Goal: Task Accomplishment & Management: Use online tool/utility

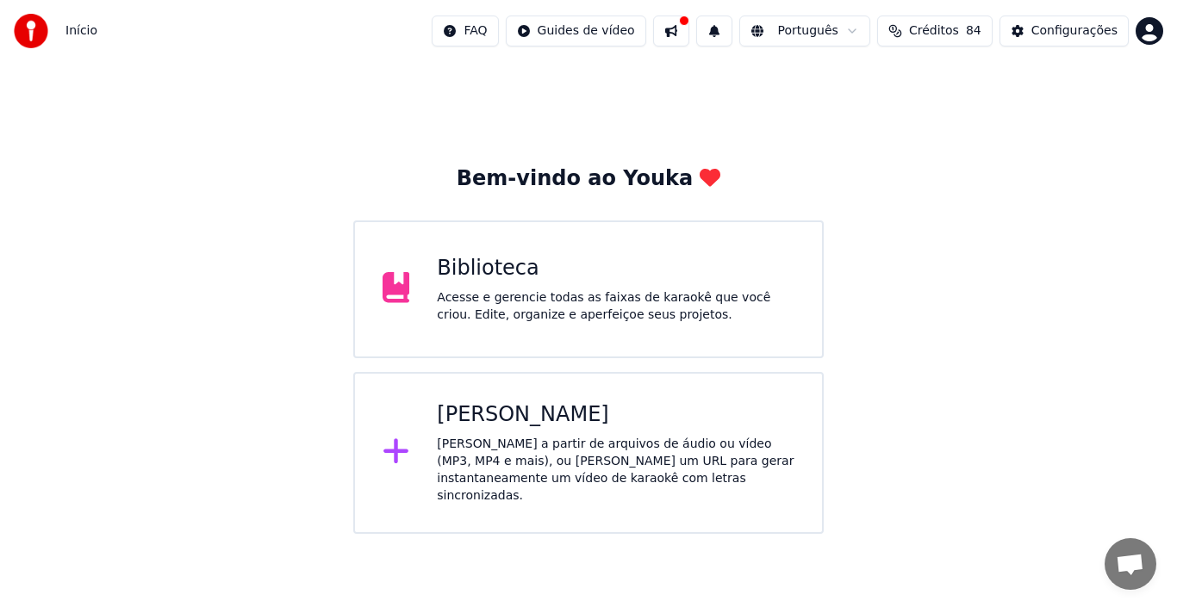
click at [615, 295] on div "Acesse e gerencie todas as faixas de karaokê que você criou. Edite, organize e …" at bounding box center [615, 306] width 357 height 34
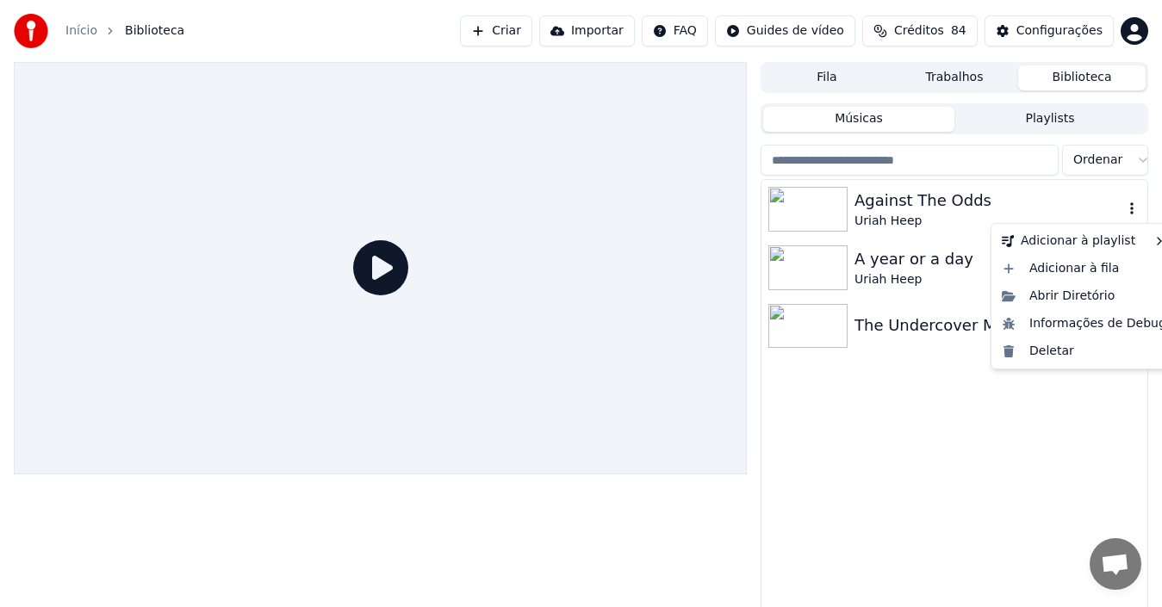
click at [1102, 206] on icon "button" at bounding box center [1131, 208] width 3 height 12
click at [895, 209] on div "Against The Odds" at bounding box center [988, 201] width 269 height 24
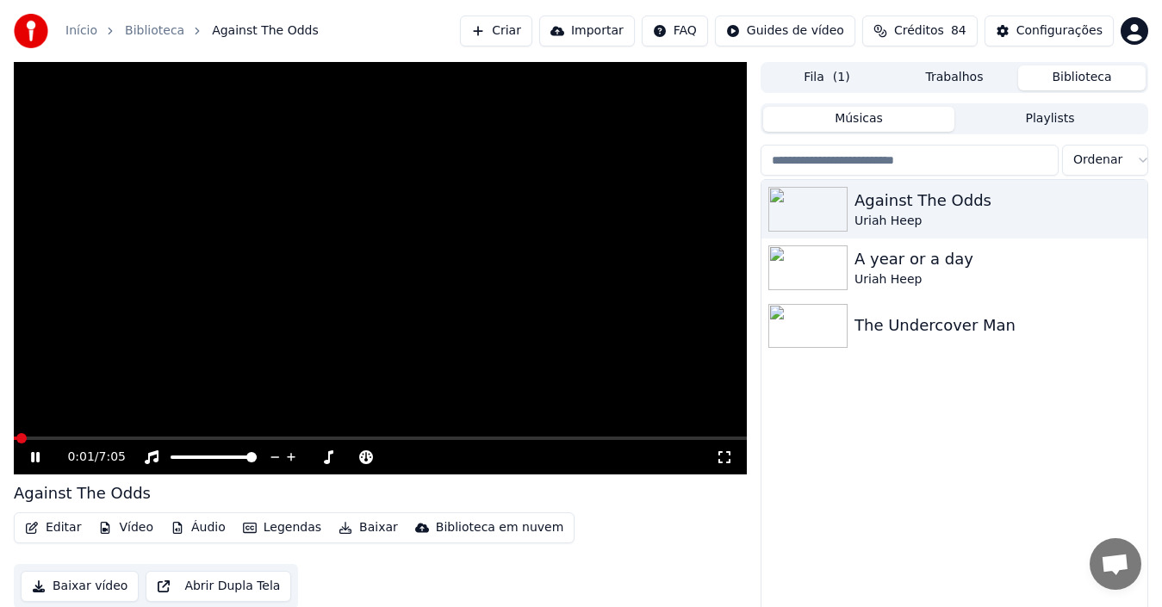
click at [59, 529] on button "Editar" at bounding box center [53, 528] width 70 height 24
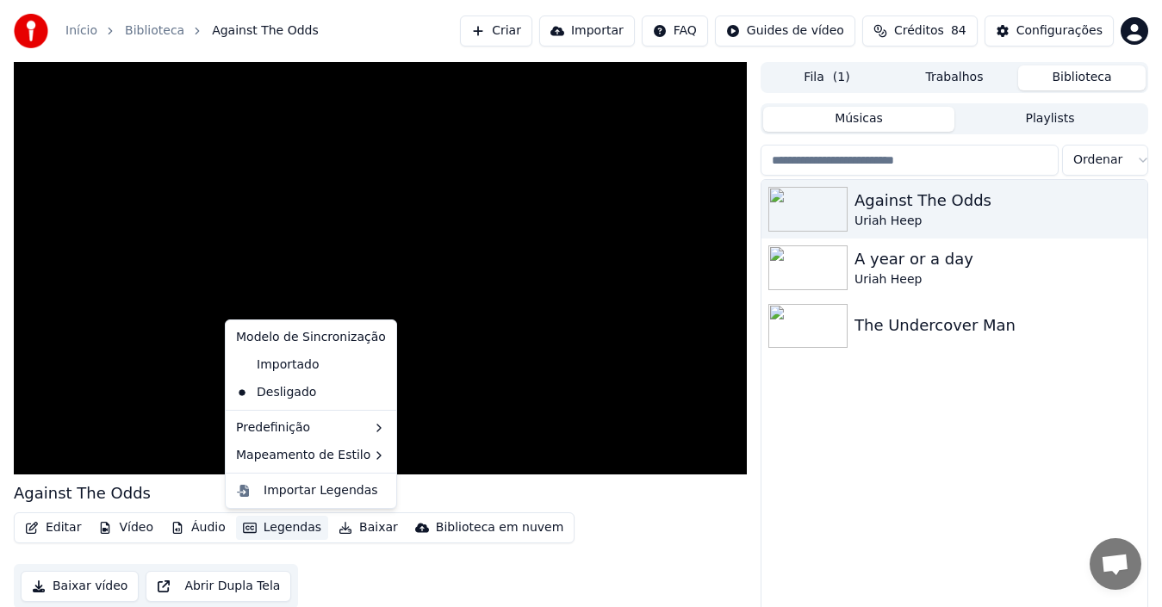
click at [288, 525] on button "Legendas" at bounding box center [282, 528] width 92 height 24
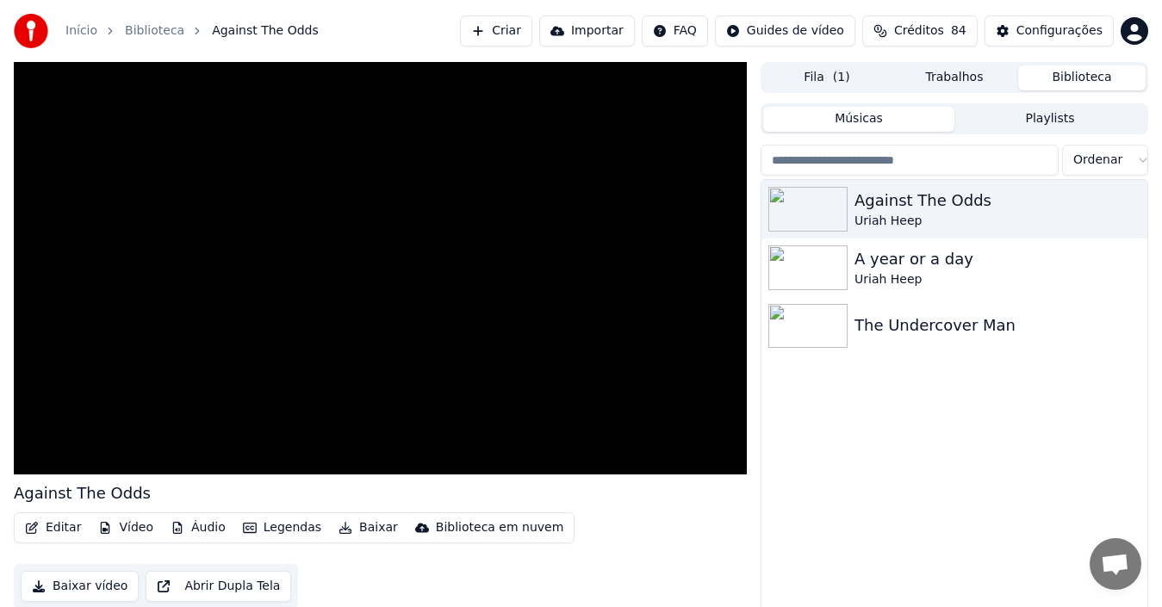
click at [277, 531] on button "Legendas" at bounding box center [282, 528] width 92 height 24
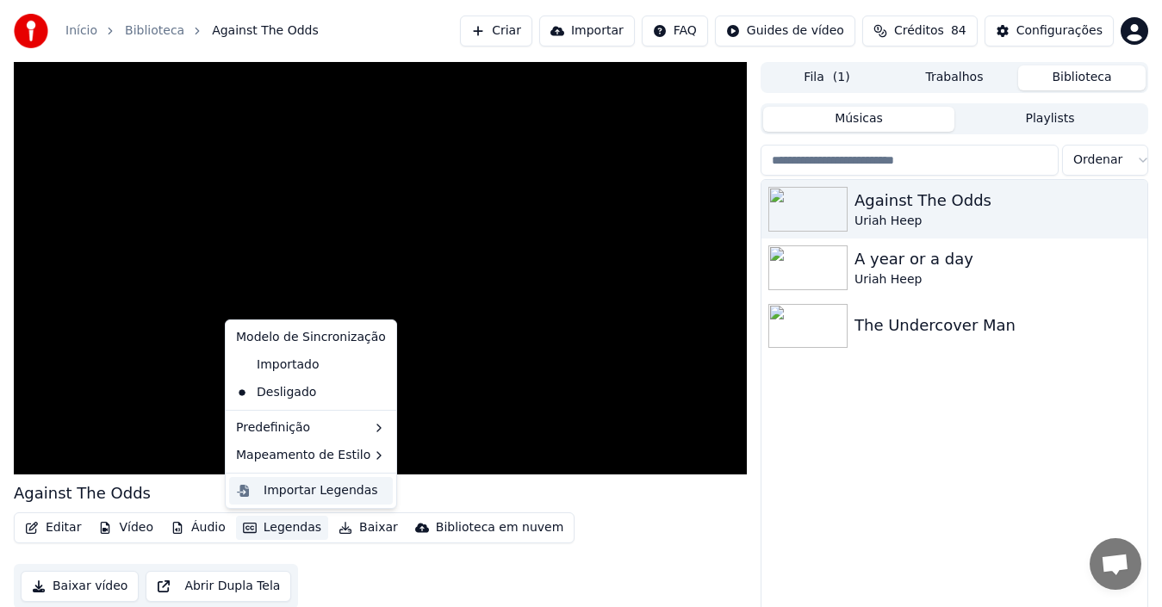
click at [337, 488] on div "Importar Legendas" at bounding box center [321, 490] width 115 height 17
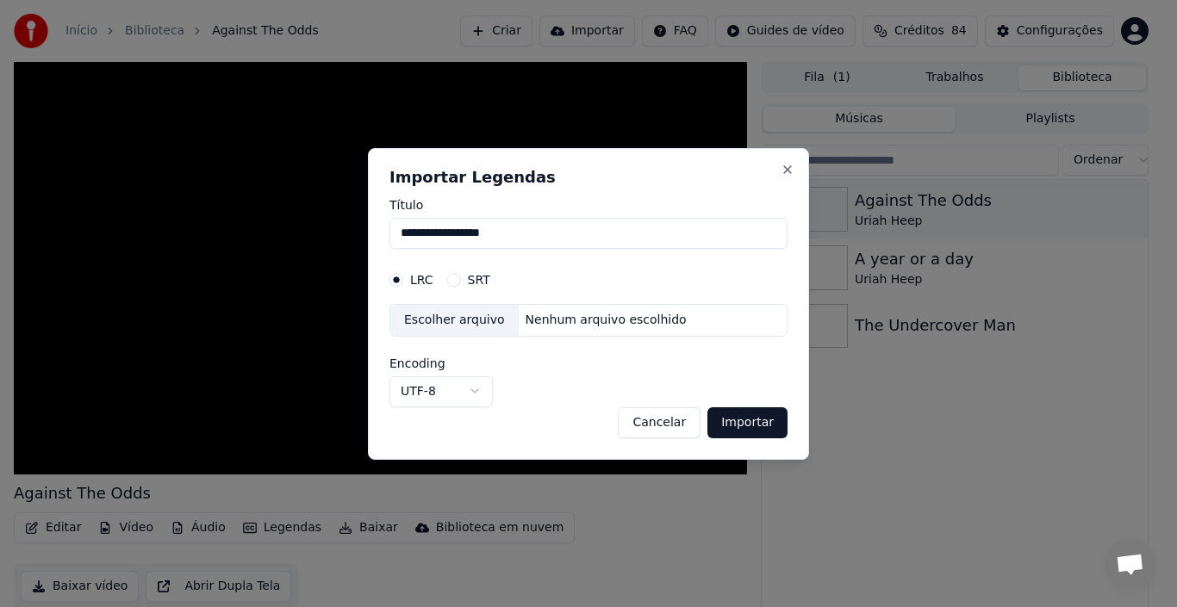
click at [465, 318] on div "Escolher arquivo" at bounding box center [454, 320] width 128 height 31
click at [452, 284] on button "SRT" at bounding box center [454, 280] width 14 height 14
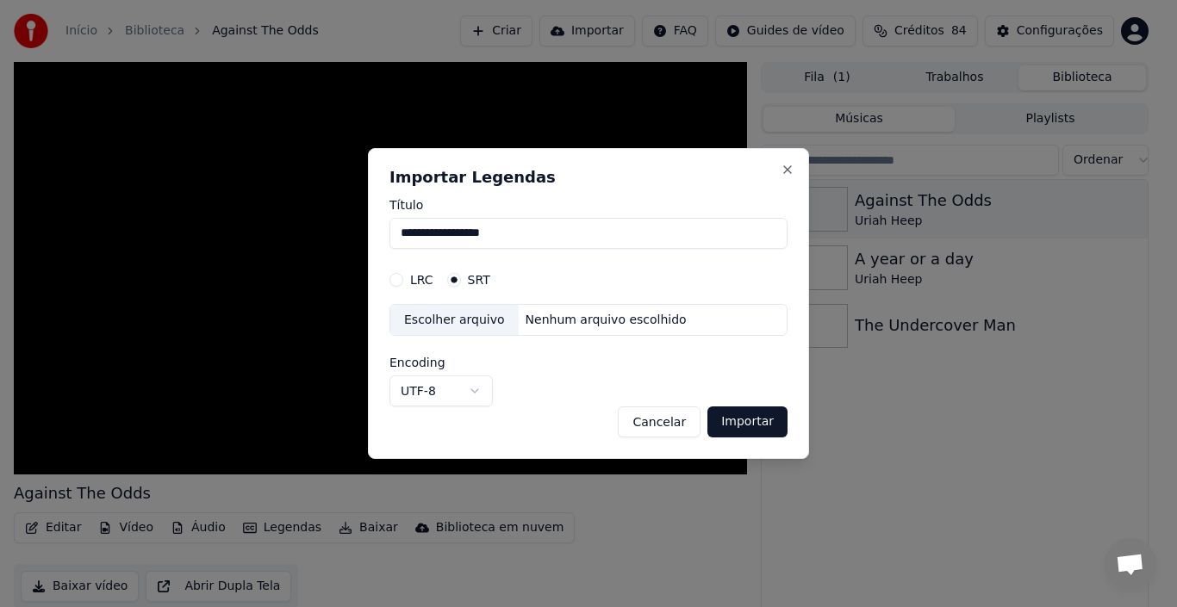
click at [491, 324] on div "Escolher arquivo" at bounding box center [454, 320] width 128 height 31
click at [792, 174] on button "Close" at bounding box center [787, 170] width 14 height 14
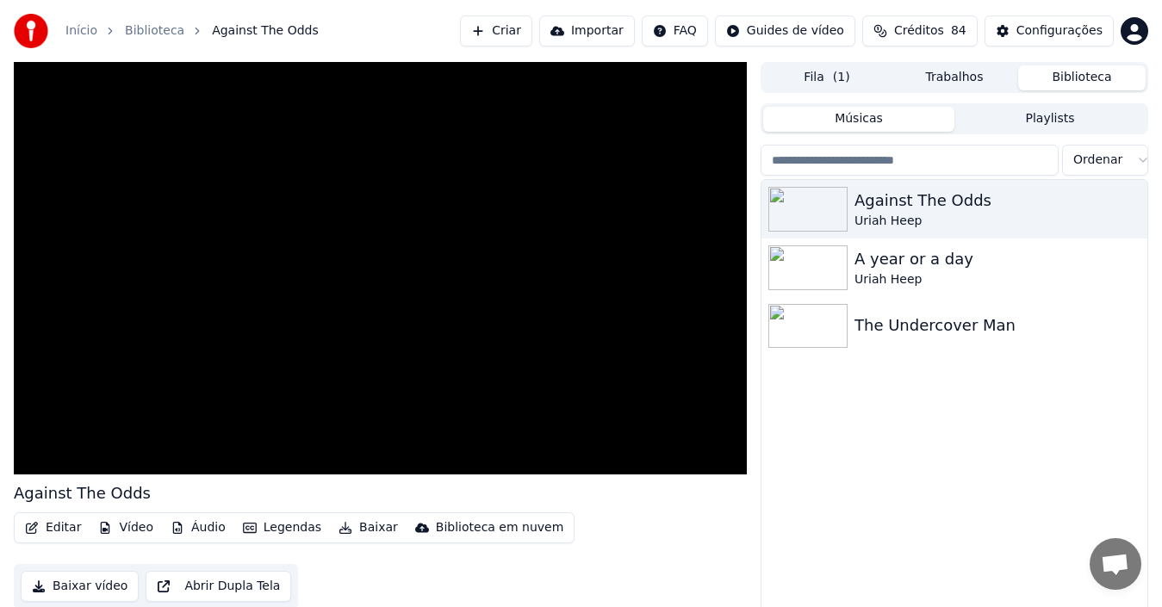
click at [60, 528] on button "Editar" at bounding box center [53, 528] width 70 height 24
click at [790, 520] on div "Against The Odds Uriah Heep A year or a day Uriah Heep The Undercover Man" at bounding box center [954, 407] width 386 height 454
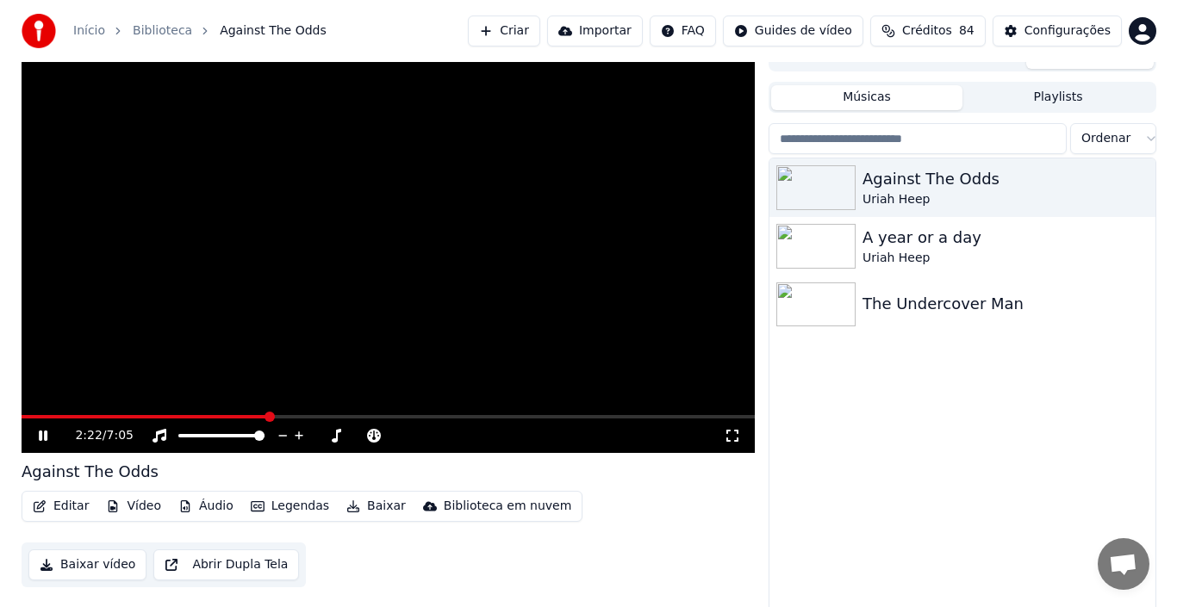
scroll to position [28, 0]
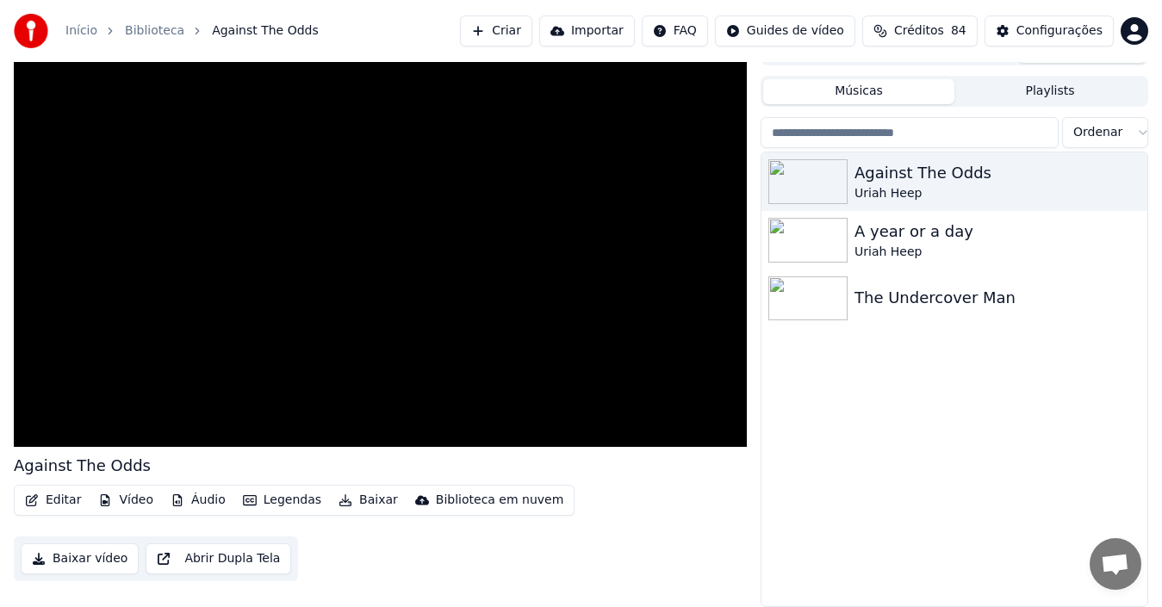
click at [203, 500] on button "Áudio" at bounding box center [198, 500] width 69 height 24
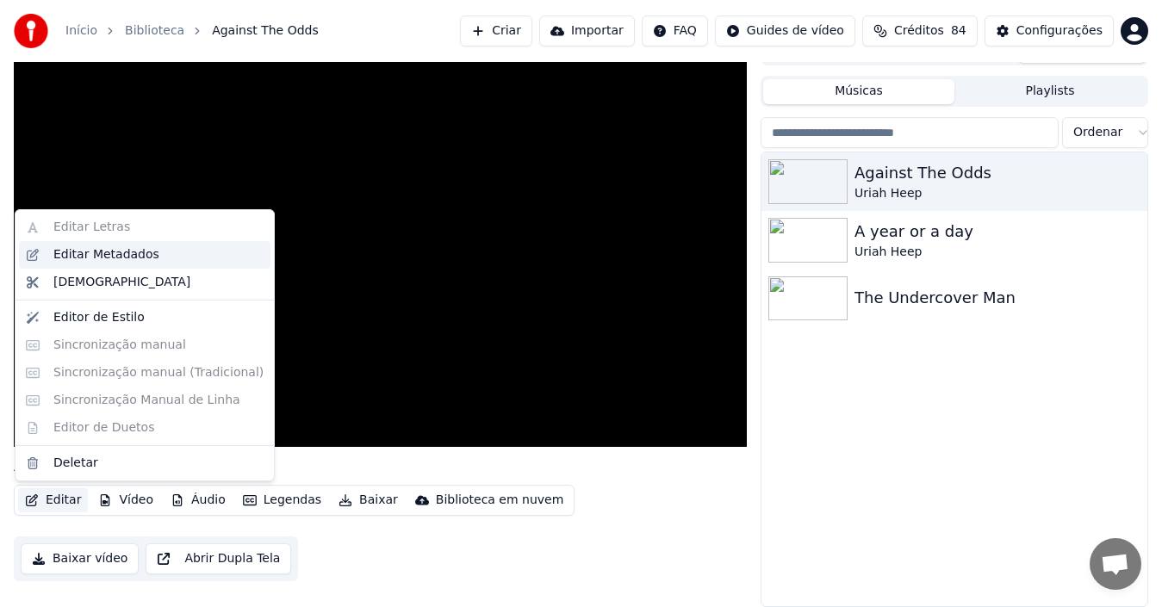
click at [79, 253] on div "Editar Metadados" at bounding box center [106, 254] width 106 height 17
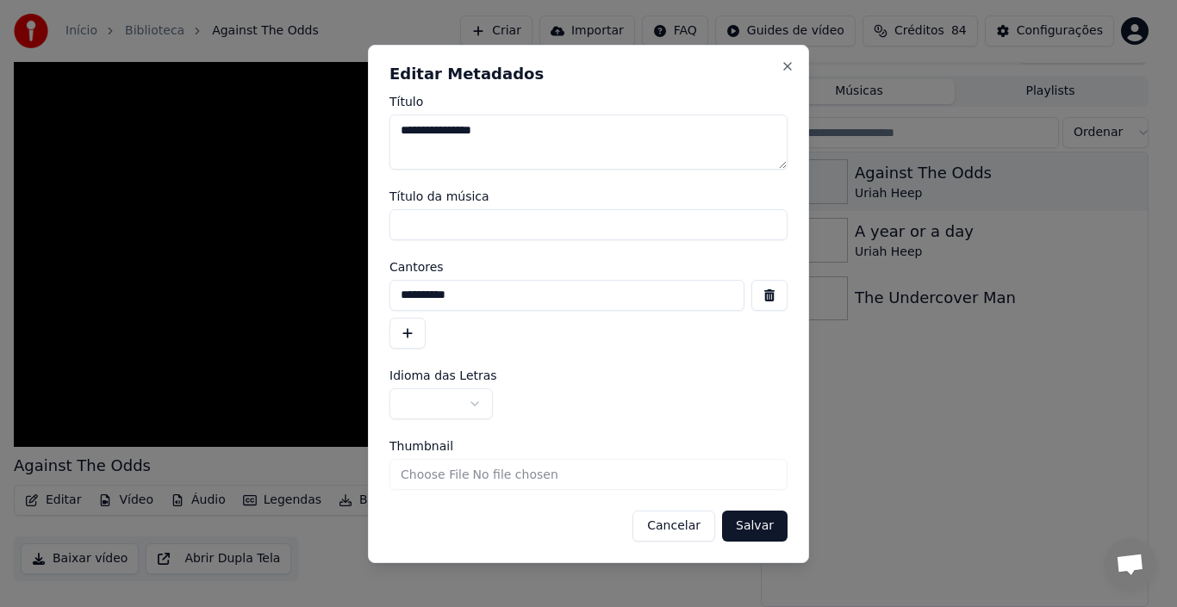
click at [474, 377] on span "Idioma das Letras" at bounding box center [443, 376] width 108 height 12
click at [472, 405] on button "button" at bounding box center [440, 403] width 103 height 31
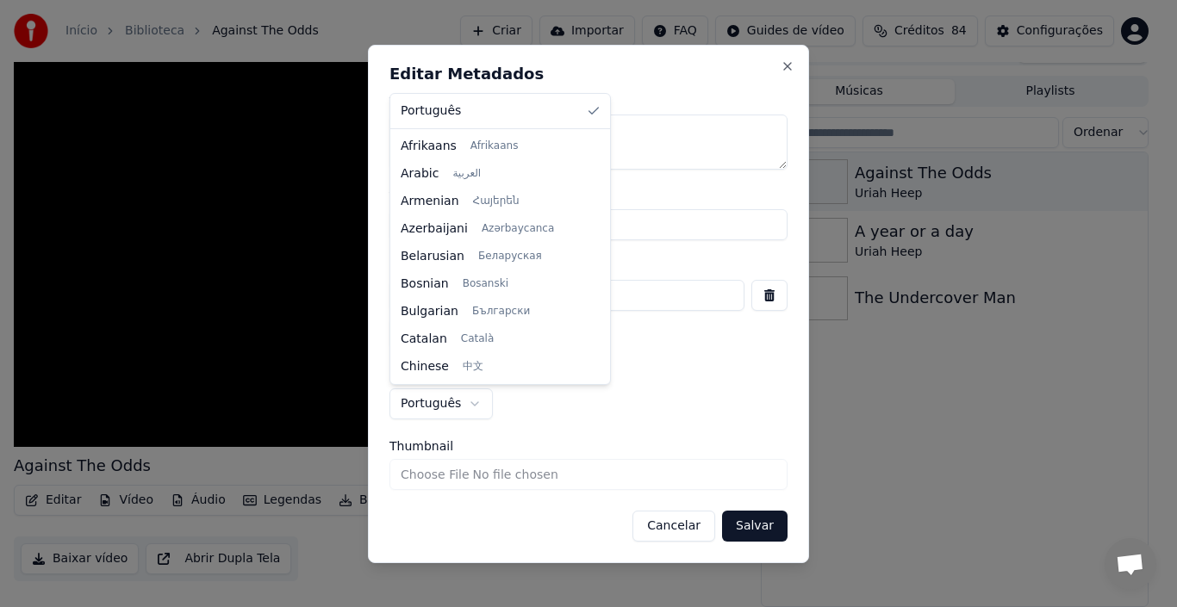
click at [469, 406] on body "**********" at bounding box center [581, 275] width 1162 height 607
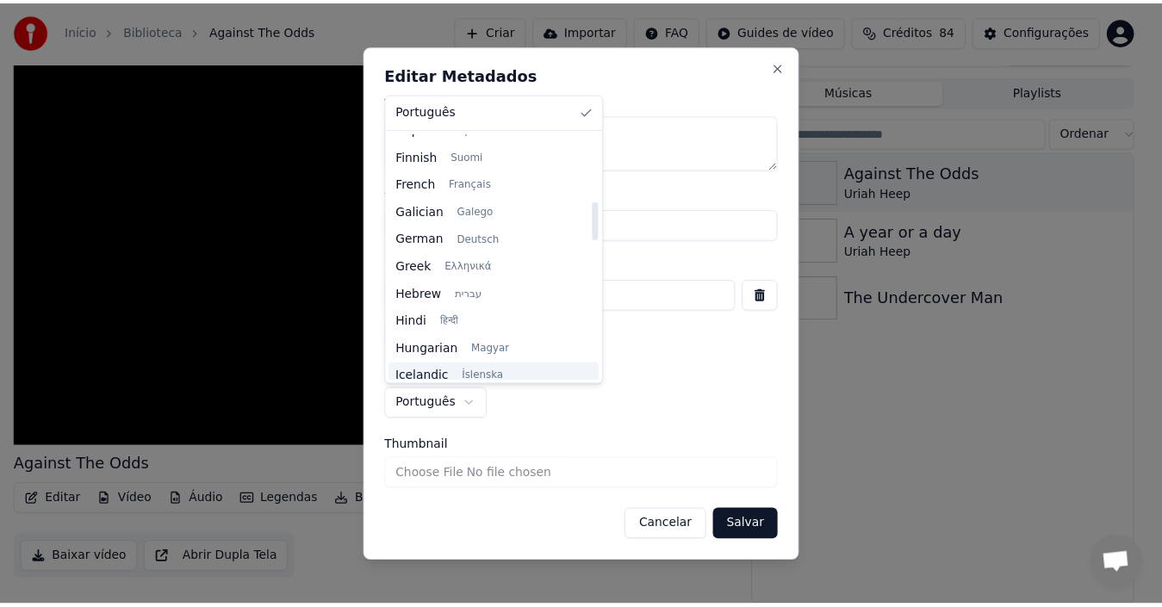
scroll to position [345, 0]
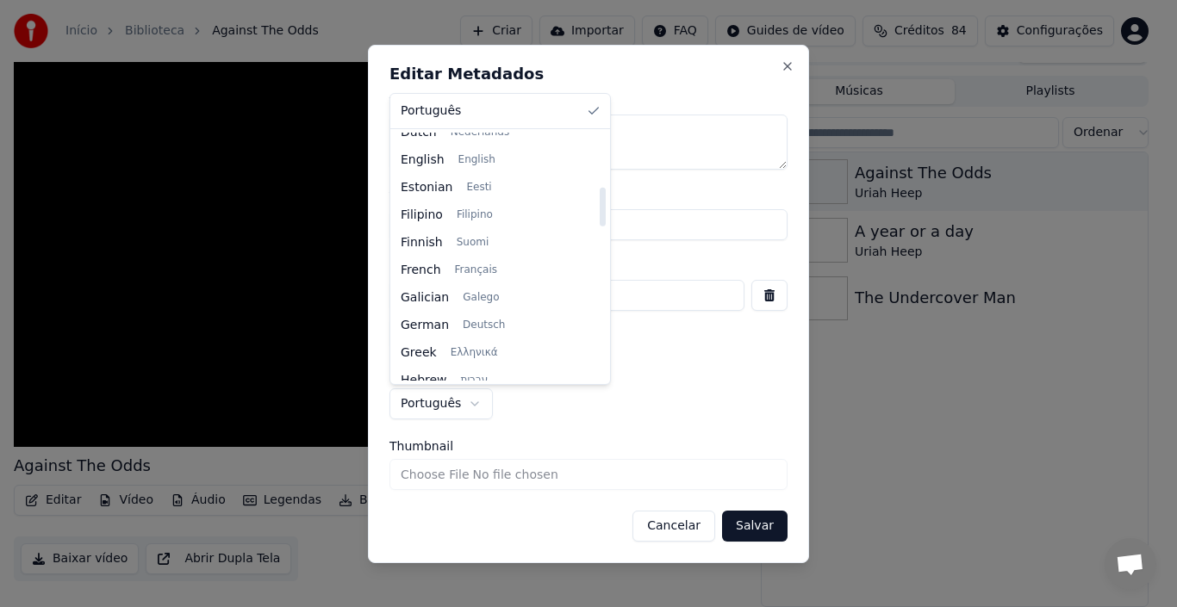
select select "**"
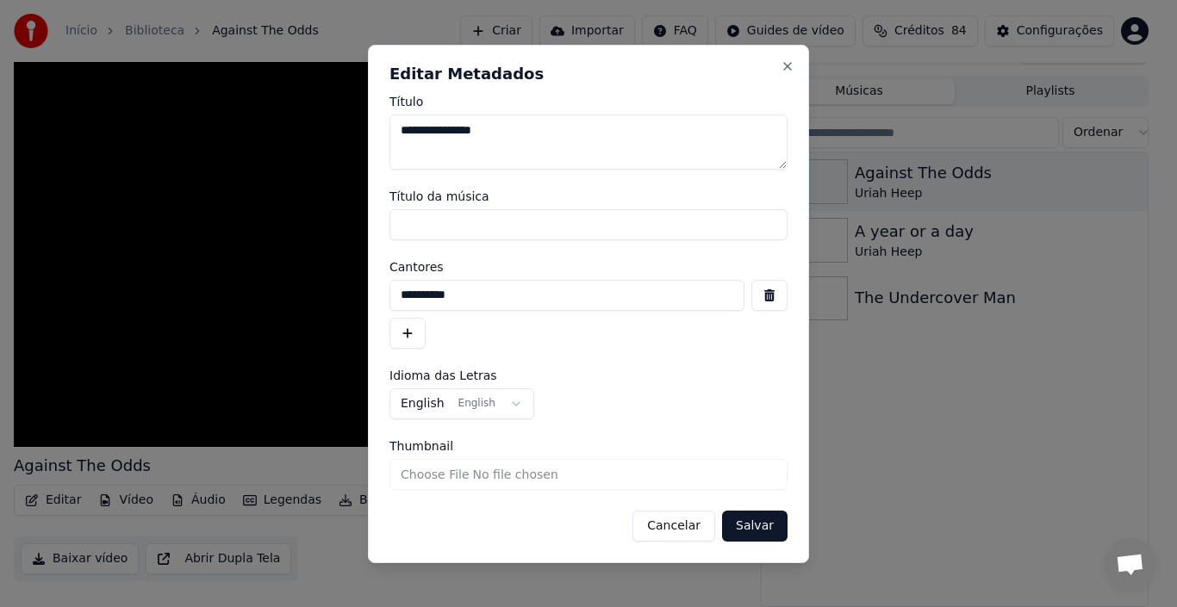
click at [472, 477] on input "Thumbnail" at bounding box center [588, 474] width 398 height 31
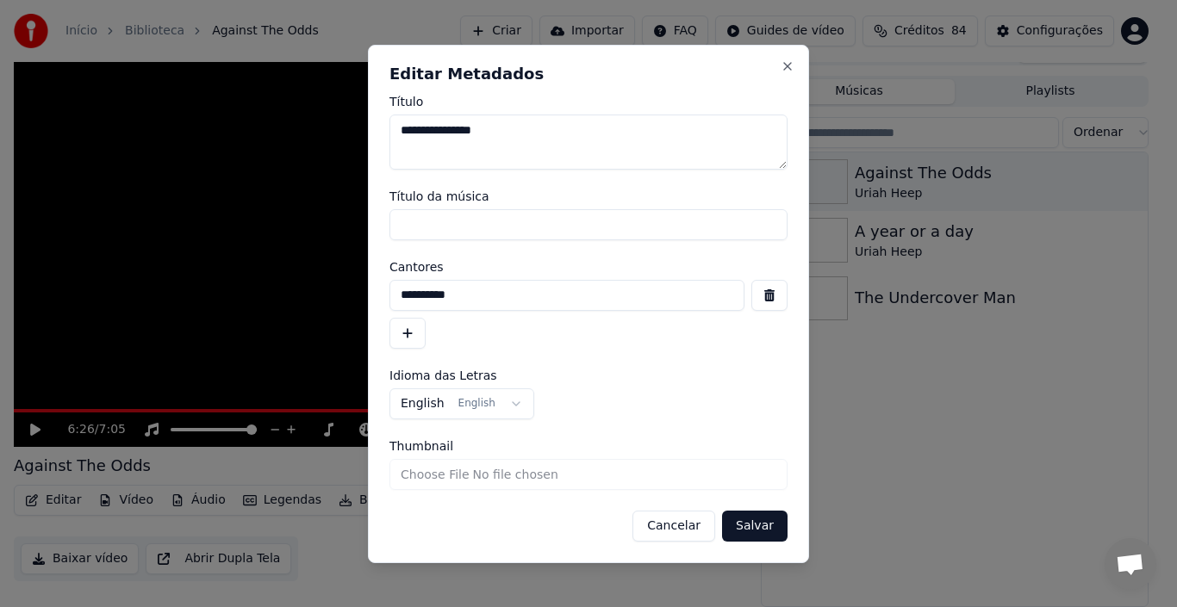
type input "**********"
click at [752, 528] on button "Salvar" at bounding box center [754, 526] width 65 height 31
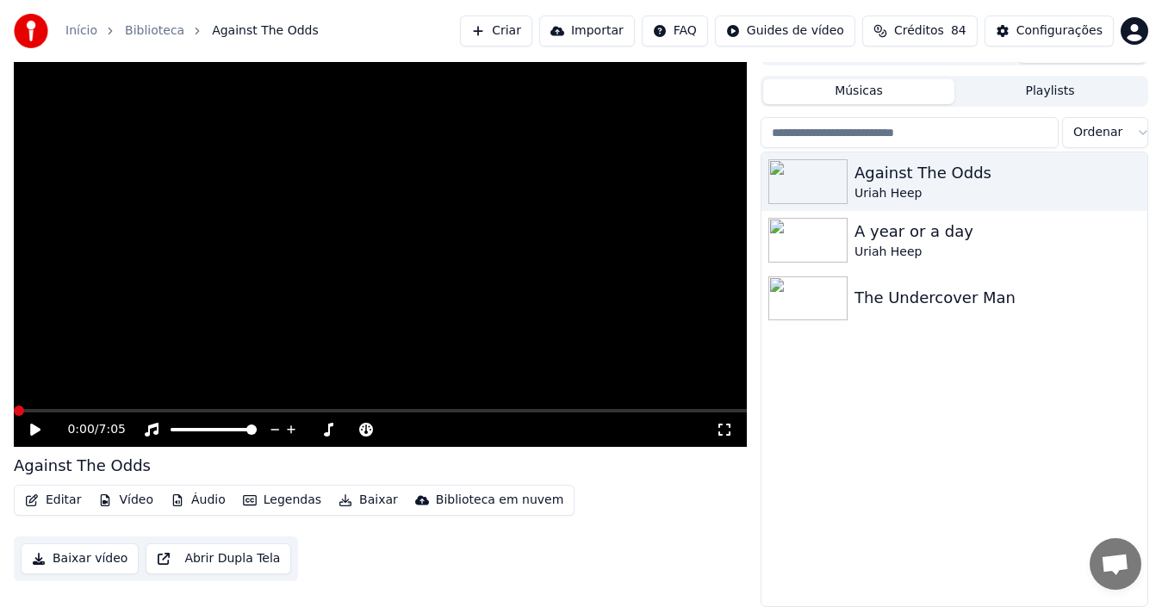
click at [32, 430] on icon at bounding box center [35, 430] width 10 height 12
drag, startPoint x: 84, startPoint y: 404, endPoint x: 100, endPoint y: 418, distance: 21.4
click at [95, 417] on div "0:00 / 7:05" at bounding box center [380, 240] width 733 height 413
click at [101, 412] on span at bounding box center [380, 410] width 733 height 3
click at [845, 472] on div "Against The Odds Uriah Heep A year or a day Uriah Heep The Undercover Man" at bounding box center [954, 379] width 386 height 454
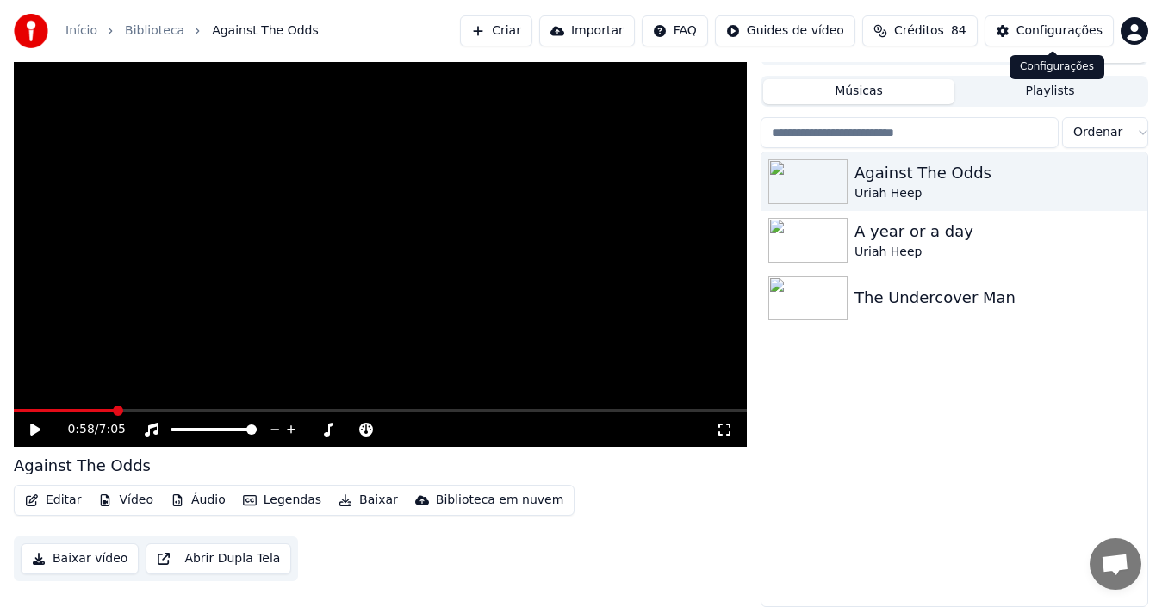
click at [1053, 32] on div "Configurações" at bounding box center [1059, 30] width 86 height 17
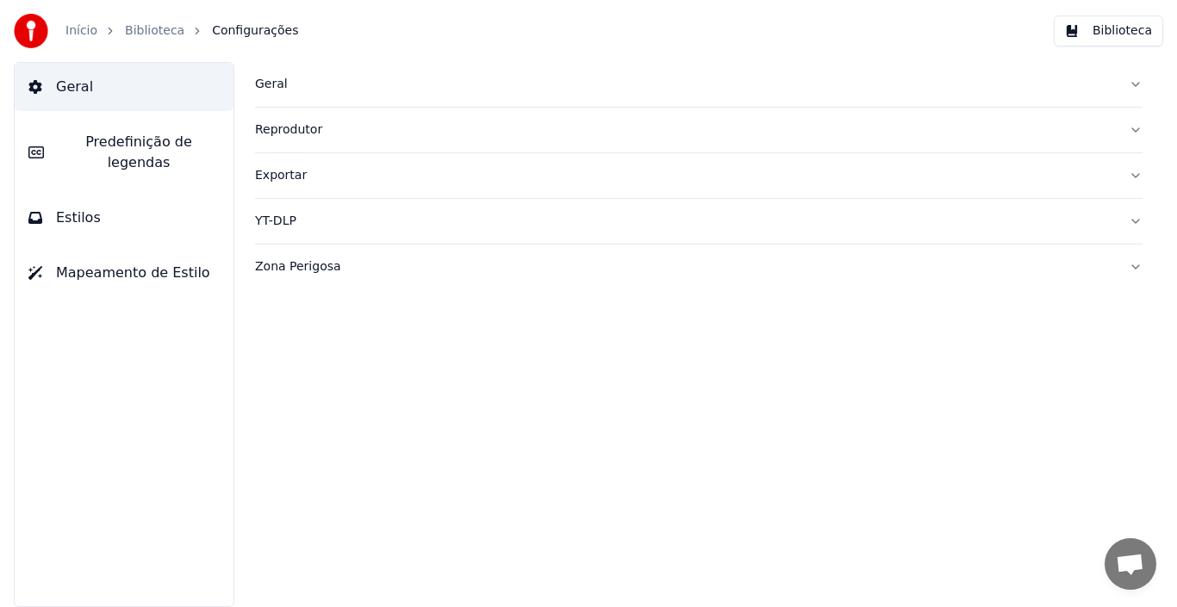
click at [177, 144] on span "Predefinição de legendas" at bounding box center [139, 152] width 162 height 41
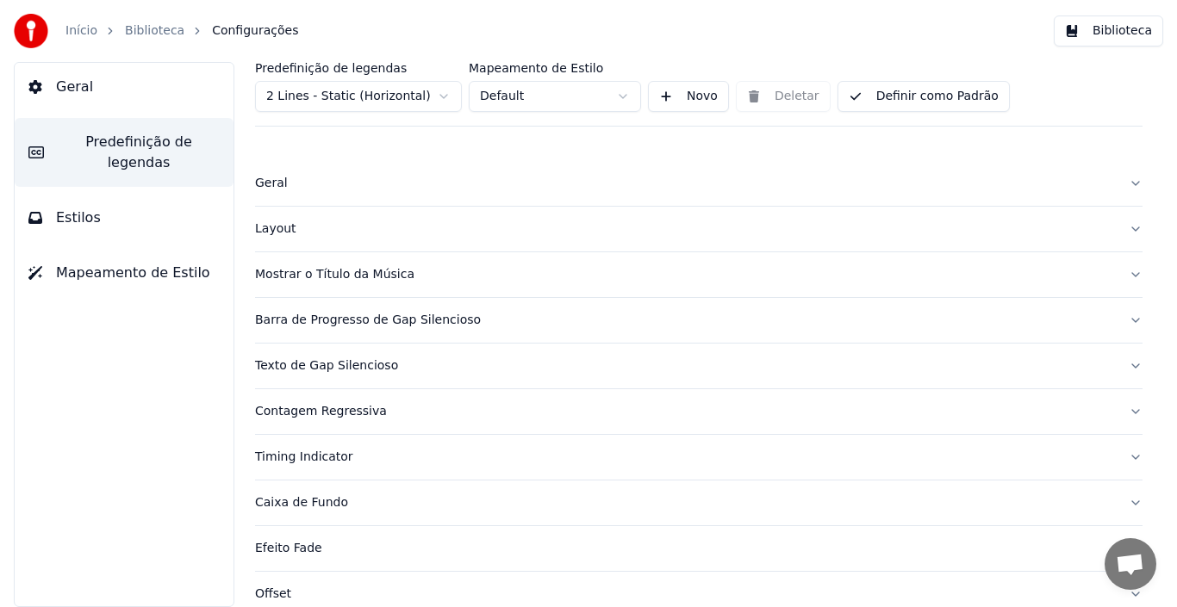
click at [314, 274] on div "Mostrar o Título da Música" at bounding box center [685, 274] width 860 height 17
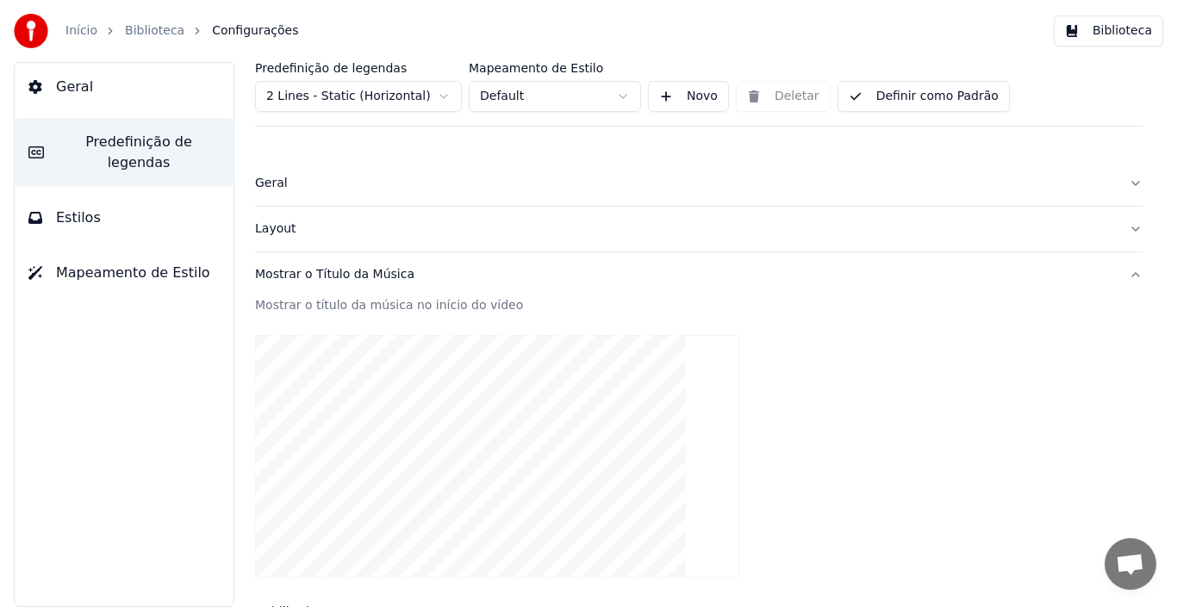
click at [270, 182] on div "Geral" at bounding box center [685, 183] width 860 height 17
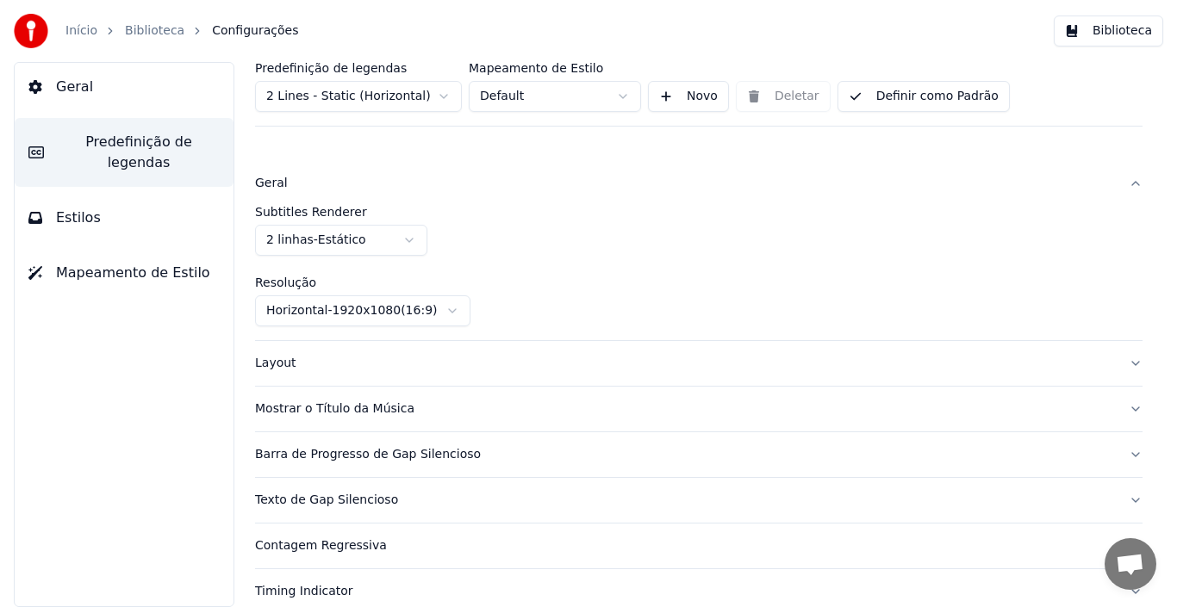
click at [304, 459] on div "Barra de Progresso de Gap Silencioso" at bounding box center [685, 454] width 860 height 17
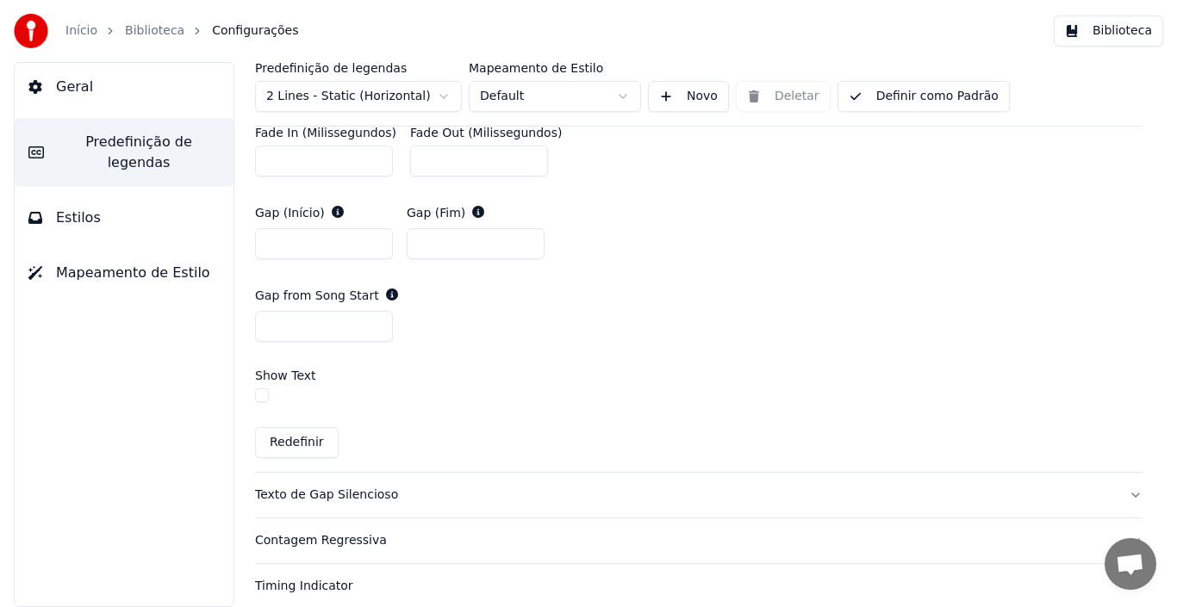
scroll to position [948, 0]
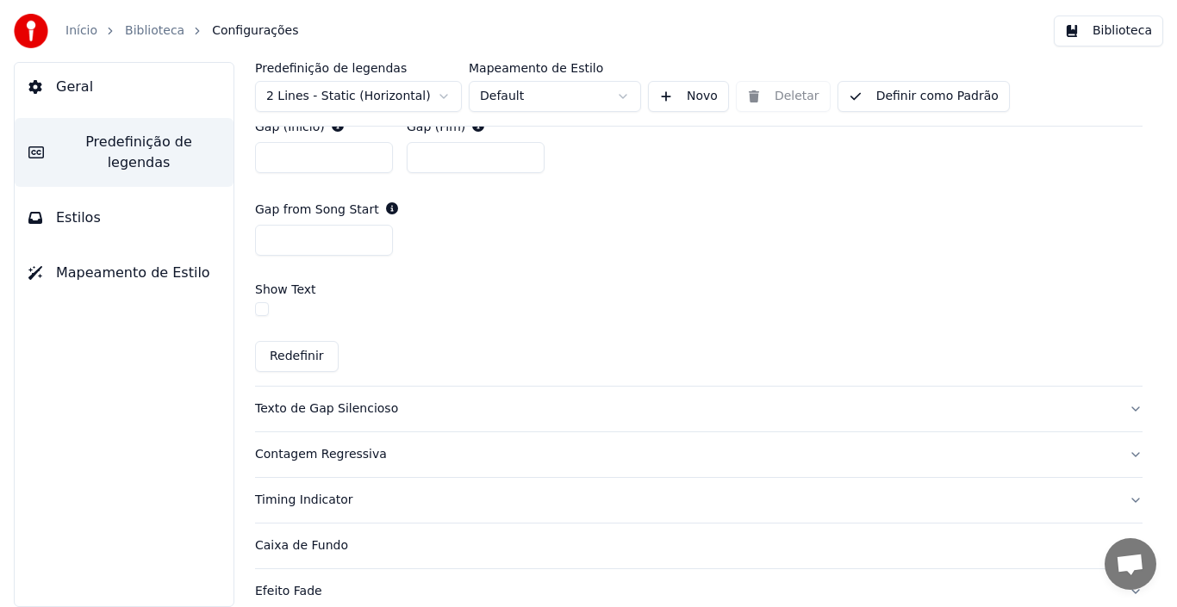
click at [353, 455] on div "Contagem Regressiva" at bounding box center [685, 454] width 860 height 17
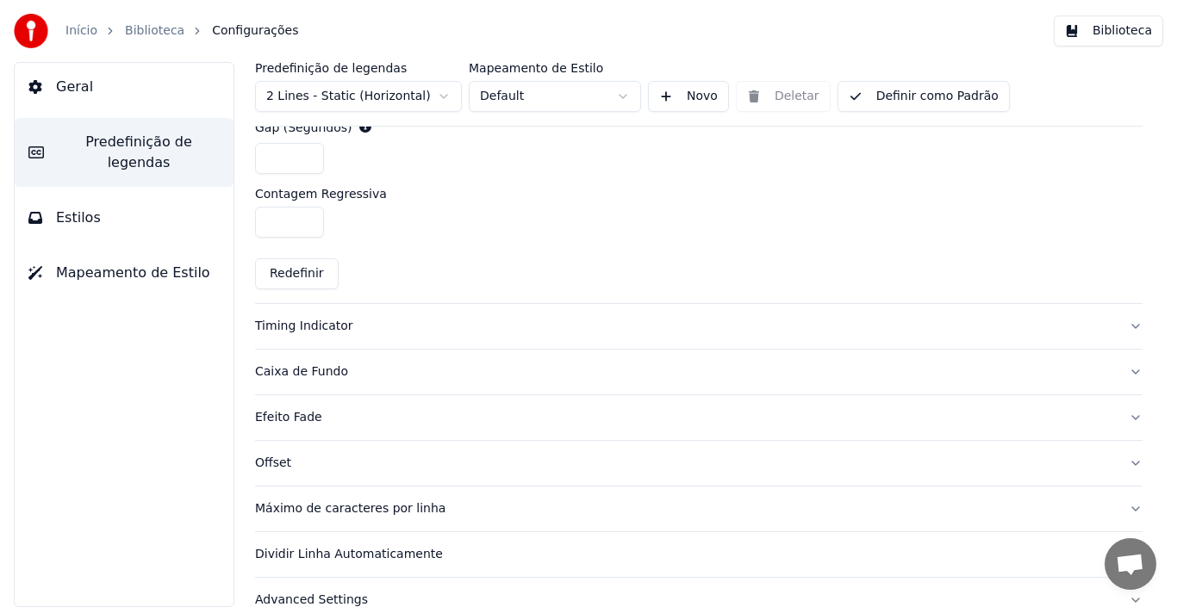
scroll to position [848, 0]
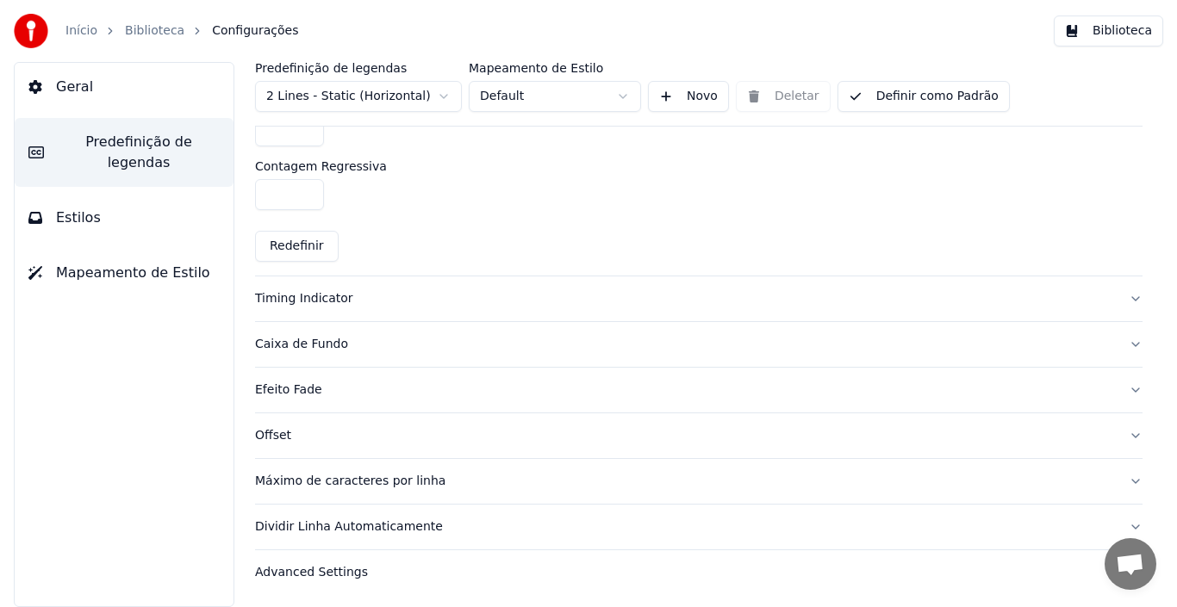
click at [303, 480] on div "Máximo de caracteres por linha" at bounding box center [685, 481] width 860 height 17
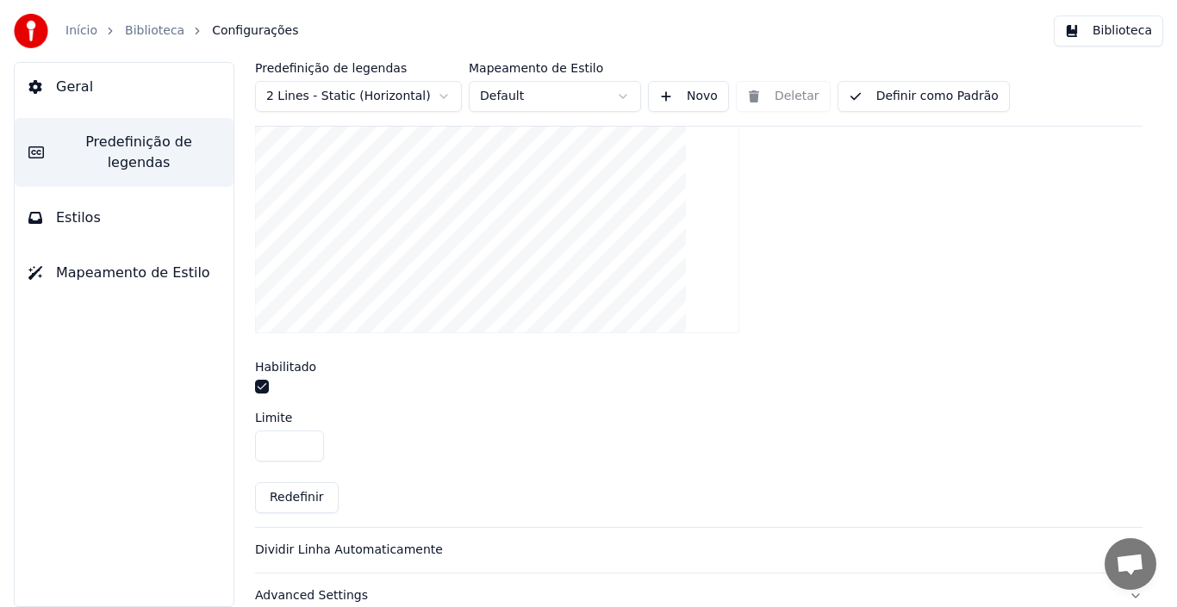
scroll to position [634, 0]
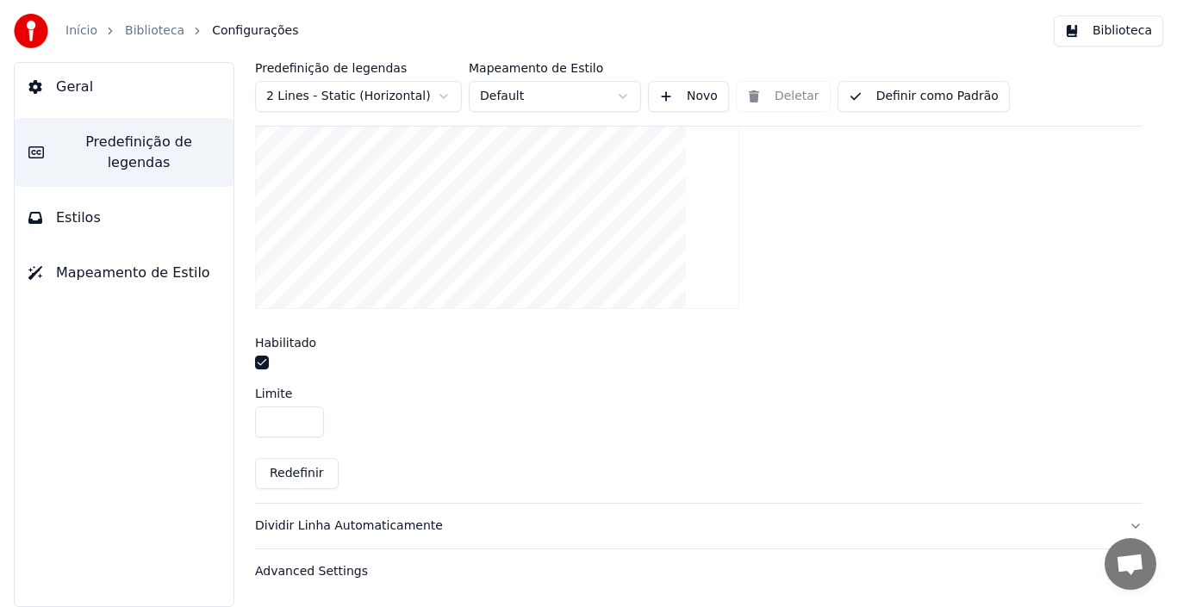
click at [326, 566] on div "Advanced Settings" at bounding box center [685, 571] width 860 height 17
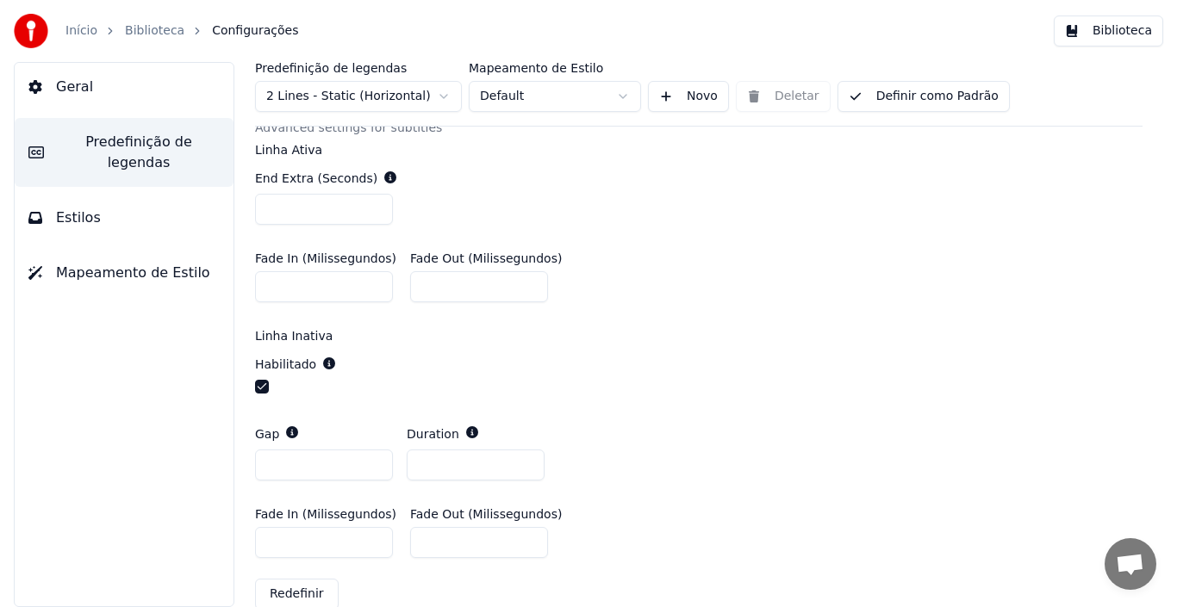
scroll to position [663, 0]
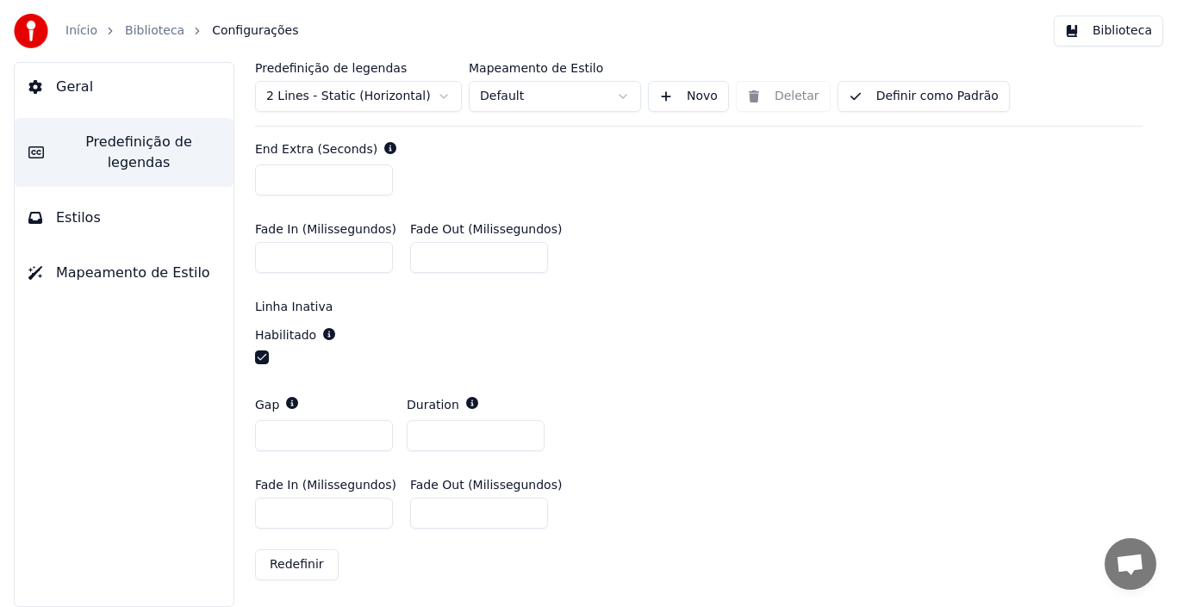
click at [136, 379] on div "Geral Predefinição de legendas Estilos Mapeamento de Estilo" at bounding box center [124, 334] width 221 height 545
click at [79, 208] on span "Estilos" at bounding box center [78, 218] width 45 height 21
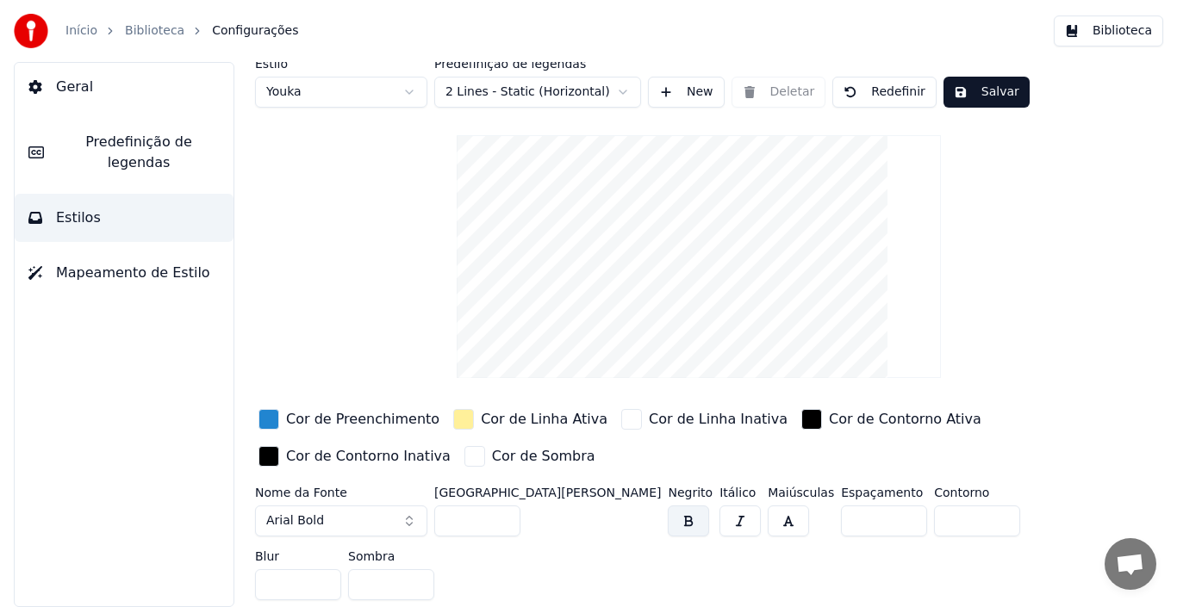
scroll to position [0, 0]
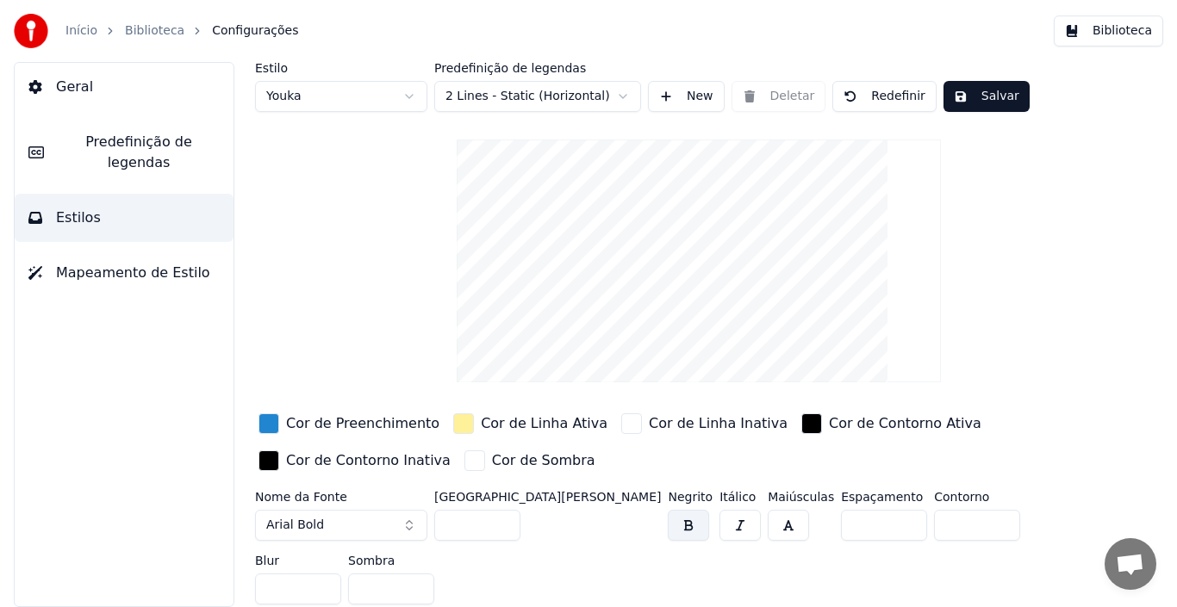
click at [263, 425] on div "button" at bounding box center [268, 423] width 21 height 21
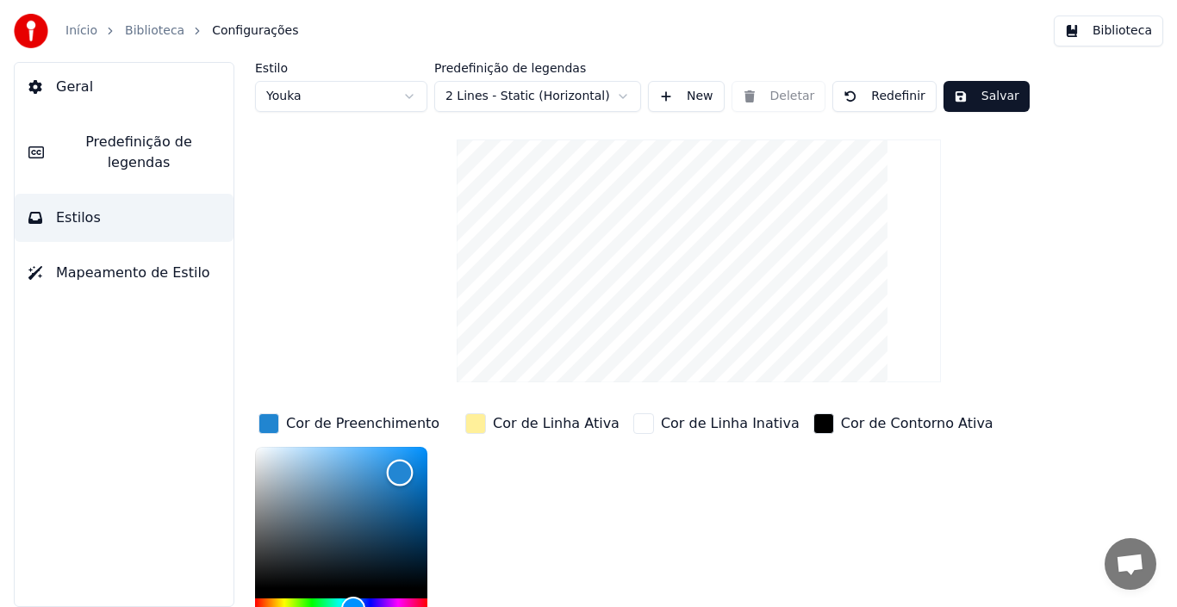
type input "*******"
click at [279, 559] on div "Color" at bounding box center [341, 517] width 172 height 141
click at [474, 427] on div "button" at bounding box center [475, 423] width 21 height 21
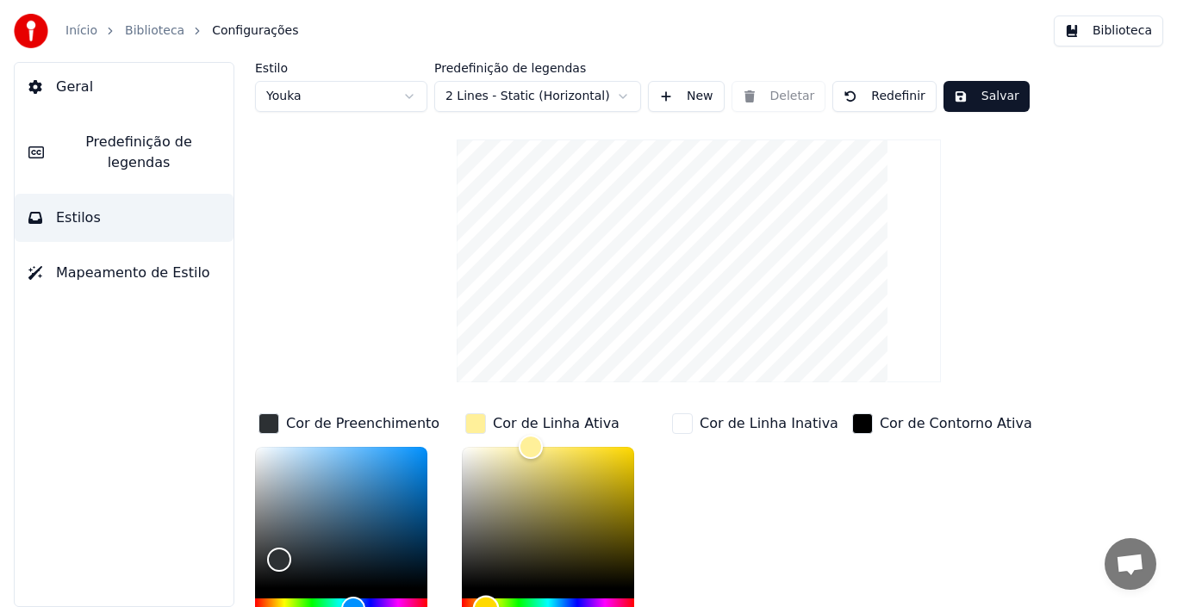
type input "*******"
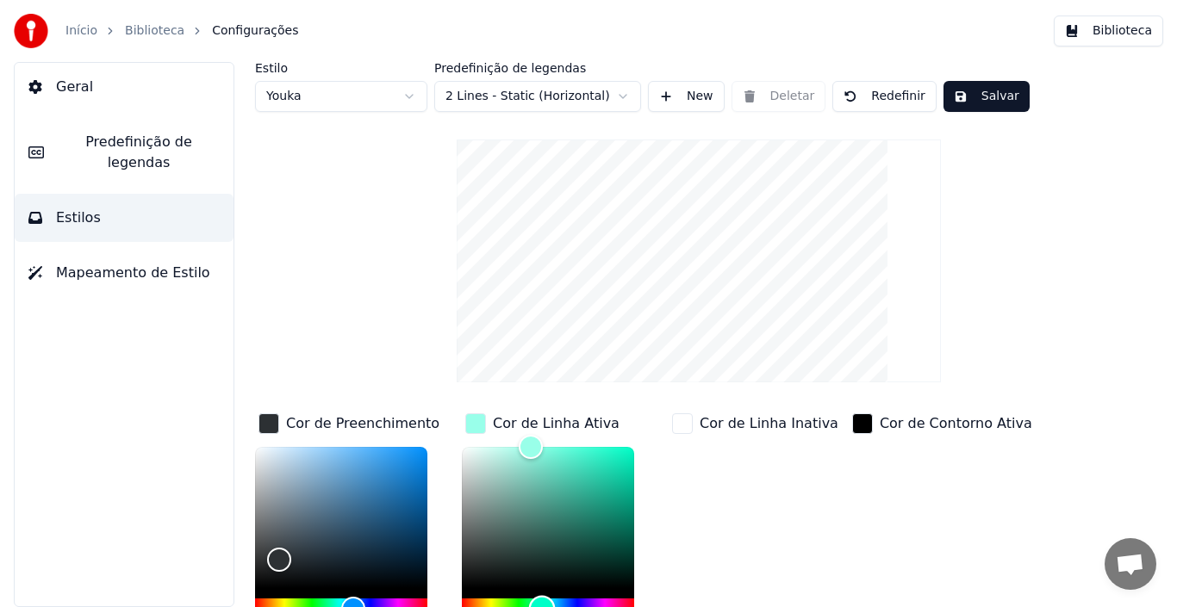
scroll to position [11, 0]
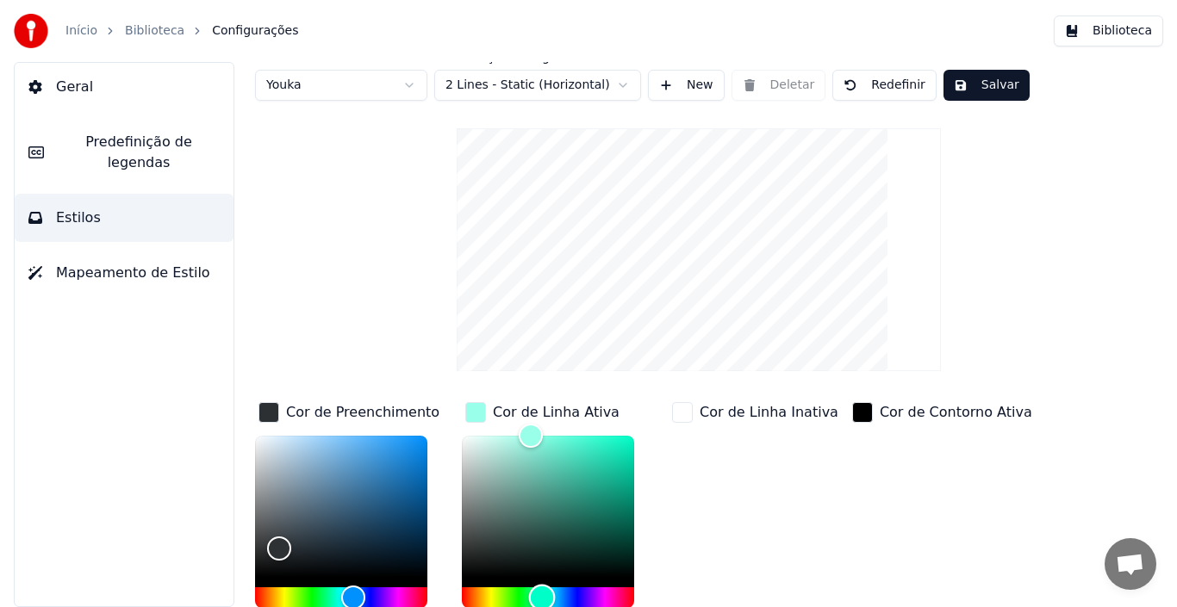
click at [542, 566] on div "Hue" at bounding box center [548, 597] width 172 height 21
type input "*******"
click at [376, 566] on div "Color" at bounding box center [341, 506] width 172 height 141
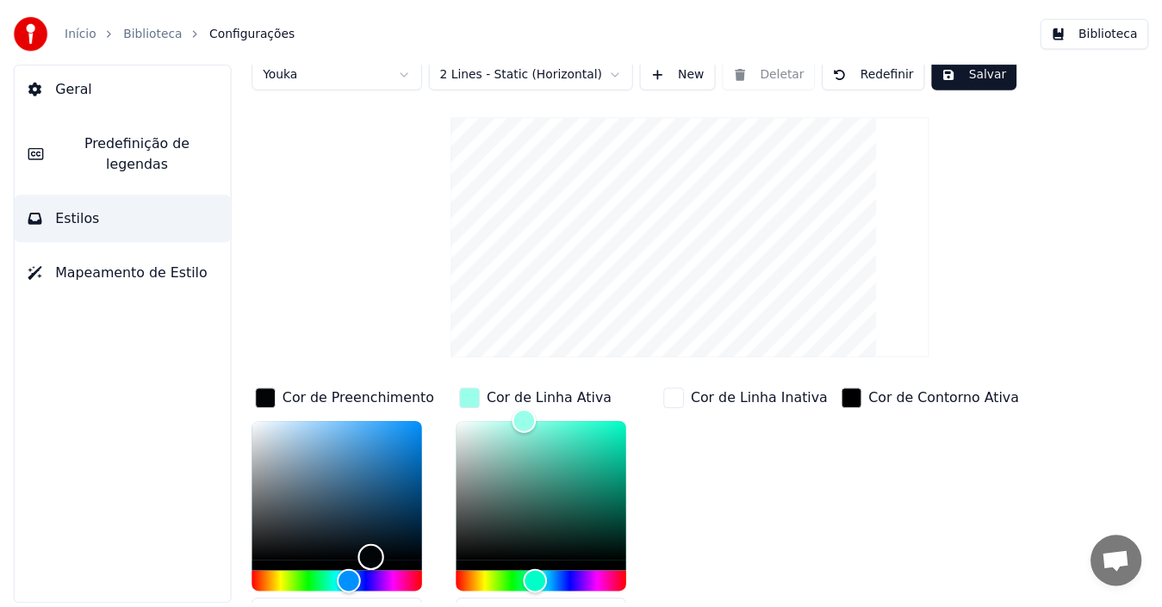
scroll to position [0, 0]
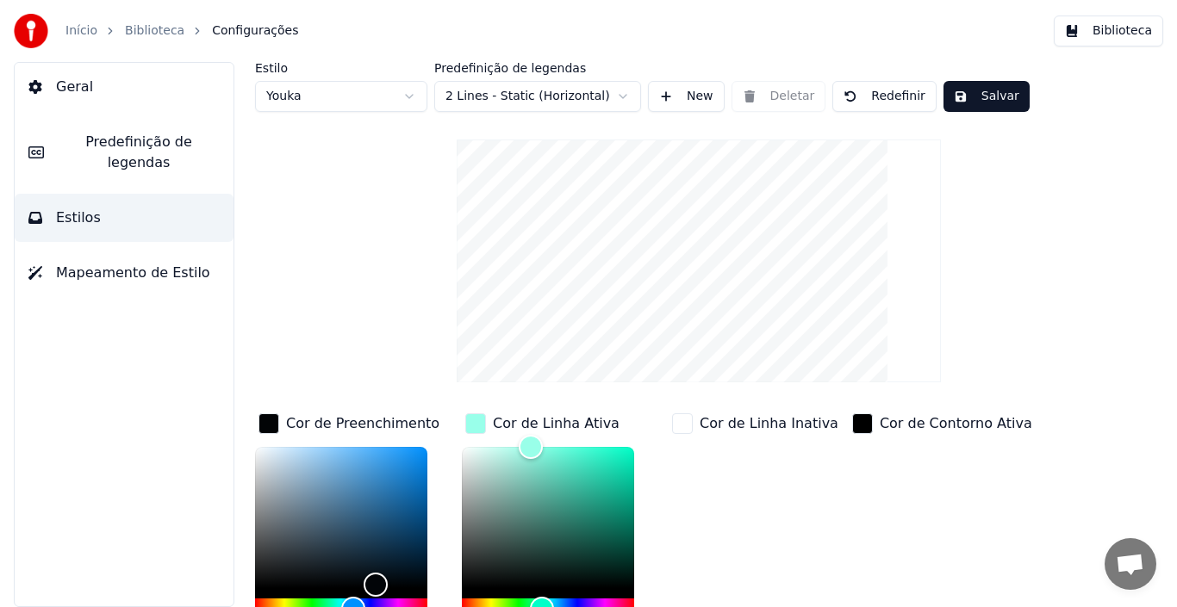
click at [980, 94] on button "Salvar" at bounding box center [986, 96] width 86 height 31
click at [87, 86] on span "Geral" at bounding box center [74, 87] width 37 height 21
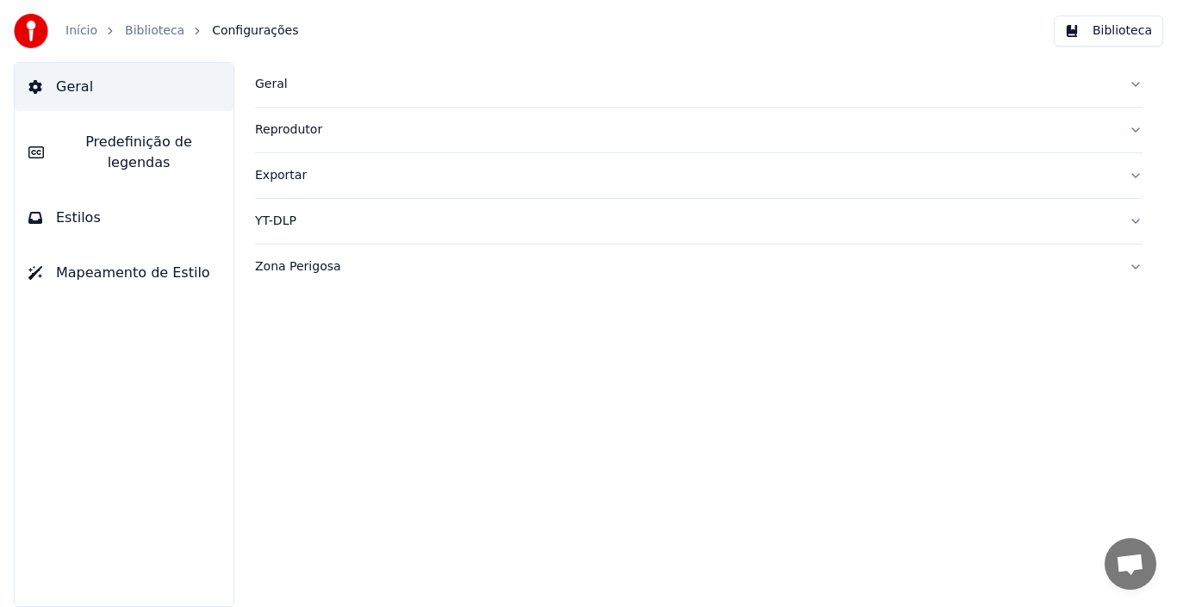
click at [275, 79] on div "Geral" at bounding box center [685, 84] width 860 height 17
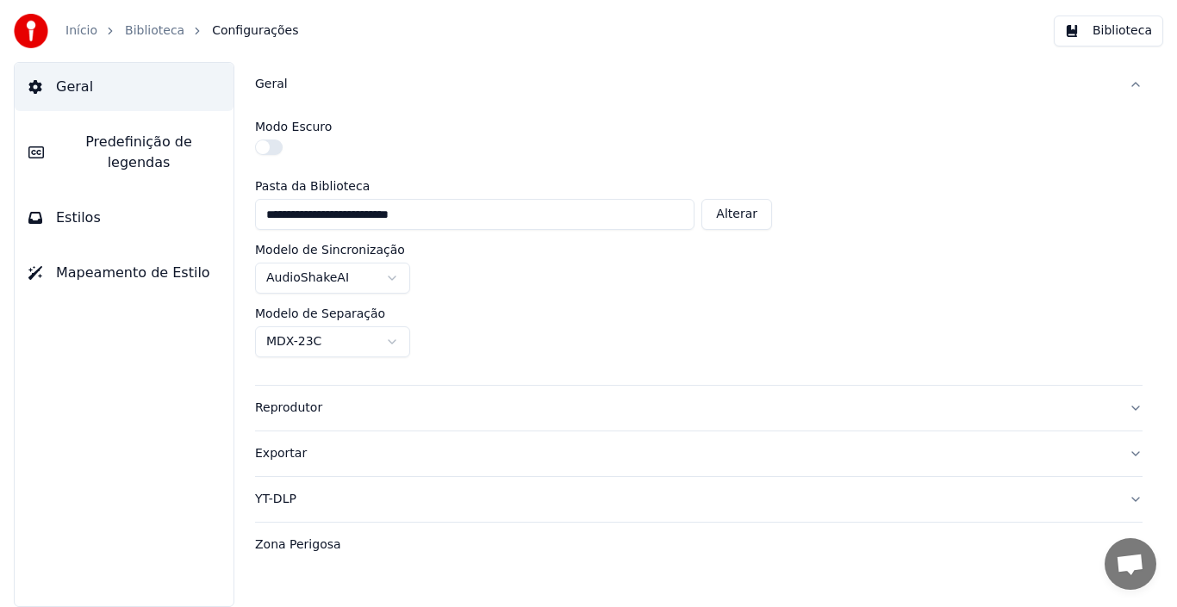
click at [315, 539] on div "Zona Perigosa" at bounding box center [685, 545] width 860 height 17
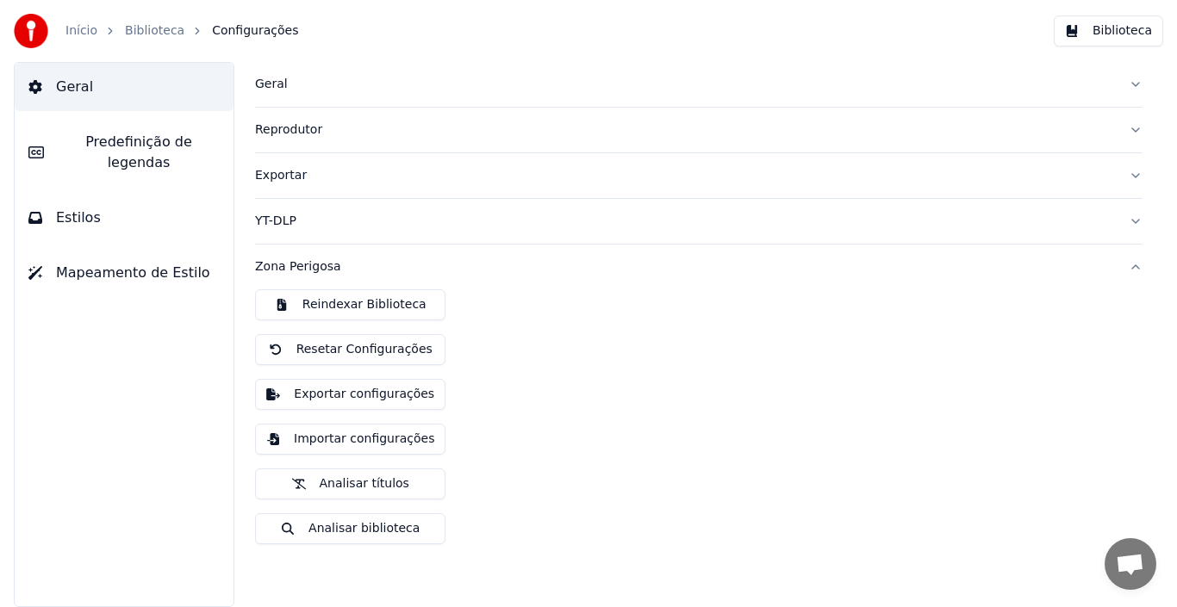
click at [283, 266] on div "Zona Perigosa" at bounding box center [685, 266] width 860 height 17
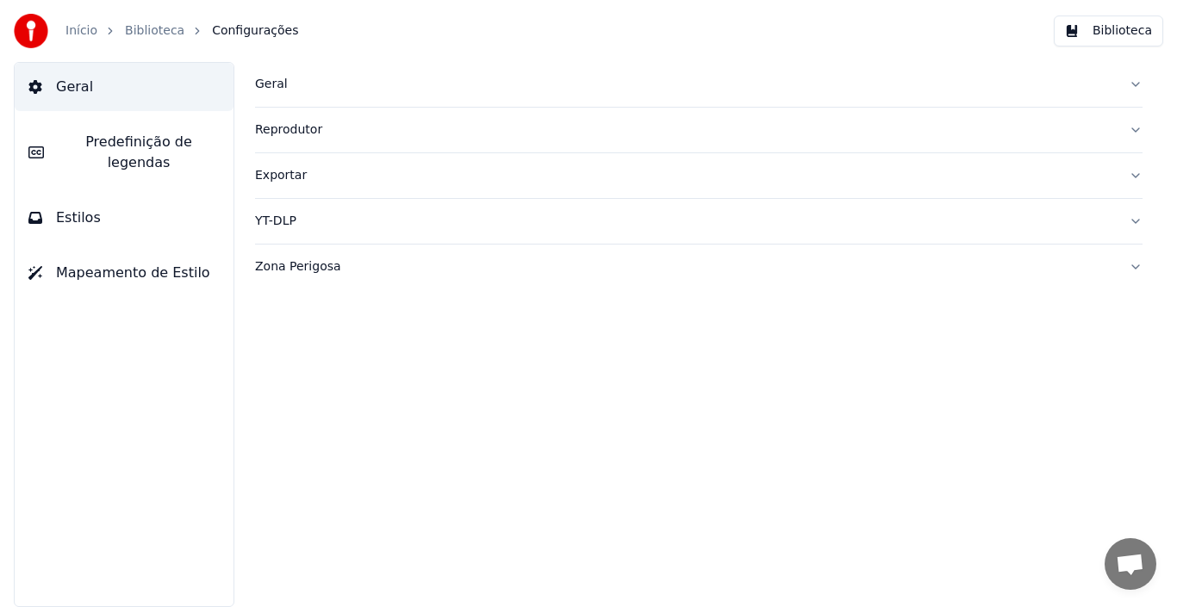
click at [281, 88] on div "Geral" at bounding box center [685, 84] width 860 height 17
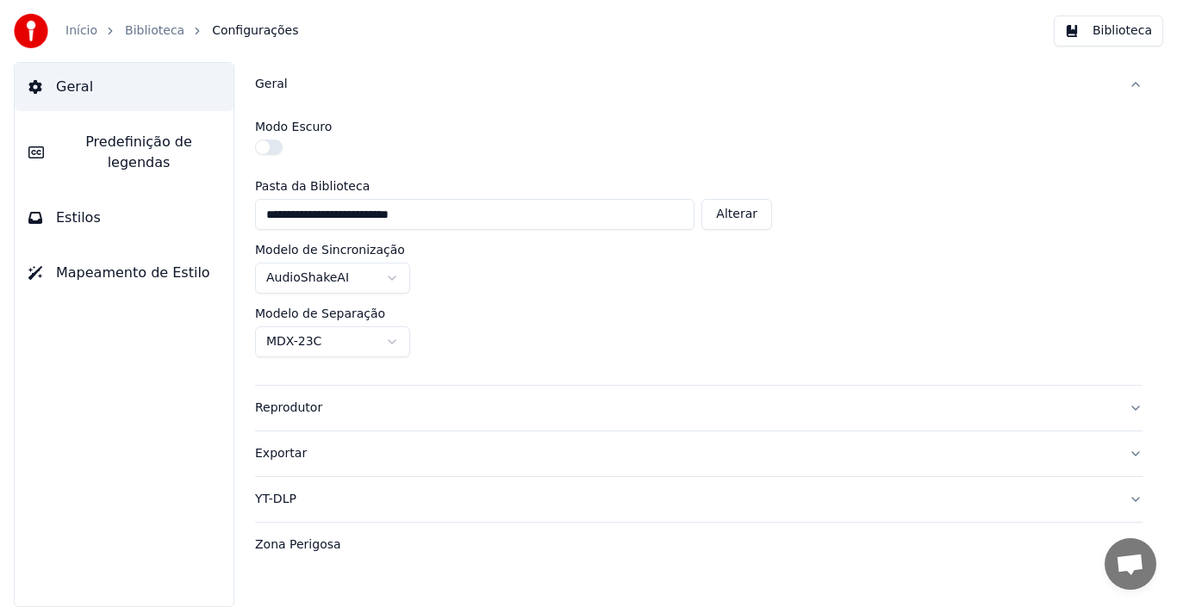
click at [389, 279] on html "**********" at bounding box center [588, 303] width 1177 height 607
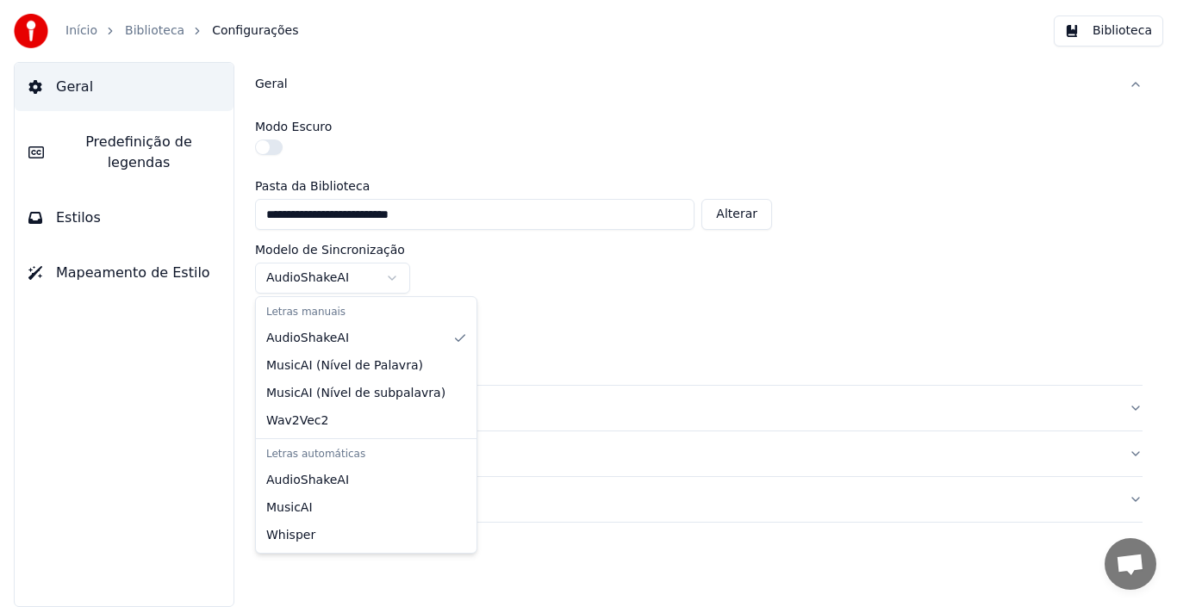
click at [389, 279] on html "**********" at bounding box center [588, 303] width 1177 height 607
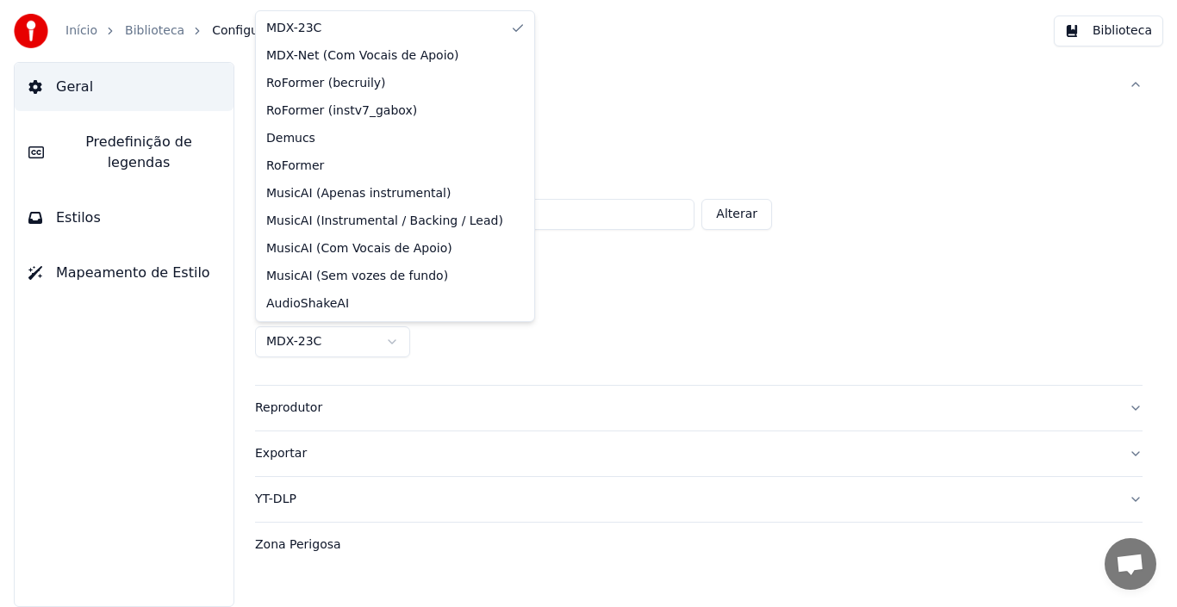
click at [392, 341] on html "**********" at bounding box center [588, 303] width 1177 height 607
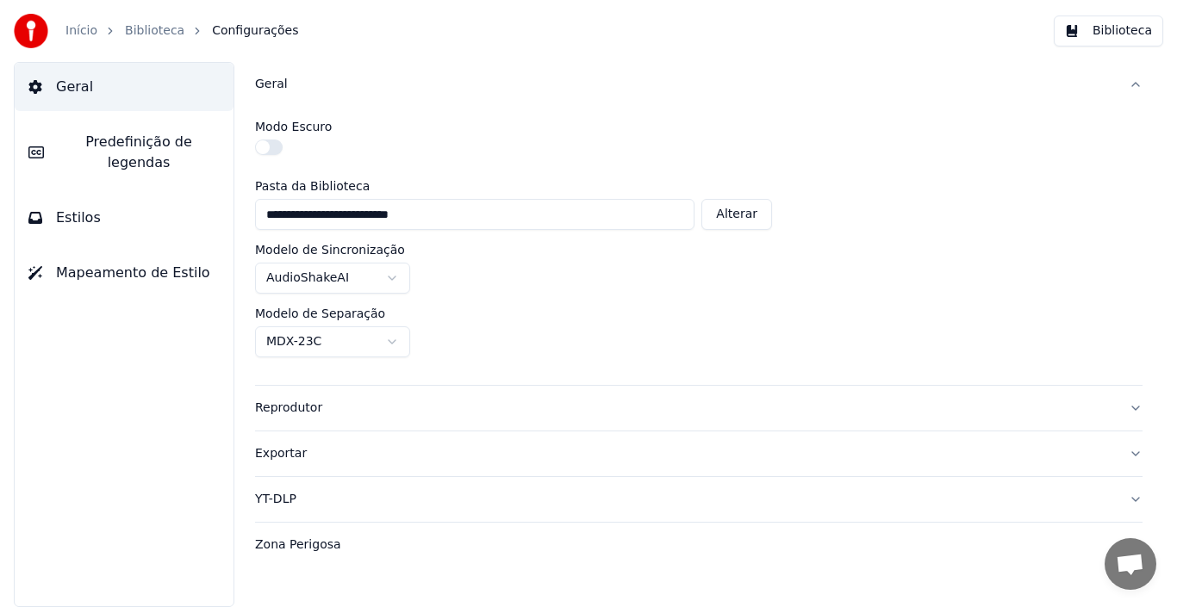
click at [392, 341] on html "**********" at bounding box center [588, 303] width 1177 height 607
click at [130, 35] on link "Biblioteca" at bounding box center [154, 30] width 59 height 17
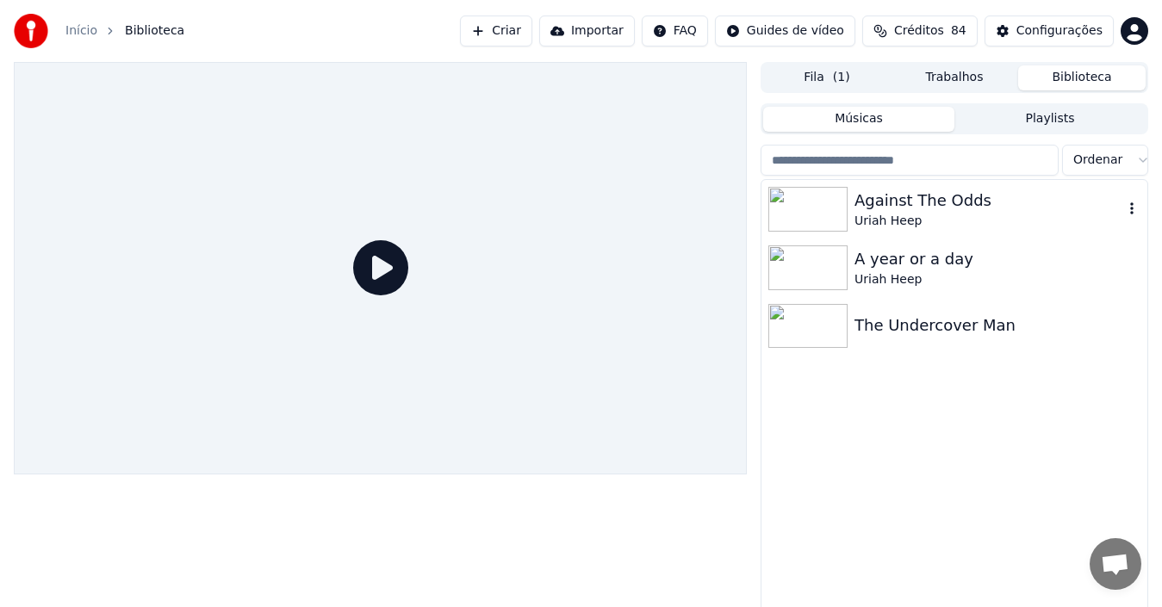
click at [1102, 208] on icon "button" at bounding box center [1131, 209] width 17 height 14
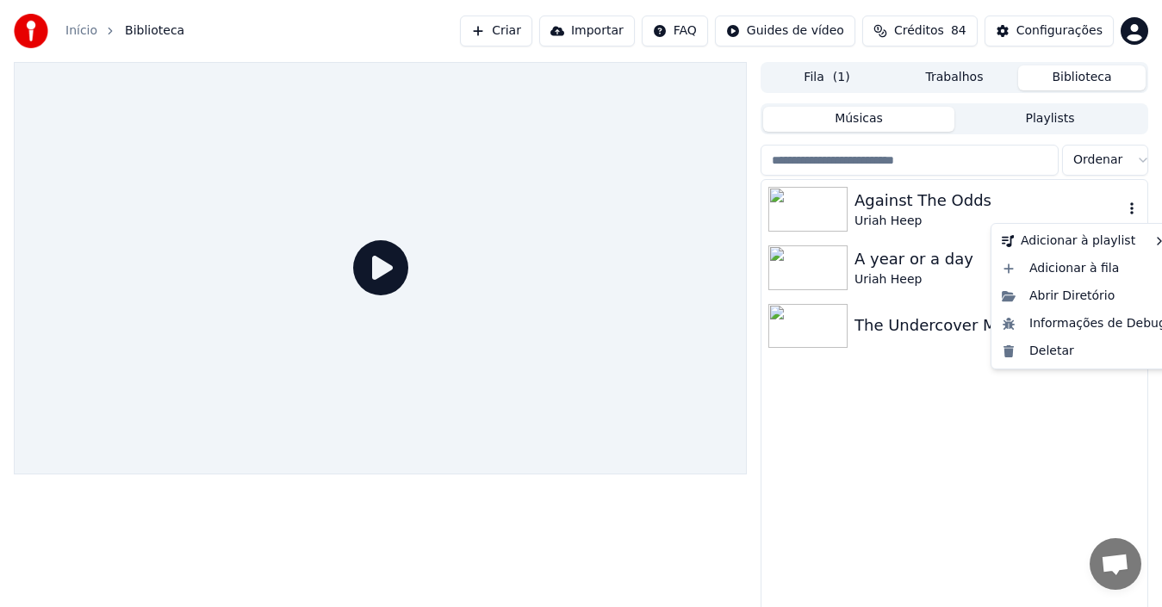
click at [1102, 213] on icon "button" at bounding box center [1131, 209] width 17 height 14
click at [890, 200] on div "Against The Odds" at bounding box center [988, 201] width 269 height 24
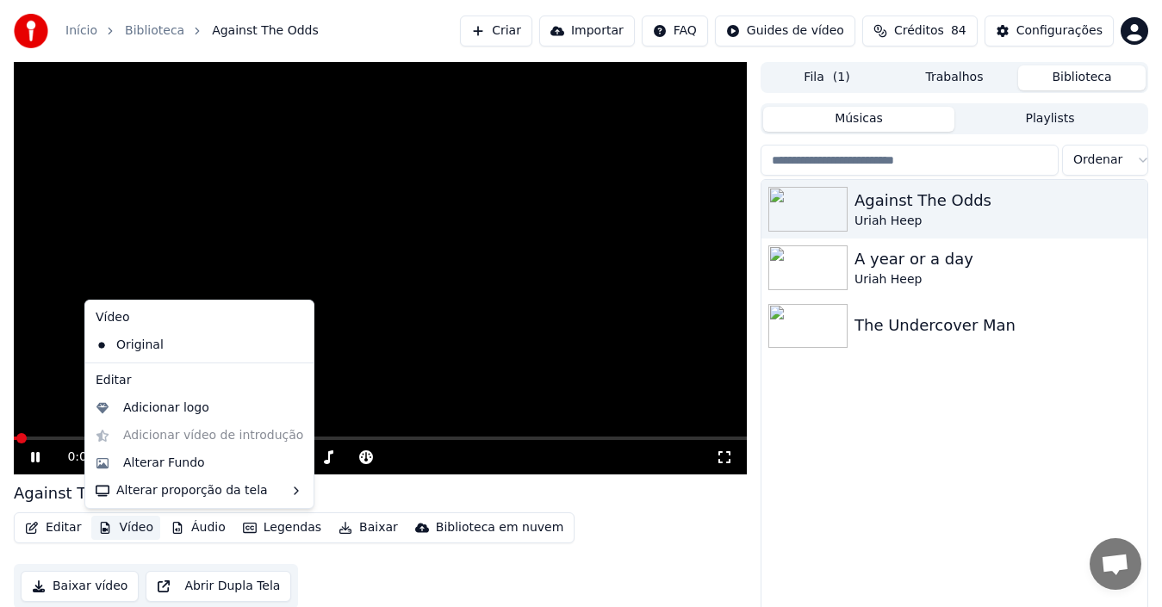
click at [125, 527] on button "Vídeo" at bounding box center [125, 528] width 69 height 24
click at [607, 566] on div "Editar Vídeo Áudio Legendas Baixar Biblioteca em nuvem Baixar vídeo Abrir Dupla…" at bounding box center [380, 561] width 733 height 96
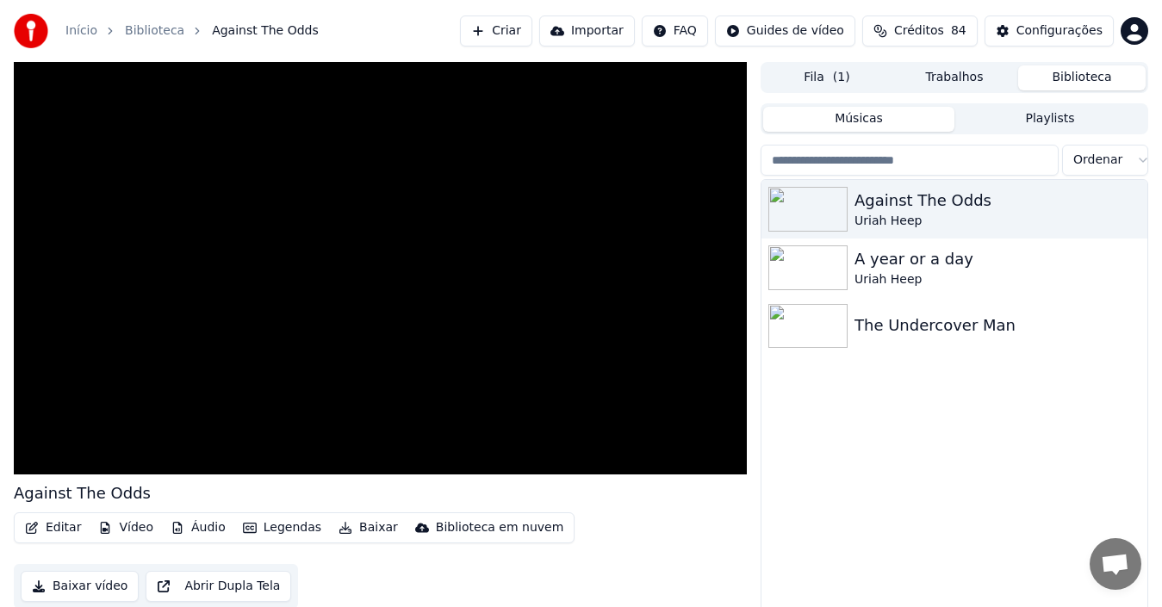
click at [57, 533] on button "Editar" at bounding box center [53, 528] width 70 height 24
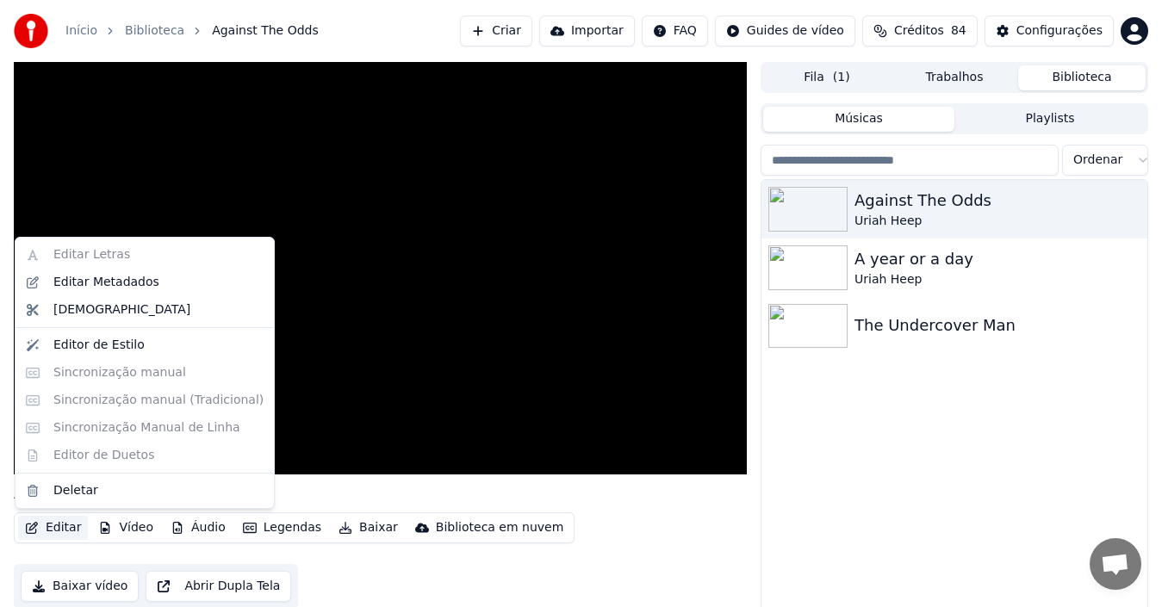
click at [57, 533] on button "Editar" at bounding box center [53, 528] width 70 height 24
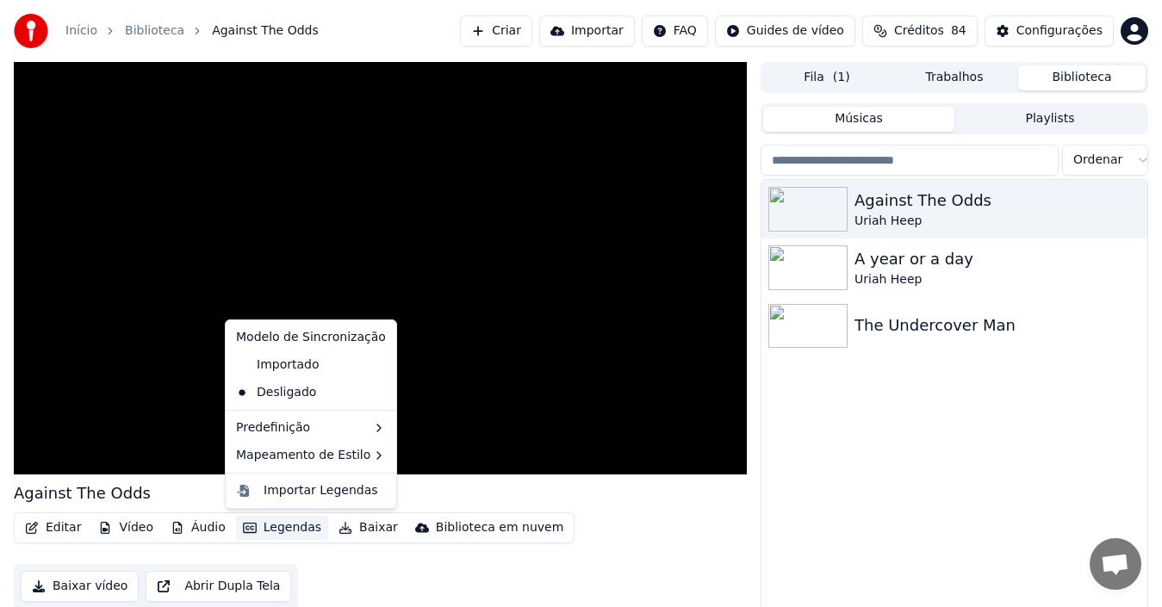
click at [273, 527] on button "Legendas" at bounding box center [282, 528] width 92 height 24
click at [276, 489] on div "Importar Legendas" at bounding box center [321, 490] width 115 height 17
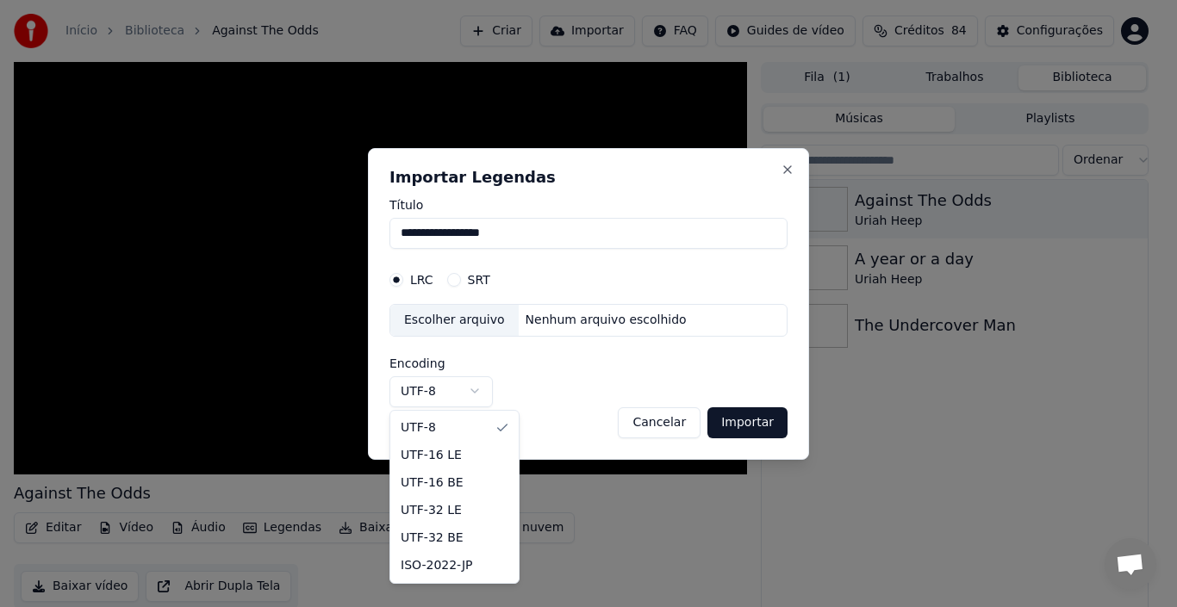
click at [478, 394] on body "**********" at bounding box center [581, 303] width 1162 height 607
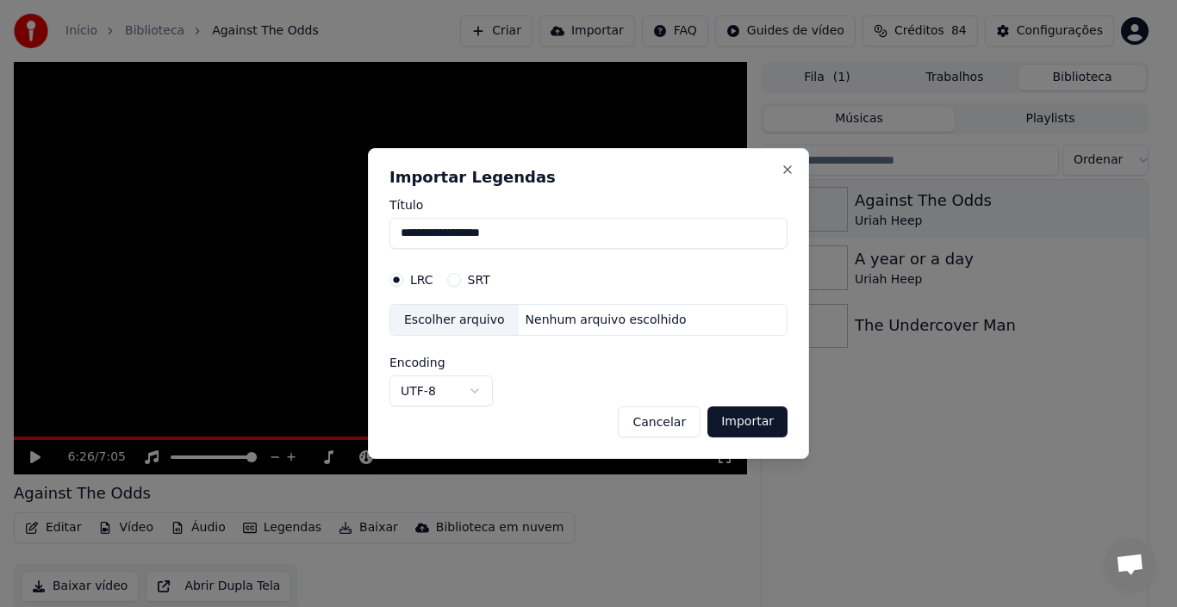
click at [454, 281] on button "SRT" at bounding box center [454, 280] width 14 height 14
click at [736, 430] on button "Importar" at bounding box center [747, 422] width 80 height 31
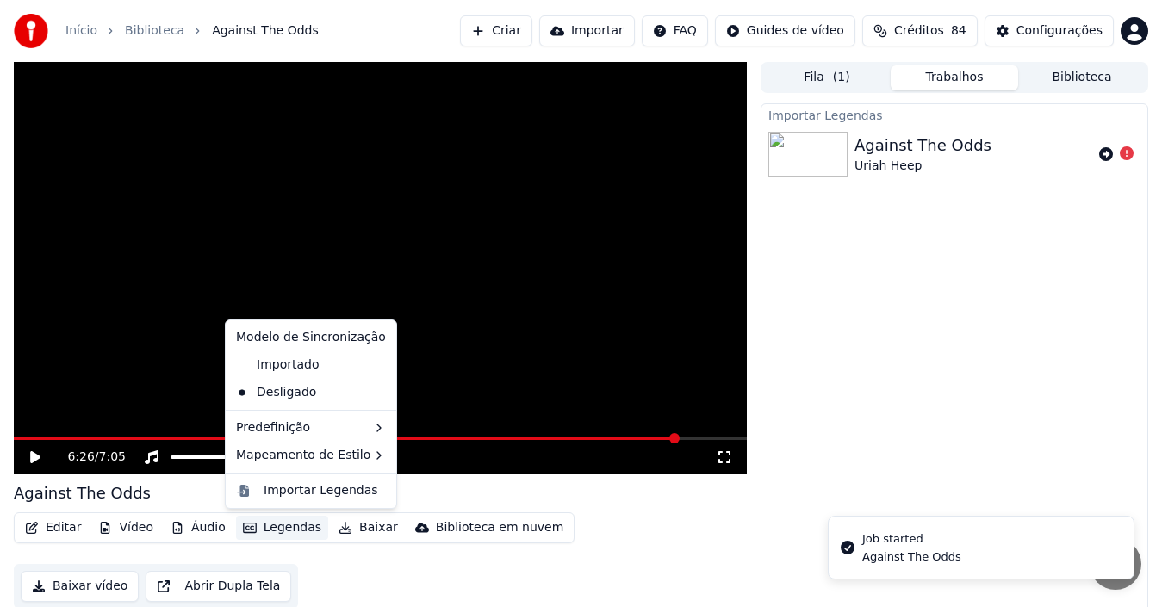
click at [287, 535] on button "Legendas" at bounding box center [282, 528] width 92 height 24
click at [309, 492] on div "Importar Legendas" at bounding box center [321, 490] width 115 height 17
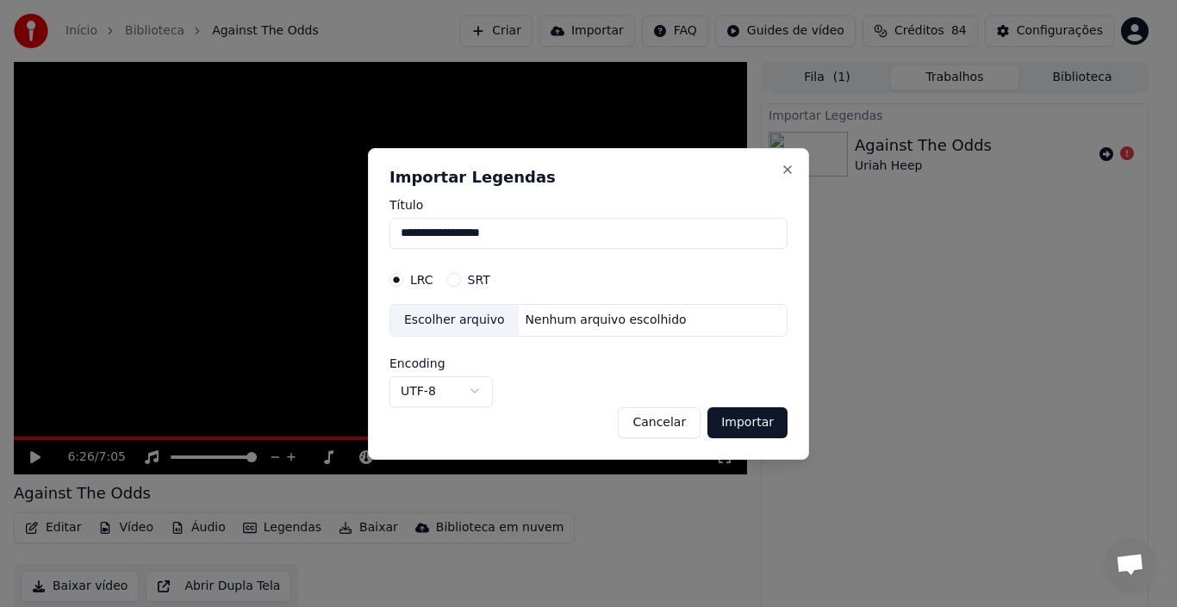
click at [448, 280] on button "SRT" at bounding box center [454, 280] width 14 height 14
click at [474, 320] on div "Escolher arquivo" at bounding box center [454, 320] width 128 height 31
click at [777, 171] on h2 "Importar Legendas" at bounding box center [588, 178] width 398 height 16
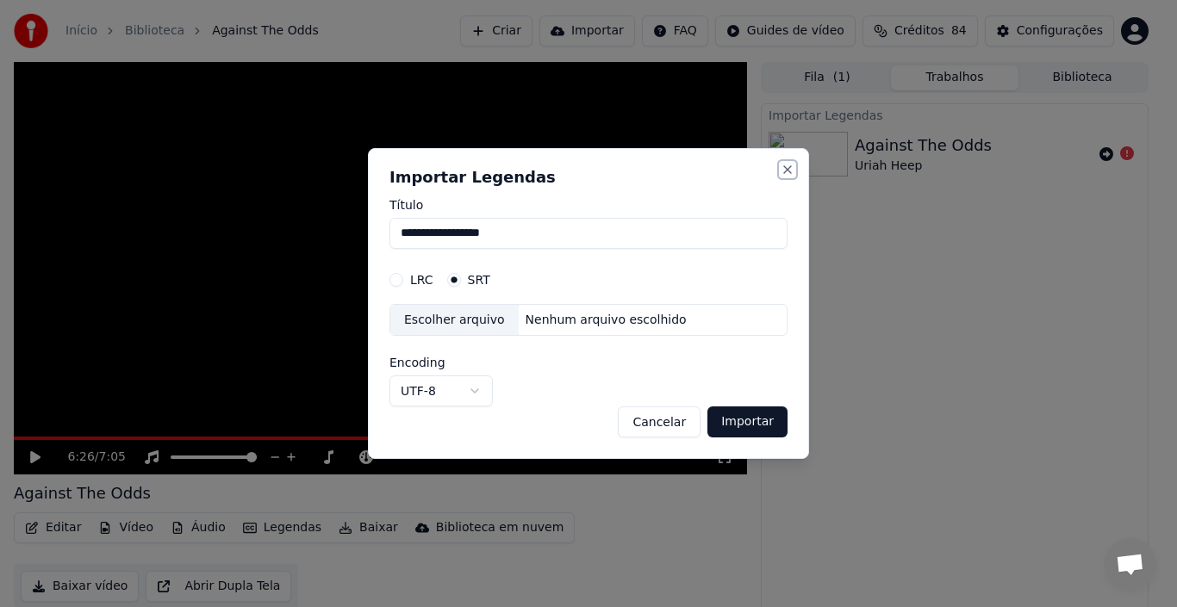
click at [785, 170] on button "Close" at bounding box center [787, 170] width 14 height 14
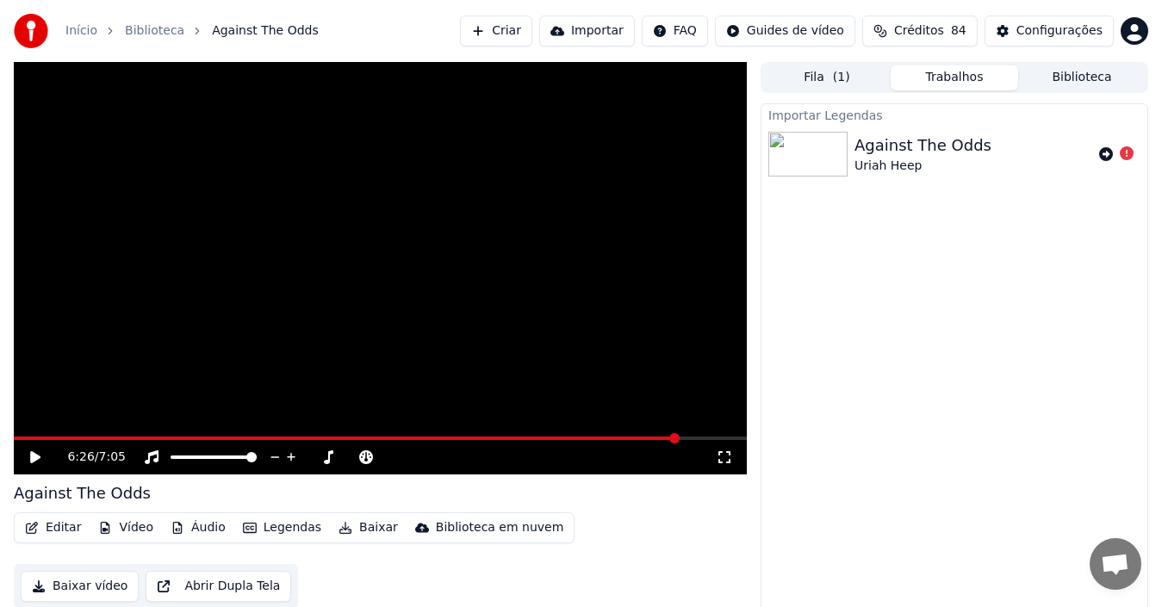
click at [530, 30] on button "Criar" at bounding box center [496, 31] width 72 height 31
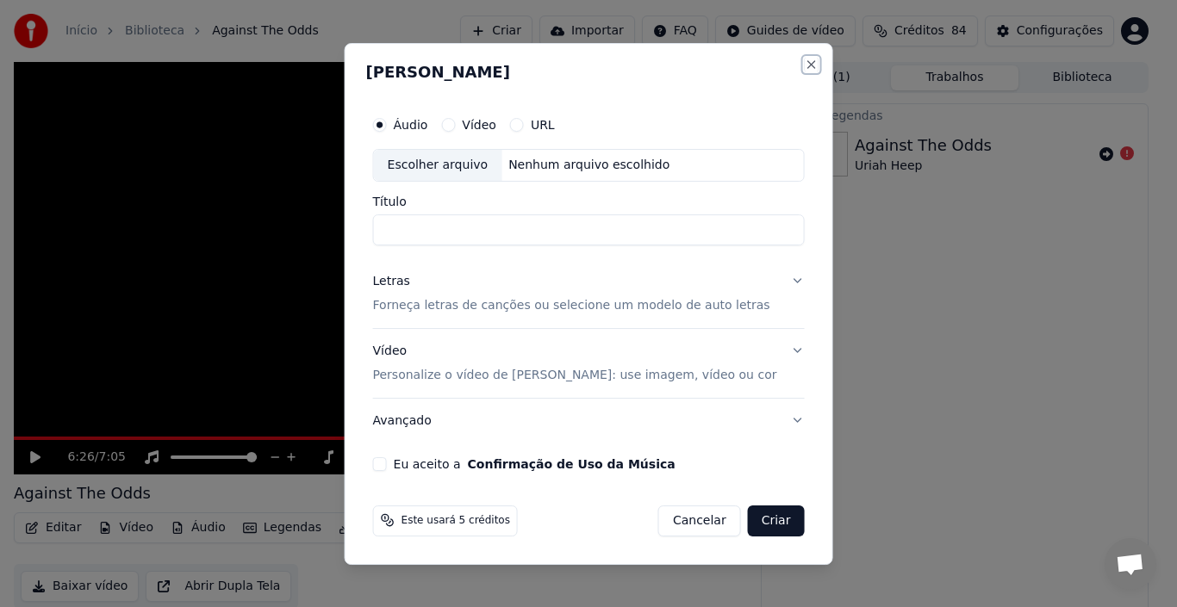
click at [804, 61] on button "Close" at bounding box center [811, 65] width 14 height 14
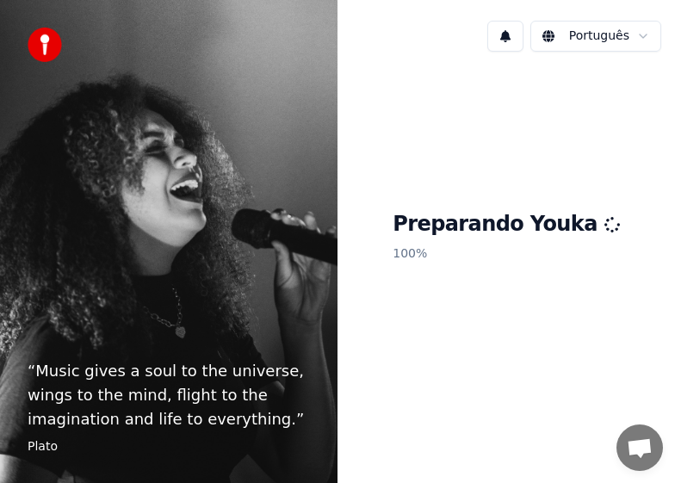
drag, startPoint x: 338, startPoint y: 7, endPoint x: 386, endPoint y: -75, distance: 95.0
click at [386, 0] on html "“ Music gives a soul to the universe, wings to the mind, flight to the imaginat…" at bounding box center [337, 241] width 675 height 483
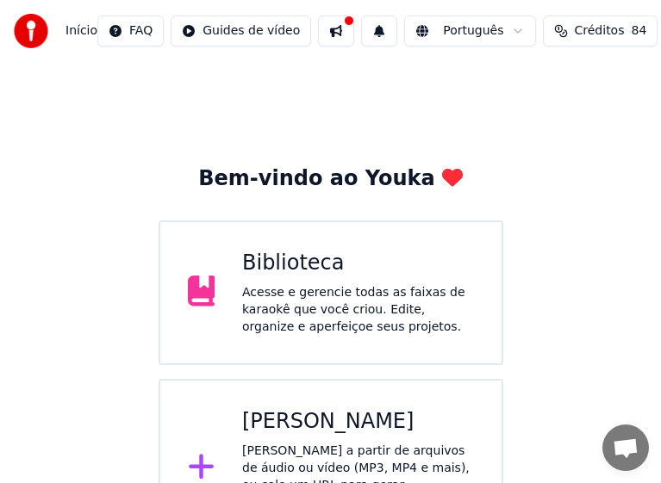
click at [339, 425] on div "[PERSON_NAME]" at bounding box center [358, 422] width 232 height 28
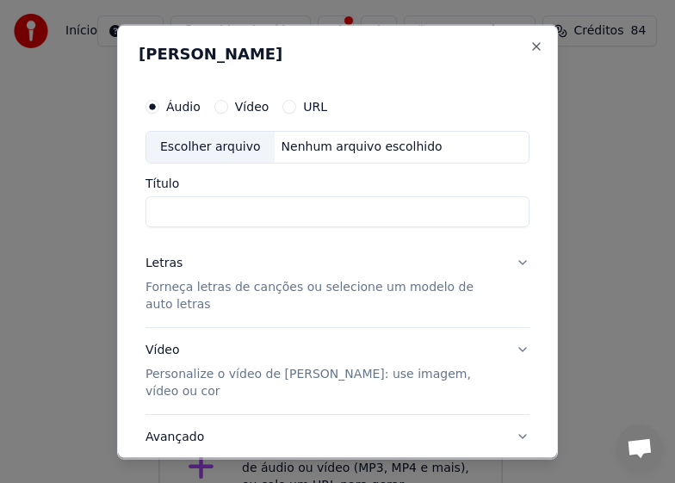
click at [206, 148] on div "Escolher arquivo" at bounding box center [210, 146] width 128 height 31
click at [180, 143] on div "Escolher arquivo" at bounding box center [210, 146] width 128 height 31
type input "**********"
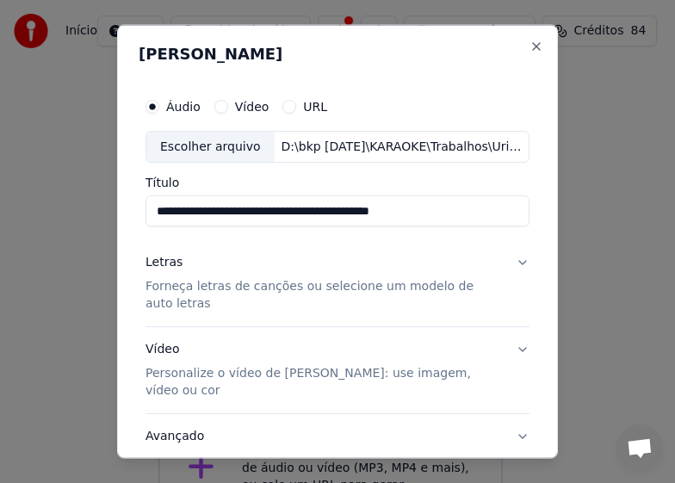
click at [223, 291] on p "Forneça letras de canções ou selecione um modelo de auto letras" at bounding box center [324, 295] width 357 height 34
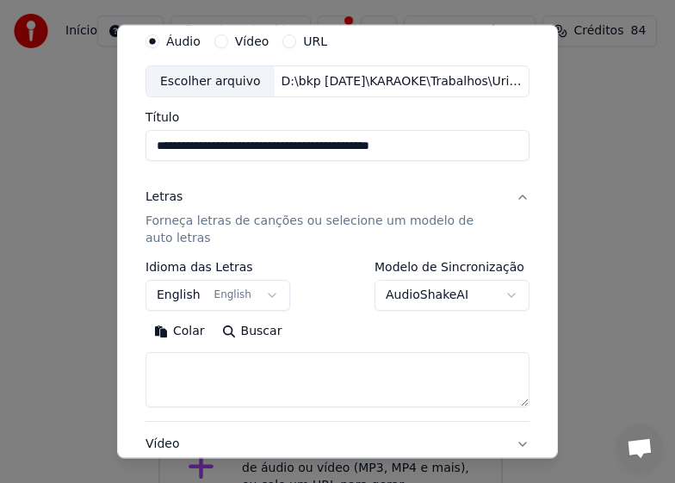
scroll to position [86, 0]
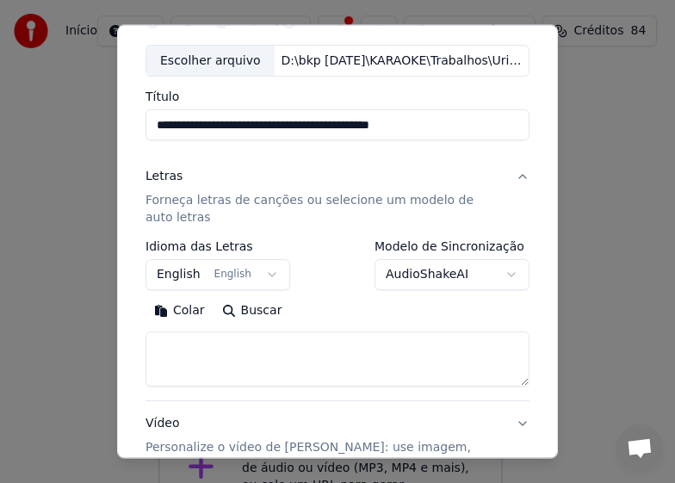
click at [248, 312] on button "Buscar" at bounding box center [253, 311] width 78 height 28
click at [187, 311] on button "Colar" at bounding box center [180, 311] width 68 height 28
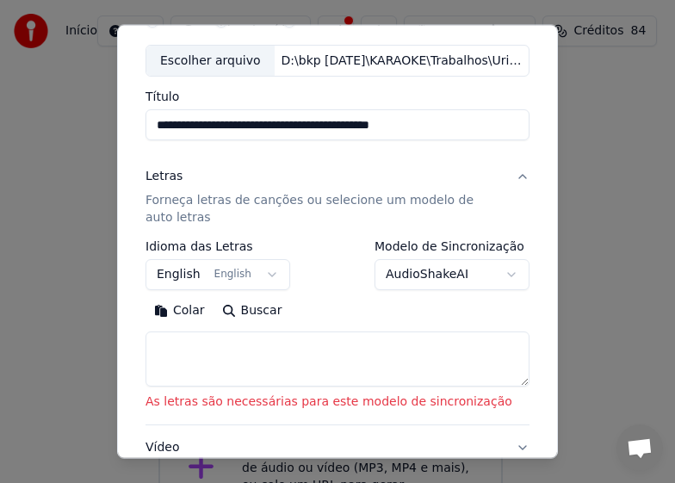
click at [224, 344] on textarea at bounding box center [338, 359] width 384 height 55
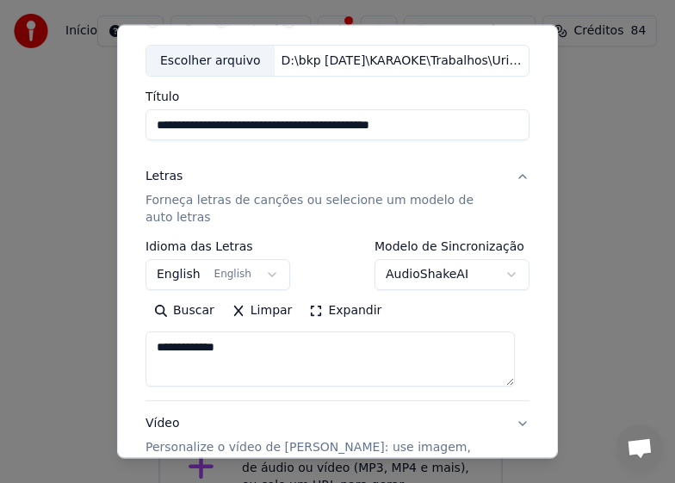
scroll to position [4, 0]
paste textarea "**********"
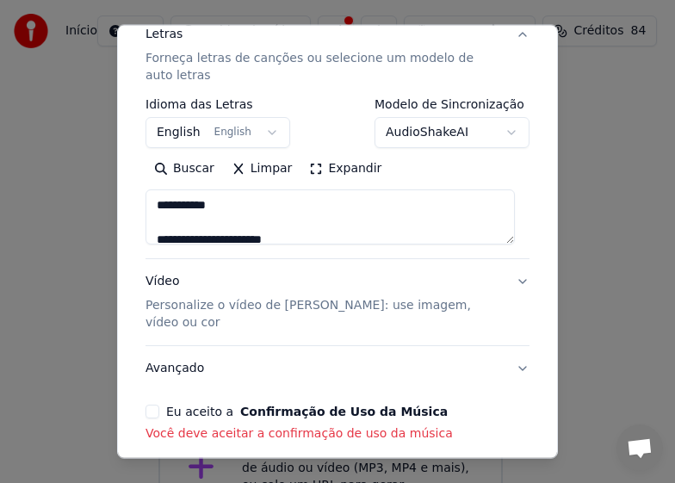
scroll to position [258, 0]
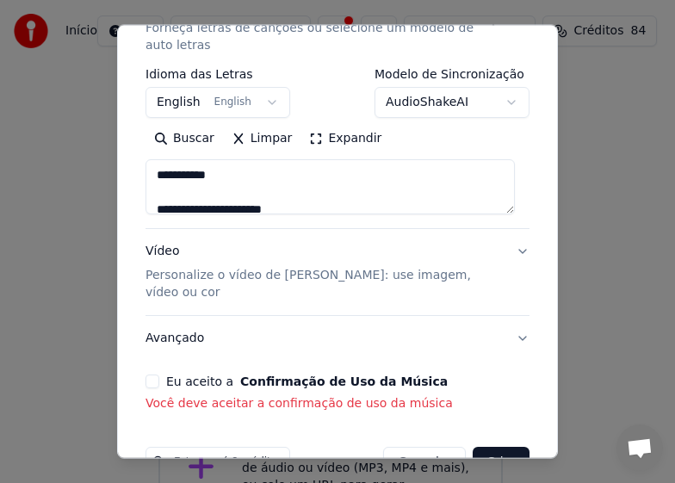
type textarea "**********"
click at [298, 277] on p "Personalize o vídeo de [PERSON_NAME]: use imagem, vídeo ou cor" at bounding box center [324, 284] width 357 height 34
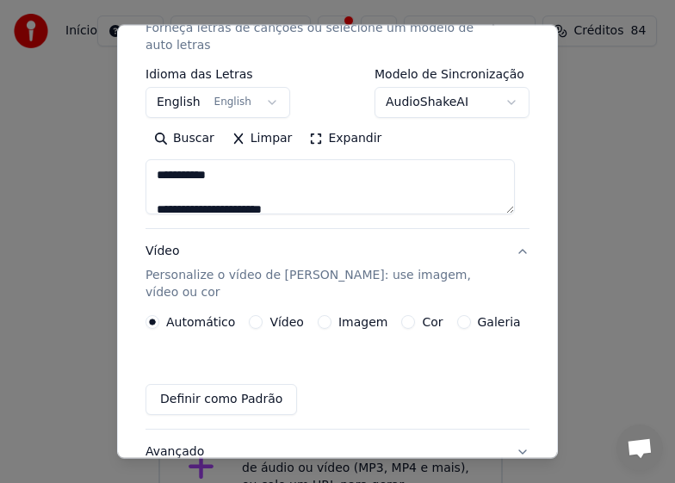
scroll to position [242, 0]
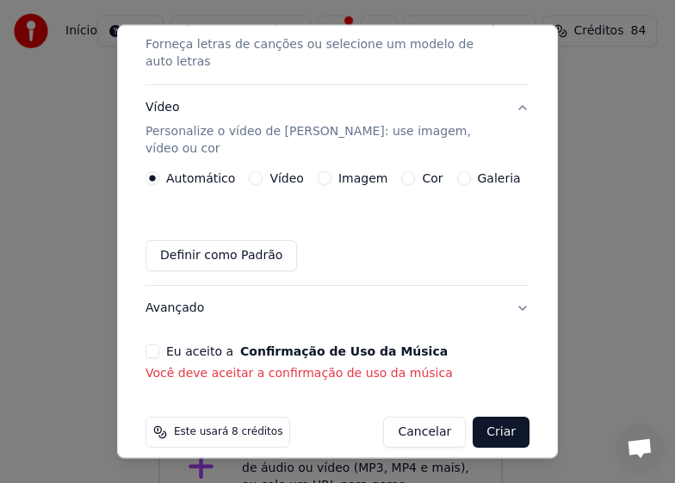
click at [355, 172] on label "Imagem" at bounding box center [363, 178] width 49 height 12
click at [332, 171] on button "Imagem" at bounding box center [325, 178] width 14 height 14
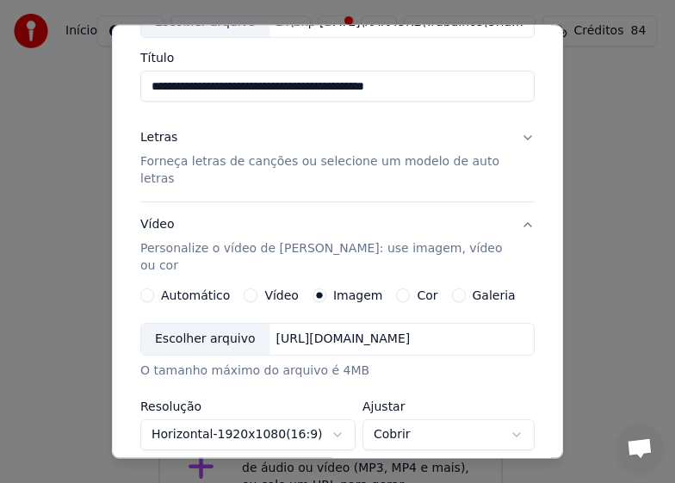
scroll to position [106, 0]
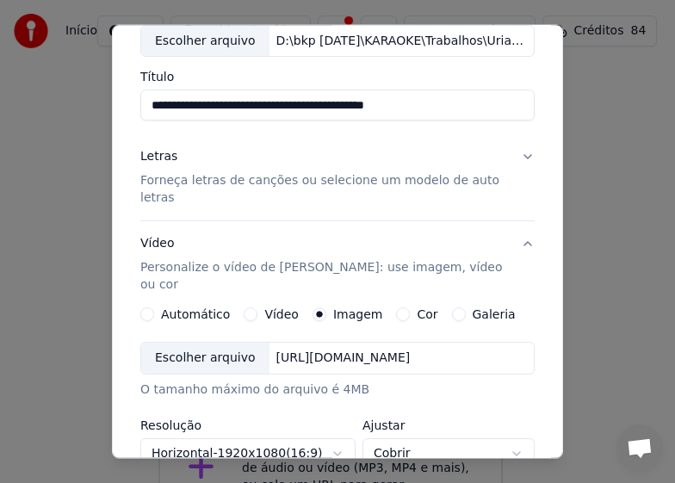
click at [209, 343] on div "Escolher arquivo" at bounding box center [205, 358] width 128 height 31
click at [284, 183] on p "Forneça letras de canções ou selecione um modelo de auto letras" at bounding box center [323, 189] width 367 height 34
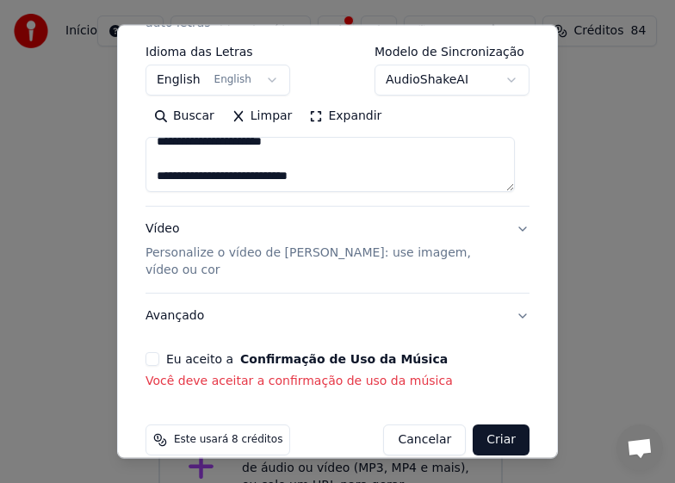
scroll to position [289, 0]
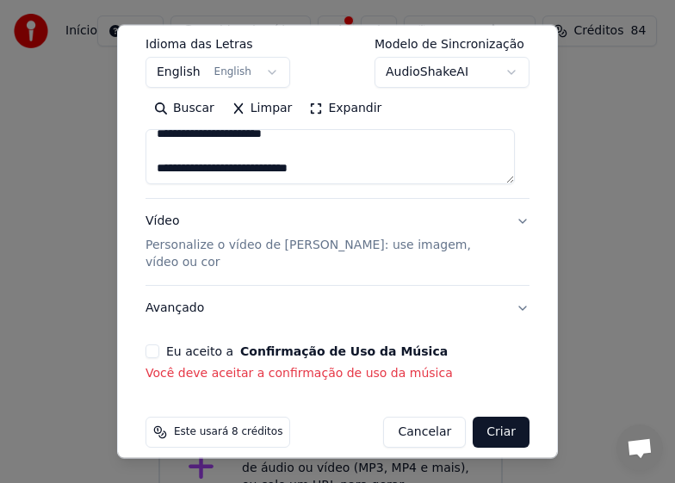
click at [152, 345] on button "Eu aceito a Confirmação de Uso da Música" at bounding box center [153, 352] width 14 height 14
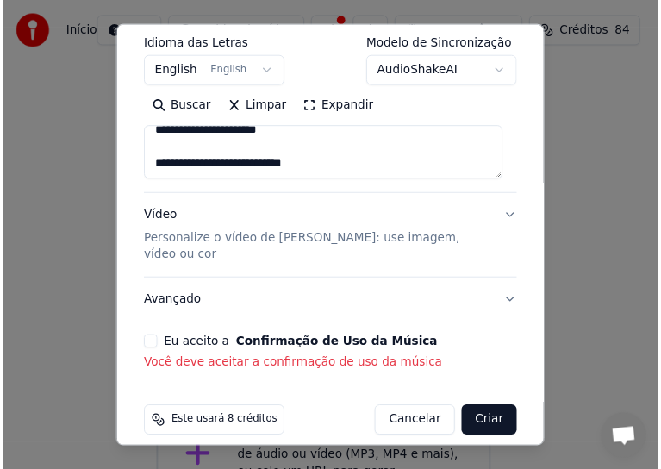
scroll to position [264, 0]
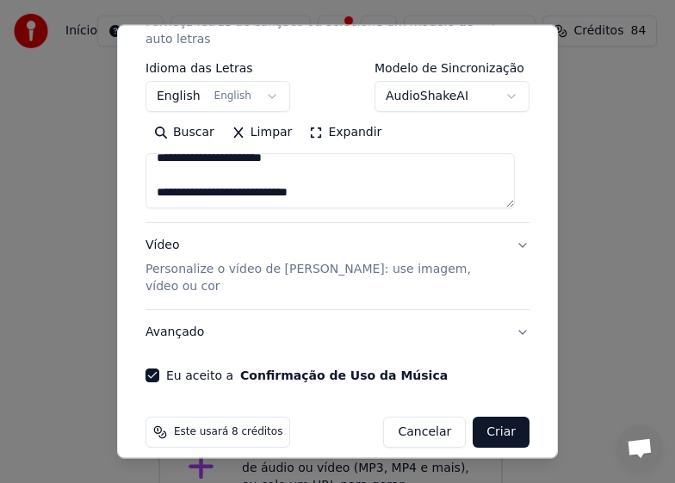
click at [493, 423] on button "Criar" at bounding box center [501, 432] width 57 height 31
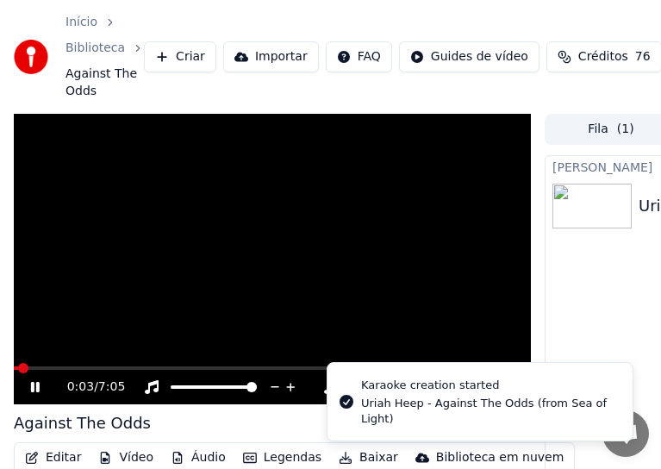
click at [265, 291] on video at bounding box center [272, 259] width 517 height 291
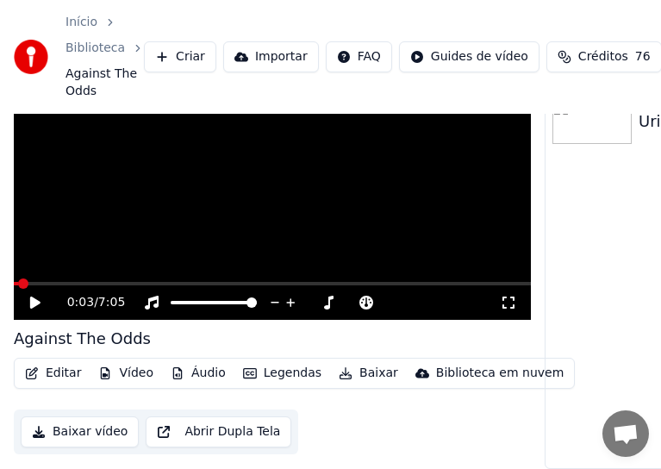
scroll to position [97, 0]
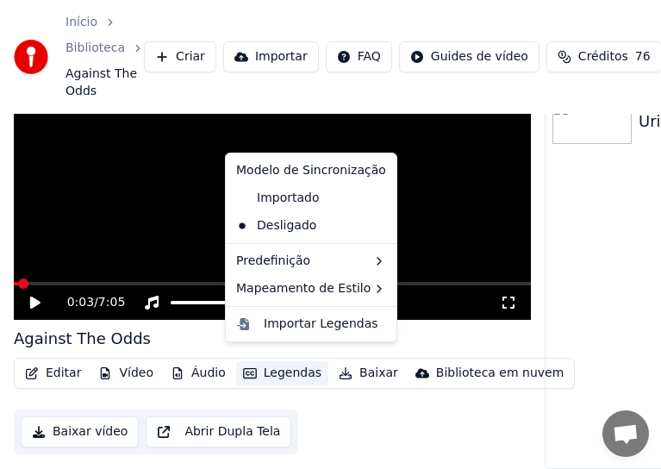
click at [289, 362] on button "Legendas" at bounding box center [282, 373] width 92 height 24
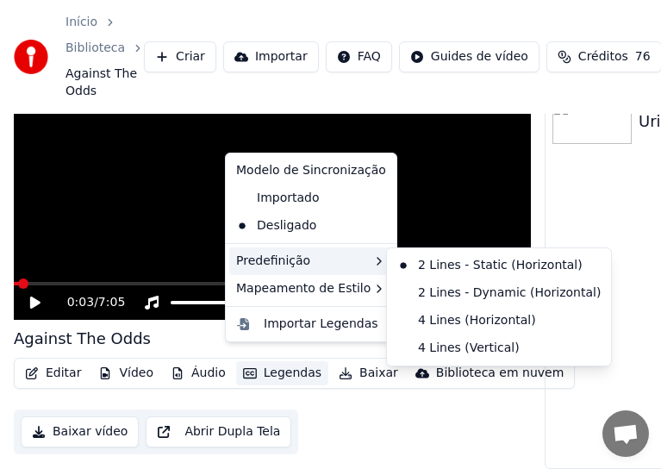
click at [372, 264] on icon at bounding box center [379, 261] width 14 height 14
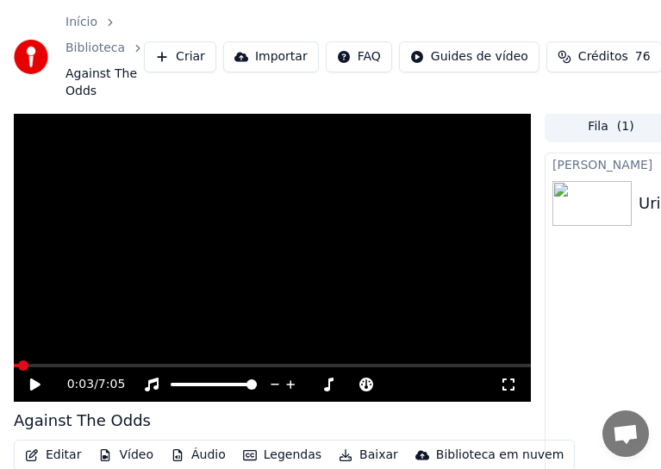
scroll to position [0, 0]
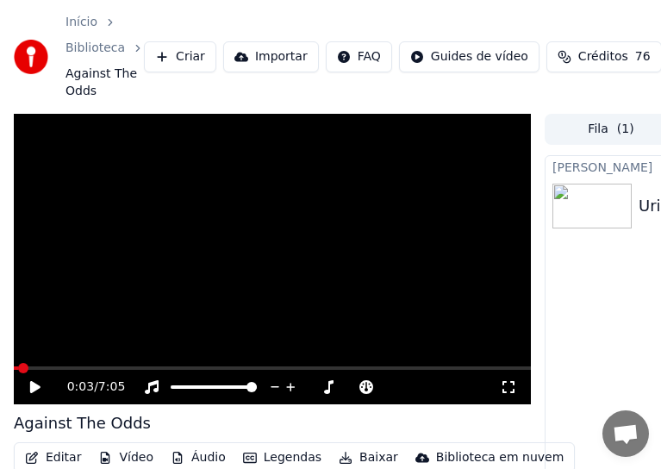
click at [596, 204] on img at bounding box center [591, 205] width 79 height 45
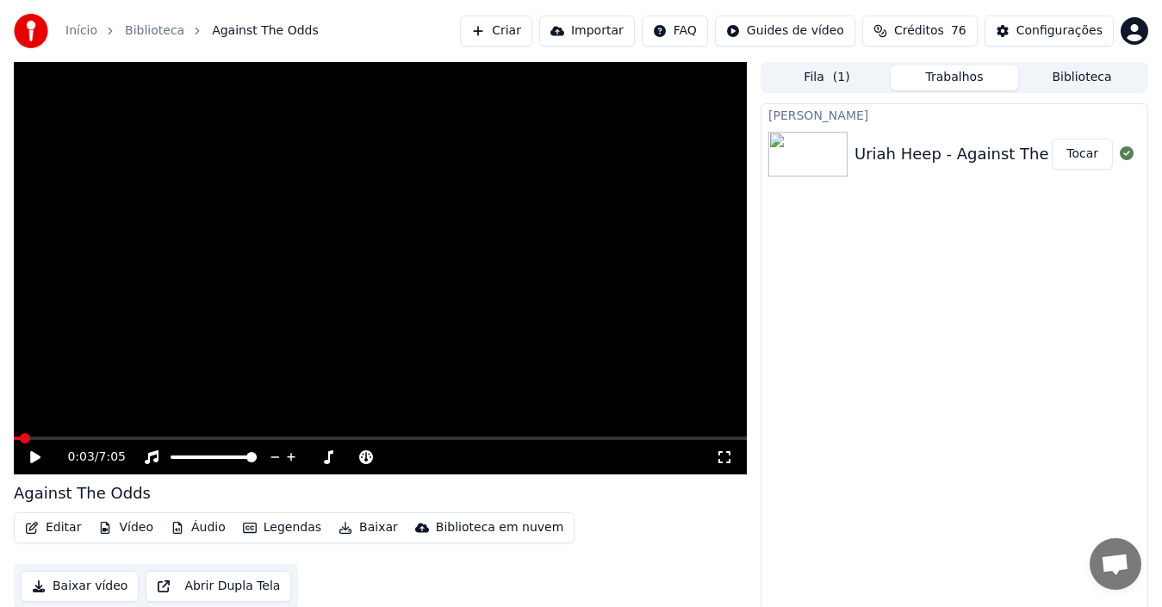
click at [1087, 156] on button "Tocar" at bounding box center [1082, 154] width 61 height 31
click at [278, 427] on video at bounding box center [380, 268] width 733 height 413
click at [60, 528] on button "Editar" at bounding box center [53, 528] width 70 height 24
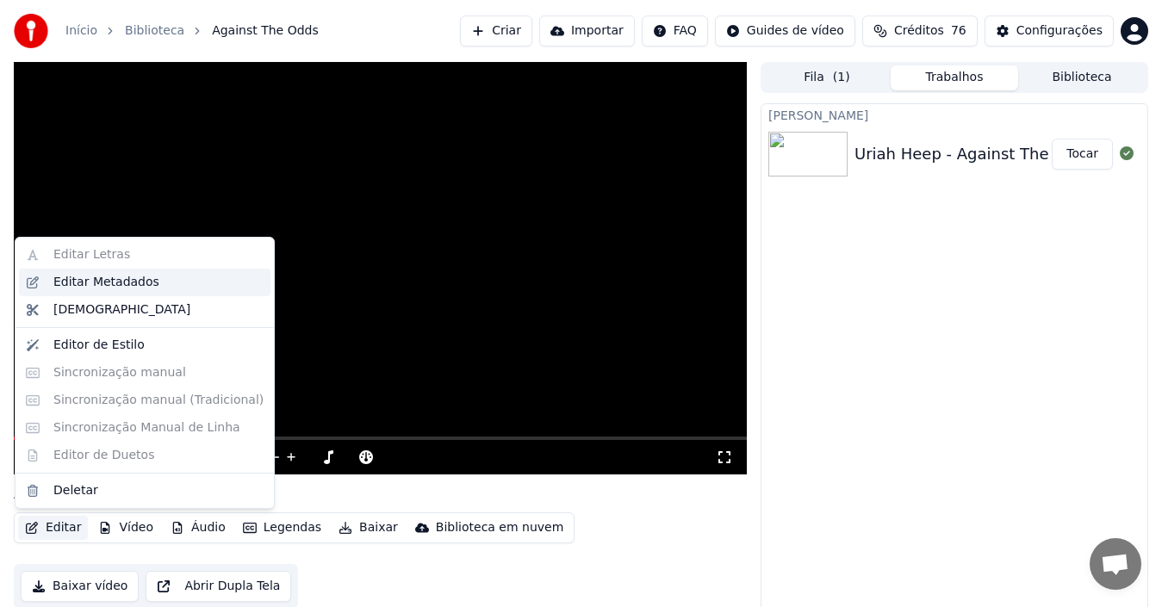
click at [78, 280] on div "Editar Metadados" at bounding box center [106, 282] width 106 height 17
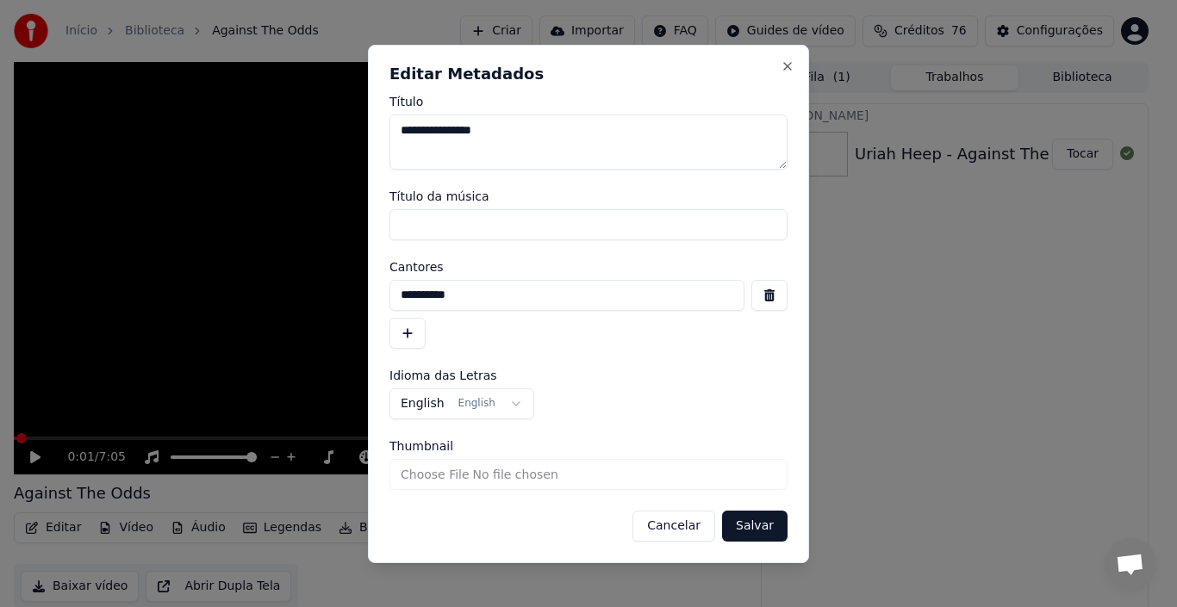
click at [410, 473] on input "Thumbnail" at bounding box center [588, 474] width 398 height 31
type input "**********"
drag, startPoint x: 504, startPoint y: 130, endPoint x: 376, endPoint y: 130, distance: 128.3
click at [376, 130] on div "**********" at bounding box center [588, 304] width 441 height 519
click at [395, 226] on input "Título da música" at bounding box center [588, 224] width 398 height 31
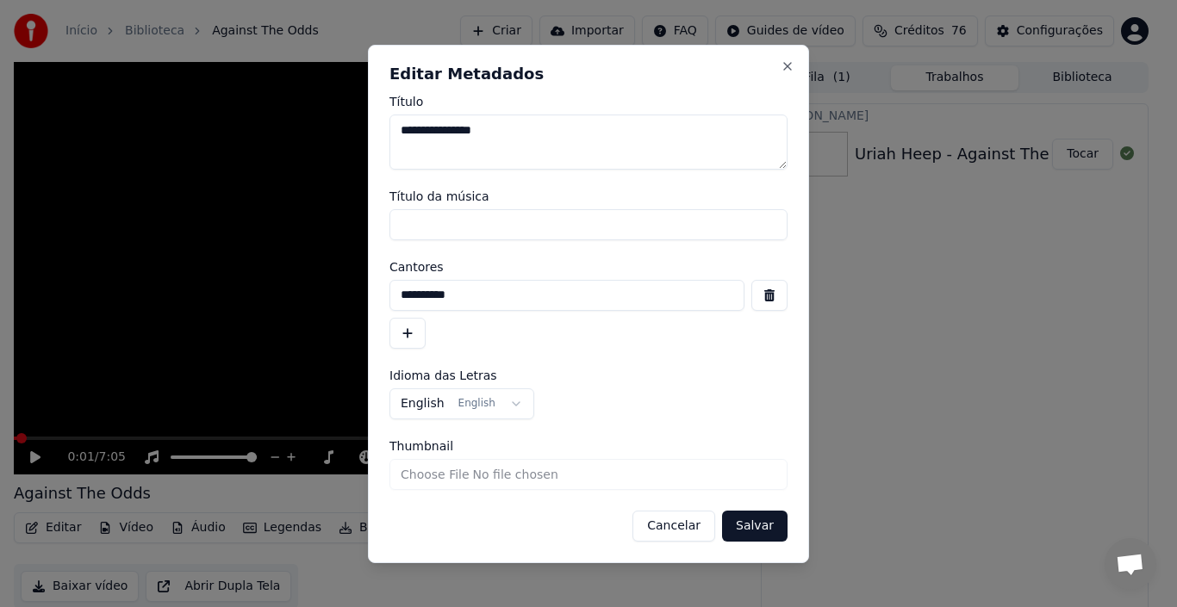
paste input "**********"
type input "**********"
drag, startPoint x: 491, startPoint y: 130, endPoint x: 393, endPoint y: 131, distance: 98.2
click at [393, 131] on textarea "**********" at bounding box center [588, 142] width 398 height 55
drag, startPoint x: 532, startPoint y: 135, endPoint x: 355, endPoint y: 130, distance: 177.5
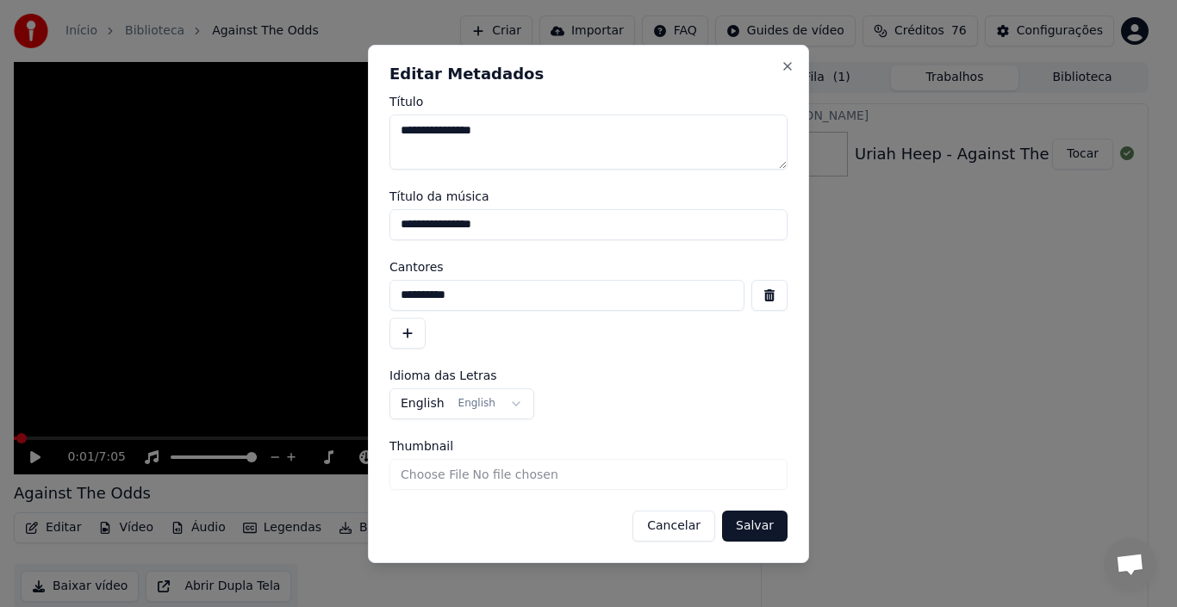
click at [355, 130] on body "**********" at bounding box center [581, 303] width 1162 height 607
type textarea "**********"
click at [405, 334] on button "button" at bounding box center [407, 333] width 36 height 31
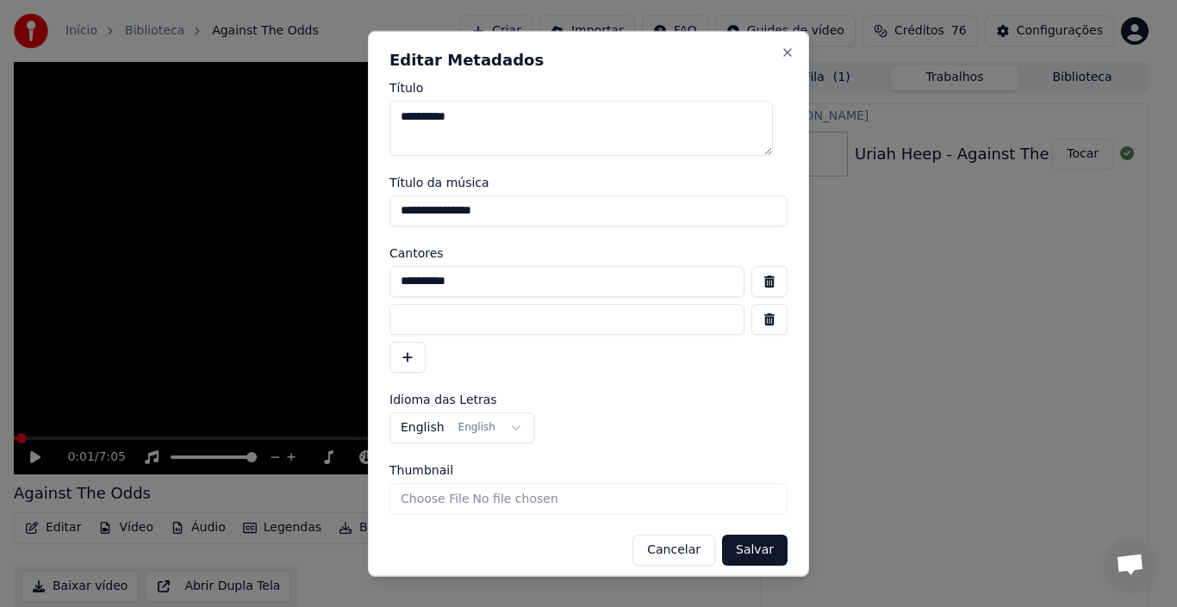
click at [753, 321] on button "button" at bounding box center [769, 318] width 36 height 31
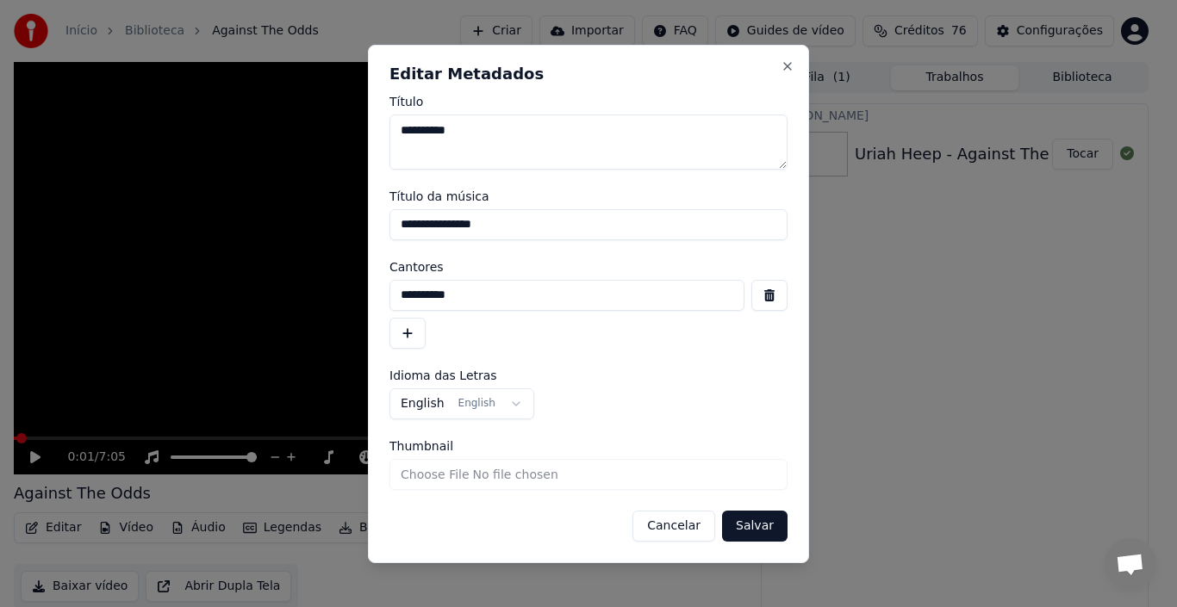
click at [750, 527] on button "Salvar" at bounding box center [754, 526] width 65 height 31
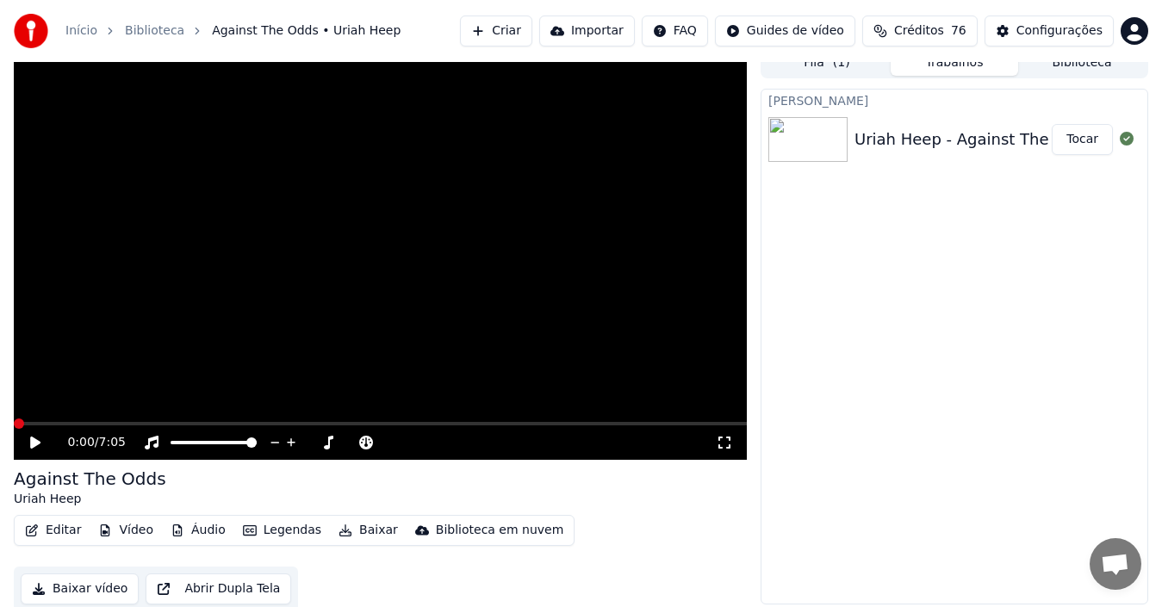
scroll to position [19, 0]
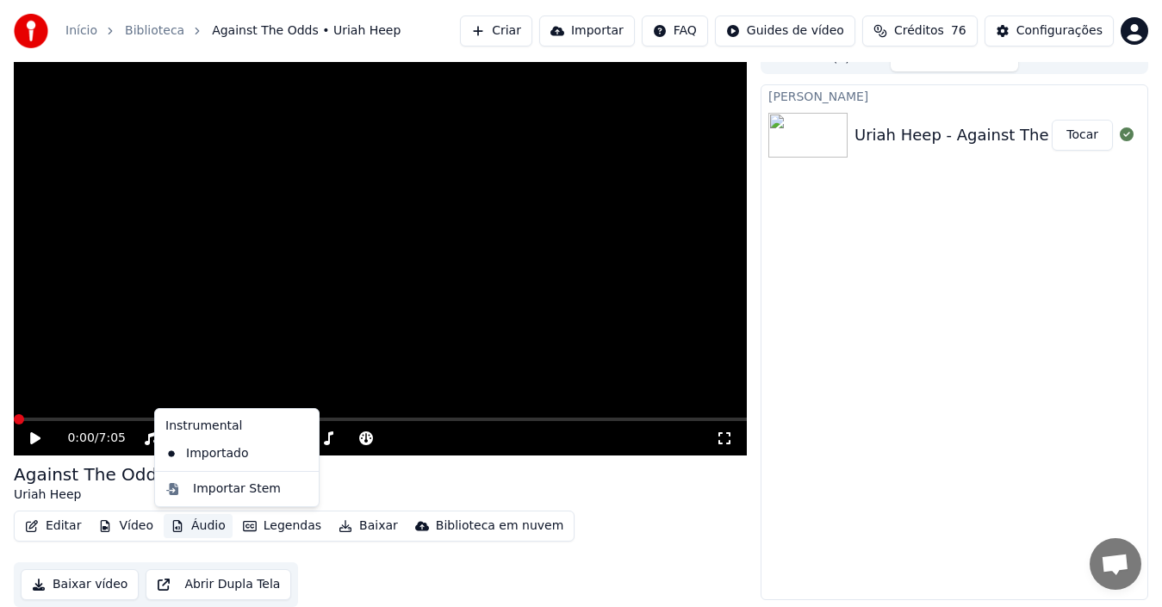
click at [199, 525] on button "Áudio" at bounding box center [198, 526] width 69 height 24
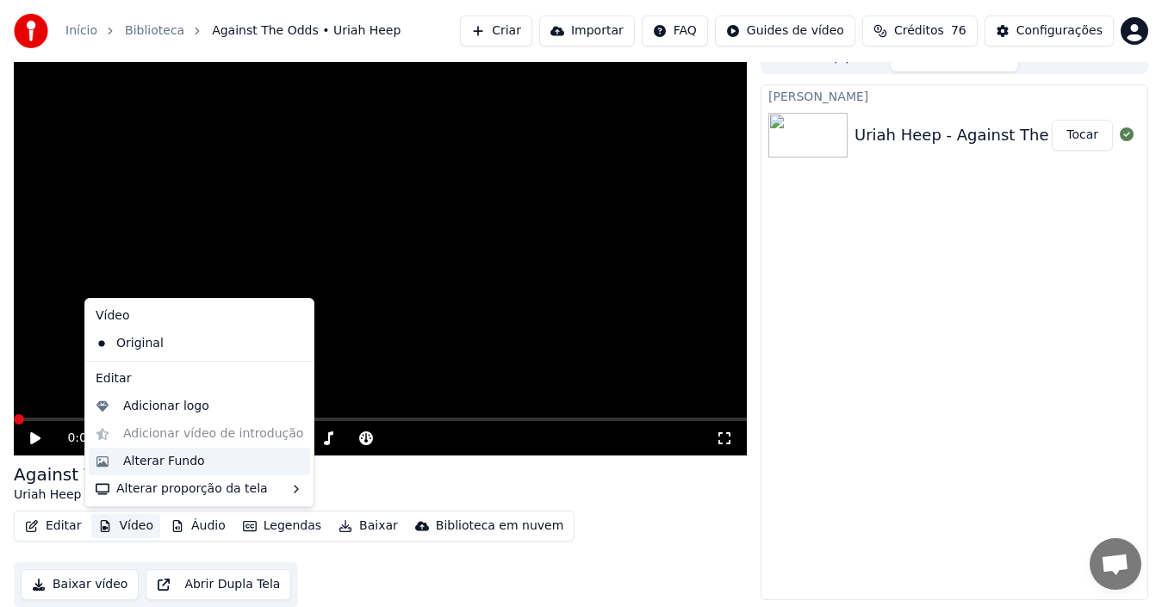
click at [152, 463] on div "Alterar Fundo" at bounding box center [164, 461] width 82 height 17
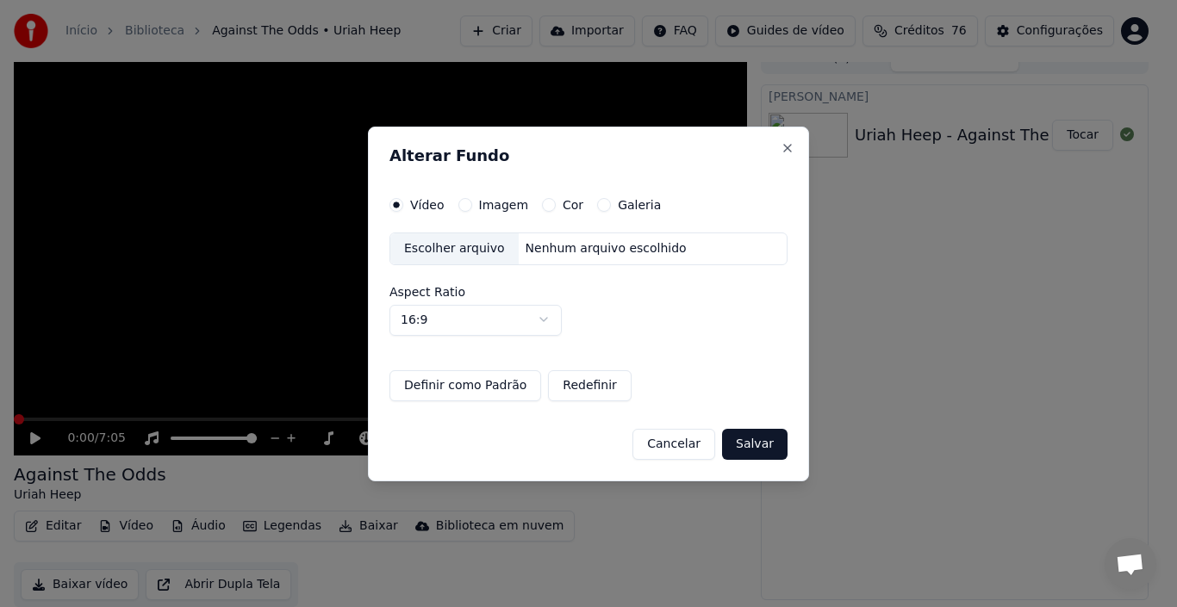
click at [457, 251] on div "Escolher arquivo" at bounding box center [454, 248] width 128 height 31
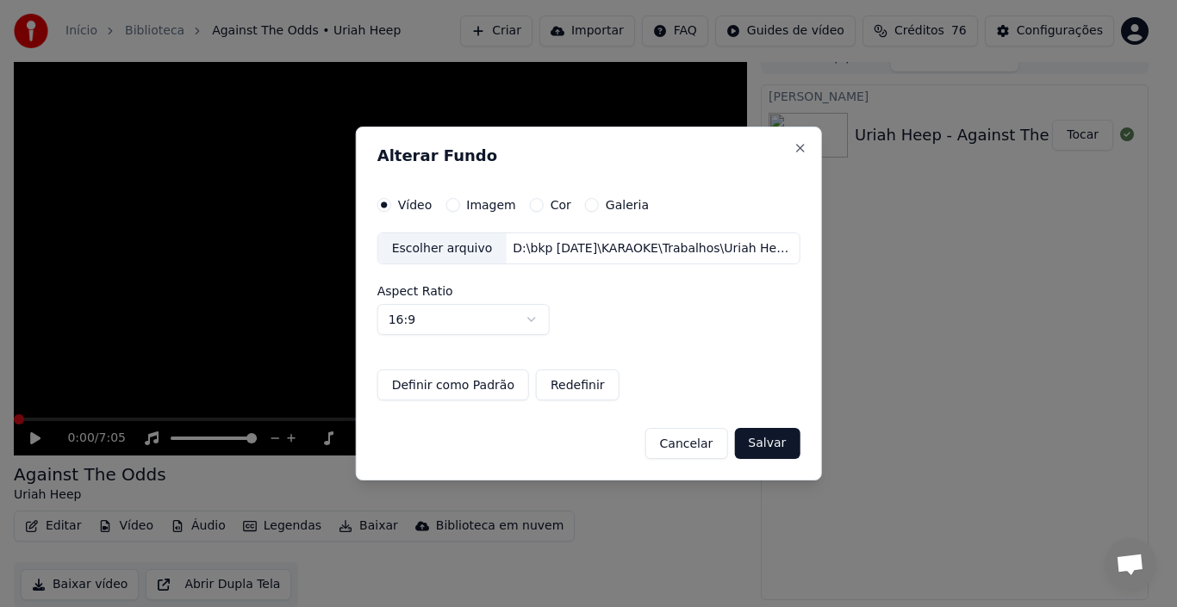
click at [767, 452] on button "Salvar" at bounding box center [766, 443] width 65 height 31
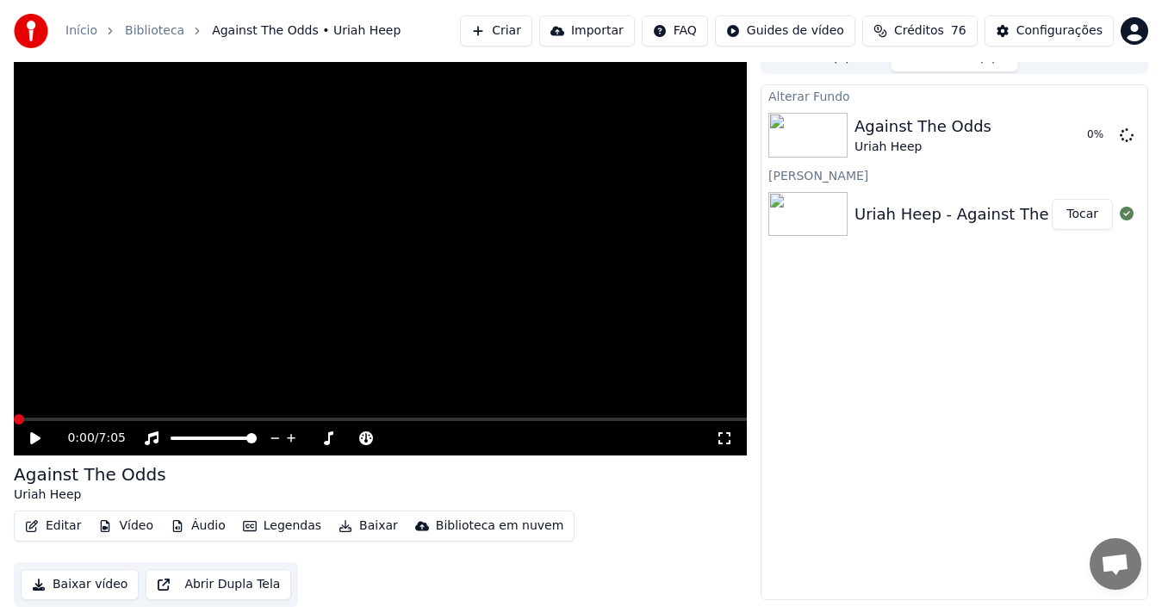
scroll to position [0, 0]
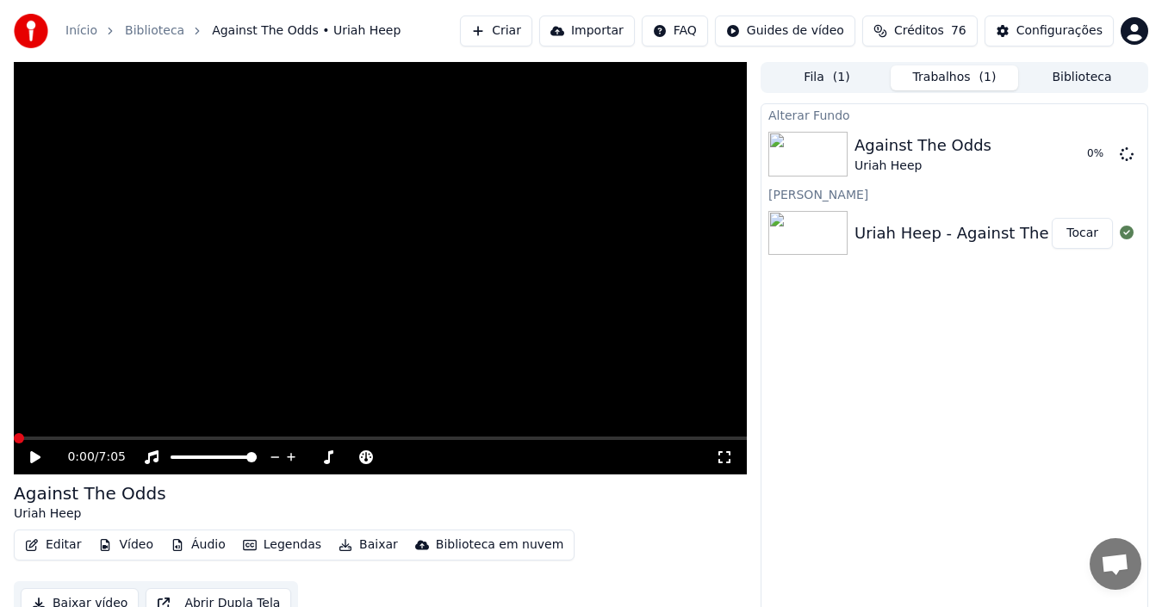
click at [811, 233] on img at bounding box center [807, 233] width 79 height 45
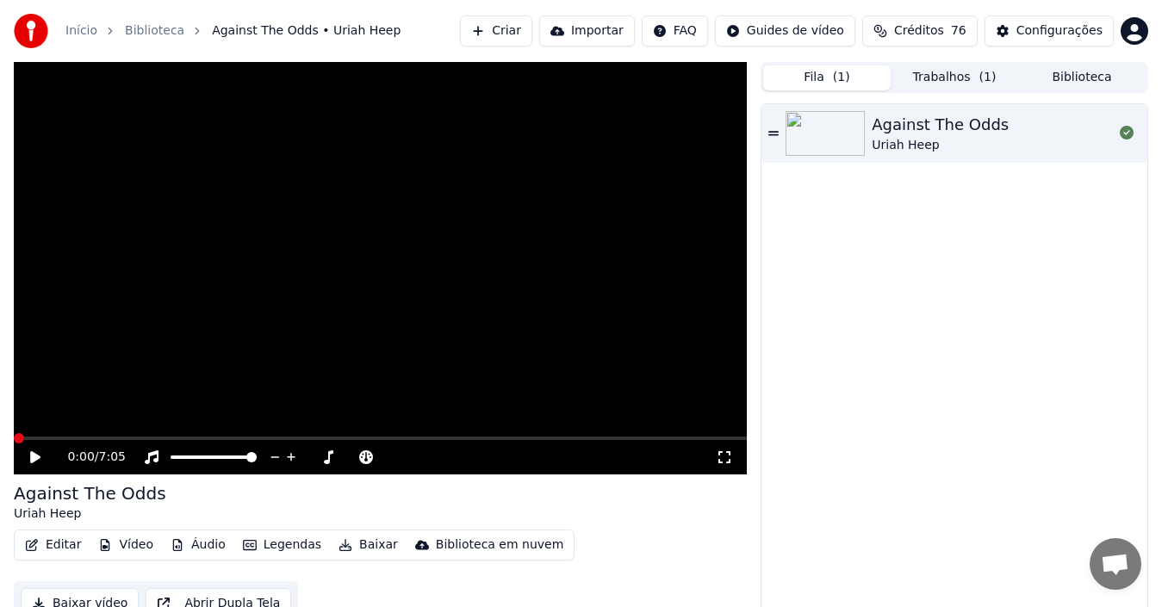
click at [813, 79] on button "Fila ( 1 )" at bounding box center [826, 77] width 127 height 25
click at [832, 133] on img at bounding box center [825, 133] width 79 height 45
click at [57, 441] on div "0:01 / 7:05" at bounding box center [380, 457] width 733 height 34
click at [59, 438] on span at bounding box center [380, 438] width 733 height 3
click at [101, 437] on span at bounding box center [380, 438] width 733 height 3
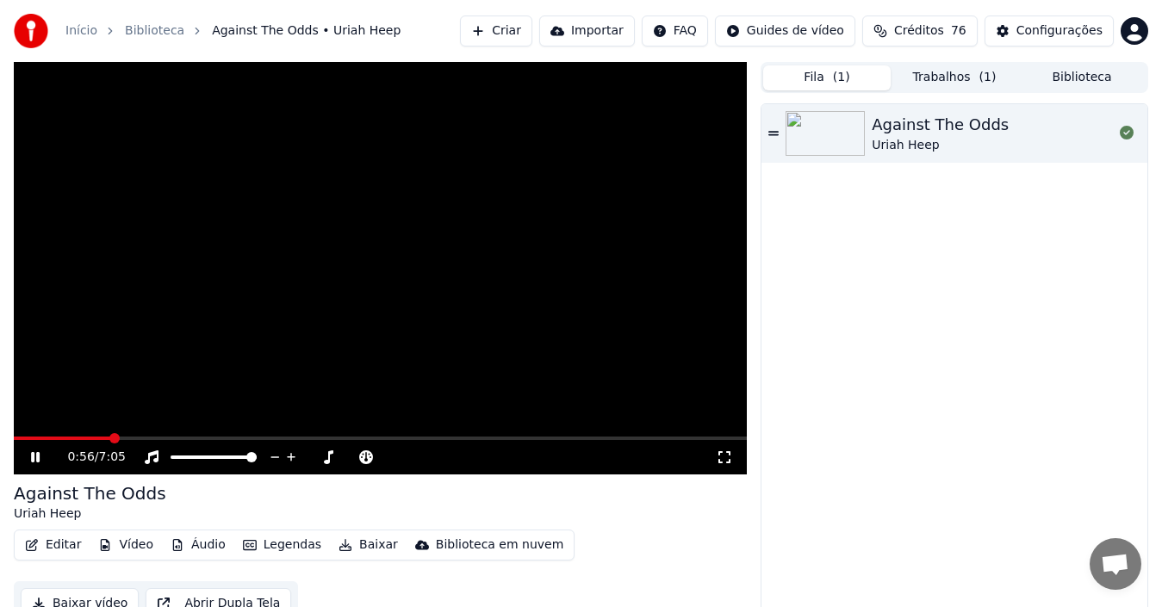
click at [33, 454] on icon at bounding box center [35, 457] width 9 height 10
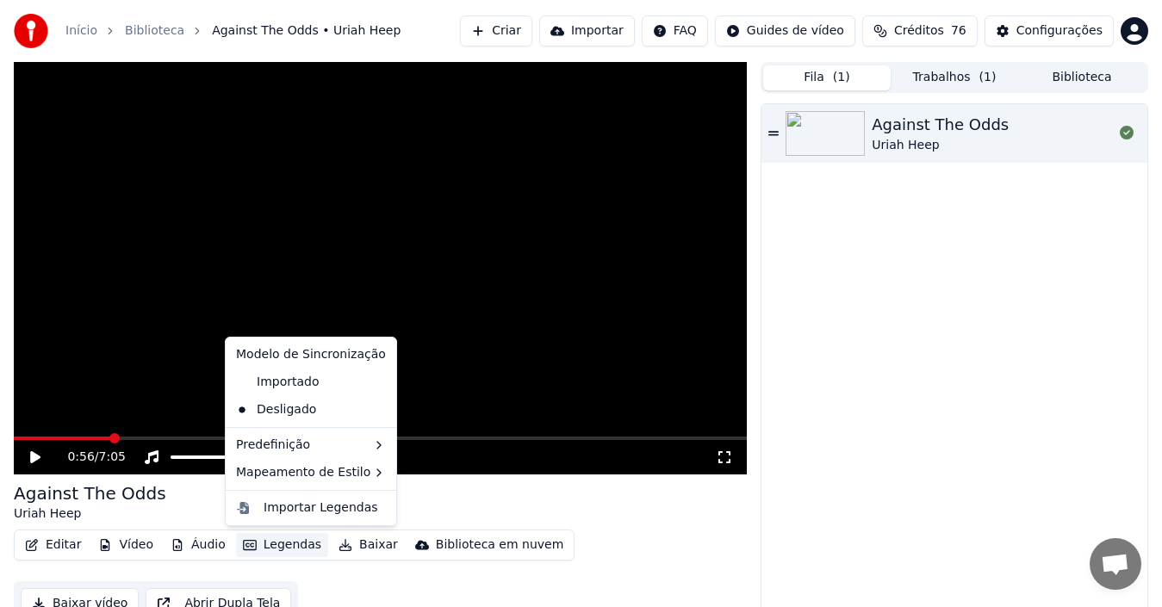
click at [275, 547] on button "Legendas" at bounding box center [282, 545] width 92 height 24
click at [820, 332] on div "Against The Odds Uriah Heep" at bounding box center [954, 361] width 386 height 514
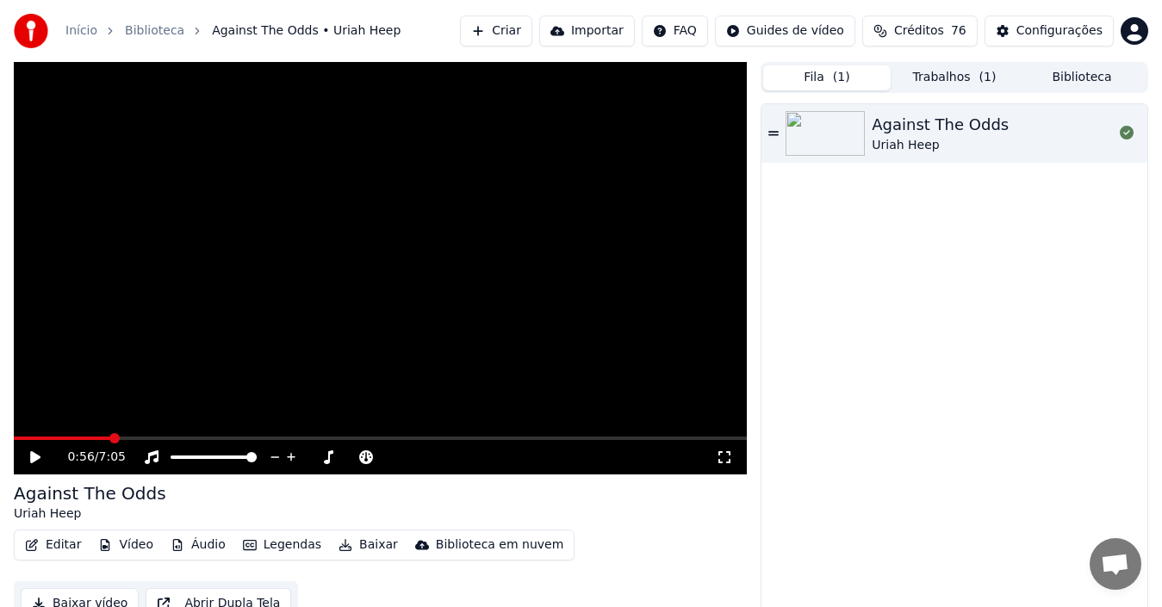
click at [160, 30] on link "Biblioteca" at bounding box center [154, 30] width 59 height 17
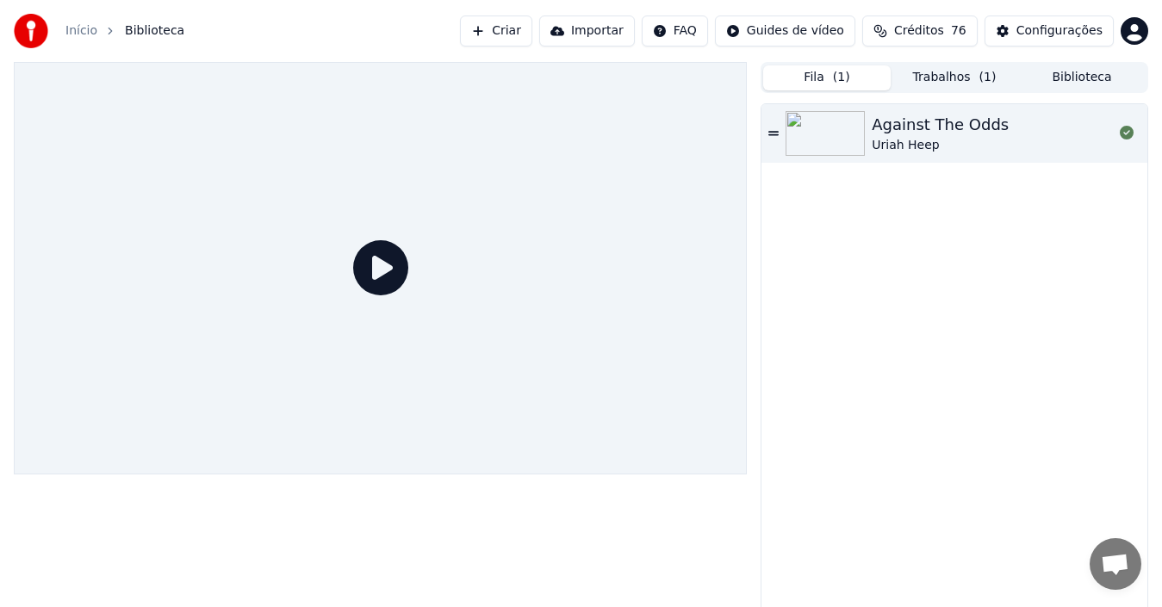
click at [386, 270] on icon at bounding box center [380, 267] width 55 height 55
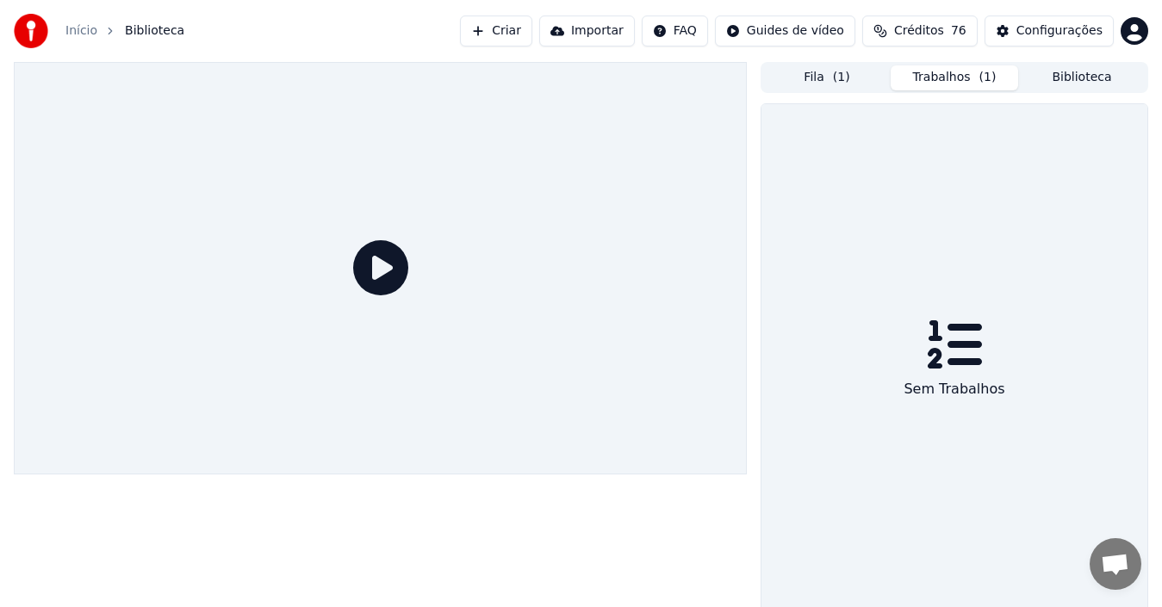
click at [927, 71] on button "Trabalhos ( 1 )" at bounding box center [954, 77] width 127 height 25
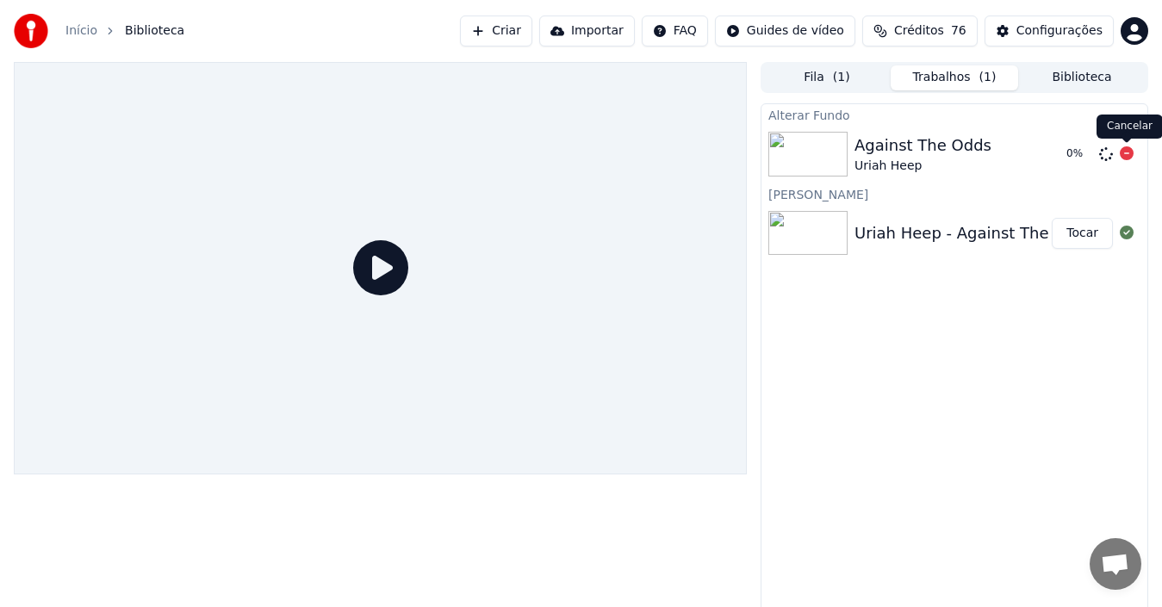
click at [1102, 154] on icon at bounding box center [1127, 153] width 14 height 14
click at [905, 239] on div "Uriah Heep - Against The Odds (from Sea of Light)" at bounding box center [1048, 233] width 389 height 24
click at [1084, 239] on button "Tocar" at bounding box center [1082, 233] width 61 height 31
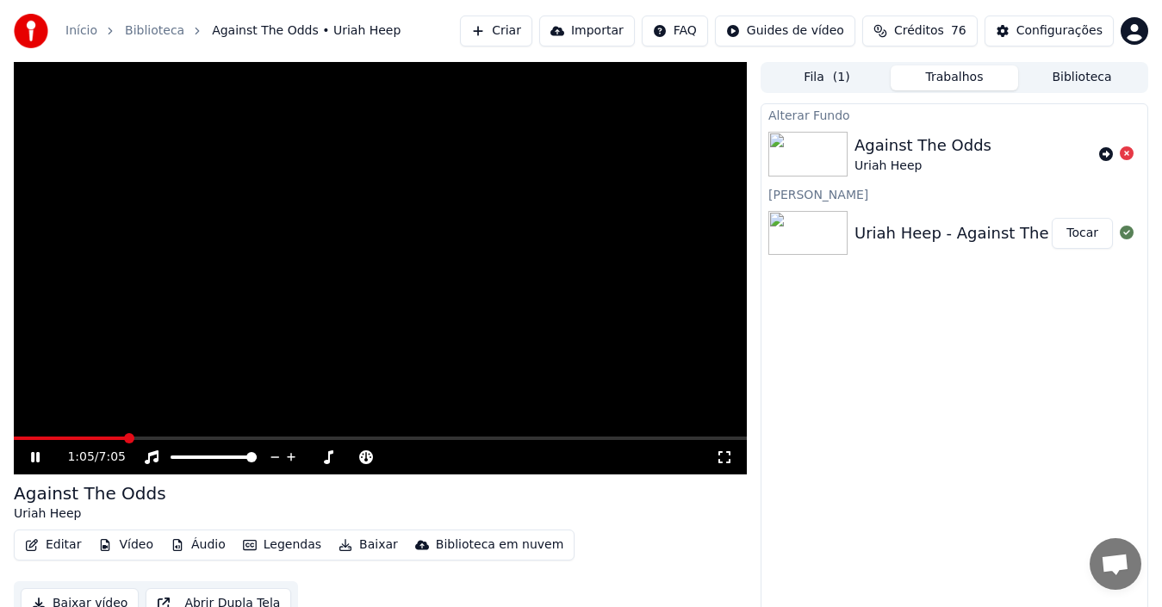
click at [125, 438] on span at bounding box center [380, 438] width 733 height 3
click at [179, 440] on span at bounding box center [380, 438] width 733 height 3
click at [279, 364] on video at bounding box center [380, 268] width 733 height 413
click at [497, 547] on div "Biblioteca em nuvem" at bounding box center [500, 545] width 128 height 17
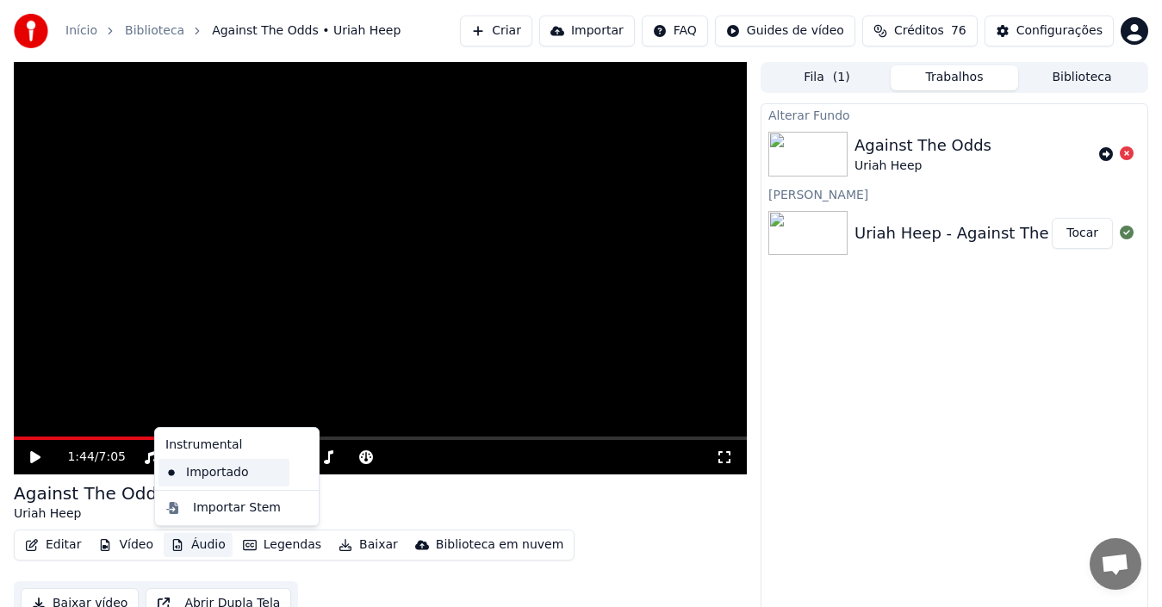
click at [175, 469] on div "Importado" at bounding box center [223, 473] width 131 height 28
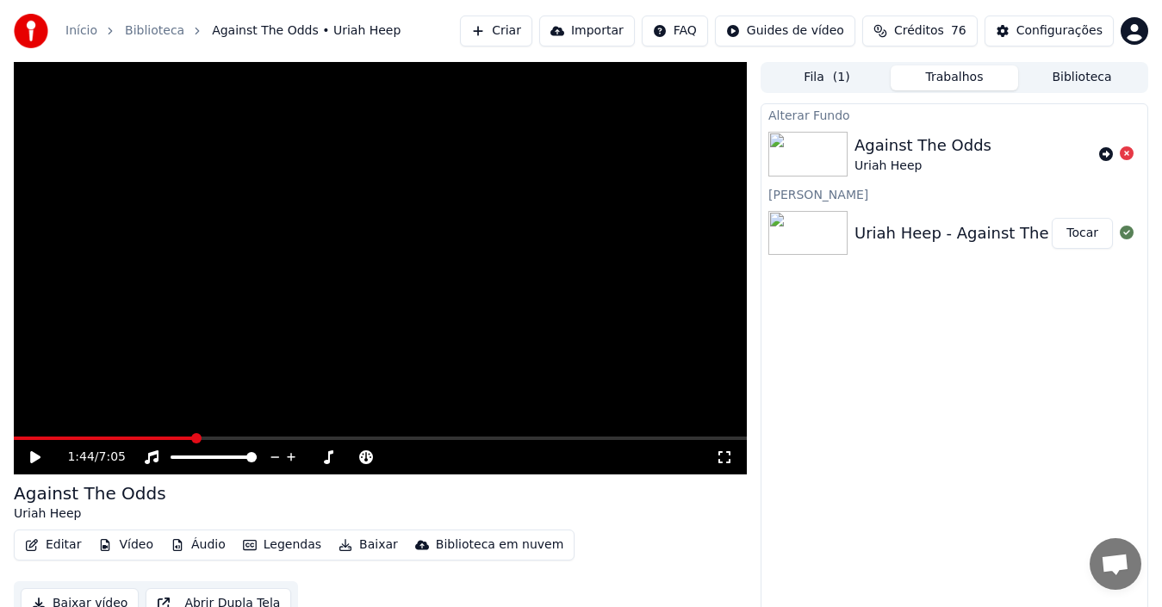
click at [32, 460] on icon at bounding box center [35, 457] width 10 height 12
click at [32, 460] on icon at bounding box center [35, 457] width 9 height 10
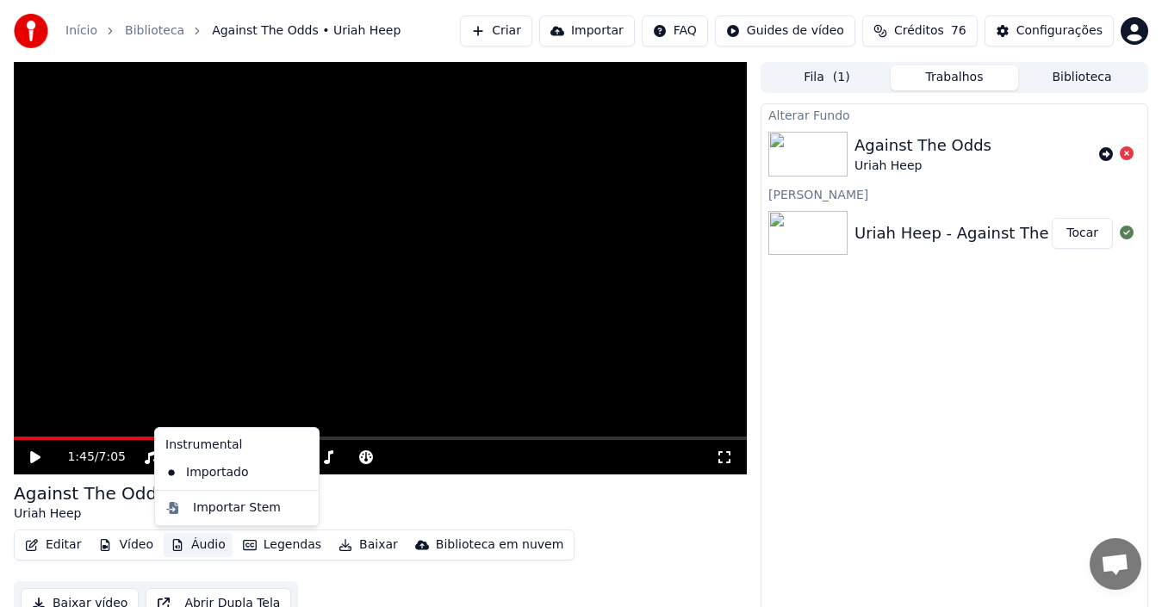
click at [201, 550] on button "Áudio" at bounding box center [198, 545] width 69 height 24
click at [203, 508] on div "Importar Stem" at bounding box center [237, 508] width 88 height 17
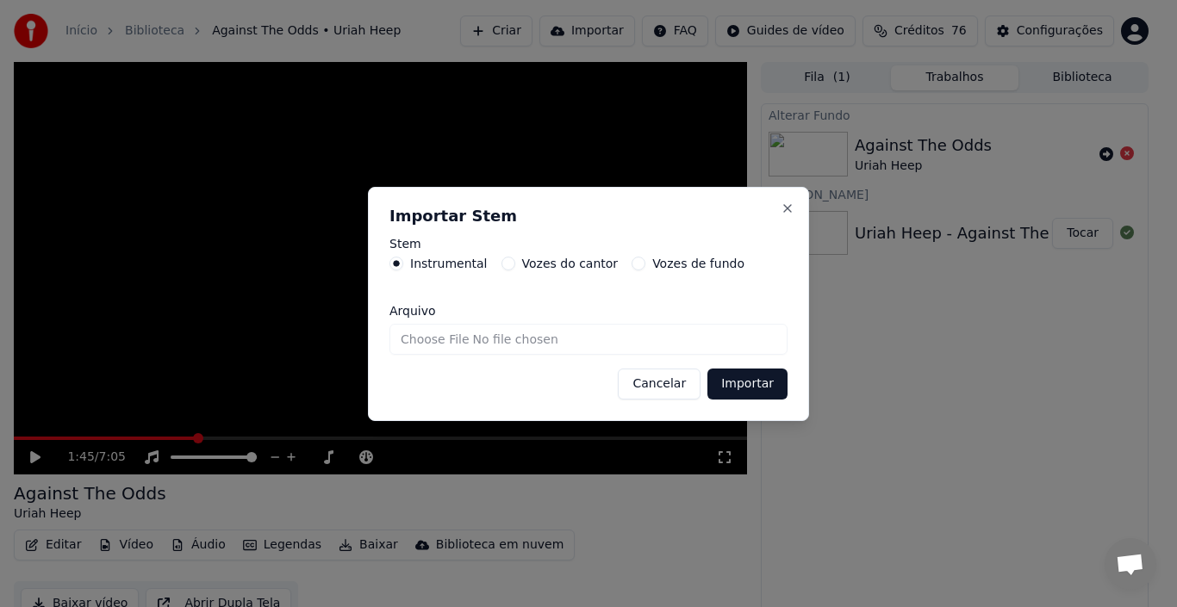
click at [424, 342] on input "Arquivo" at bounding box center [588, 339] width 398 height 31
type input "**********"
click at [739, 386] on button "Importar" at bounding box center [747, 384] width 80 height 31
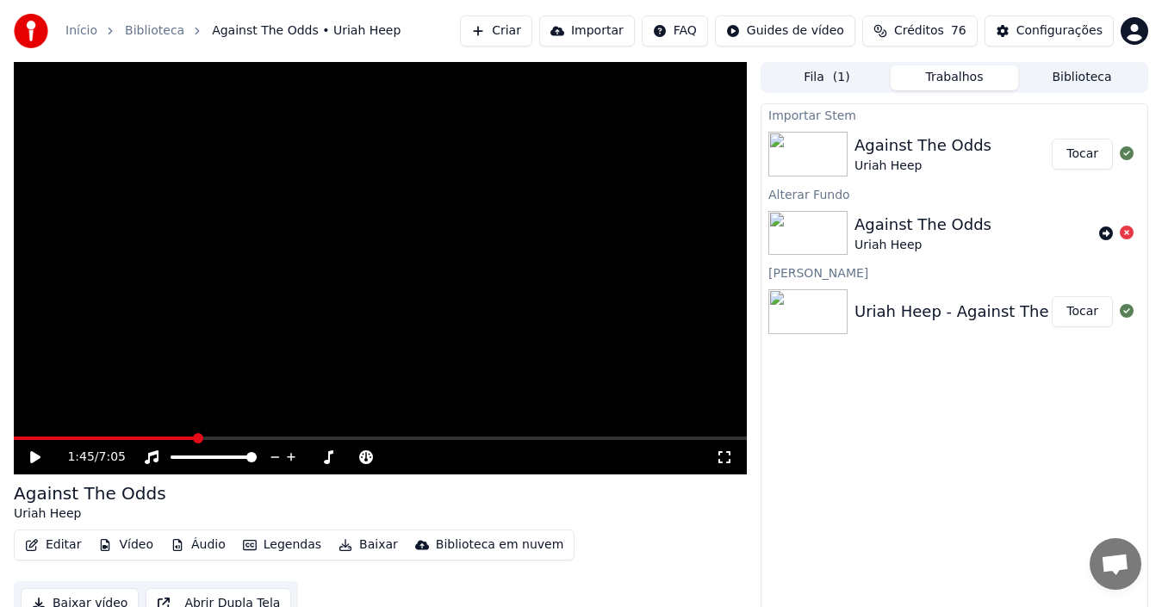
click at [800, 158] on img at bounding box center [807, 154] width 79 height 45
click at [1071, 145] on button "Tocar" at bounding box center [1082, 154] width 61 height 31
click at [123, 438] on span at bounding box center [380, 438] width 733 height 3
click at [190, 438] on span at bounding box center [380, 438] width 733 height 3
click at [592, 258] on video at bounding box center [380, 268] width 733 height 413
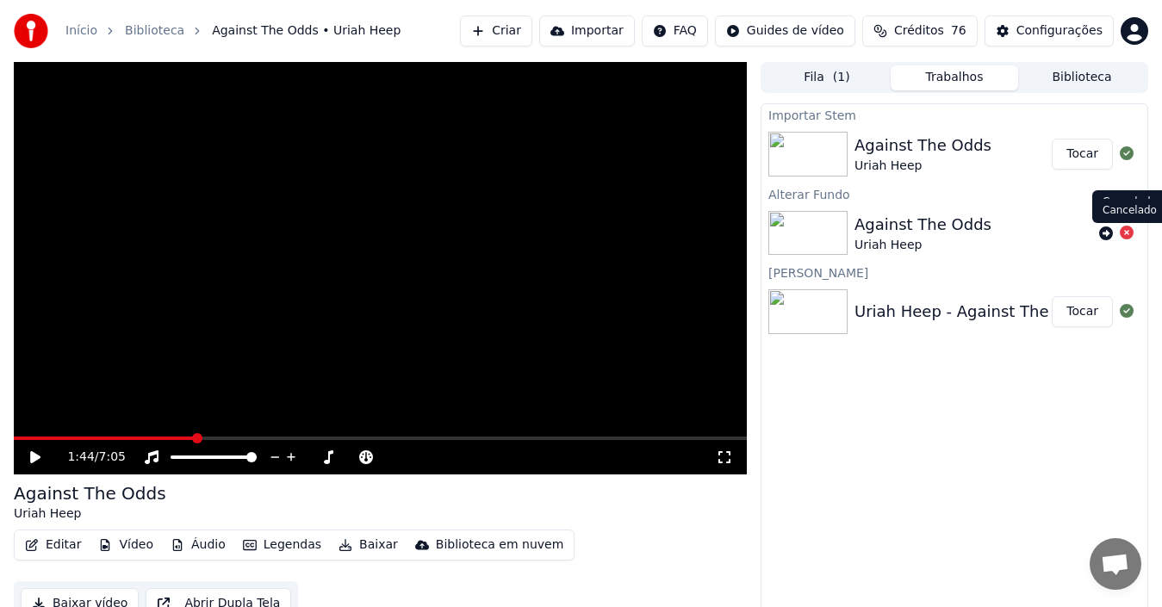
click at [1102, 233] on icon at bounding box center [1127, 233] width 14 height 14
click at [274, 543] on button "Legendas" at bounding box center [282, 545] width 92 height 24
click at [194, 550] on button "Áudio" at bounding box center [198, 545] width 69 height 24
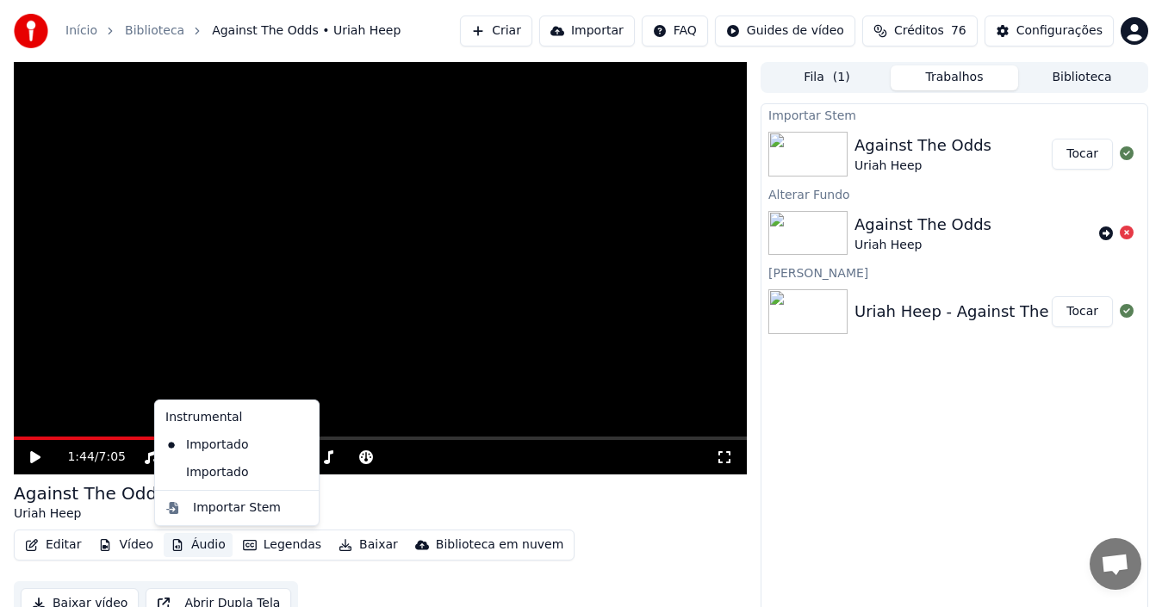
click at [194, 546] on button "Áudio" at bounding box center [198, 545] width 69 height 24
click at [219, 508] on div "Importar Stem" at bounding box center [237, 508] width 88 height 17
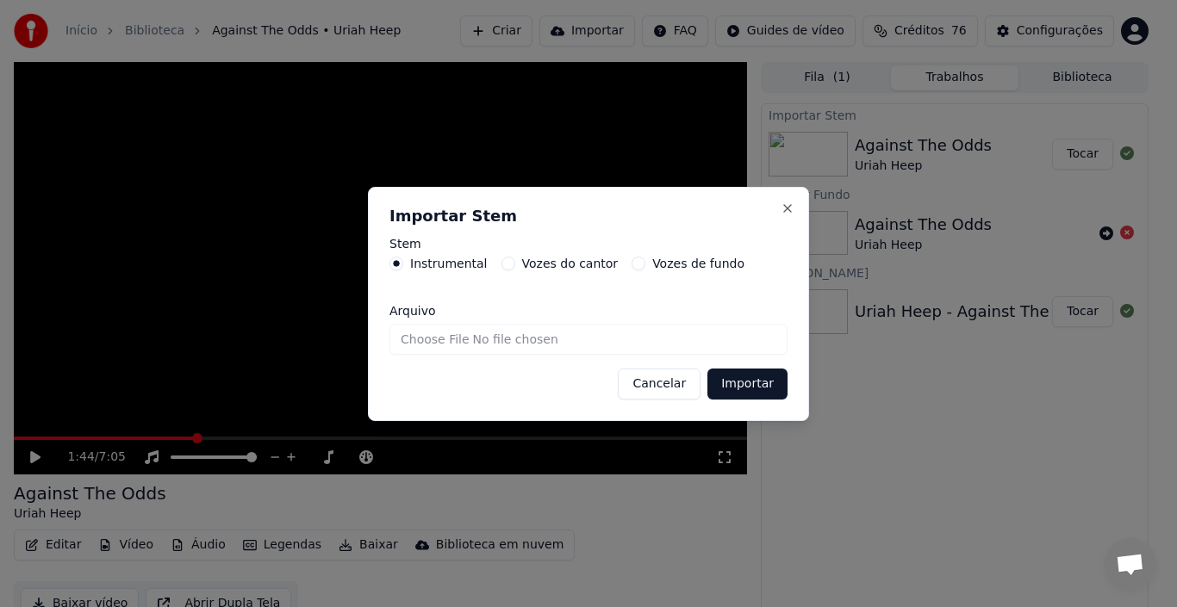
click at [451, 344] on input "Arquivo" at bounding box center [588, 339] width 398 height 31
type input "**********"
click at [755, 386] on button "Importar" at bounding box center [747, 384] width 80 height 31
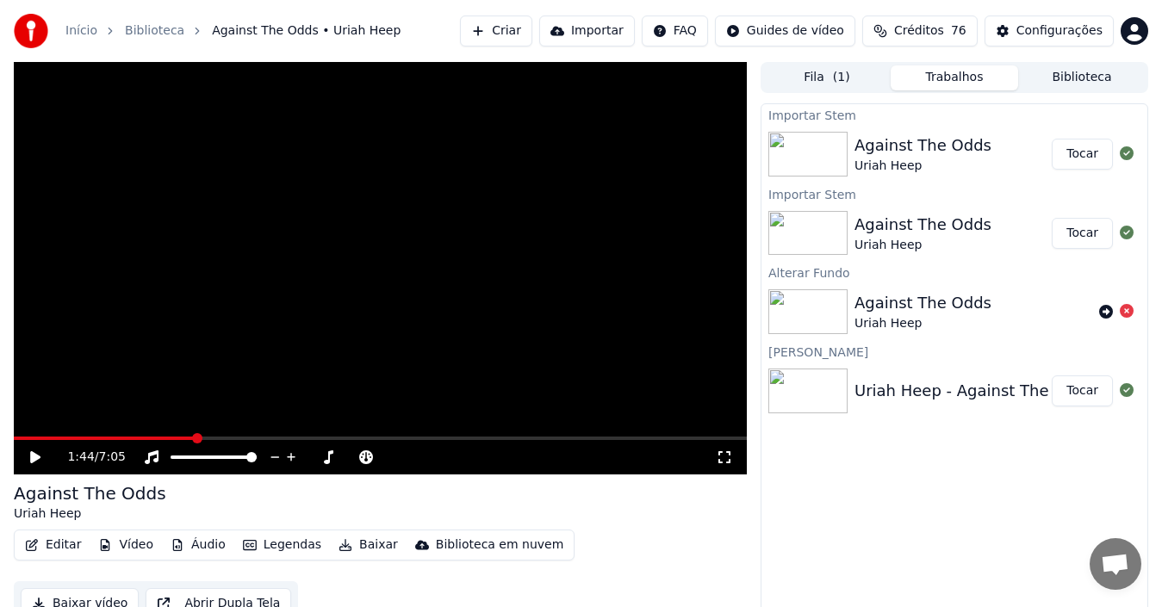
click at [1075, 151] on button "Tocar" at bounding box center [1082, 154] width 61 height 31
click at [177, 437] on span at bounding box center [380, 438] width 733 height 3
click at [285, 355] on video at bounding box center [380, 268] width 733 height 413
click at [59, 550] on button "Editar" at bounding box center [53, 545] width 70 height 24
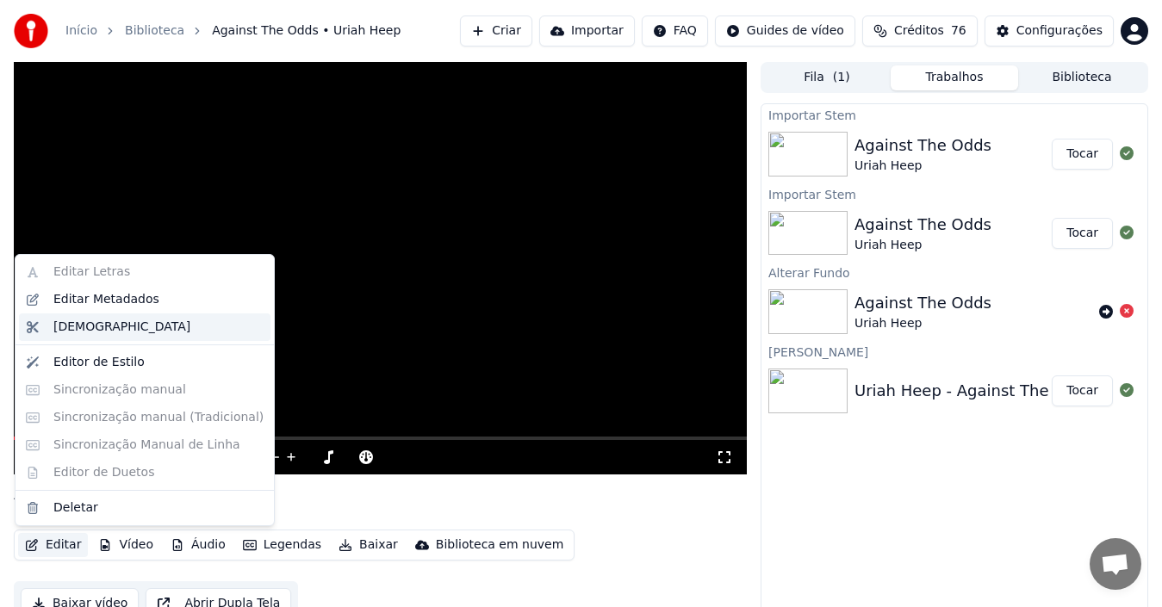
click at [58, 328] on div "[DEMOGRAPHIC_DATA]" at bounding box center [121, 327] width 137 height 17
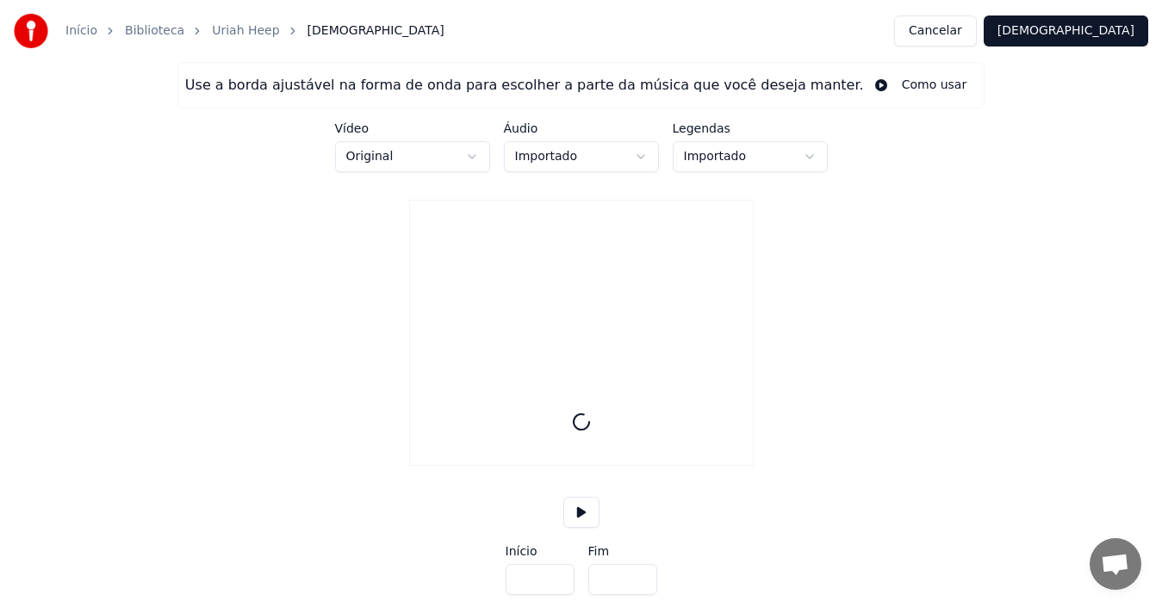
click at [647, 157] on html "Início Biblioteca Uriah Heep Cortar Cancelar Cortar Use a borda ajustável na fo…" at bounding box center [581, 315] width 1162 height 630
click at [646, 157] on html "Início Biblioteca Uriah Heep Cortar Cancelar Cortar Use a borda ajustável na fo…" at bounding box center [581, 315] width 1162 height 630
click at [809, 158] on html "Início Biblioteca Uriah Heep Cortar Cancelar Cortar Use a borda ajustável na fo…" at bounding box center [588, 315] width 1177 height 630
click at [475, 162] on html "Início Biblioteca Uriah Heep Cortar Cancelar Cortar Use a borda ajustável na fo…" at bounding box center [581, 315] width 1162 height 630
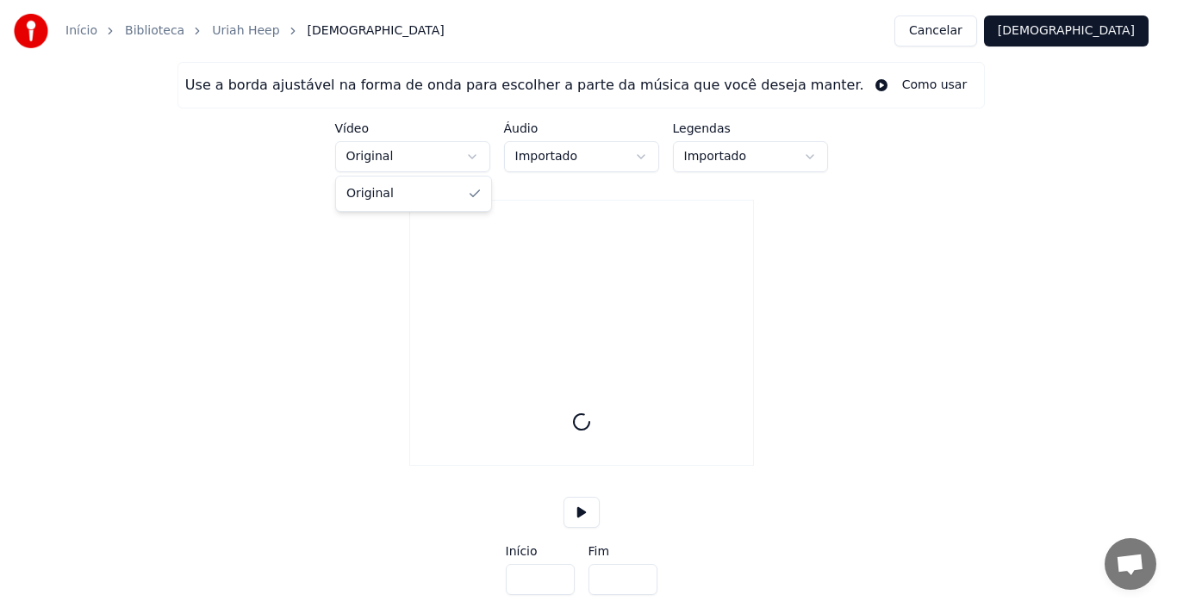
click at [474, 161] on html "Início Biblioteca Uriah Heep Cortar Cancelar Cortar Use a borda ajustável na fo…" at bounding box center [588, 315] width 1177 height 630
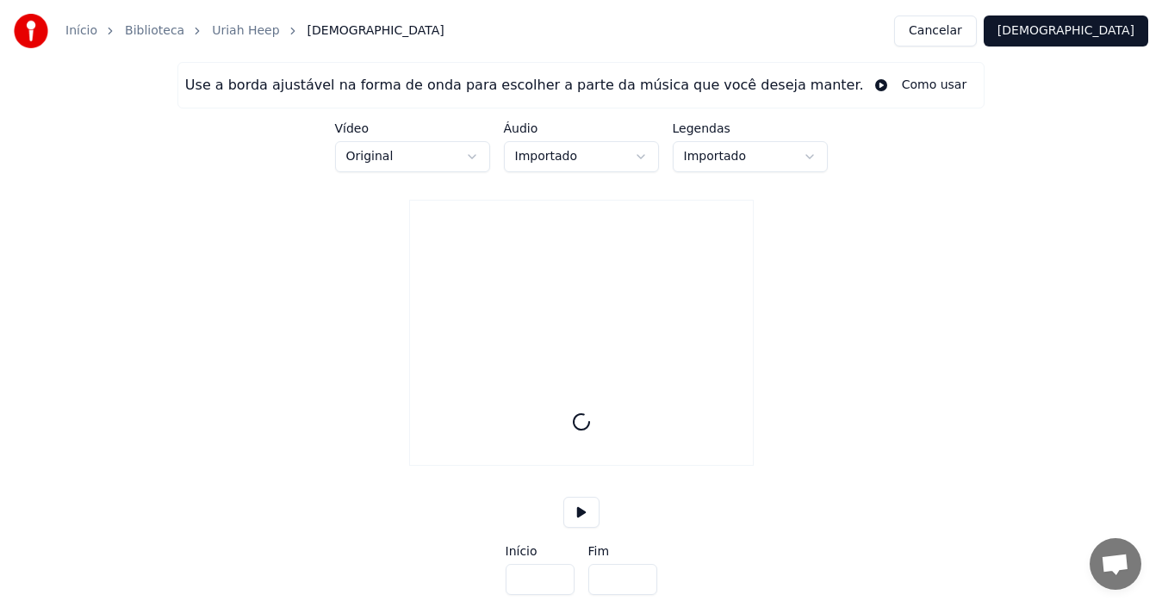
click at [537, 134] on div "Áudio Importado" at bounding box center [581, 147] width 155 height 50
click at [527, 128] on label "Áudio" at bounding box center [581, 128] width 155 height 12
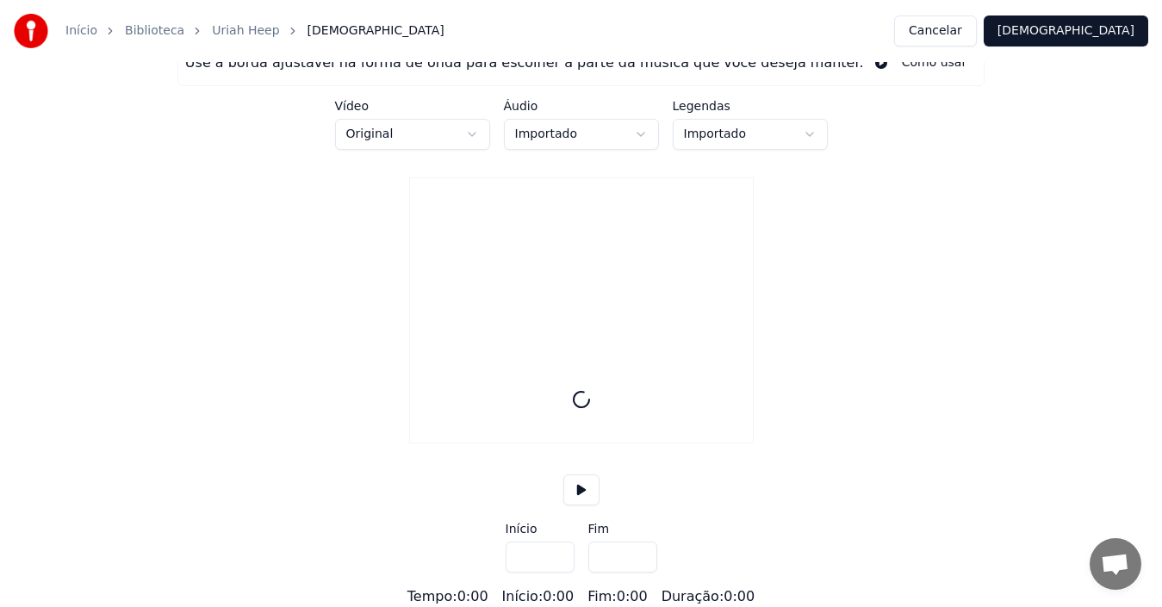
click at [538, 100] on label "Áudio" at bounding box center [581, 106] width 155 height 12
click at [519, 100] on label "Áudio" at bounding box center [581, 106] width 155 height 12
click at [580, 243] on video at bounding box center [581, 263] width 343 height 171
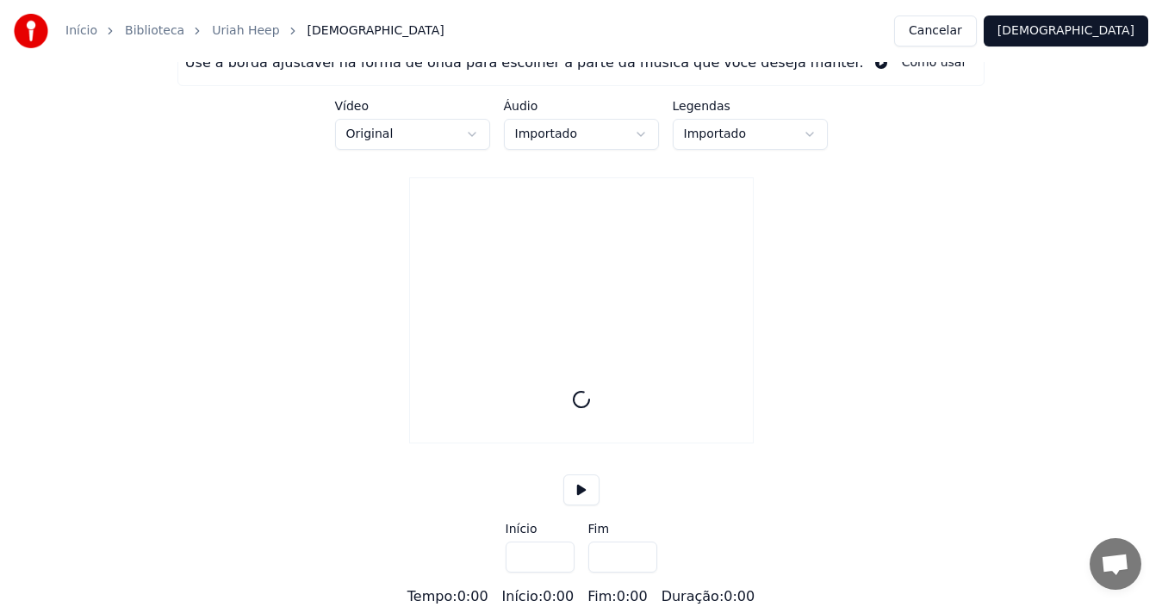
click at [585, 406] on icon at bounding box center [581, 399] width 21 height 21
click at [485, 566] on div "Tempo : 0:00" at bounding box center [447, 597] width 81 height 21
click at [539, 561] on input "***" at bounding box center [540, 557] width 69 height 31
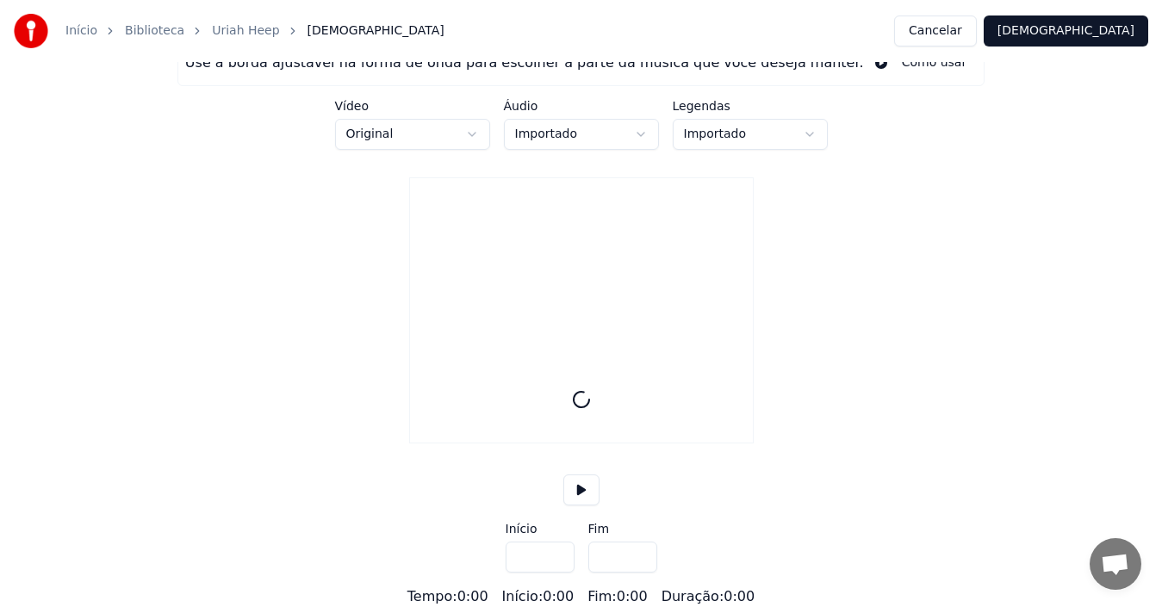
click at [539, 561] on input "***" at bounding box center [540, 557] width 69 height 31
click at [639, 554] on input "*****" at bounding box center [622, 557] width 69 height 31
type input "*****"
click at [638, 552] on input "*****" at bounding box center [622, 557] width 69 height 31
click at [582, 488] on button at bounding box center [581, 490] width 36 height 31
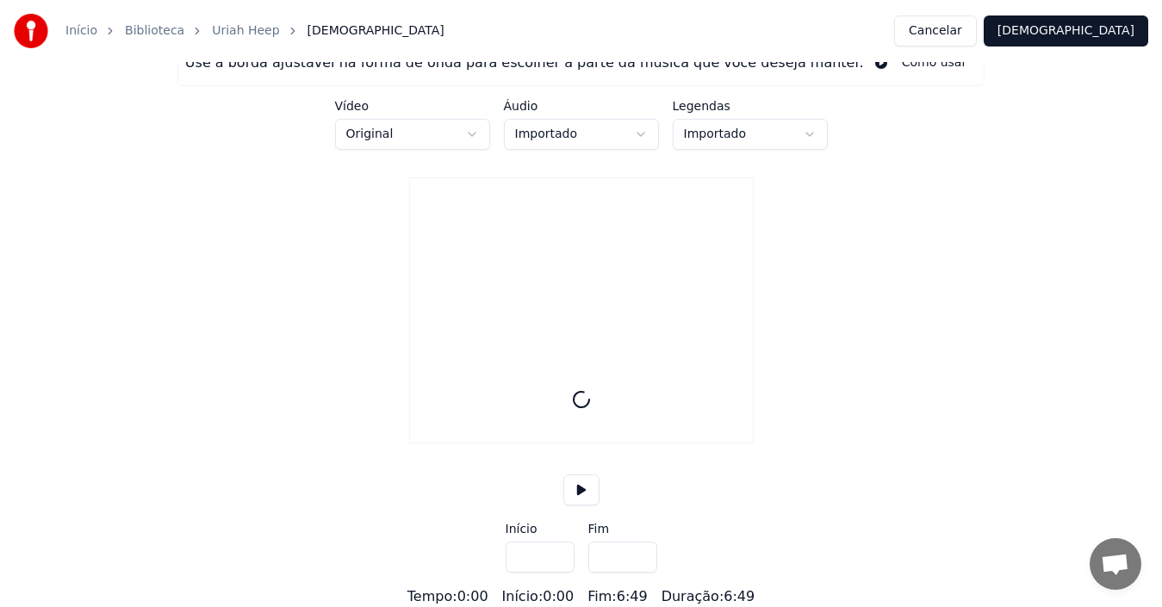
click at [579, 486] on button at bounding box center [581, 490] width 36 height 31
click at [1102, 24] on button "[DEMOGRAPHIC_DATA]" at bounding box center [1066, 31] width 165 height 31
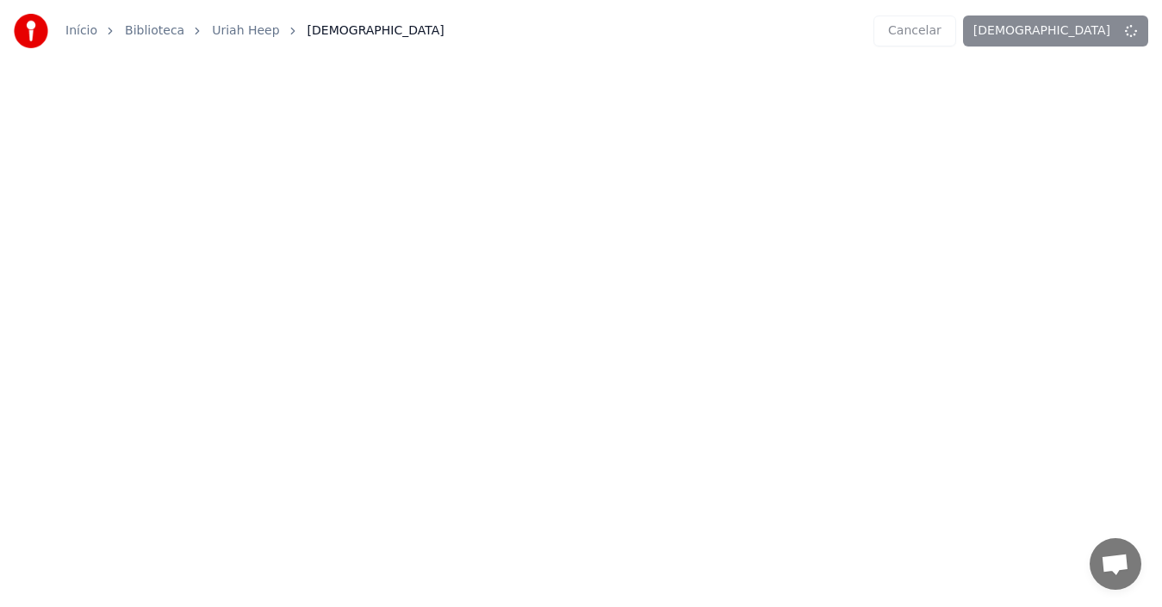
scroll to position [0, 0]
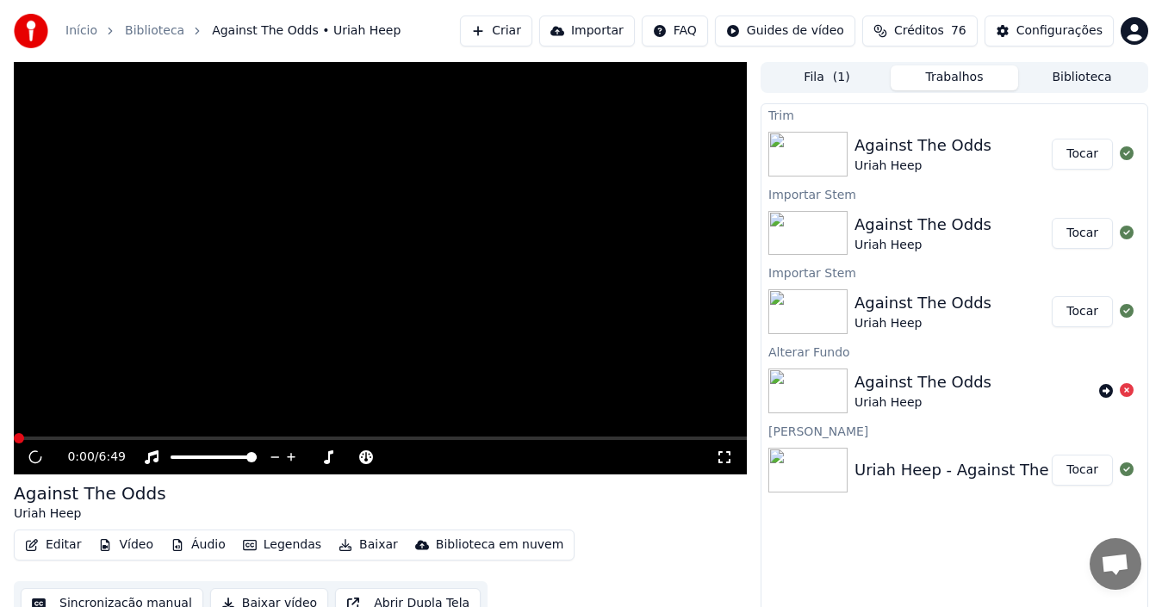
click at [880, 152] on div "Against The Odds" at bounding box center [922, 146] width 137 height 24
click at [1085, 157] on button "Tocar" at bounding box center [1082, 154] width 61 height 31
click at [71, 439] on span at bounding box center [380, 438] width 733 height 3
click at [118, 438] on span at bounding box center [380, 438] width 733 height 3
click at [193, 433] on video at bounding box center [380, 268] width 733 height 413
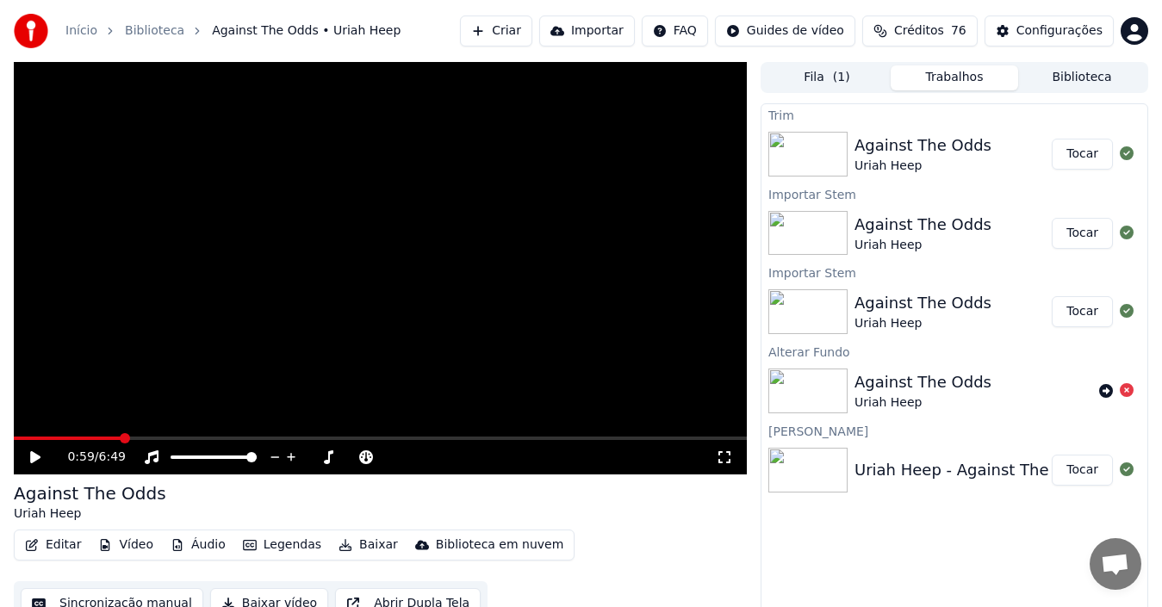
click at [193, 442] on div "0:59 / 6:49" at bounding box center [380, 457] width 733 height 34
click at [160, 433] on video at bounding box center [380, 268] width 733 height 413
drag, startPoint x: 497, startPoint y: 275, endPoint x: 496, endPoint y: 286, distance: 11.2
click at [496, 283] on video at bounding box center [380, 268] width 733 height 413
click at [1102, 390] on icon at bounding box center [1127, 390] width 14 height 14
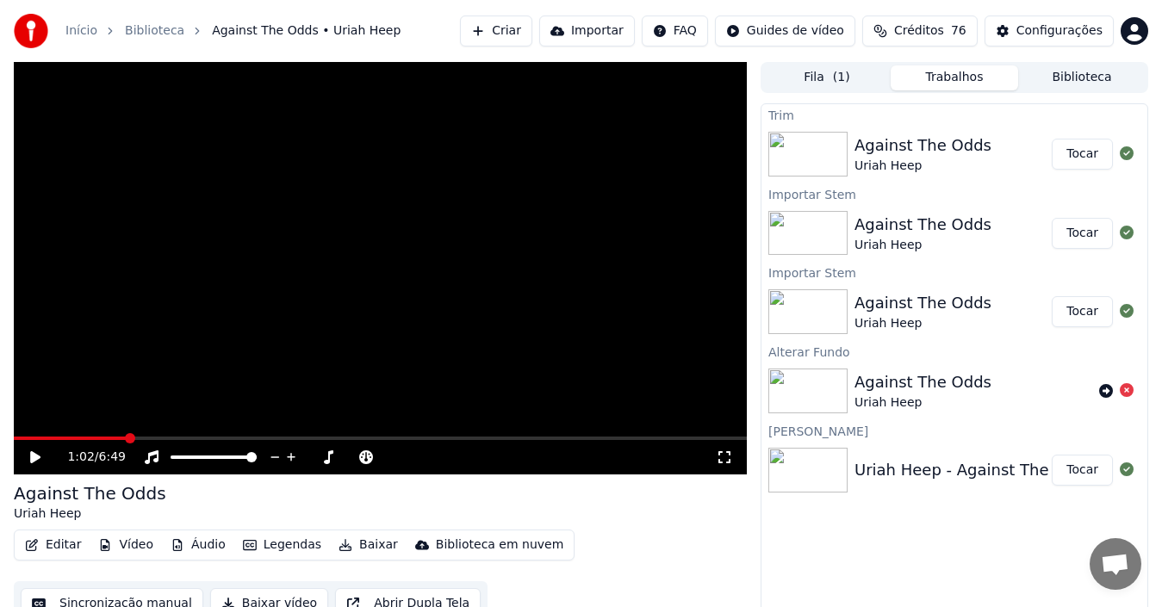
click at [1102, 560] on span "Bate-papo aberto" at bounding box center [1115, 566] width 28 height 24
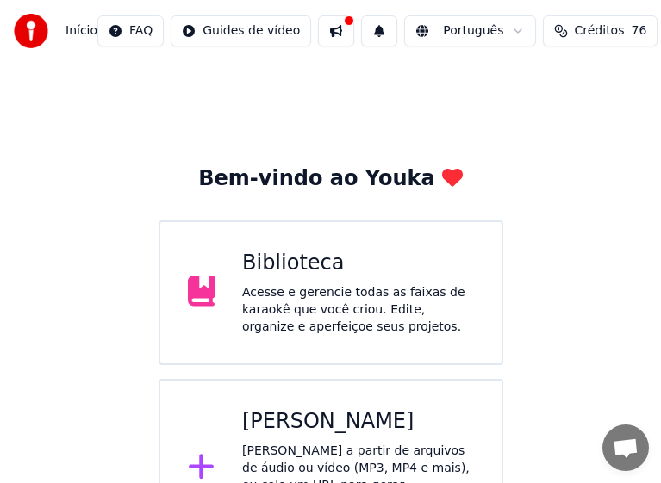
click at [305, 426] on div "[PERSON_NAME]" at bounding box center [358, 422] width 232 height 28
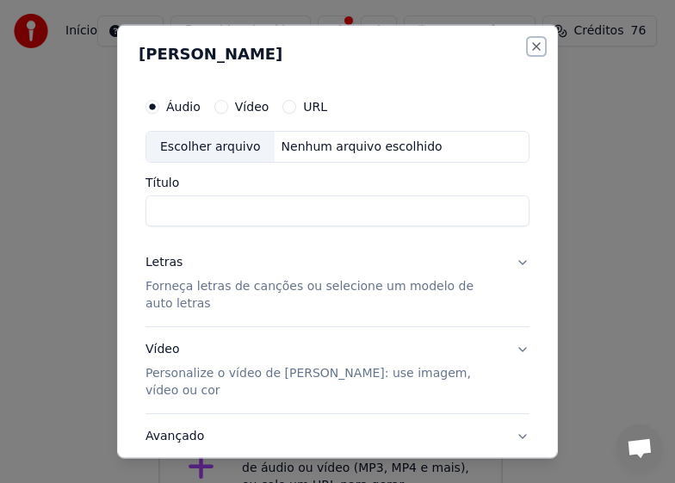
click at [530, 47] on button "Close" at bounding box center [537, 46] width 14 height 14
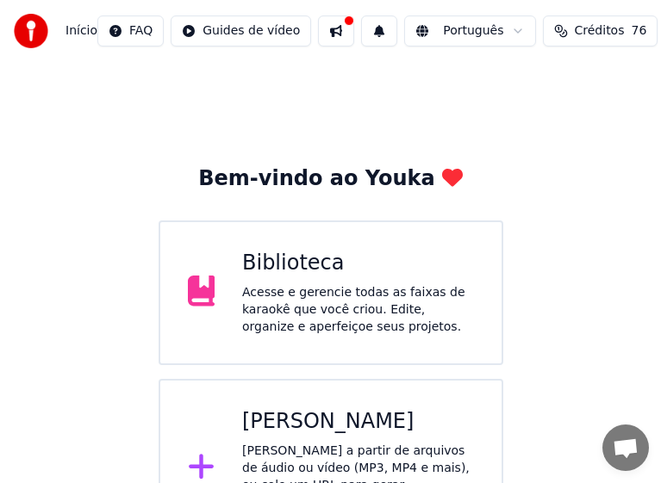
click at [331, 302] on div "Acesse e gerencie todas as faixas de karaokê que você criou. Edite, organize e …" at bounding box center [358, 310] width 232 height 52
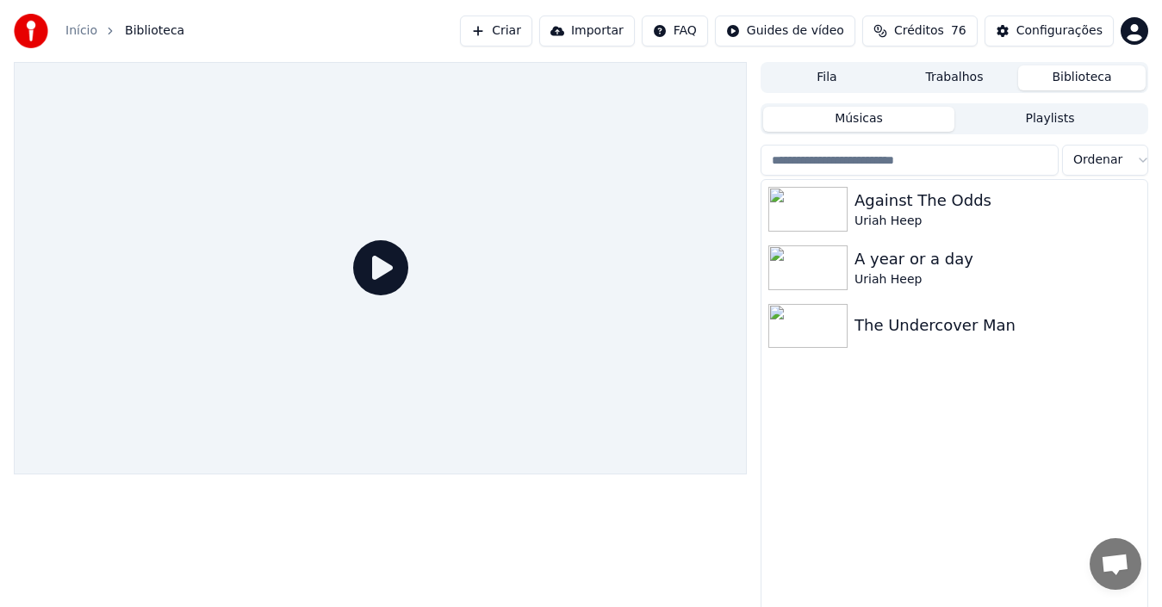
click at [522, 30] on button "Criar" at bounding box center [496, 31] width 72 height 31
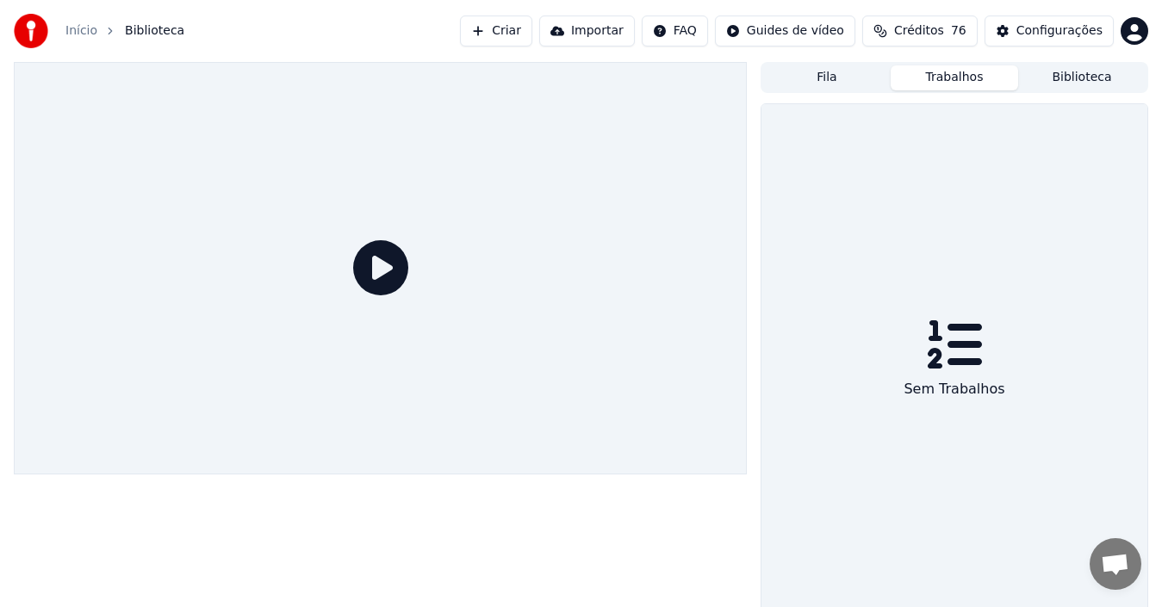
click at [926, 73] on button "Trabalhos" at bounding box center [954, 77] width 127 height 25
click at [836, 79] on button "Fila" at bounding box center [826, 77] width 127 height 25
click at [1062, 78] on button "Biblioteca" at bounding box center [1081, 77] width 127 height 25
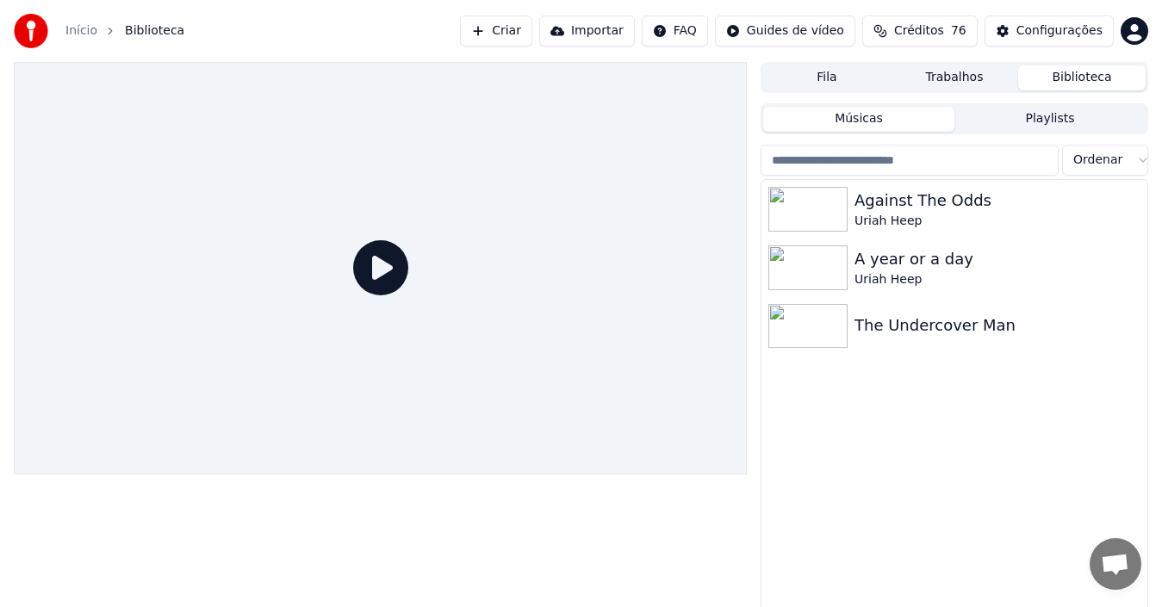
click at [894, 118] on button "Músicas" at bounding box center [858, 119] width 191 height 25
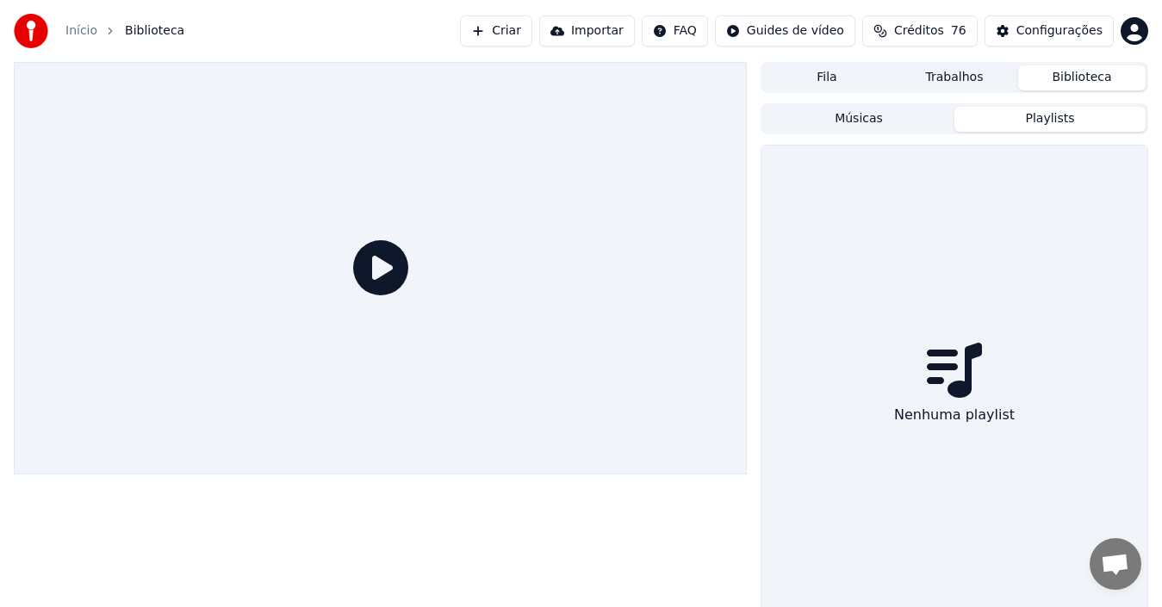
click at [1064, 113] on button "Playlists" at bounding box center [1049, 119] width 191 height 25
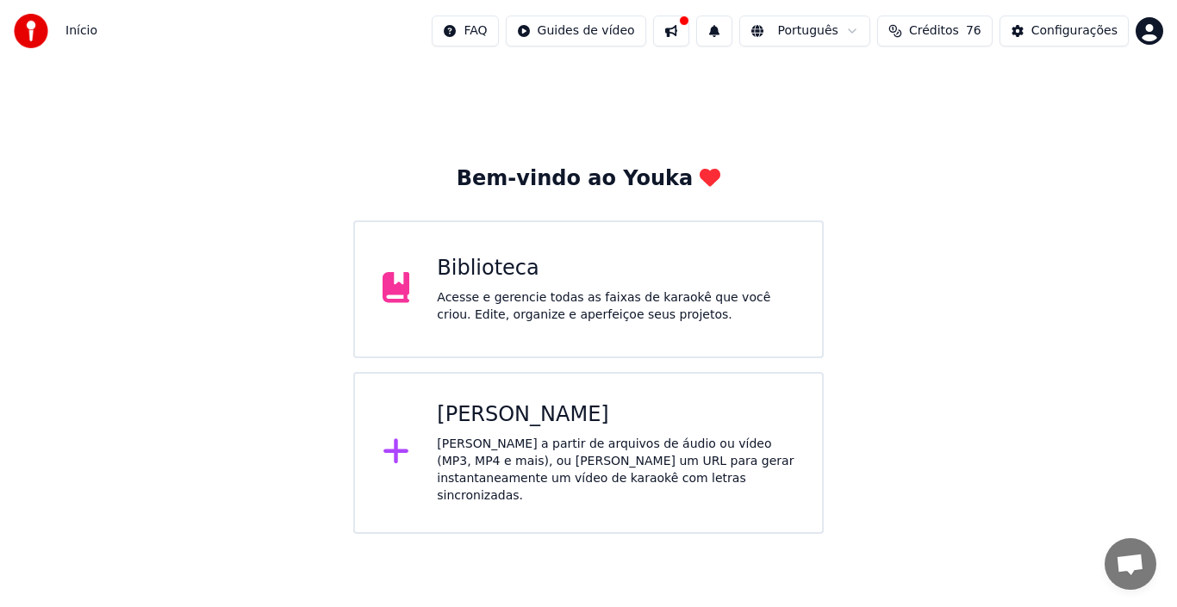
click at [537, 445] on div "[PERSON_NAME] a partir de arquivos de áudio ou vídeo (MP3, MP4 e mais), ou [PER…" at bounding box center [615, 470] width 357 height 69
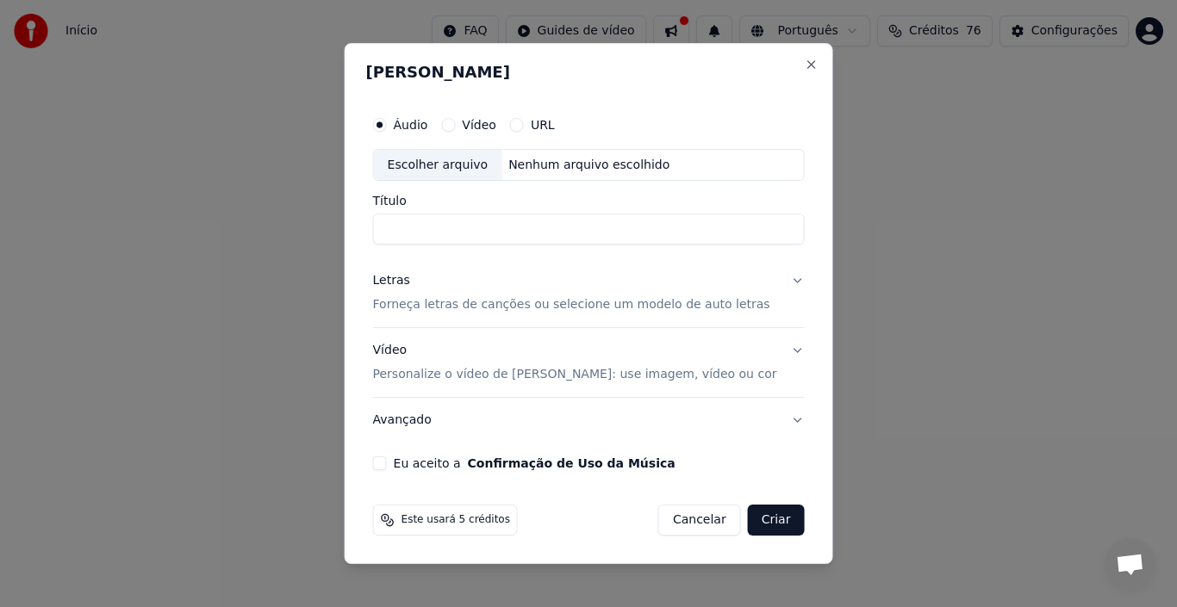
click at [460, 166] on div "Escolher arquivo" at bounding box center [438, 165] width 128 height 31
type input "**********"
click at [527, 305] on p "Forneça letras de canções ou selecione um modelo de auto letras" at bounding box center [571, 305] width 397 height 17
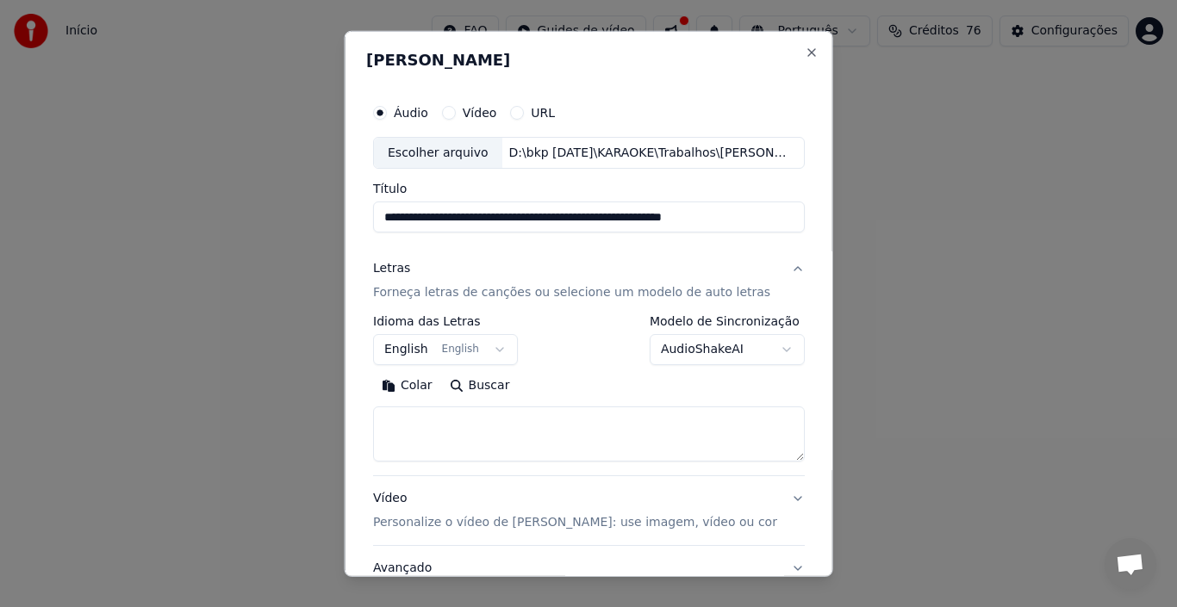
click at [479, 386] on button "Buscar" at bounding box center [479, 386] width 78 height 28
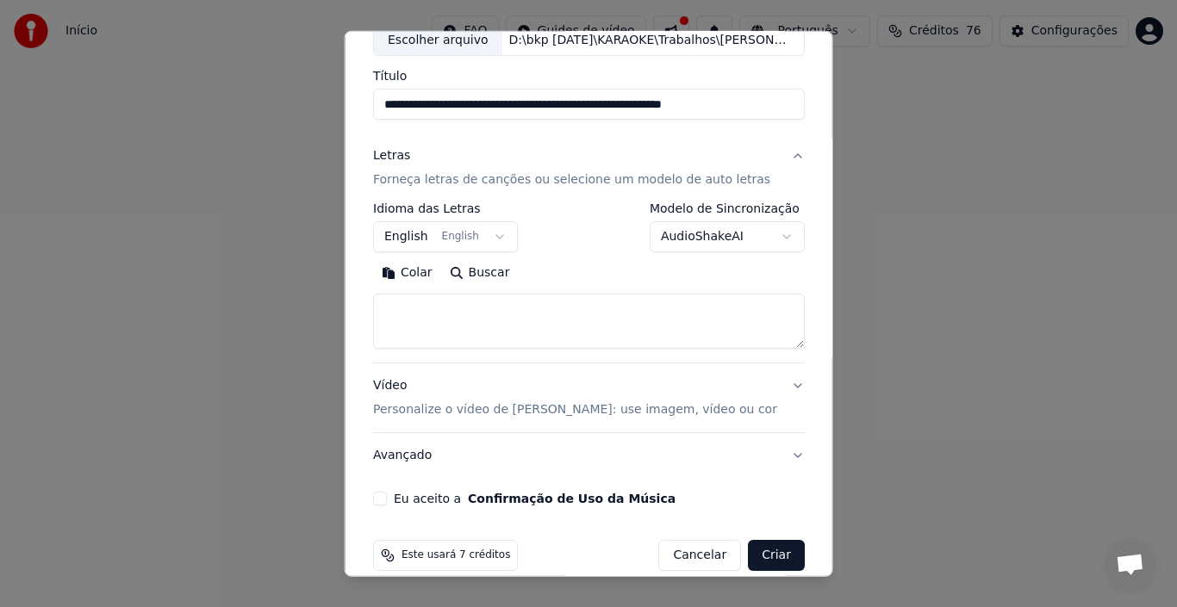
scroll to position [135, 0]
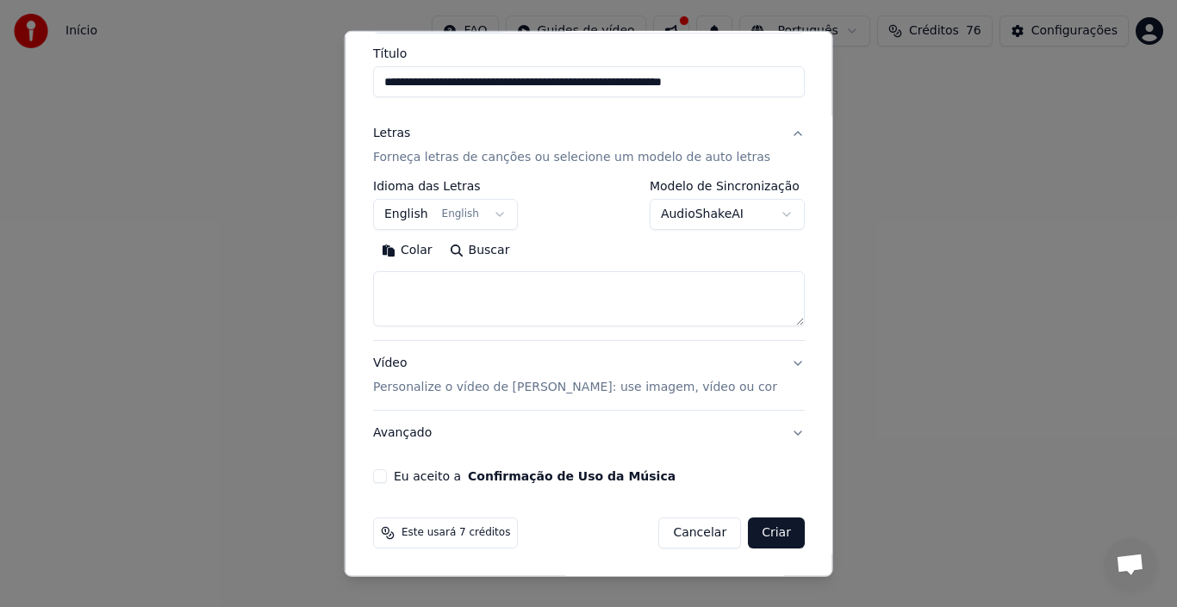
click at [461, 245] on button "Buscar" at bounding box center [479, 251] width 78 height 28
click at [461, 245] on div "Colar Buscar" at bounding box center [589, 251] width 432 height 28
click at [415, 306] on textarea at bounding box center [589, 298] width 432 height 55
paste textarea "**********"
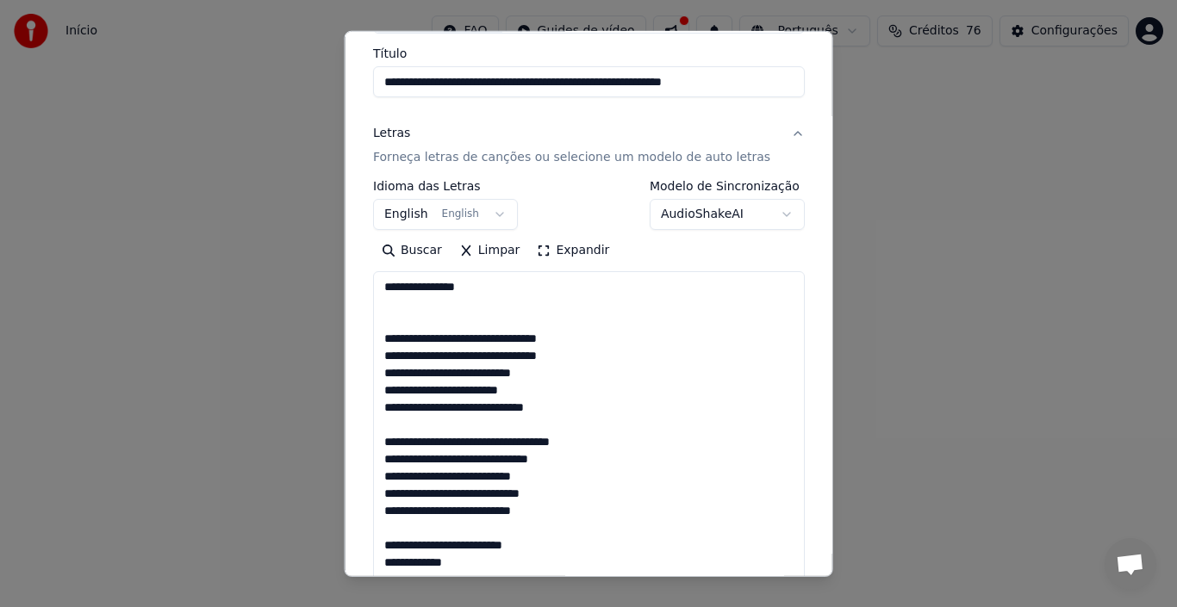
scroll to position [487, 0]
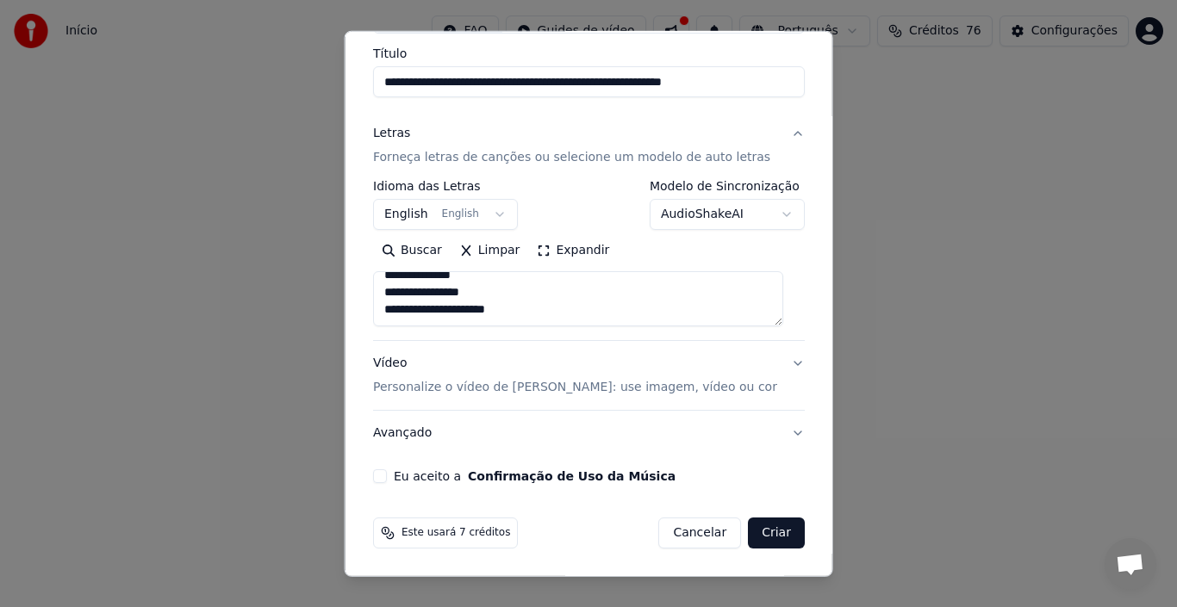
type textarea "**********"
click at [412, 389] on p "Personalize o vídeo de [PERSON_NAME]: use imagem, vídeo ou cor" at bounding box center [575, 387] width 404 height 17
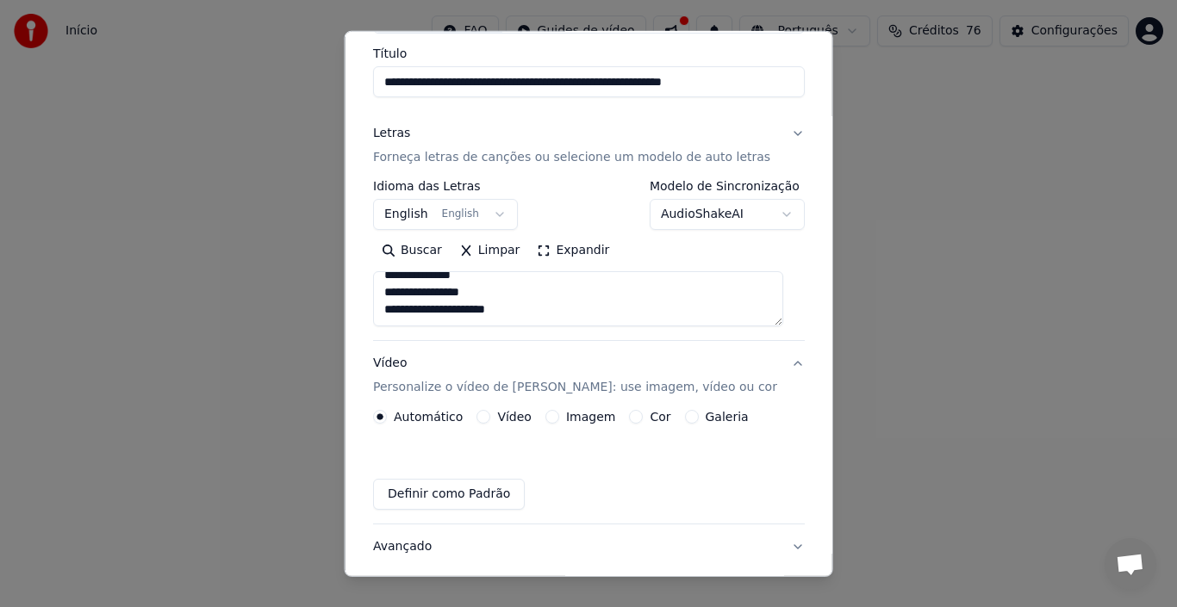
scroll to position [89, 0]
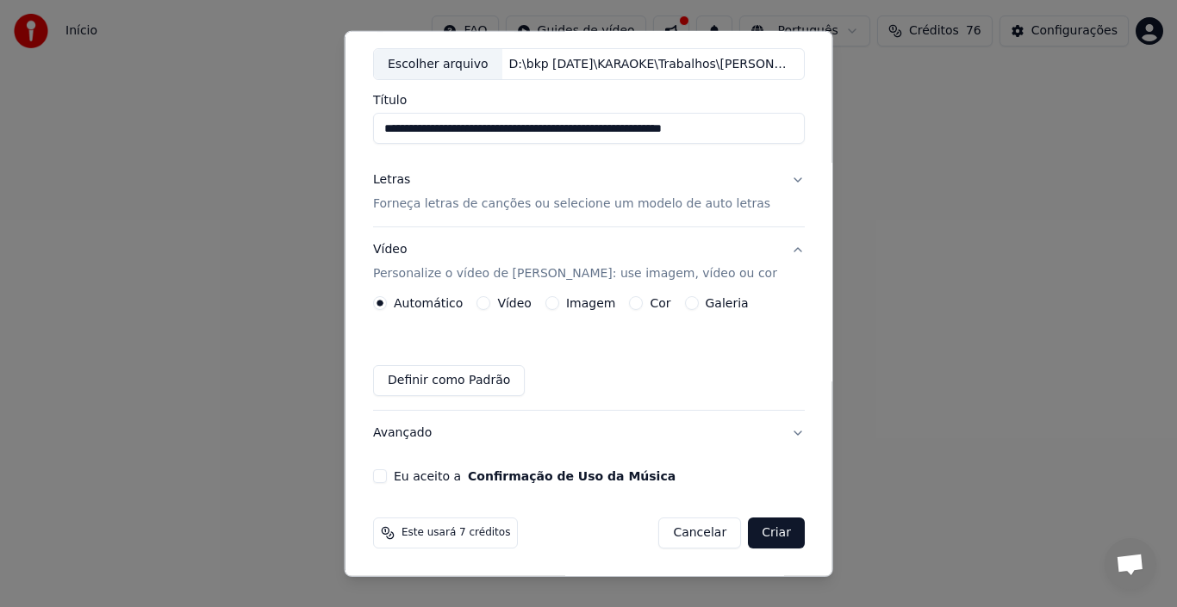
click at [586, 305] on label "Imagem" at bounding box center [589, 303] width 49 height 12
click at [558, 305] on button "Imagem" at bounding box center [551, 303] width 14 height 14
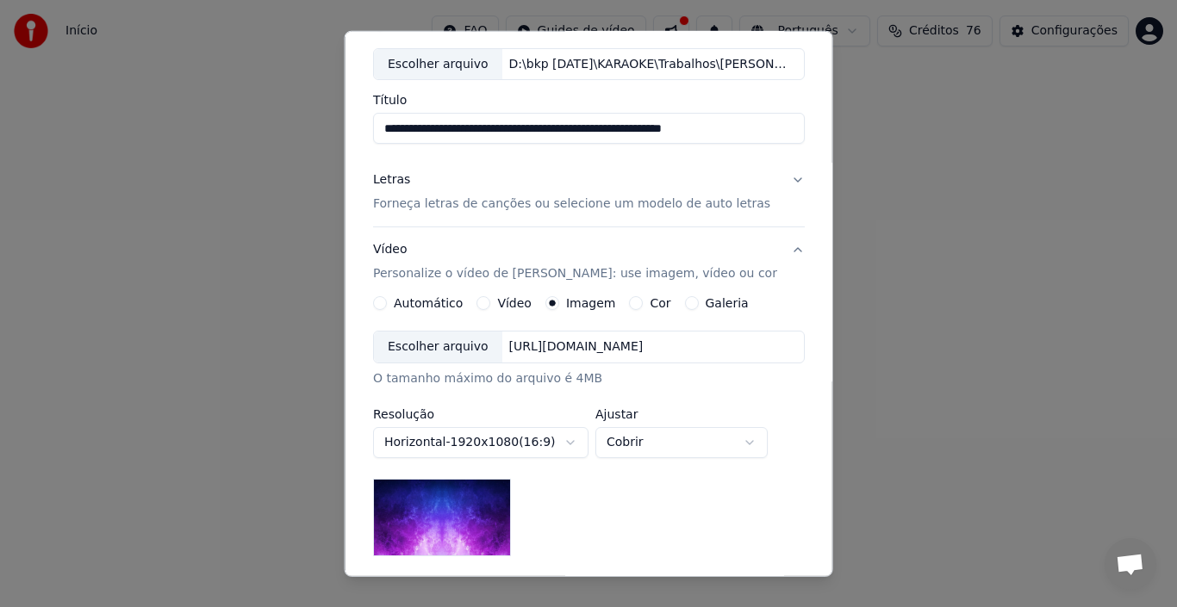
click at [463, 353] on div "Escolher arquivo" at bounding box center [438, 347] width 128 height 31
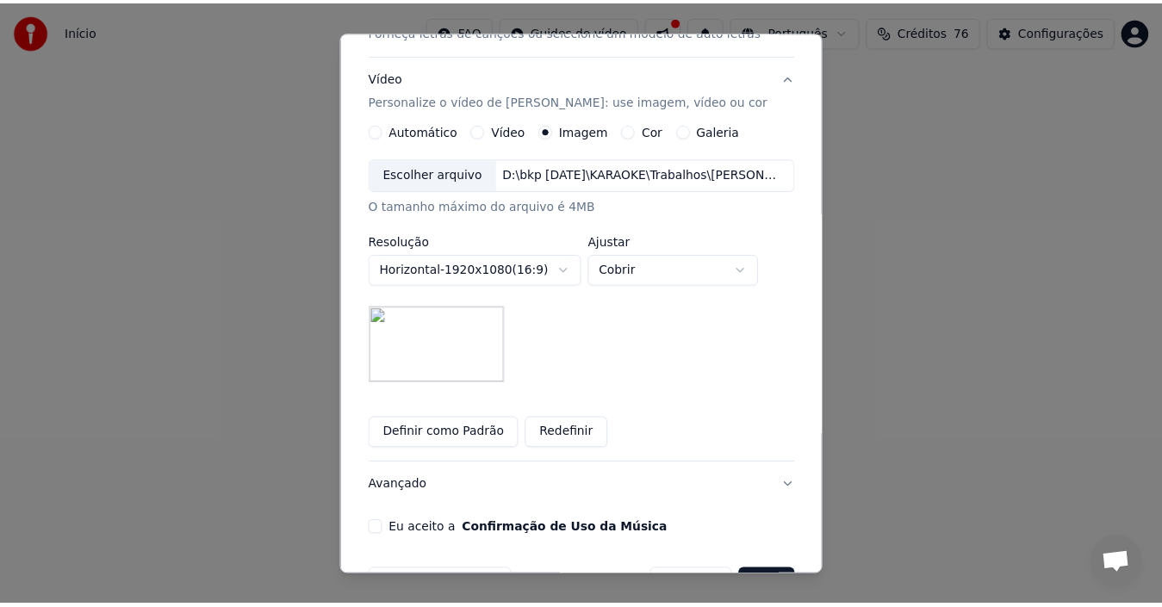
scroll to position [314, 0]
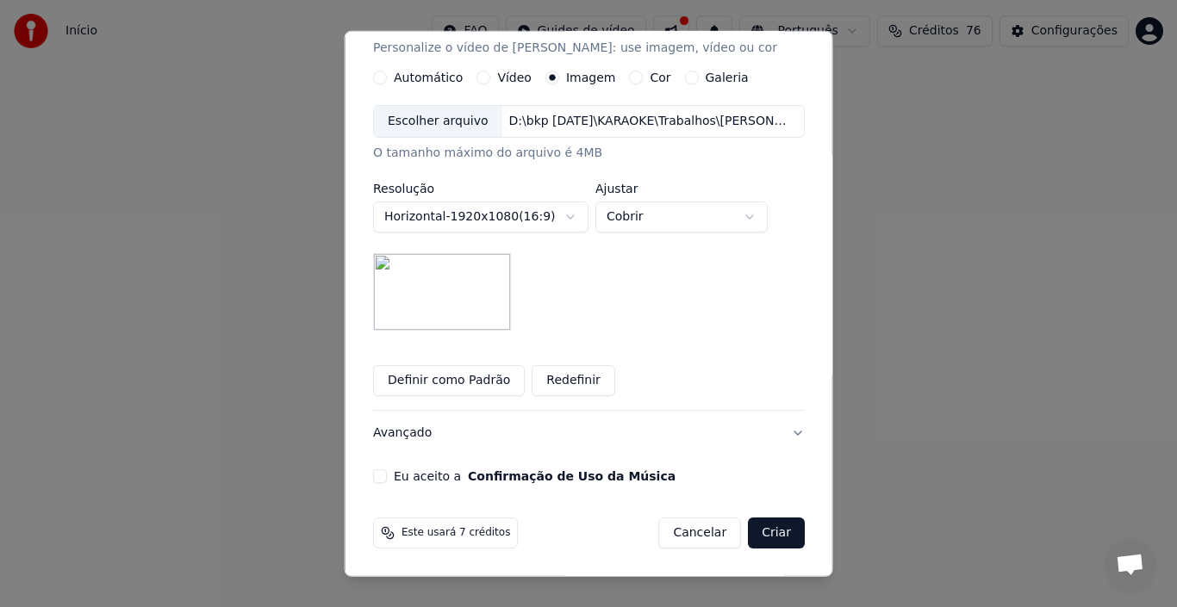
click at [381, 482] on button "Eu aceito a Confirmação de Uso da Música" at bounding box center [380, 476] width 14 height 14
click at [762, 534] on button "Criar" at bounding box center [776, 533] width 57 height 31
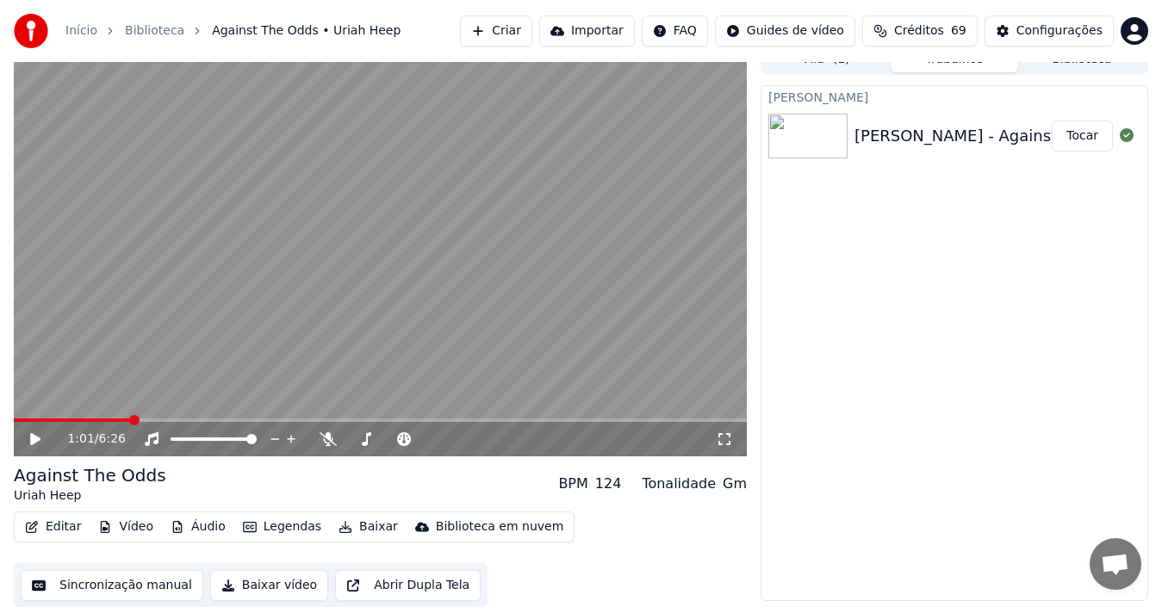
scroll to position [19, 0]
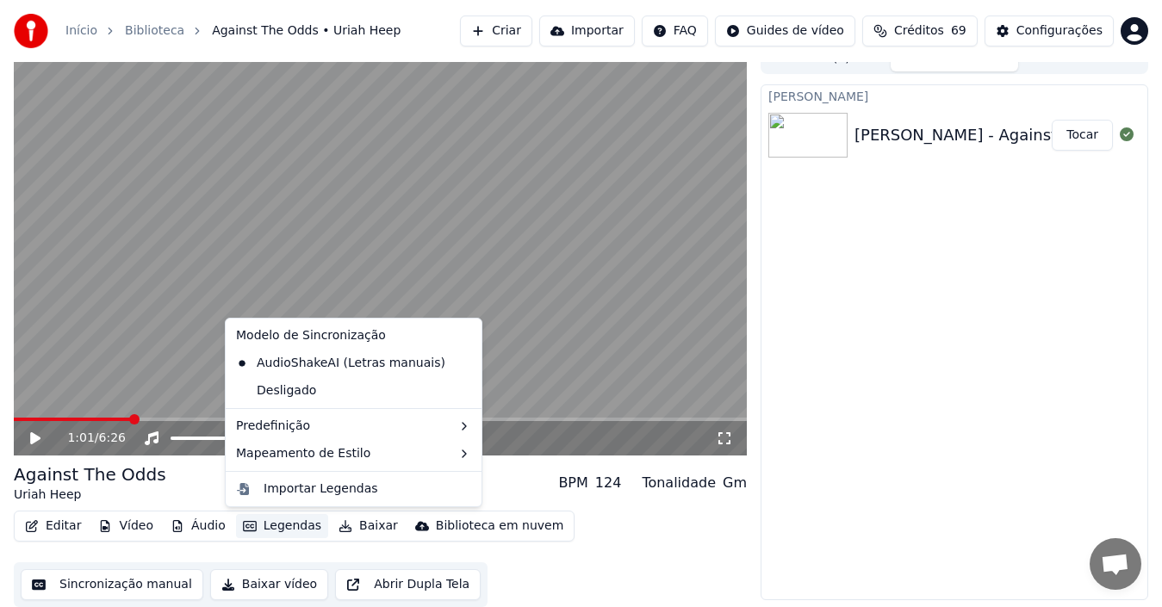
click at [281, 527] on button "Legendas" at bounding box center [282, 526] width 92 height 24
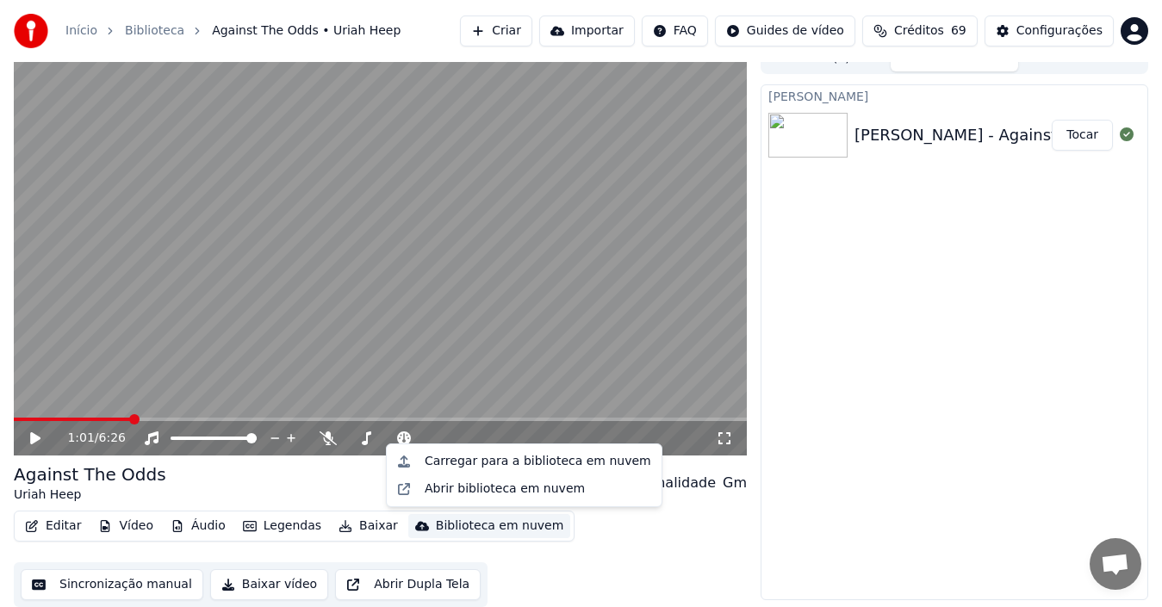
click at [663, 541] on div "Editar Vídeo Áudio Legendas Baixar Biblioteca em nuvem Sincronização manual Bai…" at bounding box center [380, 559] width 733 height 96
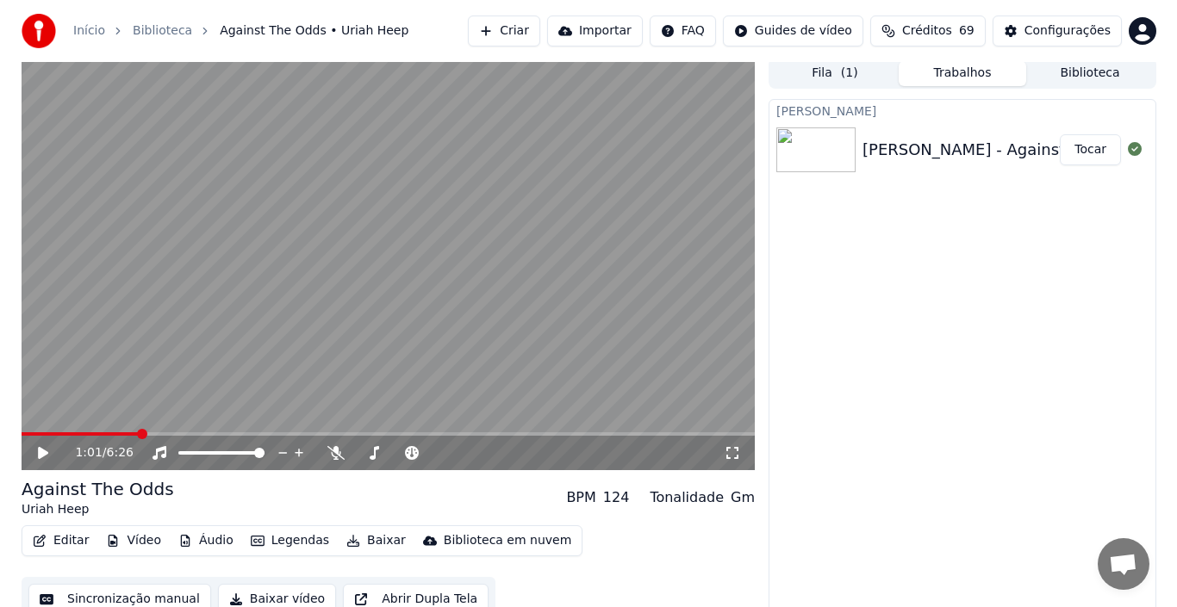
scroll to position [0, 0]
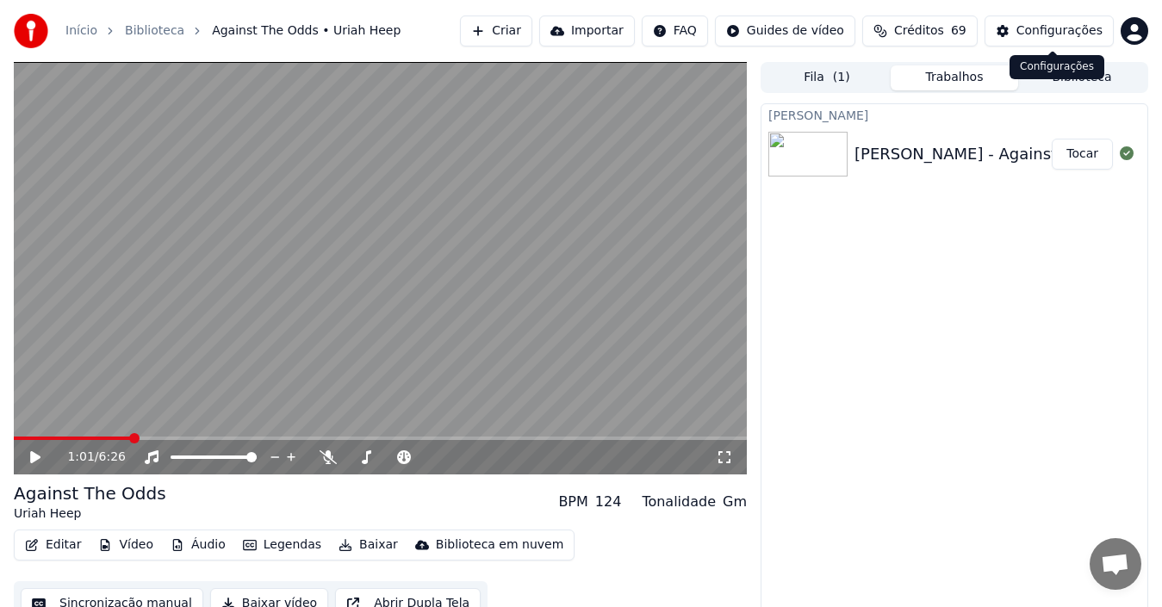
click at [1063, 29] on div "Configurações" at bounding box center [1059, 30] width 86 height 17
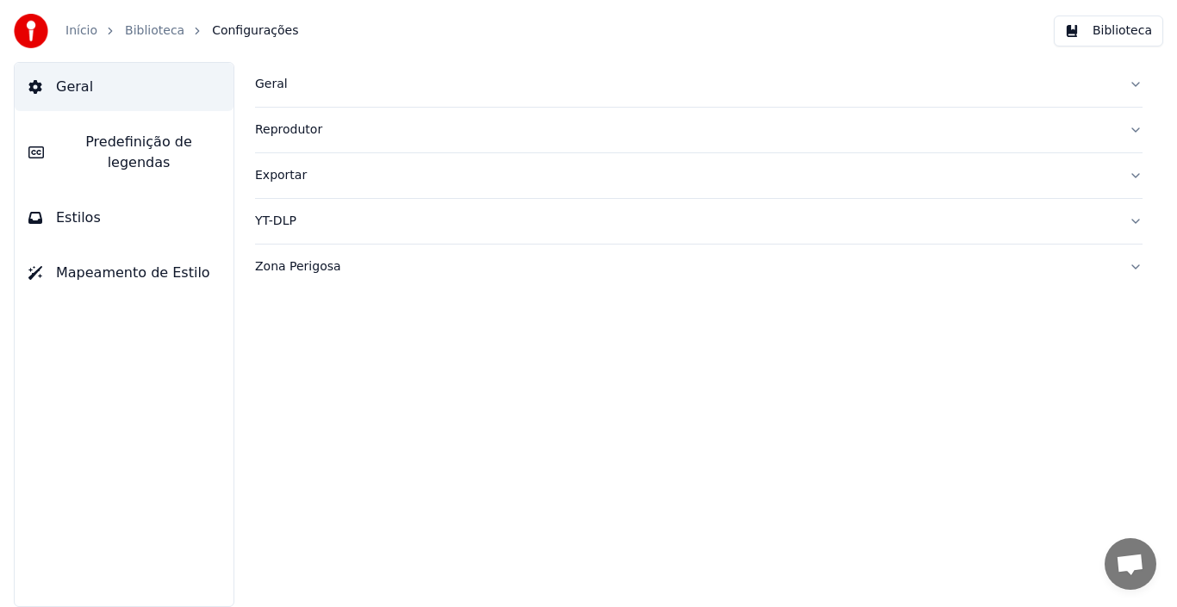
click at [182, 146] on span "Predefinição de legendas" at bounding box center [139, 152] width 162 height 41
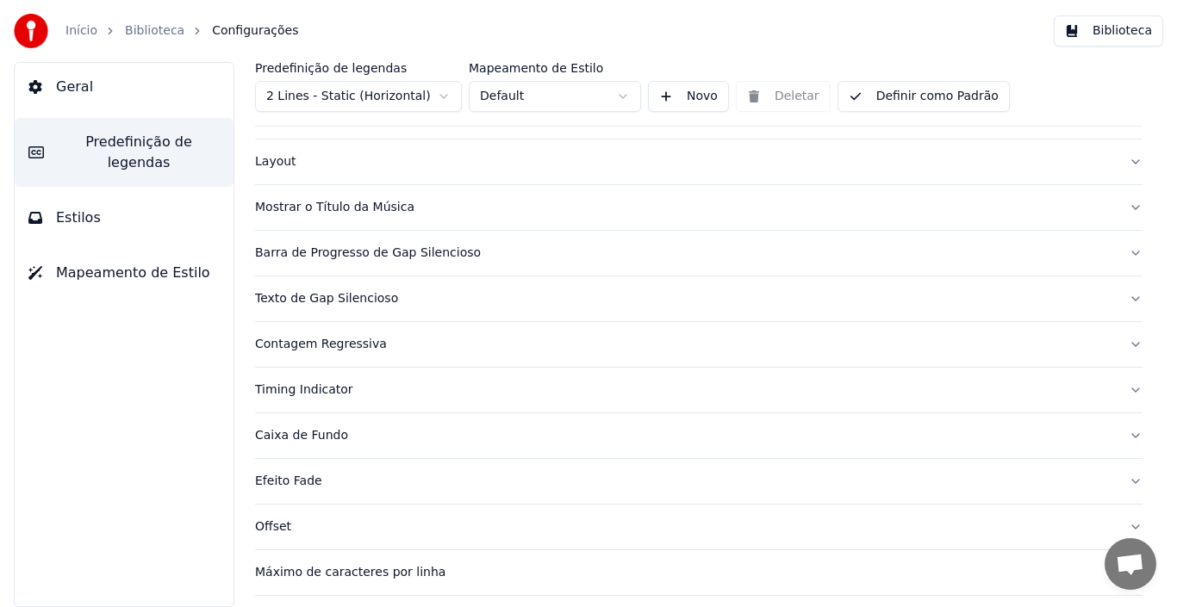
scroll to position [160, 0]
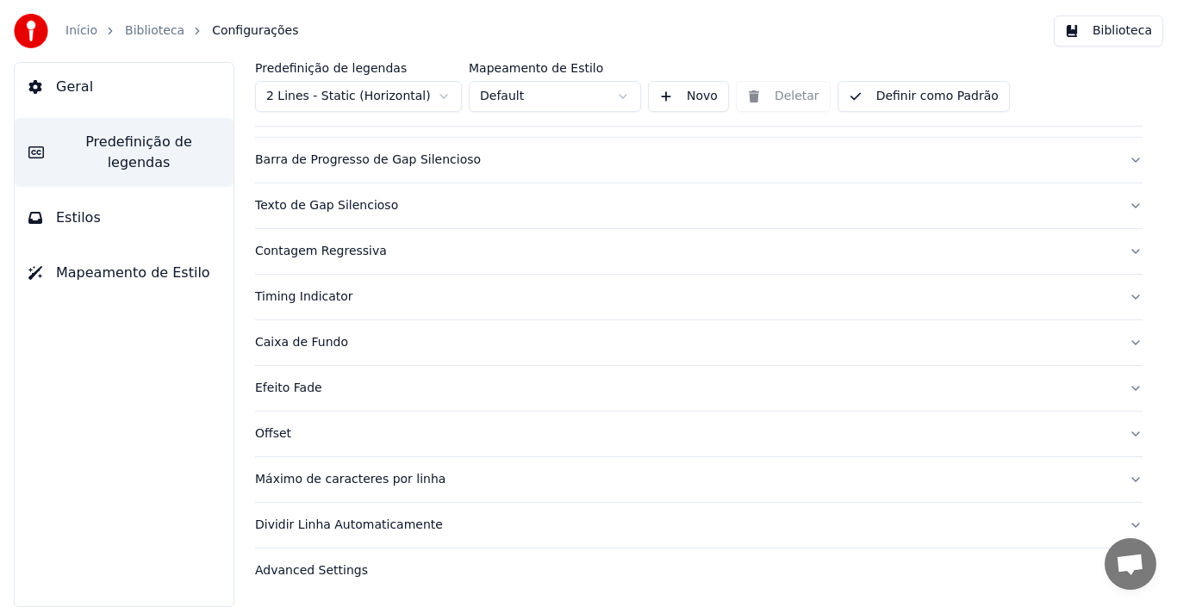
click at [444, 96] on html "Início Biblioteca Configurações Biblioteca Geral Predefinição de legendas Estil…" at bounding box center [588, 303] width 1177 height 607
click at [623, 97] on html "Início Biblioteca Configurações Biblioteca Geral Predefinição de legendas Estil…" at bounding box center [588, 303] width 1177 height 607
click at [70, 208] on span "Estilos" at bounding box center [78, 218] width 45 height 21
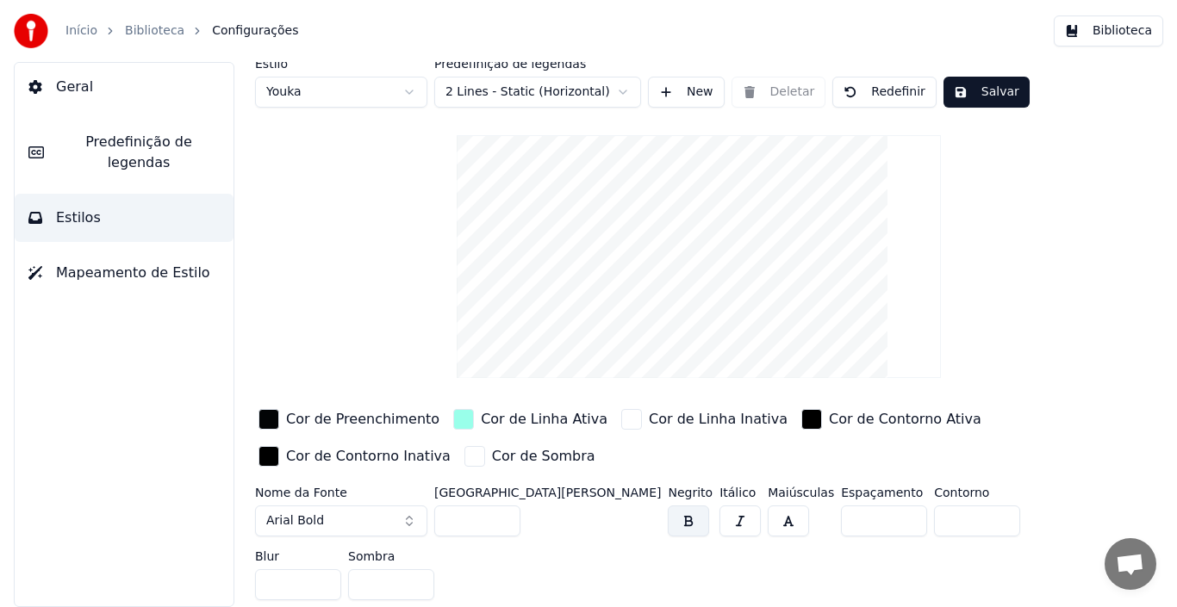
scroll to position [0, 0]
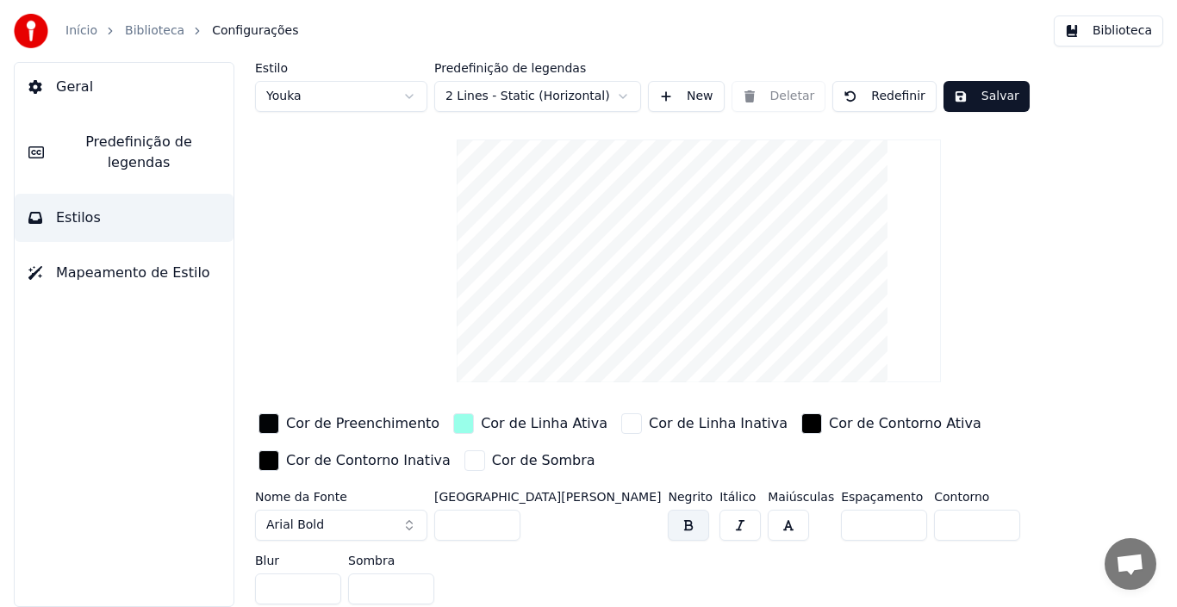
click at [264, 429] on div "button" at bounding box center [268, 423] width 21 height 21
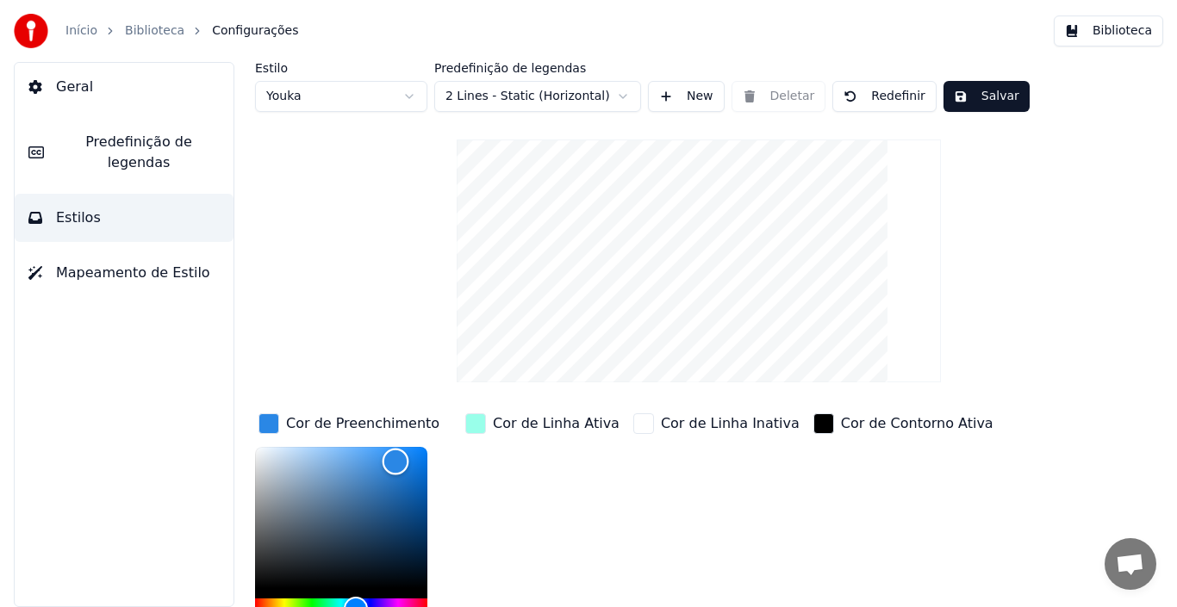
click at [395, 461] on div "Color" at bounding box center [341, 517] width 172 height 141
click at [877, 97] on button "Redefinir" at bounding box center [884, 96] width 104 height 31
type input "*******"
click at [979, 90] on button "Salvar" at bounding box center [986, 96] width 86 height 31
click at [743, 537] on div "Cor de Linha Inativa" at bounding box center [716, 540] width 173 height 261
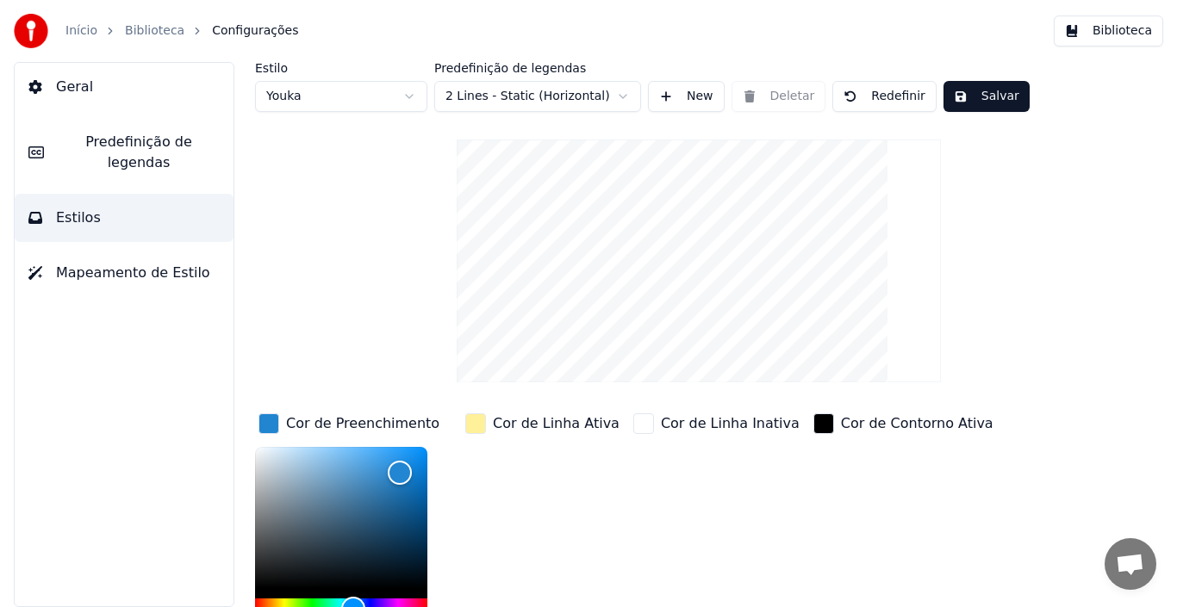
click at [65, 30] on link "Início" at bounding box center [81, 30] width 32 height 17
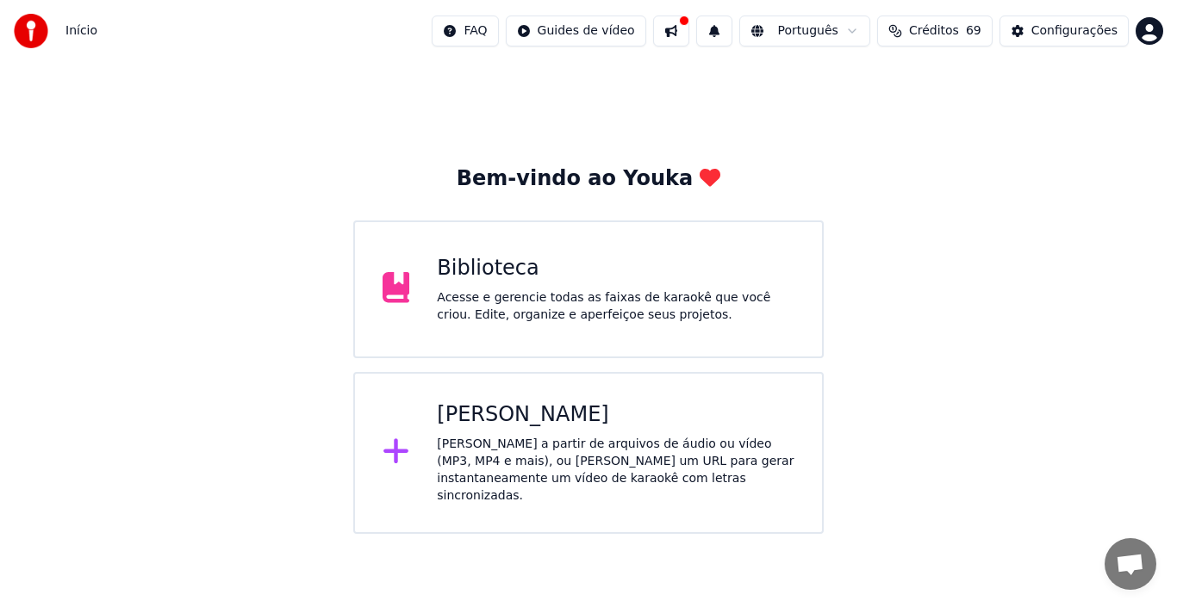
click at [526, 457] on div "[PERSON_NAME] a partir de arquivos de áudio ou vídeo (MP3, MP4 e mais), ou [PER…" at bounding box center [615, 470] width 357 height 69
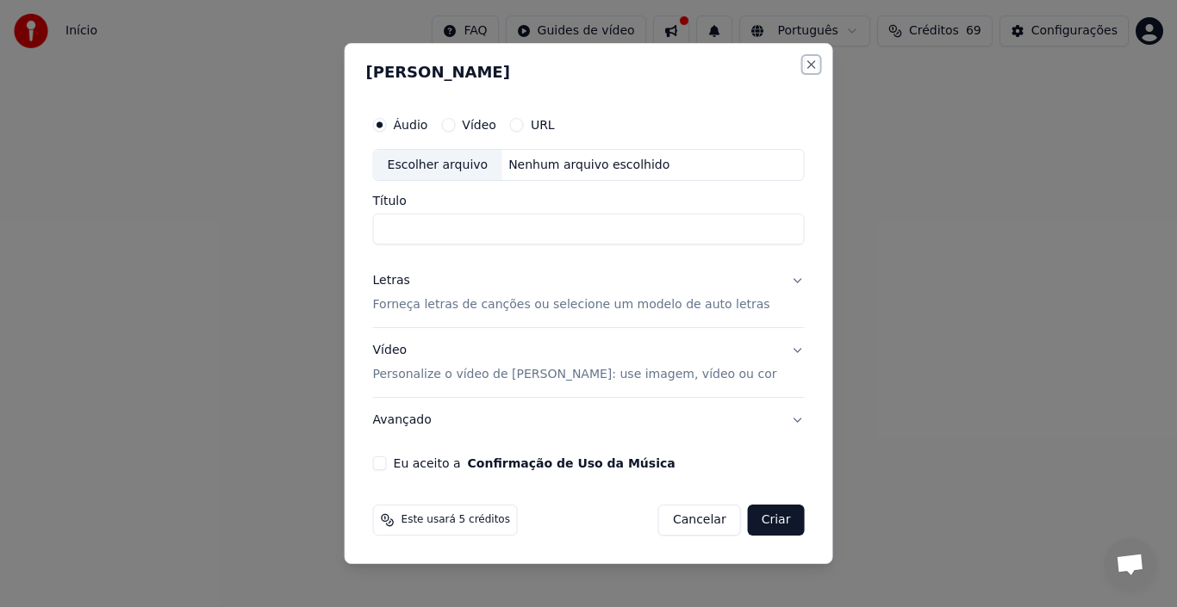
click at [804, 65] on button "Close" at bounding box center [811, 65] width 14 height 14
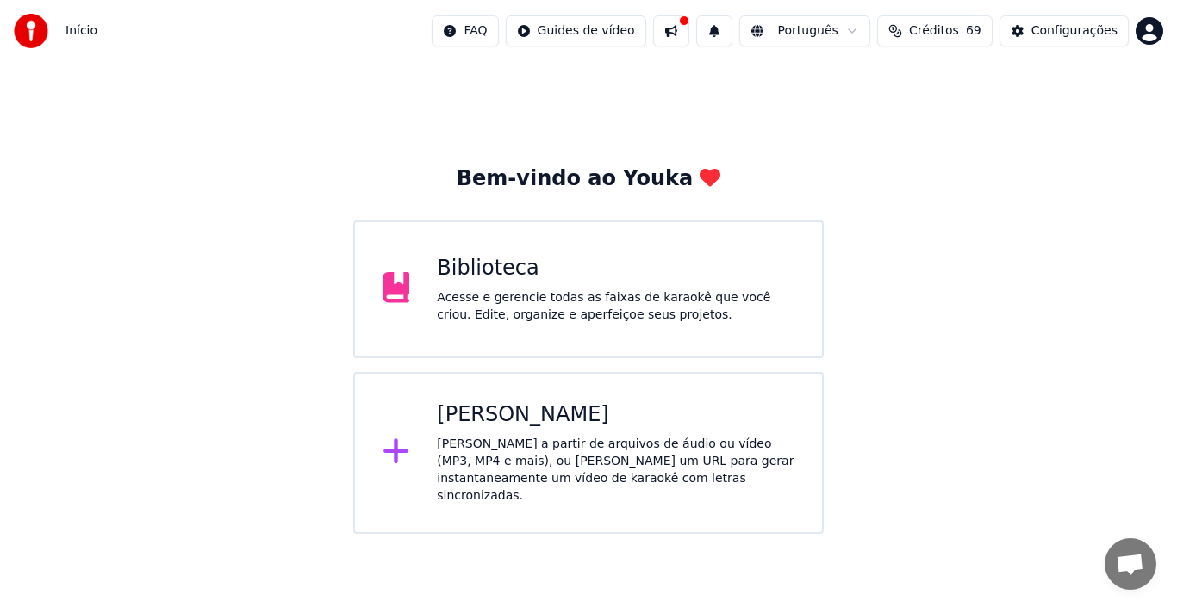
click at [547, 321] on div "Acesse e gerencie todas as faixas de karaokê que você criou. Edite, organize e …" at bounding box center [615, 306] width 357 height 34
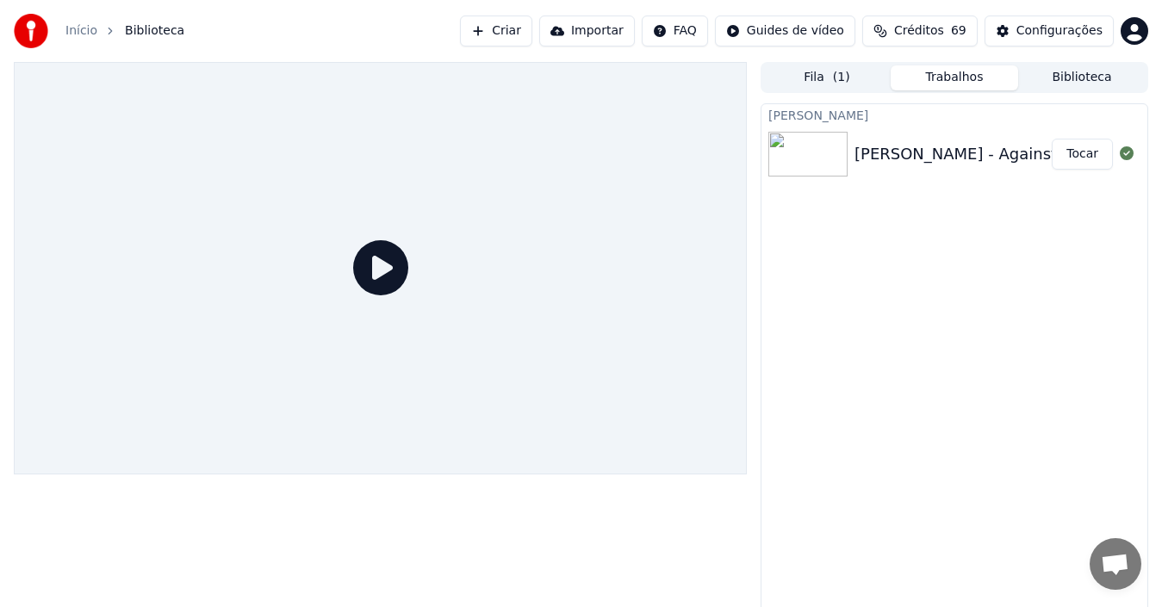
click at [79, 34] on link "Início" at bounding box center [81, 30] width 32 height 17
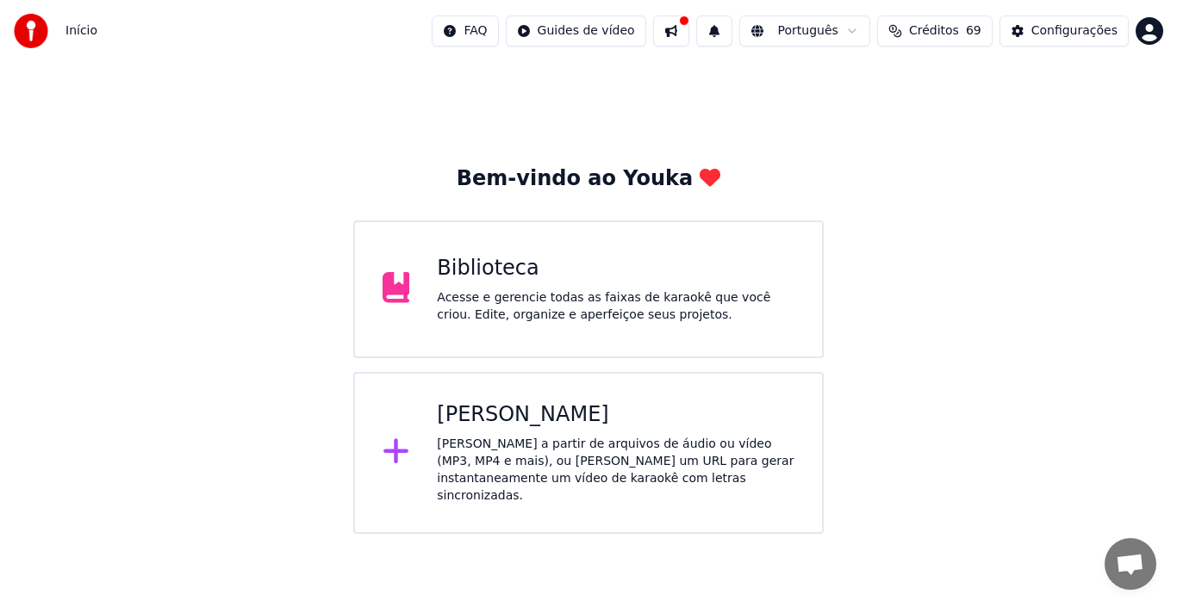
click at [461, 438] on div "[PERSON_NAME] a partir de arquivos de áudio ou vídeo (MP3, MP4 e mais), ou [PER…" at bounding box center [615, 470] width 357 height 69
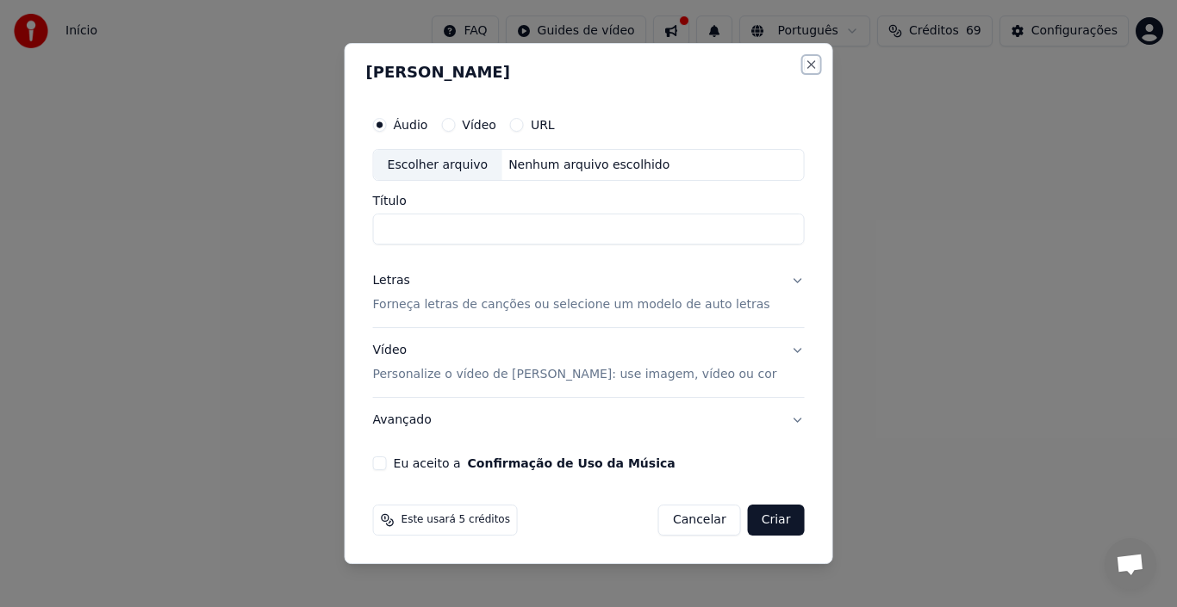
click at [804, 63] on button "Close" at bounding box center [811, 65] width 14 height 14
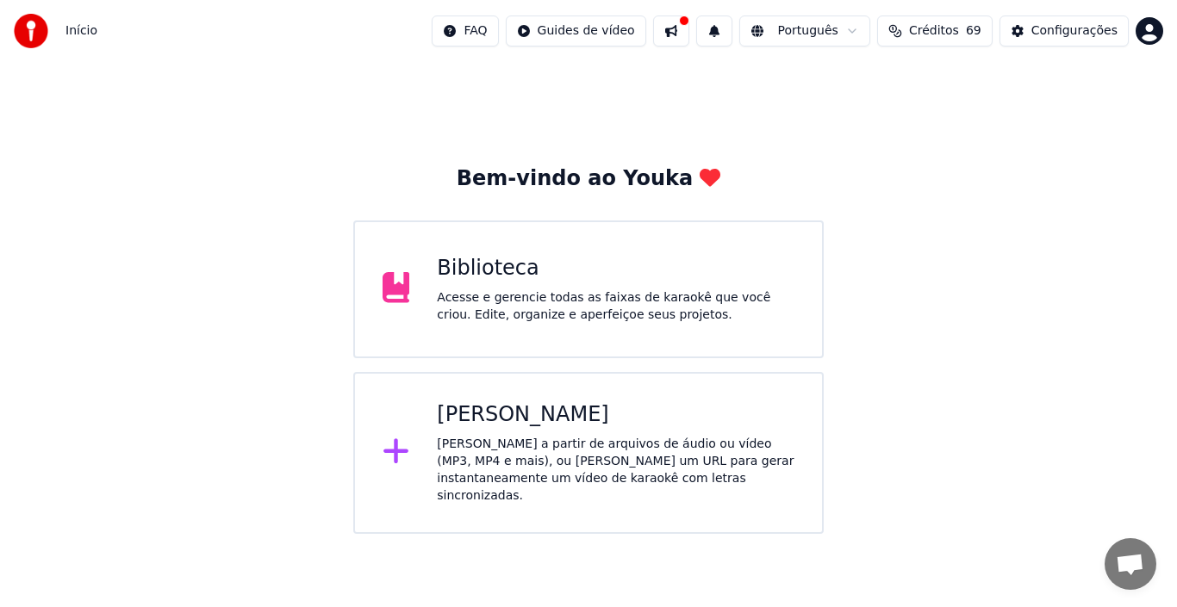
click at [933, 40] on button "Créditos 69" at bounding box center [934, 31] width 115 height 31
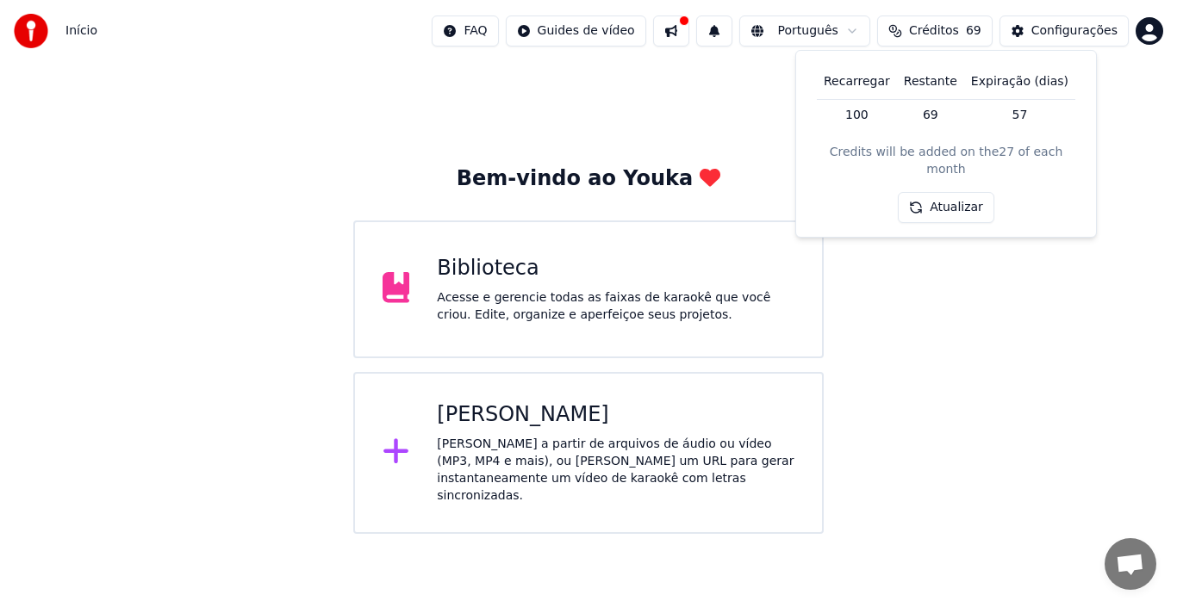
click at [729, 33] on button at bounding box center [714, 31] width 36 height 31
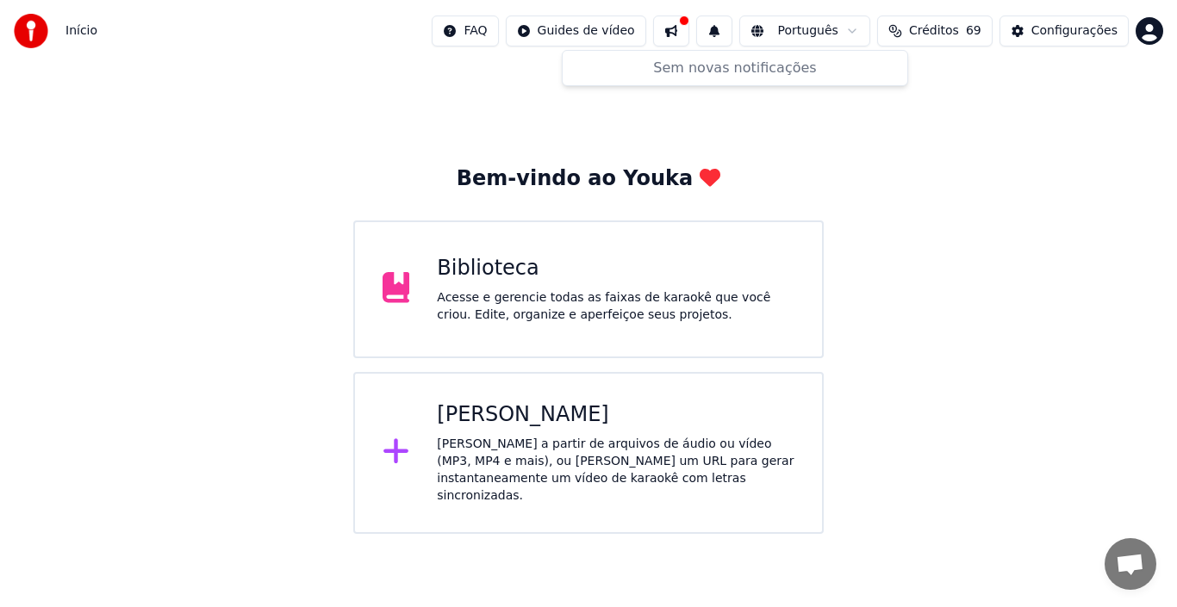
click at [689, 34] on button at bounding box center [671, 31] width 36 height 31
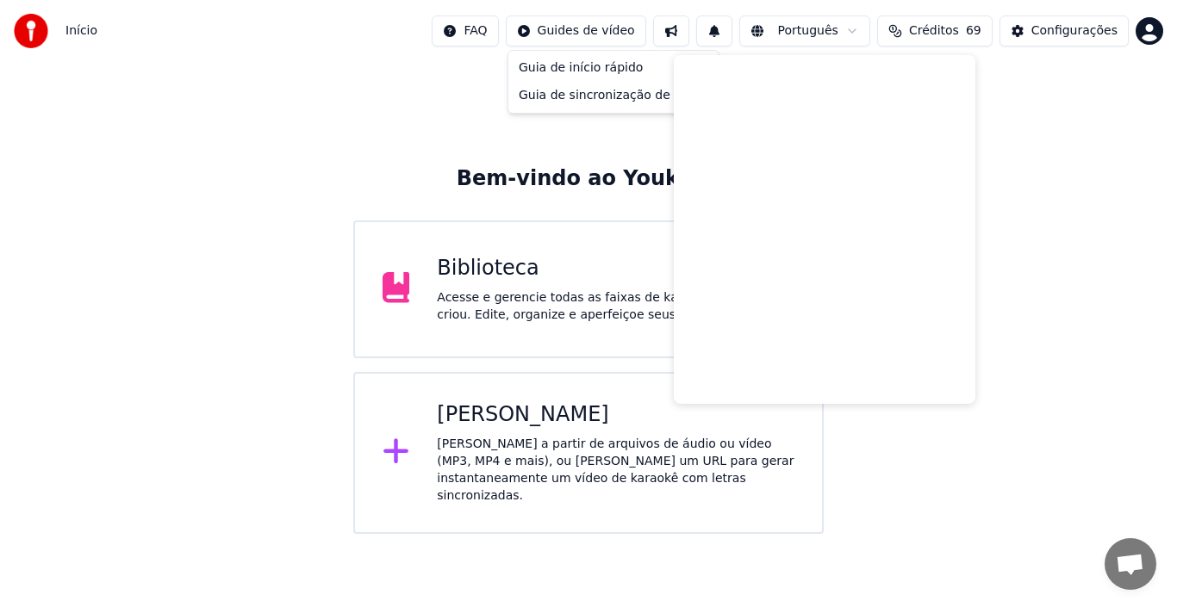
click at [604, 41] on html "Início FAQ Guides de vídeo Português Créditos 69 Configurações Bem-vindo ao You…" at bounding box center [588, 267] width 1177 height 534
click at [585, 94] on div "Guia de sincronização de letras" at bounding box center [613, 96] width 203 height 28
click at [577, 300] on div "Acesse e gerencie todas as faixas de karaokê que você criou. Edite, organize e …" at bounding box center [615, 306] width 357 height 34
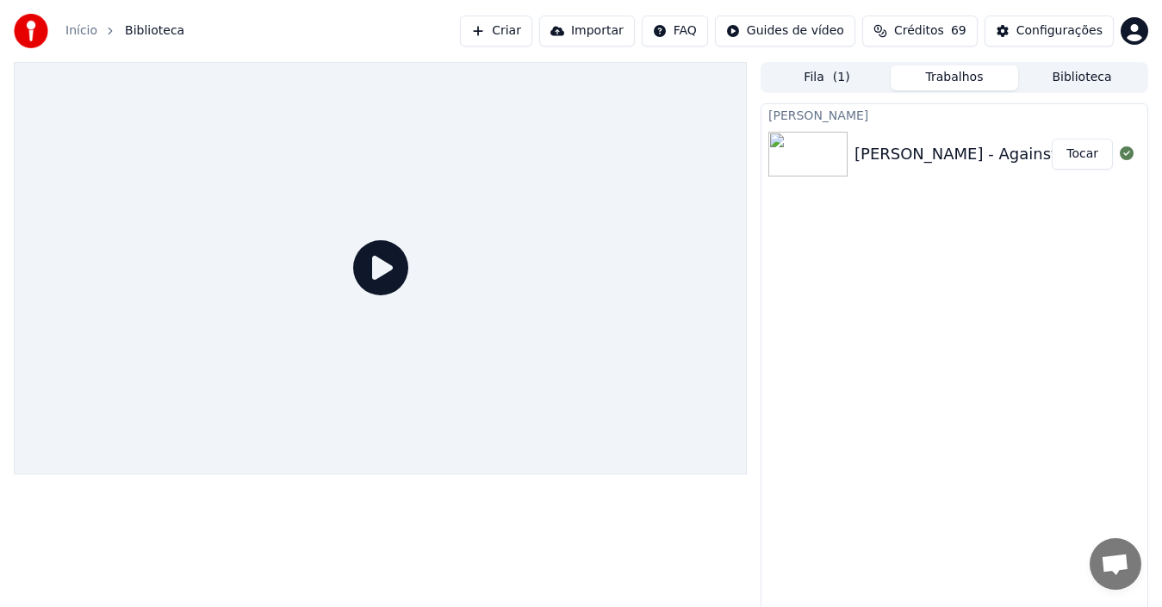
click at [1085, 154] on button "Tocar" at bounding box center [1082, 154] width 61 height 31
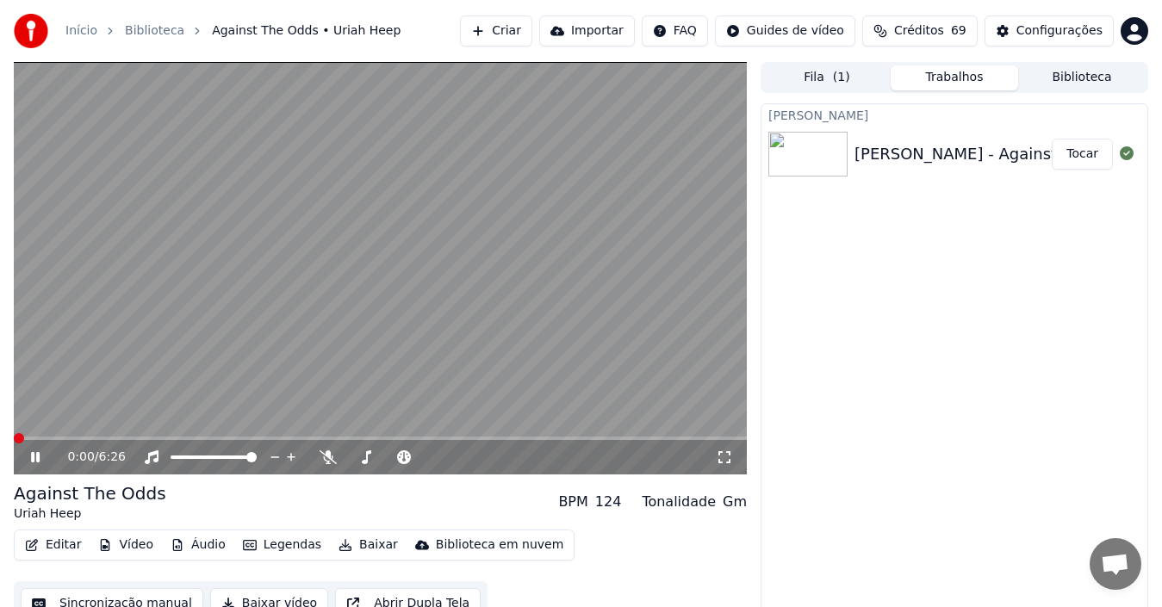
click at [140, 440] on div "0:00 / 6:26" at bounding box center [380, 457] width 733 height 34
click at [185, 437] on span at bounding box center [380, 438] width 733 height 3
click at [111, 433] on video at bounding box center [380, 268] width 733 height 413
click at [116, 438] on span at bounding box center [65, 438] width 103 height 3
click at [37, 452] on icon at bounding box center [48, 457] width 40 height 14
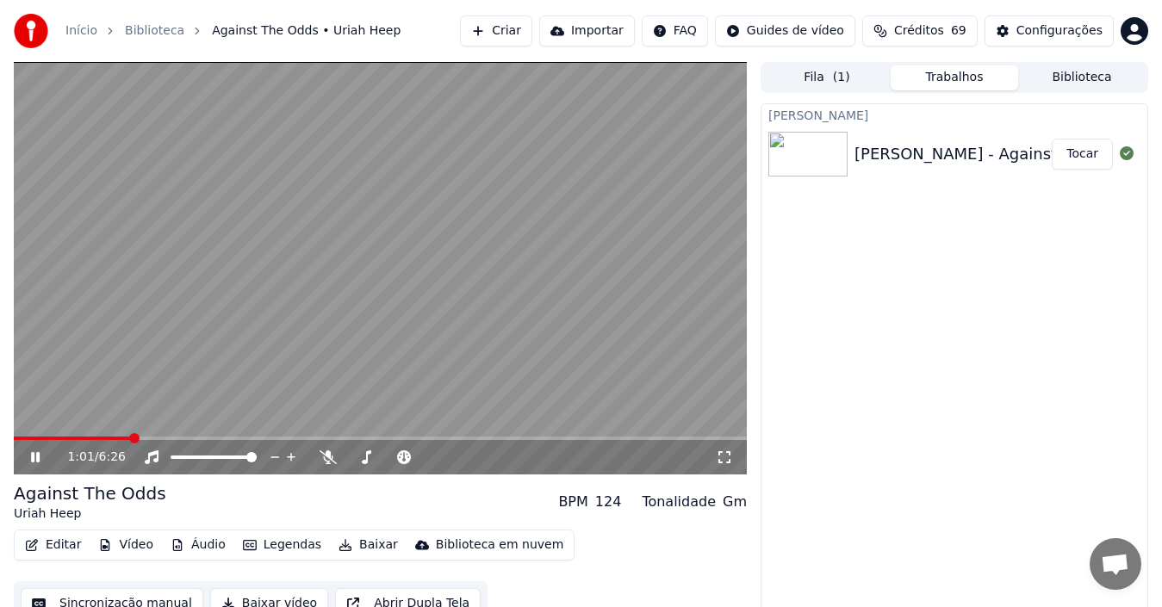
click at [60, 435] on video at bounding box center [380, 268] width 733 height 413
click at [59, 438] on span at bounding box center [37, 438] width 46 height 3
click at [33, 459] on icon at bounding box center [35, 457] width 10 height 12
click at [343, 258] on video at bounding box center [380, 268] width 733 height 413
click at [1047, 22] on div "Configurações" at bounding box center [1059, 30] width 86 height 17
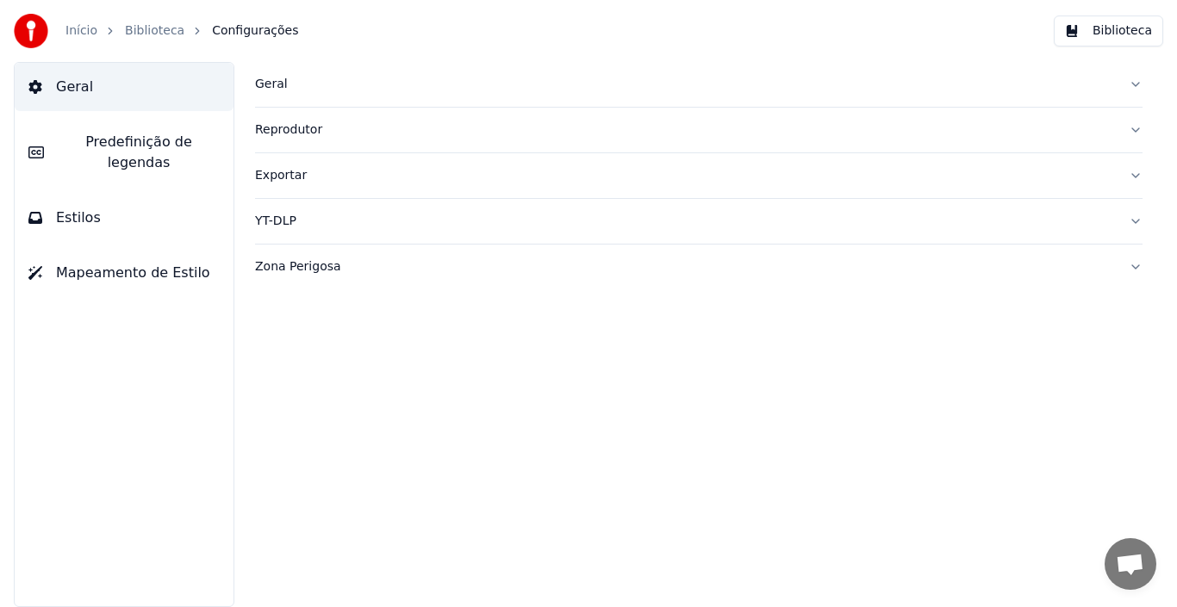
click at [90, 85] on button "Geral" at bounding box center [124, 87] width 219 height 48
click at [70, 83] on span "Geral" at bounding box center [74, 87] width 37 height 21
click at [274, 84] on div "Geral" at bounding box center [685, 84] width 860 height 17
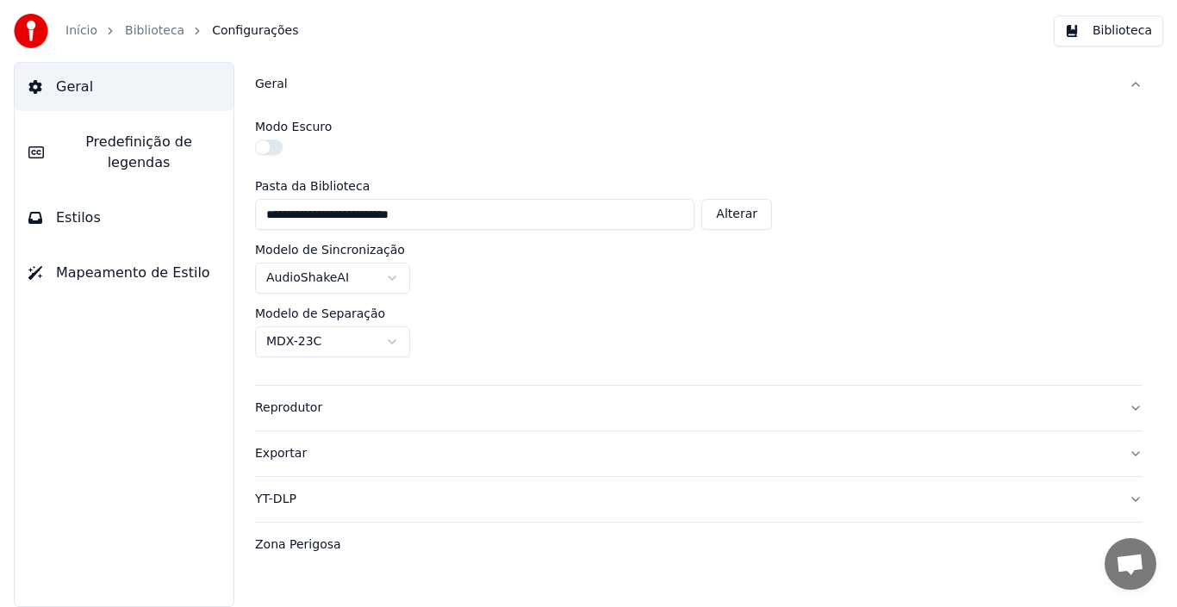
click at [227, 33] on span "Configurações" at bounding box center [255, 30] width 86 height 17
click at [87, 33] on link "Início" at bounding box center [81, 30] width 32 height 17
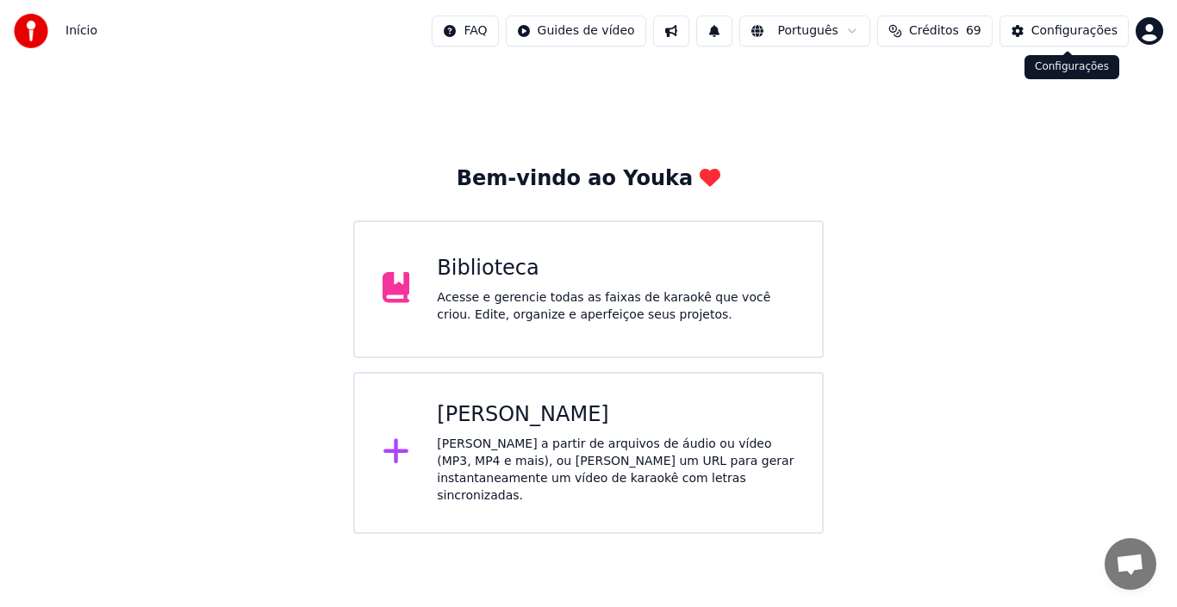
click at [1046, 34] on div "Configurações" at bounding box center [1074, 30] width 86 height 17
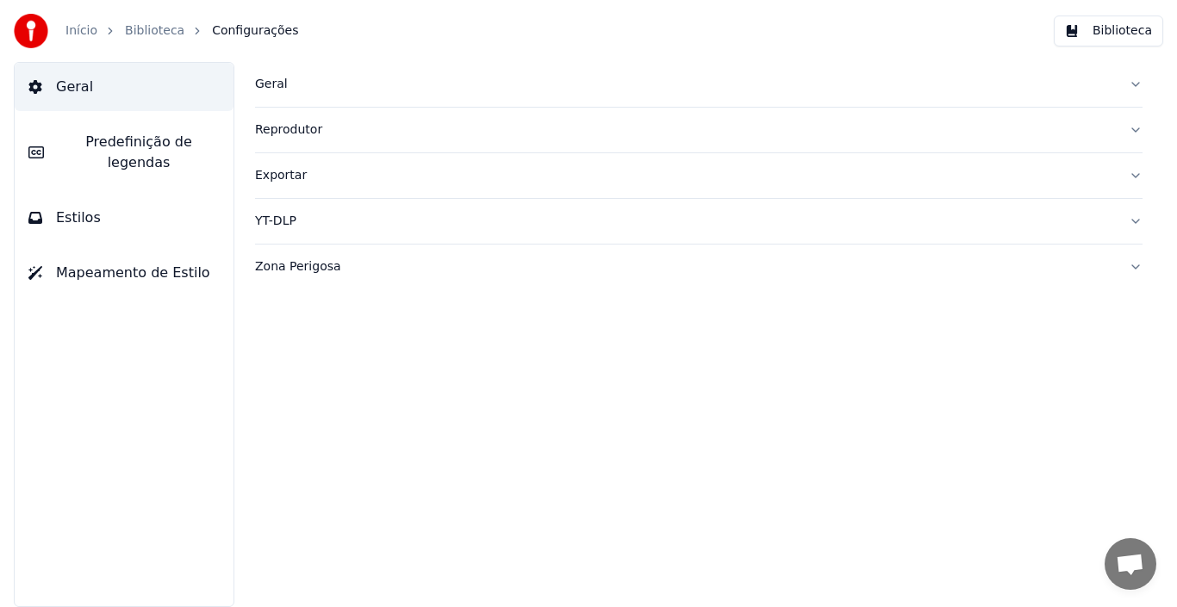
click at [26, 27] on img at bounding box center [31, 31] width 34 height 34
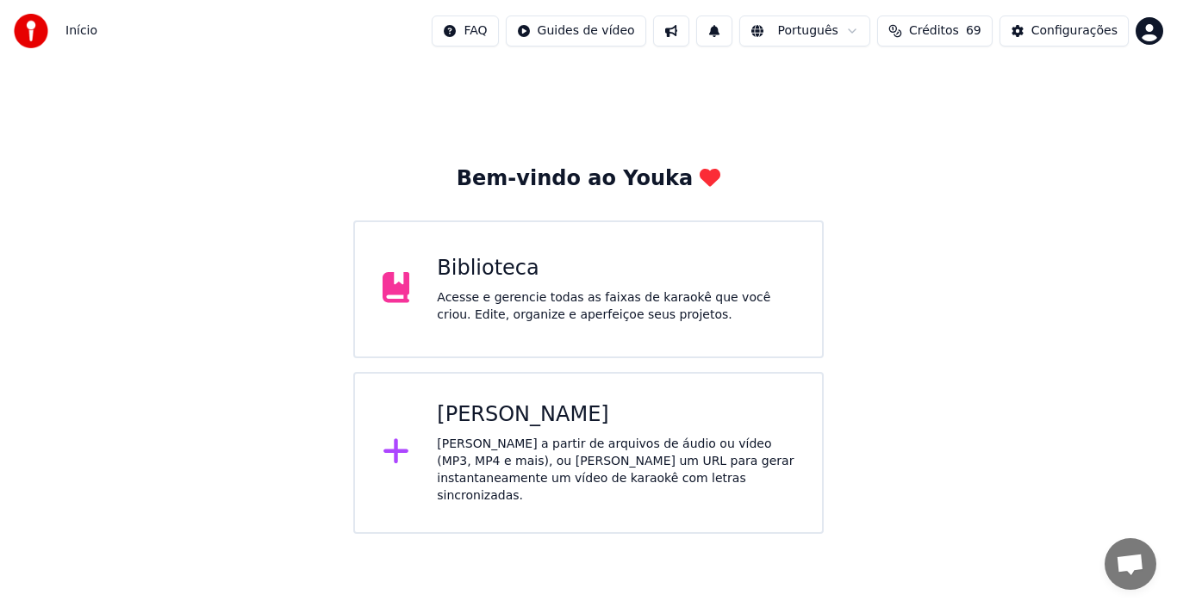
click at [664, 295] on div "Acesse e gerencie todas as faixas de karaokê que você criou. Edite, organize e …" at bounding box center [615, 306] width 357 height 34
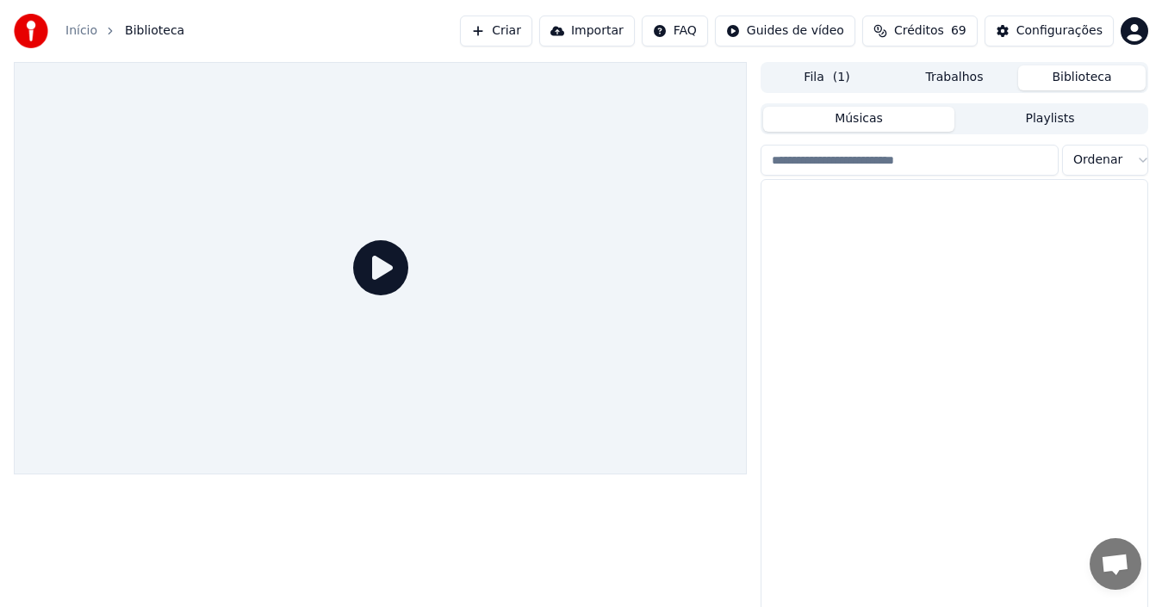
click at [1071, 78] on button "Biblioteca" at bounding box center [1081, 77] width 127 height 25
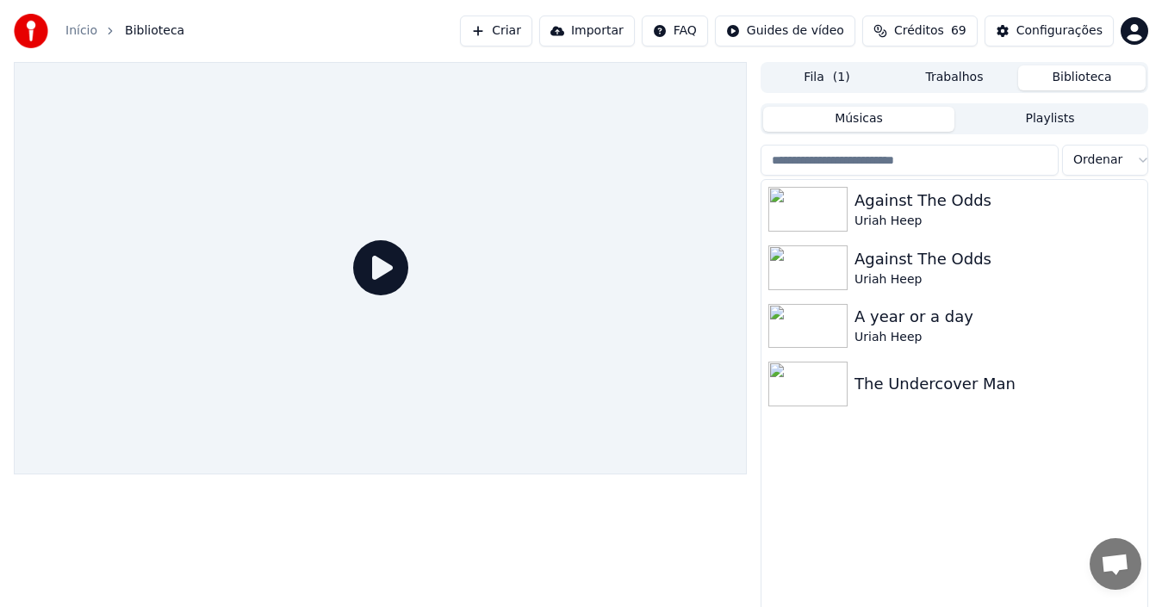
click at [960, 83] on button "Trabalhos" at bounding box center [954, 77] width 127 height 25
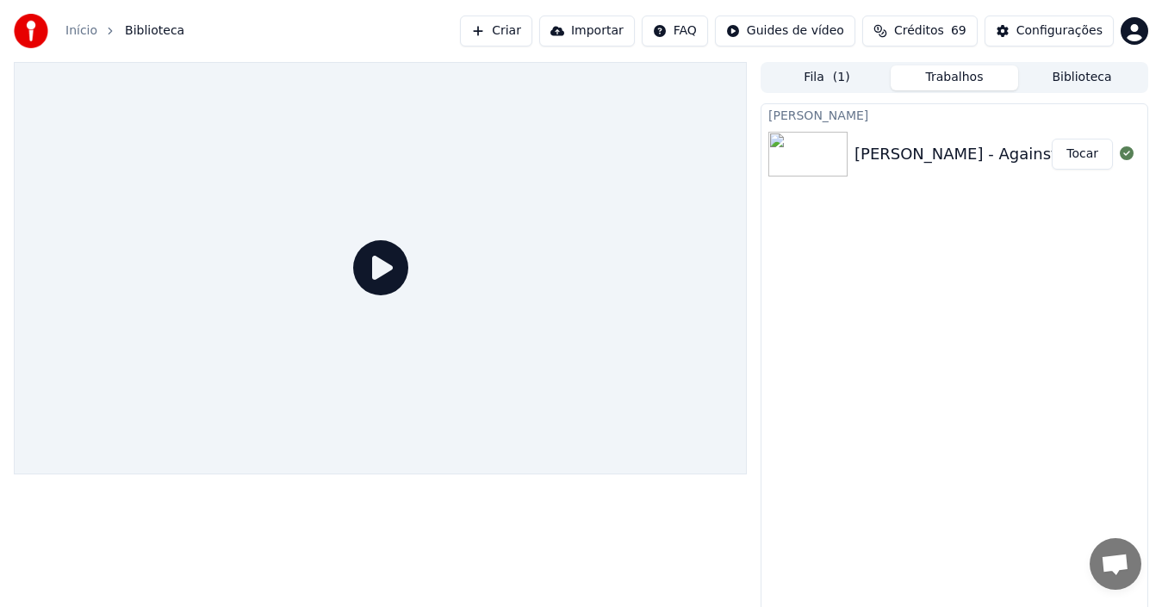
click at [831, 157] on img at bounding box center [807, 154] width 79 height 45
click at [377, 268] on icon at bounding box center [380, 267] width 55 height 55
drag, startPoint x: 1088, startPoint y: 158, endPoint x: 1064, endPoint y: 165, distance: 25.3
click at [1086, 158] on button "Tocar" at bounding box center [1082, 154] width 61 height 31
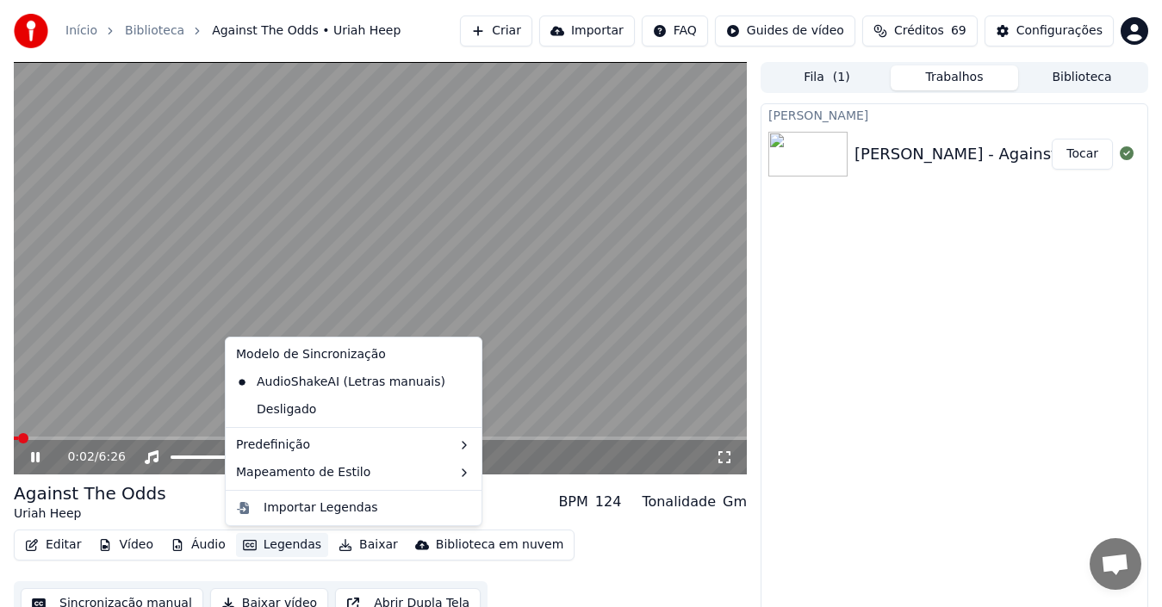
click at [283, 544] on button "Legendas" at bounding box center [282, 545] width 92 height 24
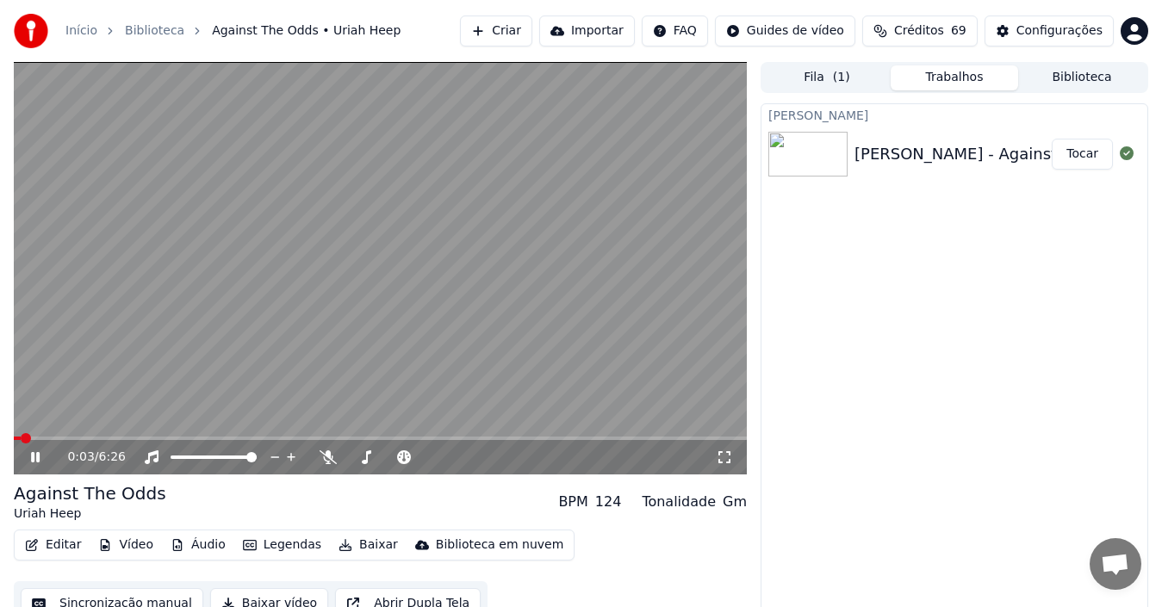
click at [191, 353] on video at bounding box center [380, 268] width 733 height 413
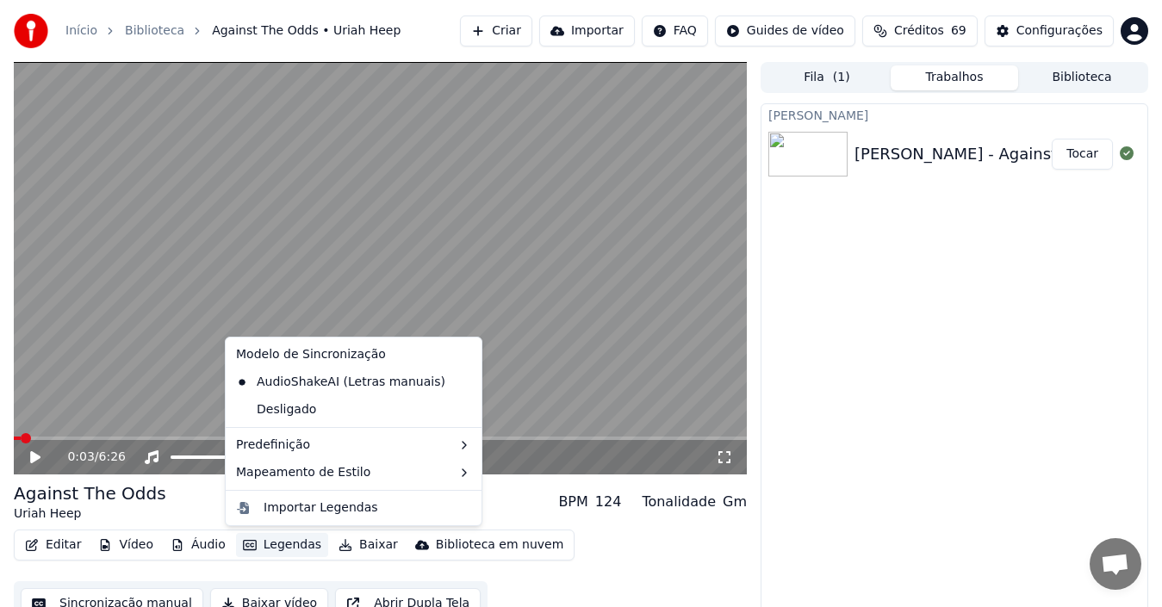
click at [270, 549] on button "Legendas" at bounding box center [282, 545] width 92 height 24
click at [337, 506] on div "Importar Legendas" at bounding box center [321, 508] width 115 height 17
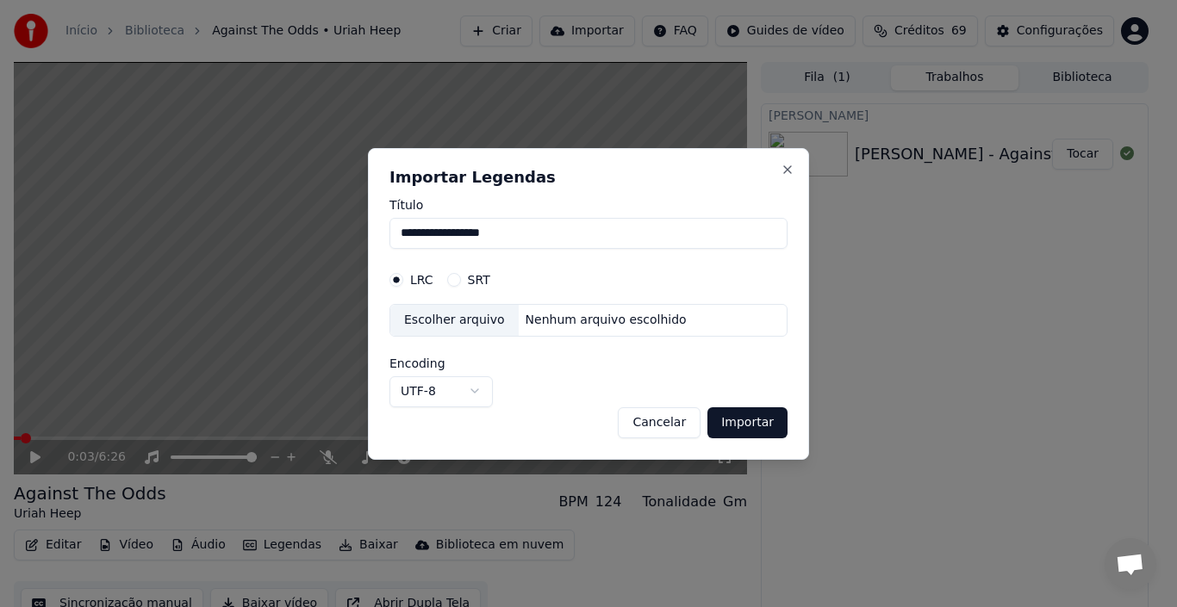
click at [665, 425] on button "Cancelar" at bounding box center [659, 422] width 83 height 31
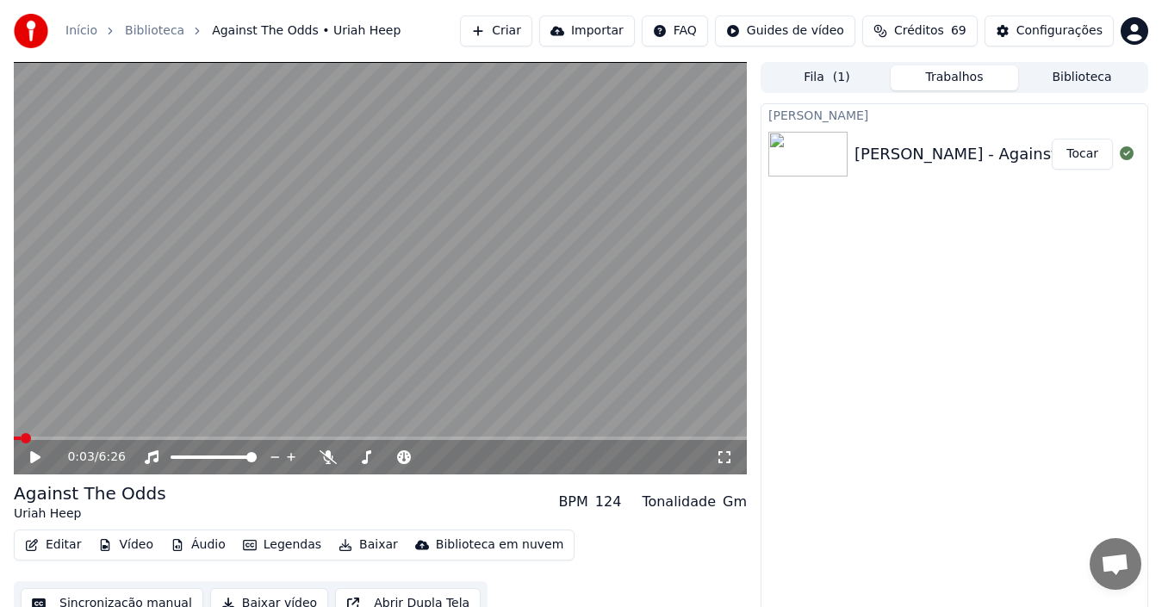
click at [59, 437] on span at bounding box center [380, 438] width 733 height 3
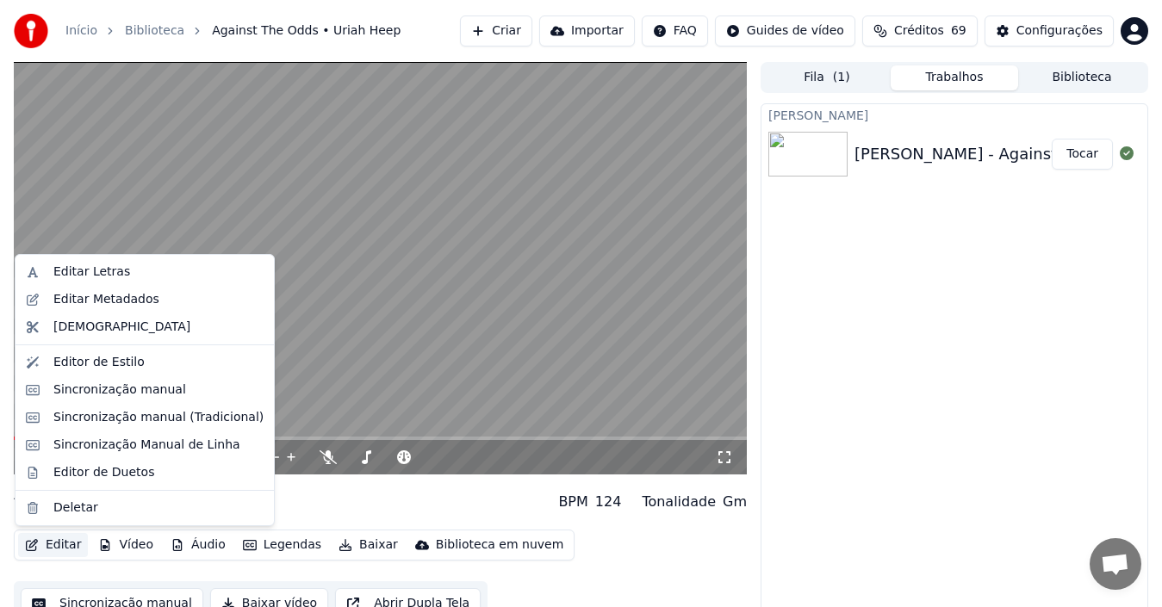
click at [58, 553] on button "Editar" at bounding box center [53, 545] width 70 height 24
click at [115, 393] on div "Sincronização manual" at bounding box center [119, 390] width 133 height 17
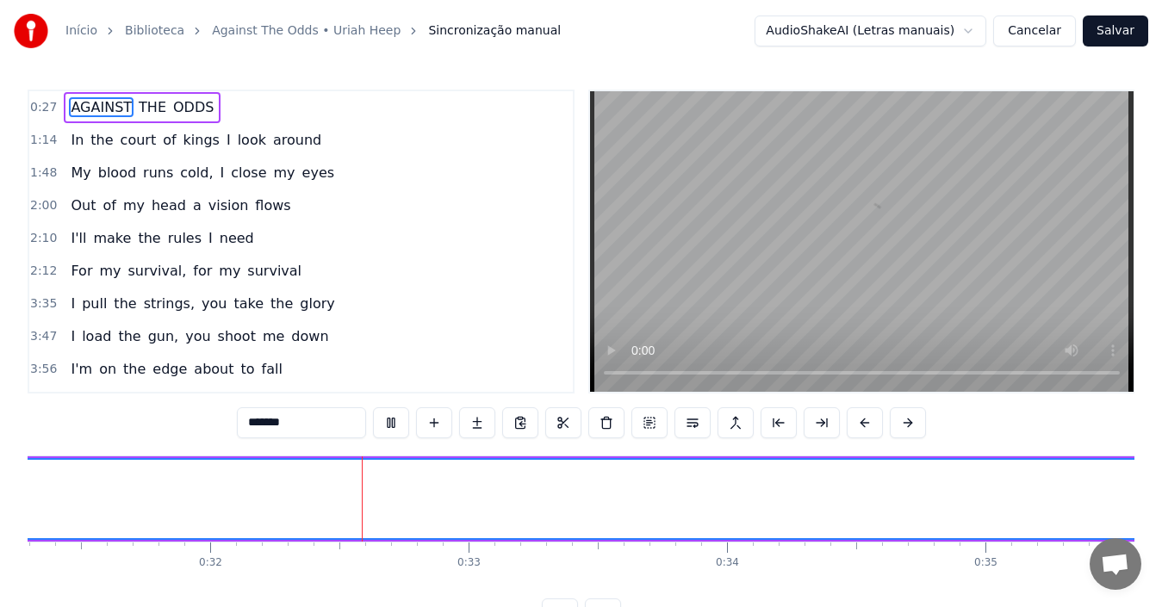
scroll to position [0, 8227]
click at [204, 104] on div "0:27 AGAINST THE ODDS" at bounding box center [301, 107] width 544 height 33
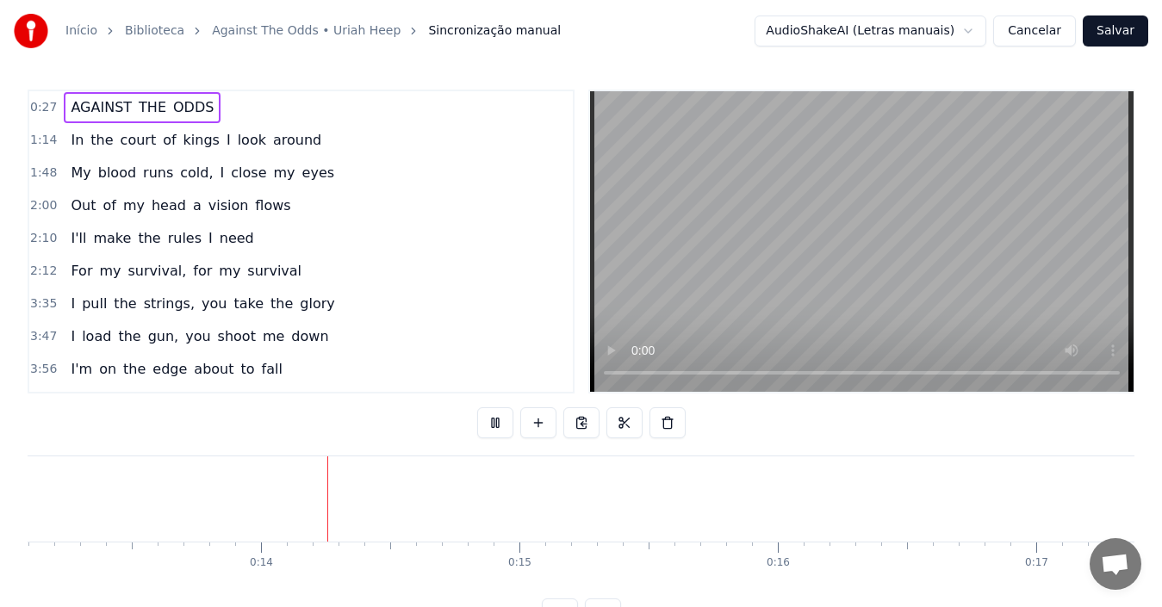
scroll to position [0, 3488]
drag, startPoint x: 206, startPoint y: 108, endPoint x: 64, endPoint y: 100, distance: 142.3
click at [64, 100] on div "0:27 AGAINST THE ODDS" at bounding box center [301, 107] width 544 height 33
click at [708, 295] on video at bounding box center [862, 241] width 544 height 301
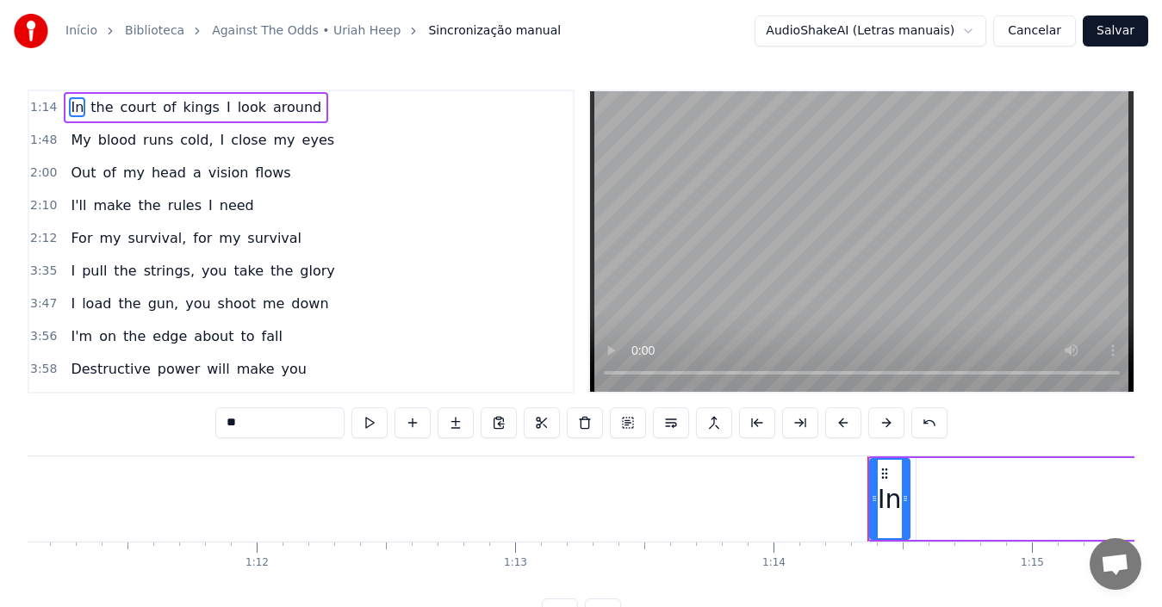
scroll to position [0, 19129]
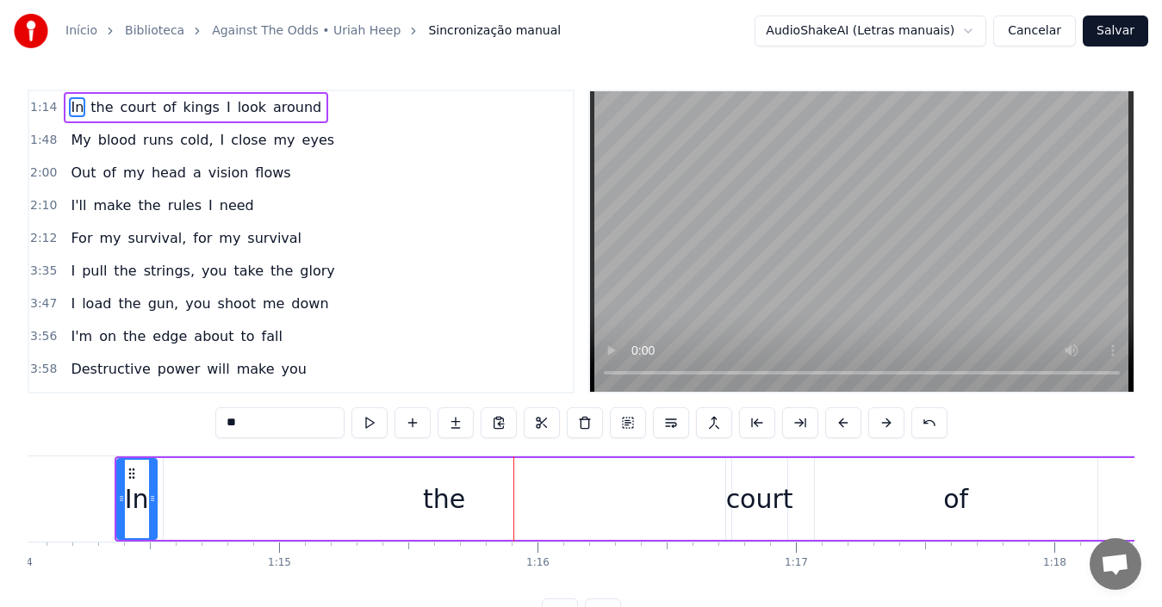
click at [44, 107] on span "1:14" at bounding box center [43, 107] width 27 height 17
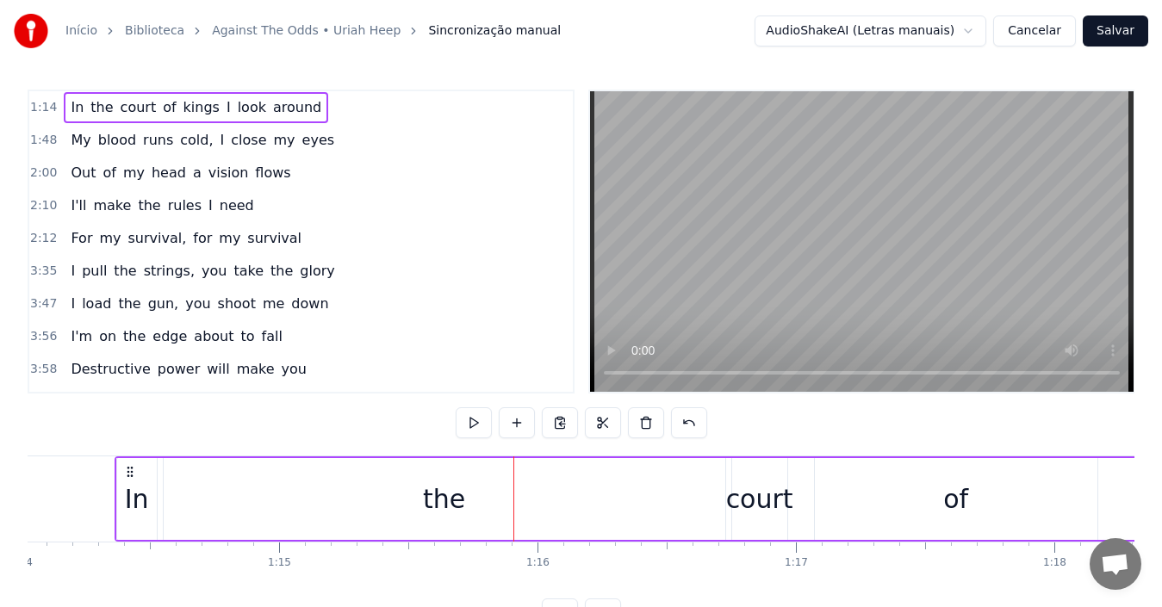
click at [44, 107] on span "1:14" at bounding box center [43, 107] width 27 height 17
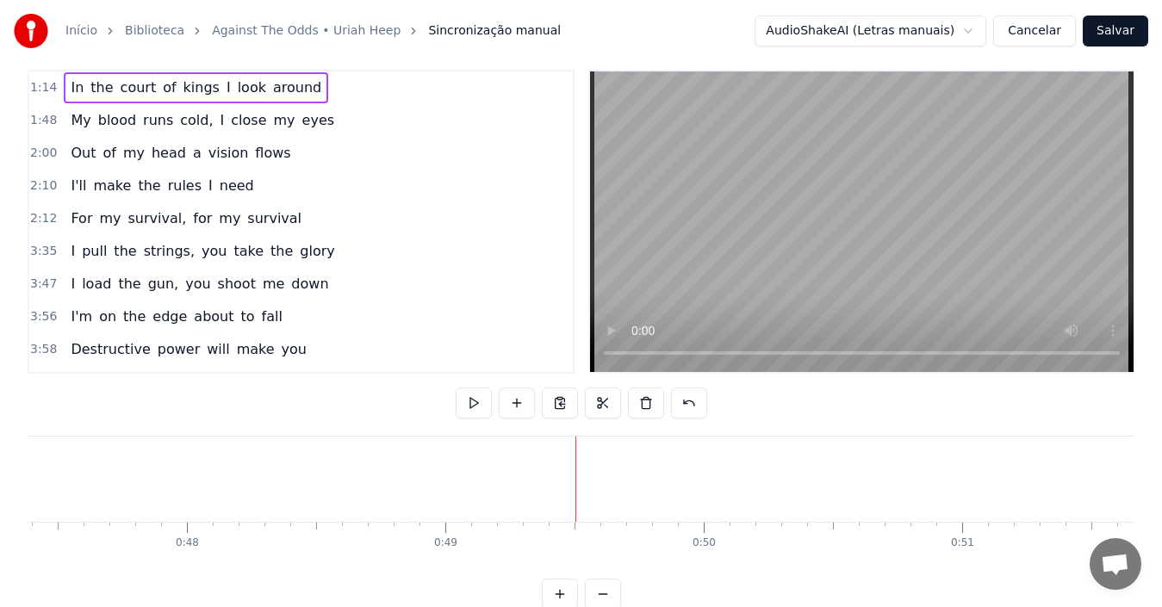
scroll to position [0, 0]
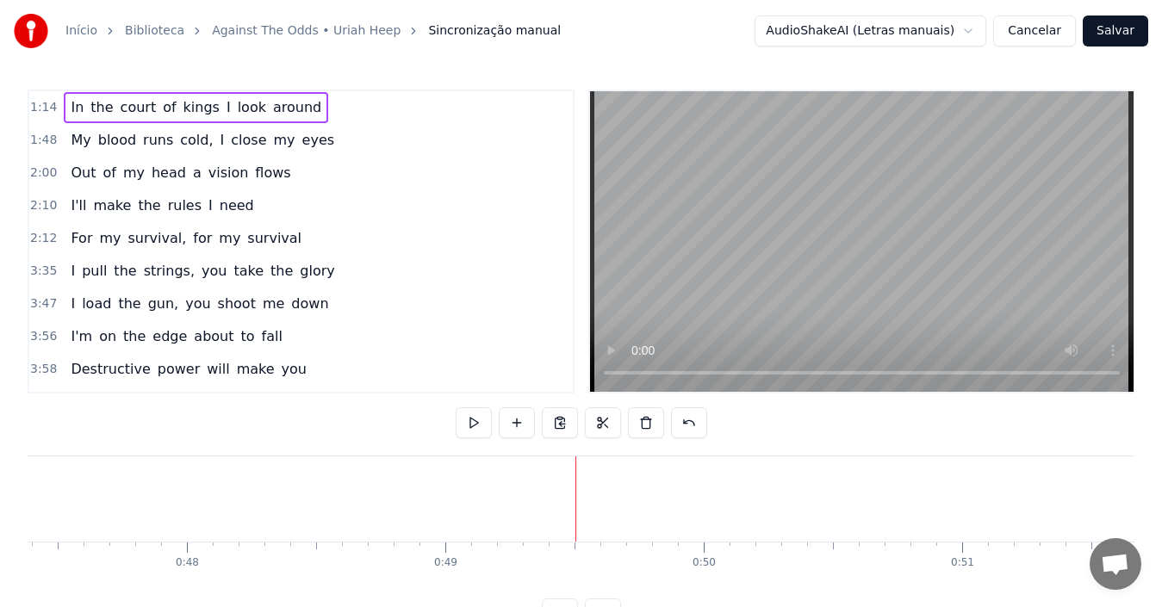
click at [39, 103] on span "1:14" at bounding box center [43, 107] width 27 height 17
click at [37, 103] on span "1:14" at bounding box center [43, 107] width 27 height 17
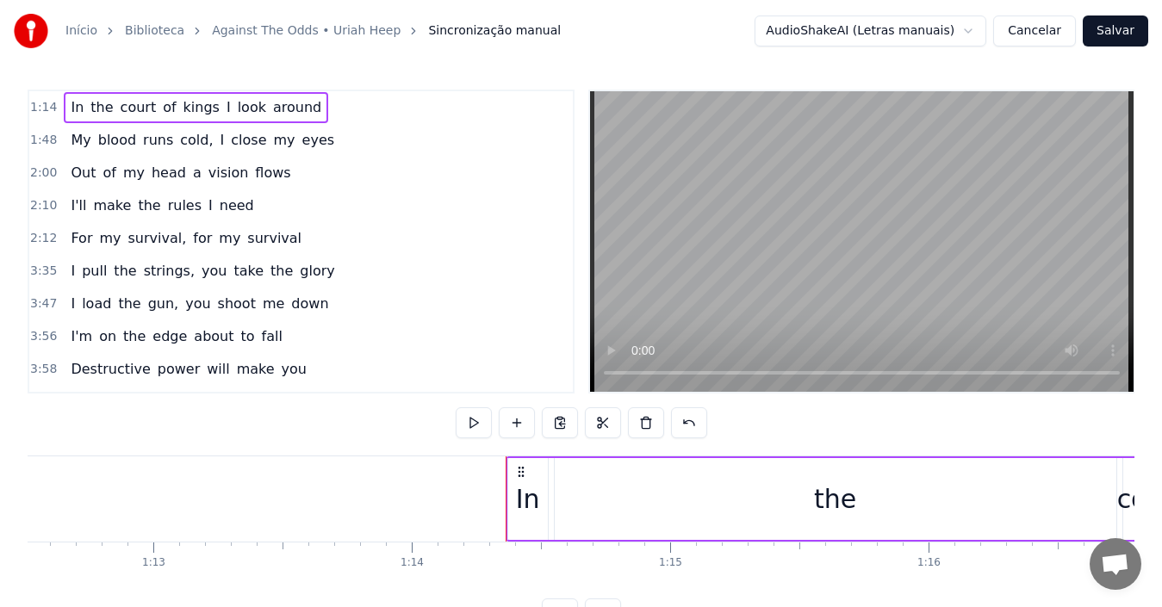
click at [37, 103] on span "1:14" at bounding box center [43, 107] width 27 height 17
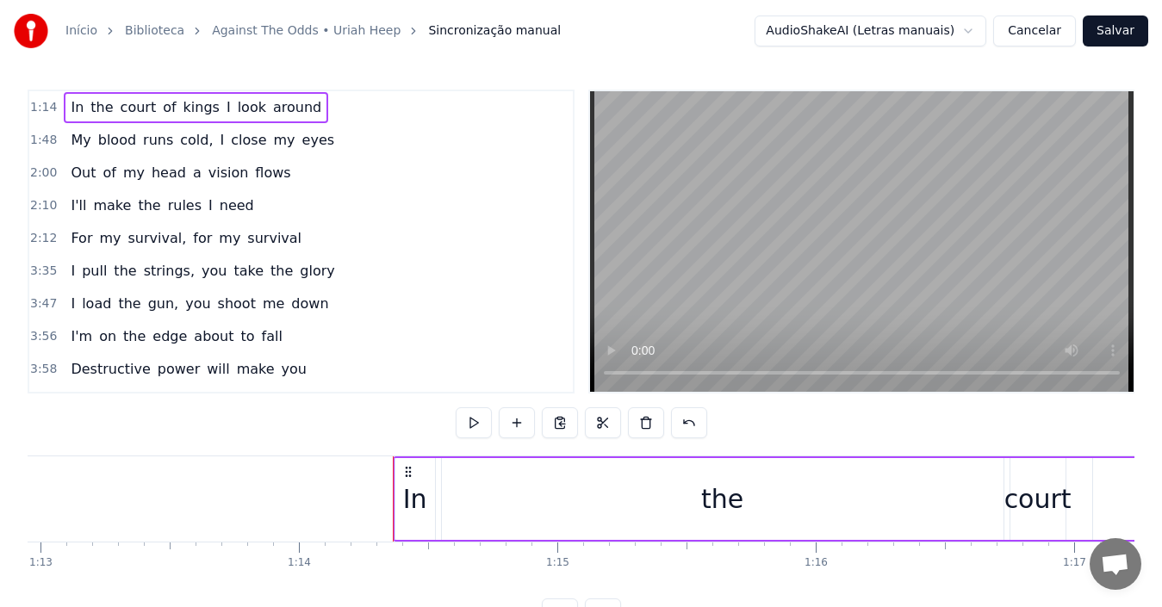
scroll to position [0, 19129]
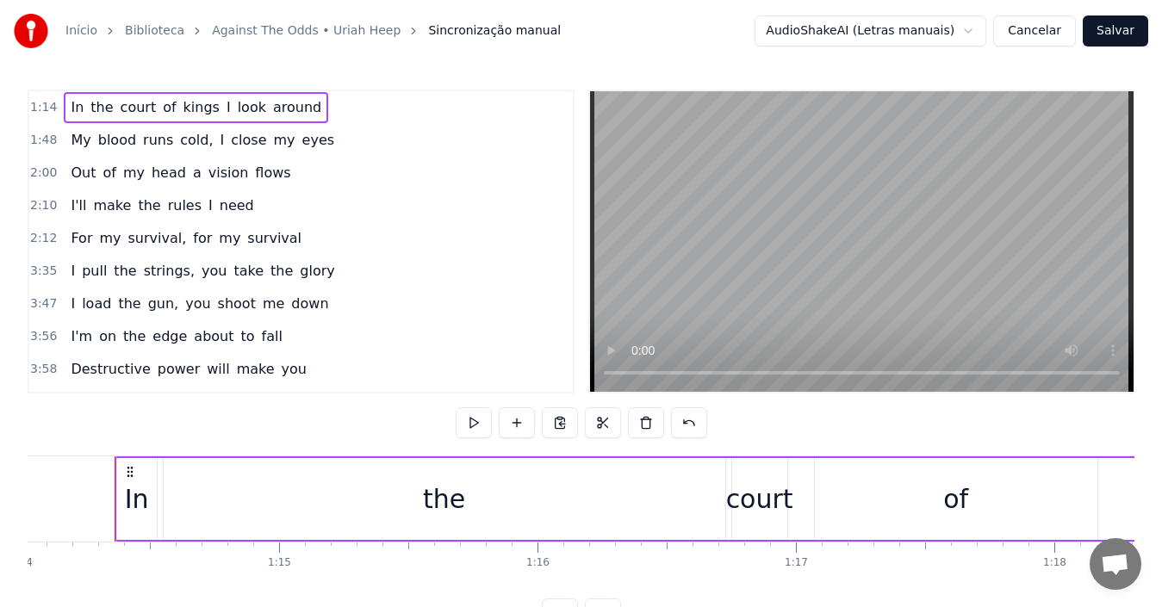
click at [37, 103] on span "1:14" at bounding box center [43, 107] width 27 height 17
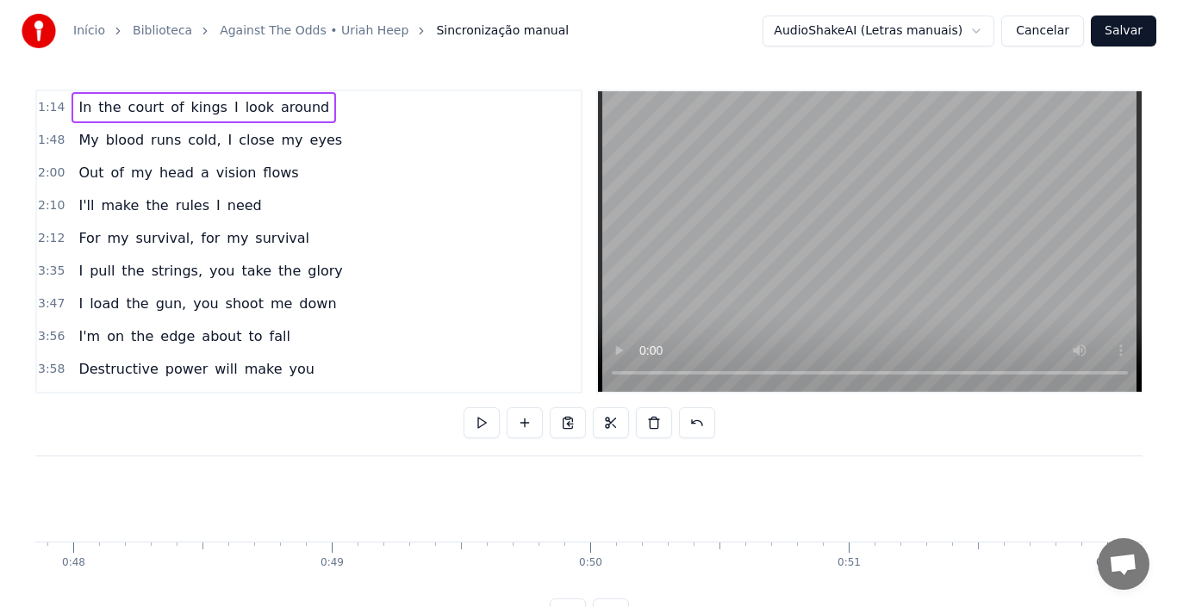
scroll to position [0, 12350]
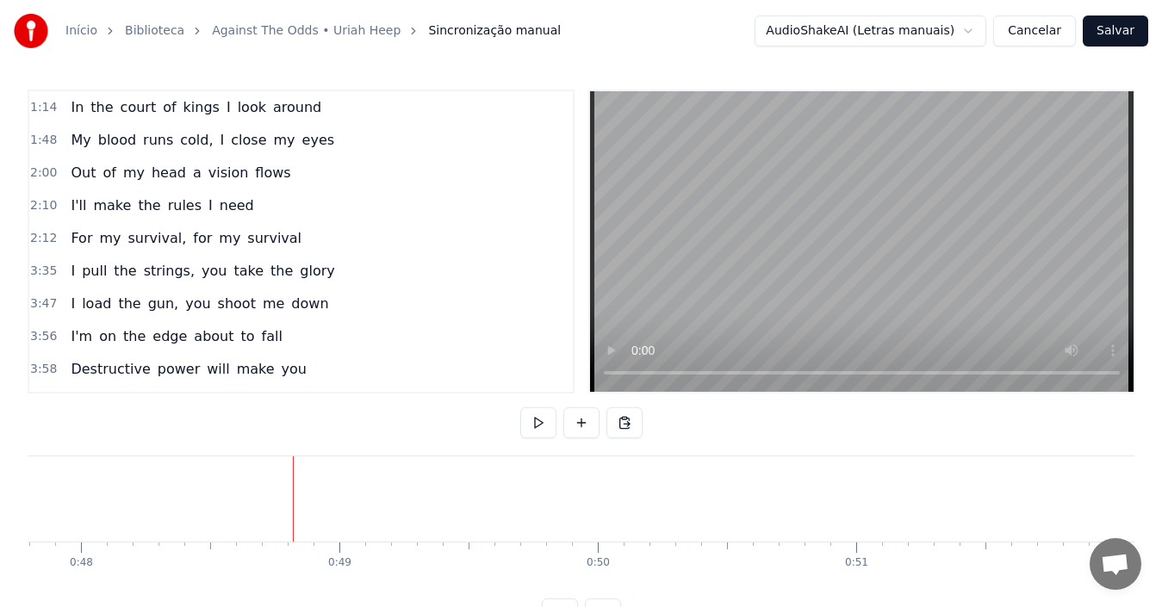
click at [264, 28] on link "Against The Odds • Uriah Heep" at bounding box center [306, 30] width 189 height 17
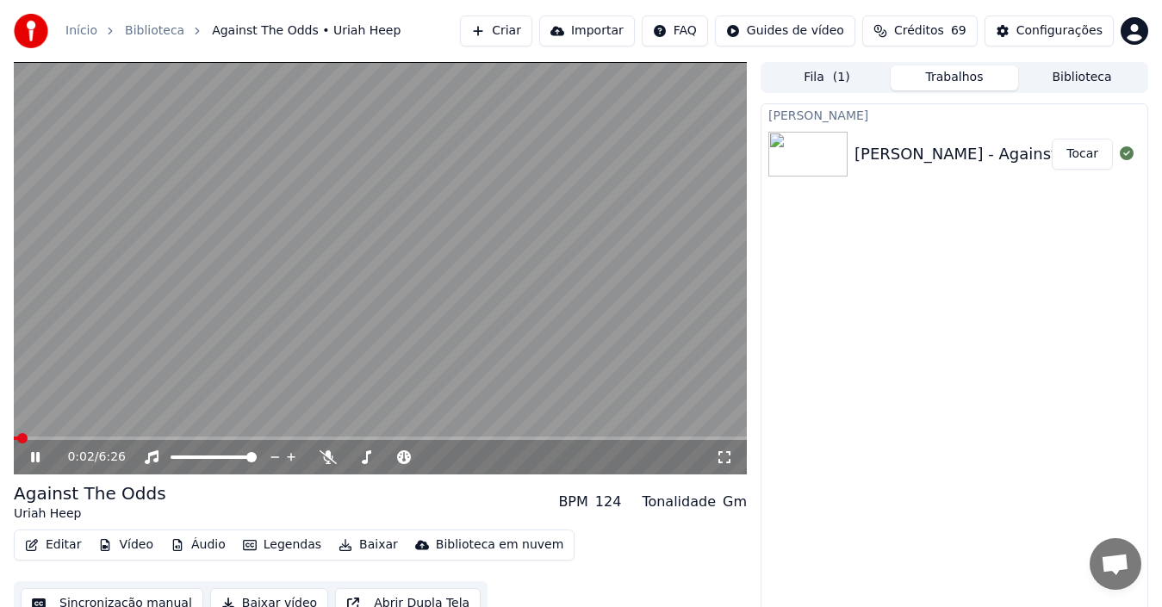
click at [257, 388] on video at bounding box center [380, 268] width 733 height 413
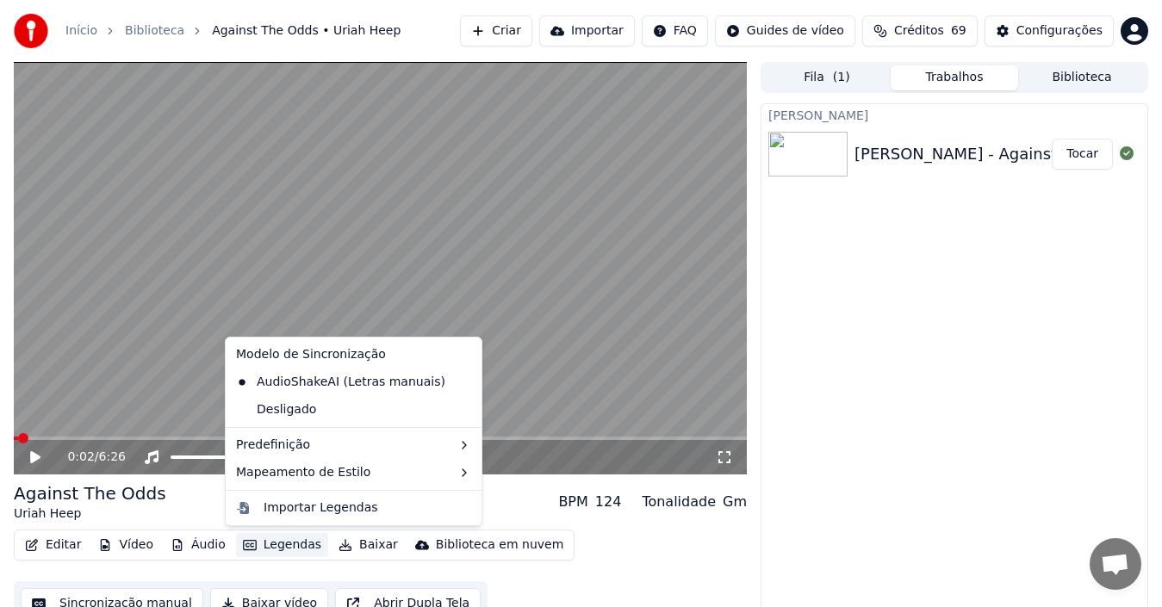
click at [285, 545] on button "Legendas" at bounding box center [282, 545] width 92 height 24
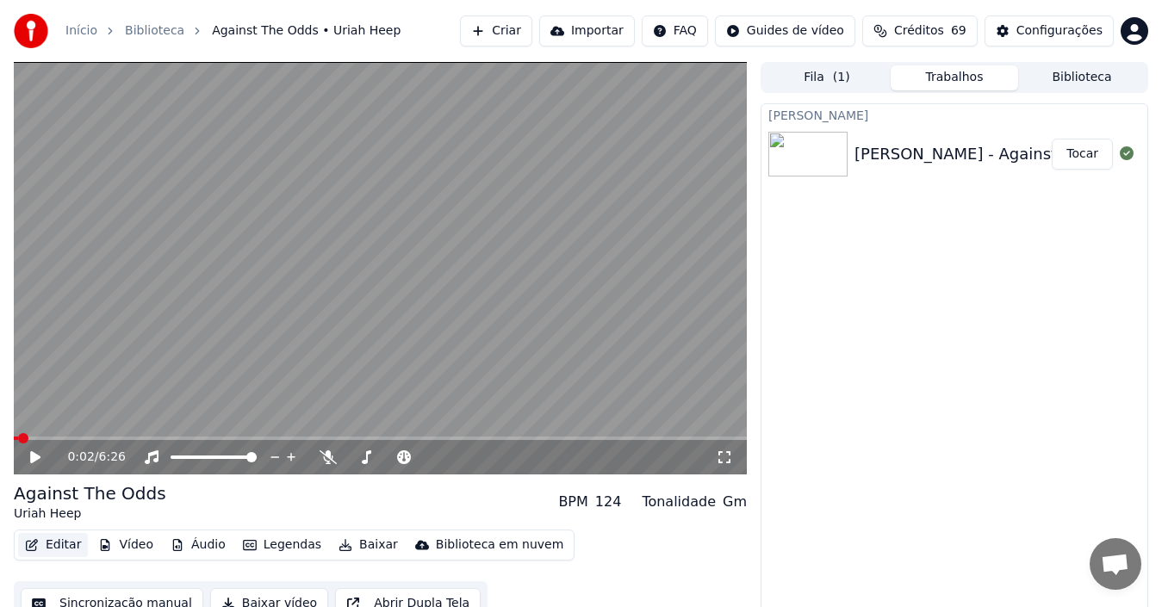
click at [62, 547] on button "Editar" at bounding box center [53, 545] width 70 height 24
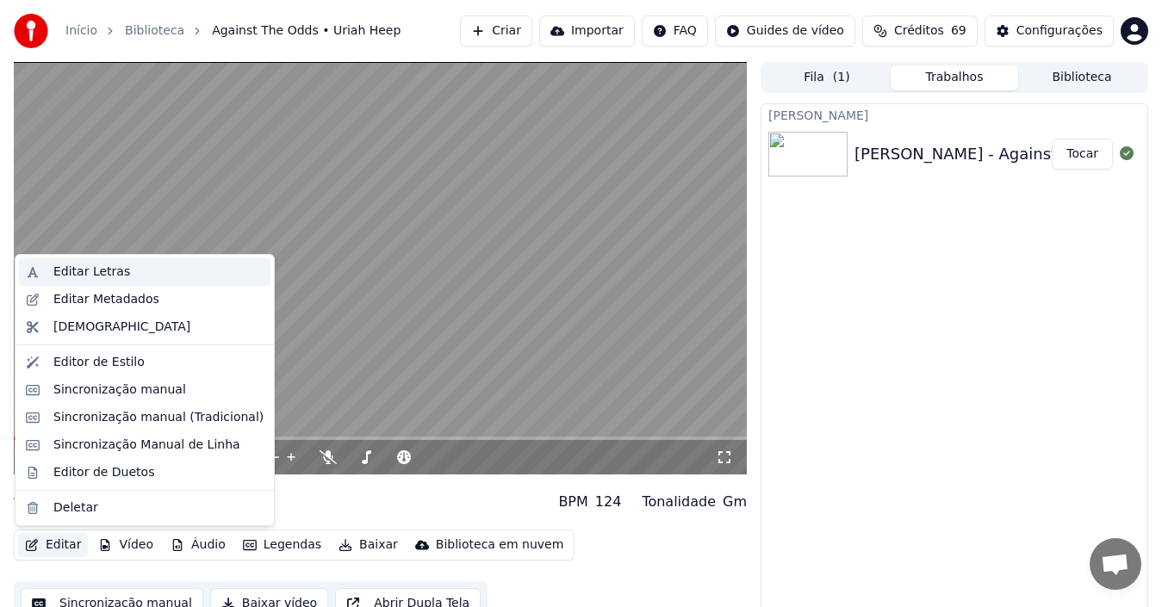
click at [86, 266] on div "Editar Letras" at bounding box center [91, 272] width 77 height 17
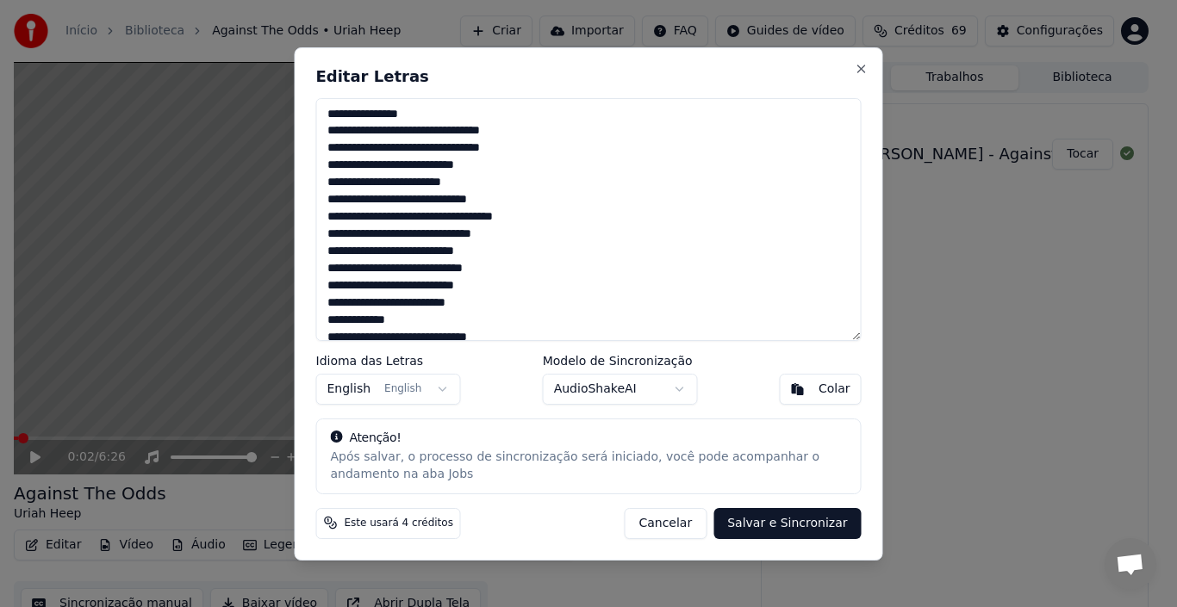
click at [445, 115] on textarea "**********" at bounding box center [588, 219] width 545 height 243
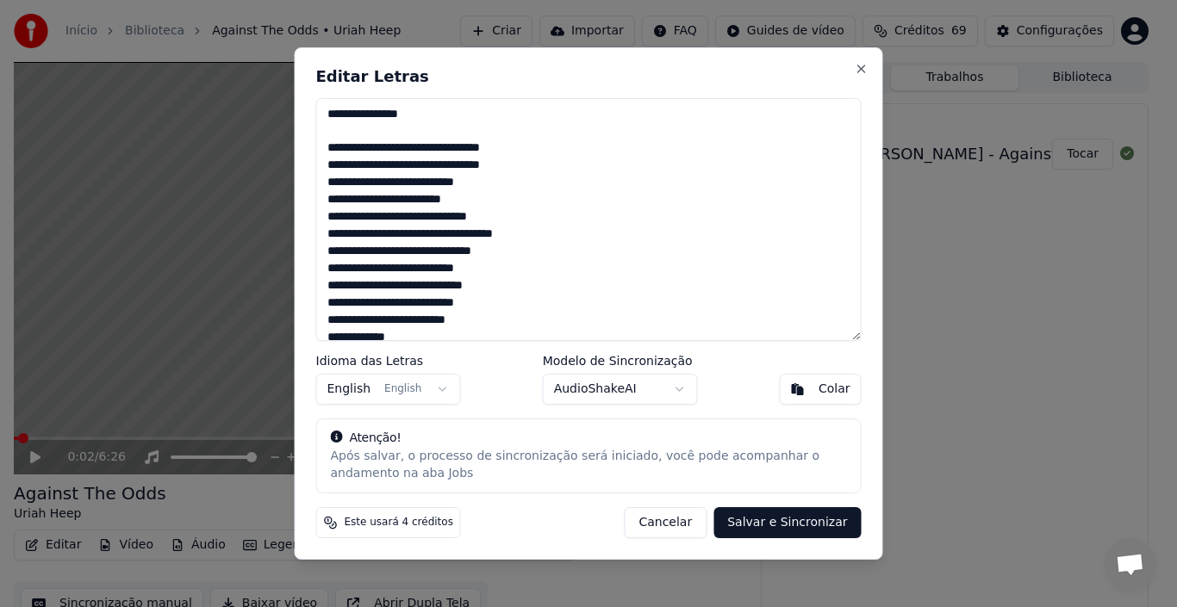
click at [407, 528] on span "Este usará 4 créditos" at bounding box center [399, 523] width 109 height 14
click at [682, 528] on button "Cancelar" at bounding box center [665, 522] width 83 height 31
type textarea "**********"
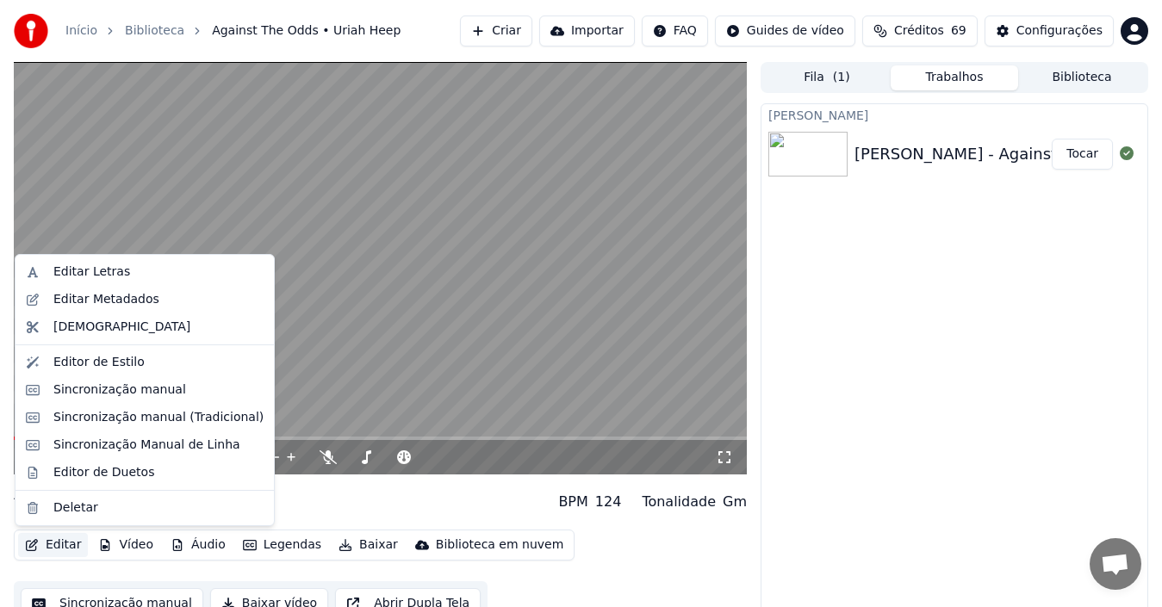
click at [51, 550] on button "Editar" at bounding box center [53, 545] width 70 height 24
click at [59, 273] on div "Editar Letras" at bounding box center [91, 272] width 77 height 17
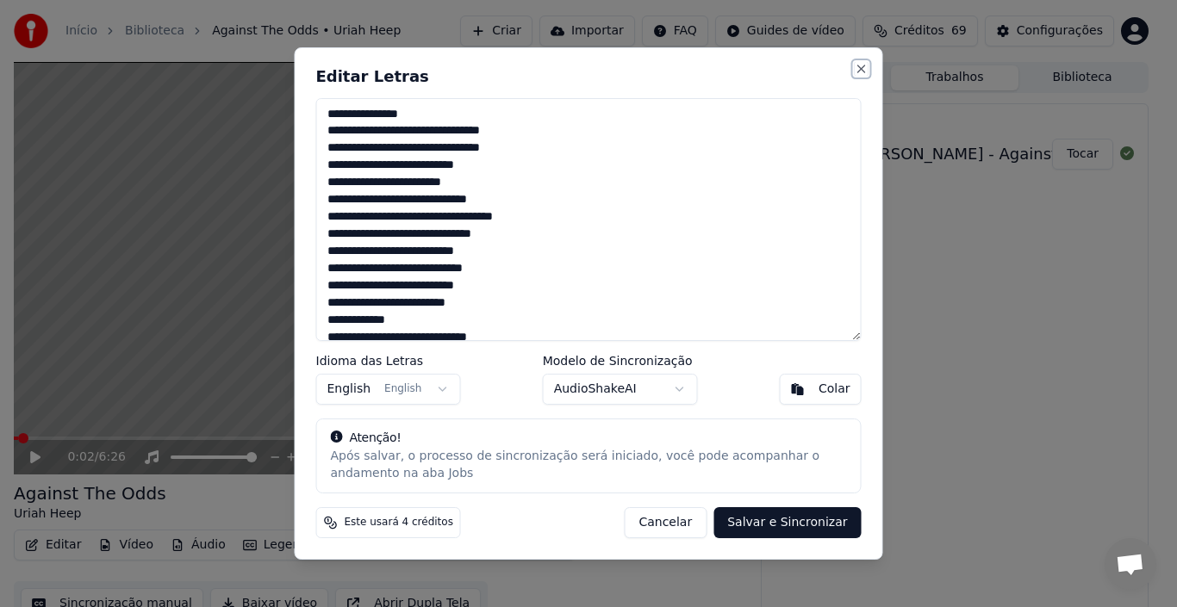
click at [859, 65] on button "Close" at bounding box center [861, 69] width 14 height 14
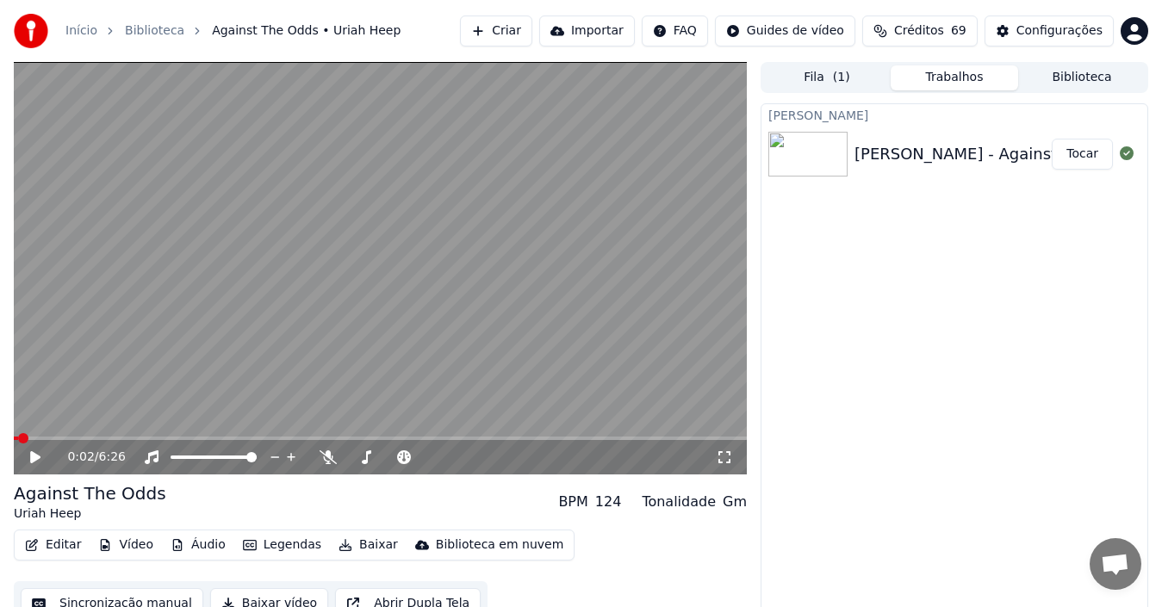
scroll to position [19, 0]
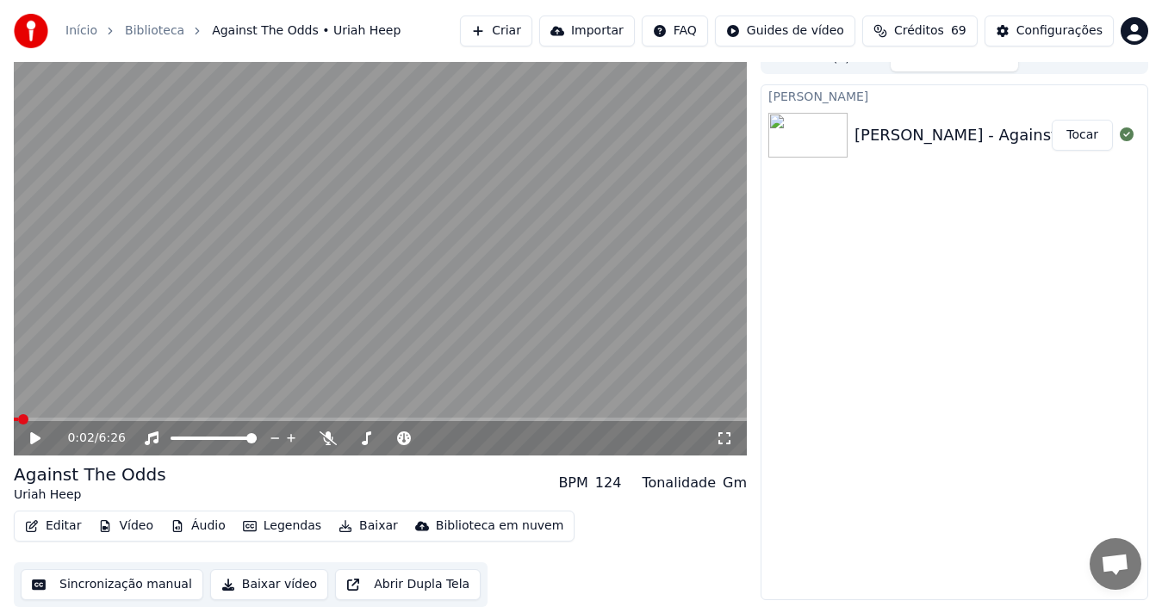
click at [128, 566] on button "Sincronização manual" at bounding box center [112, 584] width 183 height 31
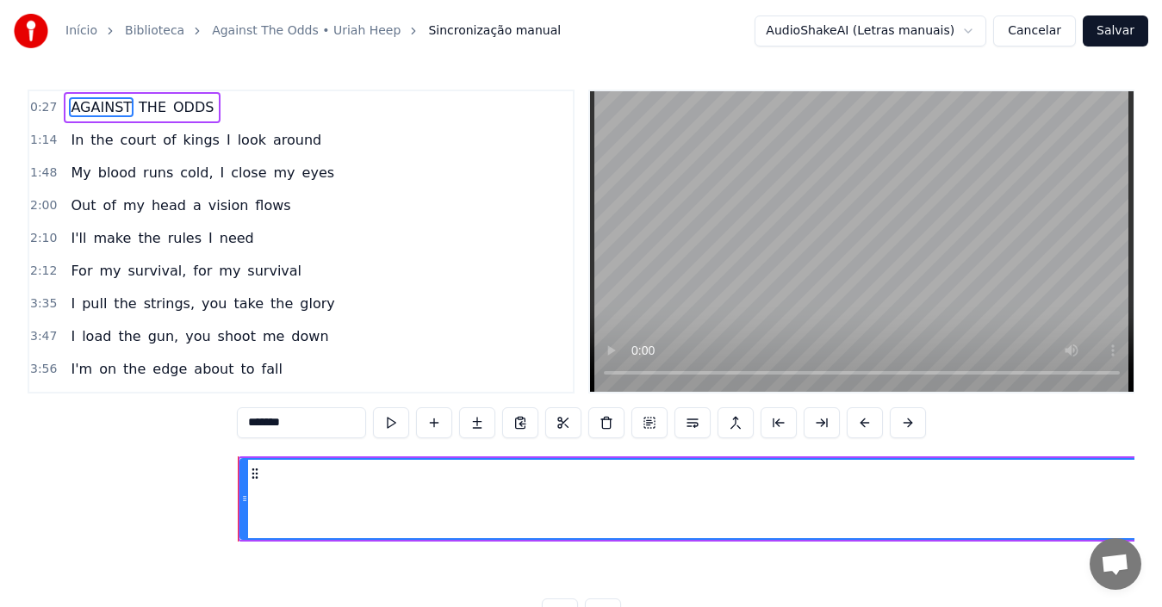
scroll to position [0, 7093]
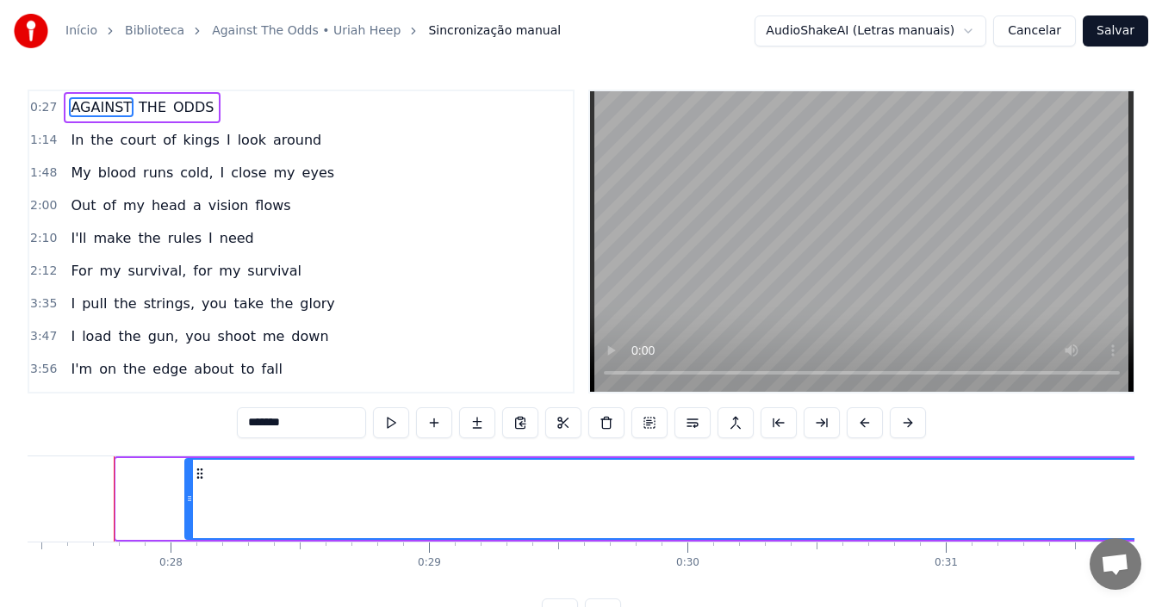
drag, startPoint x: 124, startPoint y: 505, endPoint x: 193, endPoint y: 508, distance: 69.0
click at [193, 508] on div at bounding box center [189, 499] width 7 height 78
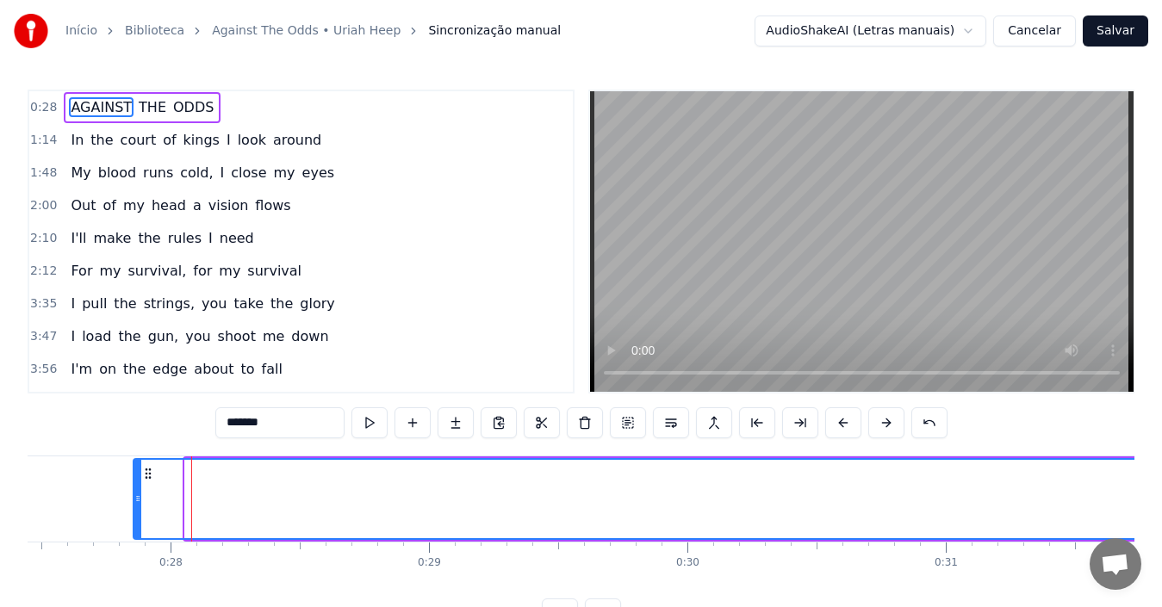
drag, startPoint x: 190, startPoint y: 516, endPoint x: 122, endPoint y: 513, distance: 68.1
click at [134, 513] on div at bounding box center [137, 499] width 7 height 78
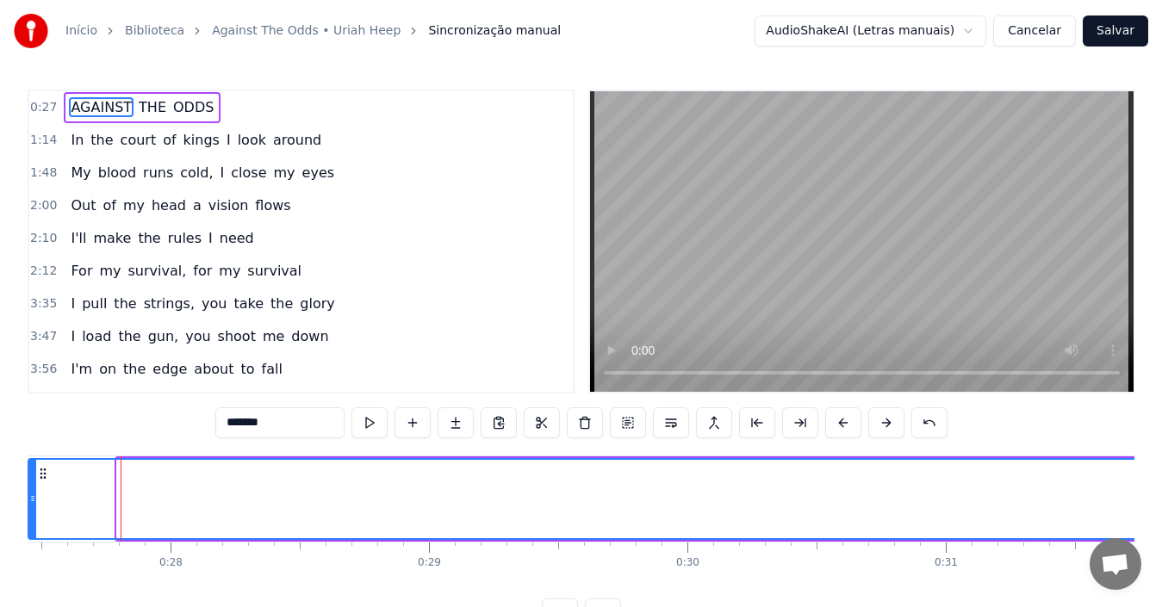
drag, startPoint x: 120, startPoint y: 519, endPoint x: 31, endPoint y: 510, distance: 89.2
click at [31, 510] on div at bounding box center [32, 499] width 7 height 78
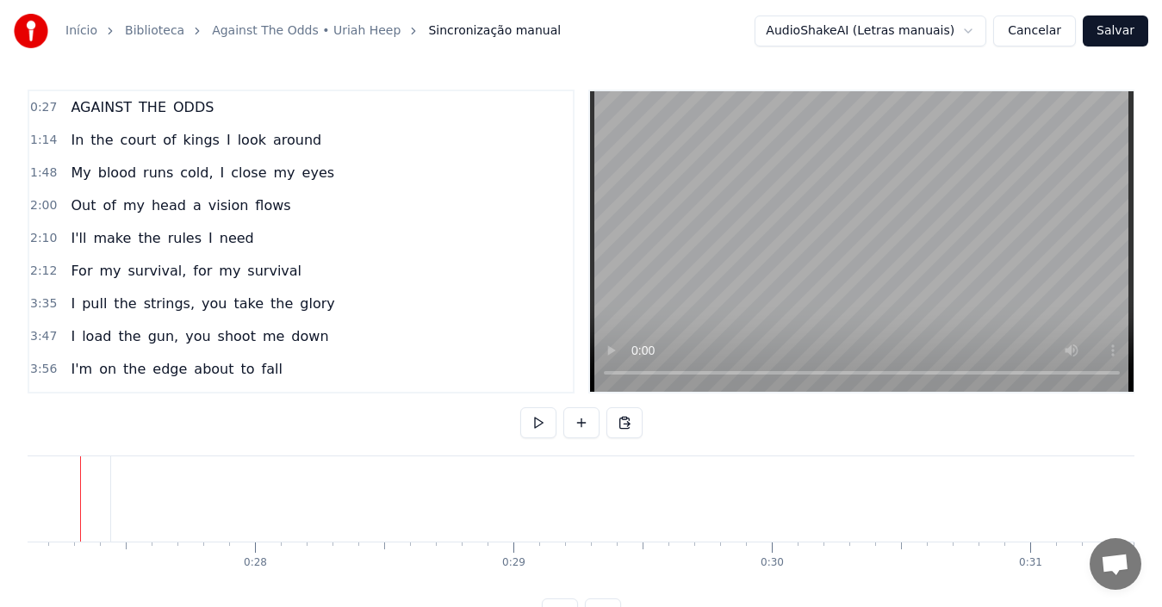
scroll to position [0, 6975]
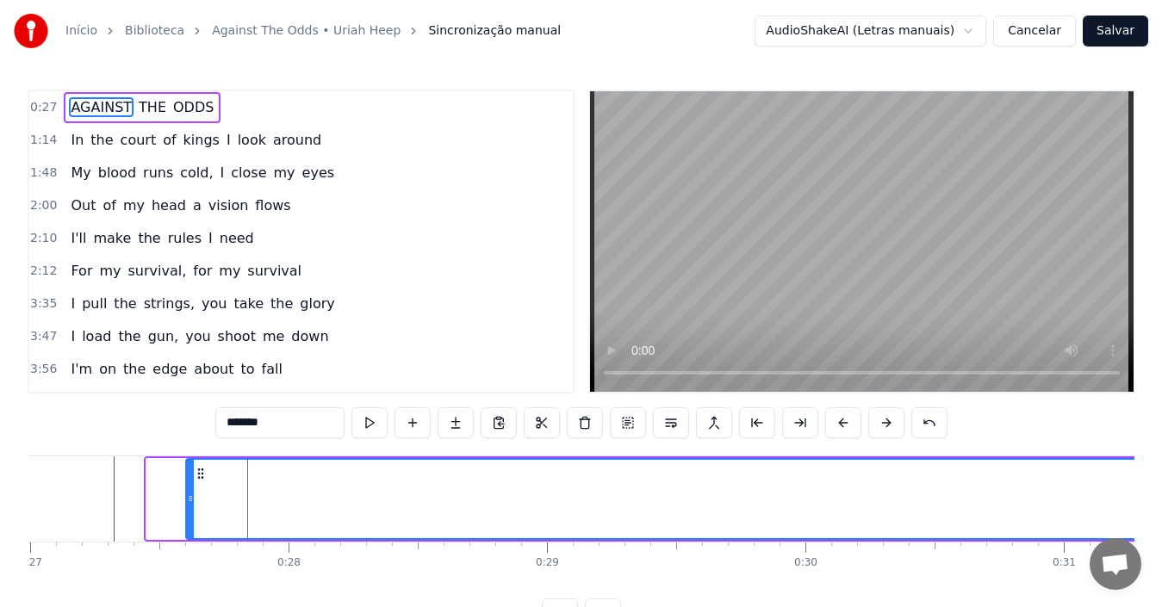
drag, startPoint x: 153, startPoint y: 514, endPoint x: 193, endPoint y: 522, distance: 40.4
click at [193, 522] on div at bounding box center [190, 499] width 7 height 78
drag, startPoint x: 190, startPoint y: 515, endPoint x: 0, endPoint y: 525, distance: 189.8
click at [0, 525] on div "Início Biblioteca Against The Odds • [PERSON_NAME] Sincronização manual AudioSh…" at bounding box center [581, 315] width 1162 height 630
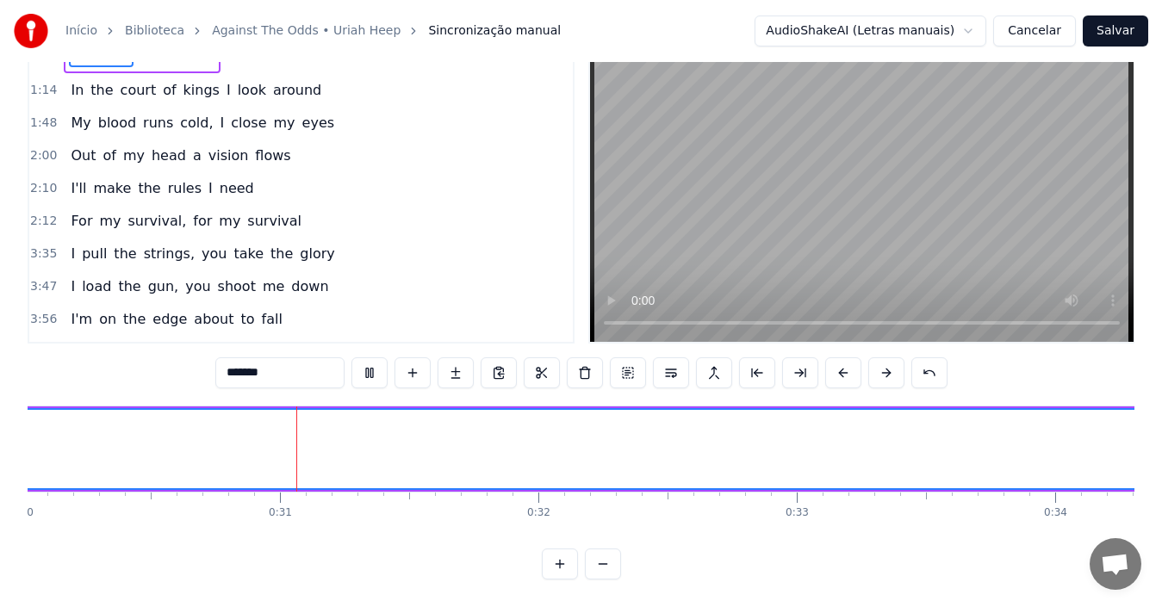
scroll to position [0, 7806]
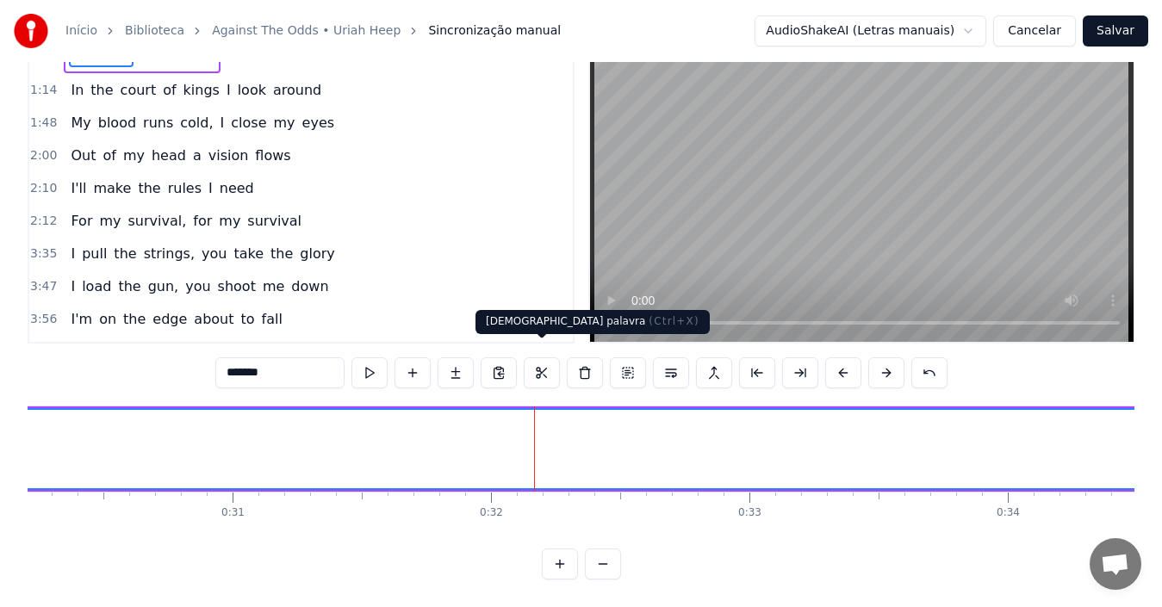
click at [539, 357] on button at bounding box center [542, 372] width 36 height 31
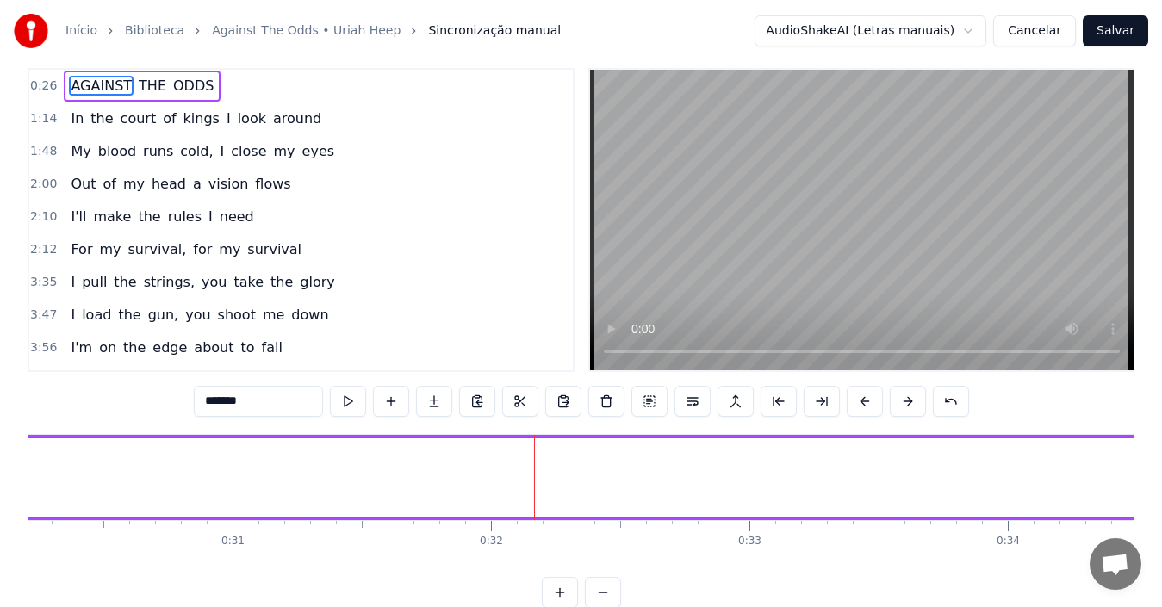
scroll to position [0, 0]
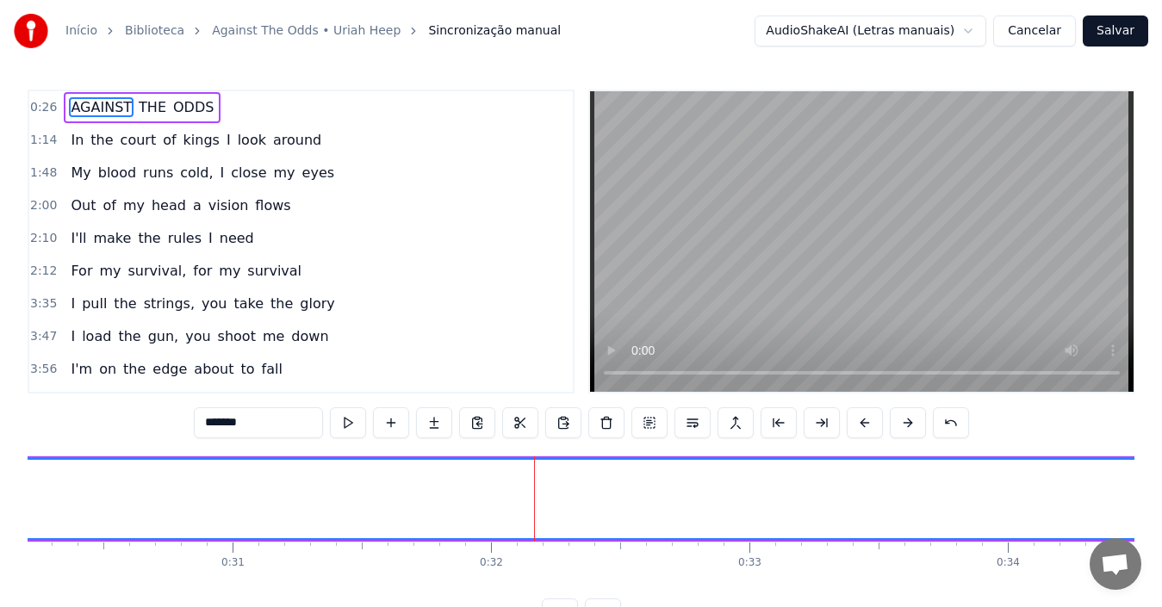
click at [502, 407] on button at bounding box center [520, 422] width 36 height 31
click at [173, 105] on span "ODDS" at bounding box center [193, 107] width 44 height 20
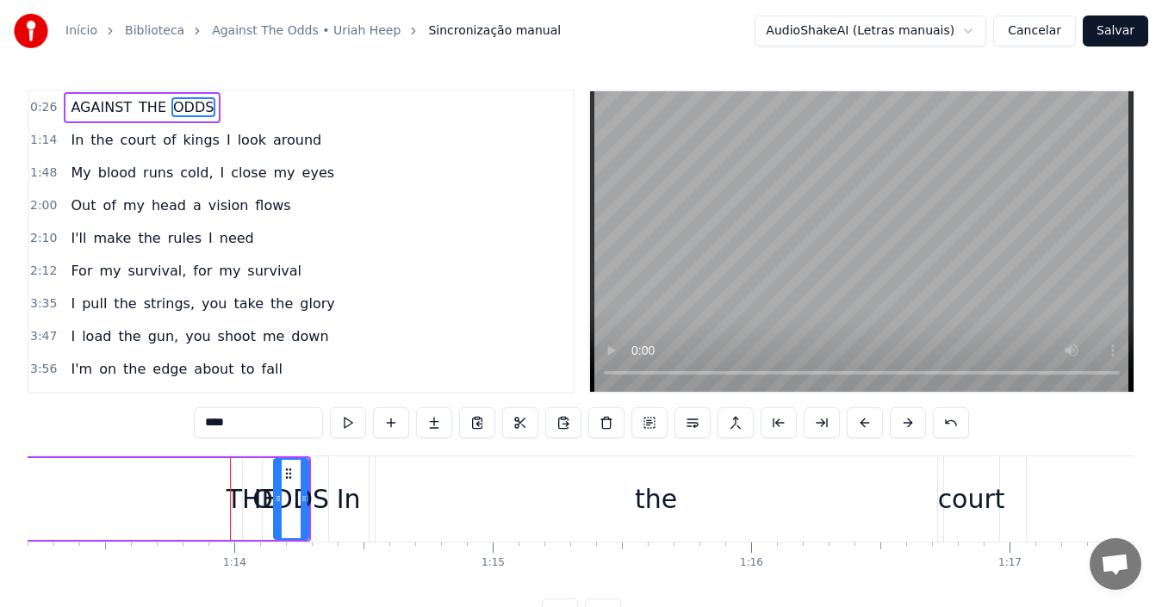
scroll to position [0, 19031]
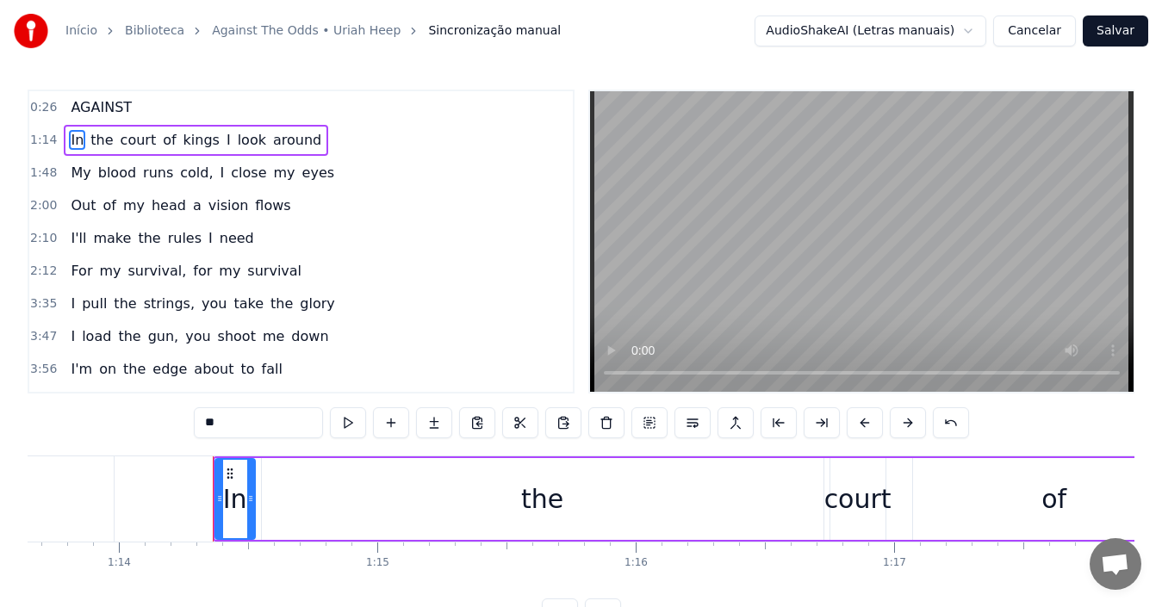
click at [109, 100] on span "AGAINST" at bounding box center [101, 107] width 65 height 20
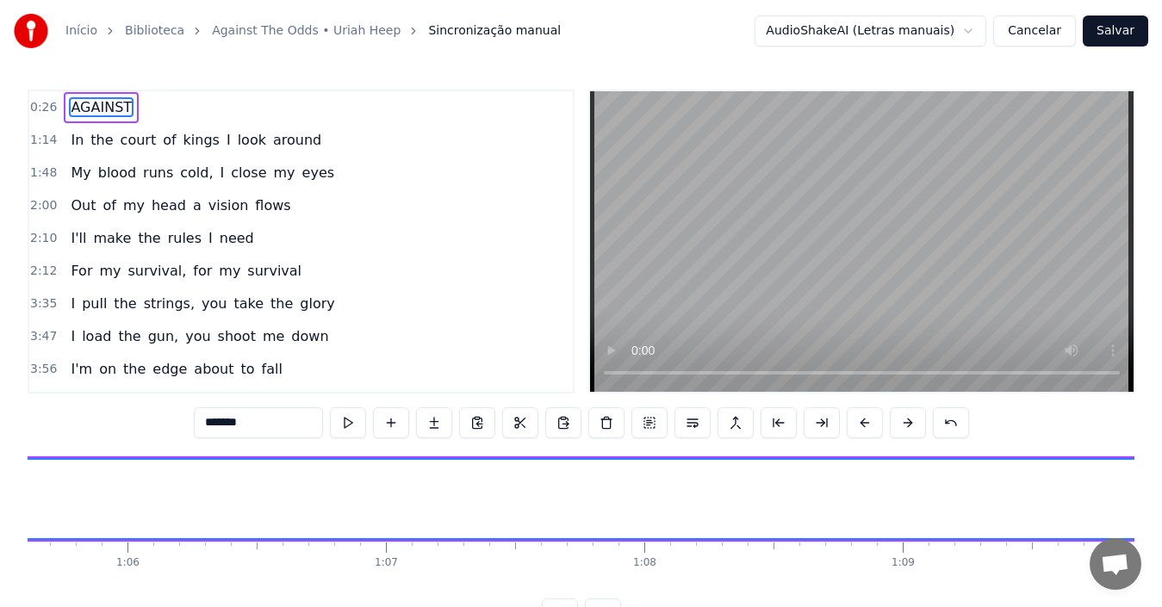
type input "**"
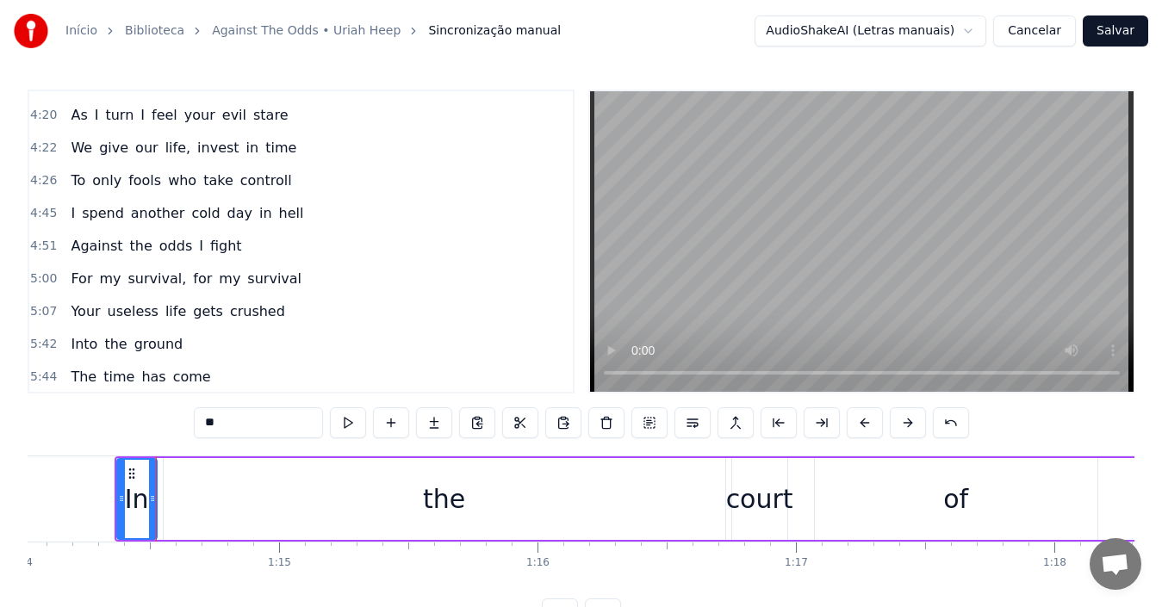
scroll to position [419, 0]
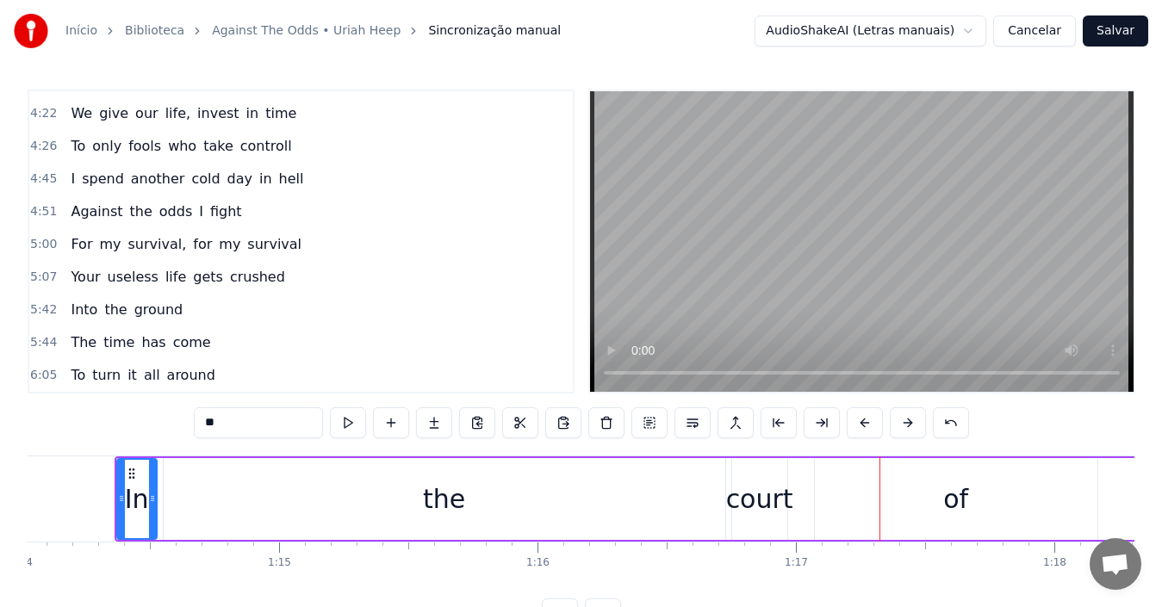
click at [1041, 29] on button "Cancelar" at bounding box center [1034, 31] width 83 height 31
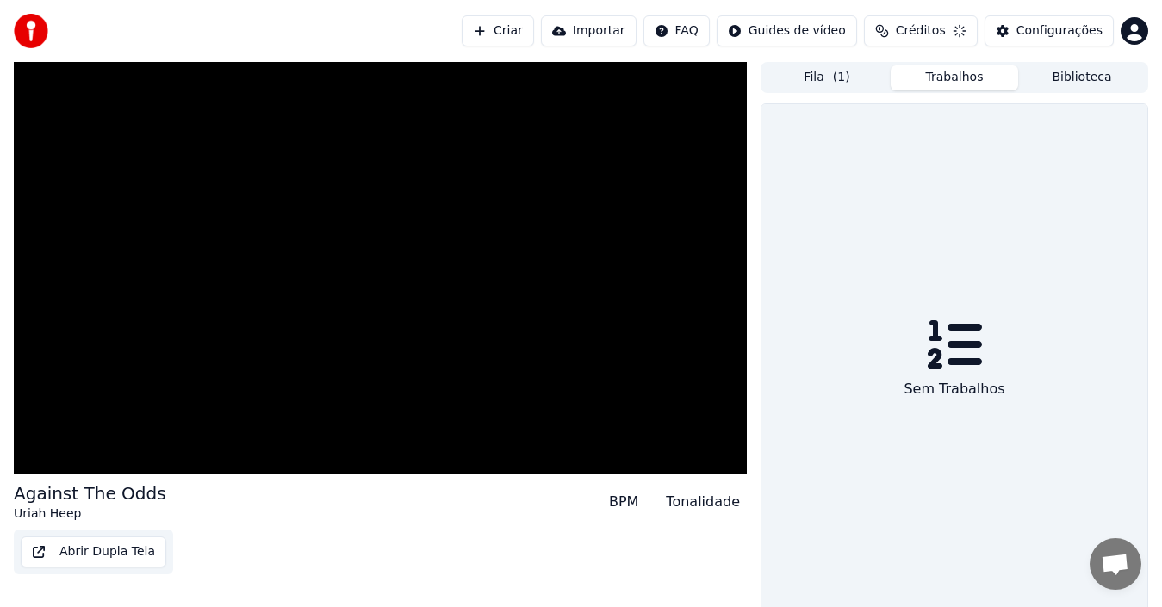
scroll to position [12, 0]
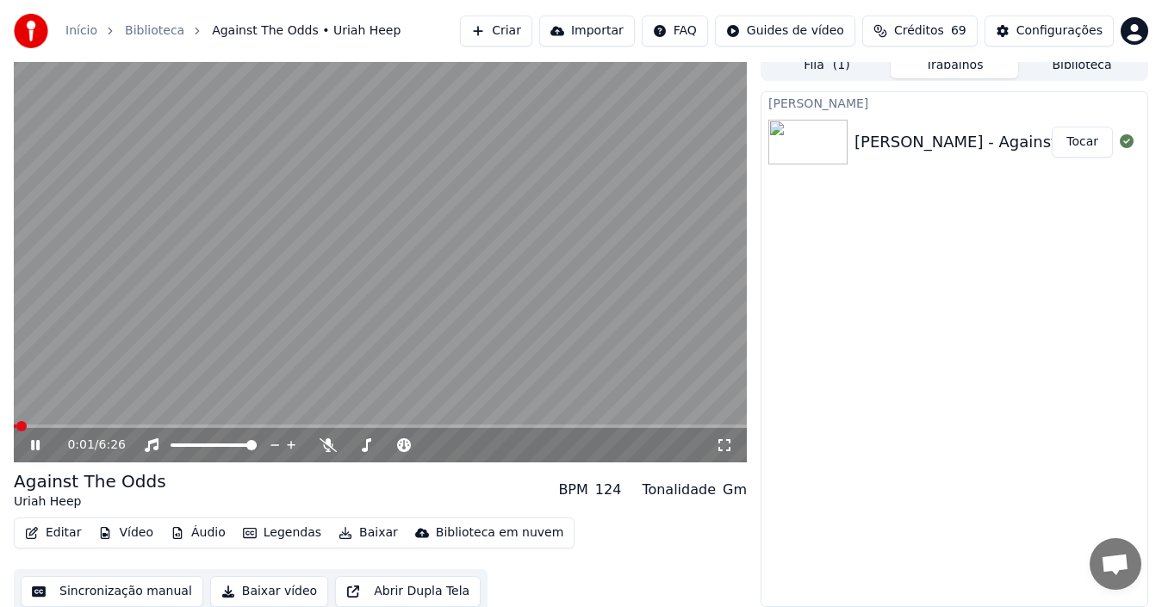
click at [506, 339] on video at bounding box center [380, 256] width 733 height 413
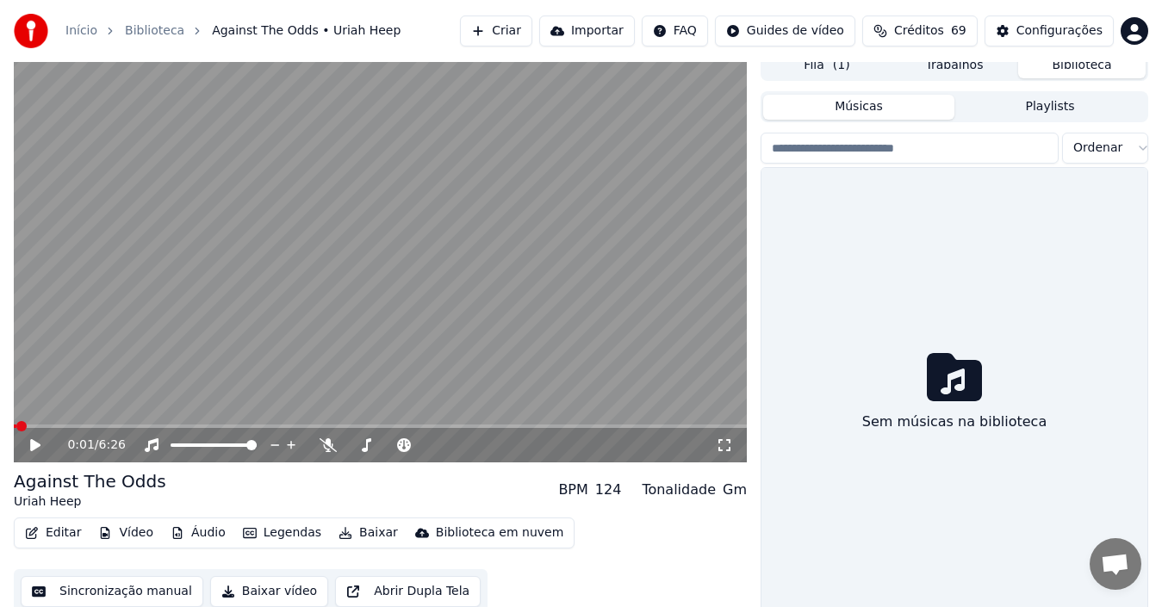
click at [1056, 65] on button "Biblioteca" at bounding box center [1081, 65] width 127 height 25
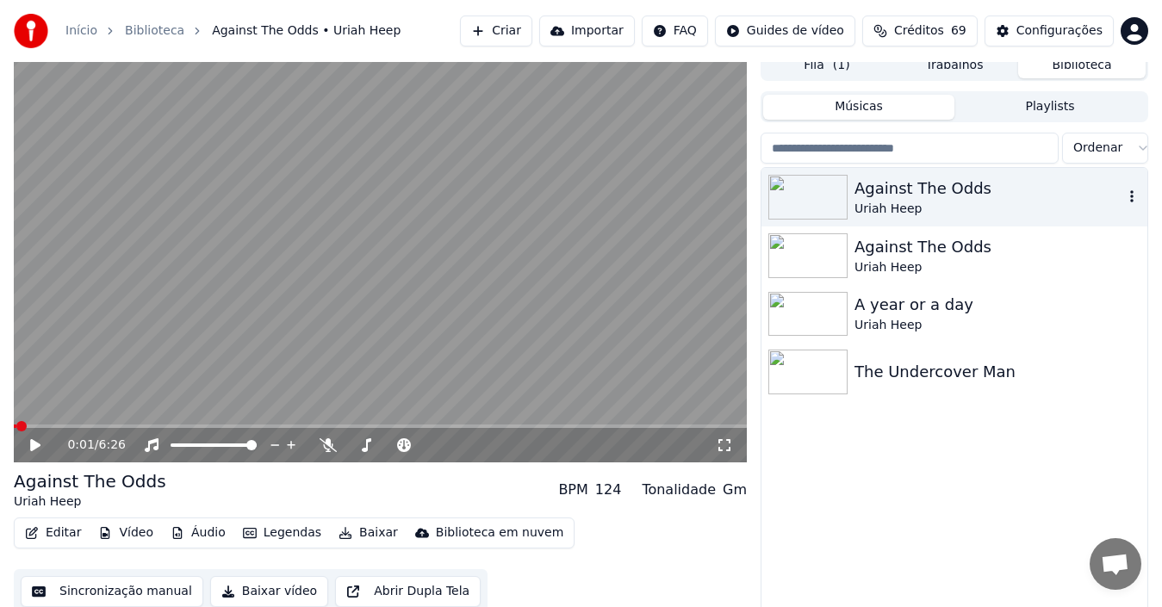
click at [889, 191] on div "Against The Odds" at bounding box center [988, 189] width 269 height 24
click at [805, 245] on img at bounding box center [807, 255] width 79 height 45
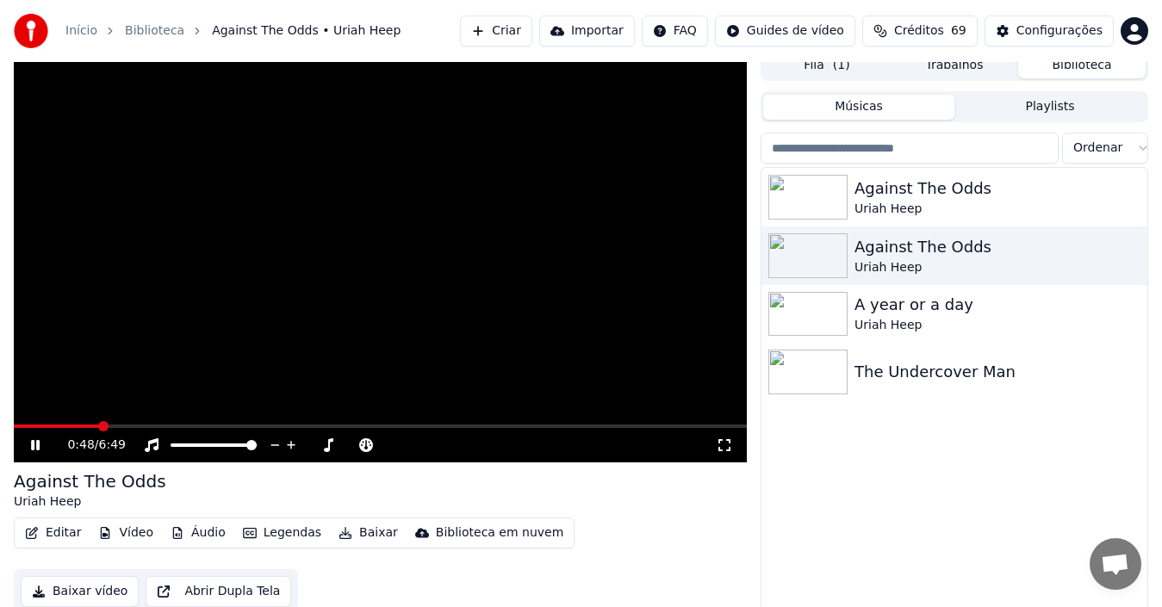
click at [99, 426] on span at bounding box center [380, 426] width 733 height 3
click at [158, 425] on span at bounding box center [380, 426] width 733 height 3
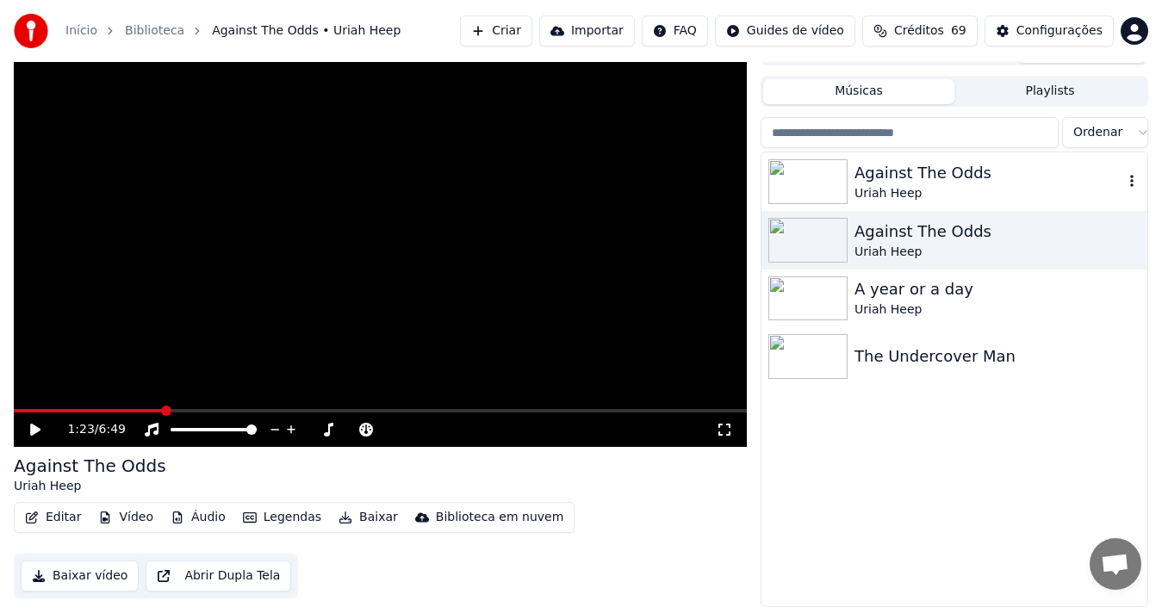
click at [867, 190] on div "Uriah Heep" at bounding box center [988, 193] width 269 height 17
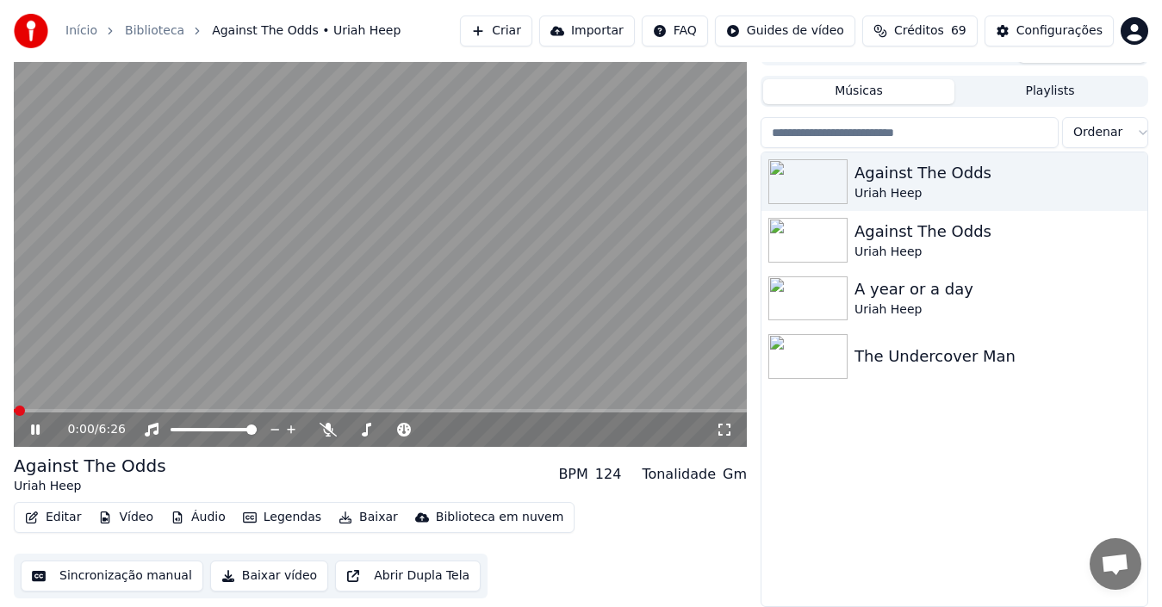
click at [135, 407] on video at bounding box center [380, 240] width 733 height 413
click at [153, 412] on span at bounding box center [380, 410] width 733 height 3
click at [112, 357] on video at bounding box center [380, 240] width 733 height 413
click at [221, 413] on div "100 100" at bounding box center [231, 400] width 40 height 24
click at [204, 408] on div "1:16 / 6:26" at bounding box center [380, 240] width 733 height 413
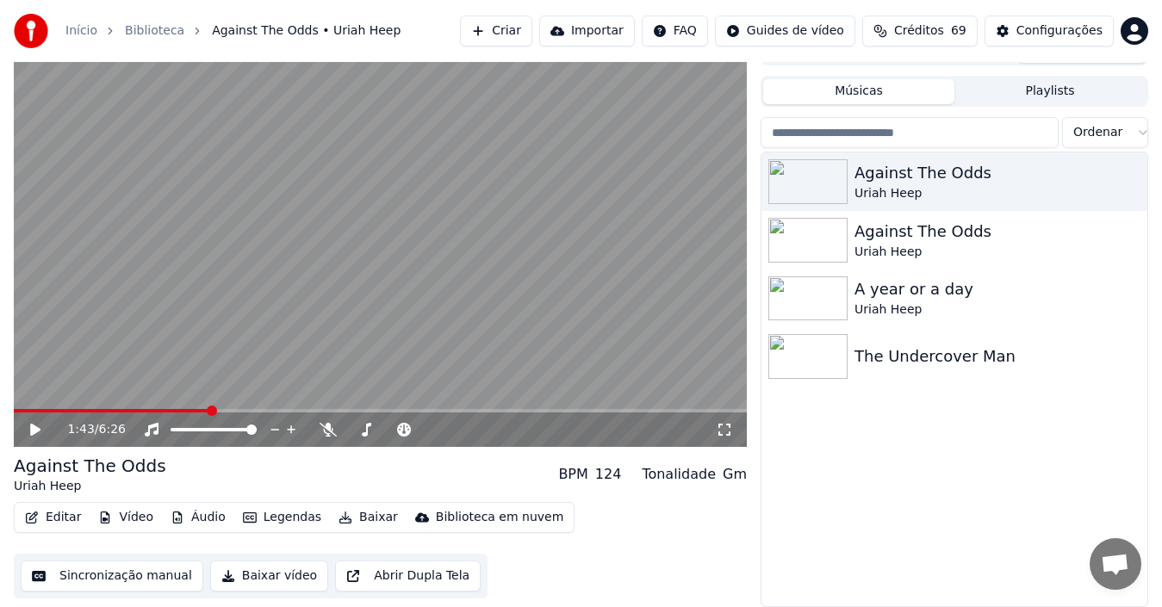
click at [209, 409] on span at bounding box center [380, 410] width 733 height 3
click at [273, 409] on div "1:46 / 6:26" at bounding box center [380, 240] width 733 height 413
click at [271, 411] on span at bounding box center [380, 410] width 733 height 3
click at [65, 523] on button "Editar" at bounding box center [53, 518] width 70 height 24
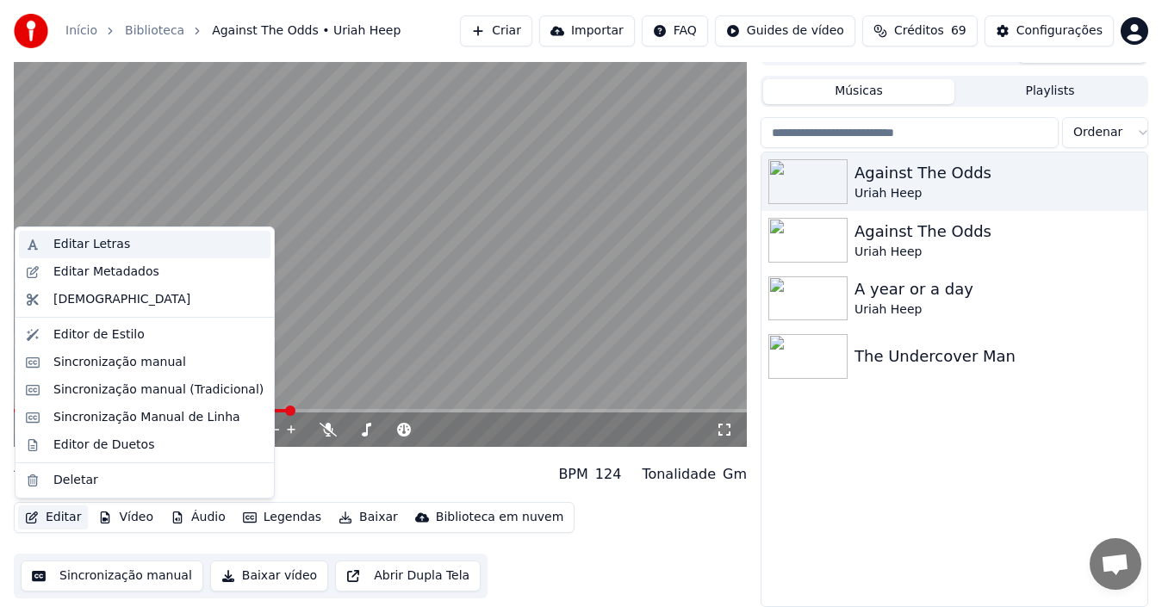
click at [91, 246] on div "Editar Letras" at bounding box center [91, 244] width 77 height 17
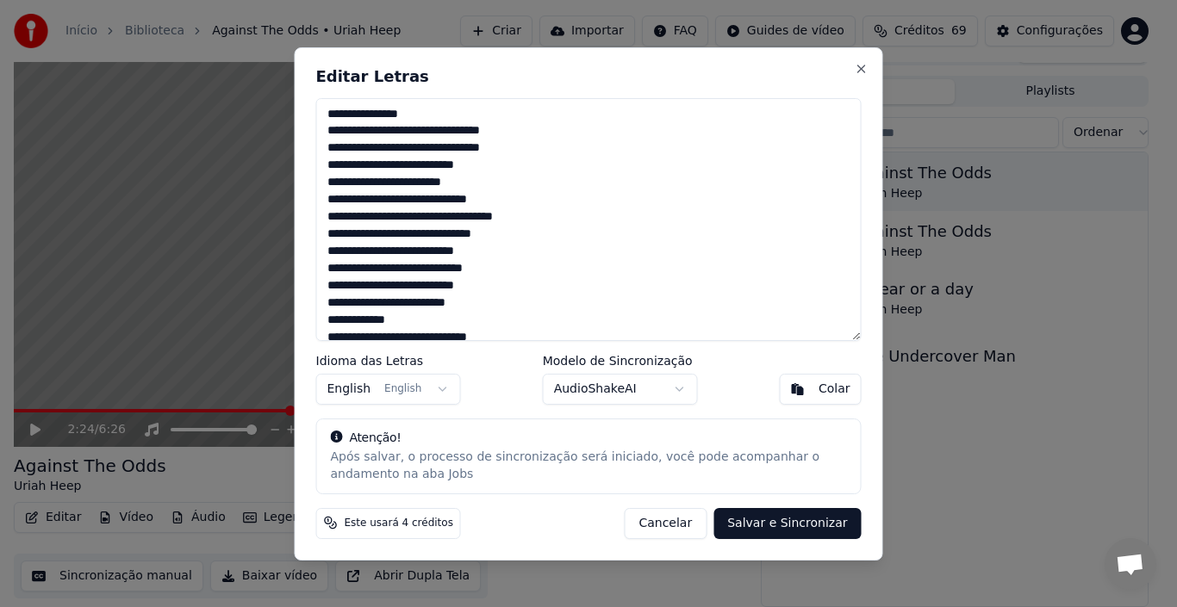
click at [680, 528] on button "Cancelar" at bounding box center [665, 522] width 83 height 31
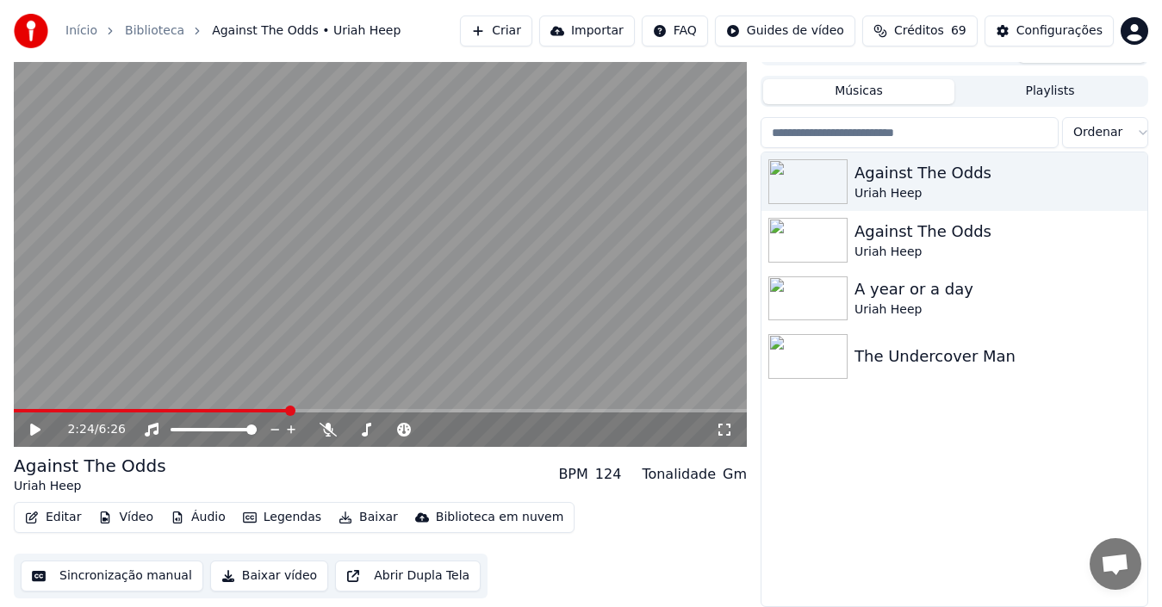
click at [136, 566] on button "Sincronização manual" at bounding box center [112, 576] width 183 height 31
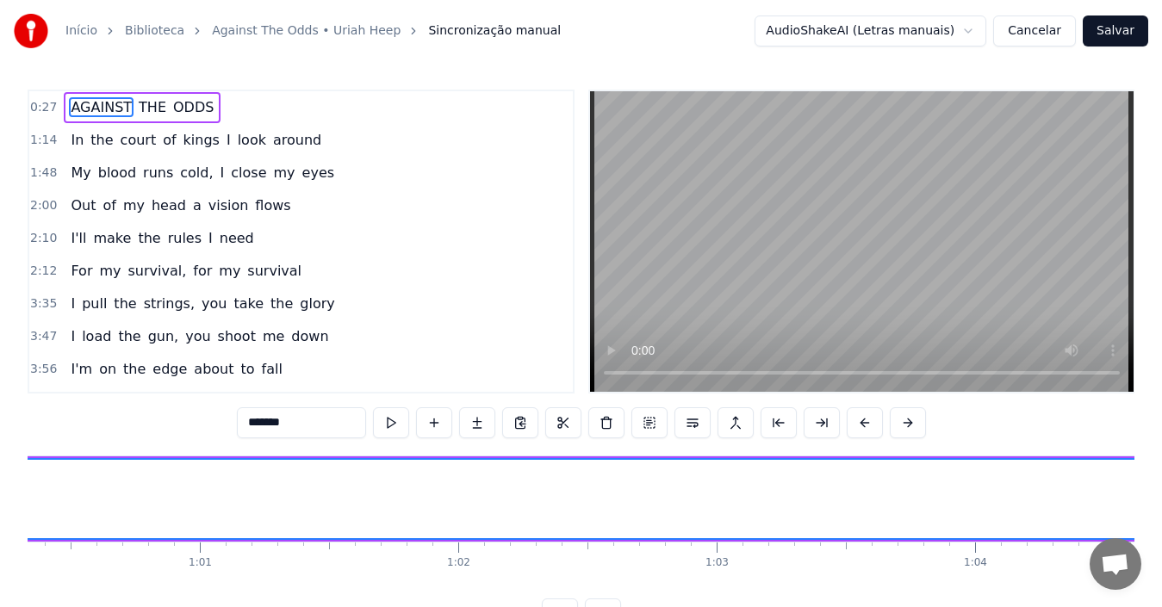
click at [186, 113] on span "ODDS" at bounding box center [193, 107] width 44 height 20
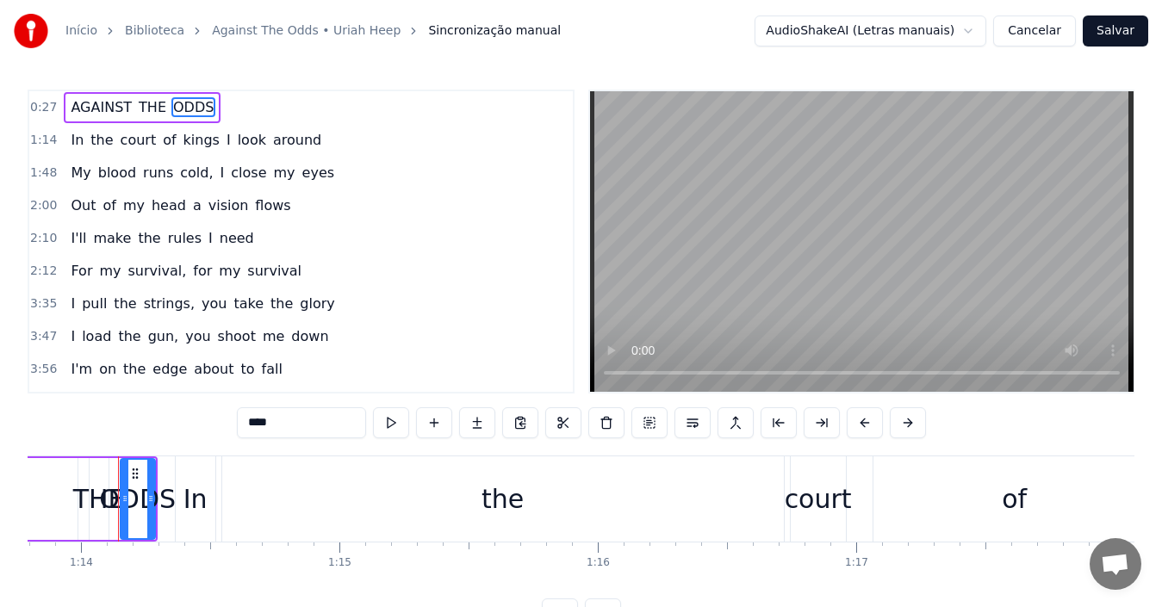
scroll to position [0, 19073]
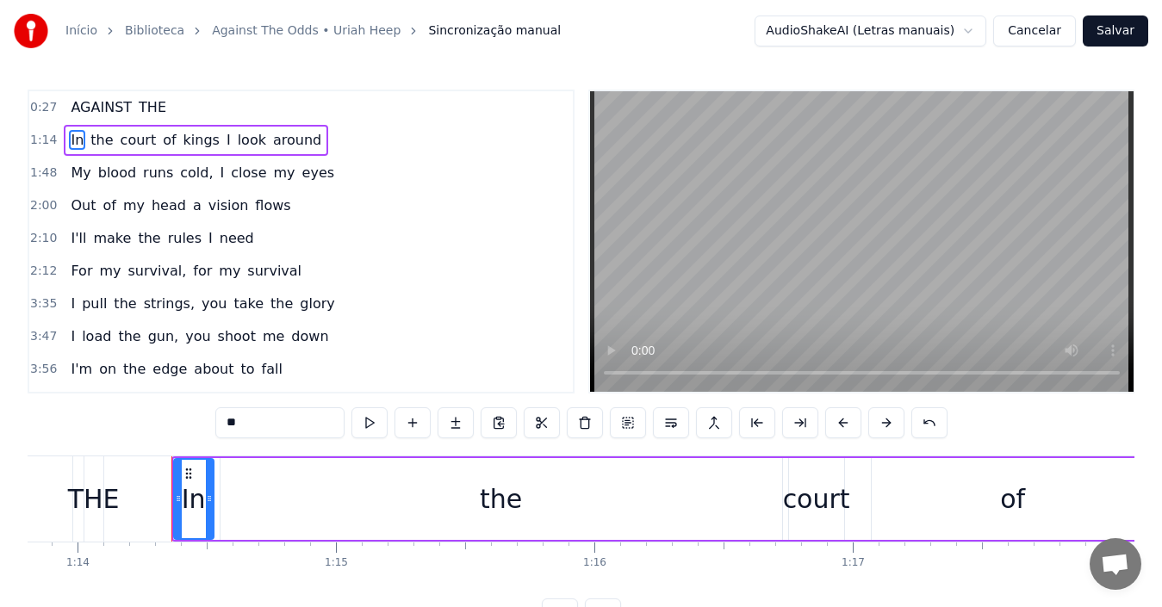
click at [148, 109] on span "THE" at bounding box center [152, 107] width 31 height 20
click at [94, 104] on span "AGAINST" at bounding box center [101, 107] width 65 height 20
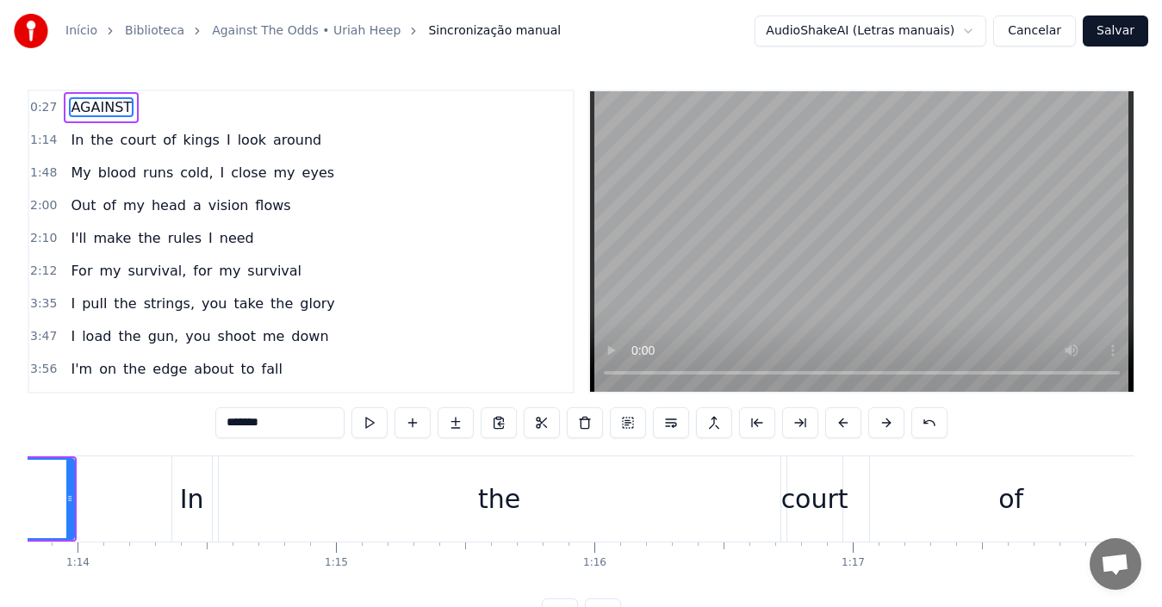
type input "**"
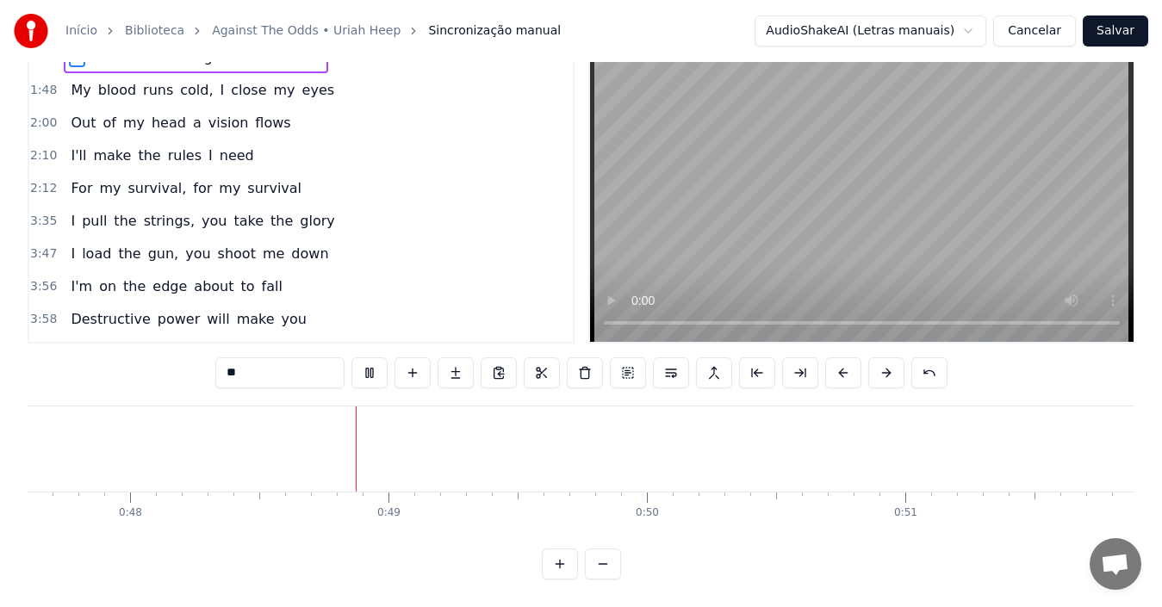
scroll to position [0, 12399]
click at [606, 565] on button at bounding box center [603, 564] width 36 height 31
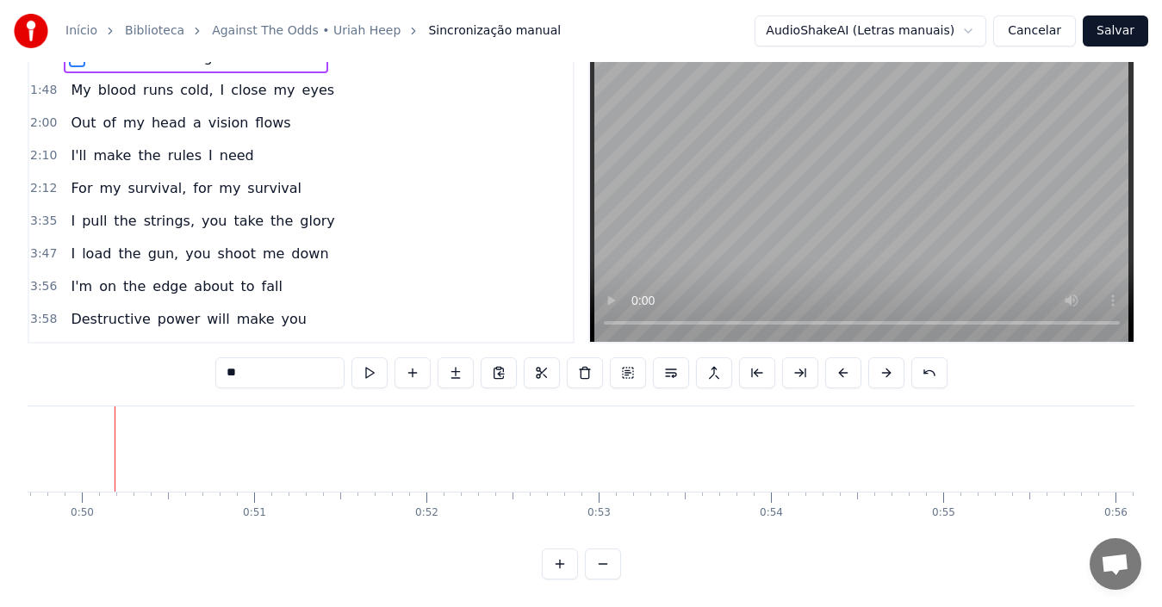
click at [606, 565] on button at bounding box center [603, 564] width 36 height 31
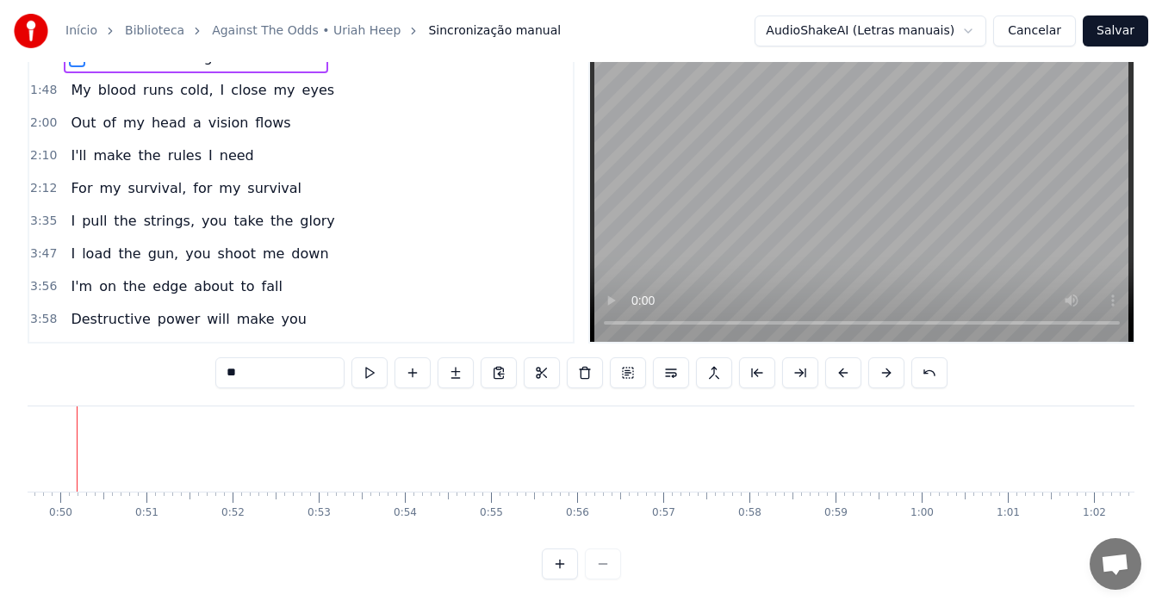
scroll to position [0, 4236]
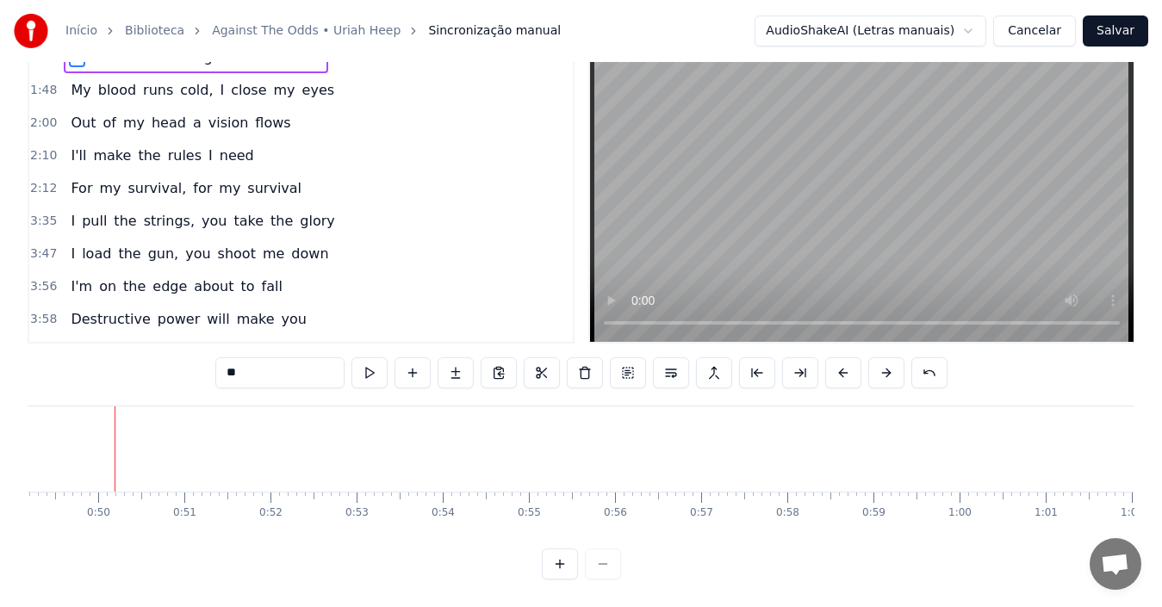
click at [606, 565] on div at bounding box center [581, 564] width 79 height 31
click at [598, 565] on div at bounding box center [581, 564] width 79 height 31
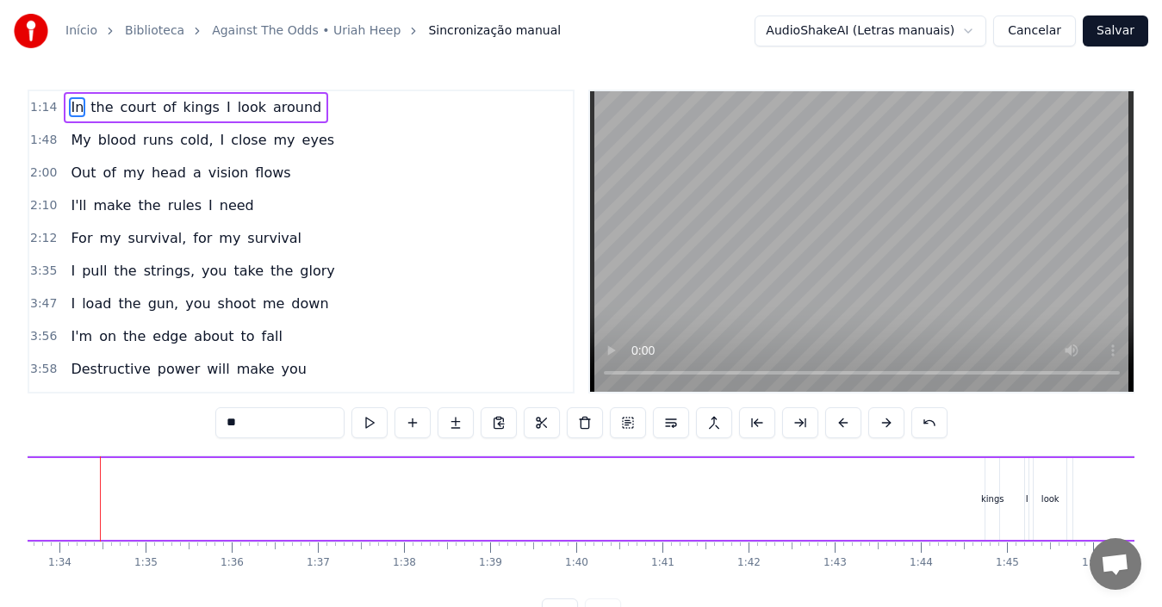
scroll to position [0, 8050]
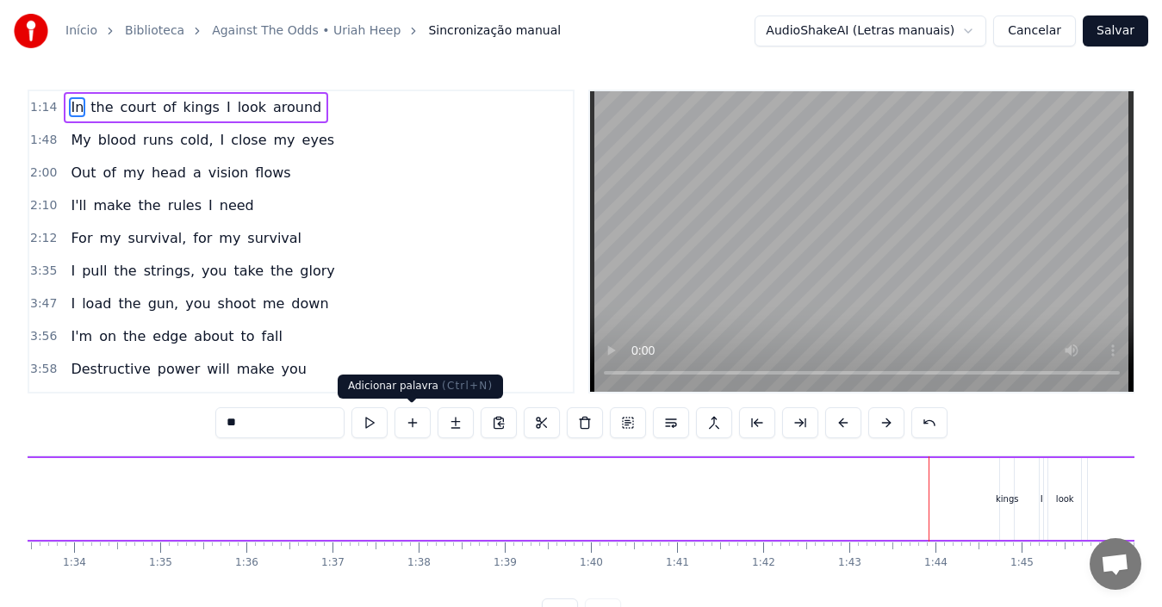
click at [416, 426] on button at bounding box center [413, 422] width 36 height 31
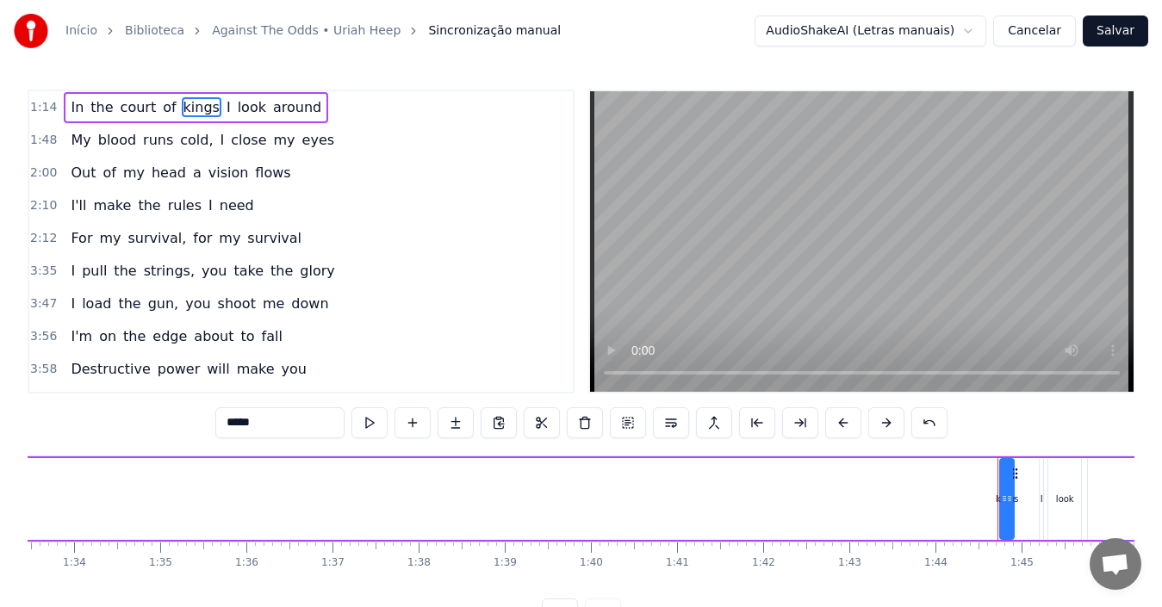
click at [69, 108] on span "In" at bounding box center [77, 107] width 16 height 20
type input "**"
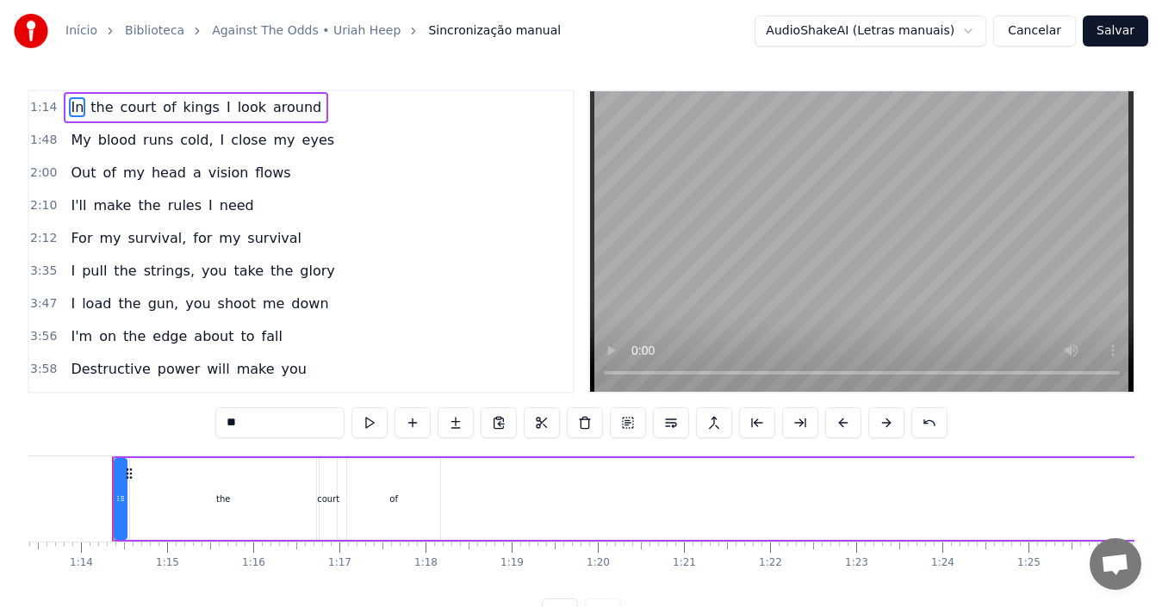
scroll to position [0, 6319]
drag, startPoint x: 118, startPoint y: 500, endPoint x: 0, endPoint y: 490, distance: 118.5
click at [0, 490] on div "Início Biblioteca Against The Odds • [PERSON_NAME] Sincronização manual AudioSh…" at bounding box center [581, 315] width 1162 height 630
drag, startPoint x: 123, startPoint y: 513, endPoint x: 0, endPoint y: 493, distance: 124.8
click at [0, 493] on div "Início Biblioteca Against The Odds • [PERSON_NAME] Sincronização manual AudioSh…" at bounding box center [581, 315] width 1162 height 630
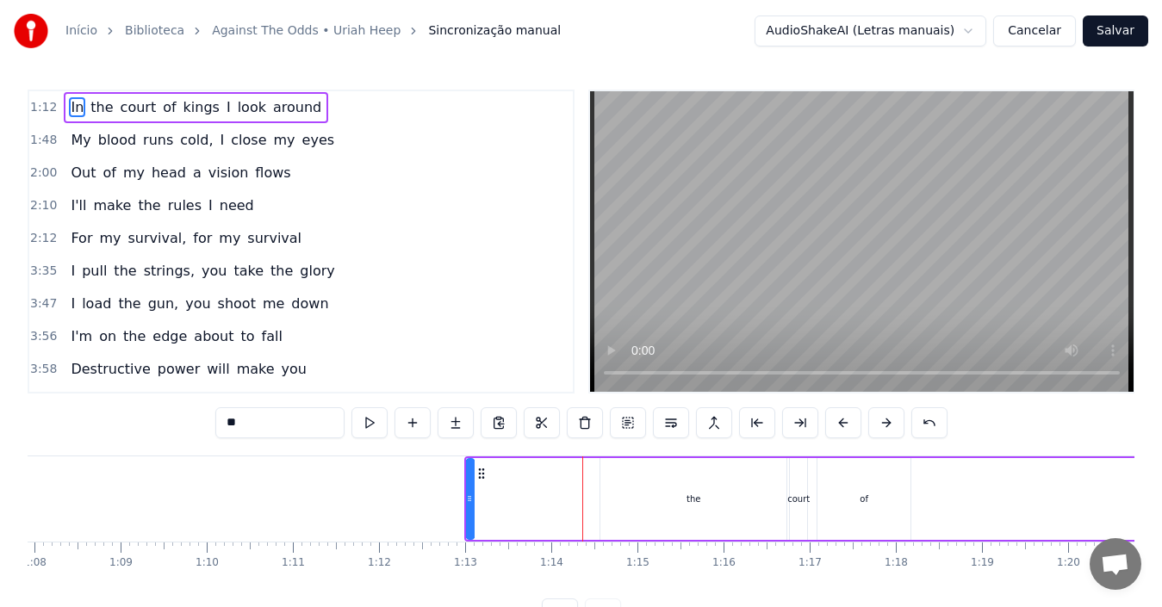
scroll to position [0, 5877]
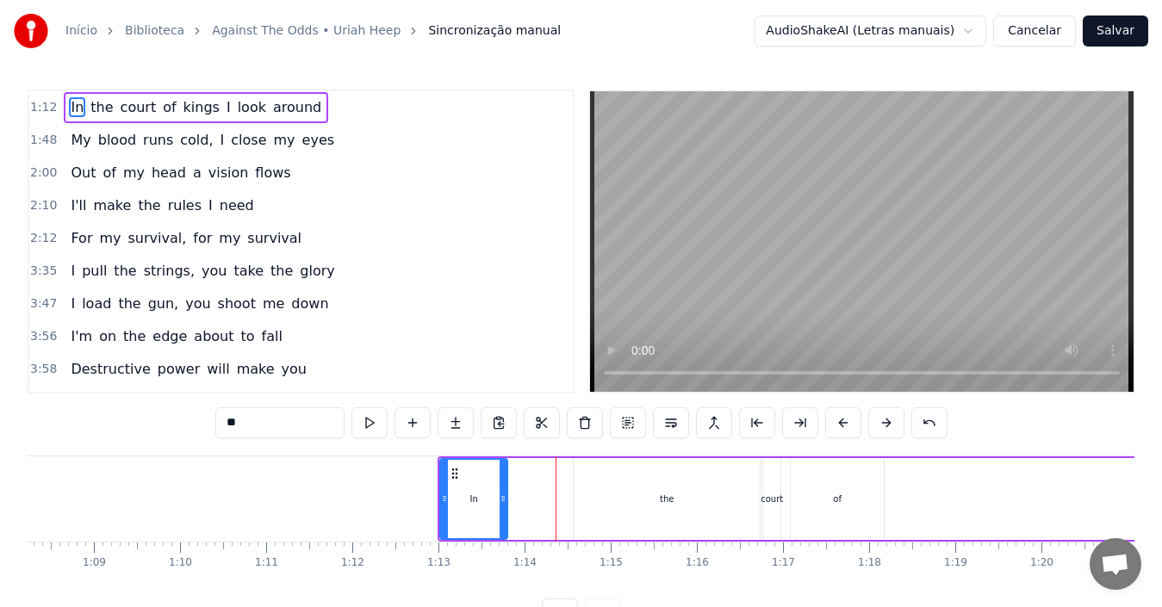
drag, startPoint x: 444, startPoint y: 515, endPoint x: 504, endPoint y: 528, distance: 61.7
click at [504, 528] on div at bounding box center [503, 499] width 7 height 78
click at [446, 505] on icon at bounding box center [444, 499] width 7 height 14
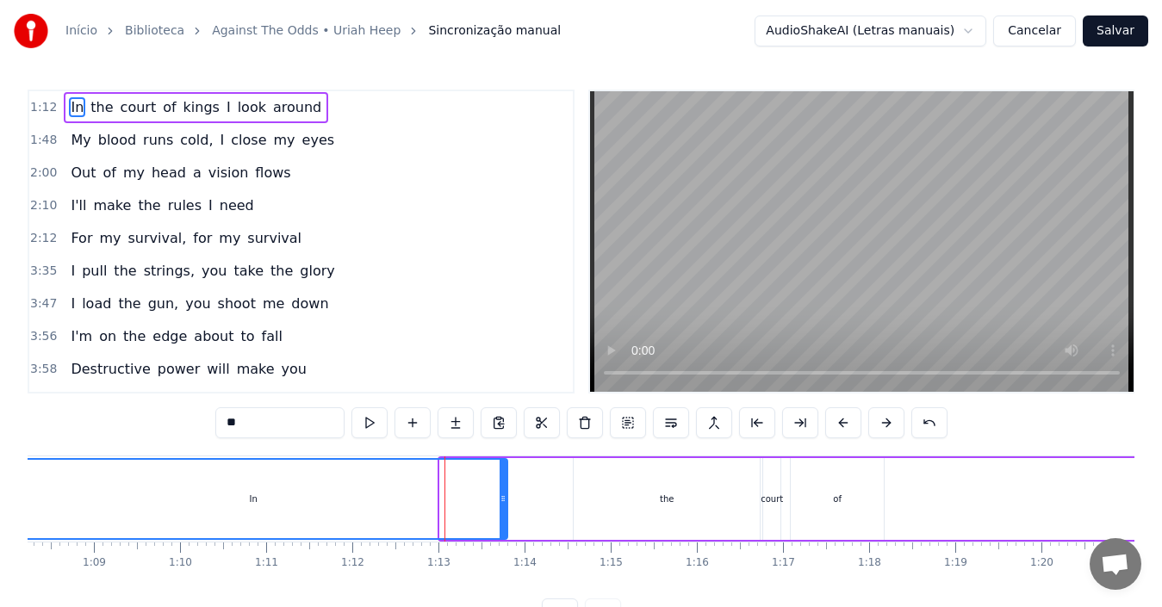
drag, startPoint x: 441, startPoint y: 505, endPoint x: 0, endPoint y: 467, distance: 442.6
click at [0, 467] on div "Início Biblioteca Against The Odds • [PERSON_NAME] Sincronização manual AudioSh…" at bounding box center [581, 315] width 1162 height 630
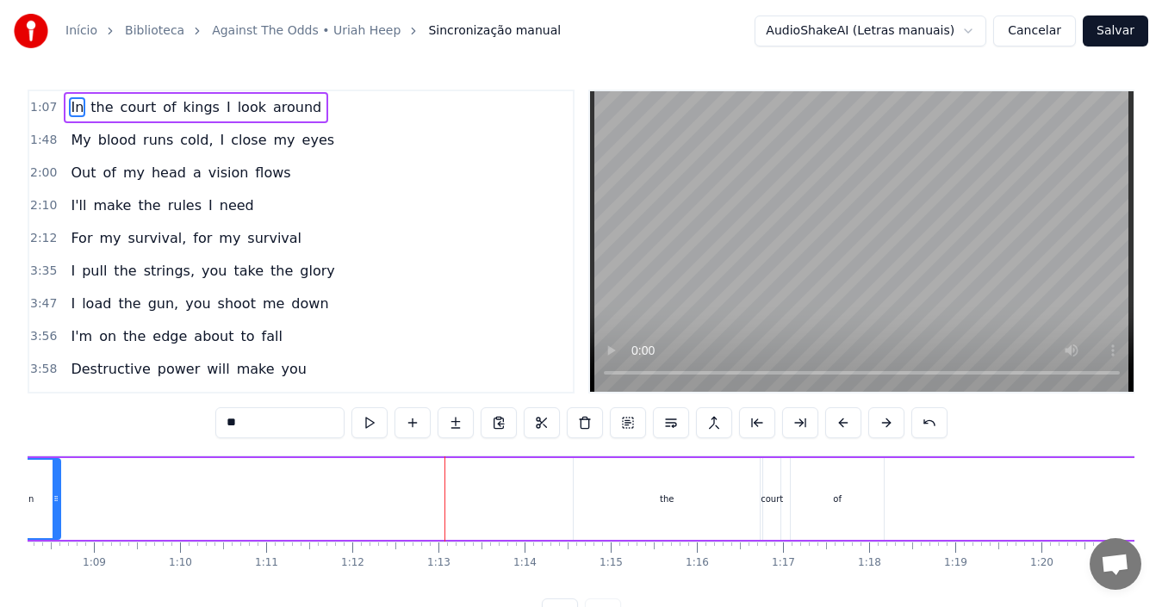
drag, startPoint x: 504, startPoint y: 505, endPoint x: 57, endPoint y: 503, distance: 447.1
click at [57, 503] on icon at bounding box center [56, 499] width 7 height 14
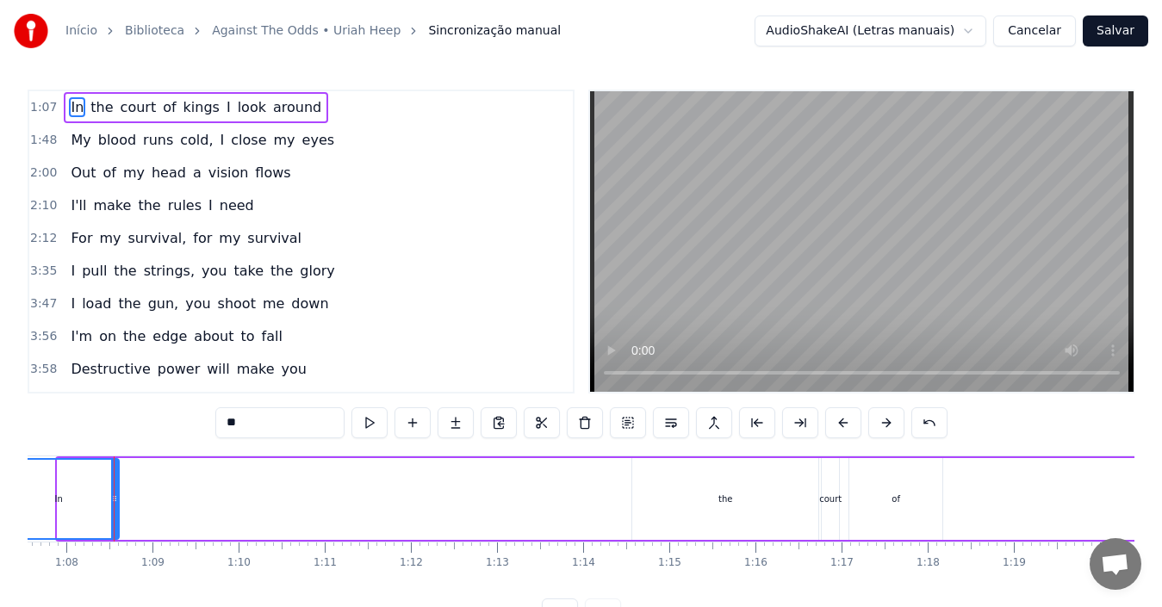
drag, startPoint x: 59, startPoint y: 503, endPoint x: 0, endPoint y: 473, distance: 66.6
click at [0, 473] on div "Início Biblioteca Against The Odds • [PERSON_NAME] Sincronização manual AudioSh…" at bounding box center [581, 315] width 1162 height 630
drag, startPoint x: 117, startPoint y: 504, endPoint x: 36, endPoint y: 504, distance: 81.0
click at [36, 504] on icon at bounding box center [33, 499] width 7 height 14
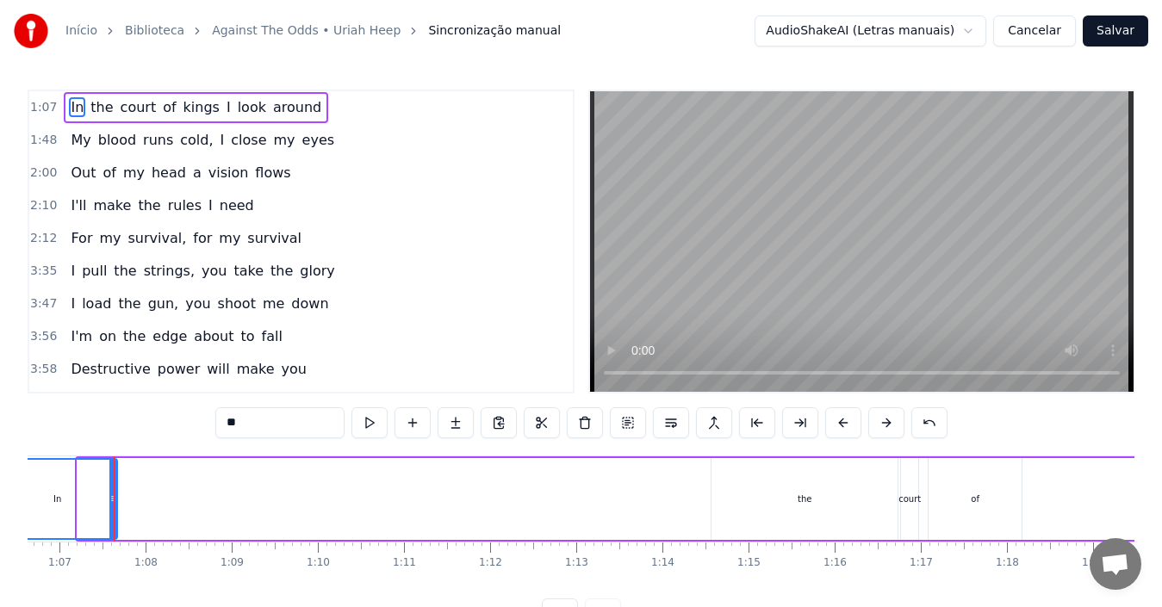
drag, startPoint x: 80, startPoint y: 496, endPoint x: 0, endPoint y: 448, distance: 93.5
click at [0, 448] on div "Início Biblioteca Against The Odds • [PERSON_NAME] Sincronização manual AudioSh…" at bounding box center [581, 315] width 1162 height 630
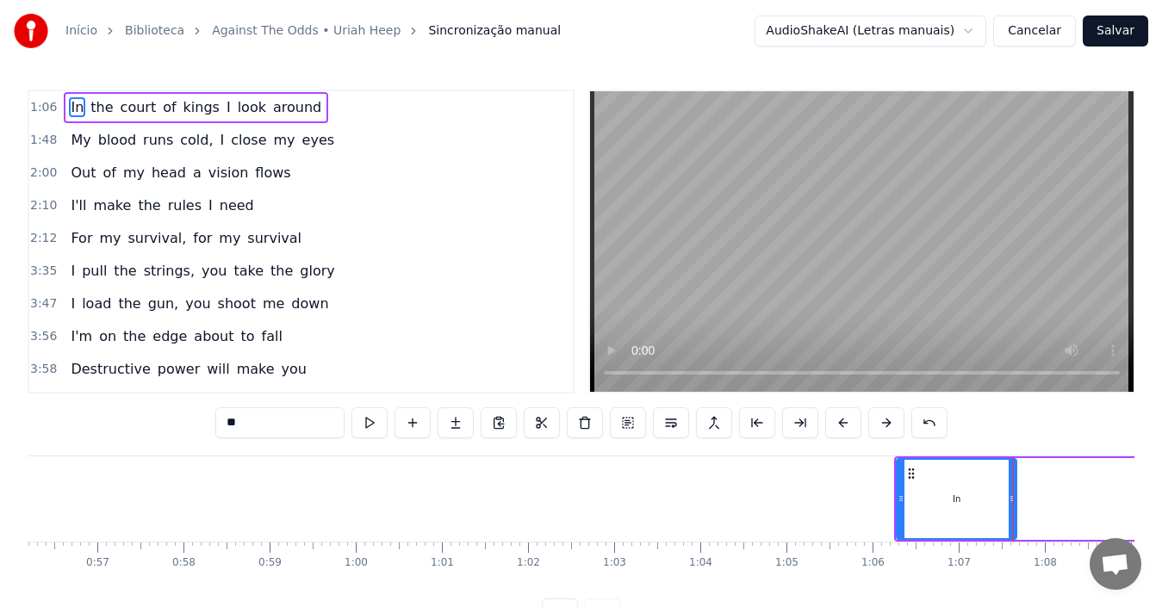
scroll to position [0, 4787]
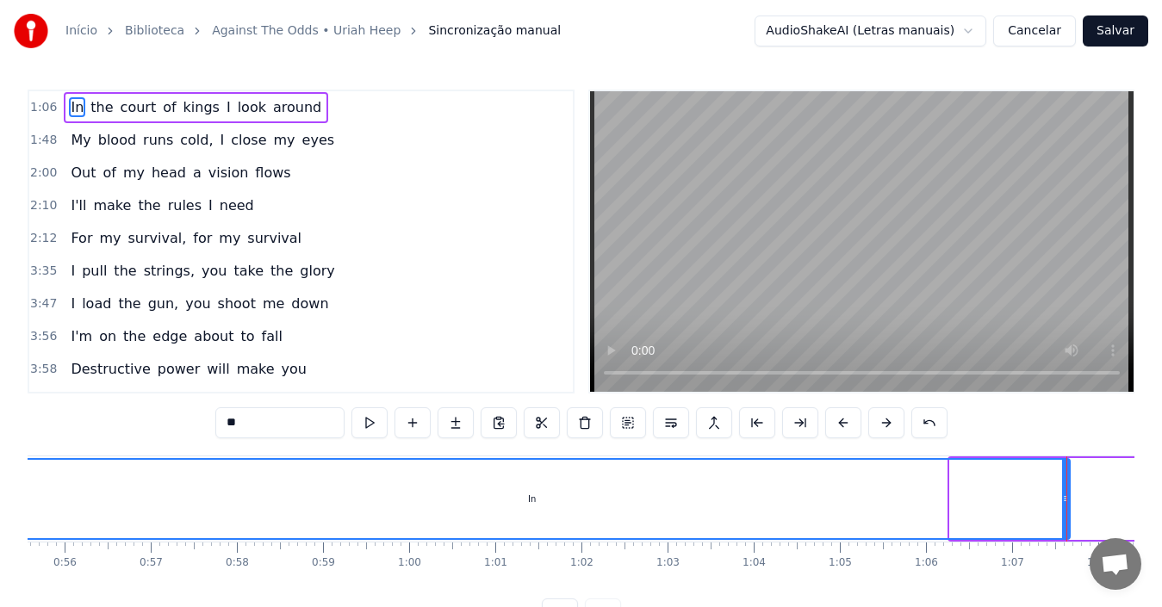
drag, startPoint x: 956, startPoint y: 505, endPoint x: 0, endPoint y: 490, distance: 956.2
click at [0, 490] on div "Início Biblioteca Against The Odds • [PERSON_NAME] Sincronização manual AudioSh…" at bounding box center [581, 315] width 1162 height 630
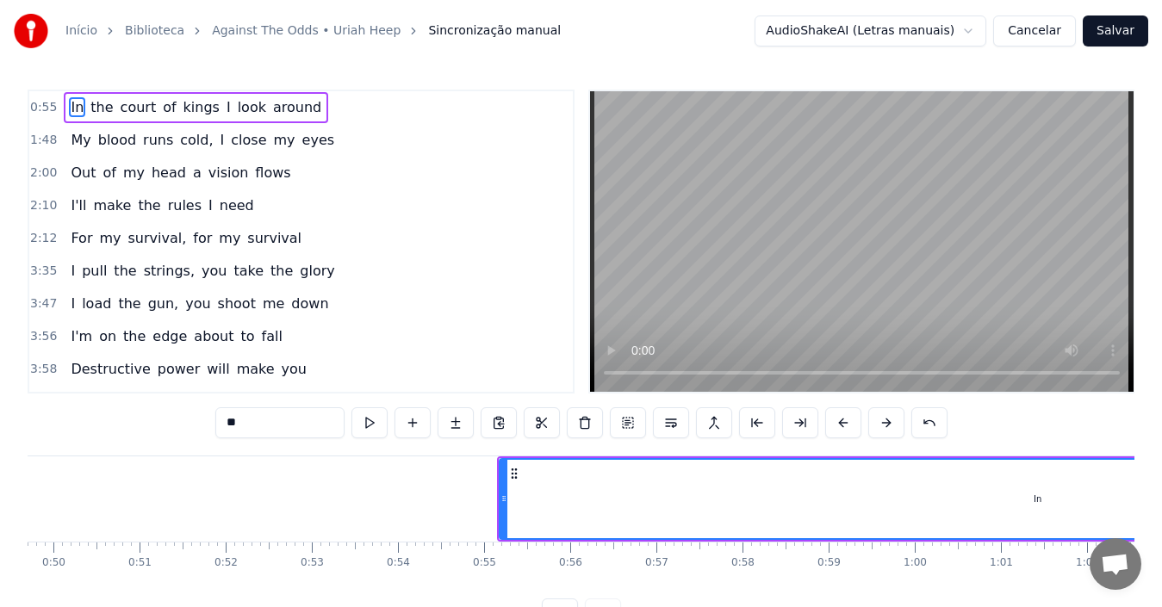
scroll to position [0, 4228]
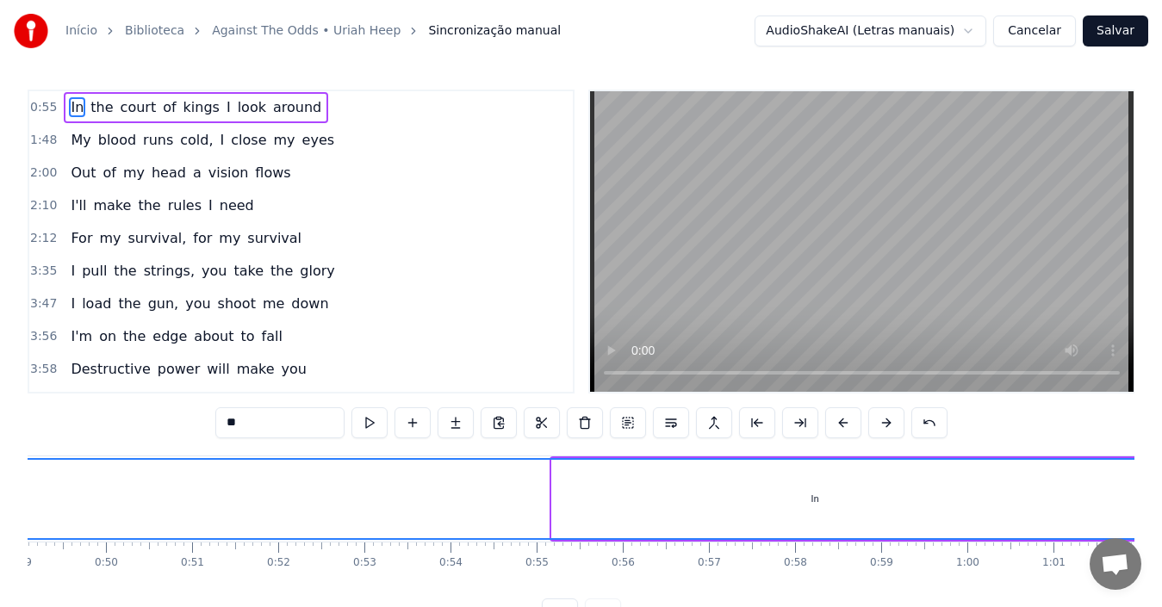
drag, startPoint x: 556, startPoint y: 496, endPoint x: 6, endPoint y: 485, distance: 550.5
click at [6, 485] on div "Início Biblioteca Against The Odds • [PERSON_NAME] Sincronização manual AudioSh…" at bounding box center [581, 315] width 1162 height 630
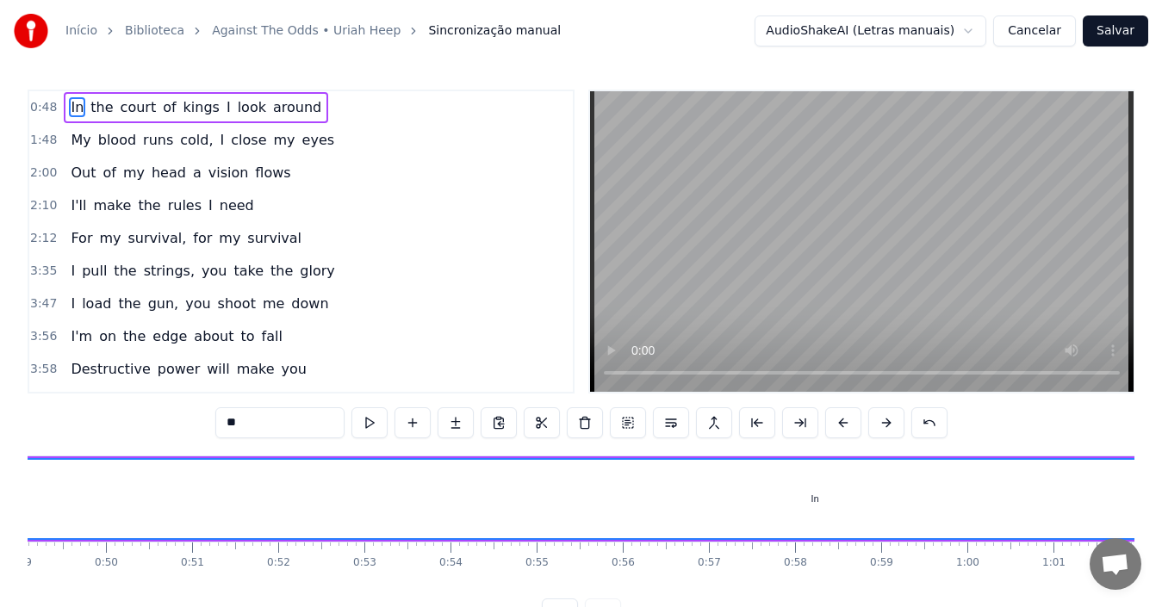
drag, startPoint x: 810, startPoint y: 507, endPoint x: 658, endPoint y: 513, distance: 151.7
click at [653, 515] on div "In" at bounding box center [815, 499] width 1625 height 78
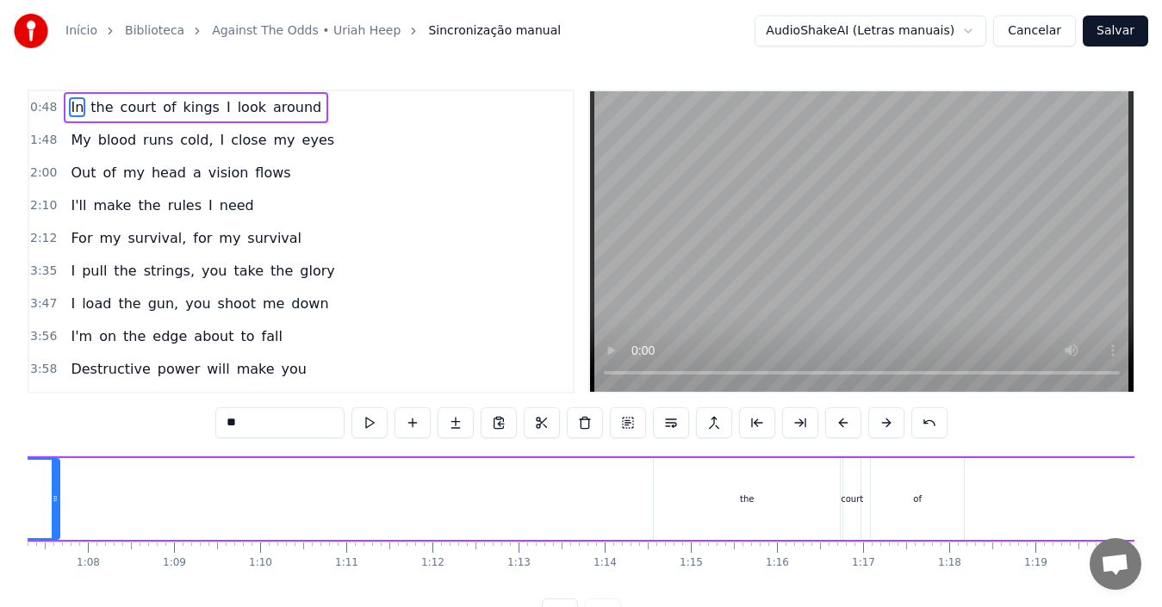
scroll to position [0, 5744]
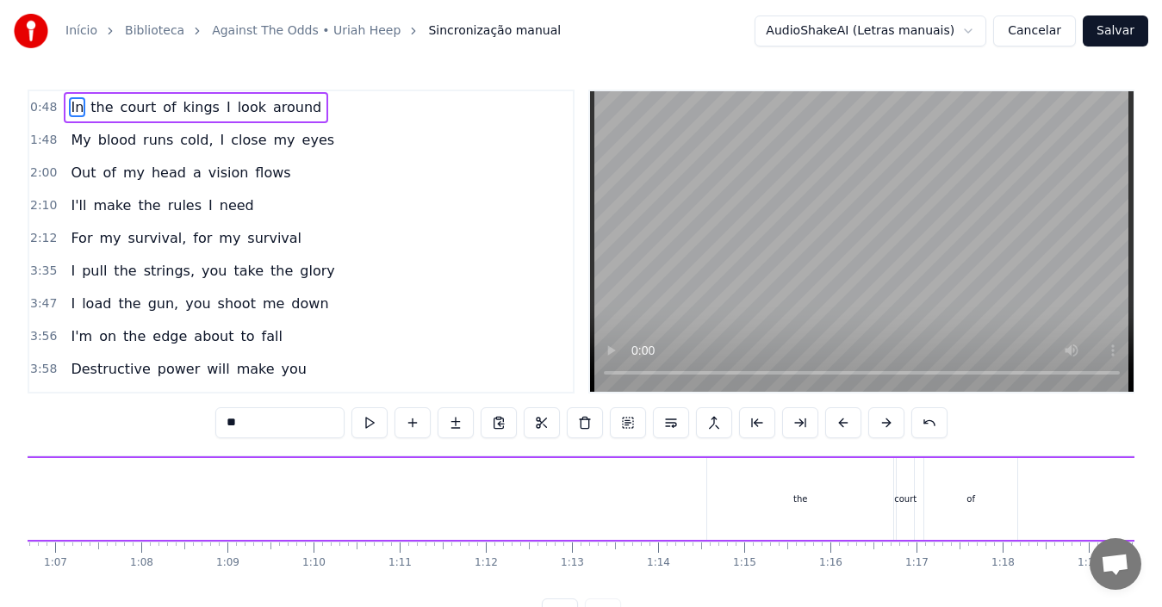
drag, startPoint x: 109, startPoint y: 500, endPoint x: 0, endPoint y: 481, distance: 111.2
click at [0, 481] on div "Início Biblioteca Against The Odds • [PERSON_NAME] Sincronização manual AudioSh…" at bounding box center [581, 315] width 1162 height 630
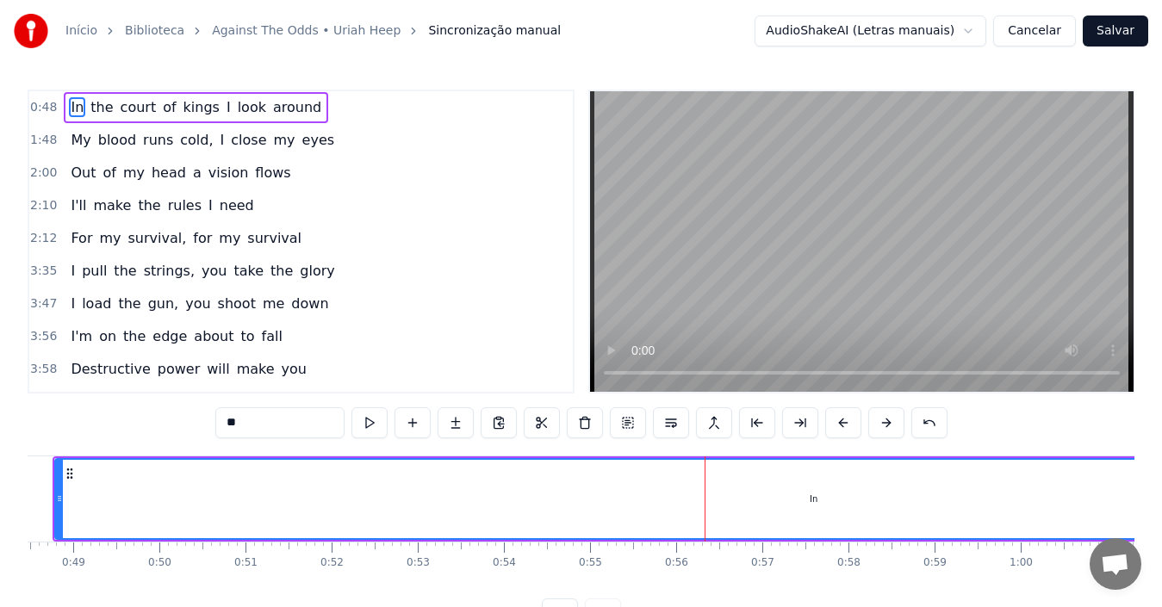
scroll to position [0, 4148]
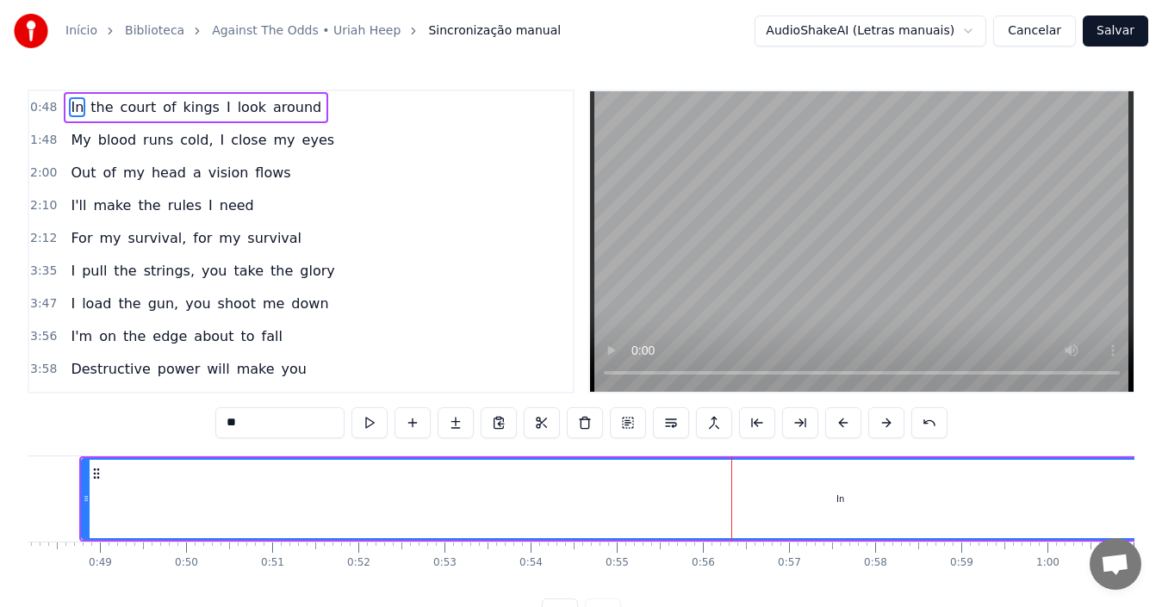
click at [218, 34] on link "Against The Odds • Uriah Heep" at bounding box center [306, 30] width 189 height 17
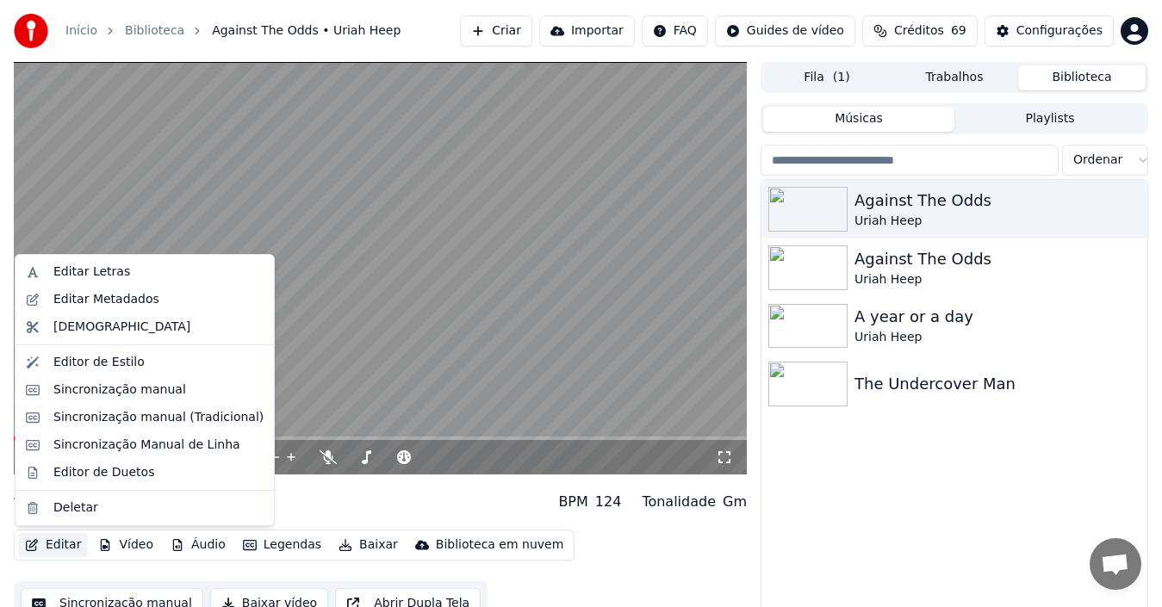
click at [59, 548] on button "Editar" at bounding box center [53, 545] width 70 height 24
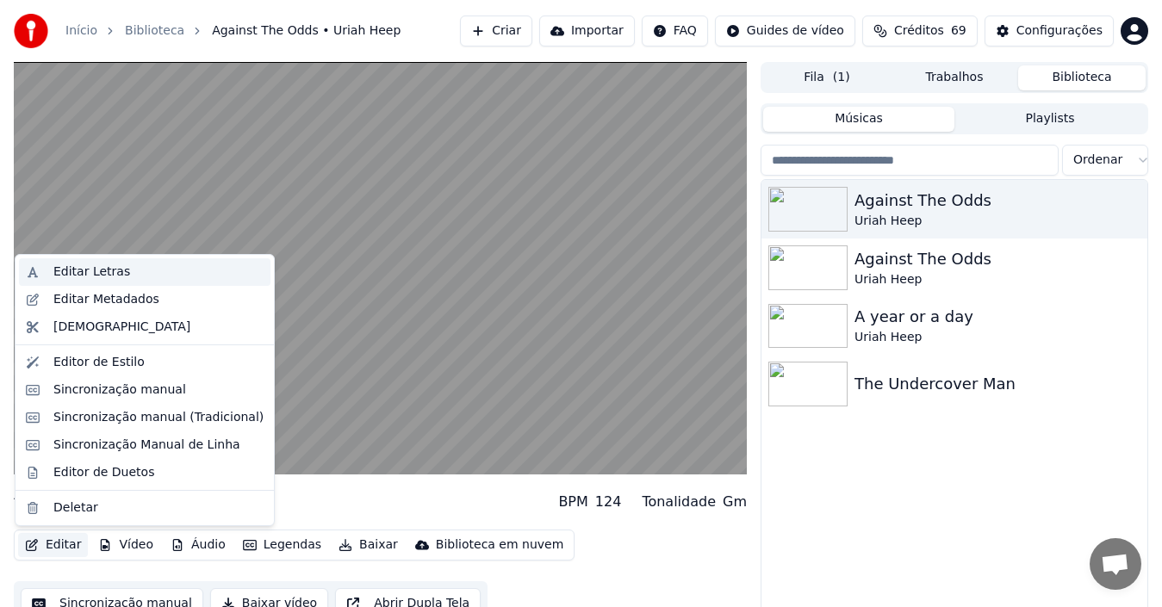
click at [78, 269] on div "Editar Letras" at bounding box center [91, 272] width 77 height 17
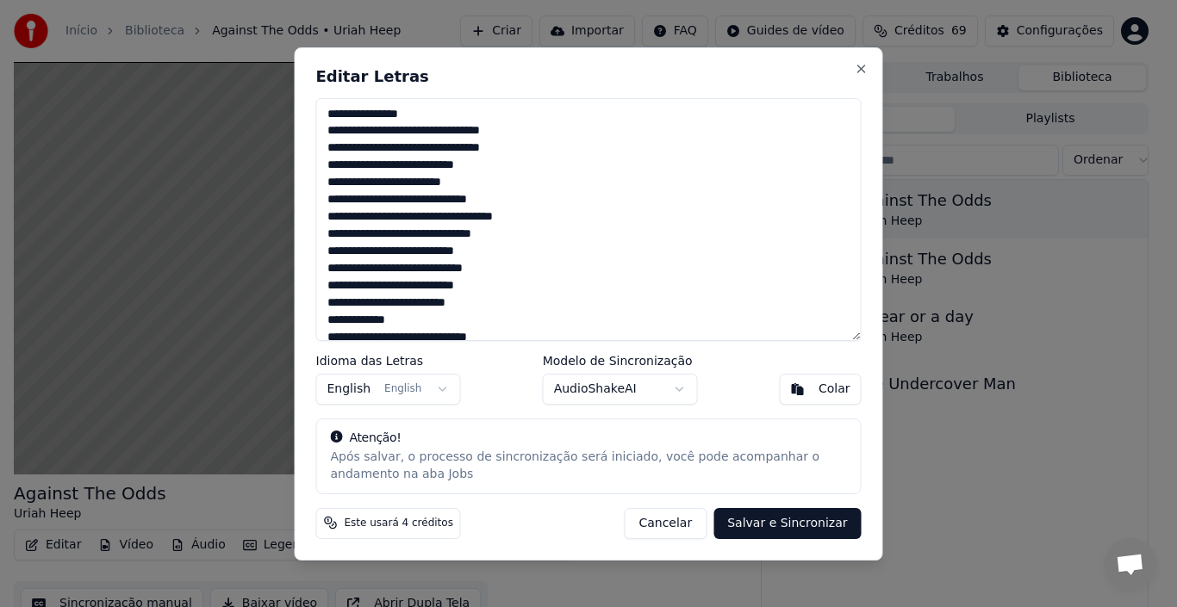
click at [804, 520] on button "Salvar e Sincronizar" at bounding box center [786, 522] width 147 height 31
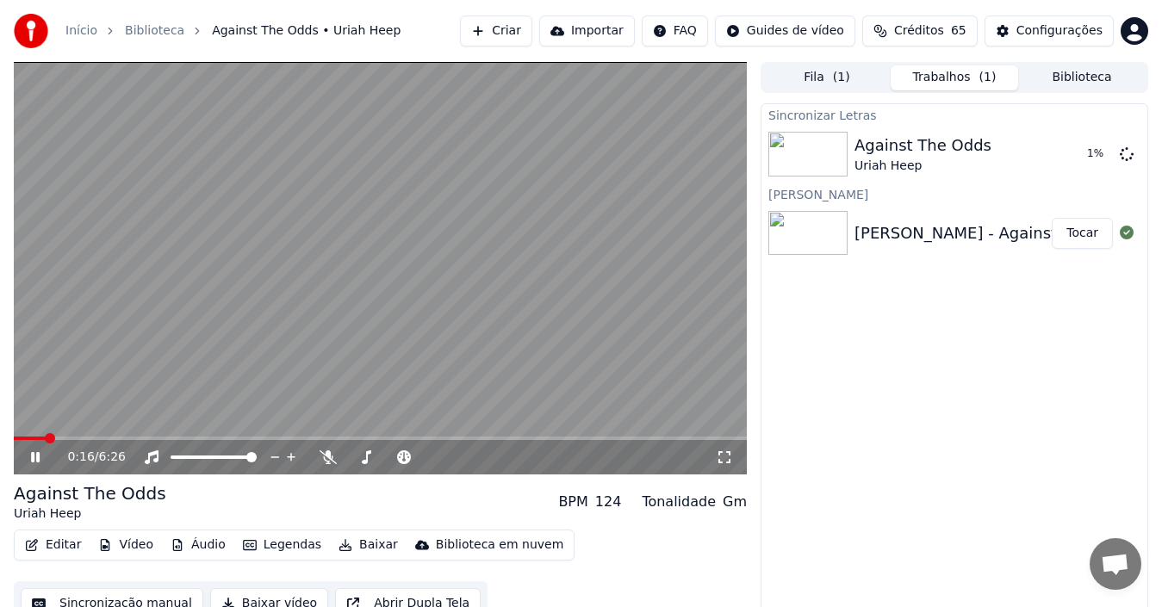
click at [14, 436] on div "0:16 / 6:26" at bounding box center [380, 268] width 733 height 413
click at [15, 437] on span at bounding box center [30, 438] width 32 height 3
click at [34, 457] on icon at bounding box center [35, 457] width 10 height 12
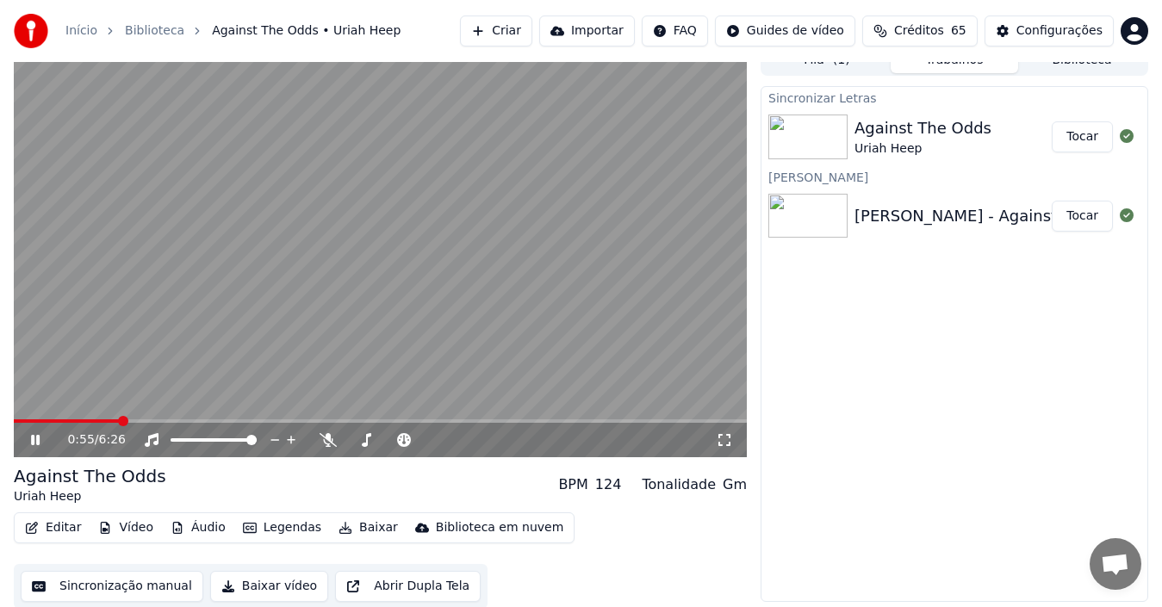
scroll to position [19, 0]
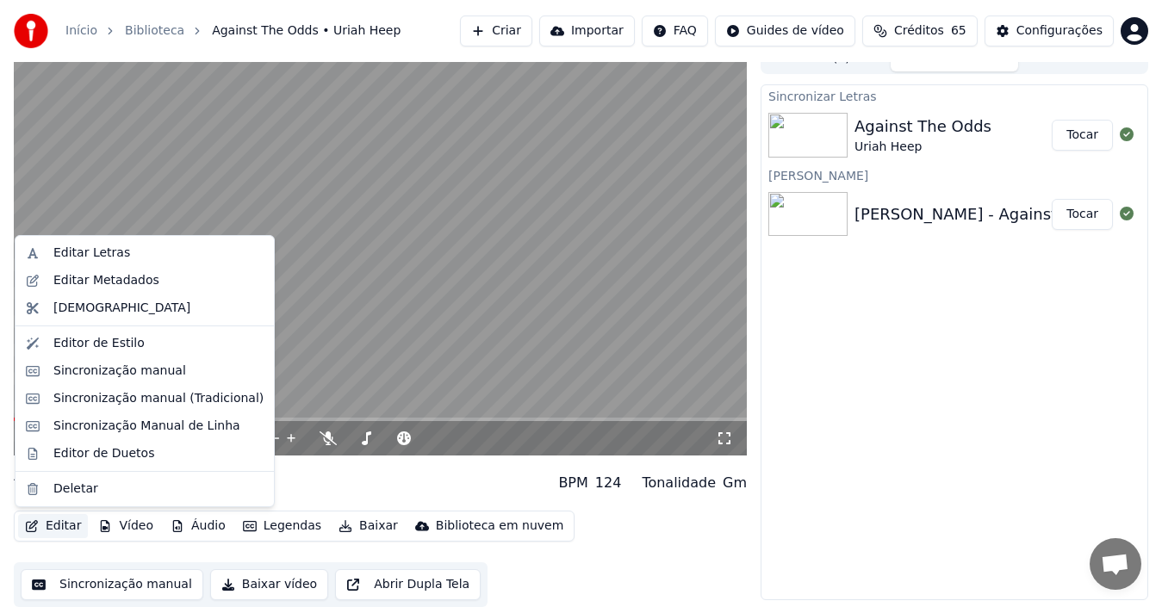
click at [54, 526] on button "Editar" at bounding box center [53, 526] width 70 height 24
click at [81, 255] on div "Editar Letras" at bounding box center [91, 253] width 77 height 17
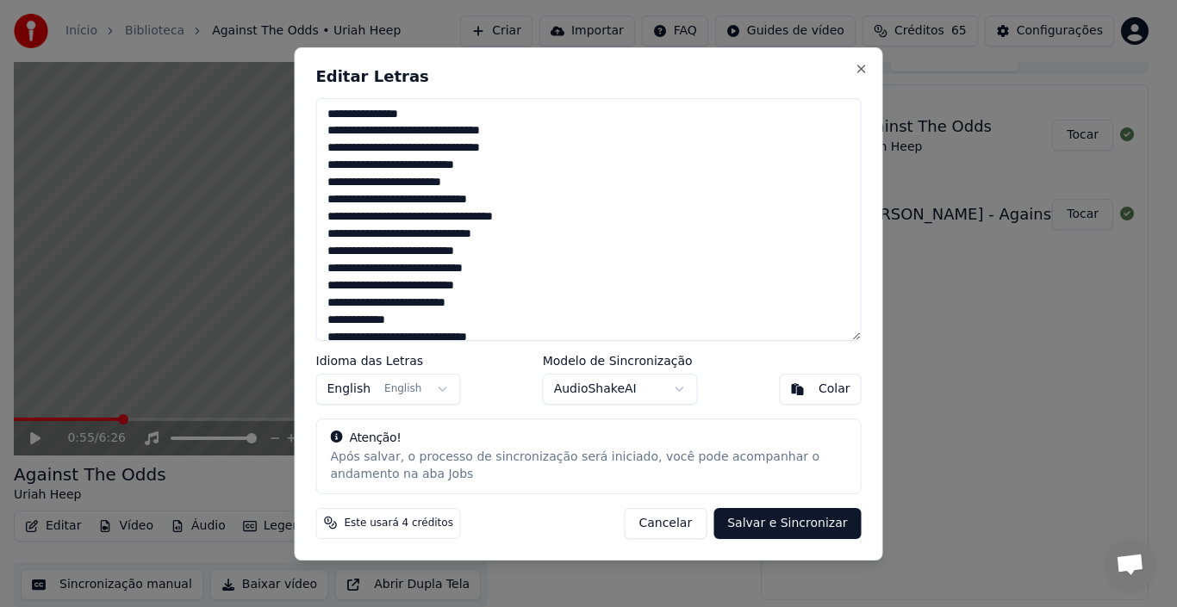
click at [444, 115] on textarea "**********" at bounding box center [588, 219] width 545 height 243
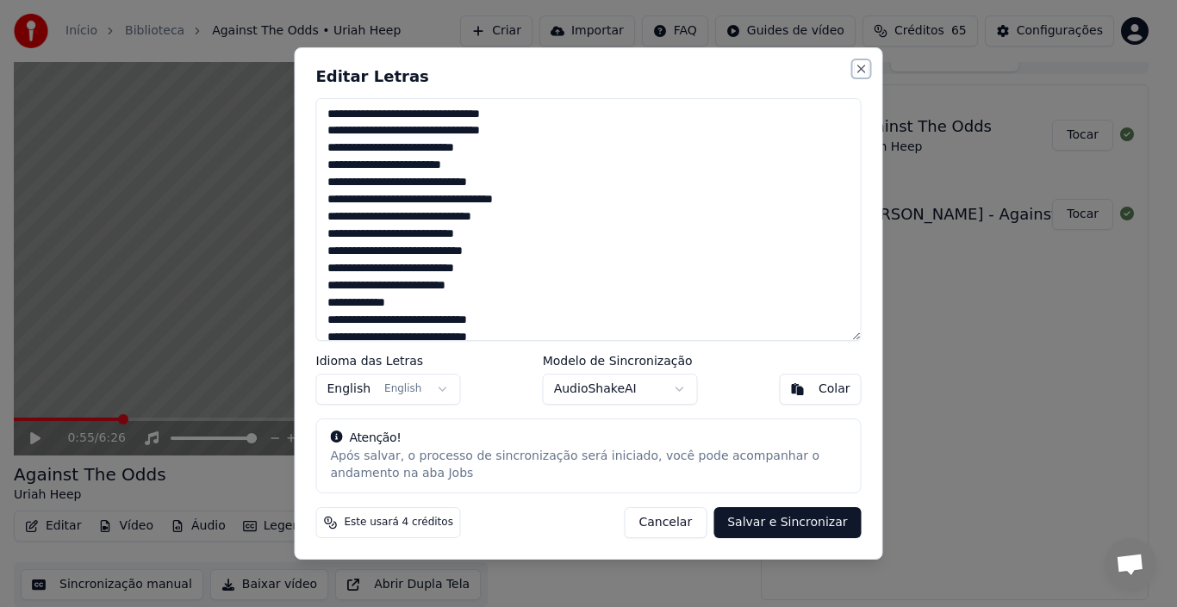
click at [856, 71] on button "Close" at bounding box center [861, 69] width 14 height 14
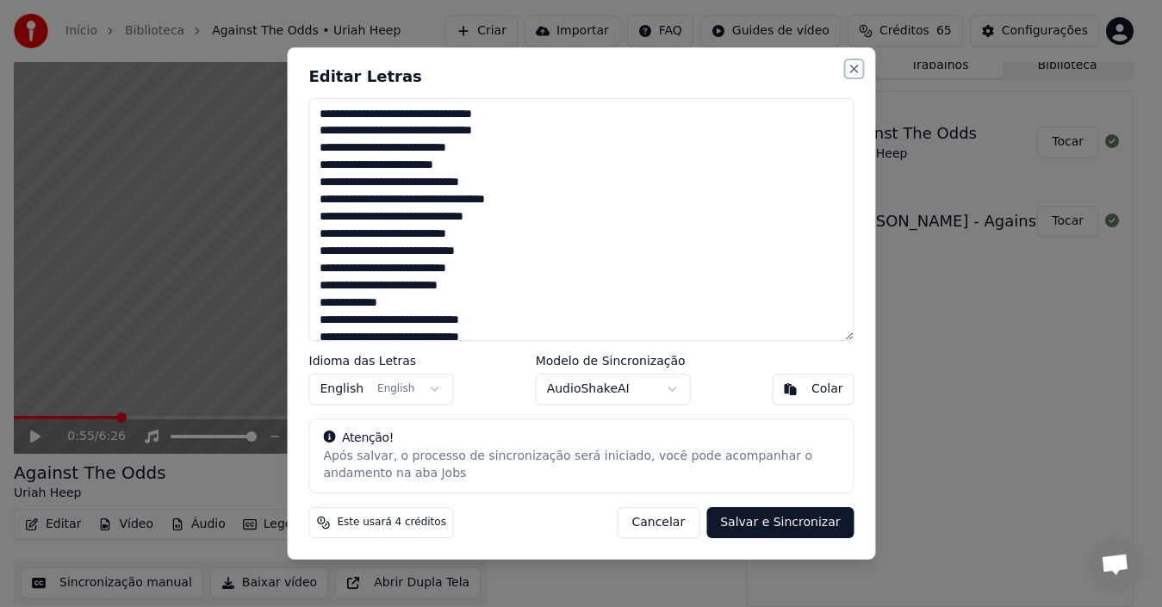
type textarea "**********"
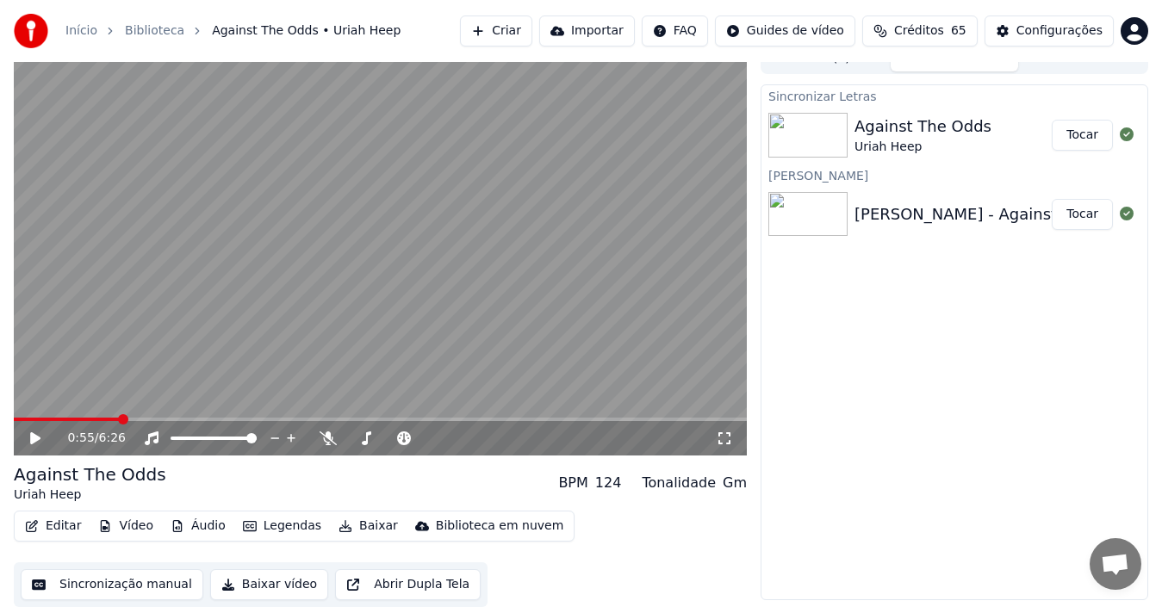
click at [159, 566] on button "Sincronização manual" at bounding box center [112, 584] width 183 height 31
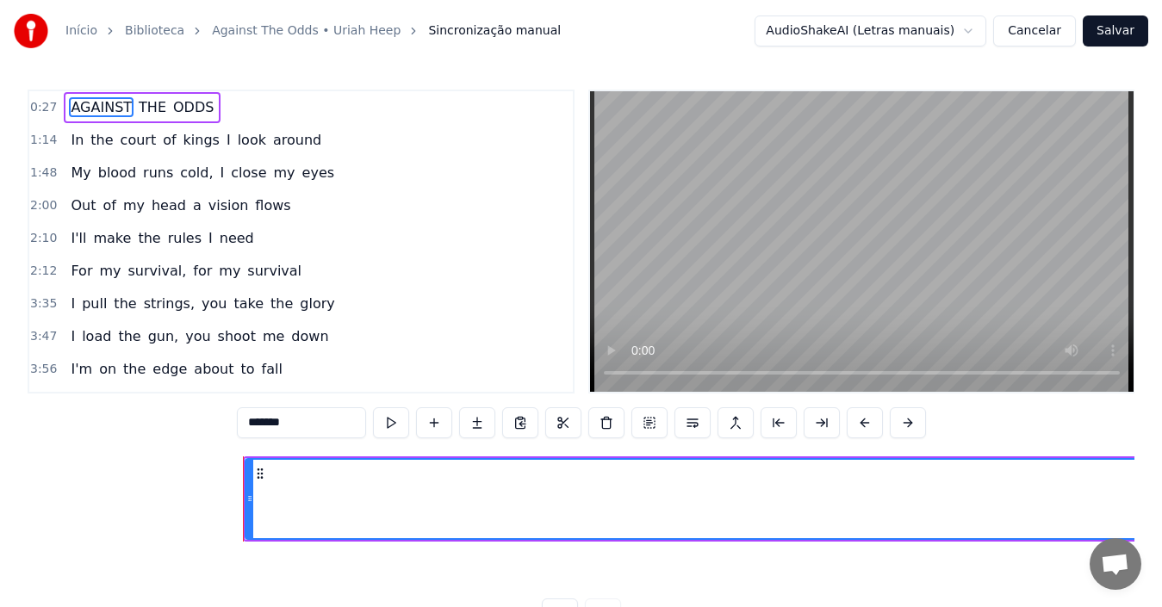
scroll to position [0, 2307]
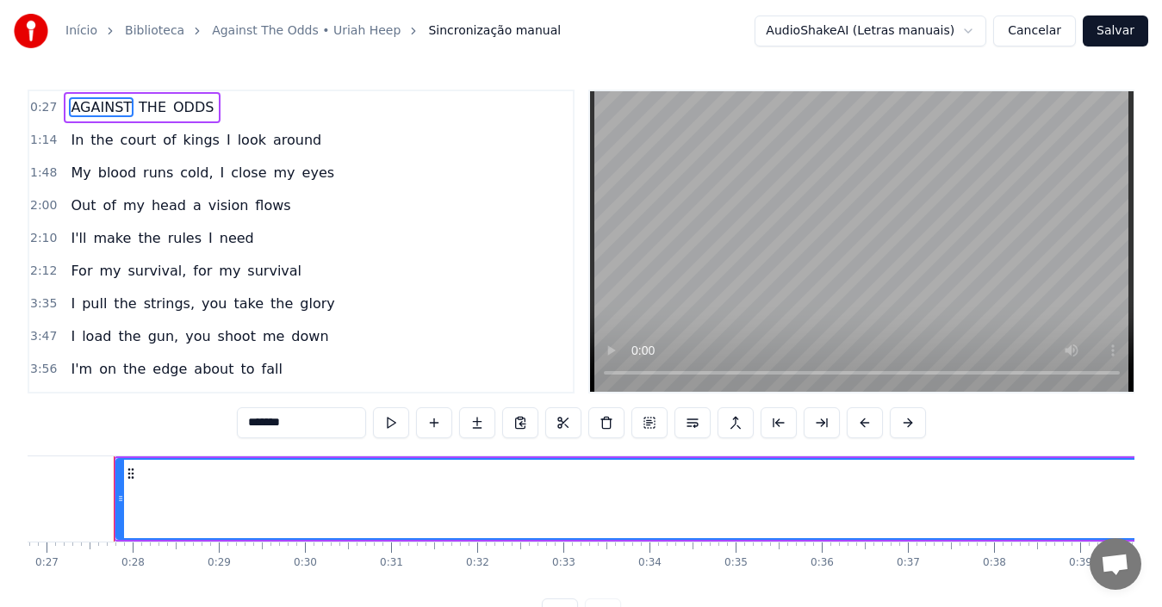
click at [192, 102] on span "ODDS" at bounding box center [193, 107] width 44 height 20
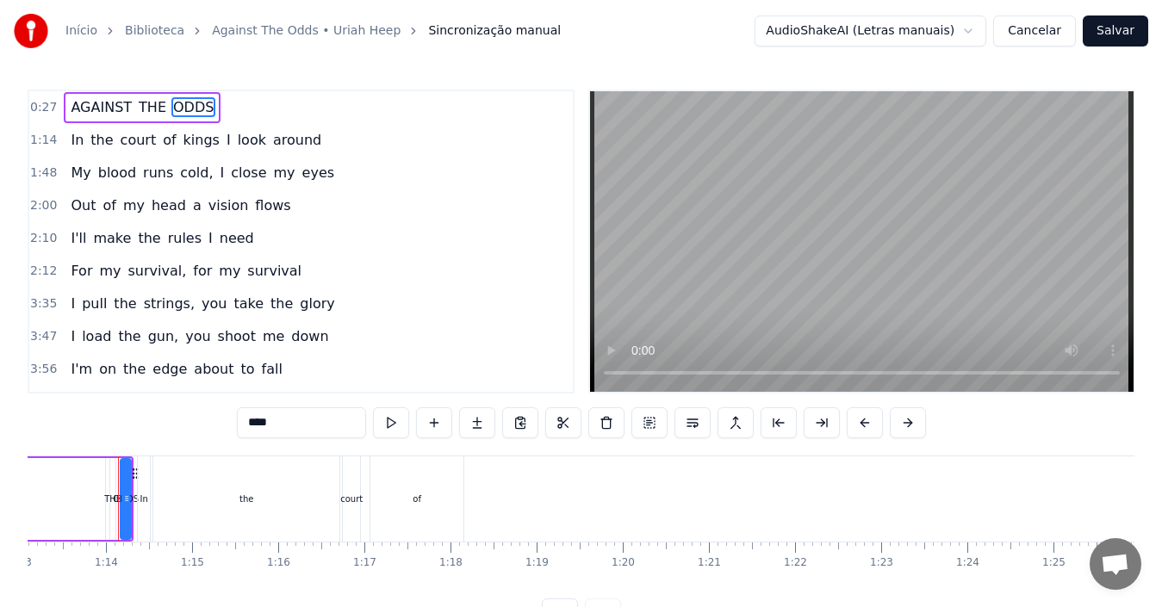
scroll to position [0, 6300]
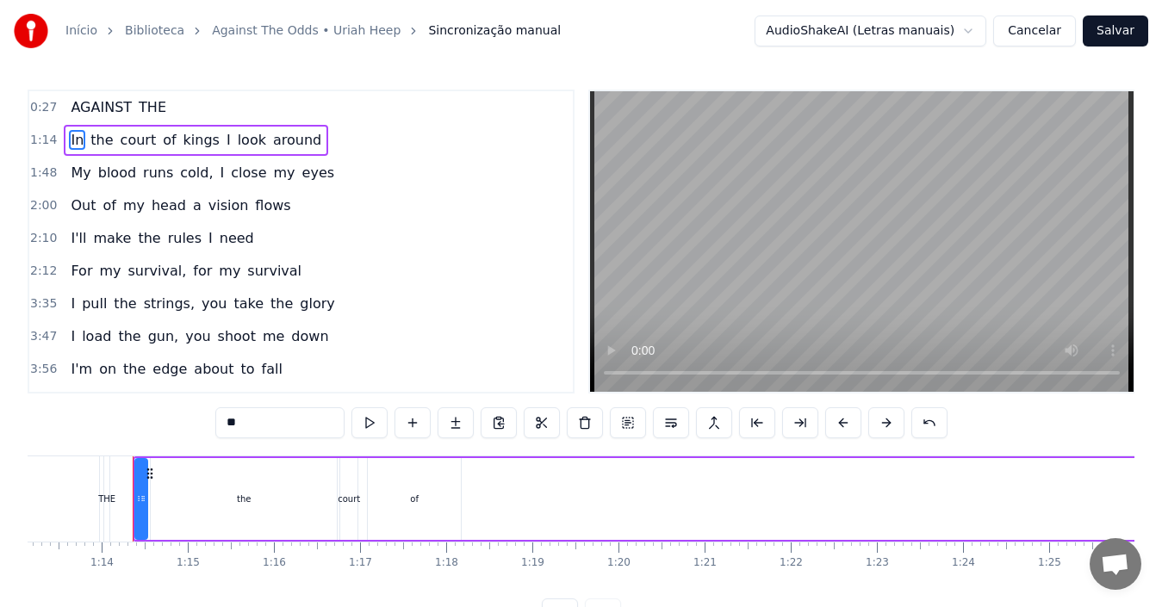
click at [152, 107] on span "THE" at bounding box center [152, 107] width 31 height 20
click at [102, 113] on span "AGAINST" at bounding box center [101, 107] width 65 height 20
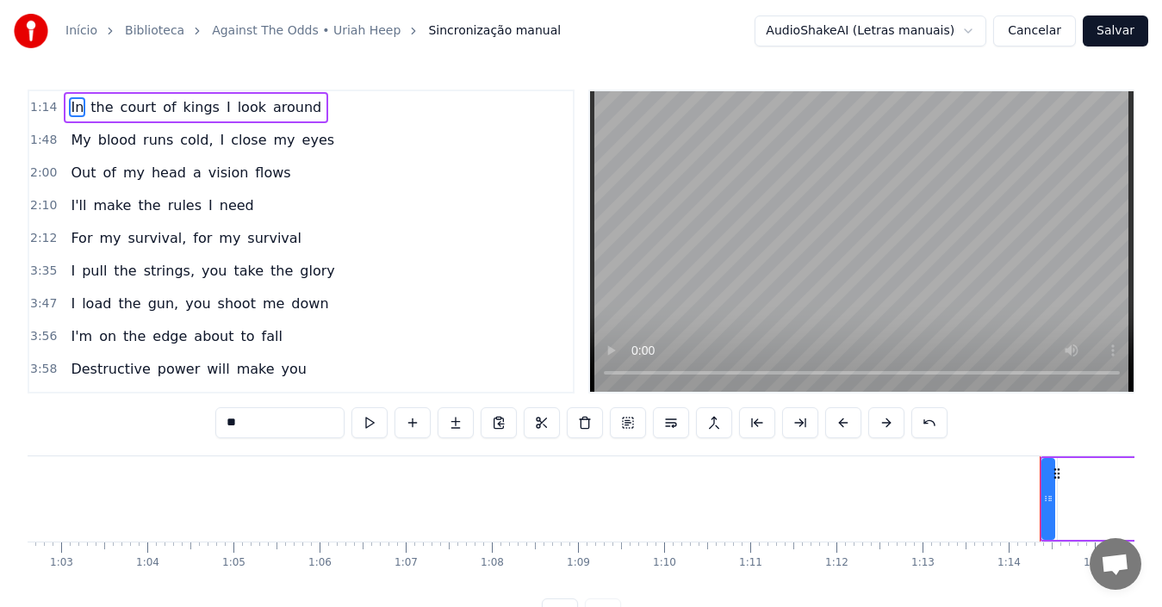
scroll to position [0, 6319]
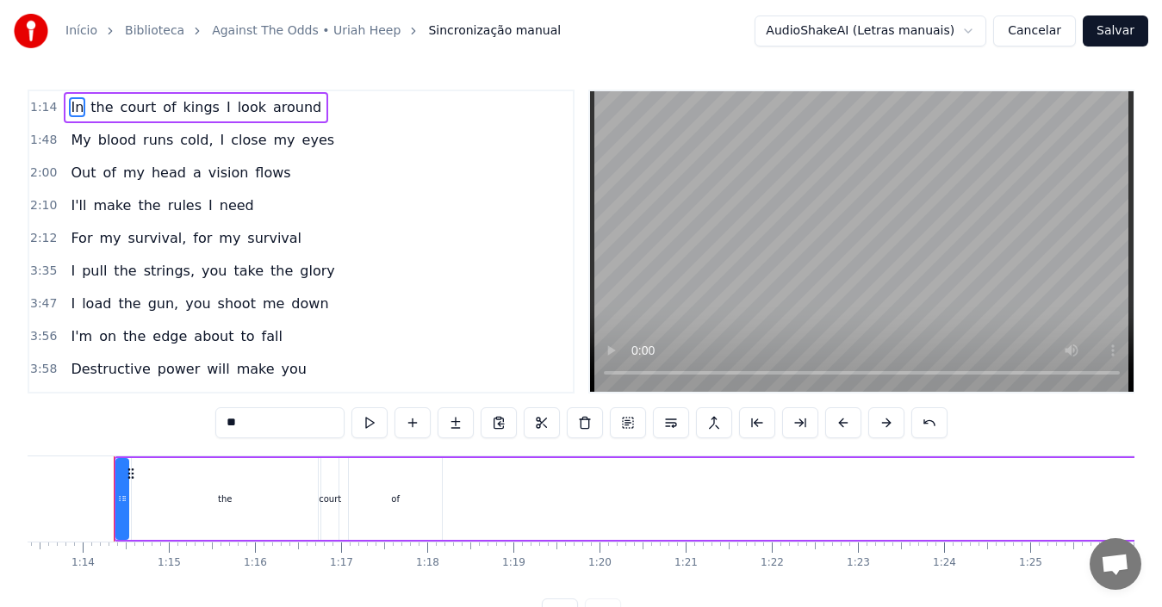
click at [119, 104] on span "court" at bounding box center [139, 107] width 40 height 20
type input "*****"
drag, startPoint x: 84, startPoint y: 91, endPoint x: 95, endPoint y: 48, distance: 44.5
click at [95, 48] on div "Início Biblioteca Against The Odds • [PERSON_NAME] Sincronização manual AudioSh…" at bounding box center [581, 315] width 1162 height 630
drag, startPoint x: 59, startPoint y: 102, endPoint x: 32, endPoint y: 99, distance: 26.8
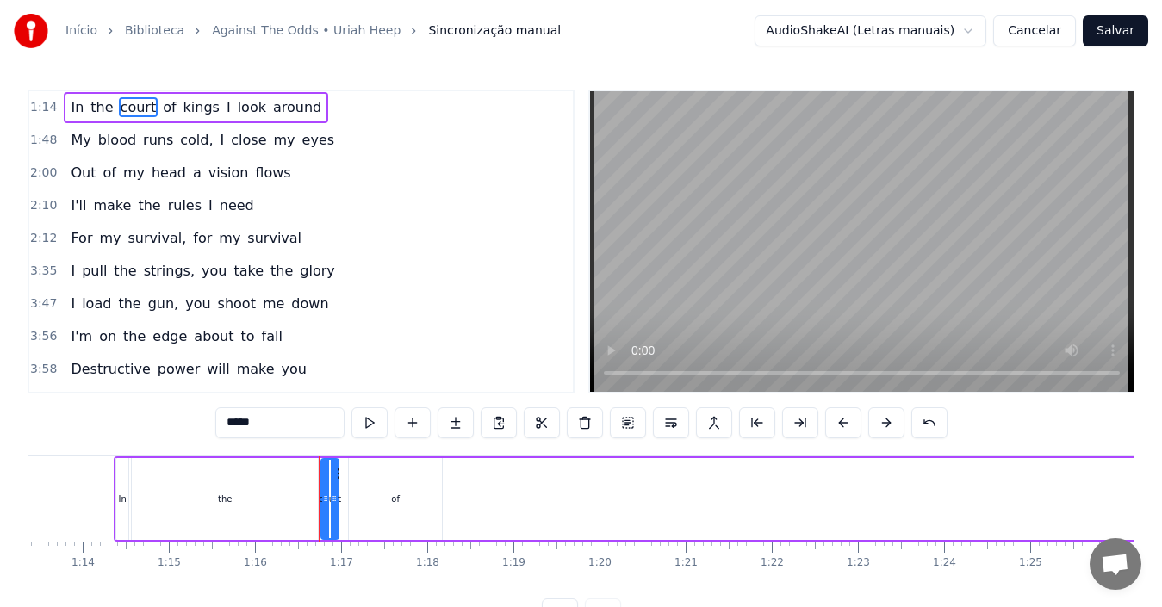
click at [32, 99] on div "1:14 In the court of kings I look around" at bounding box center [301, 107] width 544 height 33
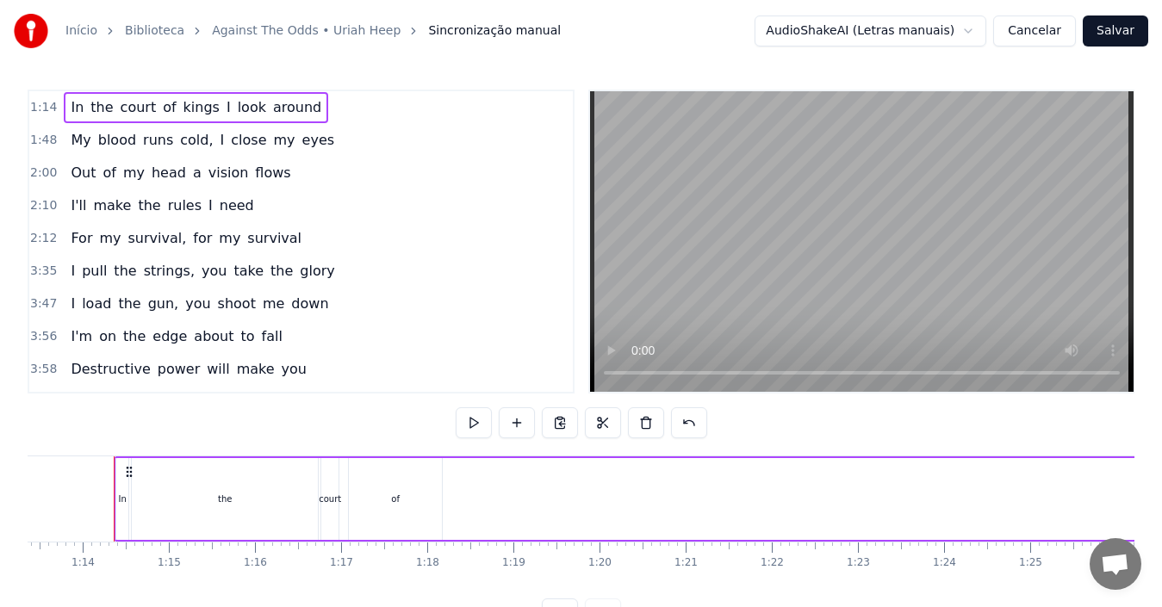
click at [32, 105] on span "1:14" at bounding box center [43, 107] width 27 height 17
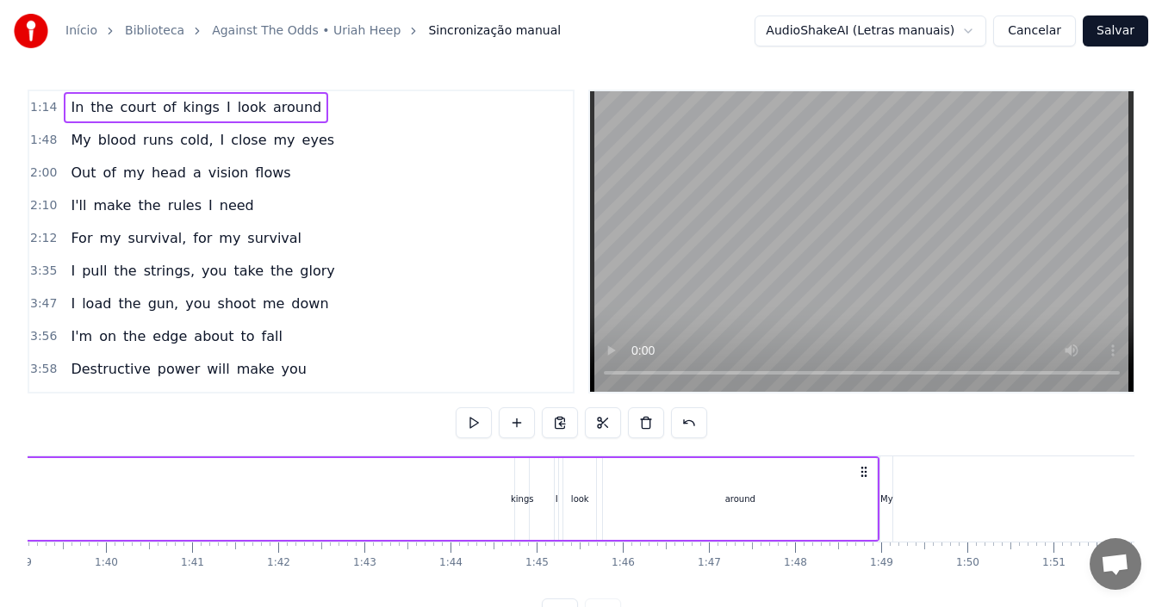
scroll to position [0, 8696]
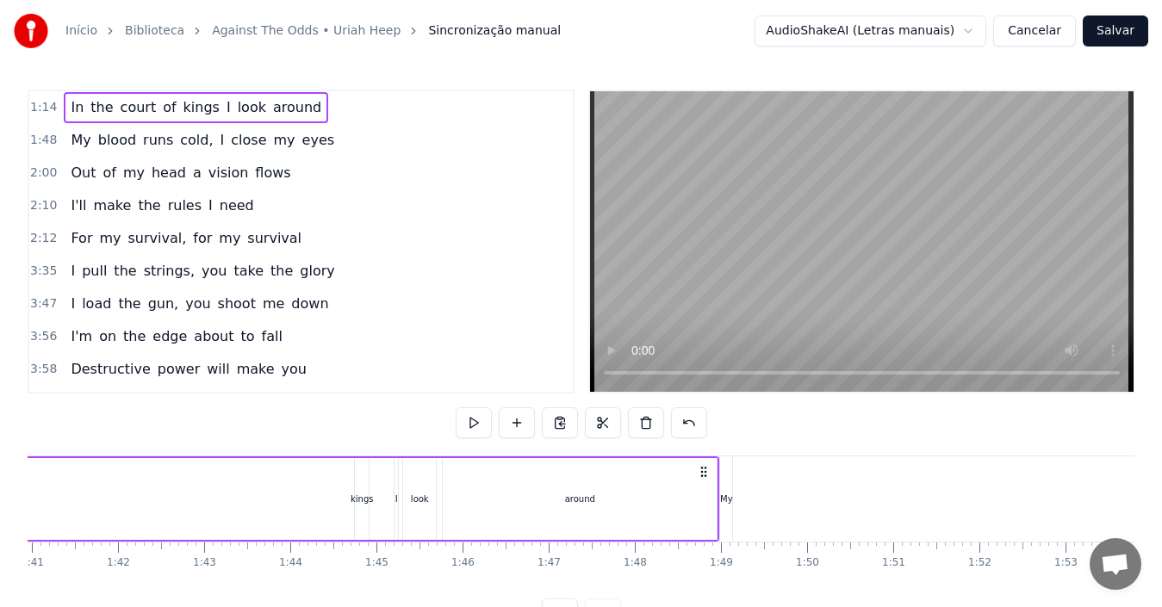
drag, startPoint x: 110, startPoint y: 501, endPoint x: 0, endPoint y: 473, distance: 113.9
click at [0, 473] on div "Início Biblioteca Against The Odds • [PERSON_NAME] Sincronização manual AudioSh…" at bounding box center [581, 315] width 1162 height 630
click at [558, 423] on button at bounding box center [560, 422] width 36 height 31
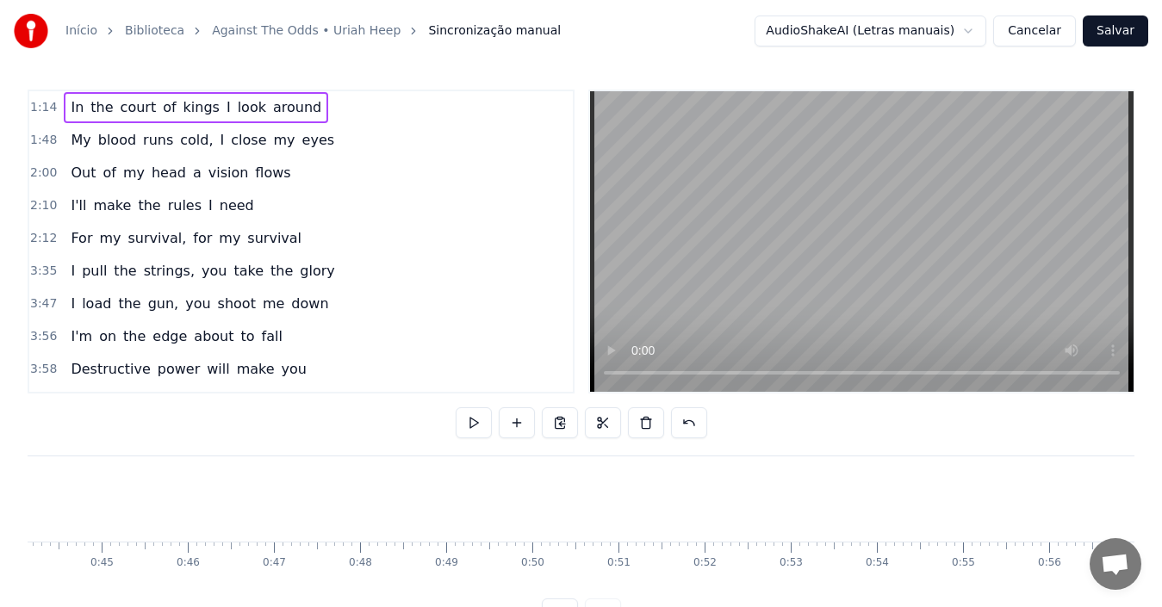
scroll to position [0, 3803]
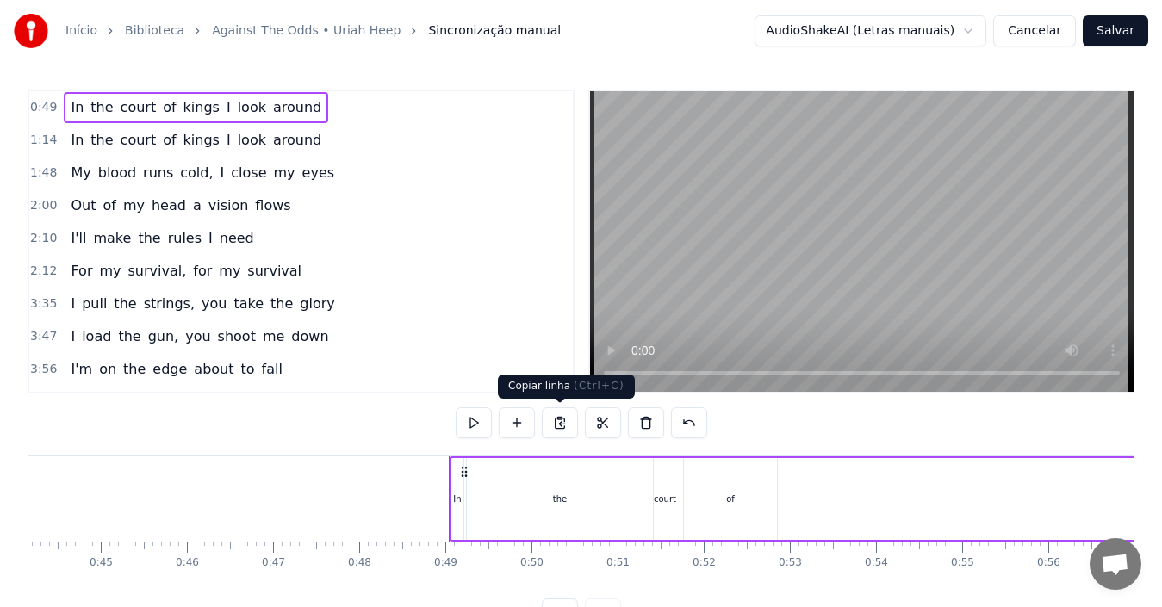
click at [557, 425] on button at bounding box center [560, 422] width 36 height 31
click at [593, 501] on div "the" at bounding box center [560, 499] width 186 height 82
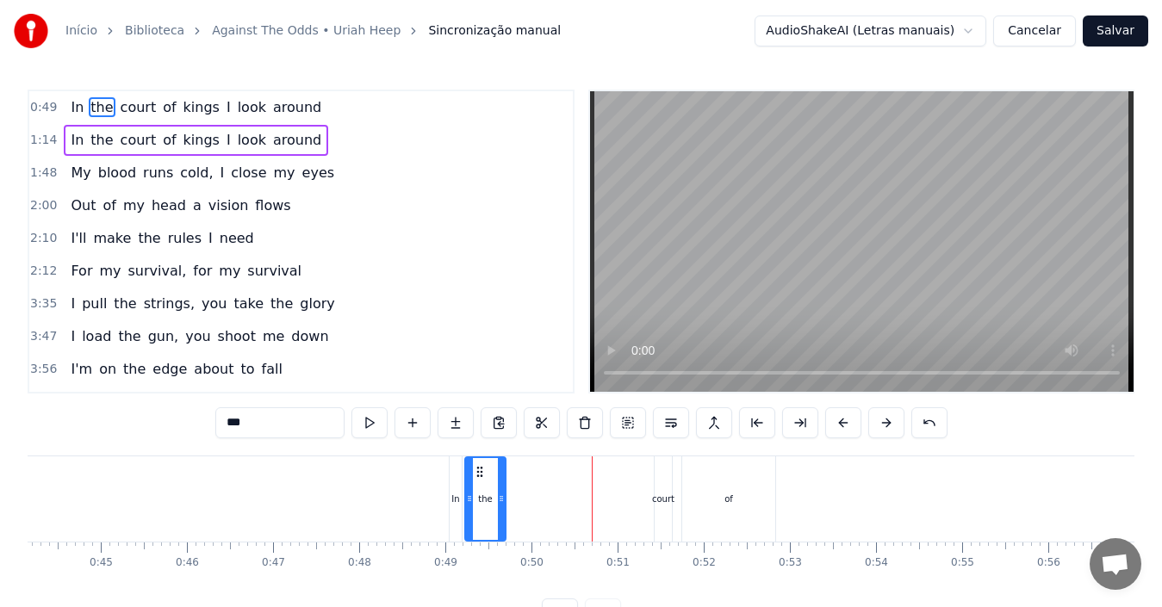
drag, startPoint x: 644, startPoint y: 505, endPoint x: 499, endPoint y: 509, distance: 145.6
click at [499, 509] on div at bounding box center [501, 499] width 7 height 82
click at [667, 502] on div "court" at bounding box center [663, 499] width 22 height 13
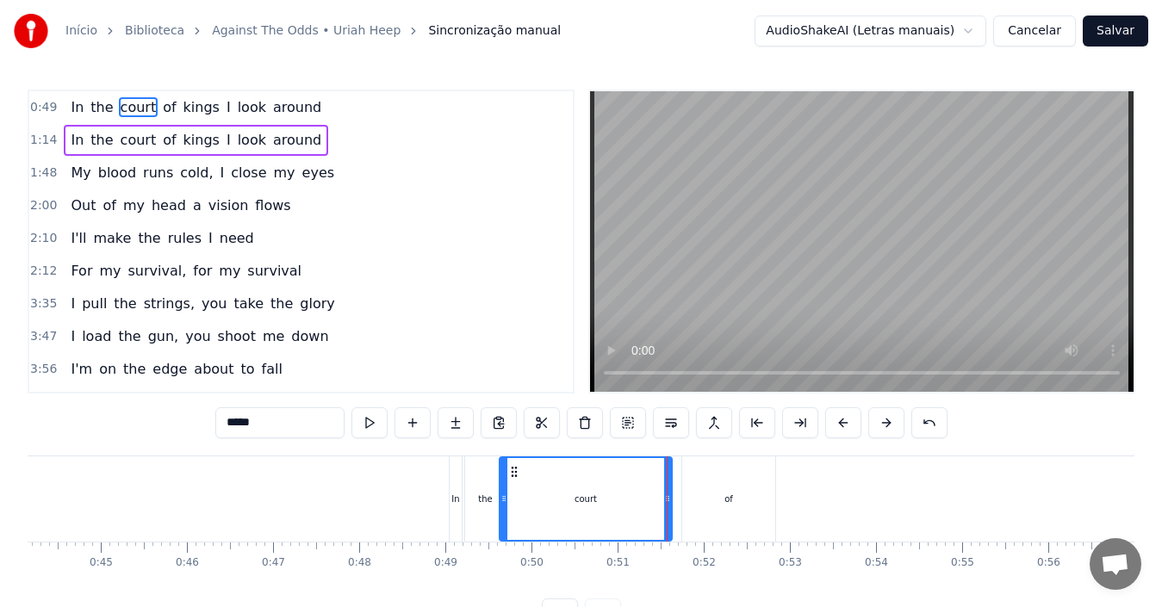
drag, startPoint x: 660, startPoint y: 511, endPoint x: 505, endPoint y: 507, distance: 155.1
click at [505, 507] on div at bounding box center [503, 499] width 7 height 82
drag, startPoint x: 669, startPoint y: 498, endPoint x: 552, endPoint y: 508, distance: 117.6
click at [552, 508] on div at bounding box center [550, 499] width 7 height 82
click at [719, 495] on div "of" at bounding box center [728, 499] width 93 height 85
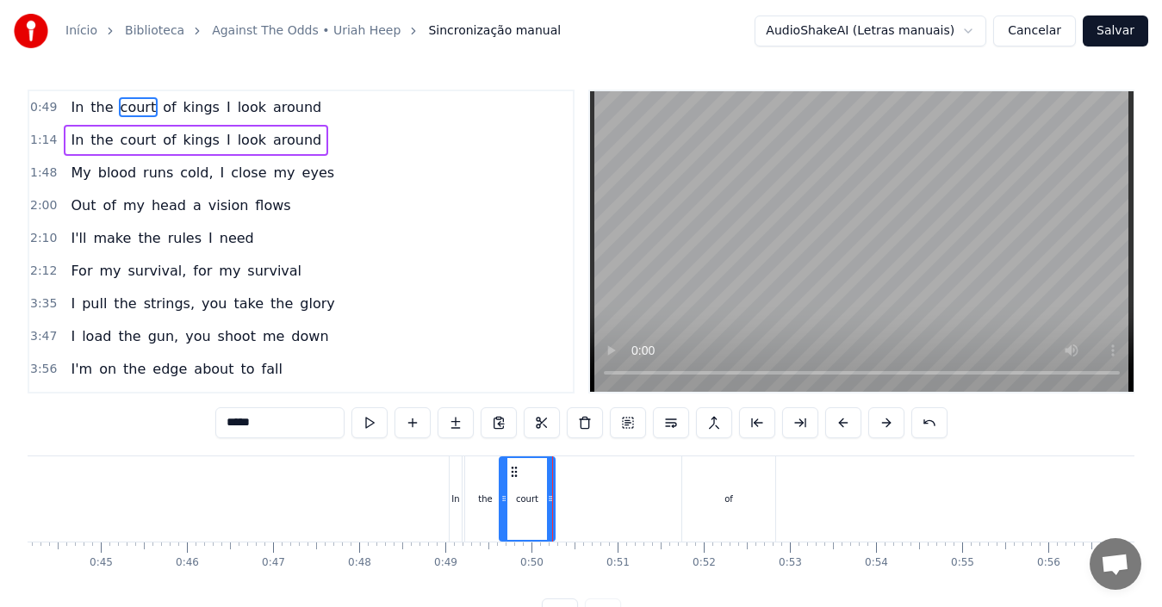
type input "**"
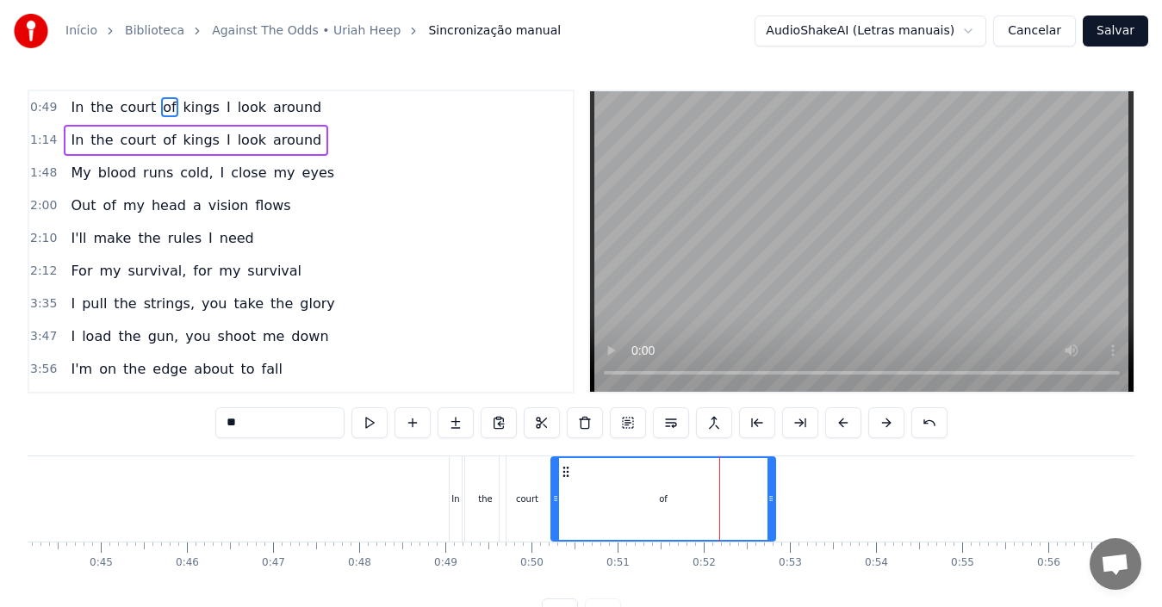
drag, startPoint x: 685, startPoint y: 499, endPoint x: 554, endPoint y: 506, distance: 131.2
click at [554, 506] on div at bounding box center [555, 499] width 7 height 82
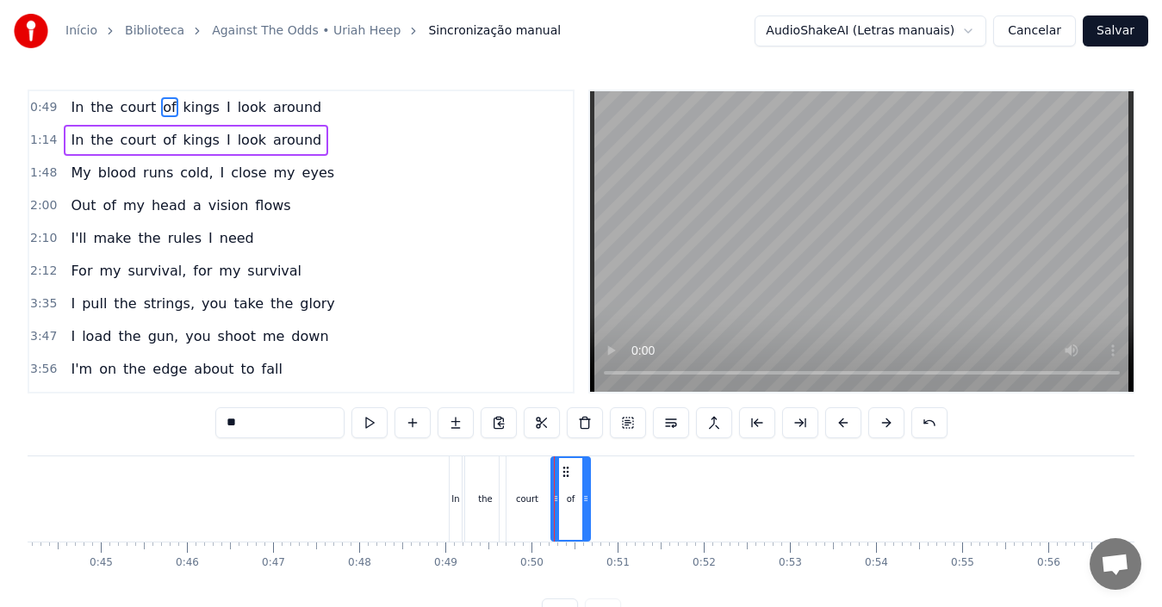
drag, startPoint x: 772, startPoint y: 495, endPoint x: 587, endPoint y: 500, distance: 185.3
click at [587, 500] on icon at bounding box center [585, 499] width 7 height 14
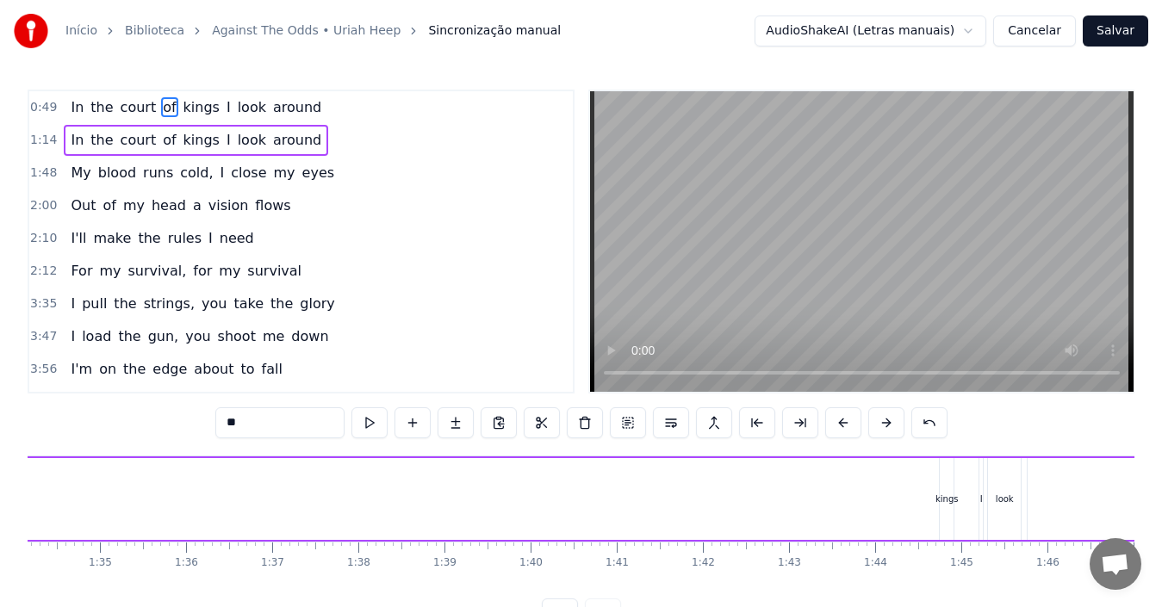
scroll to position [0, 8137]
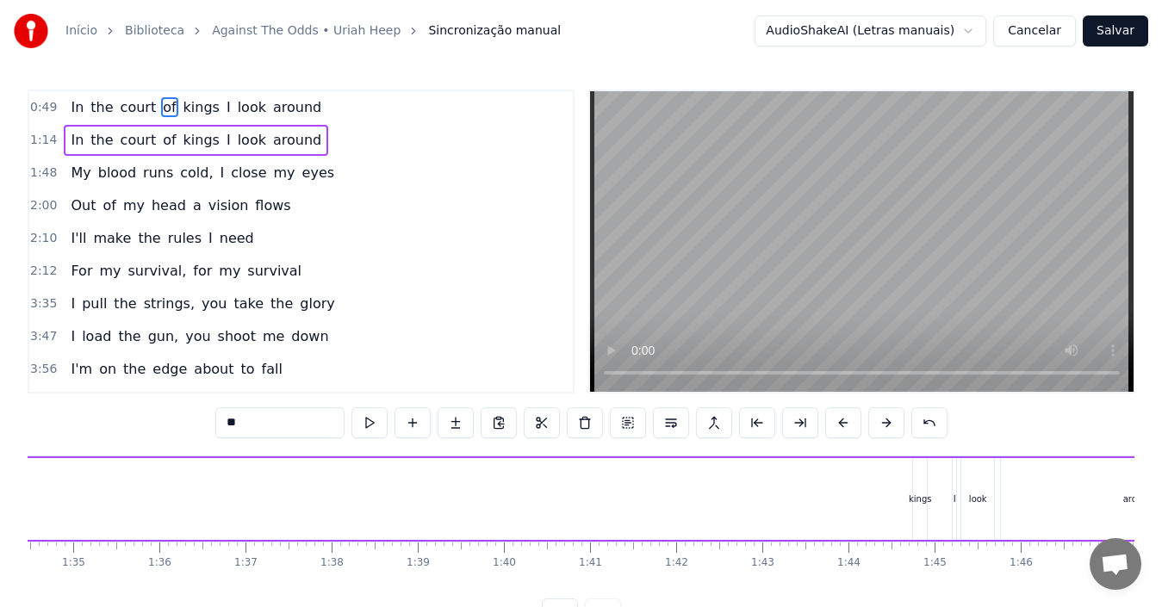
drag, startPoint x: 555, startPoint y: 502, endPoint x: 266, endPoint y: 500, distance: 288.6
drag, startPoint x: 954, startPoint y: 508, endPoint x: 938, endPoint y: 516, distance: 17.3
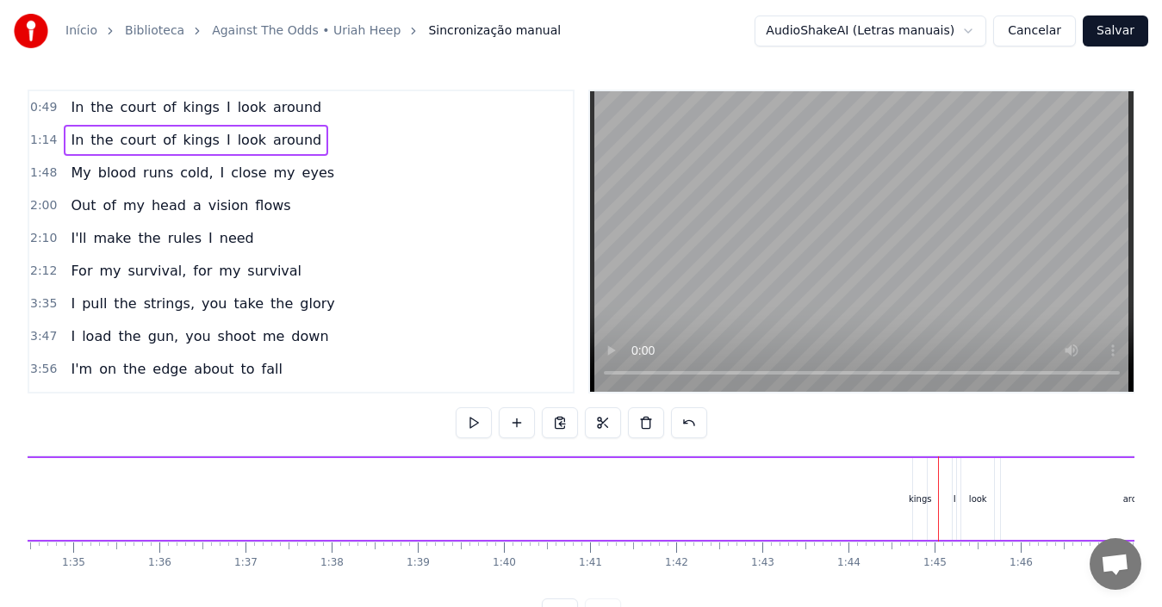
drag, startPoint x: 912, startPoint y: 507, endPoint x: 900, endPoint y: 515, distance: 14.3
drag, startPoint x: 917, startPoint y: 502, endPoint x: 861, endPoint y: 503, distance: 56.0
drag, startPoint x: 994, startPoint y: 496, endPoint x: 1016, endPoint y: 495, distance: 22.4
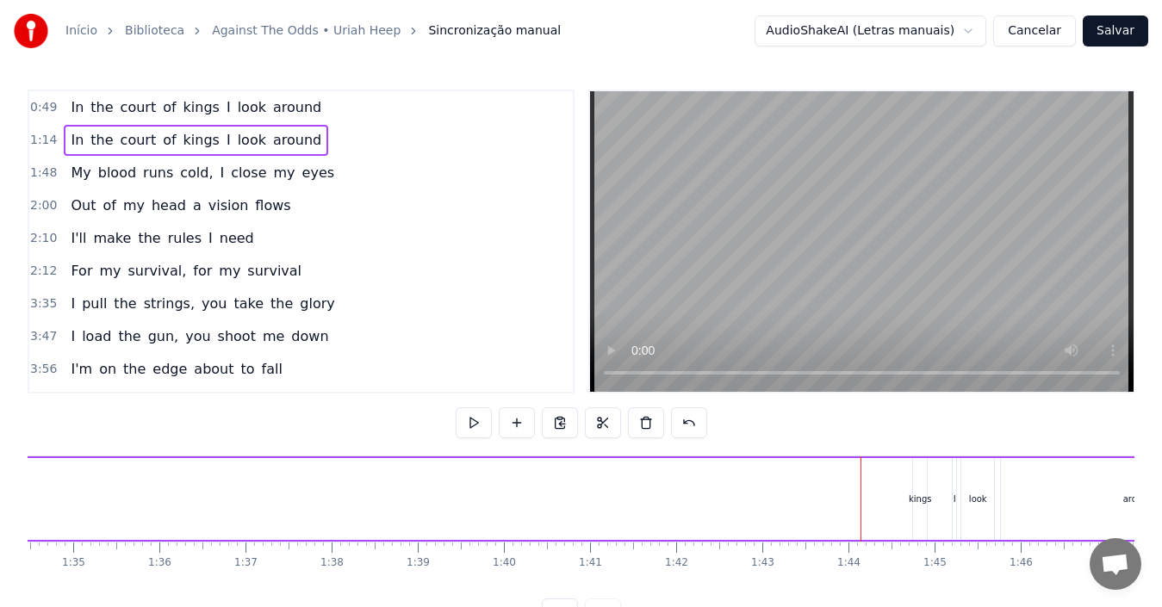
click at [559, 419] on button at bounding box center [560, 422] width 36 height 31
click at [919, 506] on div "kings" at bounding box center [920, 499] width 14 height 82
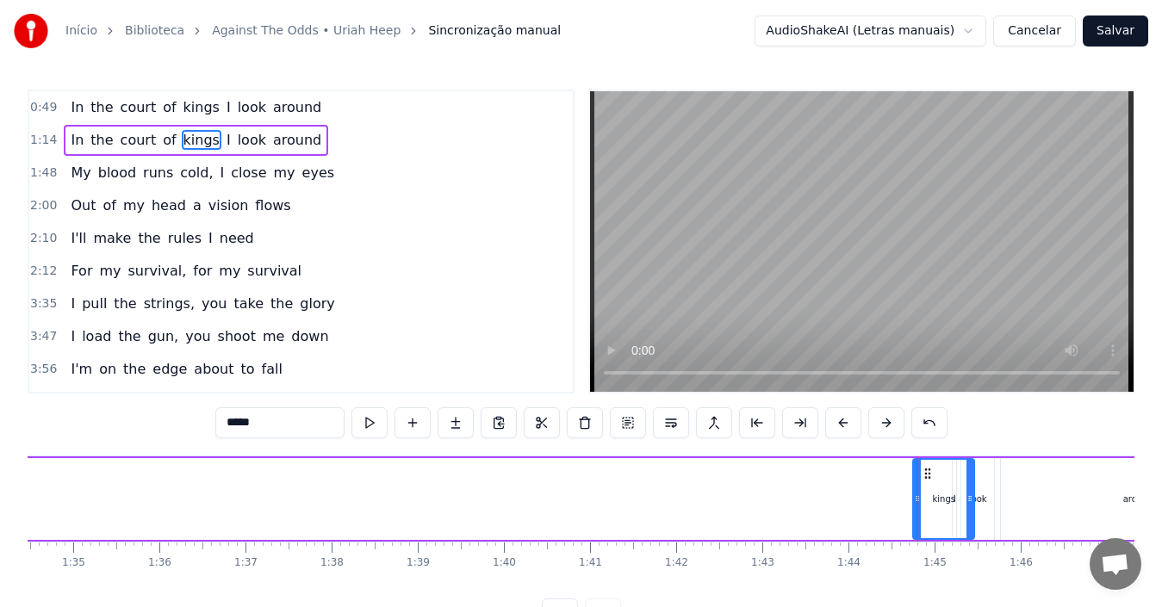
drag, startPoint x: 926, startPoint y: 512, endPoint x: 973, endPoint y: 511, distance: 47.4
click at [973, 511] on div at bounding box center [969, 499] width 7 height 78
drag, startPoint x: 967, startPoint y: 503, endPoint x: 955, endPoint y: 502, distance: 12.1
click at [955, 502] on icon at bounding box center [957, 499] width 7 height 14
click at [986, 510] on div "look" at bounding box center [977, 499] width 33 height 82
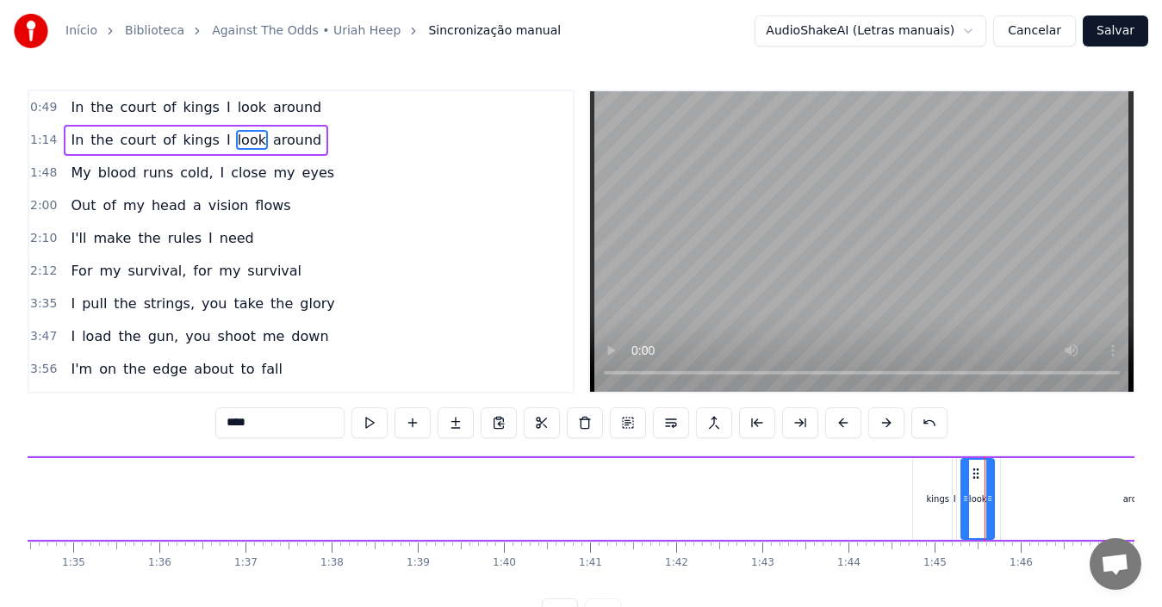
click at [1102, 500] on div "around" at bounding box center [1138, 499] width 274 height 82
type input "******"
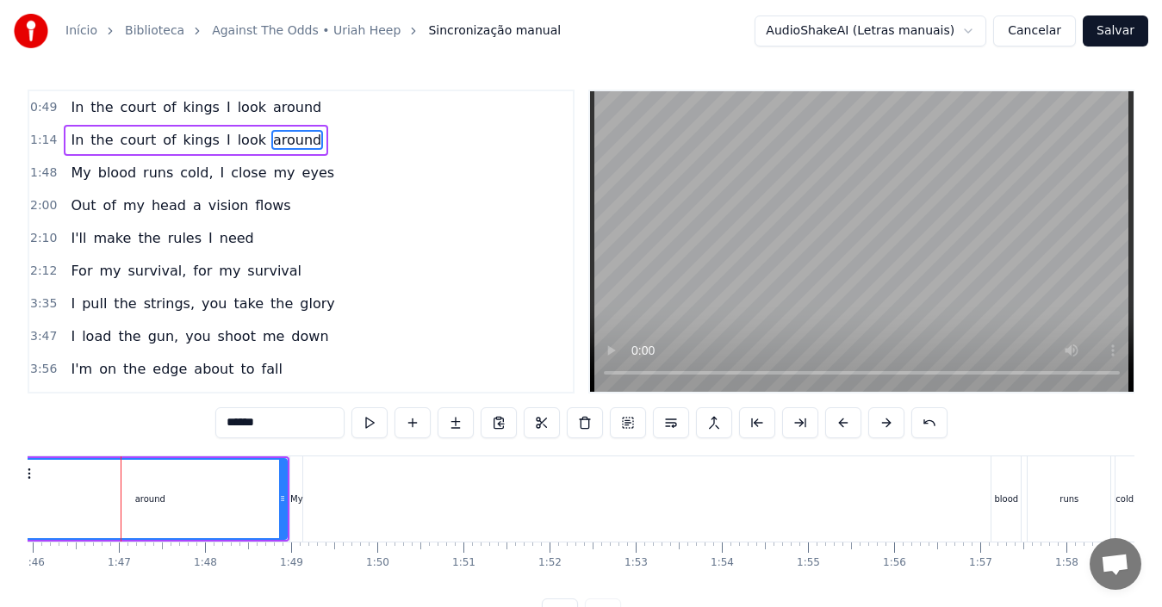
scroll to position [0, 9132]
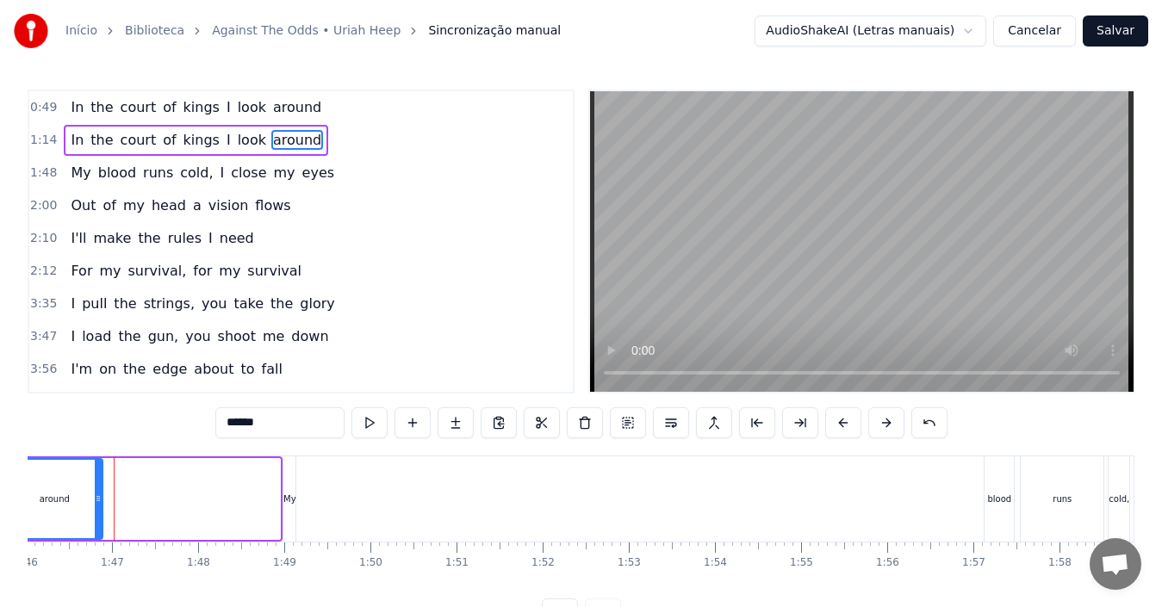
drag, startPoint x: 274, startPoint y: 499, endPoint x: 96, endPoint y: 478, distance: 178.6
click at [96, 478] on div at bounding box center [98, 499] width 7 height 78
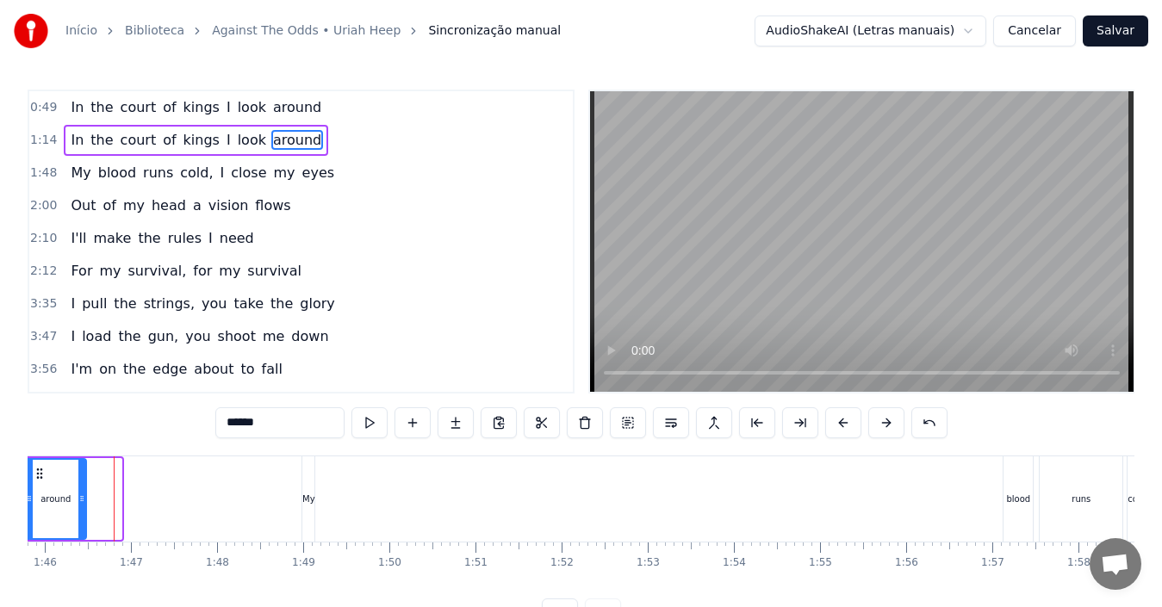
drag, startPoint x: 117, startPoint y: 497, endPoint x: 82, endPoint y: 500, distance: 35.4
click at [82, 500] on icon at bounding box center [81, 499] width 7 height 14
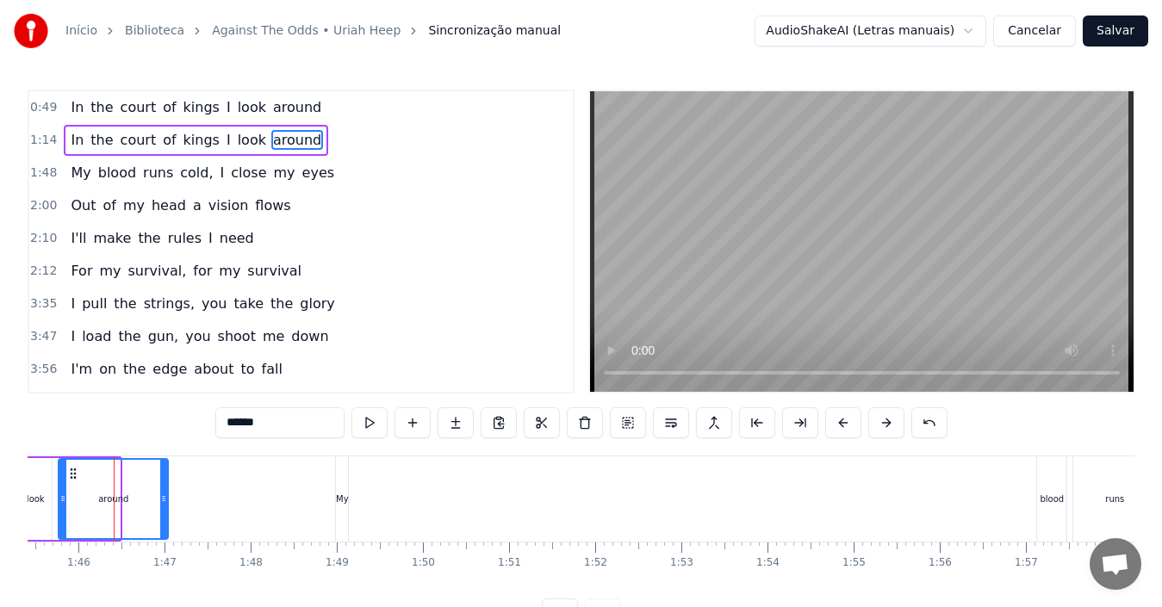
drag, startPoint x: 118, startPoint y: 510, endPoint x: 166, endPoint y: 513, distance: 48.4
click at [166, 513] on div at bounding box center [163, 499] width 7 height 78
drag, startPoint x: 162, startPoint y: 519, endPoint x: 136, endPoint y: 524, distance: 26.2
click at [136, 524] on div at bounding box center [137, 499] width 7 height 78
drag, startPoint x: 137, startPoint y: 515, endPoint x: 96, endPoint y: 516, distance: 41.4
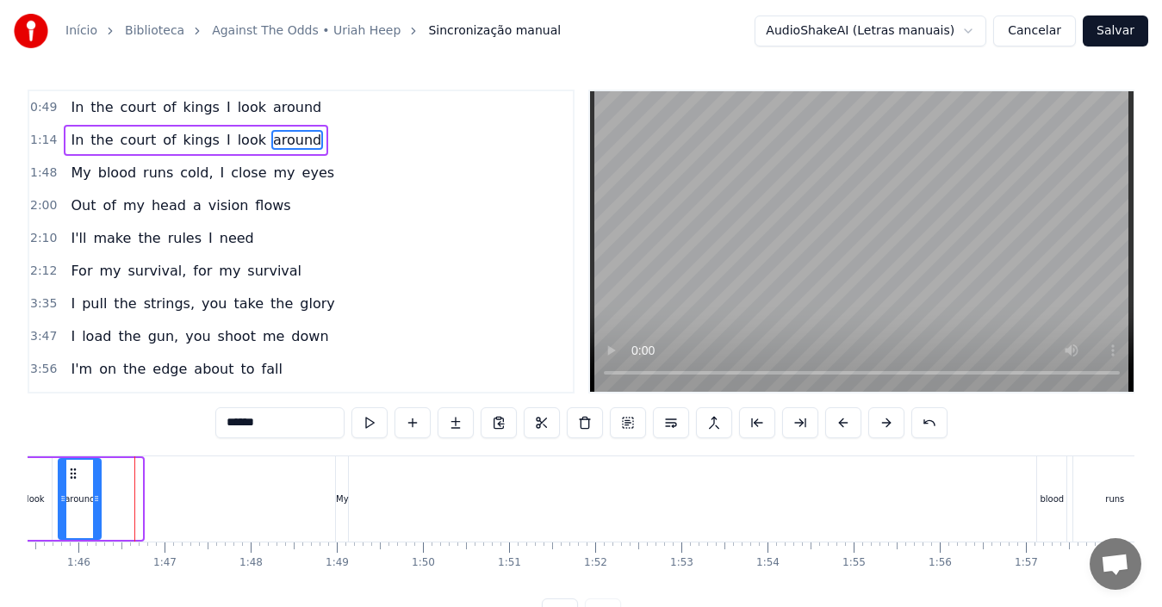
click at [96, 516] on div at bounding box center [96, 499] width 7 height 78
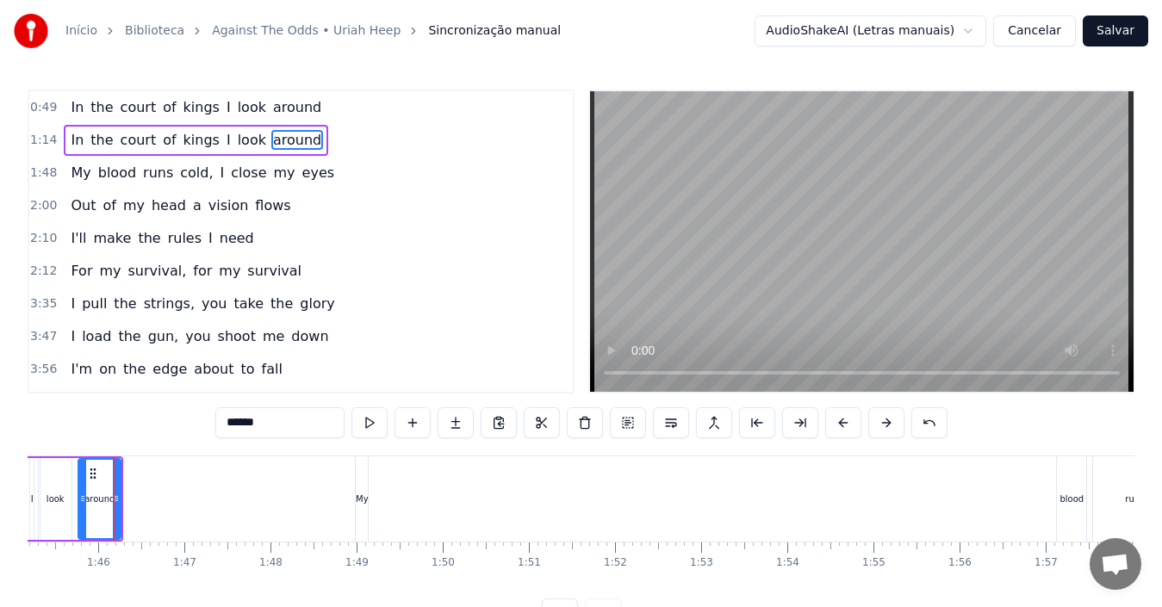
click at [121, 520] on div "around" at bounding box center [100, 499] width 44 height 82
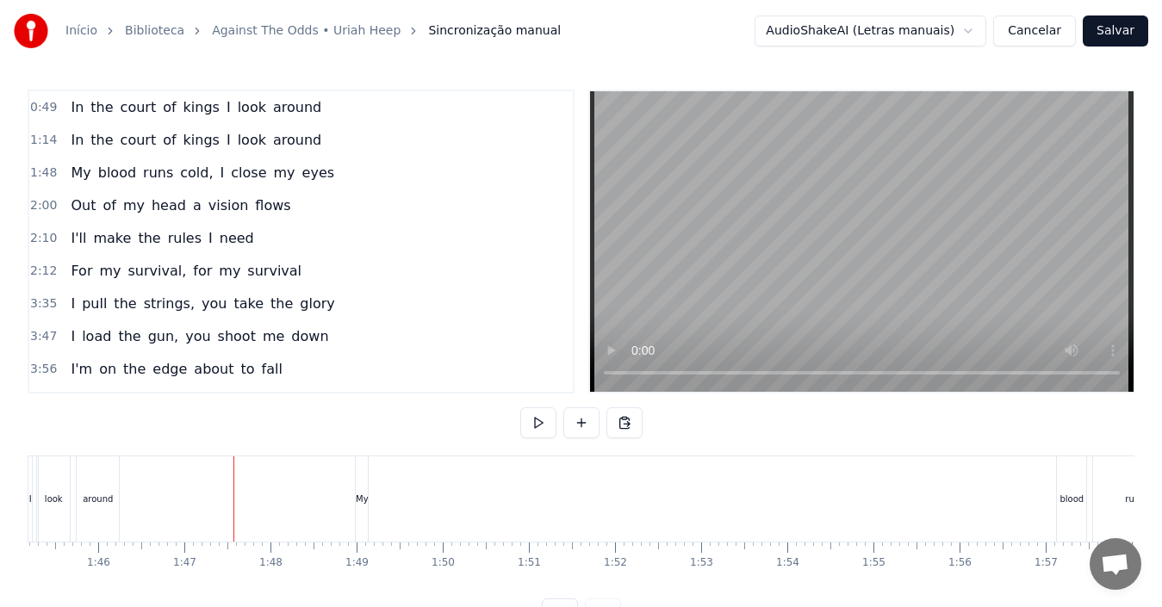
click at [119, 510] on div "around" at bounding box center [98, 499] width 44 height 85
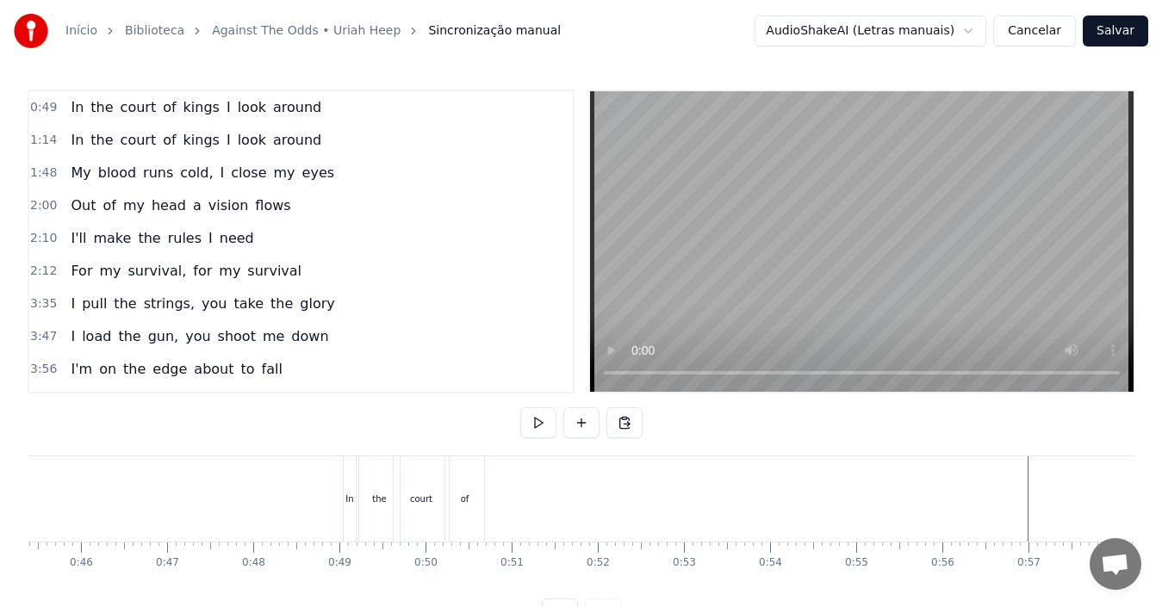
scroll to position [0, 3803]
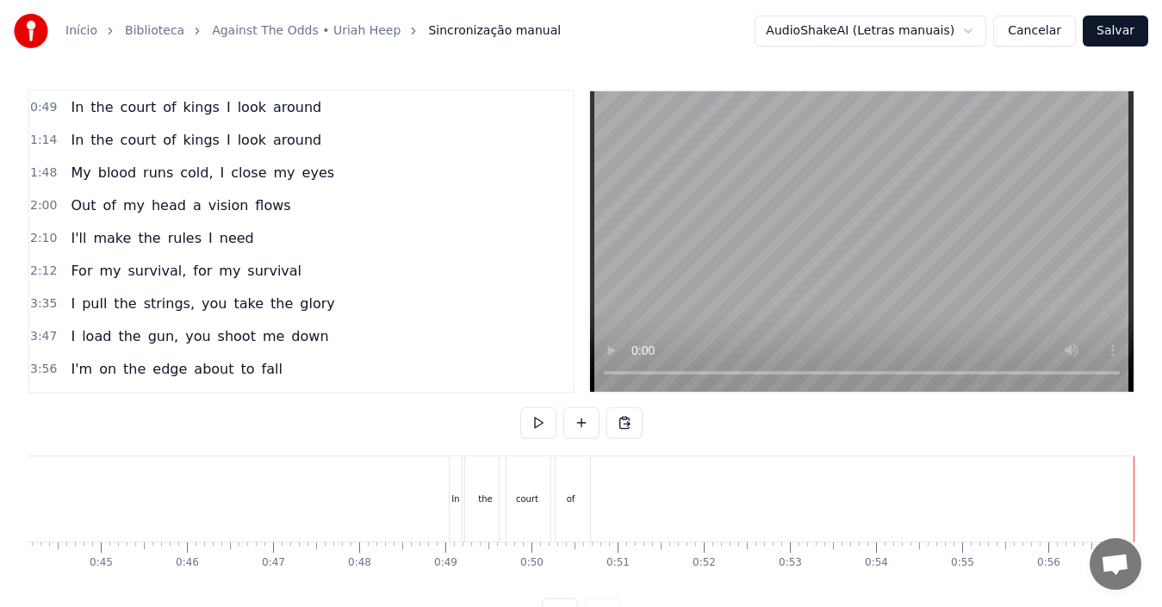
click at [589, 490] on div "of" at bounding box center [570, 499] width 40 height 85
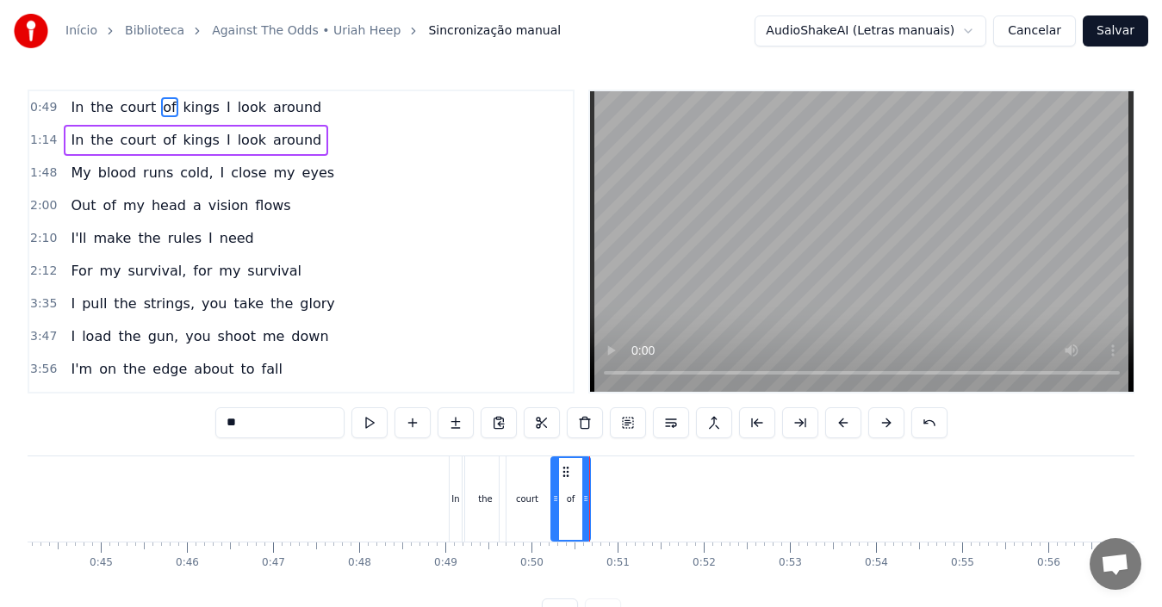
drag, startPoint x: 589, startPoint y: 490, endPoint x: 605, endPoint y: 498, distance: 17.3
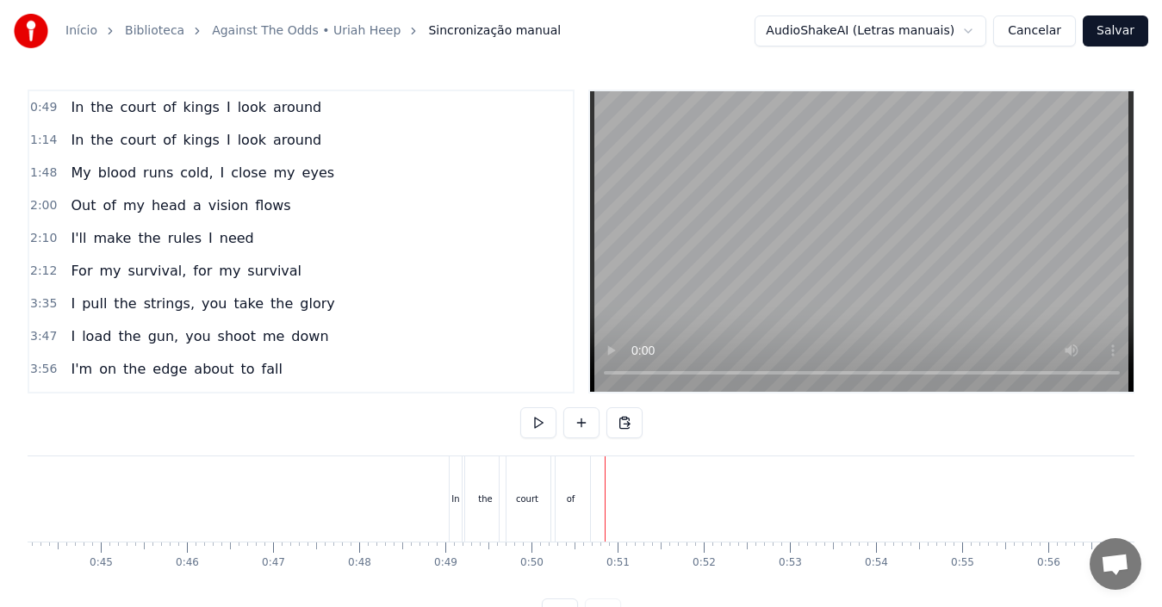
click at [457, 508] on div "In" at bounding box center [456, 499] width 12 height 85
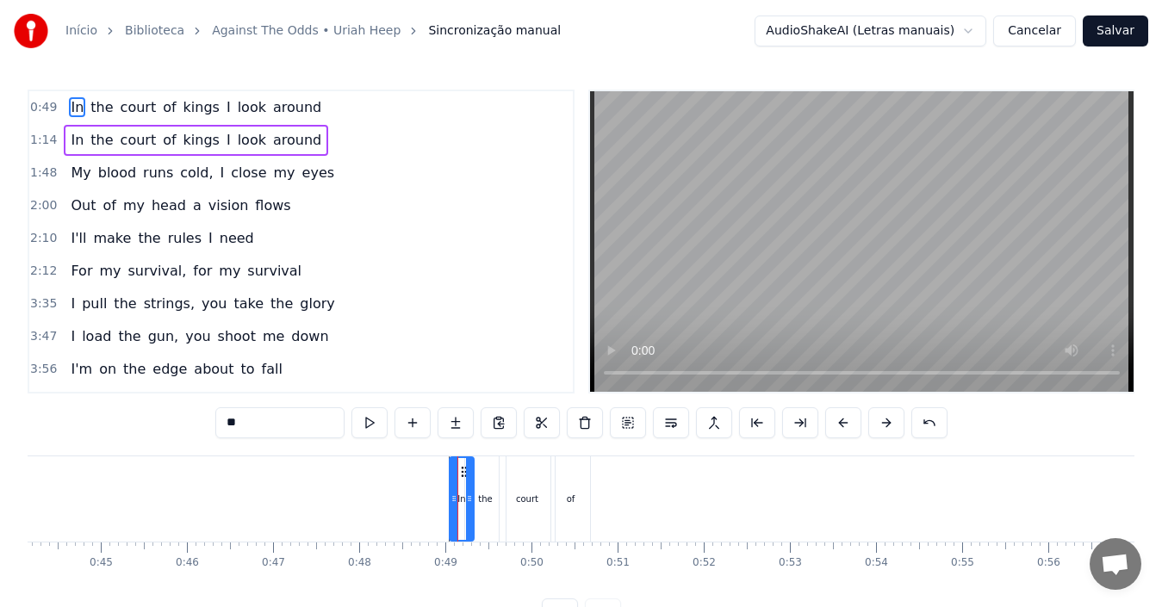
drag, startPoint x: 459, startPoint y: 508, endPoint x: 471, endPoint y: 509, distance: 12.1
click at [471, 509] on div at bounding box center [469, 499] width 7 height 82
click at [508, 519] on div "court" at bounding box center [527, 499] width 55 height 85
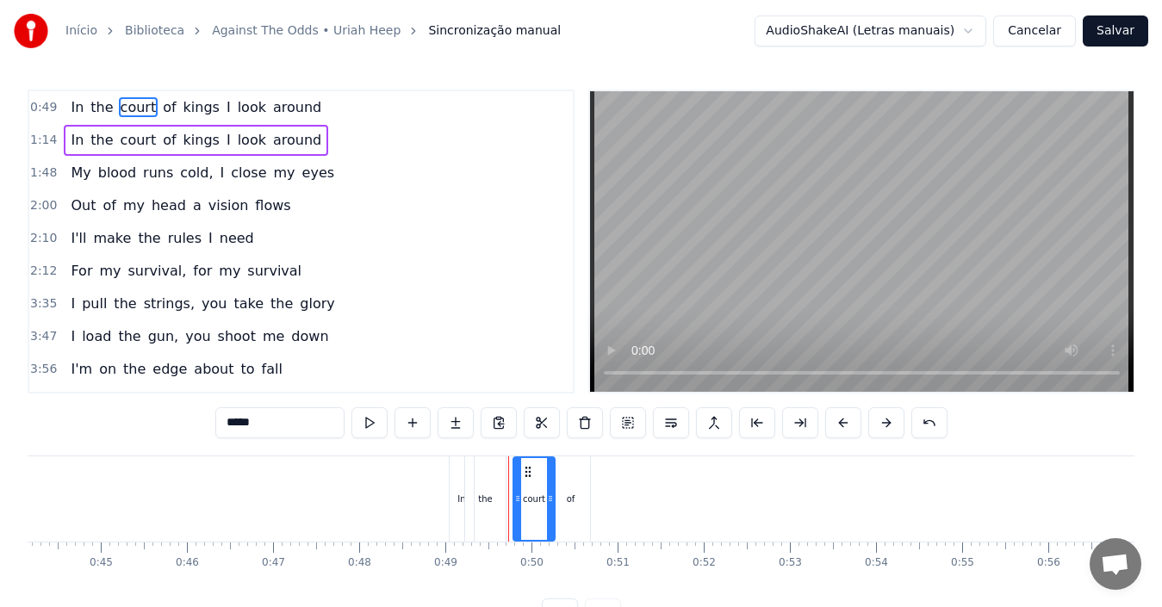
drag, startPoint x: 502, startPoint y: 516, endPoint x: 516, endPoint y: 522, distance: 15.0
click at [516, 522] on div at bounding box center [517, 499] width 7 height 82
click at [500, 516] on div "the" at bounding box center [485, 499] width 40 height 85
drag, startPoint x: 501, startPoint y: 514, endPoint x: 516, endPoint y: 517, distance: 14.9
click at [516, 517] on div at bounding box center [516, 499] width 7 height 82
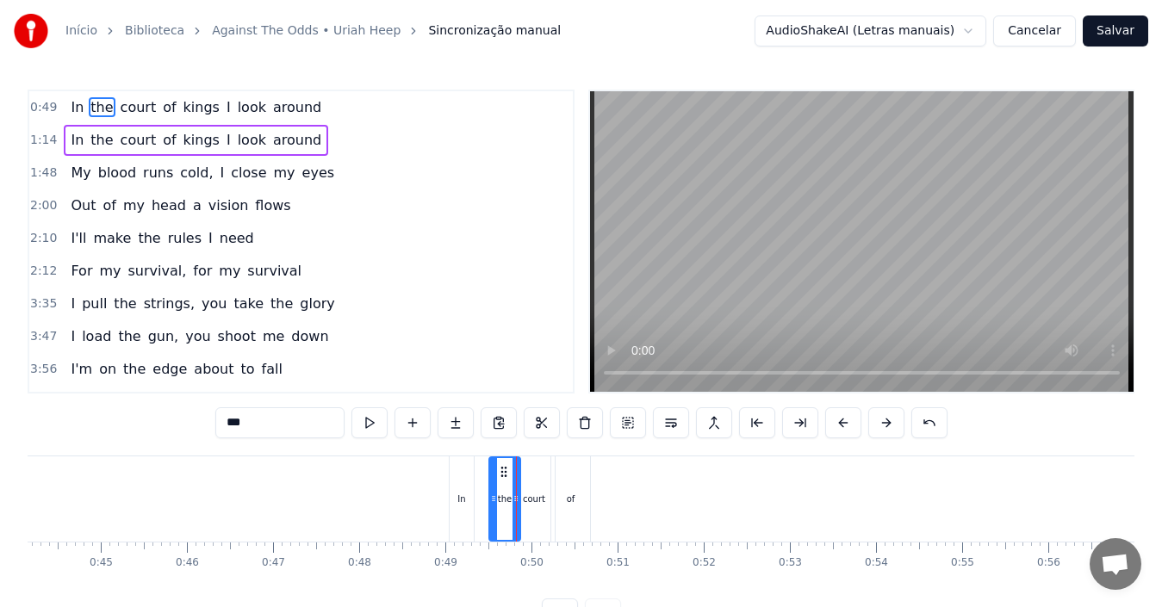
drag, startPoint x: 468, startPoint y: 506, endPoint x: 490, endPoint y: 510, distance: 22.7
click at [490, 510] on div at bounding box center [493, 499] width 7 height 82
click at [464, 506] on div "In" at bounding box center [462, 499] width 24 height 85
type input "**"
drag, startPoint x: 467, startPoint y: 511, endPoint x: 486, endPoint y: 518, distance: 20.2
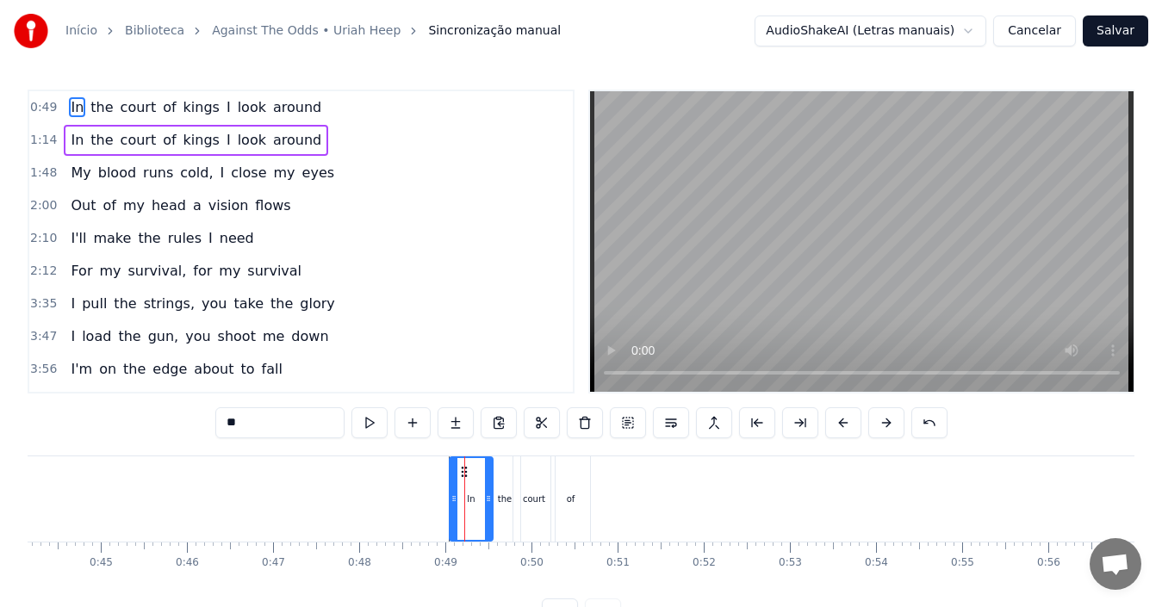
click at [486, 518] on div at bounding box center [488, 499] width 7 height 82
drag, startPoint x: 455, startPoint y: 508, endPoint x: 468, endPoint y: 513, distance: 13.9
click at [468, 513] on div at bounding box center [466, 499] width 7 height 82
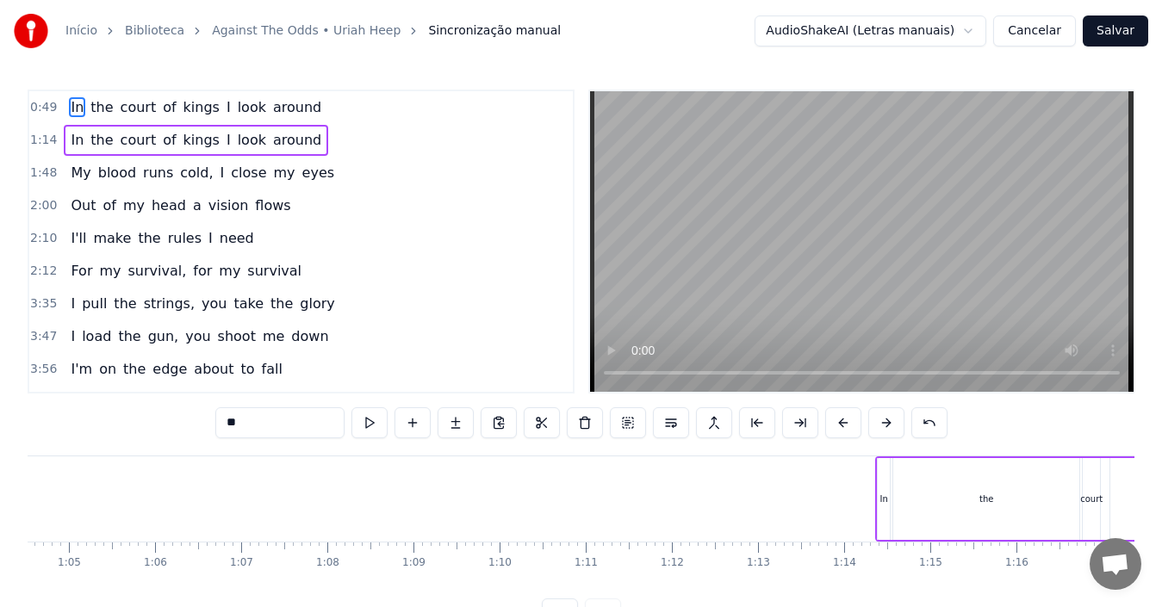
scroll to position [0, 5717]
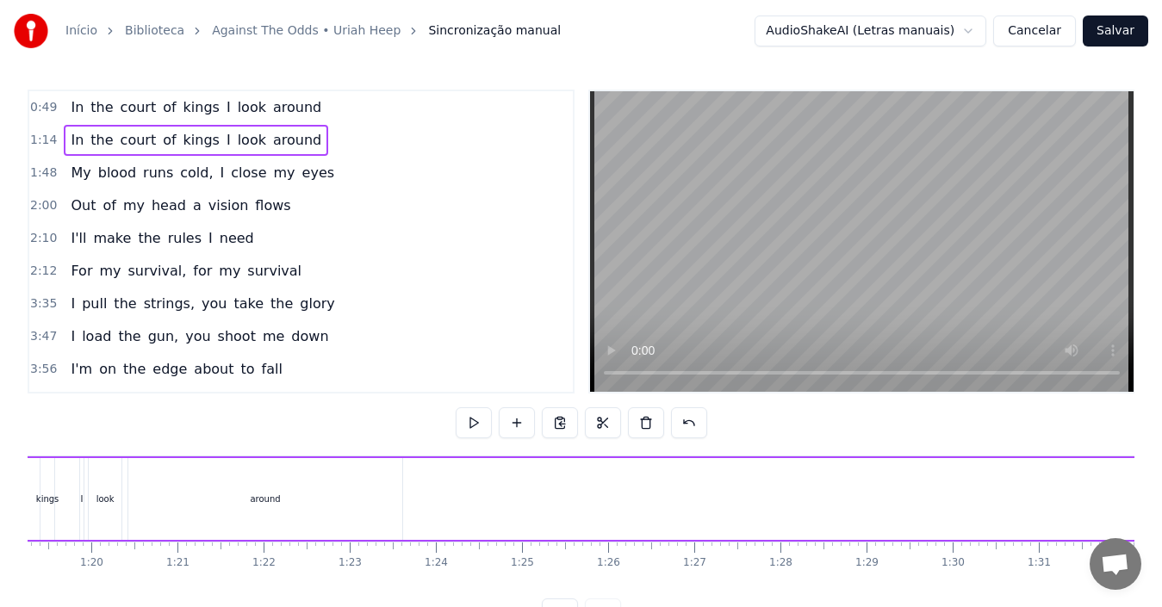
scroll to position [0, 6828]
drag, startPoint x: 216, startPoint y: 509, endPoint x: 11, endPoint y: 501, distance: 205.2
click at [9, 501] on div "Início Biblioteca Against The Odds • [PERSON_NAME] Sincronização manual AudioSh…" at bounding box center [581, 315] width 1162 height 630
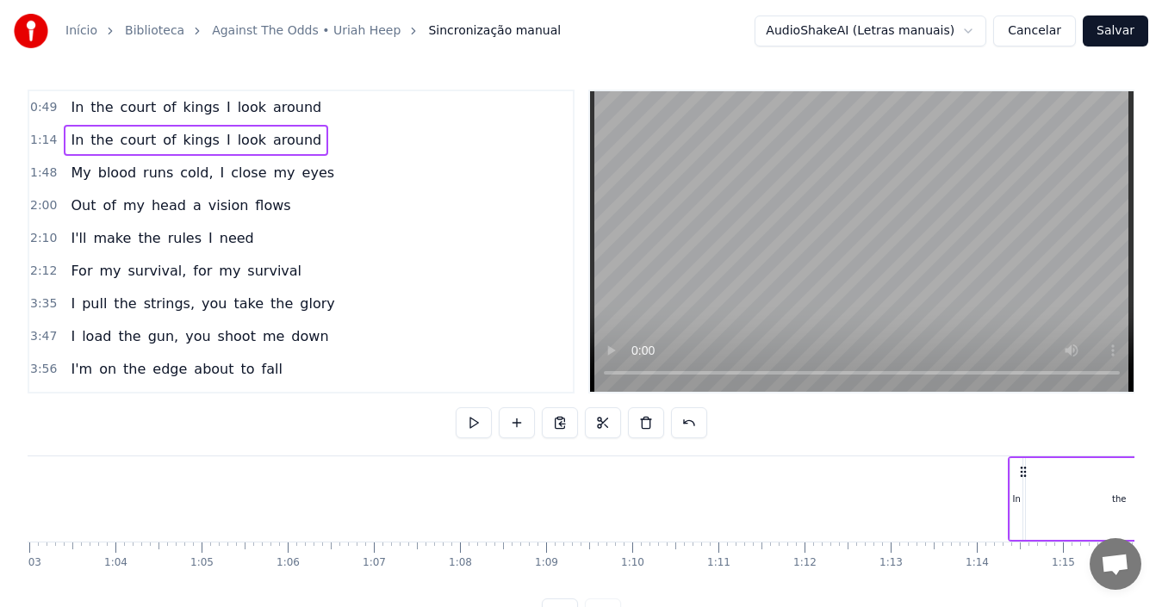
scroll to position [0, 5452]
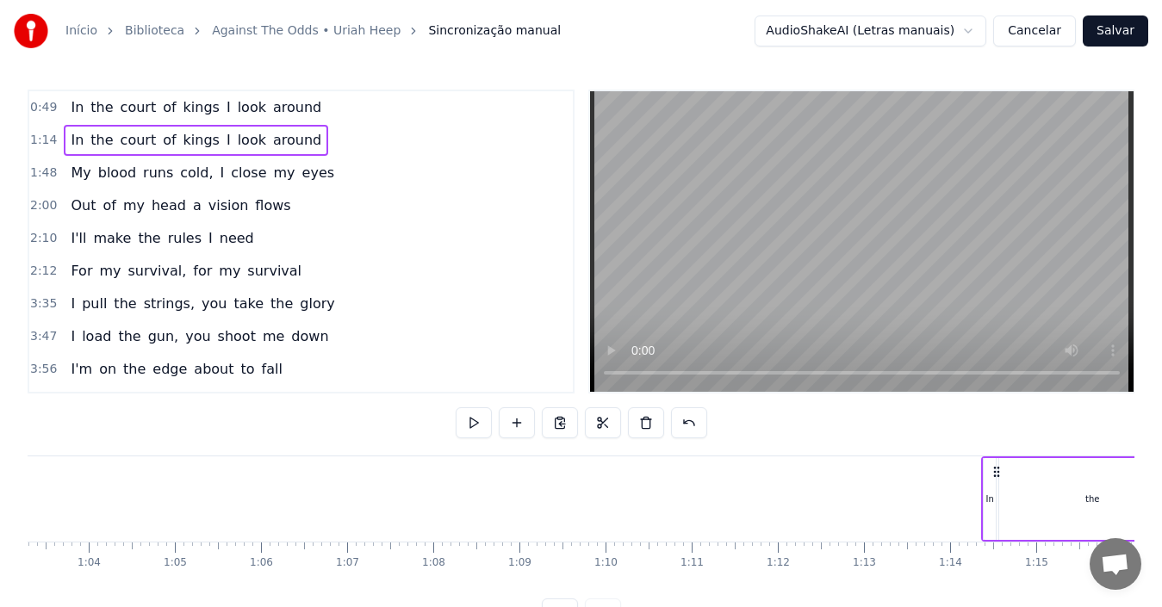
click at [990, 512] on div "In" at bounding box center [990, 499] width 12 height 82
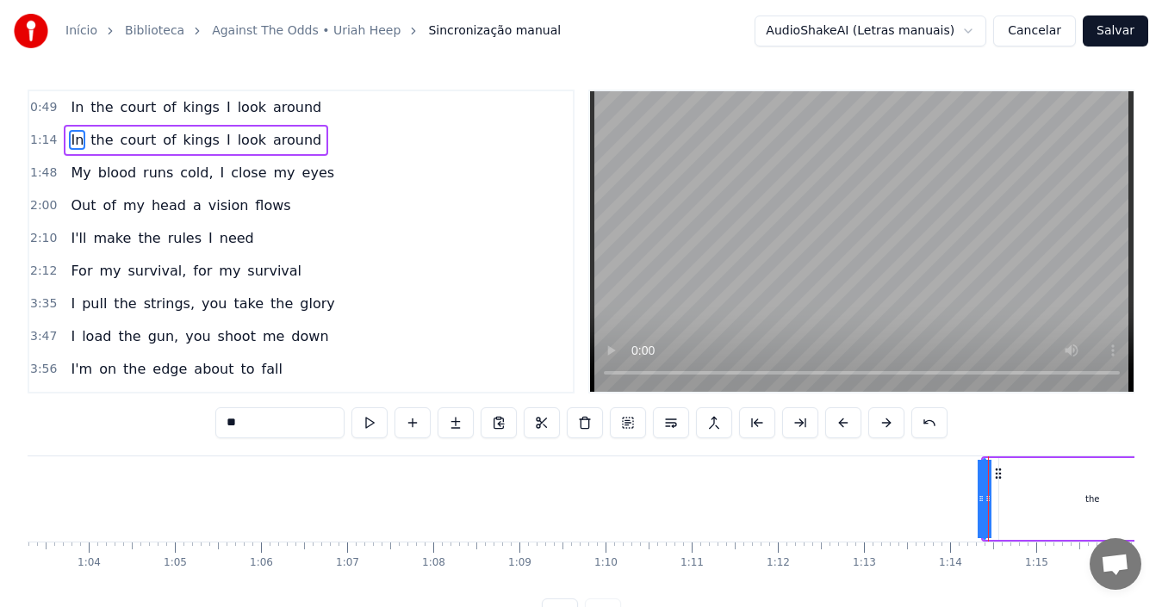
drag, startPoint x: 990, startPoint y: 512, endPoint x: 830, endPoint y: 524, distance: 160.7
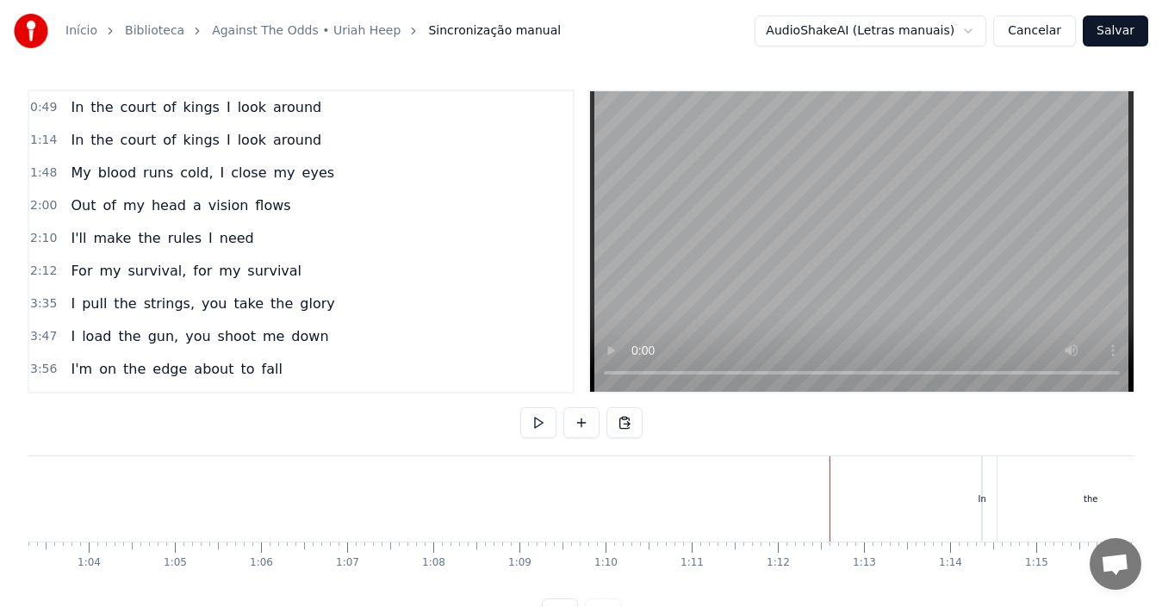
click at [1000, 504] on div "the" at bounding box center [1091, 499] width 188 height 85
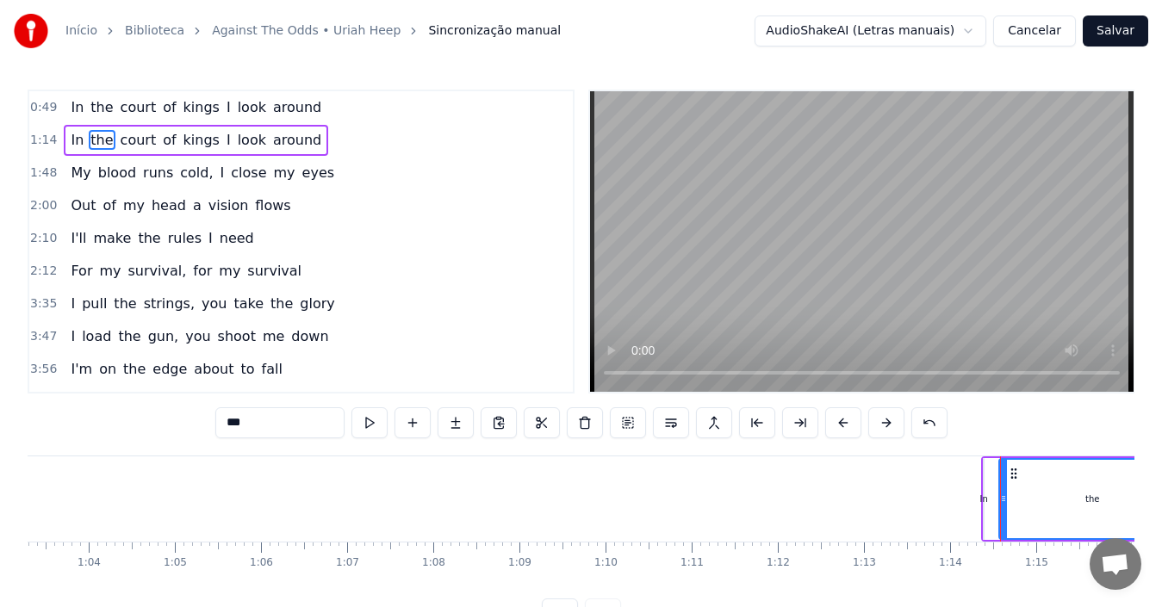
click at [983, 508] on div "In" at bounding box center [984, 499] width 2 height 82
type input "**"
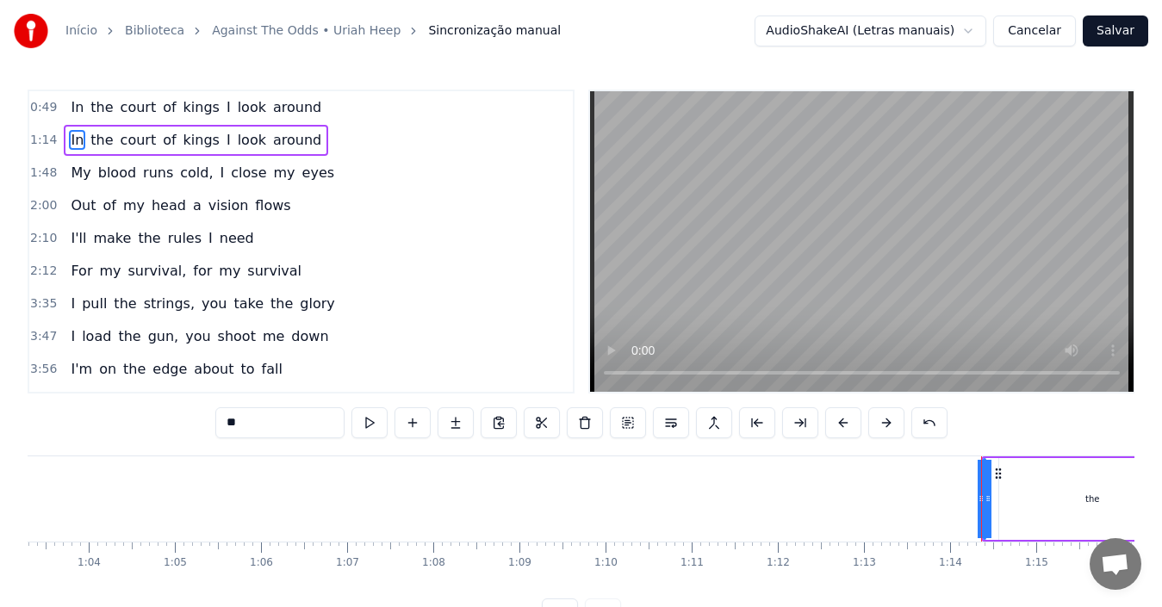
drag, startPoint x: 983, startPoint y: 508, endPoint x: 905, endPoint y: 520, distance: 78.5
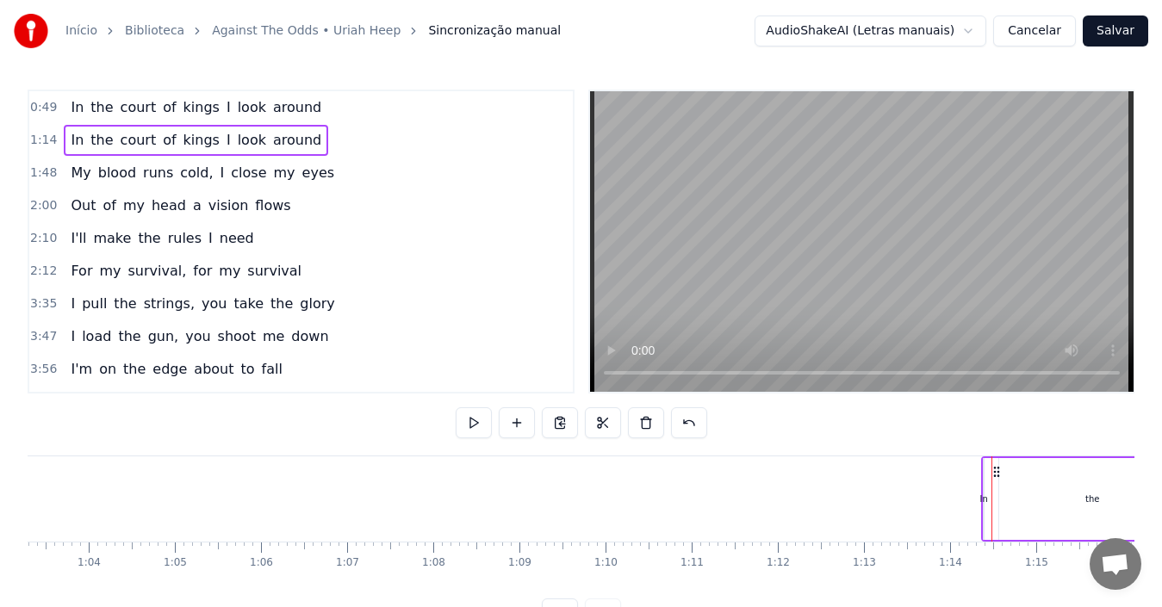
click at [985, 513] on div "In" at bounding box center [984, 499] width 2 height 82
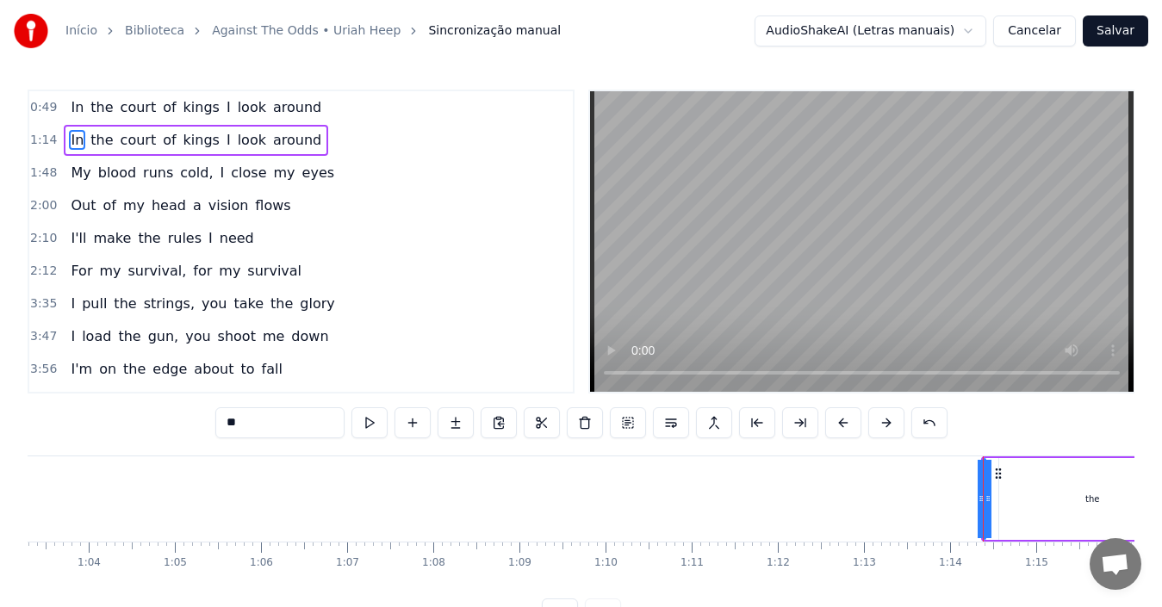
drag, startPoint x: 985, startPoint y: 513, endPoint x: 945, endPoint y: 514, distance: 39.6
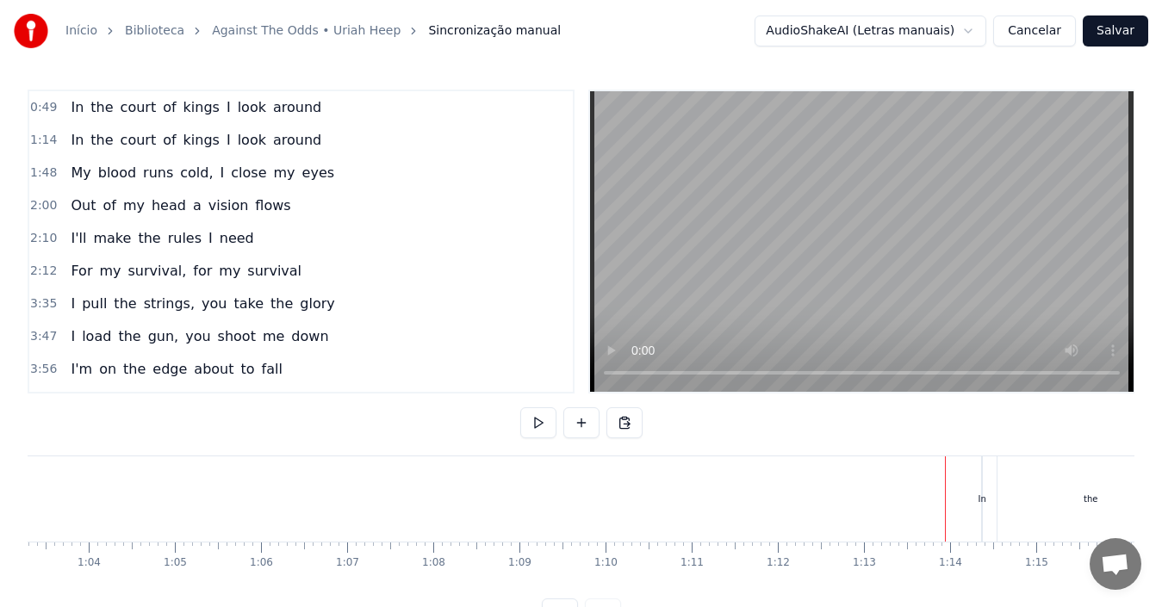
click at [983, 506] on div "In" at bounding box center [982, 499] width 2 height 85
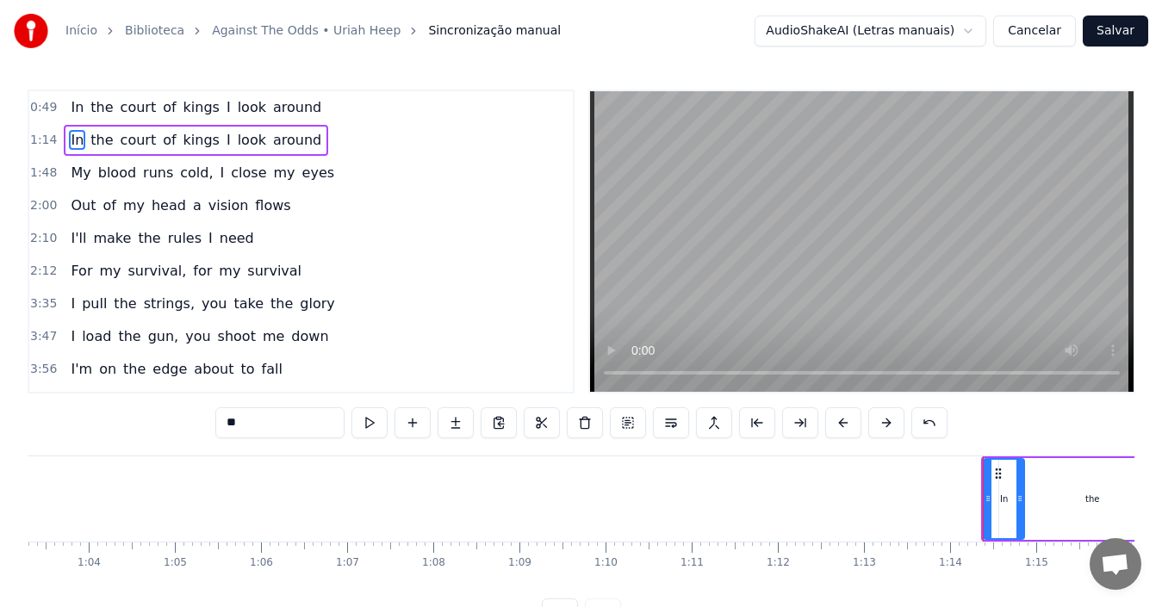
drag, startPoint x: 982, startPoint y: 506, endPoint x: 1024, endPoint y: 512, distance: 42.5
click at [1024, 512] on div "In" at bounding box center [1004, 499] width 42 height 82
click at [1008, 501] on div "In" at bounding box center [1004, 499] width 39 height 78
click at [625, 423] on button at bounding box center [628, 422] width 36 height 31
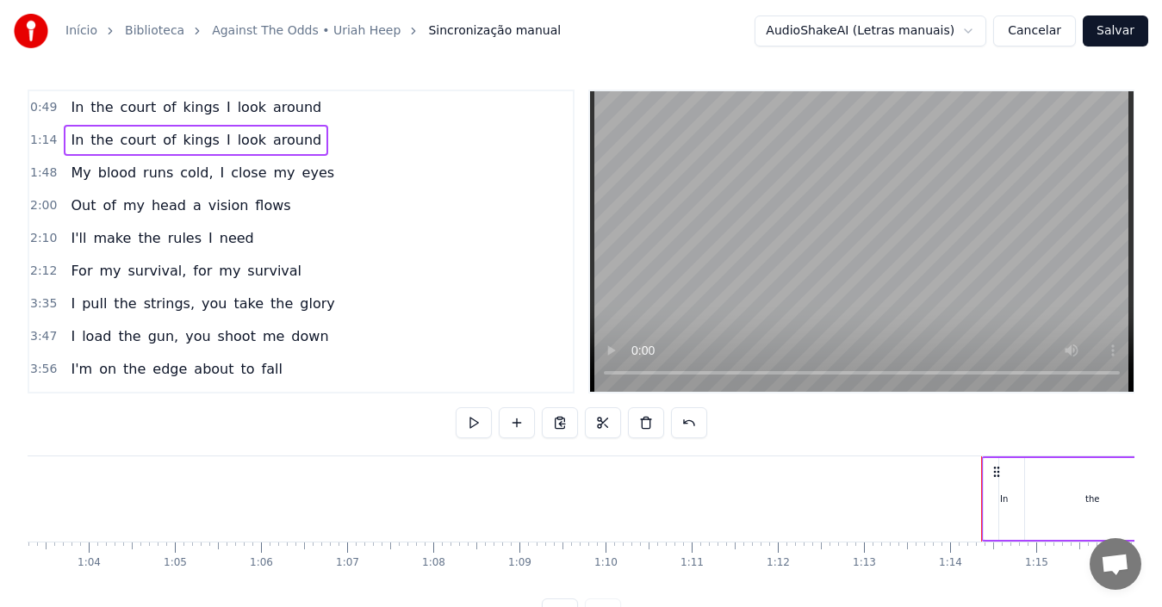
drag, startPoint x: 1022, startPoint y: 490, endPoint x: 1020, endPoint y: 502, distance: 12.2
click at [1020, 502] on div "the" at bounding box center [1092, 499] width 186 height 82
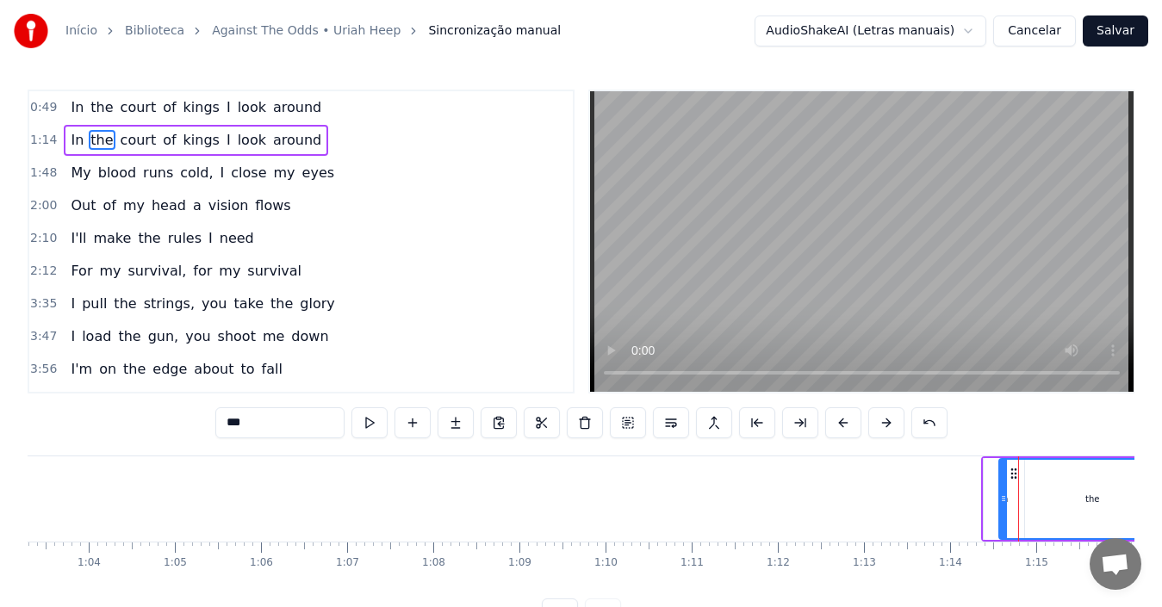
click at [1102, 506] on div "the" at bounding box center [1092, 499] width 184 height 78
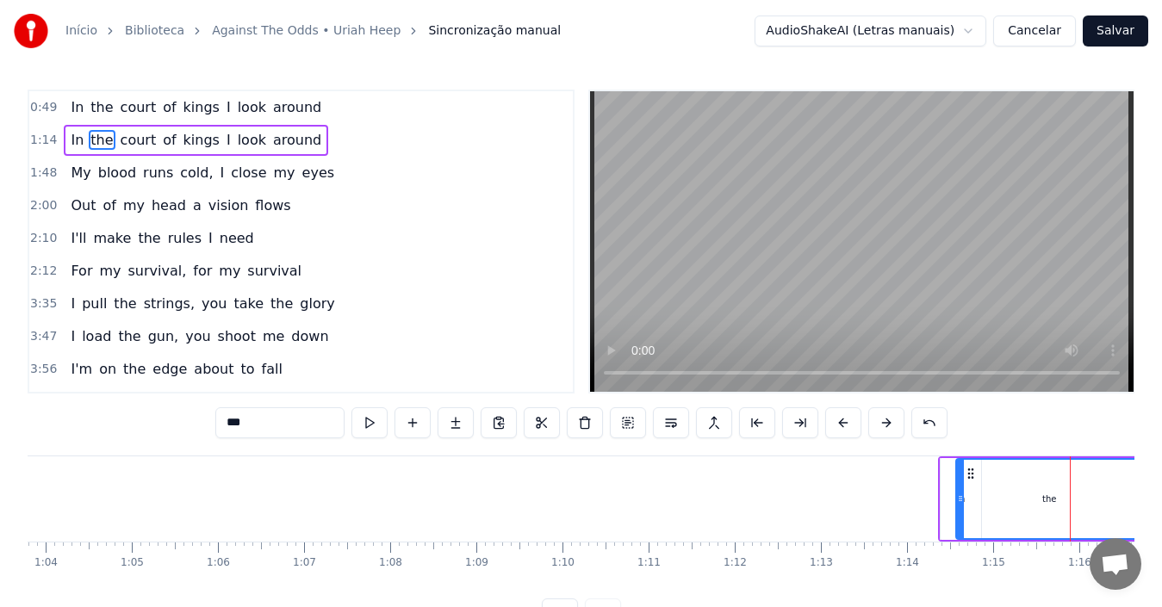
click at [1102, 506] on div "the" at bounding box center [1049, 499] width 184 height 78
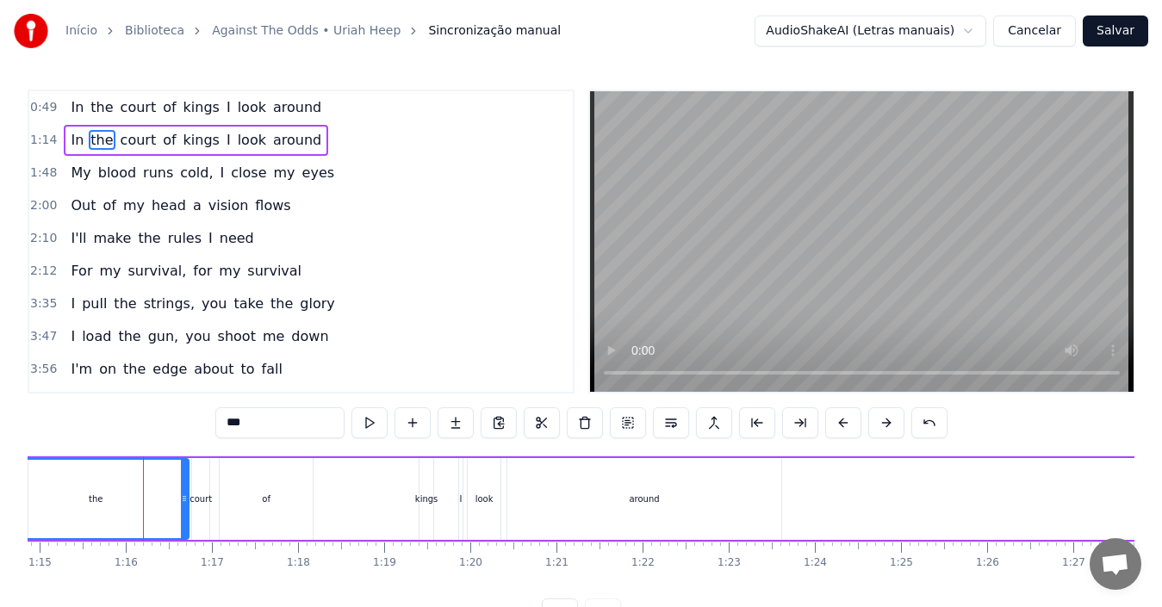
scroll to position [0, 6451]
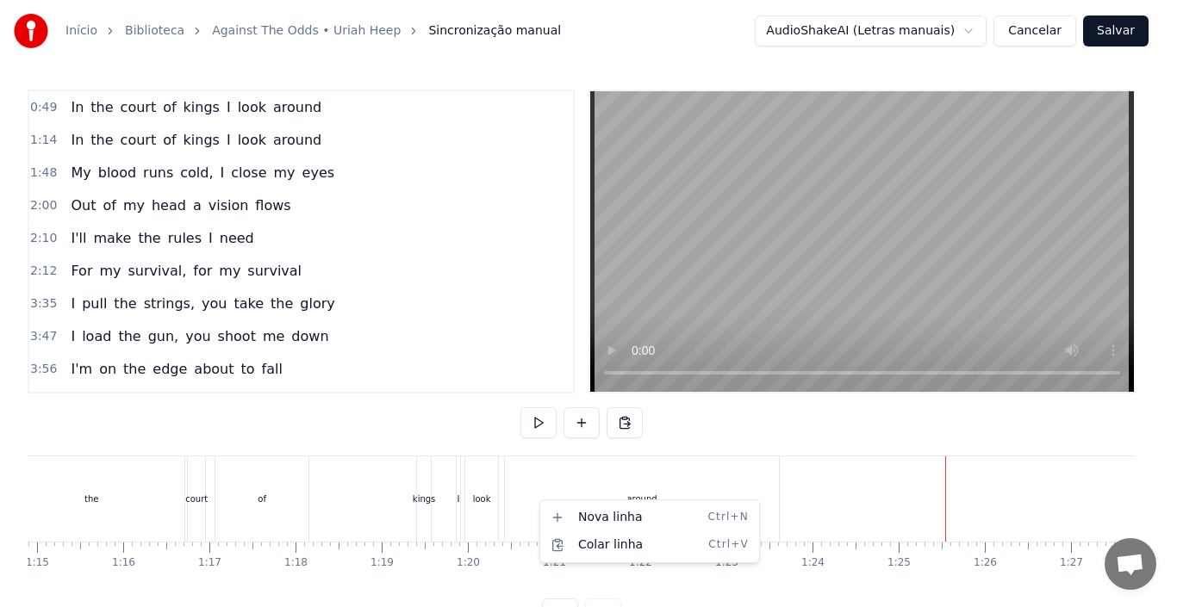
click at [81, 145] on html "Início Biblioteca Against The Odds • [PERSON_NAME] Sincronização manual AudioSh…" at bounding box center [588, 328] width 1177 height 657
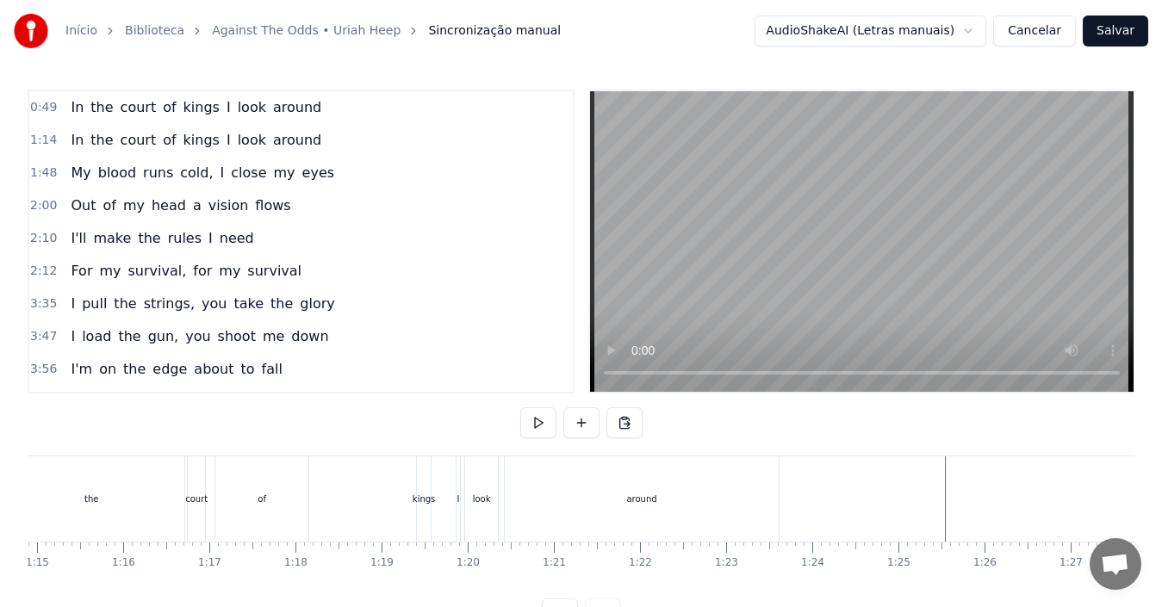
click at [81, 145] on div "In the court of kings I look around" at bounding box center [196, 140] width 264 height 31
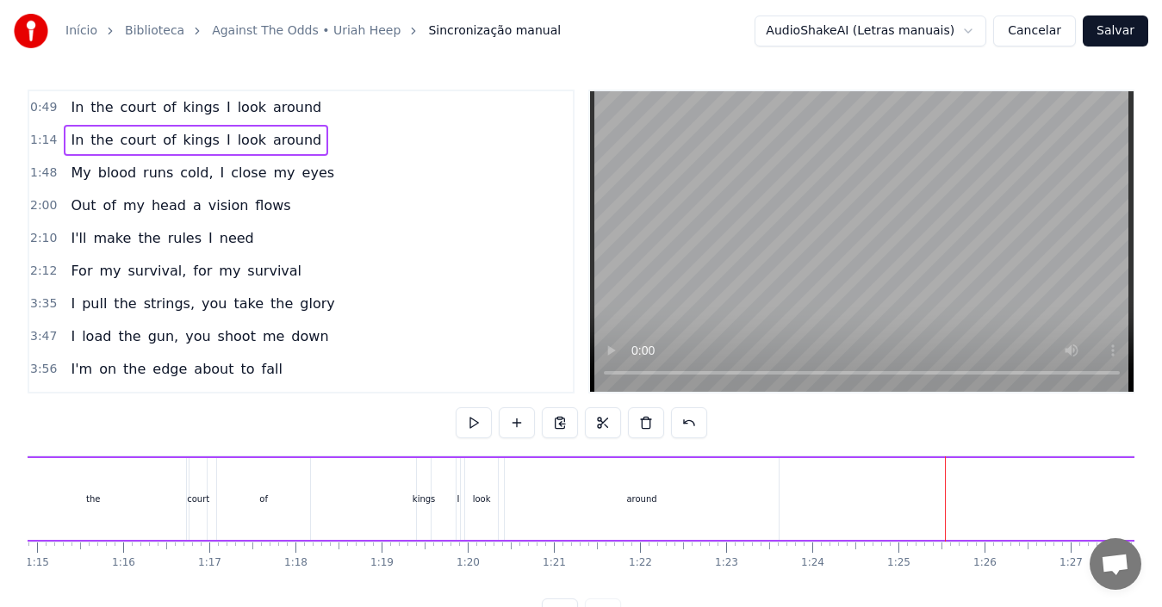
scroll to position [0, 6319]
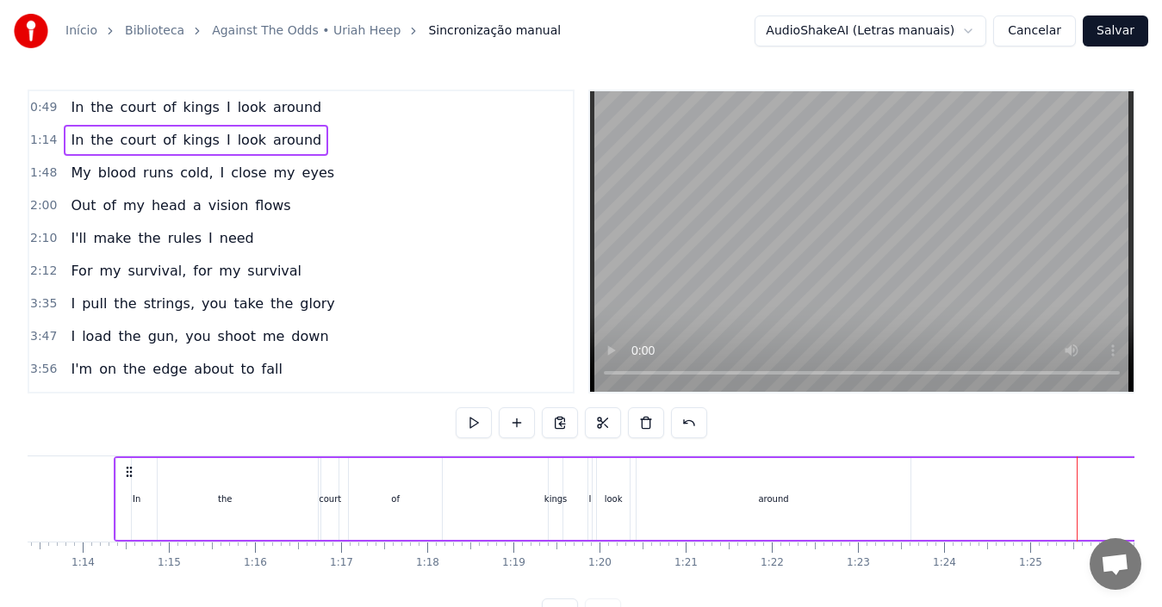
click at [81, 145] on div "In the court of kings I look around" at bounding box center [196, 140] width 264 height 31
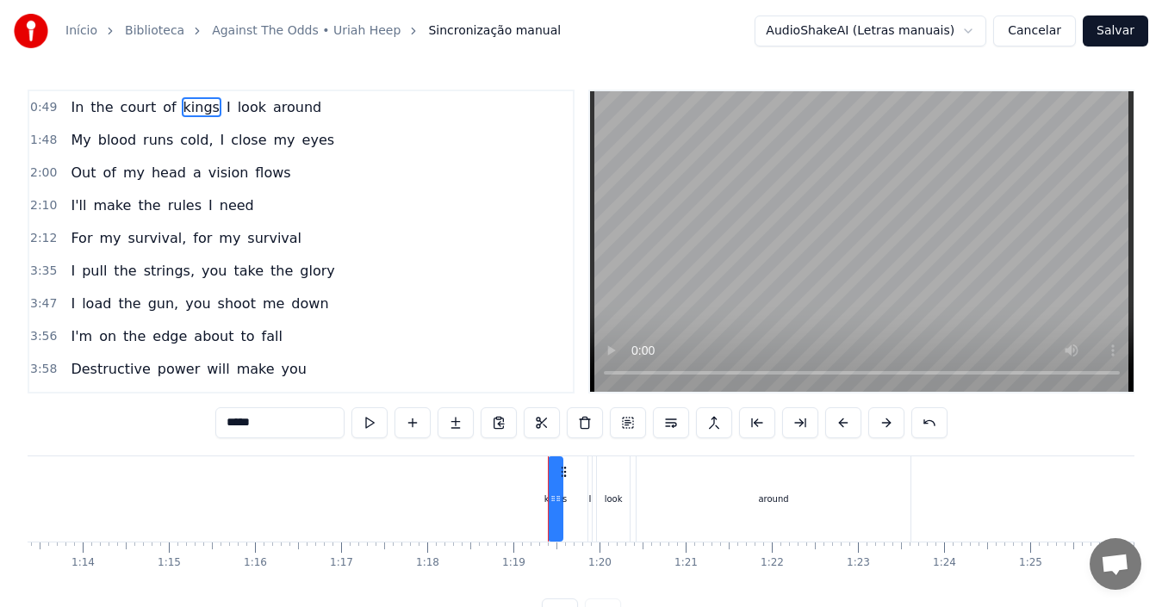
click at [324, 113] on div "0:49 In the court of kings I look around" at bounding box center [301, 107] width 544 height 33
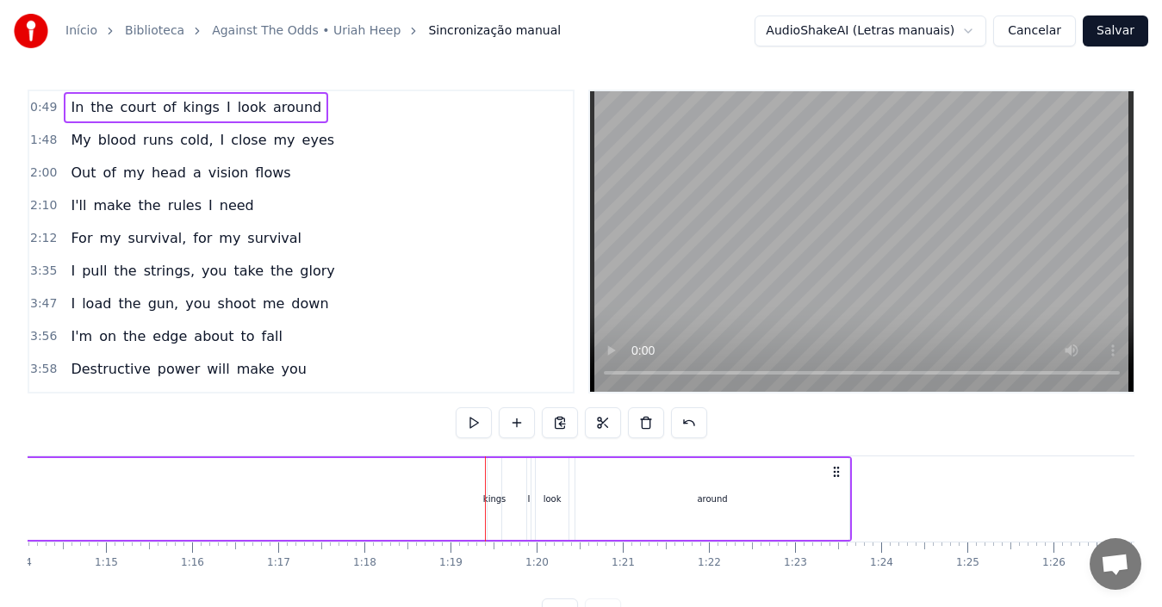
scroll to position [0, 6462]
drag, startPoint x: 767, startPoint y: 505, endPoint x: 710, endPoint y: 516, distance: 58.8
click at [710, 516] on div "around" at bounding box center [632, 499] width 274 height 82
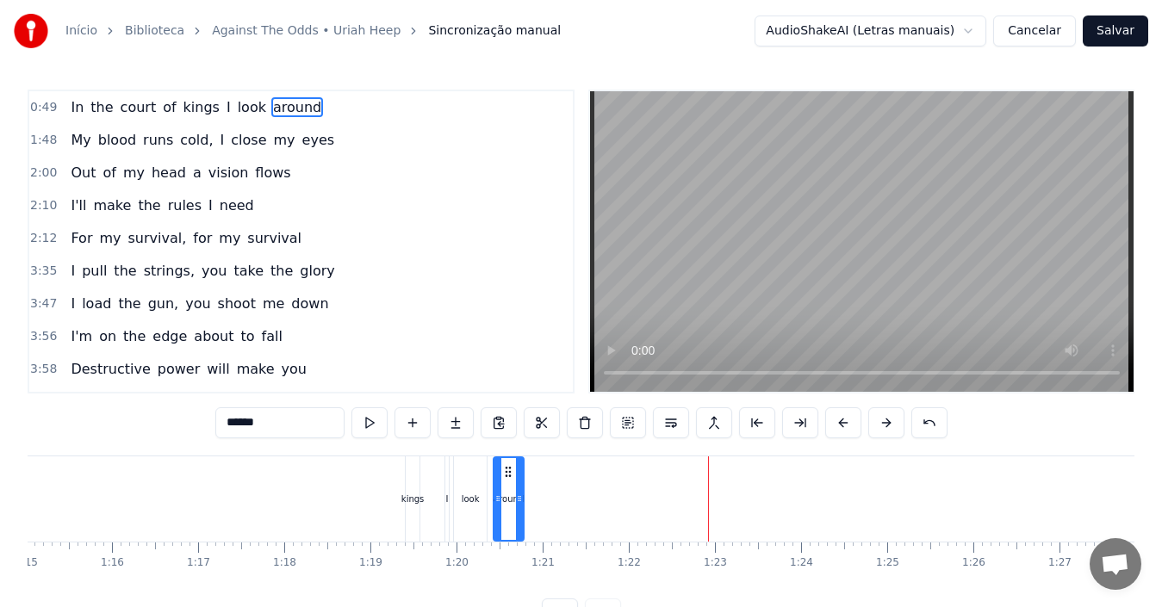
drag, startPoint x: 764, startPoint y: 506, endPoint x: 520, endPoint y: 506, distance: 243.8
click at [520, 506] on div at bounding box center [519, 499] width 7 height 82
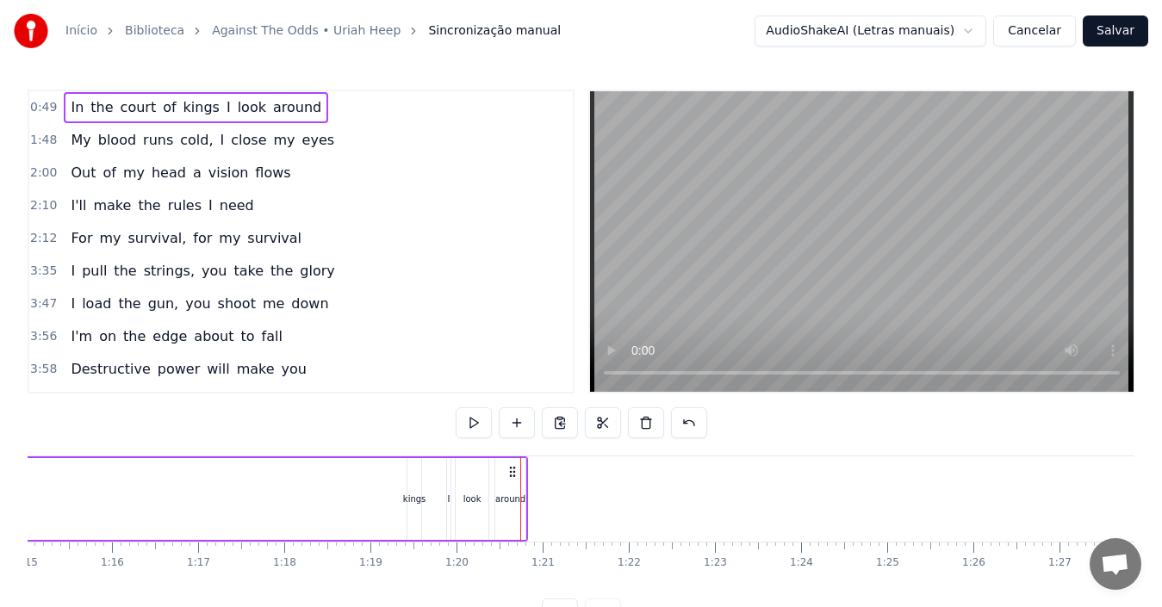
click at [406, 505] on div "kings" at bounding box center [414, 499] width 22 height 13
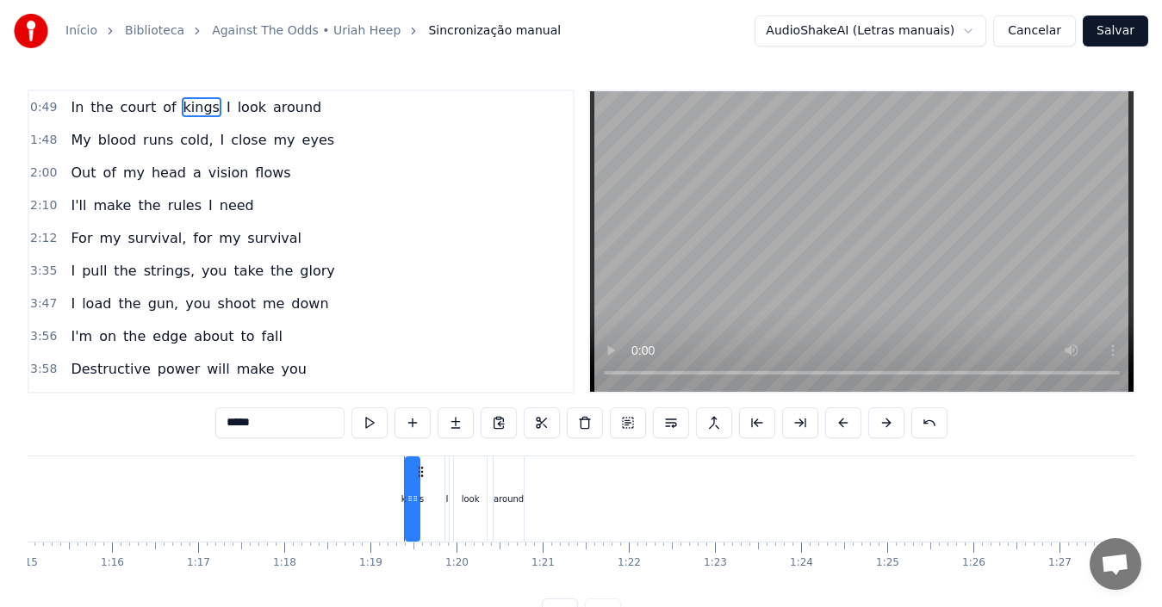
drag, startPoint x: 403, startPoint y: 505, endPoint x: 383, endPoint y: 508, distance: 20.1
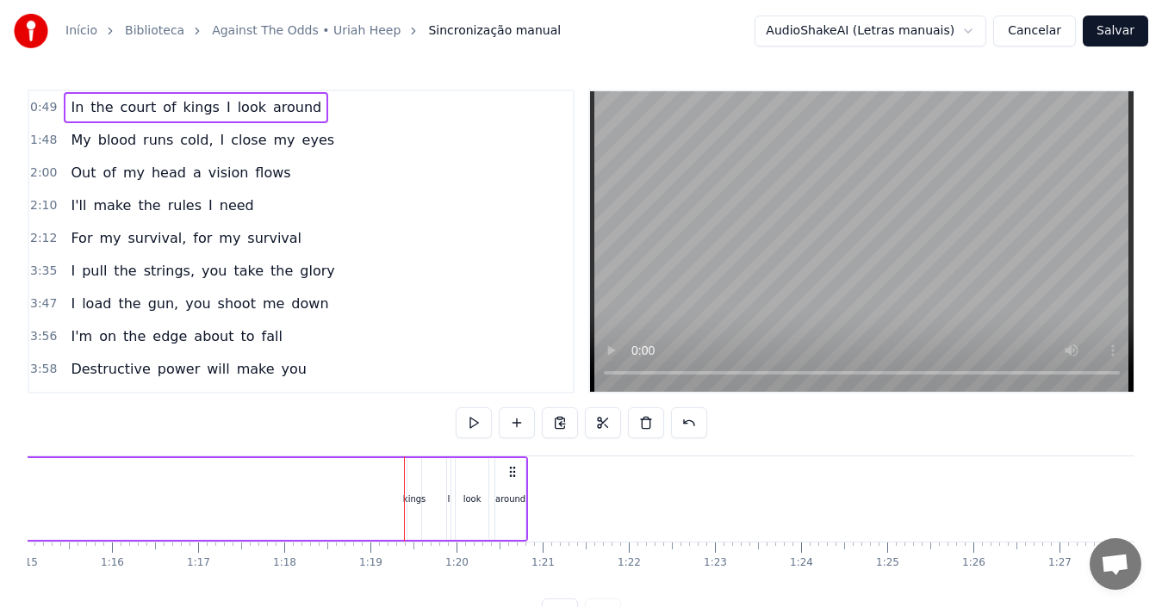
drag, startPoint x: 412, startPoint y: 492, endPoint x: 341, endPoint y: 475, distance: 72.5
drag, startPoint x: 306, startPoint y: 506, endPoint x: 161, endPoint y: 516, distance: 145.1
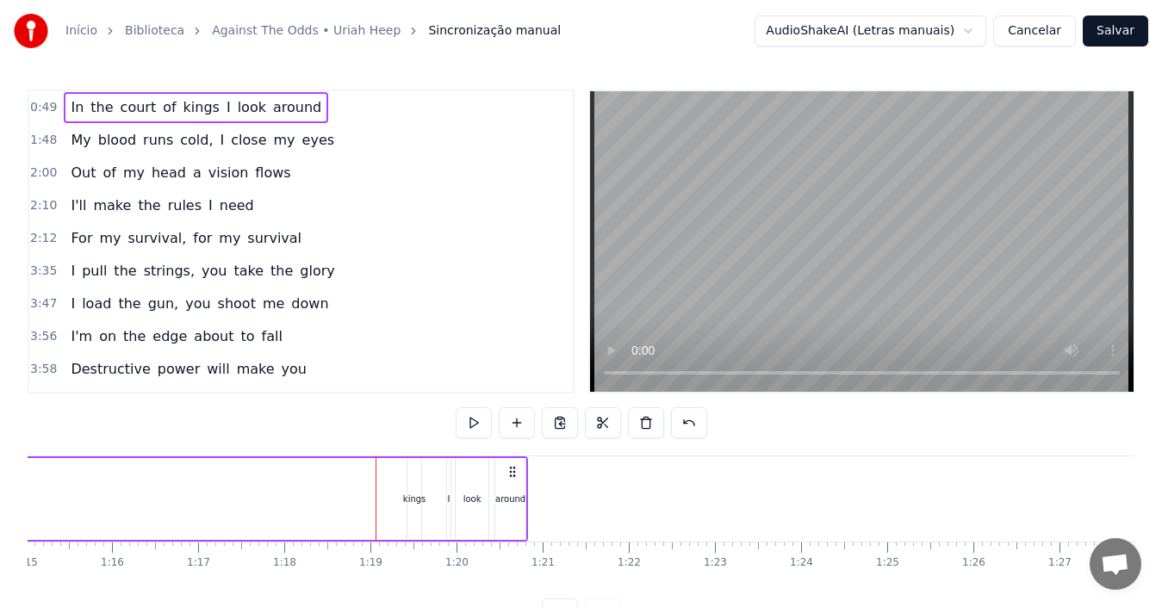
drag, startPoint x: 388, startPoint y: 497, endPoint x: 146, endPoint y: 501, distance: 242.1
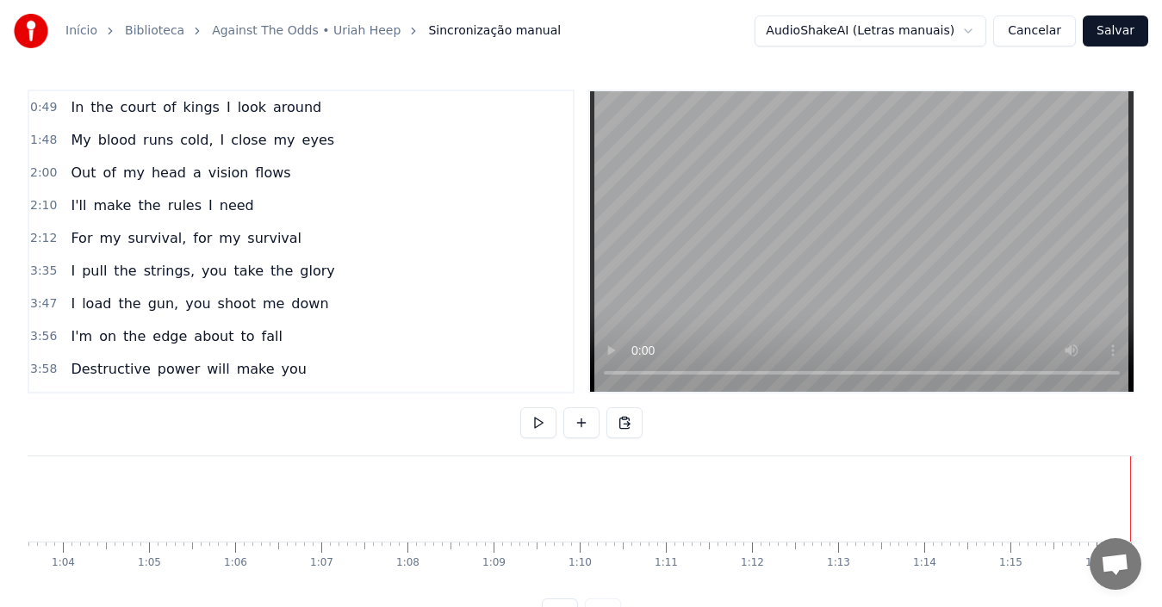
scroll to position [0, 5744]
click at [1102, 512] on div "kings" at bounding box center [1131, 499] width 14 height 85
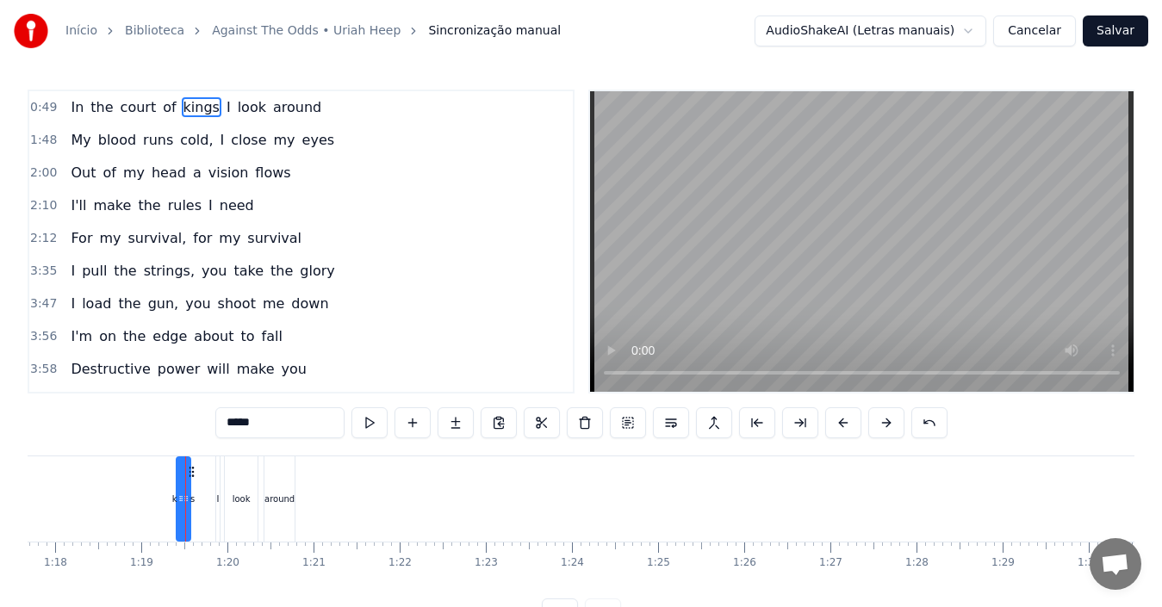
scroll to position [0, 6763]
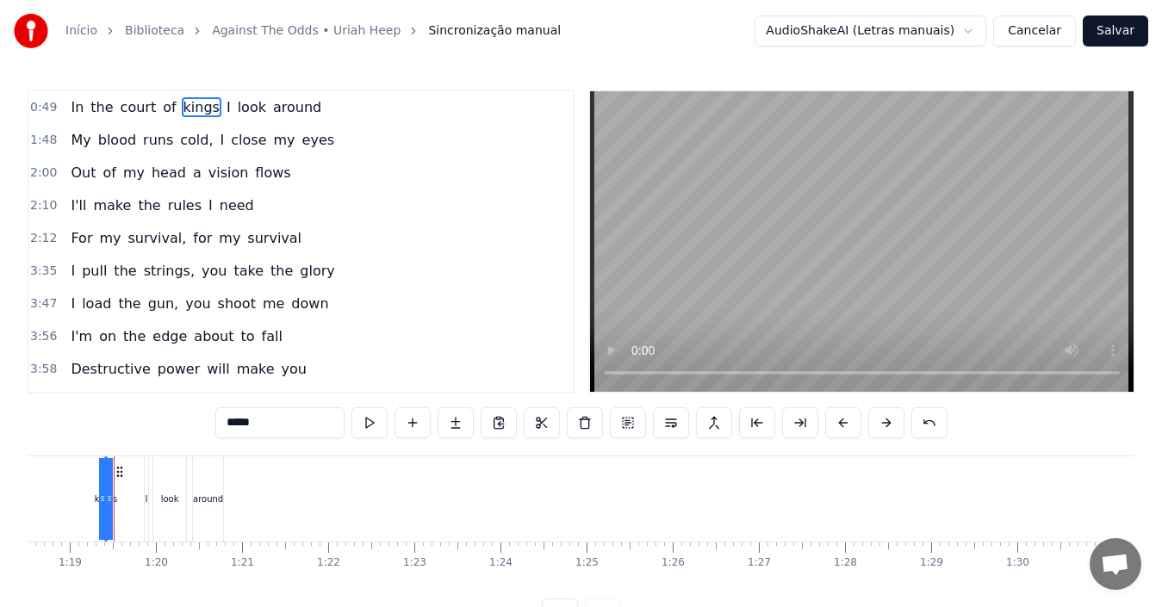
drag, startPoint x: 115, startPoint y: 504, endPoint x: 0, endPoint y: 494, distance: 115.0
click at [0, 494] on div "Início Biblioteca Against The Odds • [PERSON_NAME] Sincronização manual AudioSh…" at bounding box center [581, 315] width 1162 height 630
drag, startPoint x: 105, startPoint y: 497, endPoint x: 14, endPoint y: 494, distance: 91.4
click at [14, 494] on div "Início Biblioteca Against The Odds • [PERSON_NAME] Sincronização manual AudioSh…" at bounding box center [581, 315] width 1162 height 630
click at [116, 475] on icon at bounding box center [120, 472] width 14 height 14
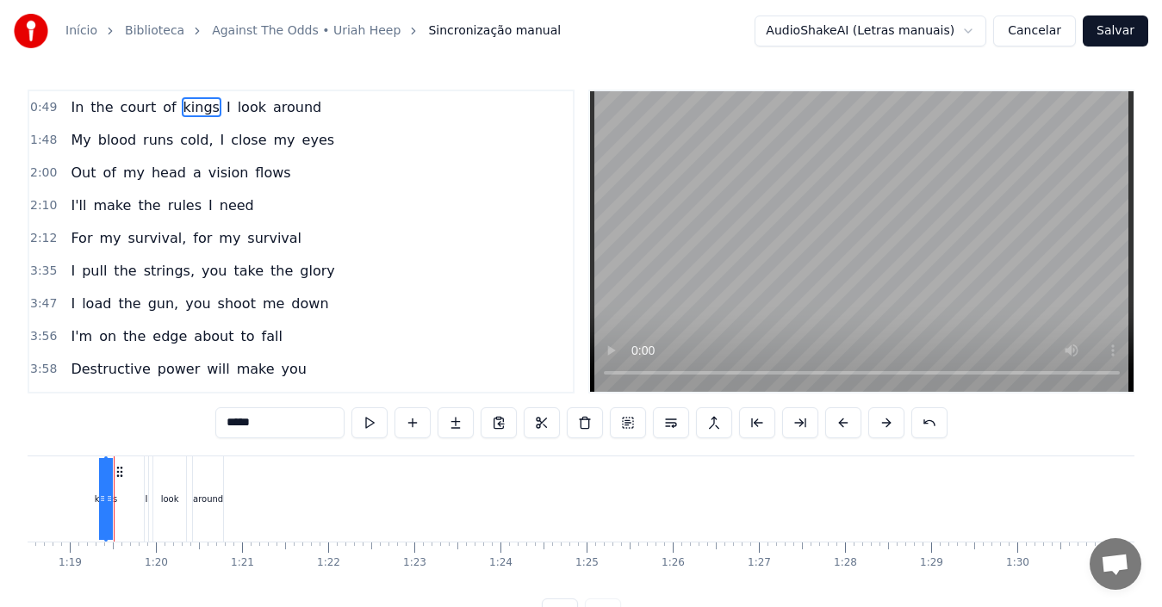
click at [118, 471] on circle at bounding box center [117, 471] width 1 height 1
drag, startPoint x: 109, startPoint y: 496, endPoint x: 0, endPoint y: 488, distance: 109.7
click at [0, 488] on div "Início Biblioteca Against The Odds • [PERSON_NAME] Sincronização manual AudioSh…" at bounding box center [581, 315] width 1162 height 630
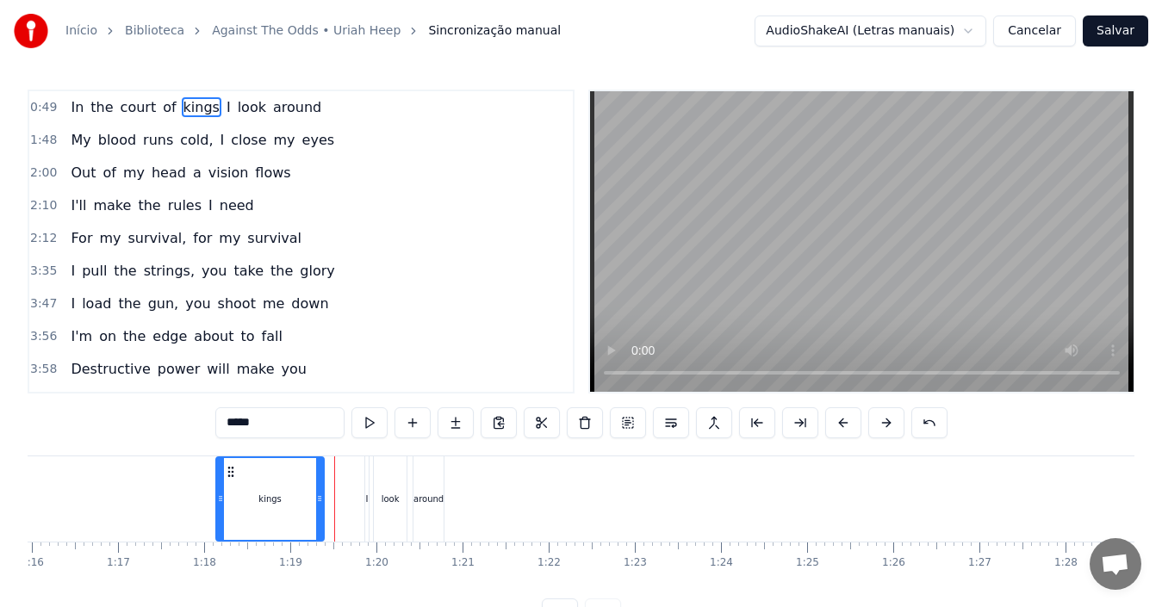
scroll to position [0, 6515]
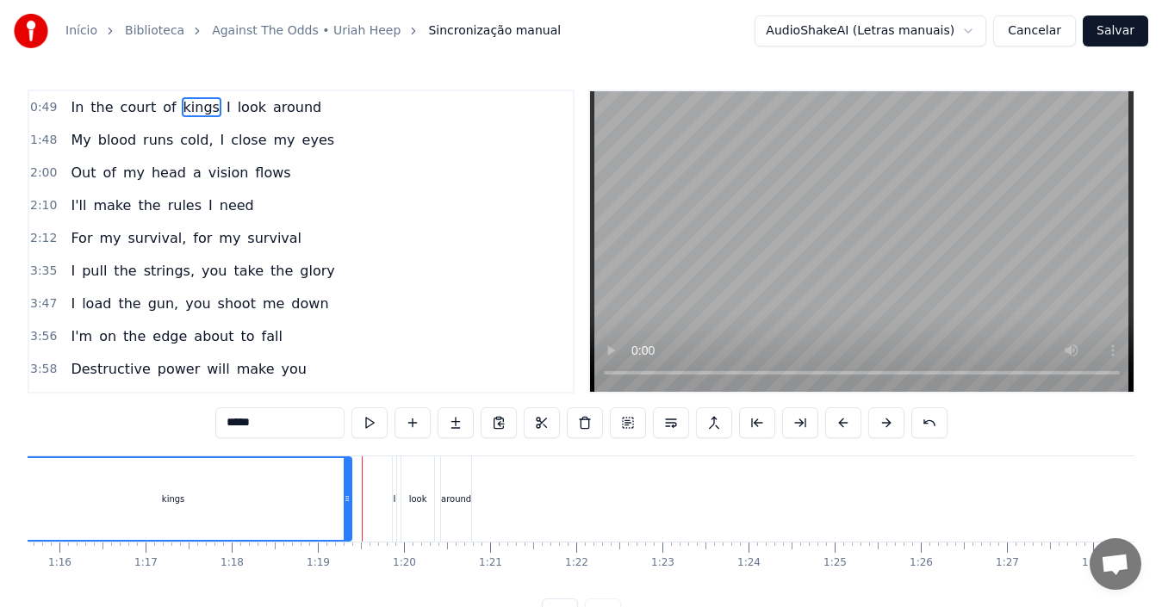
drag, startPoint x: 249, startPoint y: 523, endPoint x: 94, endPoint y: 524, distance: 155.0
click at [0, 527] on div "Início Biblioteca Against The Odds • [PERSON_NAME] Sincronização manual AudioSh…" at bounding box center [581, 315] width 1162 height 630
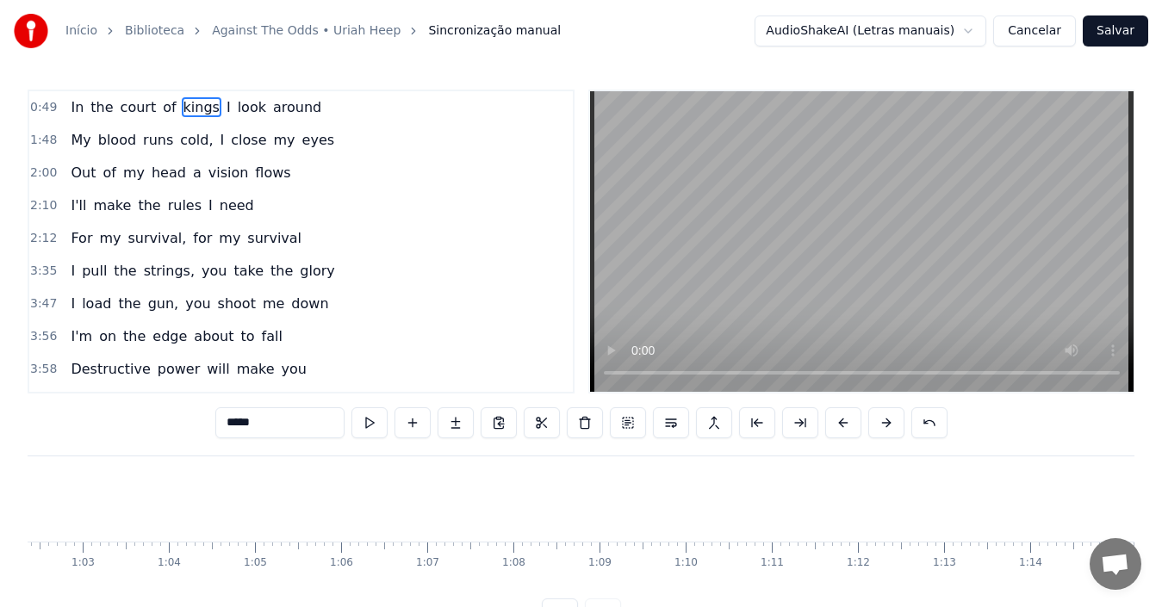
scroll to position [0, 5425]
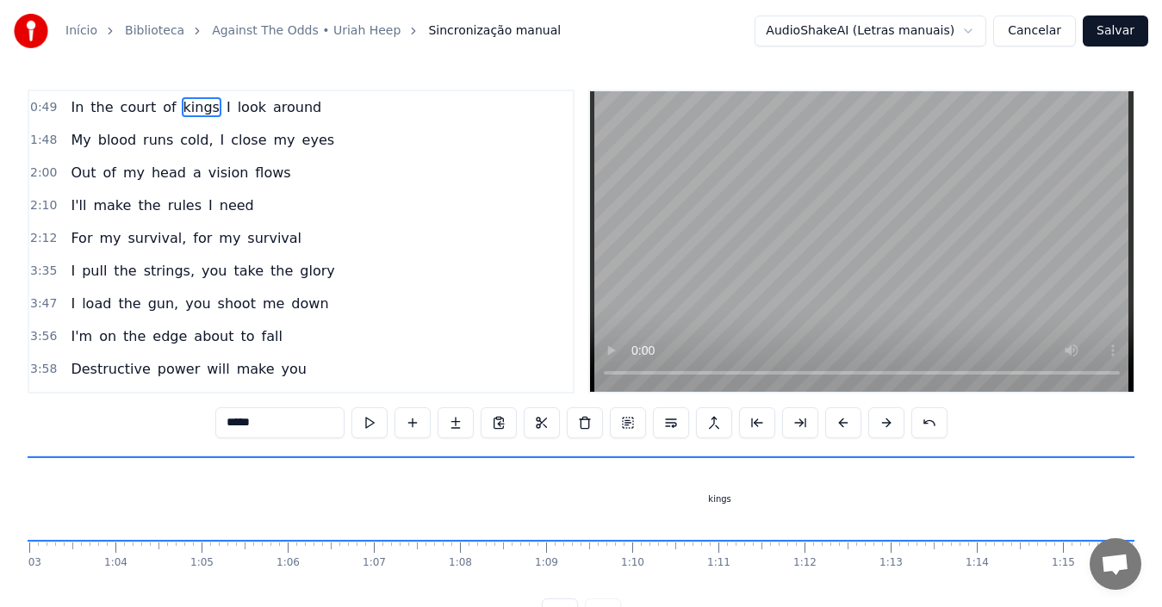
drag, startPoint x: 1086, startPoint y: 502, endPoint x: 0, endPoint y: 559, distance: 1087.7
click at [0, 531] on div "Início Biblioteca Against The Odds • [PERSON_NAME] Sincronização manual AudioSh…" at bounding box center [581, 315] width 1162 height 630
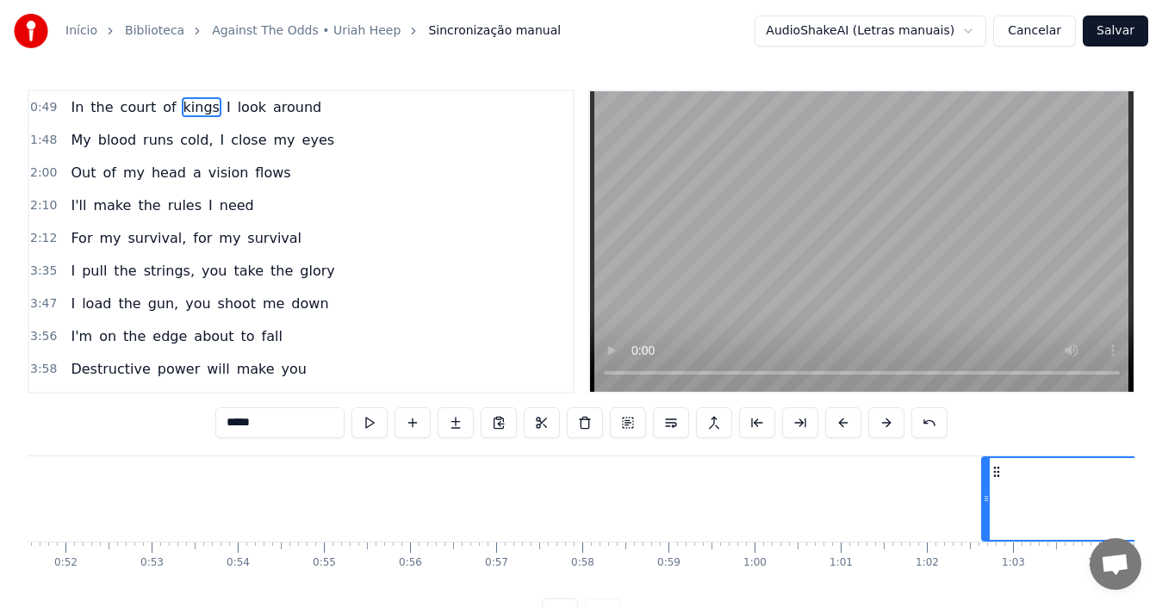
scroll to position [0, 4414]
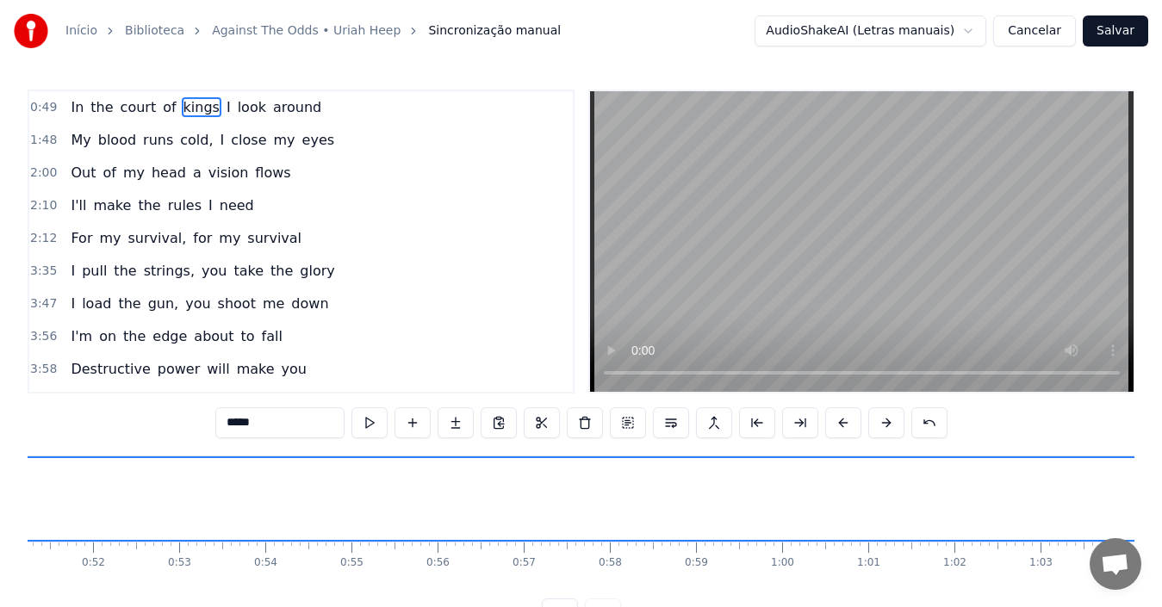
drag, startPoint x: 1011, startPoint y: 500, endPoint x: 0, endPoint y: 593, distance: 1015.5
click at [0, 566] on div "Início Biblioteca Against The Odds • [PERSON_NAME] Sincronização manual AudioSh…" at bounding box center [581, 315] width 1162 height 630
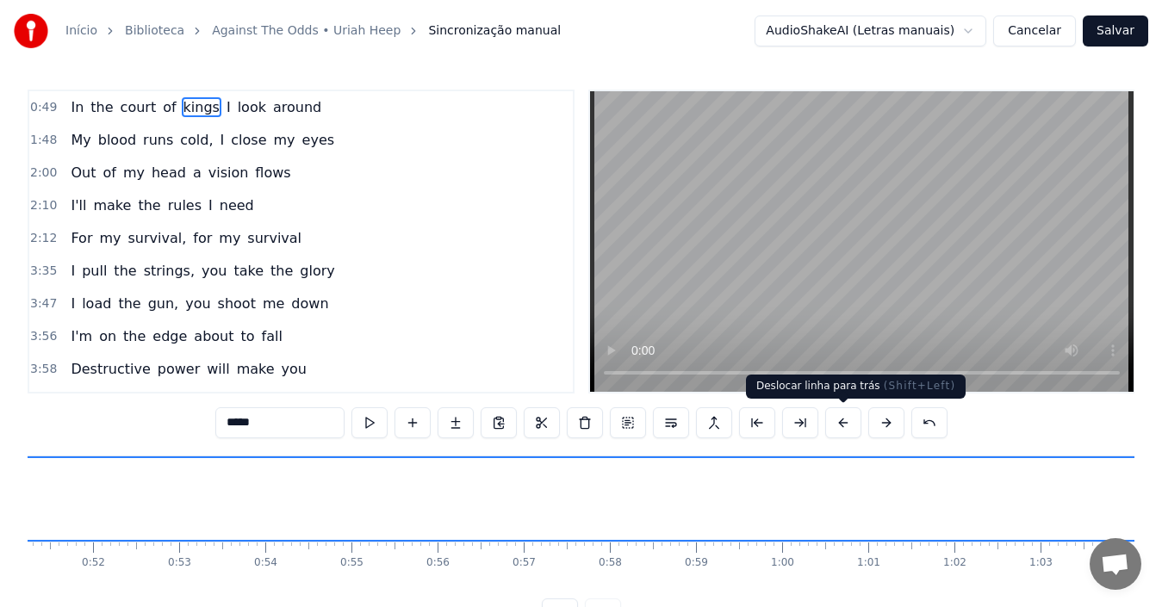
click at [846, 429] on button at bounding box center [843, 422] width 36 height 31
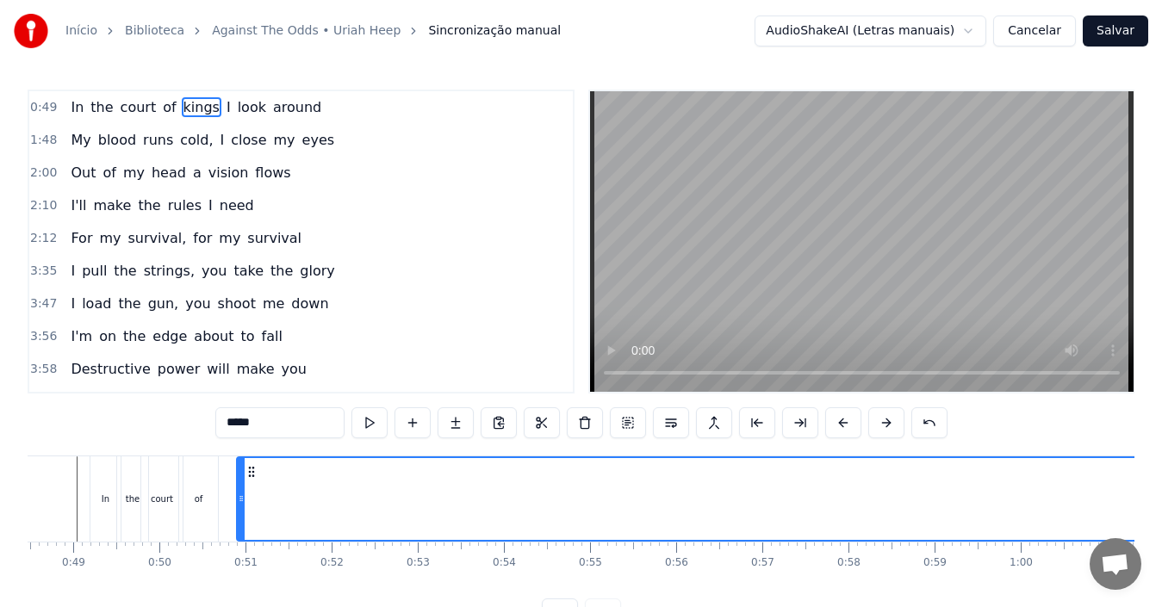
scroll to position [0, 3882]
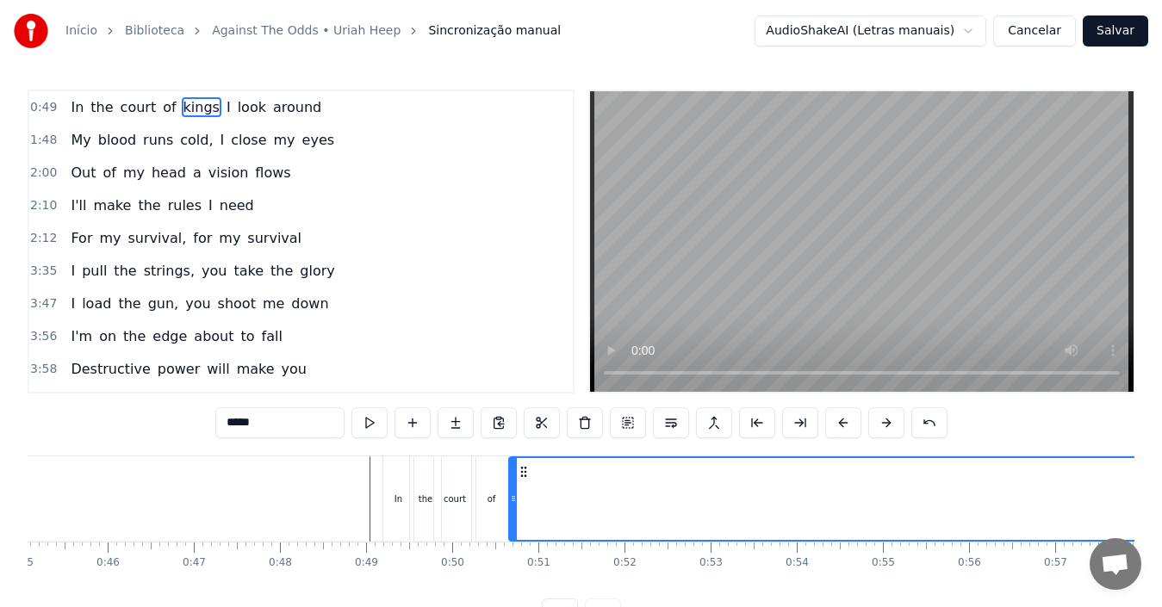
drag, startPoint x: 531, startPoint y: 494, endPoint x: 511, endPoint y: 501, distance: 21.8
click at [511, 501] on icon at bounding box center [513, 499] width 7 height 14
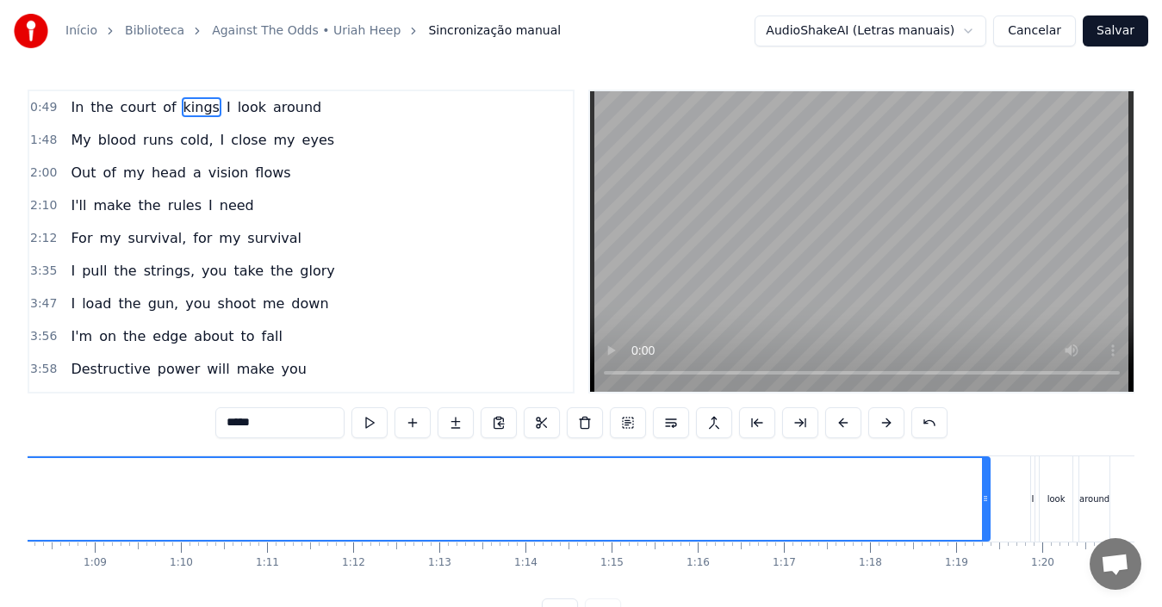
scroll to position [0, 5931]
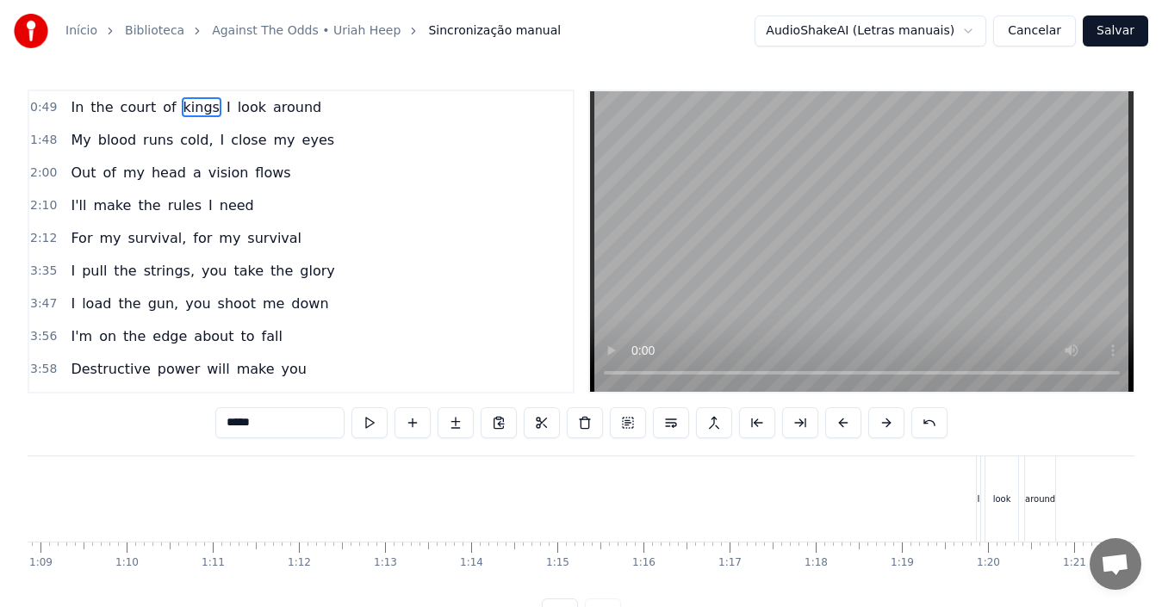
drag, startPoint x: 931, startPoint y: 510, endPoint x: 0, endPoint y: 468, distance: 932.1
click at [0, 468] on div "Início Biblioteca Against The Odds • [PERSON_NAME] Sincronização manual AudioSh…" at bounding box center [581, 315] width 1162 height 630
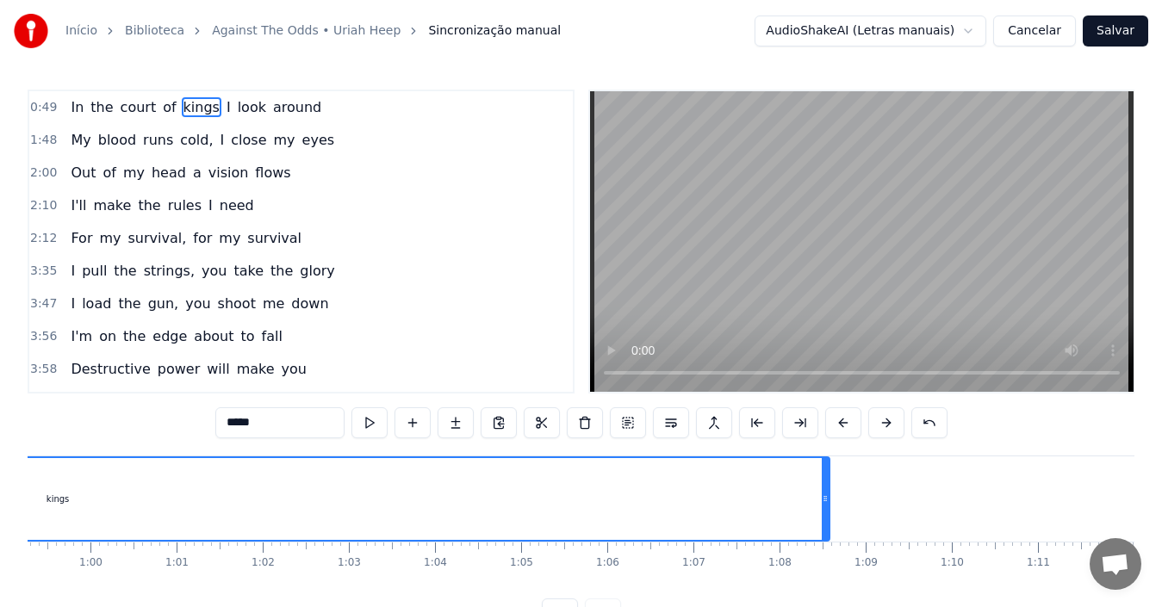
scroll to position [0, 4973]
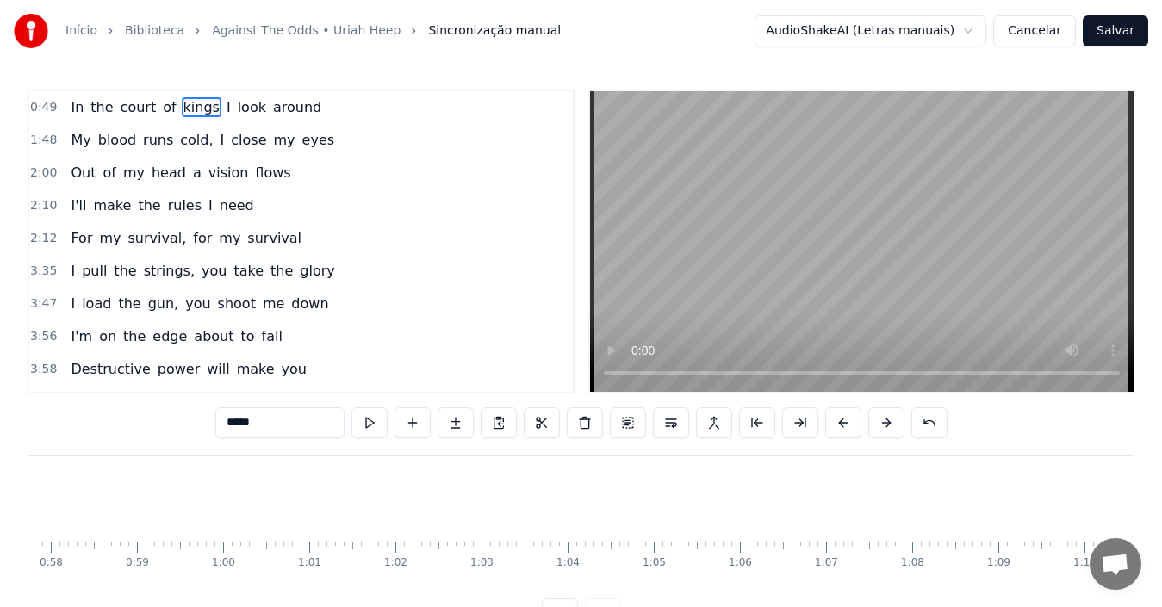
drag, startPoint x: 956, startPoint y: 494, endPoint x: 0, endPoint y: 499, distance: 956.1
click at [0, 499] on div "Início Biblioteca Against The Odds • [PERSON_NAME] Sincronização manual AudioSh…" at bounding box center [581, 315] width 1162 height 630
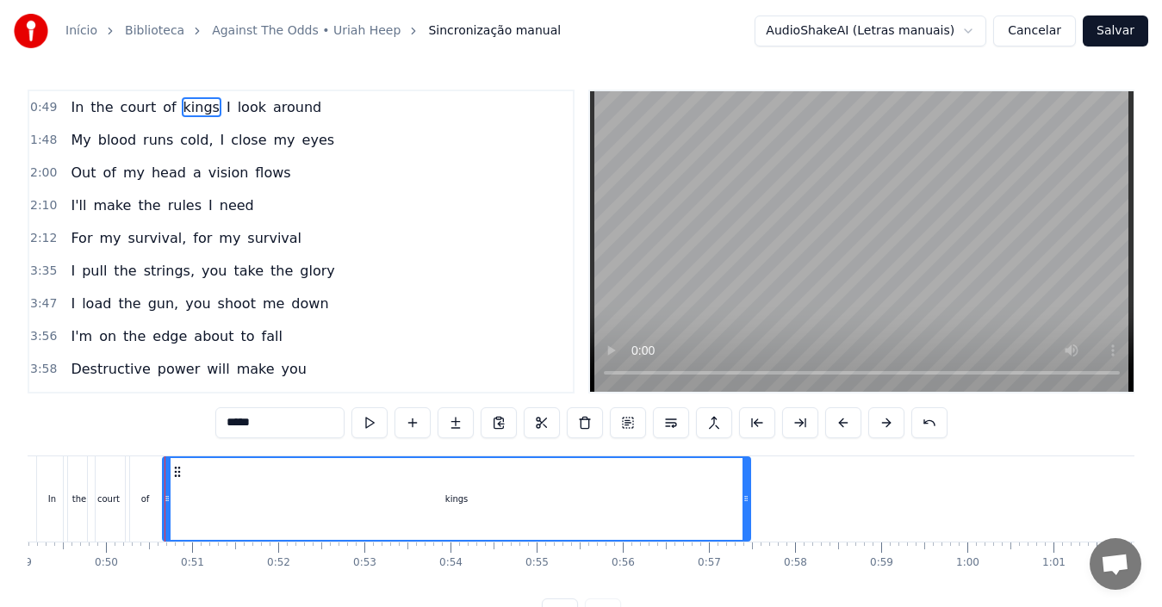
scroll to position [0, 4201]
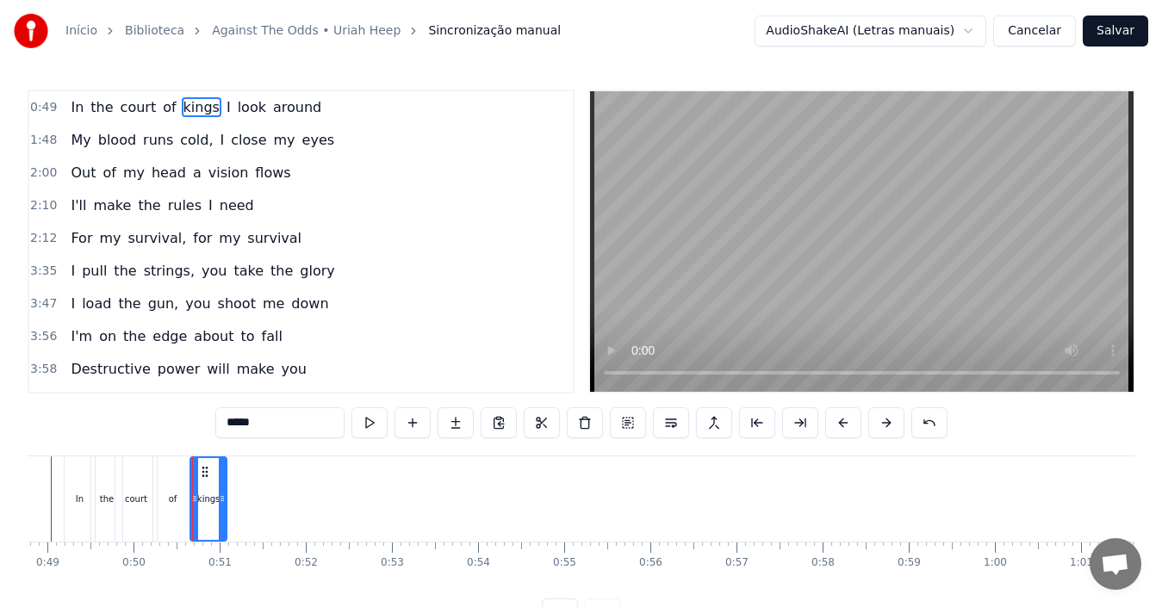
drag, startPoint x: 770, startPoint y: 502, endPoint x: 219, endPoint y: 522, distance: 551.6
click at [219, 522] on div at bounding box center [222, 499] width 7 height 82
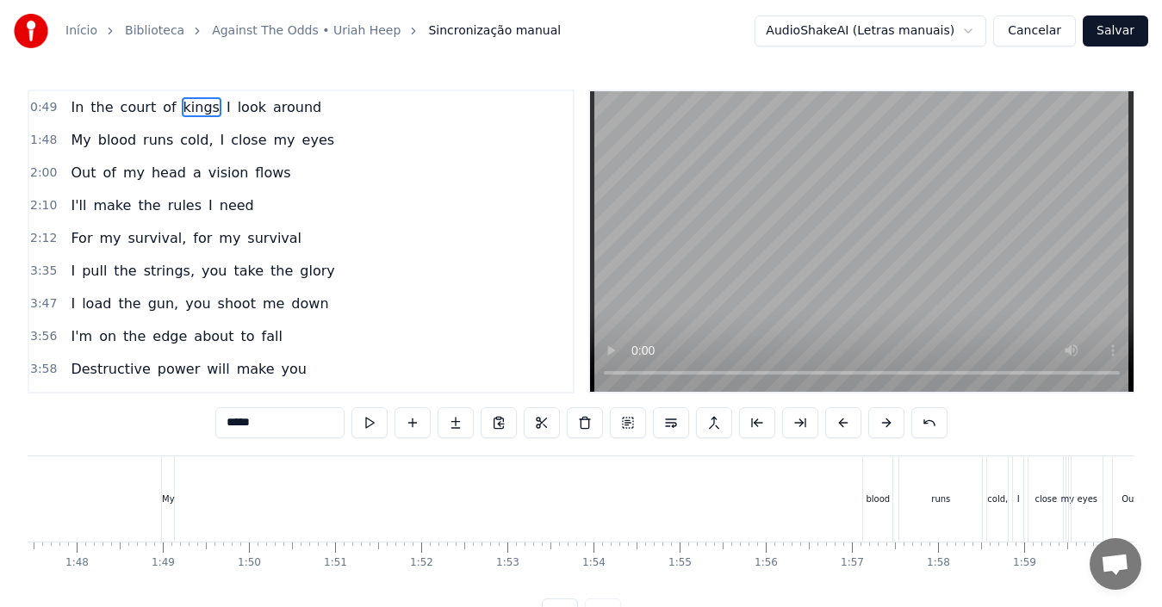
scroll to position [0, 9573]
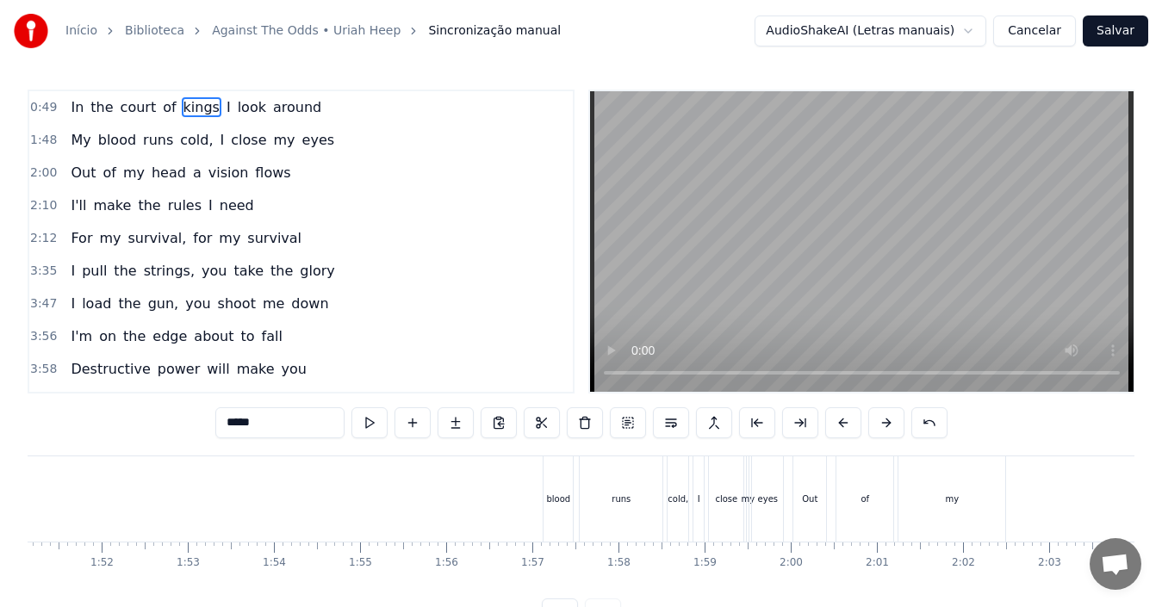
drag, startPoint x: 562, startPoint y: 499, endPoint x: 357, endPoint y: 498, distance: 205.9
click at [357, 498] on div "My blood runs cold, I close my eyes" at bounding box center [315, 499] width 946 height 85
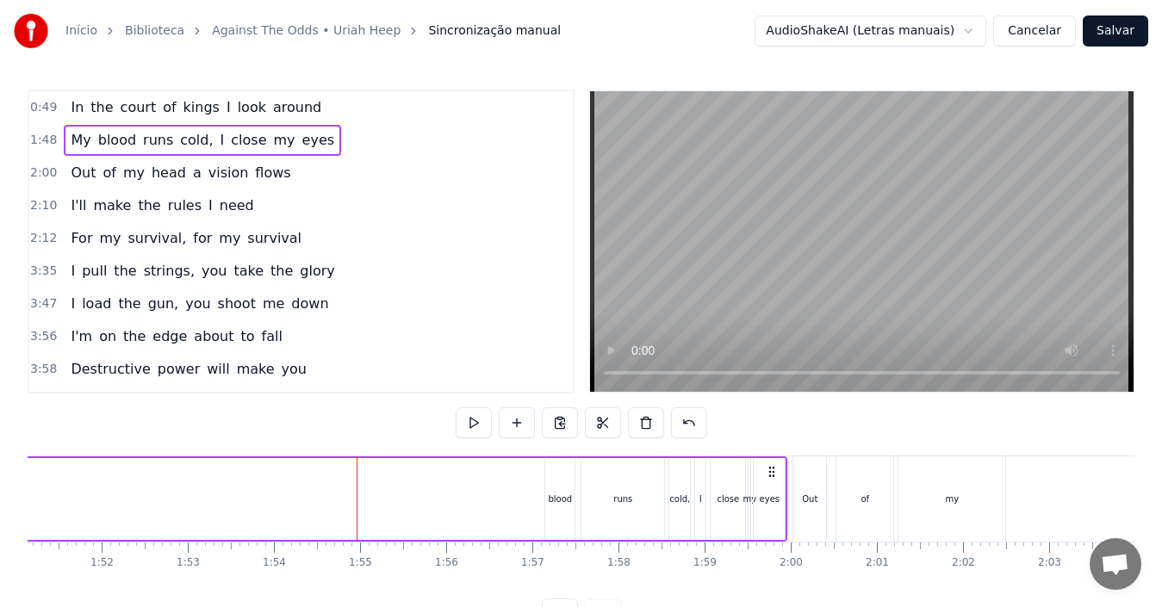
click at [563, 496] on div "blood" at bounding box center [560, 499] width 24 height 13
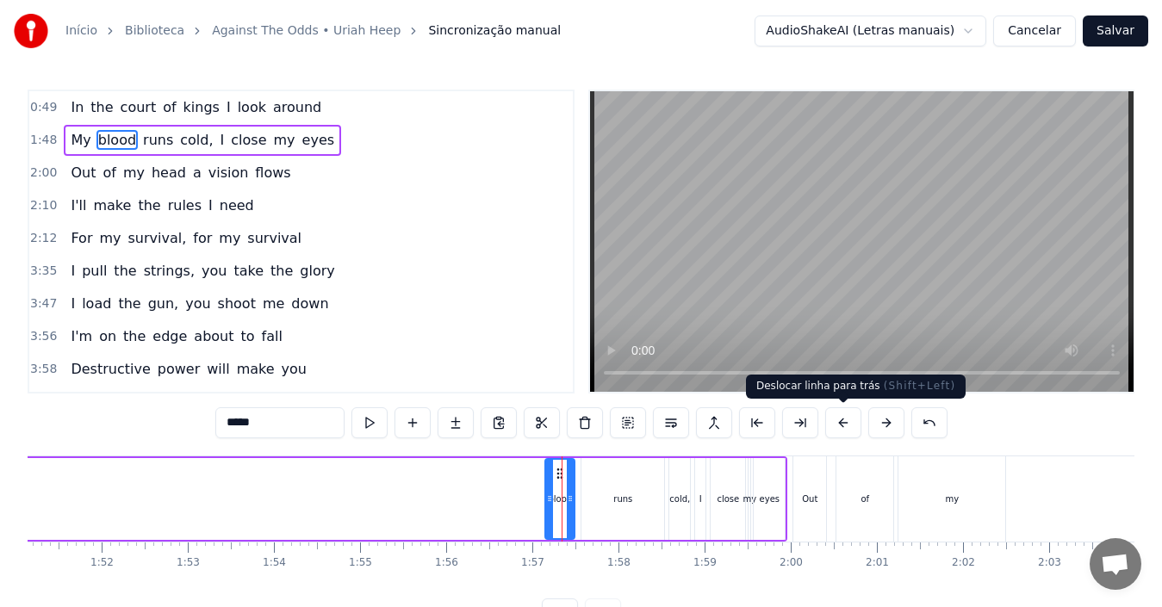
click at [841, 421] on button at bounding box center [843, 422] width 36 height 31
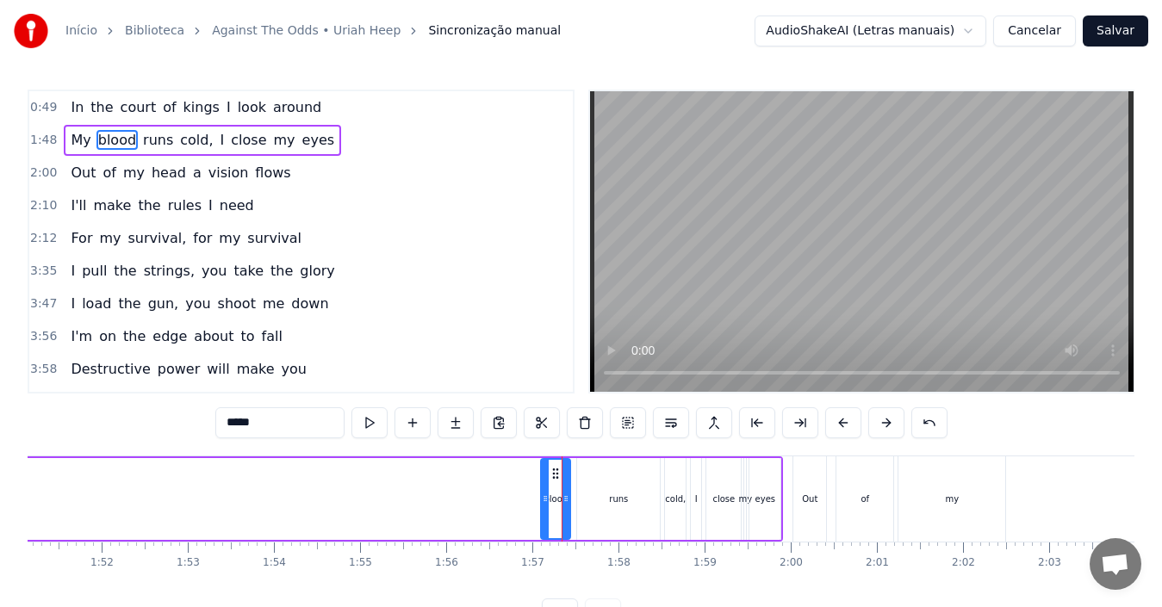
drag, startPoint x: 554, startPoint y: 514, endPoint x: 430, endPoint y: 504, distance: 124.5
click at [430, 504] on div "My blood runs cold, I close my eyes" at bounding box center [310, 499] width 946 height 85
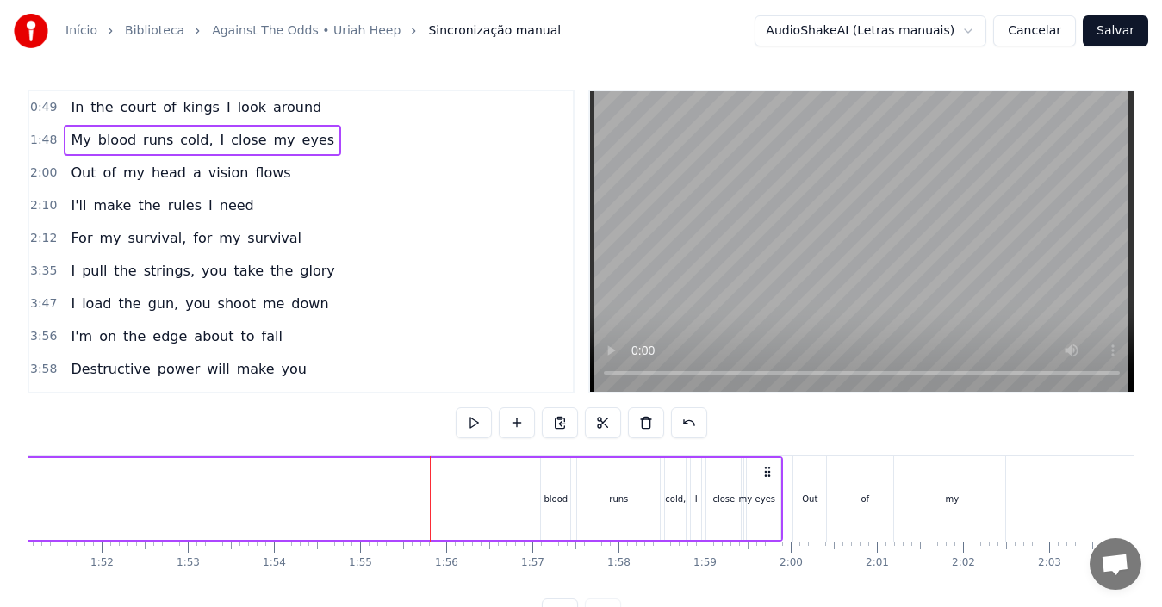
drag, startPoint x: 555, startPoint y: 499, endPoint x: 541, endPoint y: 500, distance: 13.9
click at [541, 500] on div "blood" at bounding box center [555, 499] width 31 height 82
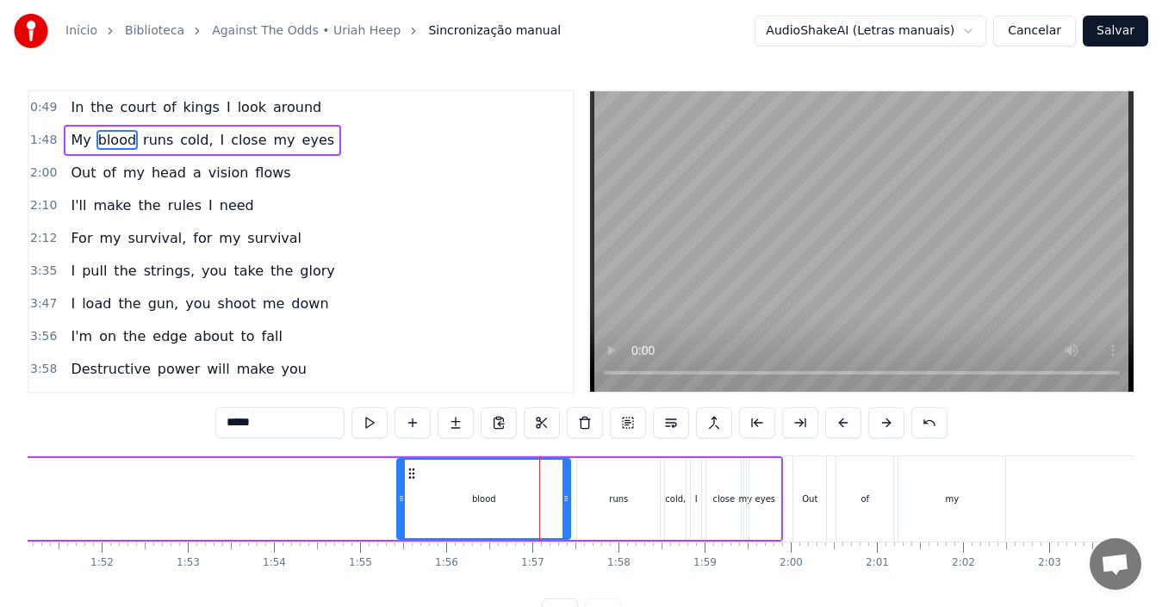
drag, startPoint x: 545, startPoint y: 503, endPoint x: 394, endPoint y: 513, distance: 152.0
click at [398, 515] on div at bounding box center [401, 499] width 7 height 78
drag, startPoint x: 400, startPoint y: 511, endPoint x: 427, endPoint y: 511, distance: 27.6
click at [427, 511] on div at bounding box center [425, 499] width 7 height 78
click at [426, 513] on div at bounding box center [425, 499] width 7 height 78
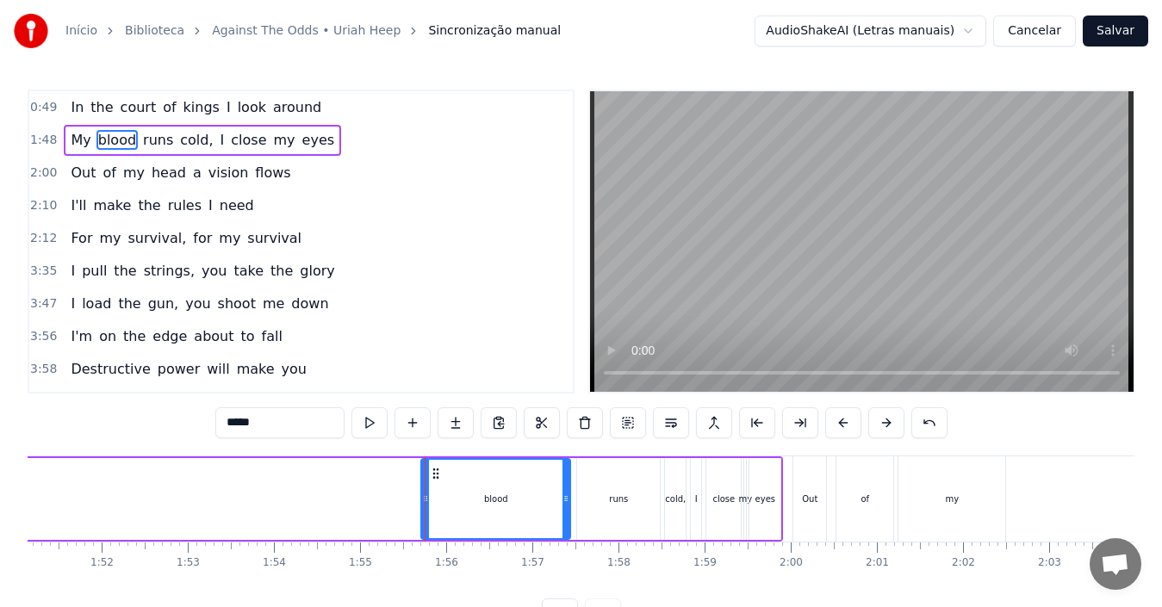
drag, startPoint x: 457, startPoint y: 509, endPoint x: 334, endPoint y: 504, distance: 123.3
click at [334, 504] on div "My blood runs cold, I close my eyes" at bounding box center [310, 499] width 946 height 85
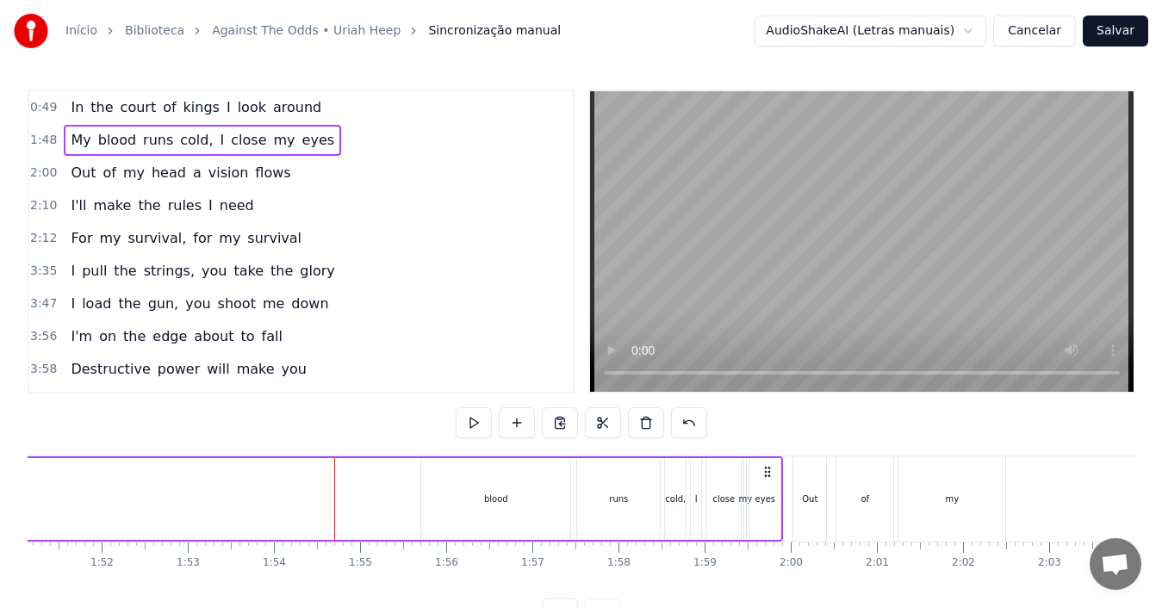
click at [434, 506] on div "blood" at bounding box center [495, 499] width 149 height 82
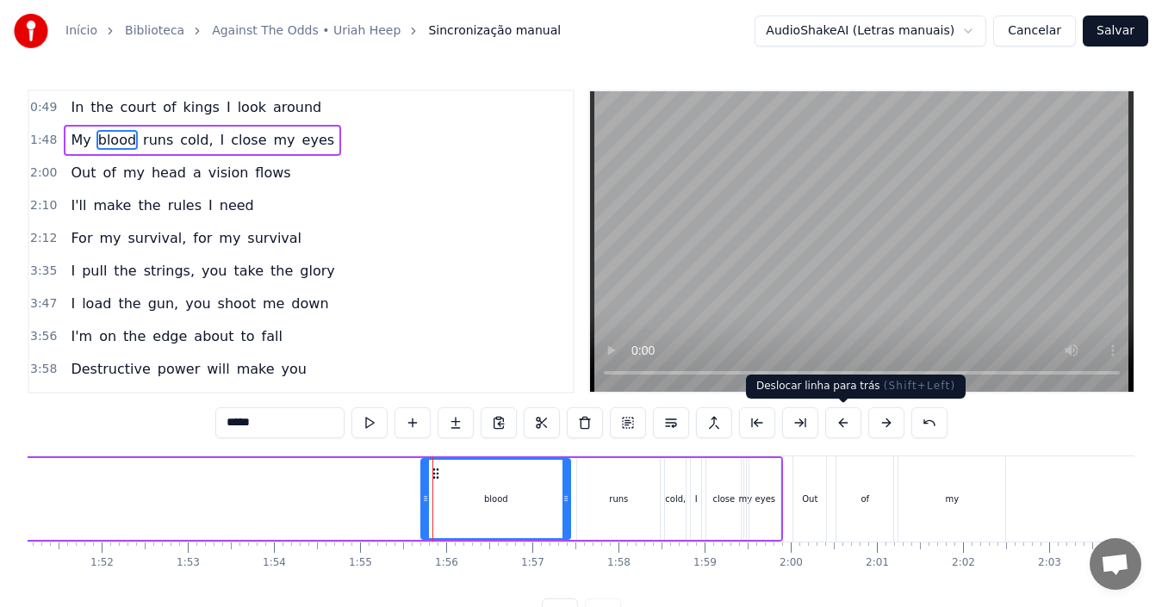
click at [849, 426] on button at bounding box center [843, 422] width 36 height 31
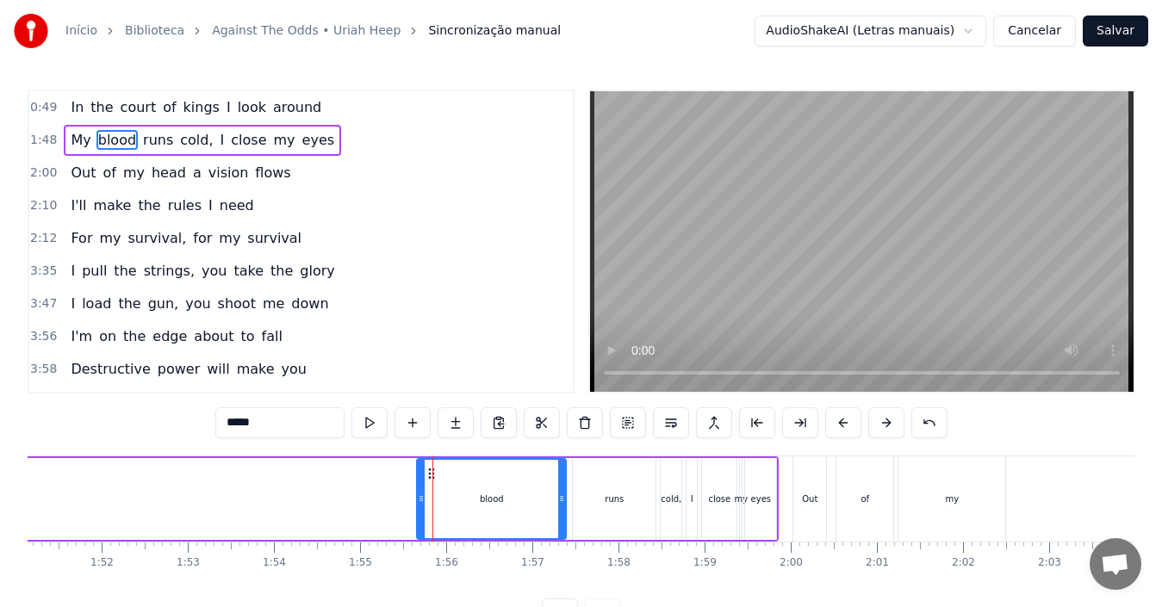
drag, startPoint x: 455, startPoint y: 496, endPoint x: 52, endPoint y: 469, distance: 404.0
click at [52, 469] on div "My blood runs cold, I close my eyes" at bounding box center [306, 499] width 946 height 85
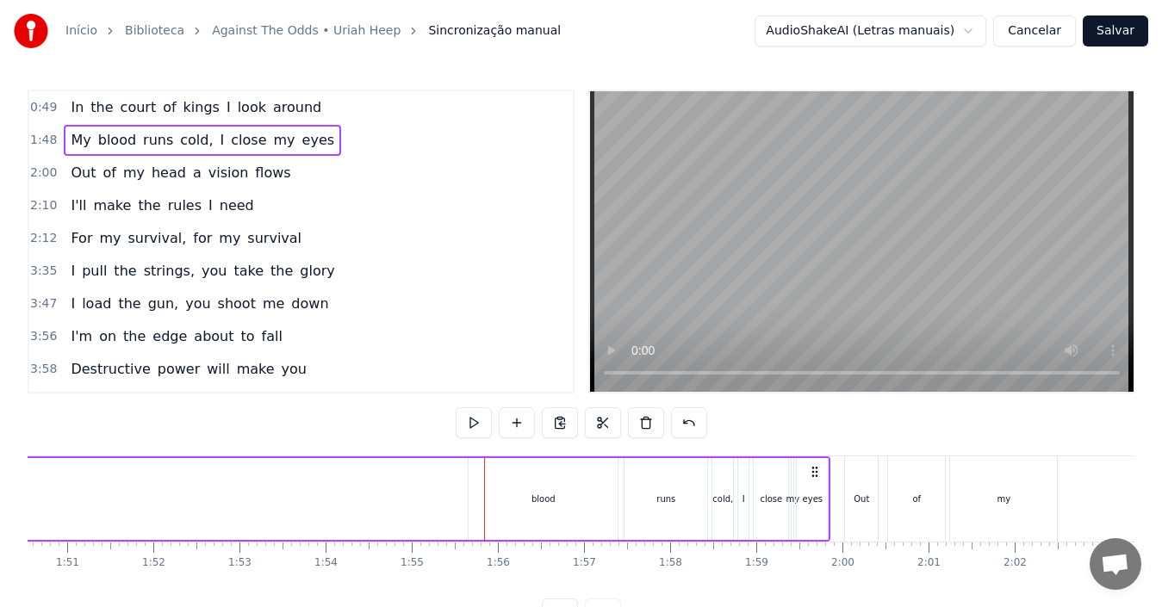
scroll to position [0, 9511]
drag, startPoint x: 559, startPoint y: 503, endPoint x: 91, endPoint y: 484, distance: 468.1
click at [91, 484] on div "My blood runs cold, I close my eyes" at bounding box center [368, 499] width 946 height 85
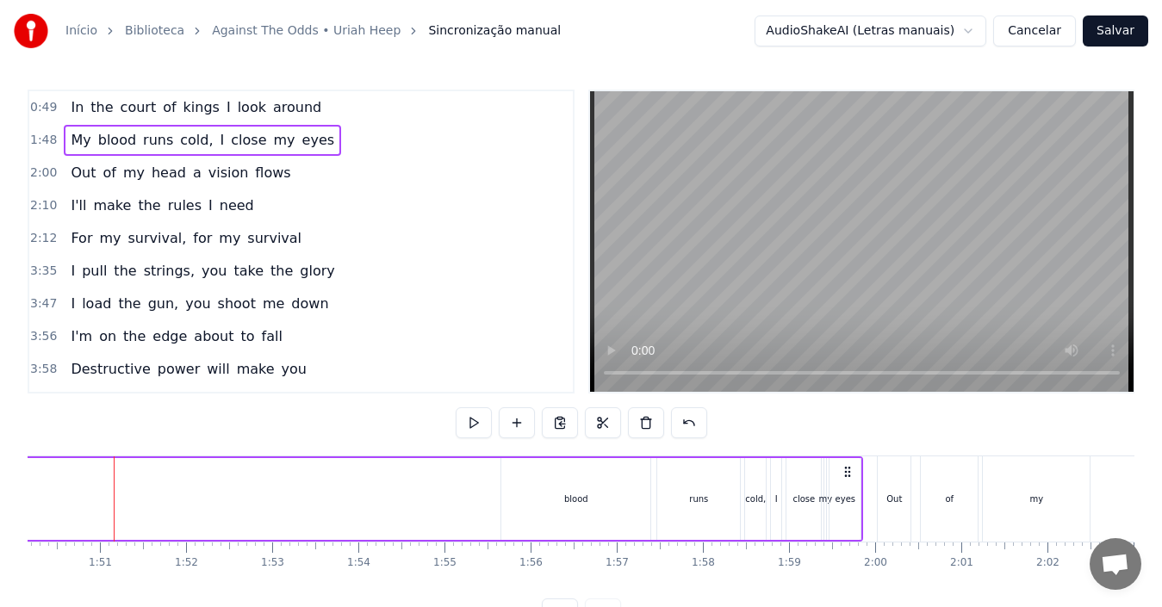
drag, startPoint x: 112, startPoint y: 503, endPoint x: 0, endPoint y: 518, distance: 112.9
click at [0, 518] on div "Início Biblioteca Against The Odds • [PERSON_NAME] Sincronização manual AudioSh…" at bounding box center [581, 315] width 1162 height 630
click at [544, 497] on div "blood" at bounding box center [575, 499] width 149 height 82
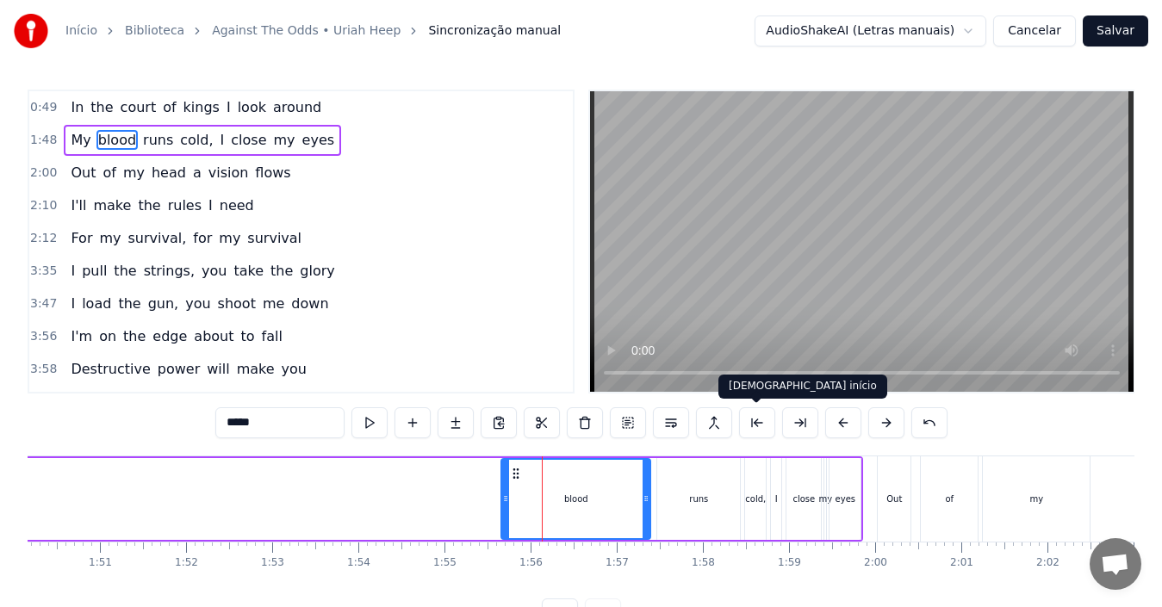
click at [757, 432] on button at bounding box center [757, 422] width 36 height 31
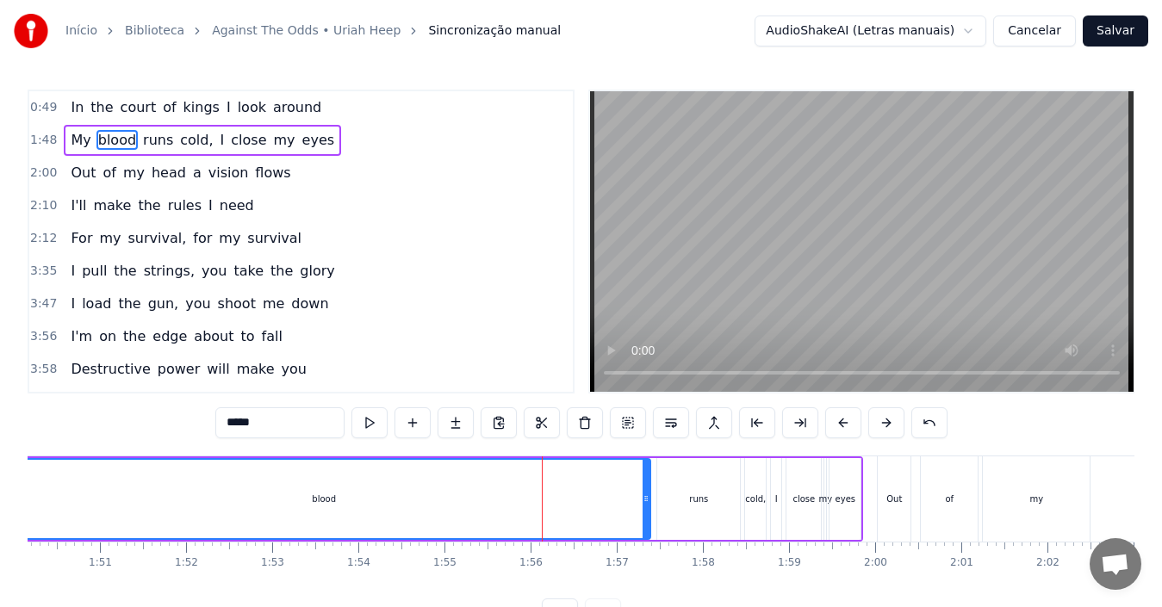
drag, startPoint x: 547, startPoint y: 516, endPoint x: 0, endPoint y: 499, distance: 547.2
click at [0, 499] on div "Início Biblioteca Against The Odds • [PERSON_NAME] Sincronização manual AudioSh…" at bounding box center [581, 315] width 1162 height 630
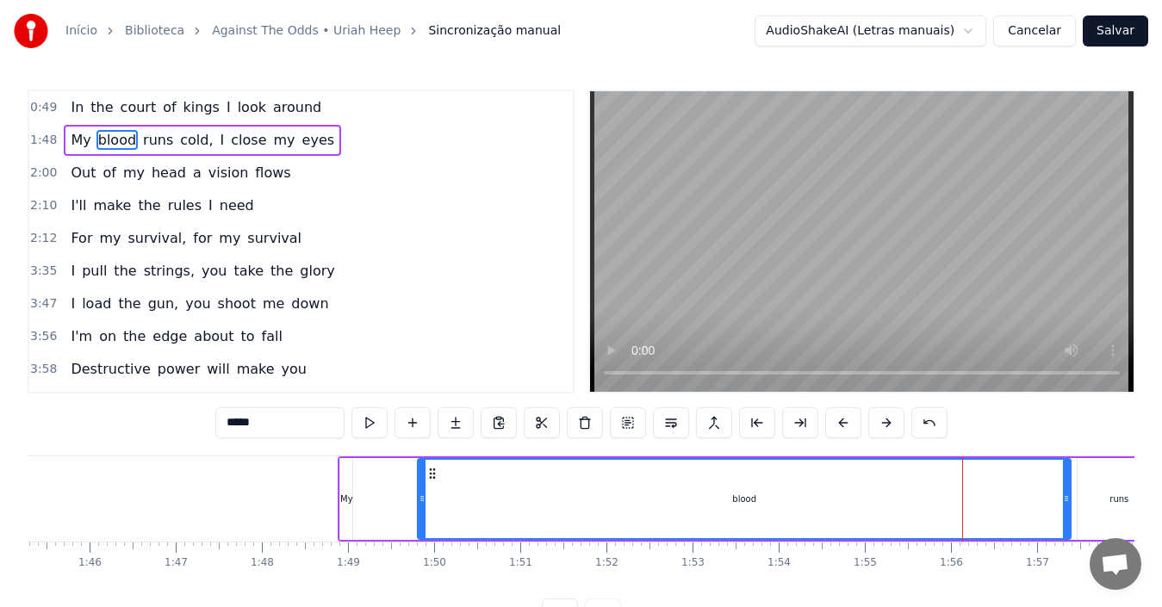
scroll to position [0, 9041]
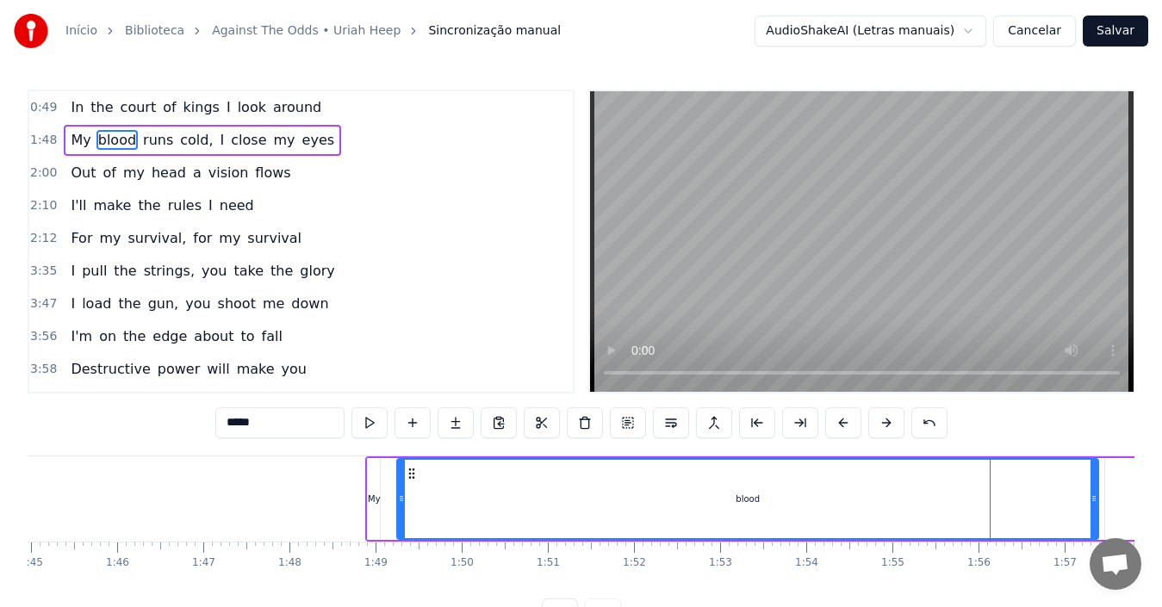
drag, startPoint x: 451, startPoint y: 512, endPoint x: 403, endPoint y: 515, distance: 48.4
click at [403, 515] on div at bounding box center [401, 499] width 7 height 78
click at [365, 506] on div "My blood runs cold, I close my eyes" at bounding box center [838, 499] width 946 height 85
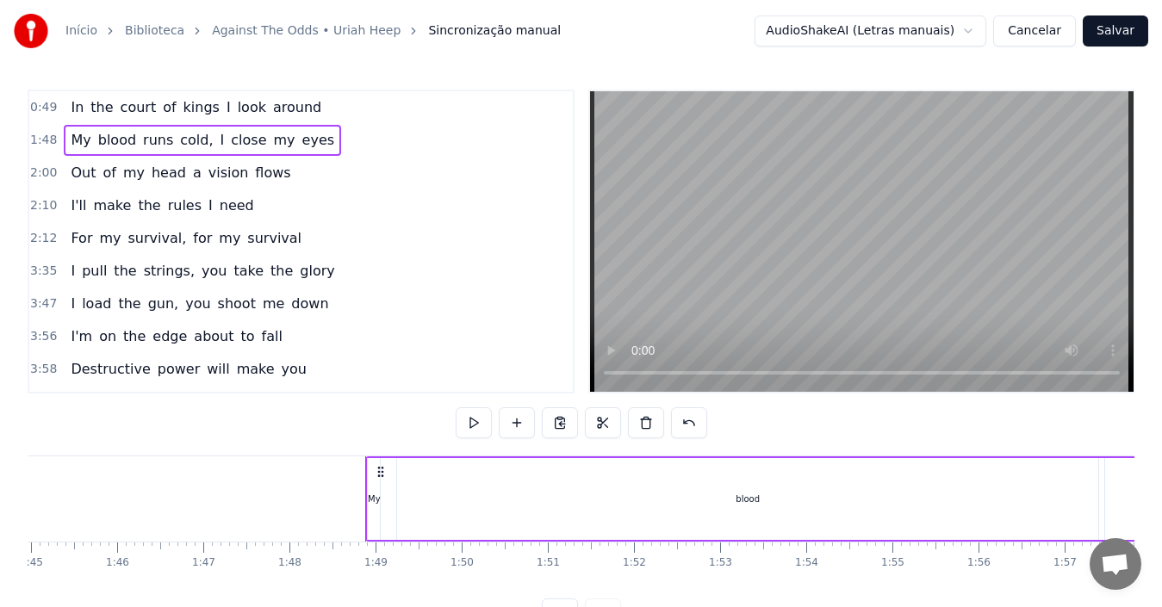
click at [370, 511] on div "My" at bounding box center [374, 499] width 12 height 82
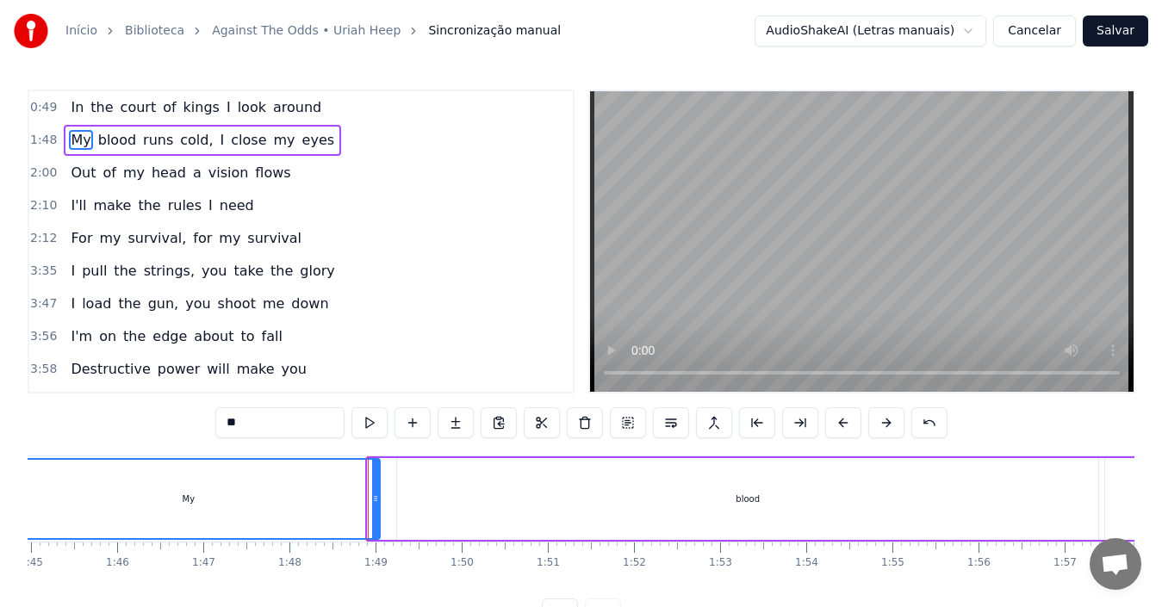
drag, startPoint x: 371, startPoint y: 513, endPoint x: 0, endPoint y: 499, distance: 371.5
click at [0, 499] on div "Início Biblioteca Against The Odds • [PERSON_NAME] Sincronização manual AudioSh…" at bounding box center [581, 315] width 1162 height 630
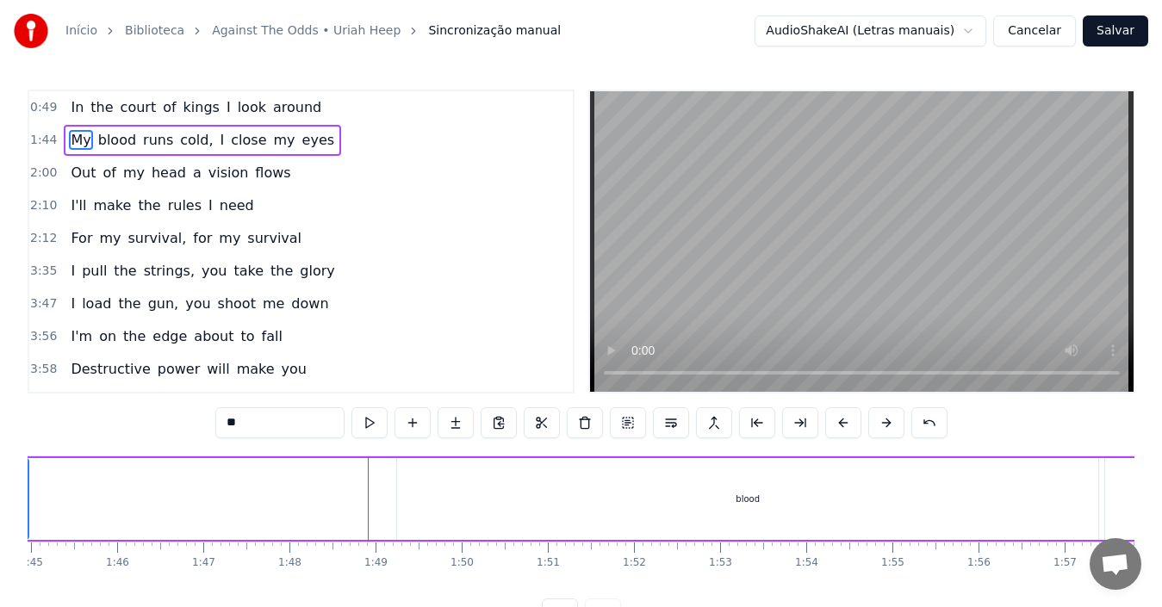
drag, startPoint x: 376, startPoint y: 504, endPoint x: 24, endPoint y: 499, distance: 351.5
click at [24, 499] on div "Início Biblioteca Against The Odds • [PERSON_NAME] Sincronização manual AudioSh…" at bounding box center [581, 315] width 1162 height 630
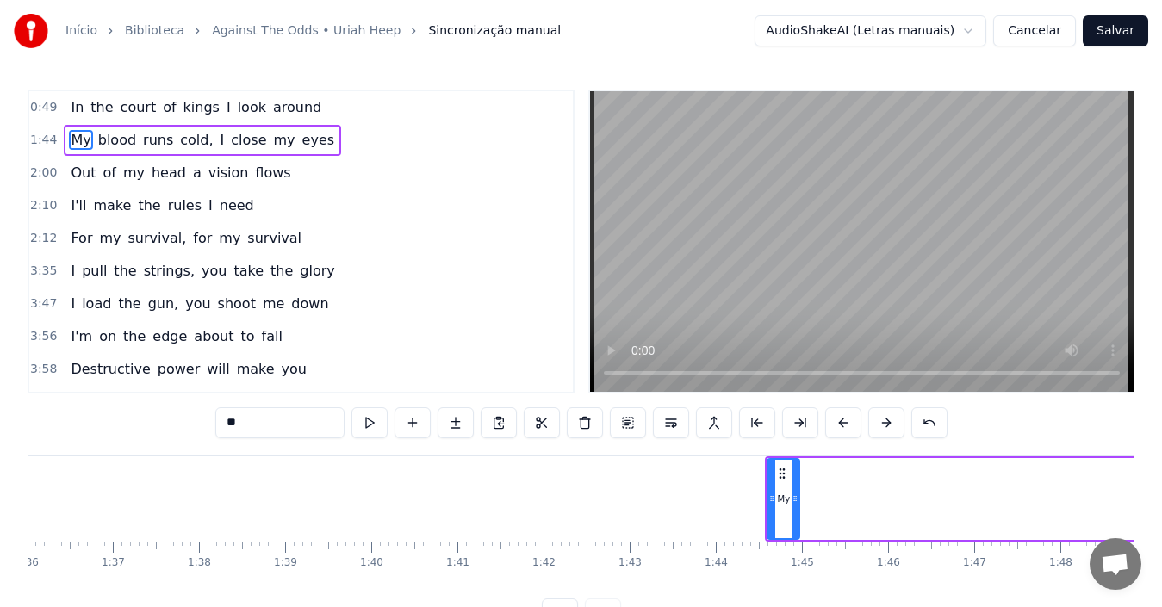
scroll to position [0, 8110]
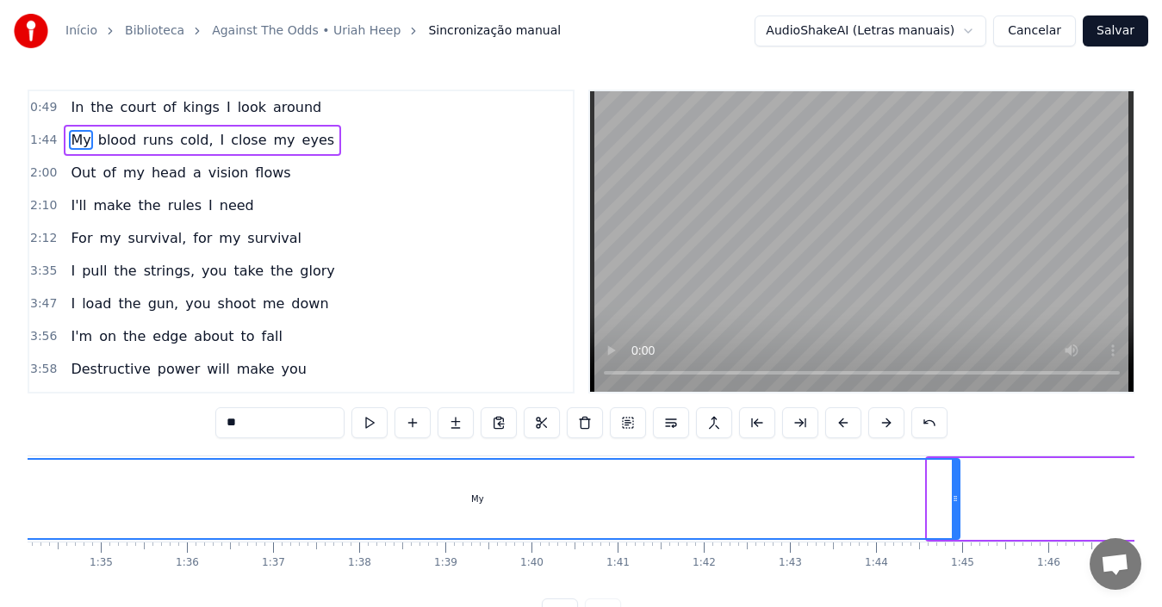
drag, startPoint x: 933, startPoint y: 508, endPoint x: 0, endPoint y: 505, distance: 932.9
click at [0, 505] on div "Início Biblioteca Against The Odds • [PERSON_NAME] Sincronização manual AudioSh…" at bounding box center [581, 315] width 1162 height 630
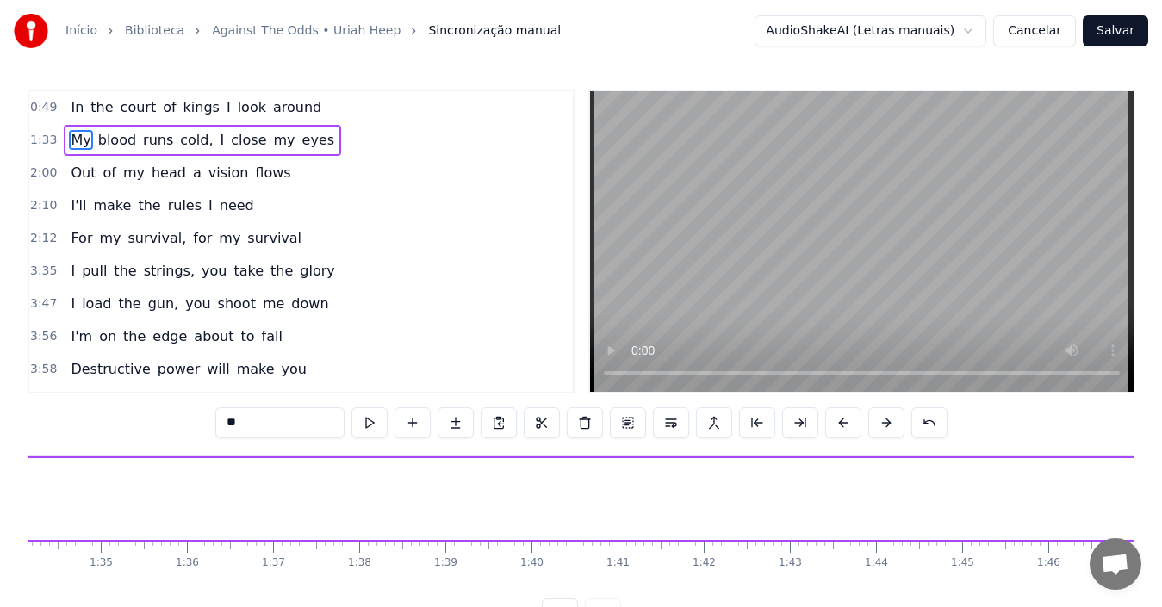
drag, startPoint x: 954, startPoint y: 505, endPoint x: 0, endPoint y: 451, distance: 955.0
click at [0, 451] on div "Início Biblioteca Against The Odds • [PERSON_NAME] Sincronização manual AudioSh…" at bounding box center [581, 315] width 1162 height 630
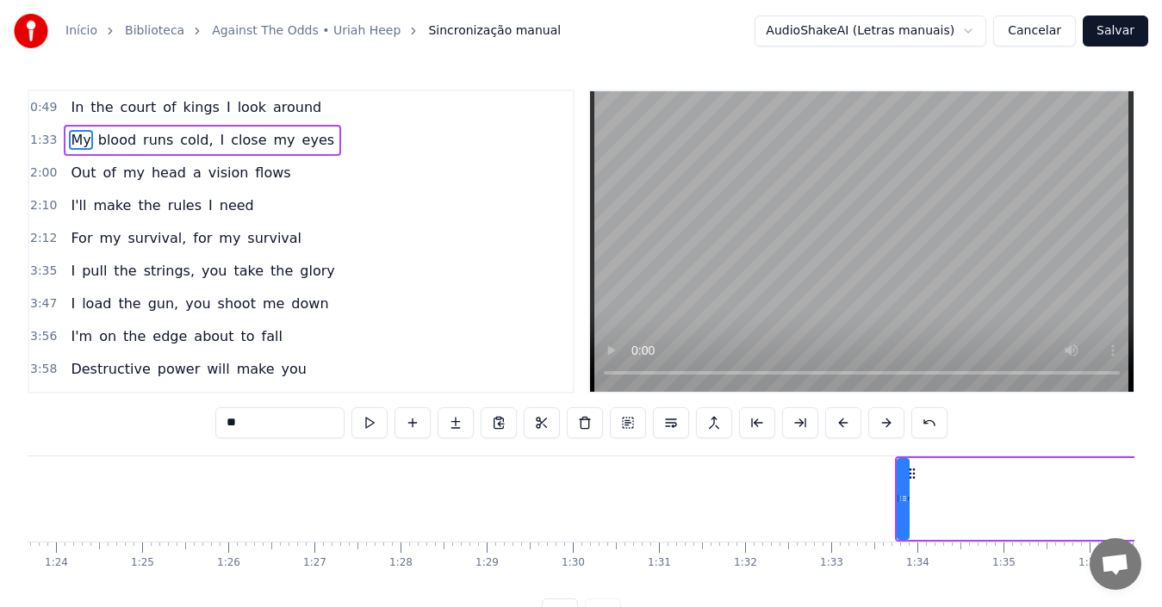
scroll to position [0, 7233]
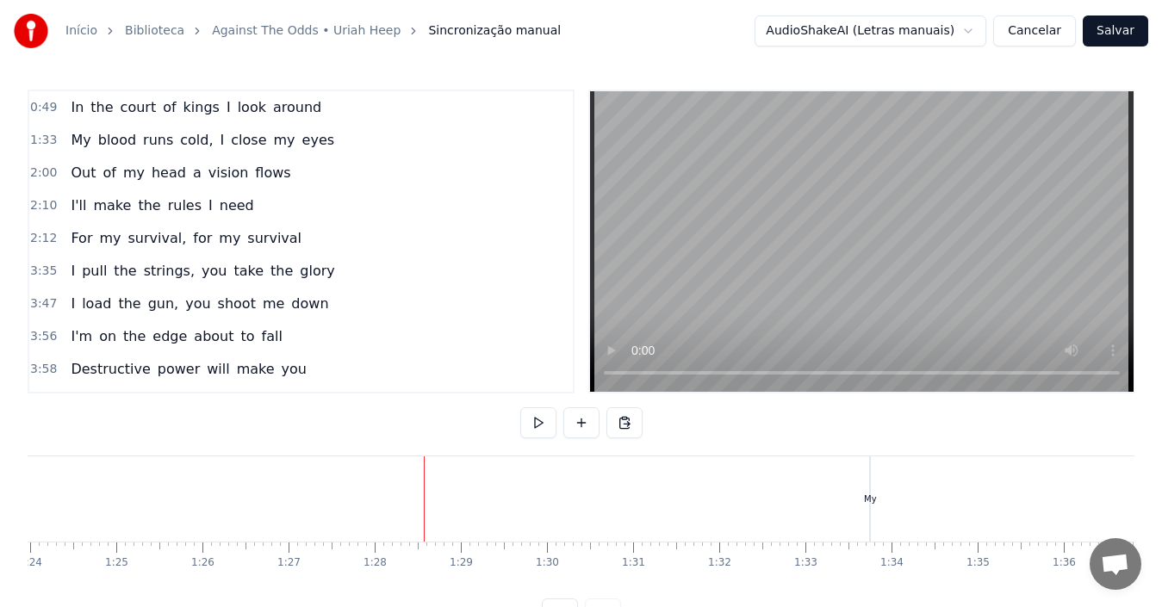
click at [865, 499] on div "My" at bounding box center [870, 499] width 13 height 13
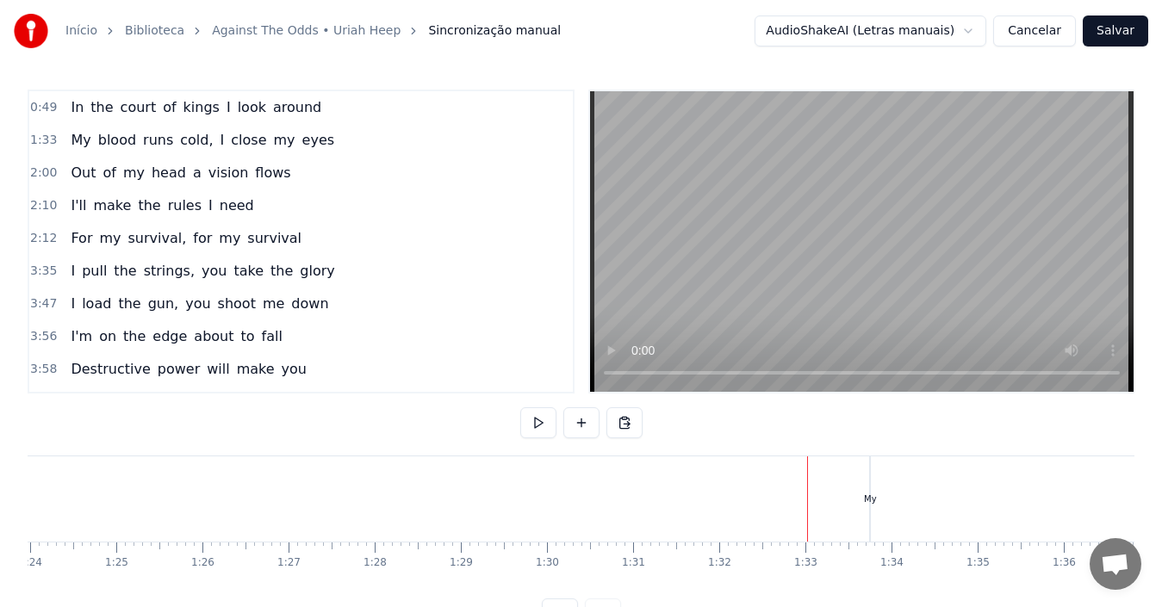
click at [867, 494] on div "My" at bounding box center [870, 499] width 13 height 13
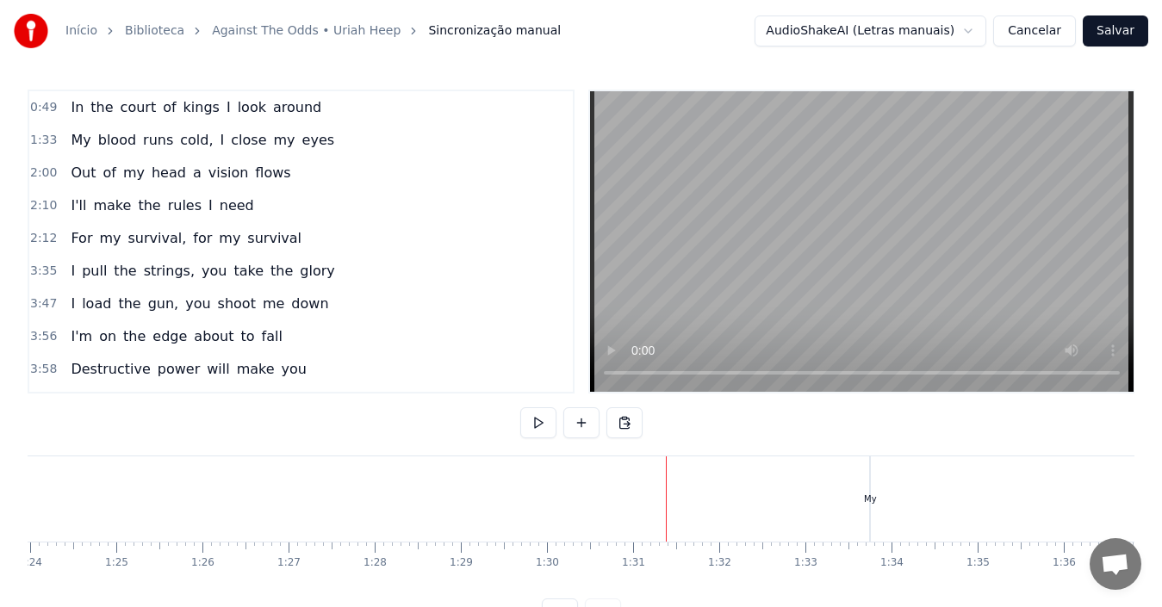
click at [873, 503] on div "My" at bounding box center [870, 499] width 13 height 13
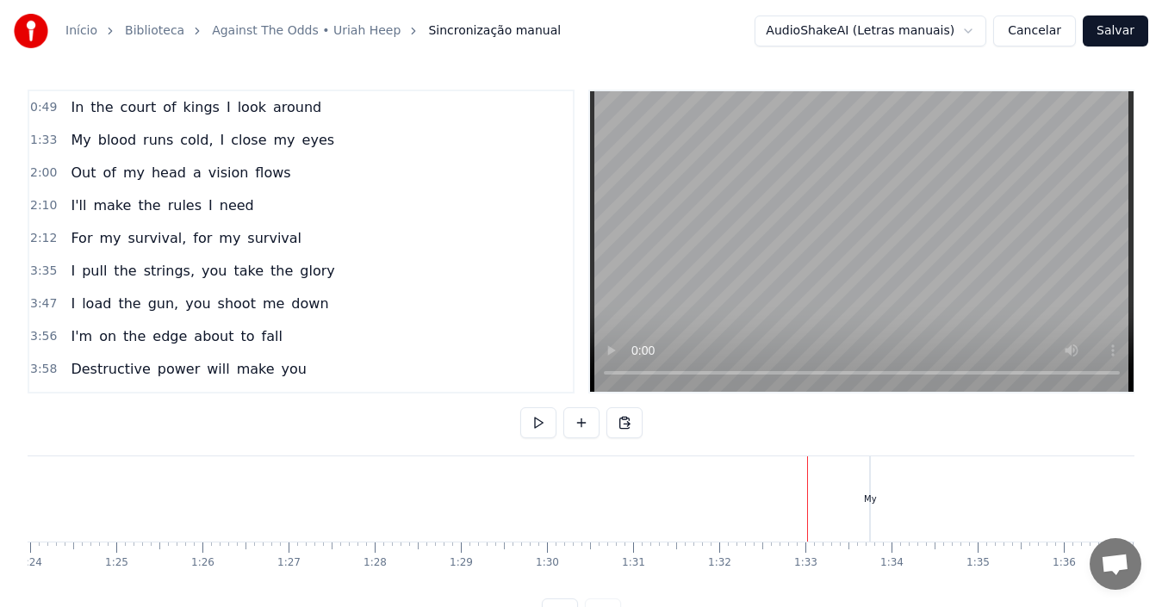
click at [875, 501] on div "My" at bounding box center [870, 499] width 13 height 13
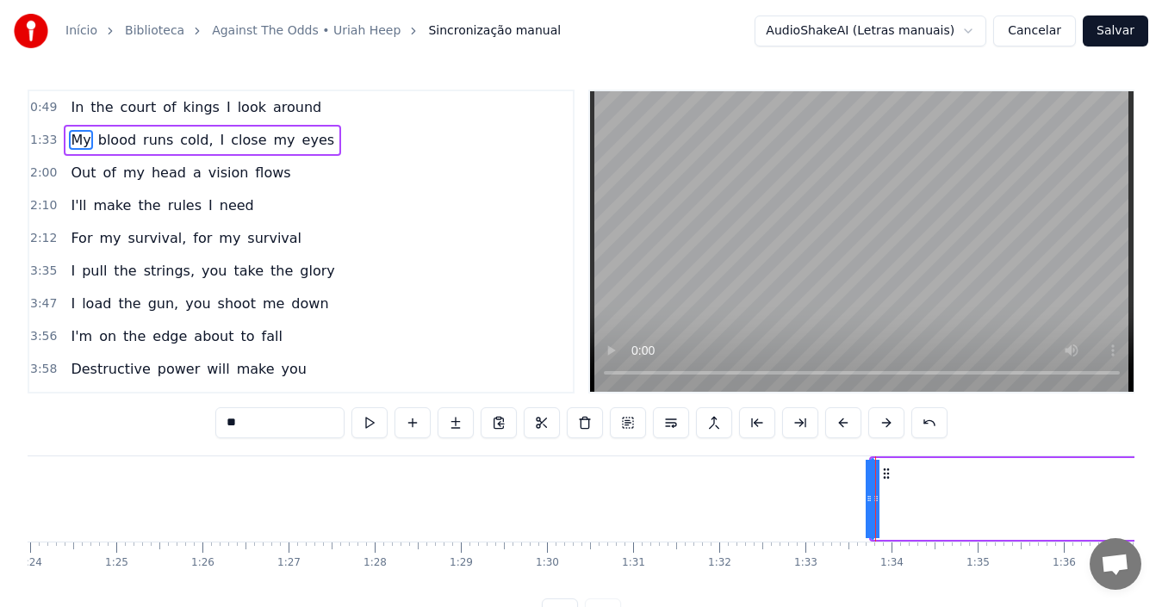
drag, startPoint x: 879, startPoint y: 506, endPoint x: 902, endPoint y: 498, distance: 24.5
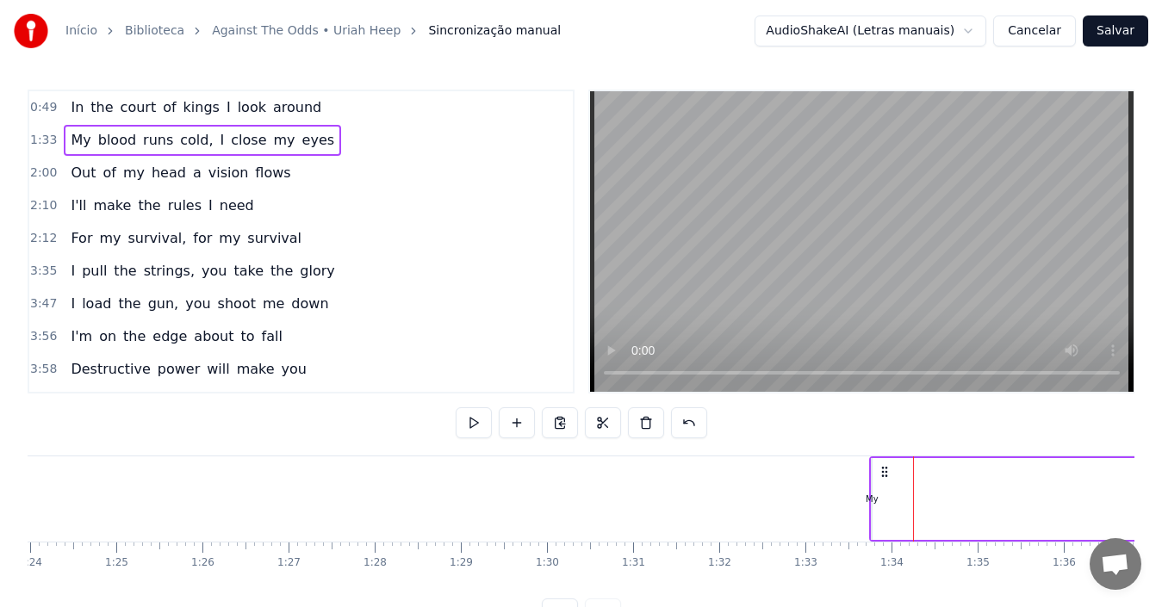
click at [871, 499] on div "My" at bounding box center [872, 499] width 13 height 13
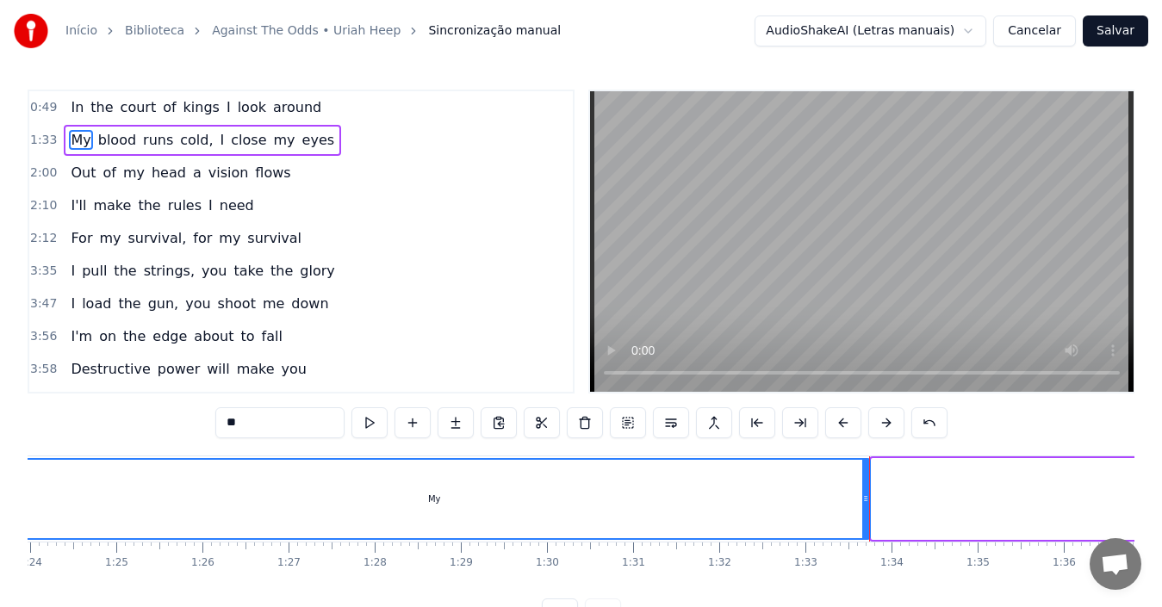
drag, startPoint x: 873, startPoint y: 496, endPoint x: 0, endPoint y: 480, distance: 873.6
click at [0, 480] on div "Início Biblioteca Against The Odds • [PERSON_NAME] Sincronização manual AudioSh…" at bounding box center [581, 315] width 1162 height 630
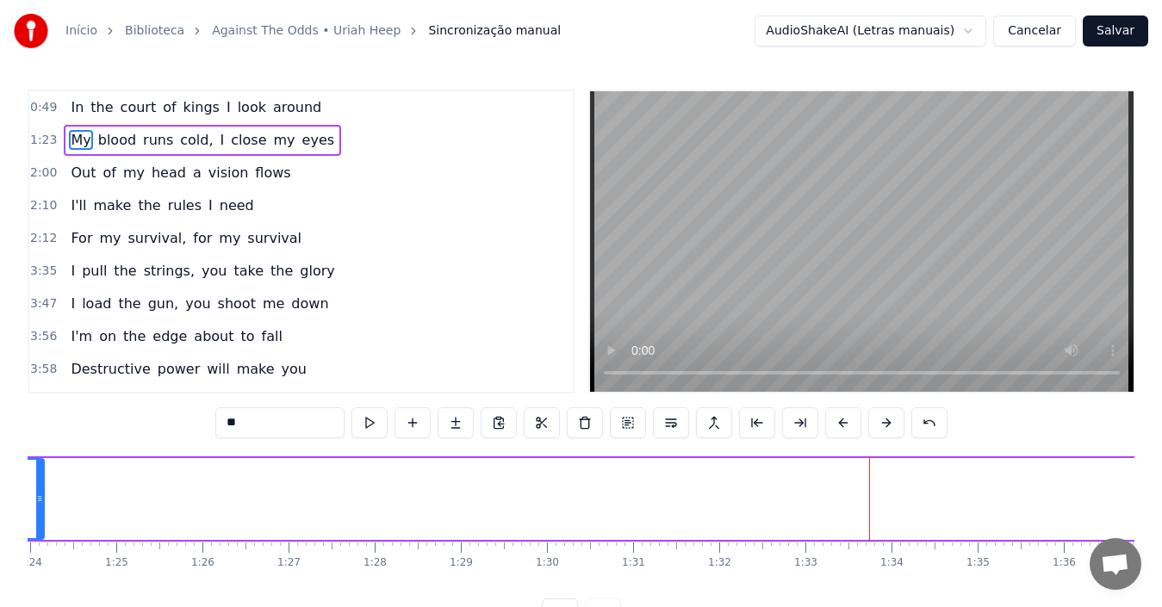
drag, startPoint x: 862, startPoint y: 500, endPoint x: 36, endPoint y: 453, distance: 827.4
click at [36, 453] on div "0:49 In the court of kings I look around 1:23 My blood runs cold, I close my ey…" at bounding box center [581, 360] width 1107 height 540
drag, startPoint x: 39, startPoint y: 494, endPoint x: 90, endPoint y: 494, distance: 51.7
click at [86, 494] on icon at bounding box center [86, 499] width 7 height 14
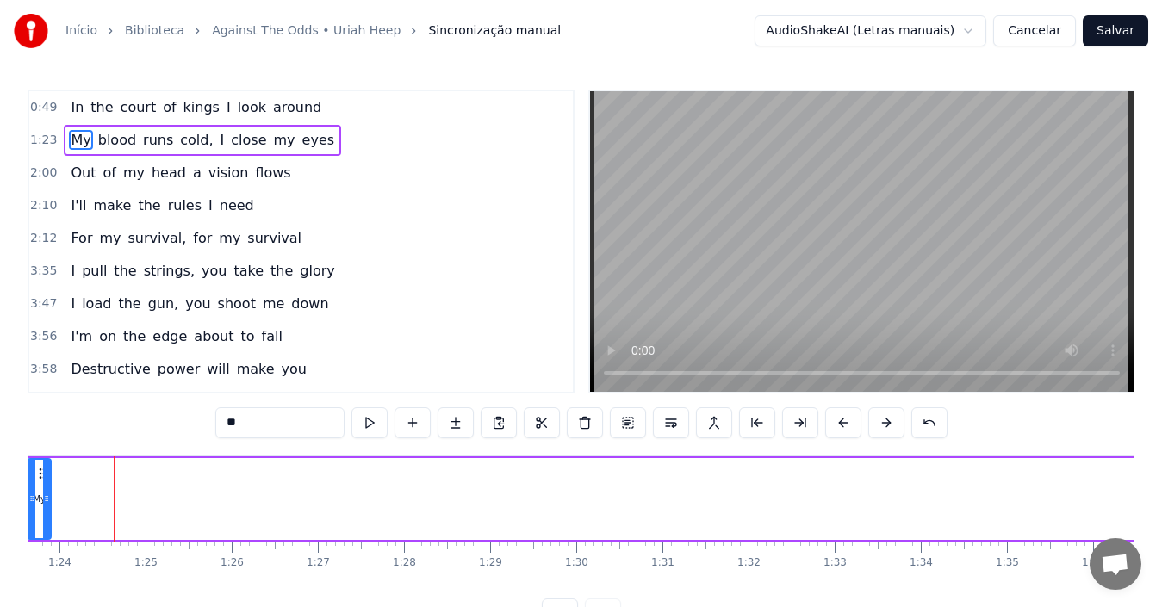
drag, startPoint x: 121, startPoint y: 506, endPoint x: 49, endPoint y: 509, distance: 72.4
click at [49, 509] on div at bounding box center [46, 499] width 7 height 78
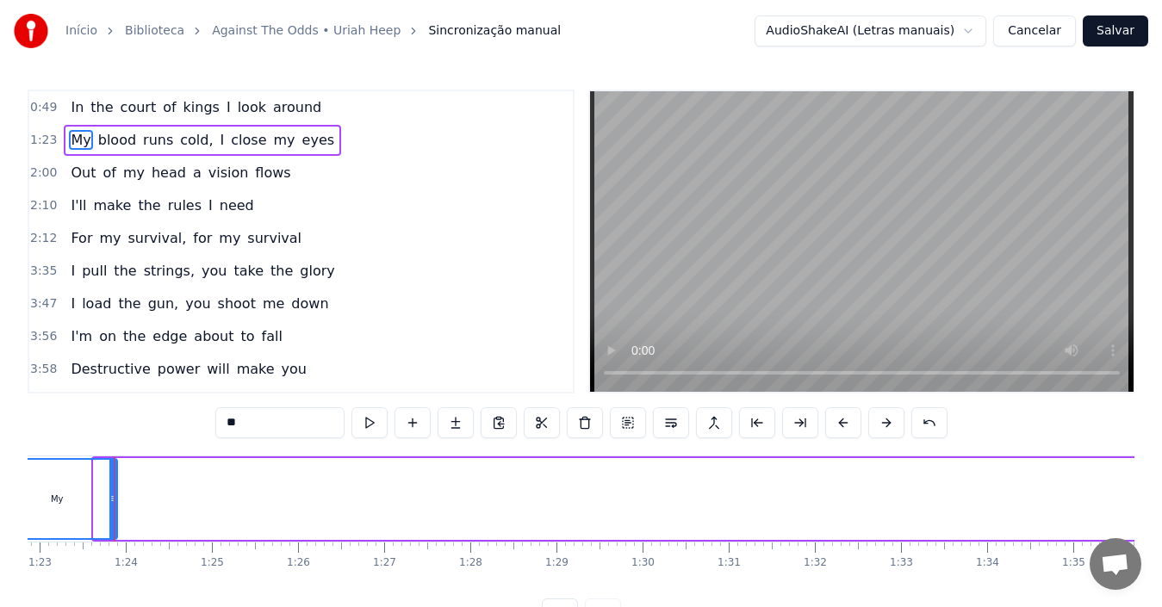
drag, startPoint x: 97, startPoint y: 514, endPoint x: 0, endPoint y: 514, distance: 97.3
click at [0, 514] on div "Início Biblioteca Against The Odds • [PERSON_NAME] Sincronização manual AudioSh…" at bounding box center [581, 315] width 1162 height 630
drag, startPoint x: 112, startPoint y: 505, endPoint x: 50, endPoint y: 498, distance: 62.4
click at [50, 498] on icon at bounding box center [50, 499] width 7 height 14
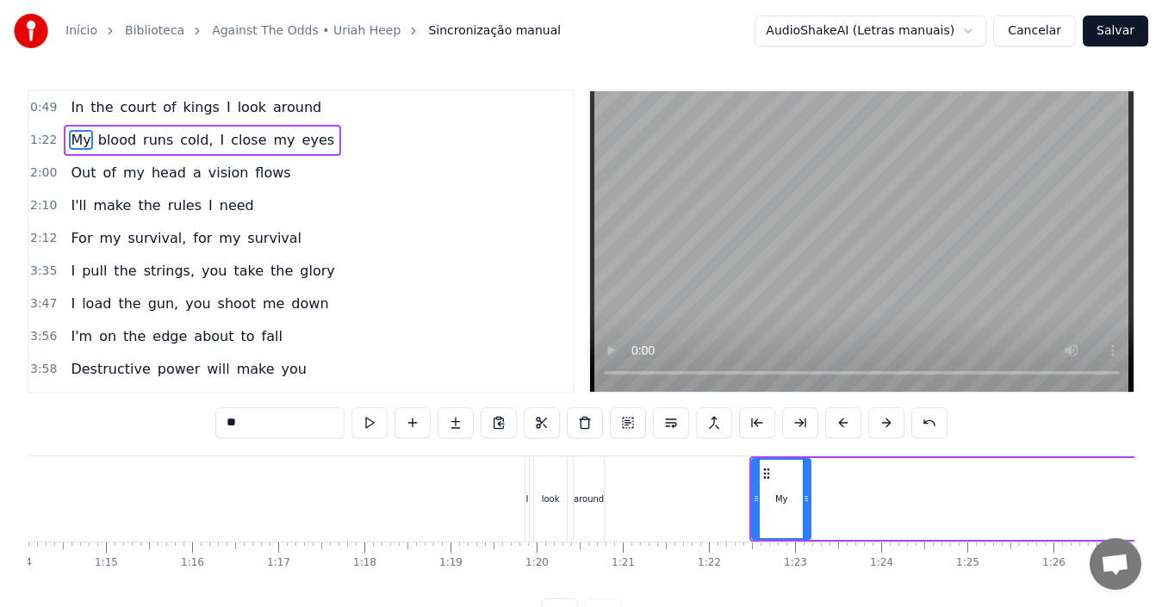
scroll to position [0, 6595]
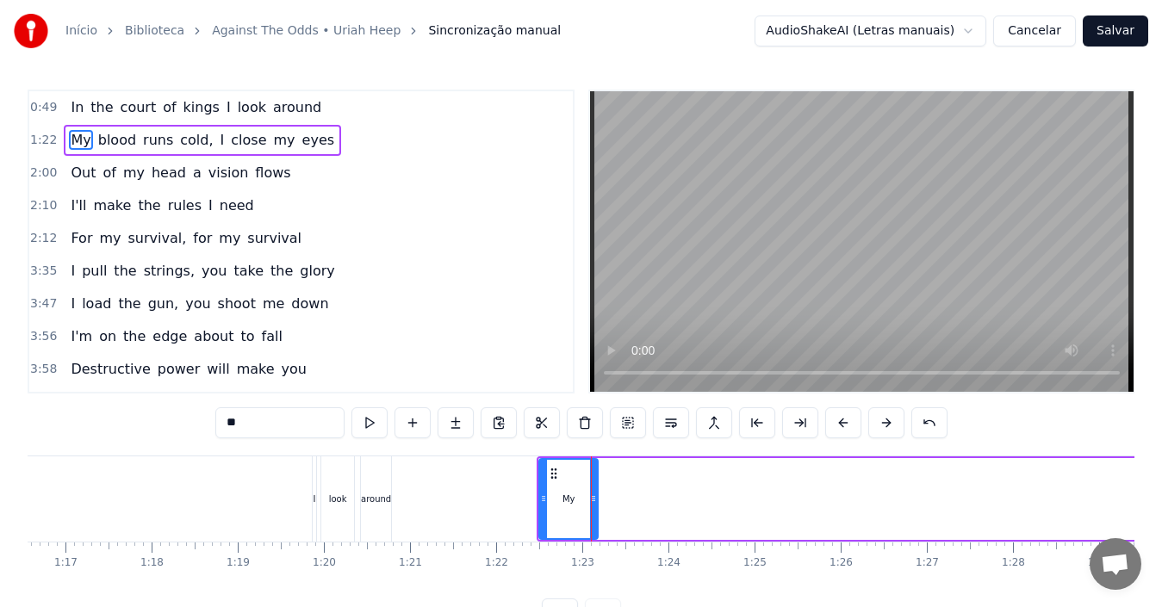
click at [381, 506] on div "around" at bounding box center [376, 499] width 30 height 85
type input "******"
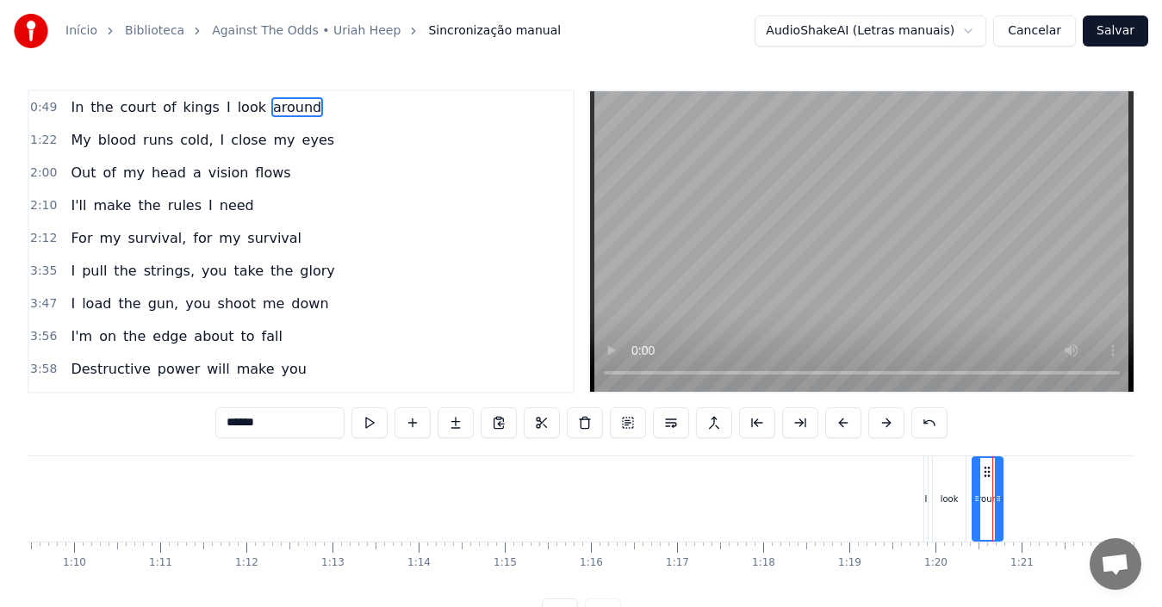
scroll to position [0, 6142]
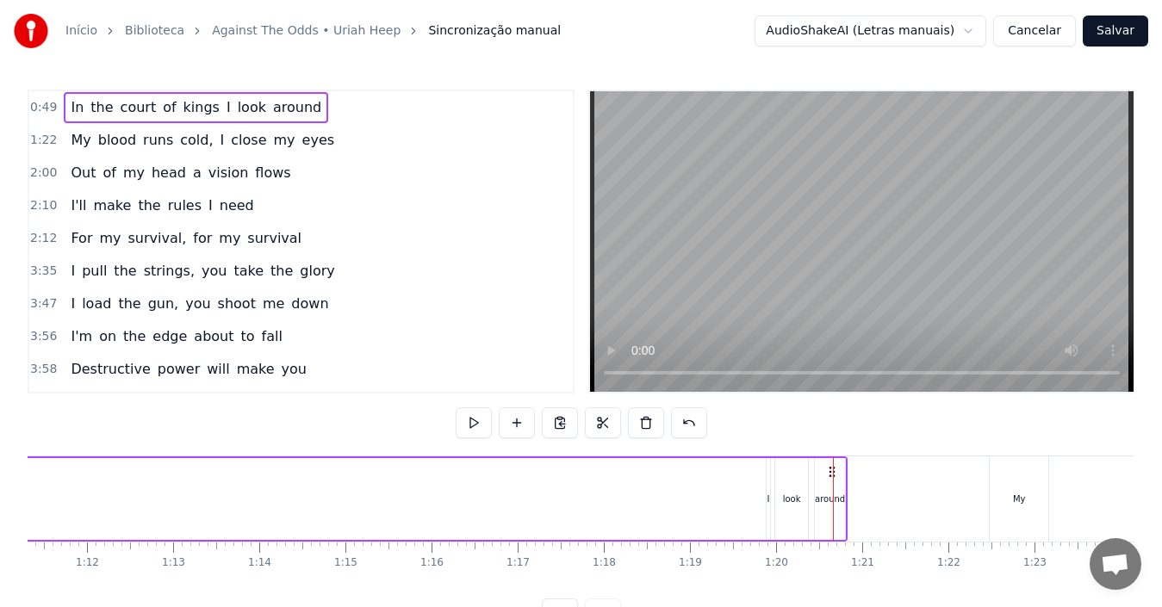
click at [767, 503] on div "I" at bounding box center [768, 499] width 3 height 13
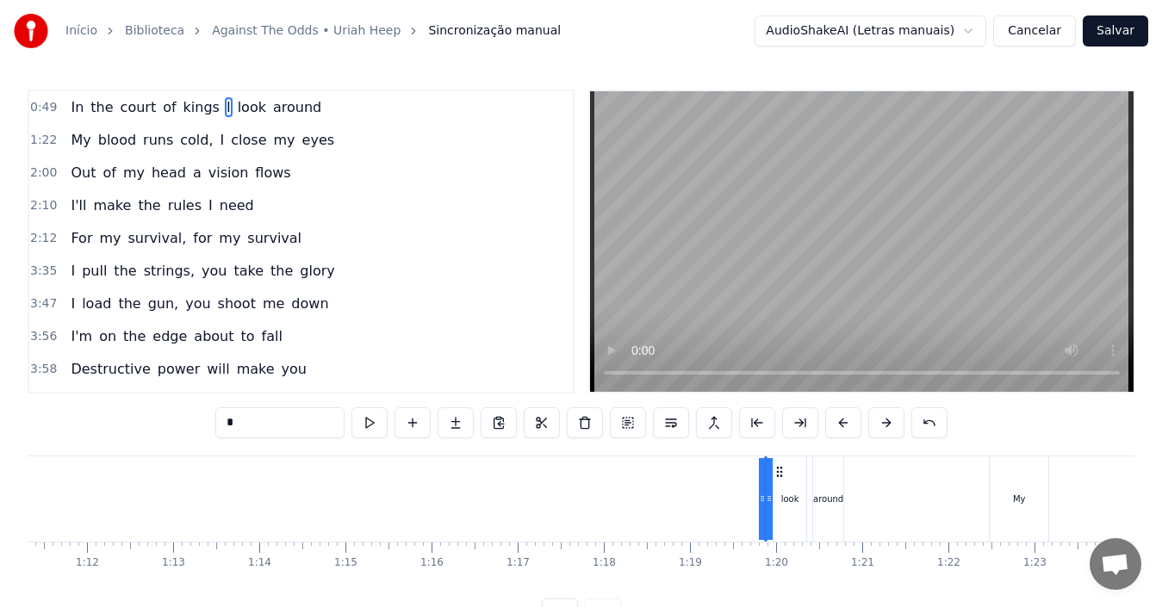
drag, startPoint x: 767, startPoint y: 503, endPoint x: 715, endPoint y: 506, distance: 51.7
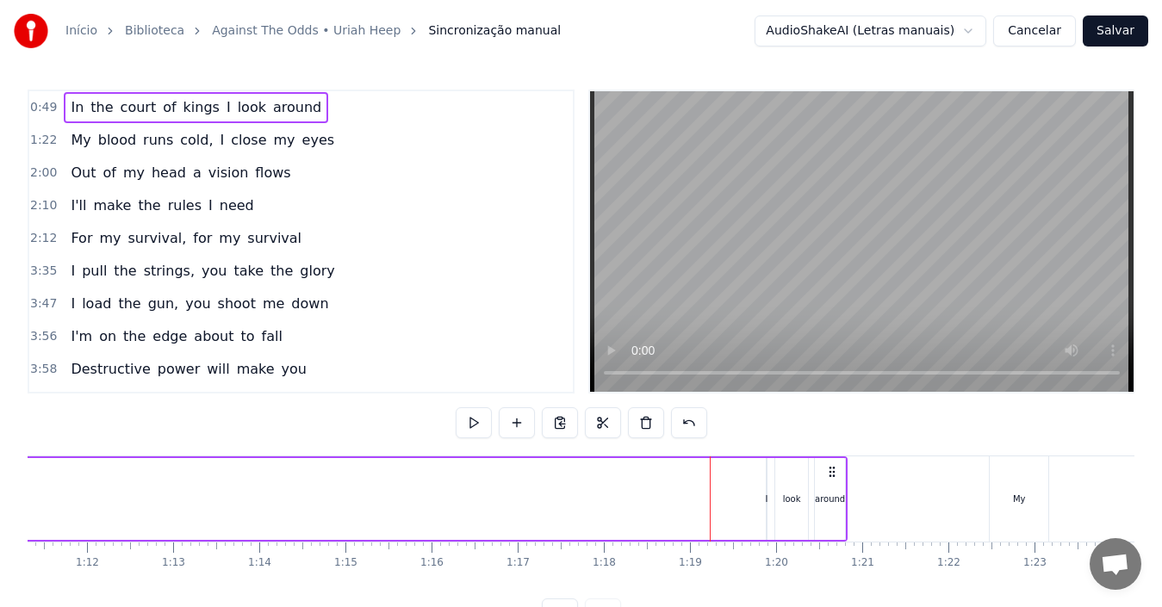
click at [767, 506] on div "I" at bounding box center [767, 499] width 2 height 82
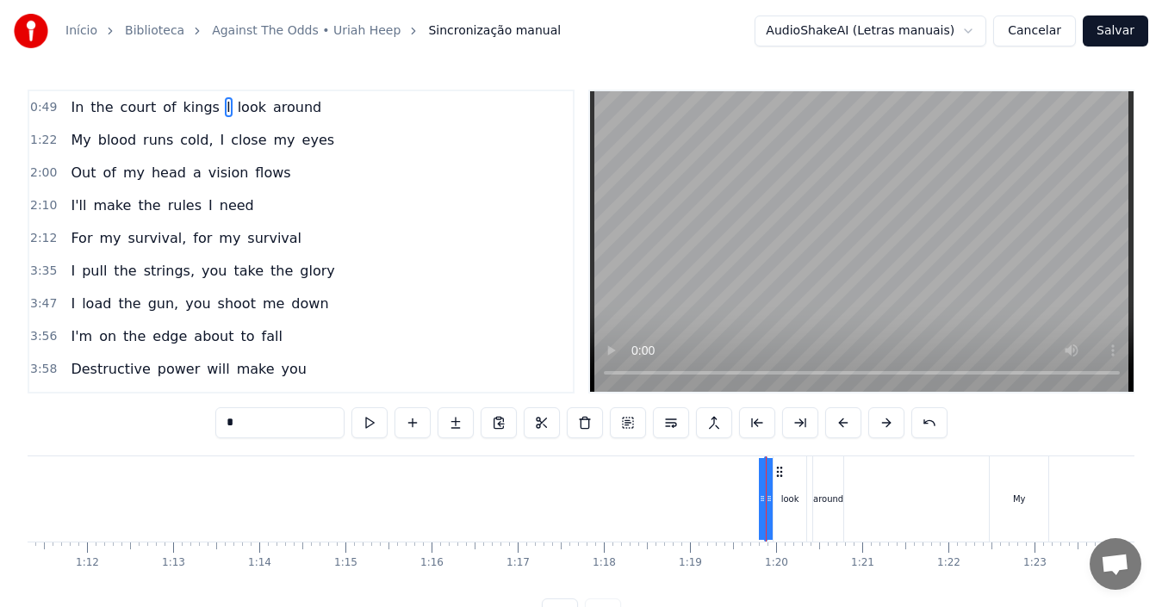
click at [766, 509] on div at bounding box center [766, 499] width 1 height 85
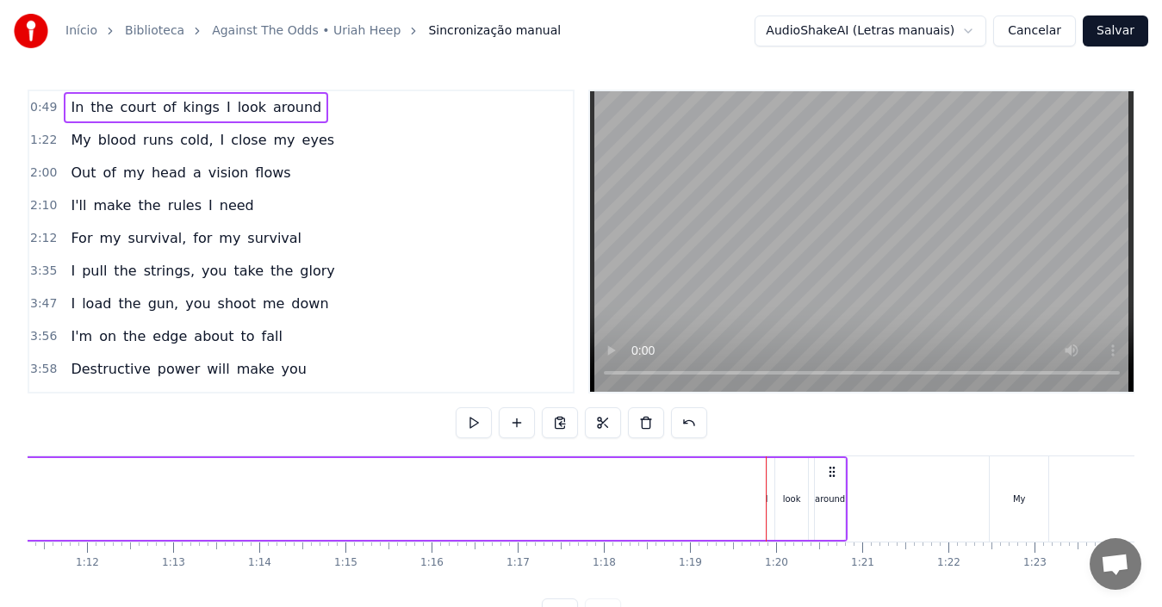
click at [766, 505] on div "I" at bounding box center [767, 499] width 3 height 13
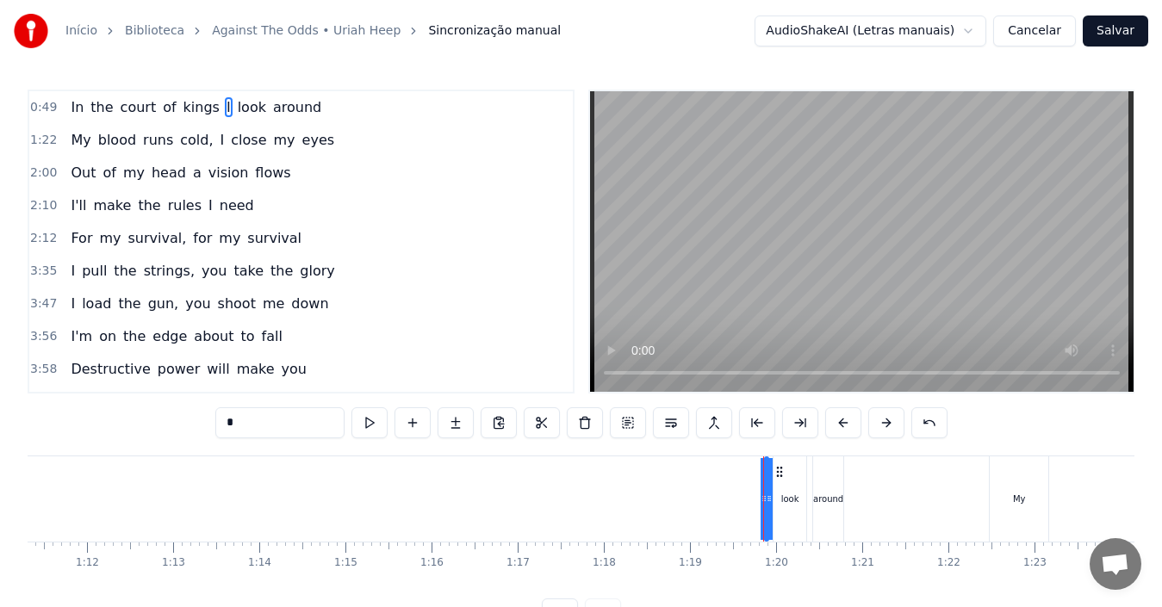
drag, startPoint x: 765, startPoint y: 505, endPoint x: 770, endPoint y: 515, distance: 11.6
click at [767, 515] on div "I" at bounding box center [767, 499] width 2 height 82
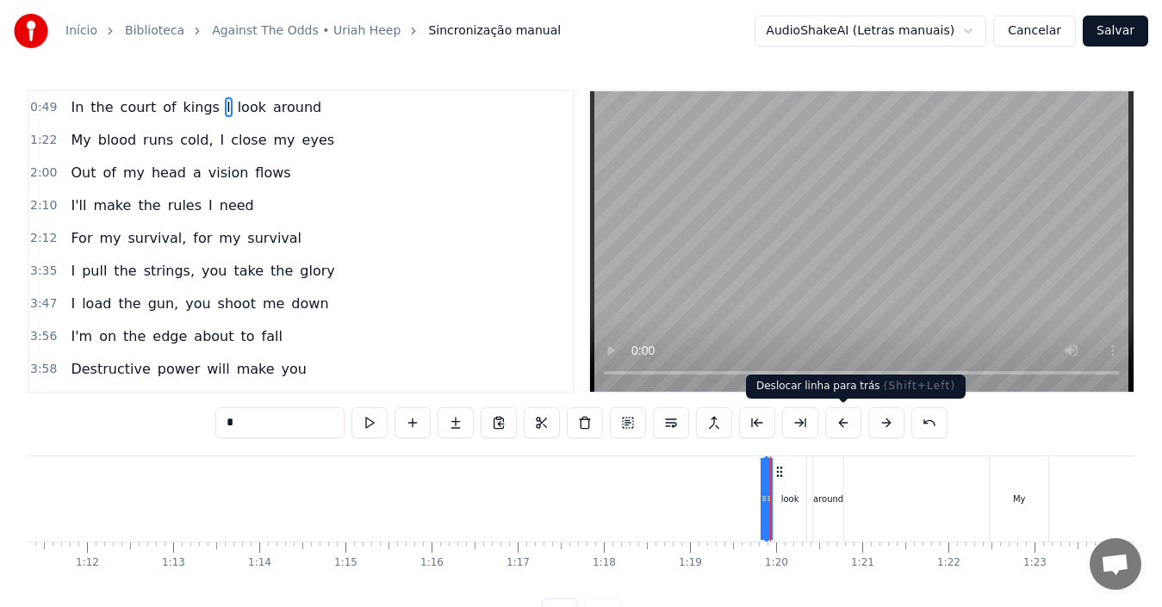
click at [840, 425] on button at bounding box center [843, 422] width 36 height 31
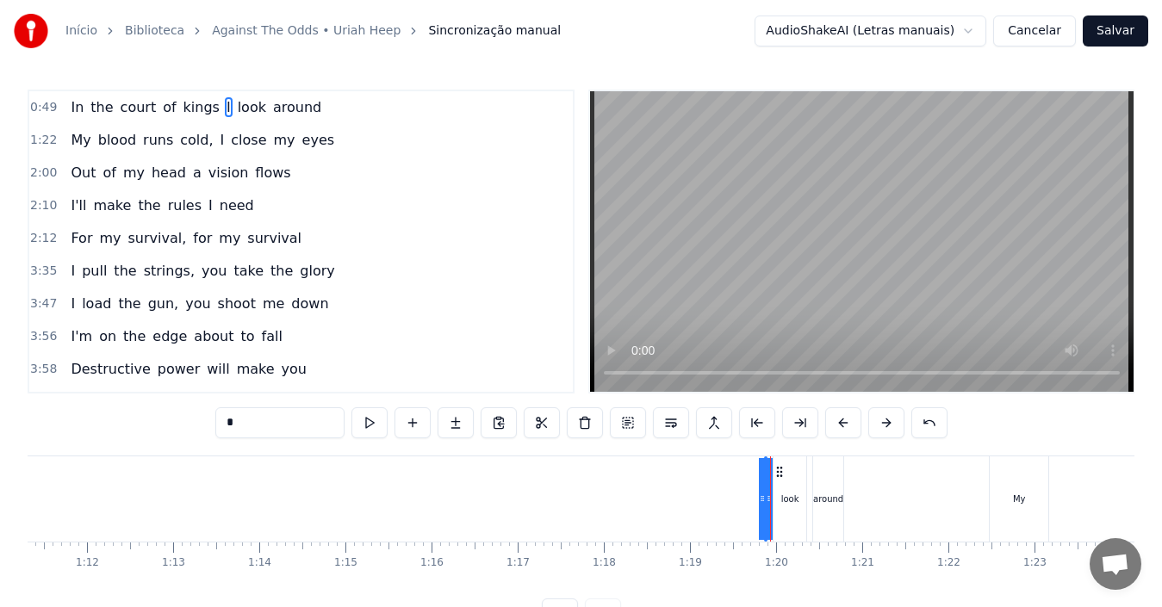
drag, startPoint x: 761, startPoint y: 496, endPoint x: 634, endPoint y: 496, distance: 127.5
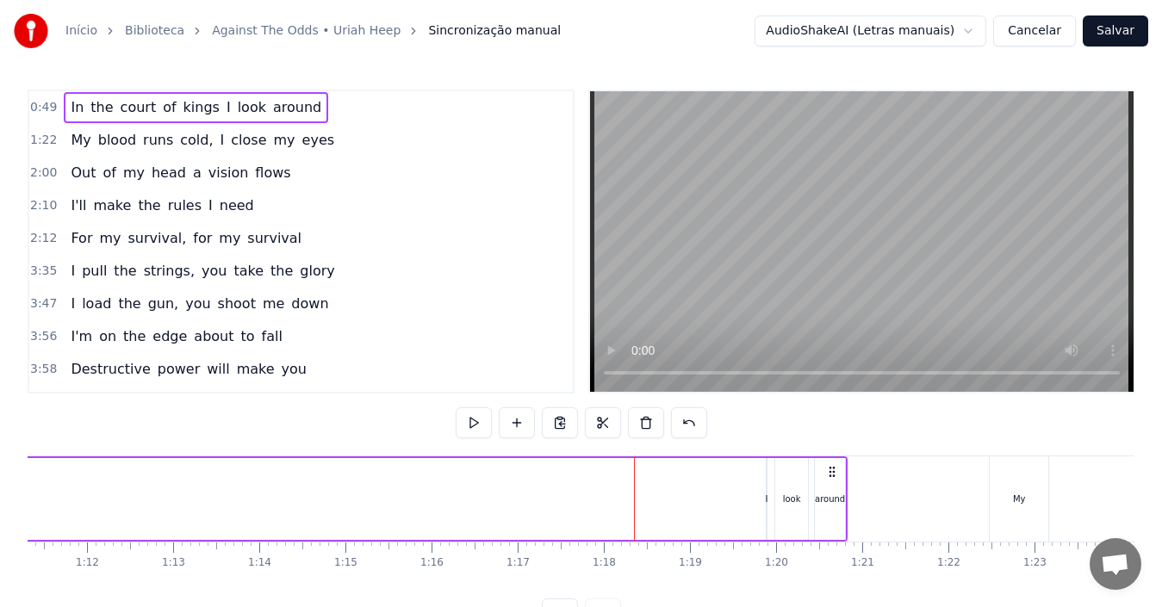
click at [767, 506] on div "I" at bounding box center [767, 499] width 2 height 82
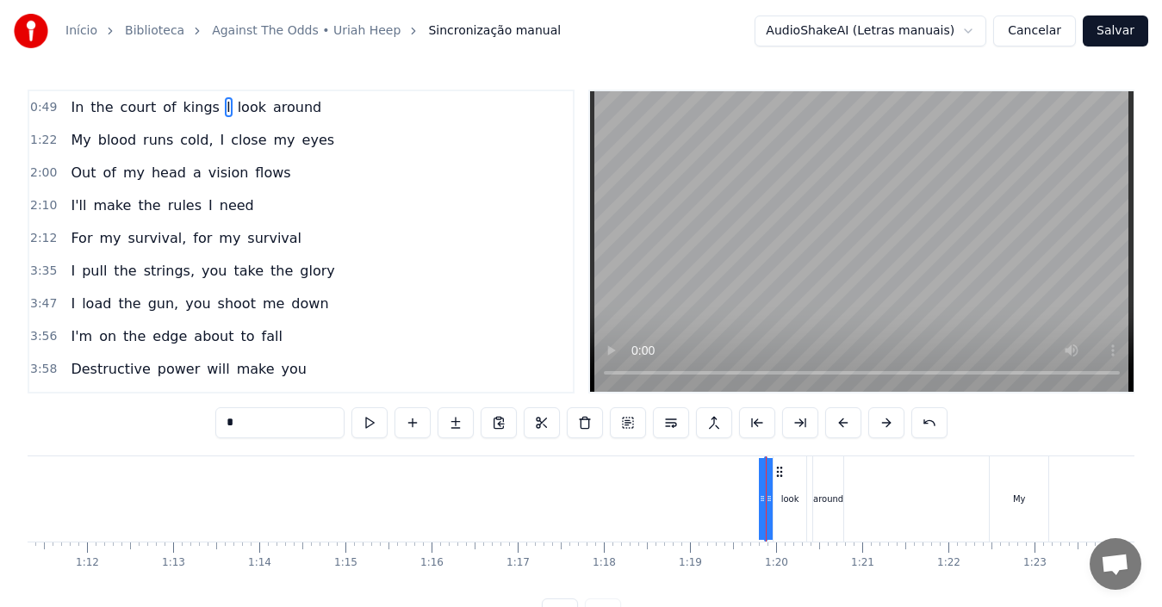
drag, startPoint x: 768, startPoint y: 506, endPoint x: 786, endPoint y: 509, distance: 17.4
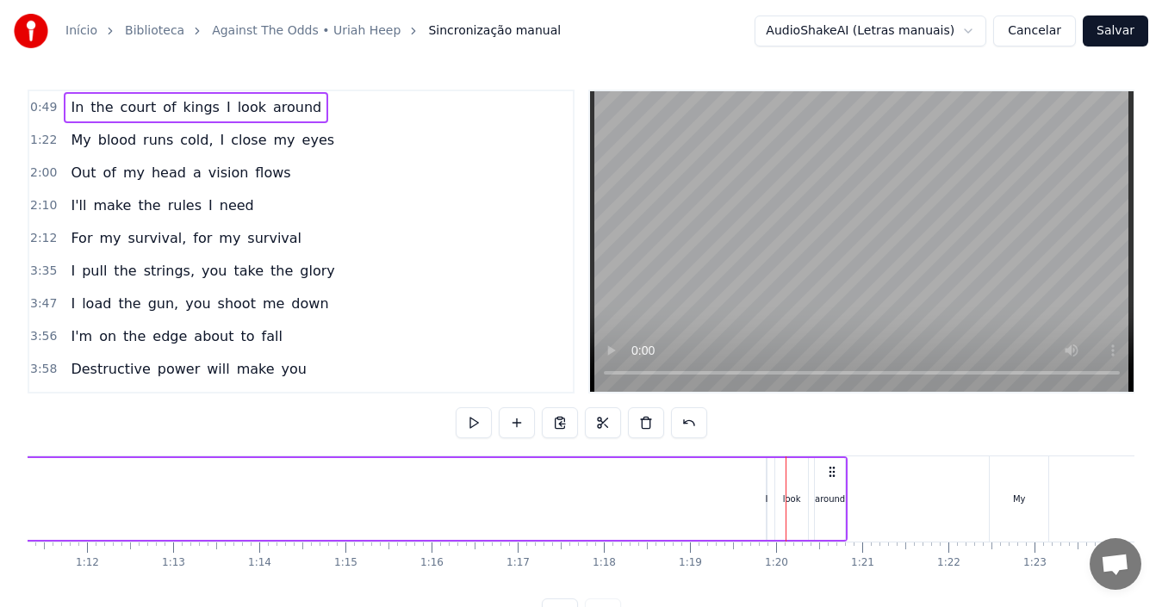
click at [767, 500] on div "I" at bounding box center [767, 499] width 3 height 13
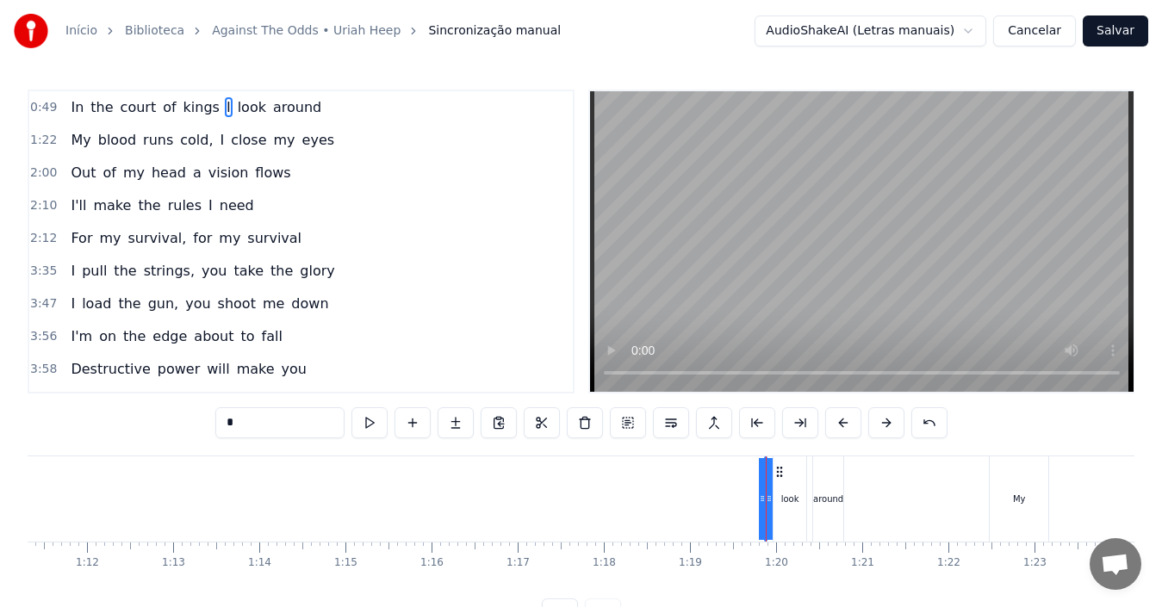
click at [836, 419] on button at bounding box center [843, 422] width 36 height 31
drag, startPoint x: 762, startPoint y: 470, endPoint x: 705, endPoint y: 500, distance: 64.7
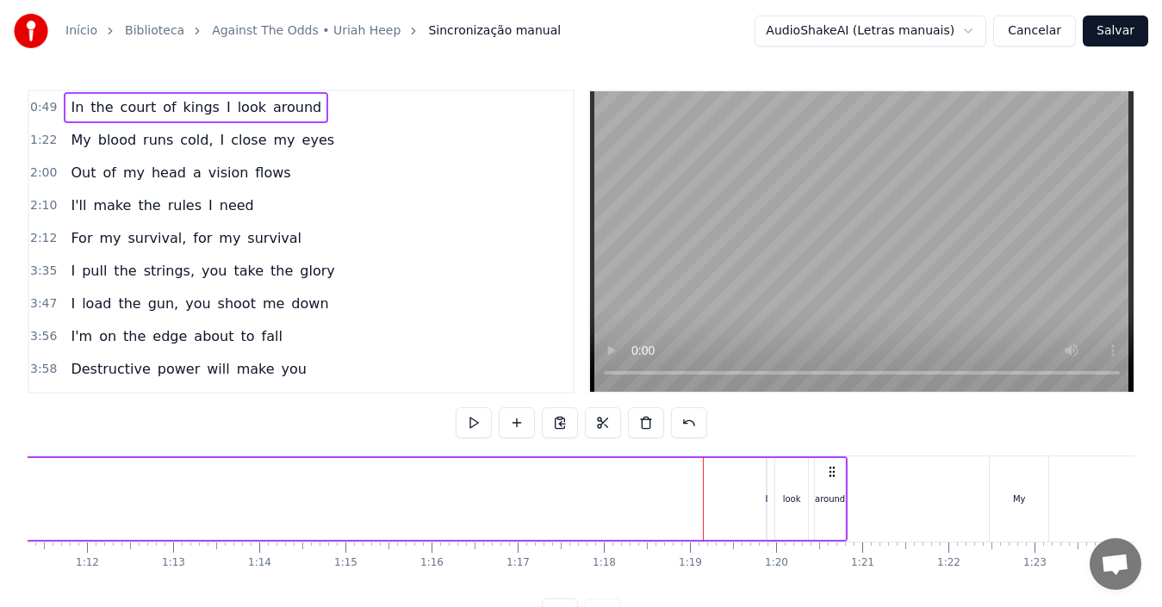
drag, startPoint x: 499, startPoint y: 486, endPoint x: 189, endPoint y: 448, distance: 312.4
click at [189, 448] on div "0:49 In the court of kings I look around 1:22 My blood runs cold, I close my ey…" at bounding box center [581, 360] width 1107 height 540
drag, startPoint x: 842, startPoint y: 488, endPoint x: 811, endPoint y: 488, distance: 31.0
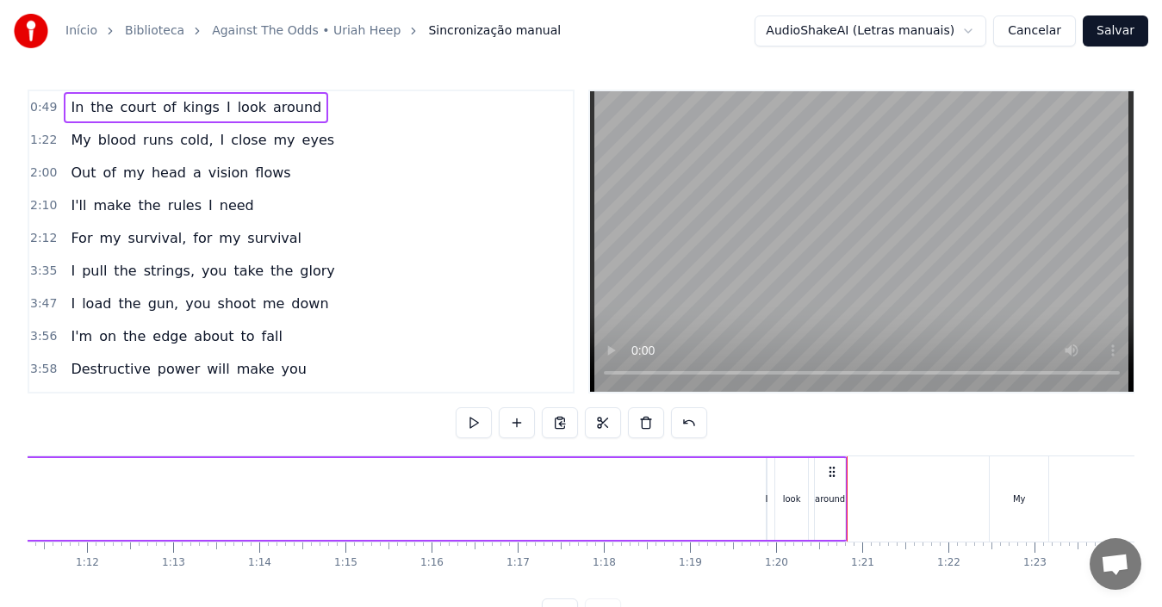
drag, startPoint x: 766, startPoint y: 504, endPoint x: 674, endPoint y: 505, distance: 91.3
click at [796, 518] on div "look" at bounding box center [791, 499] width 33 height 82
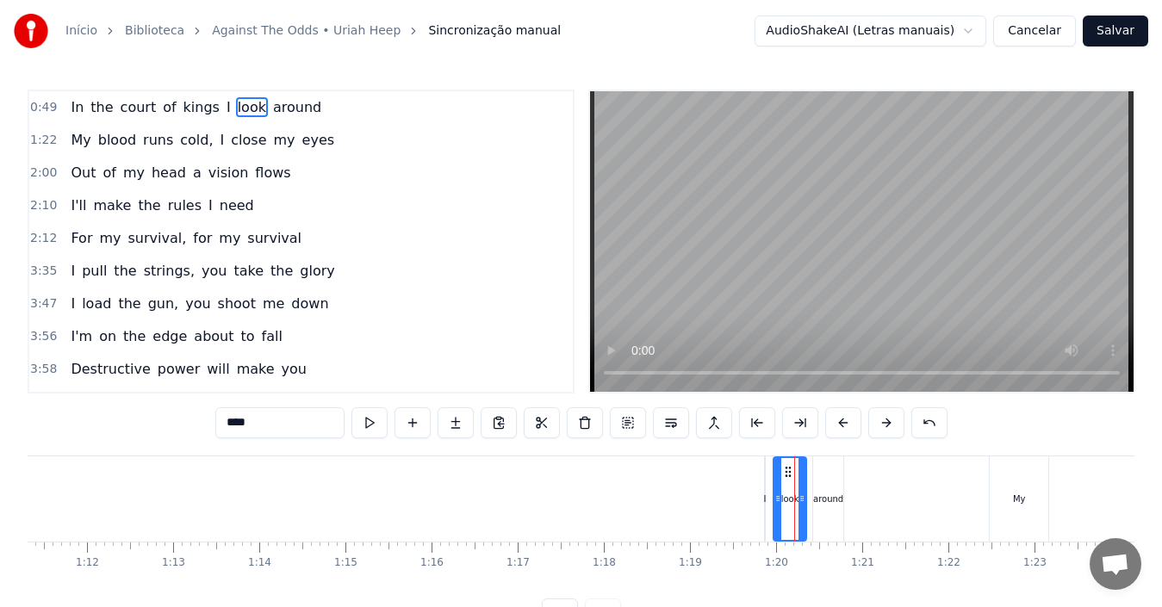
drag, startPoint x: 796, startPoint y: 518, endPoint x: 634, endPoint y: 517, distance: 161.9
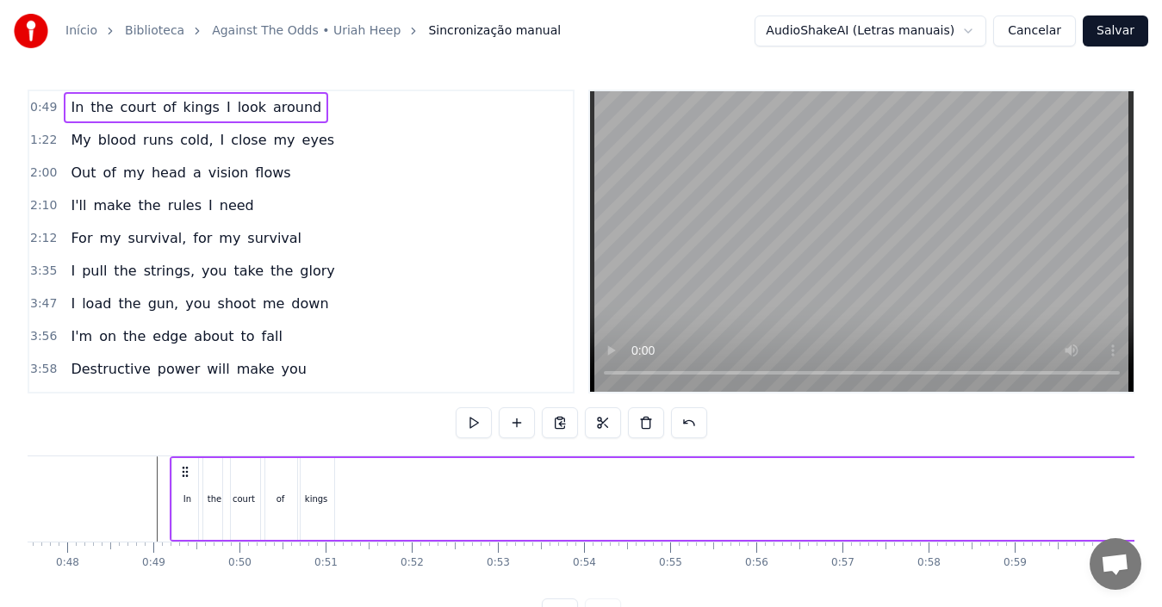
scroll to position [0, 4042]
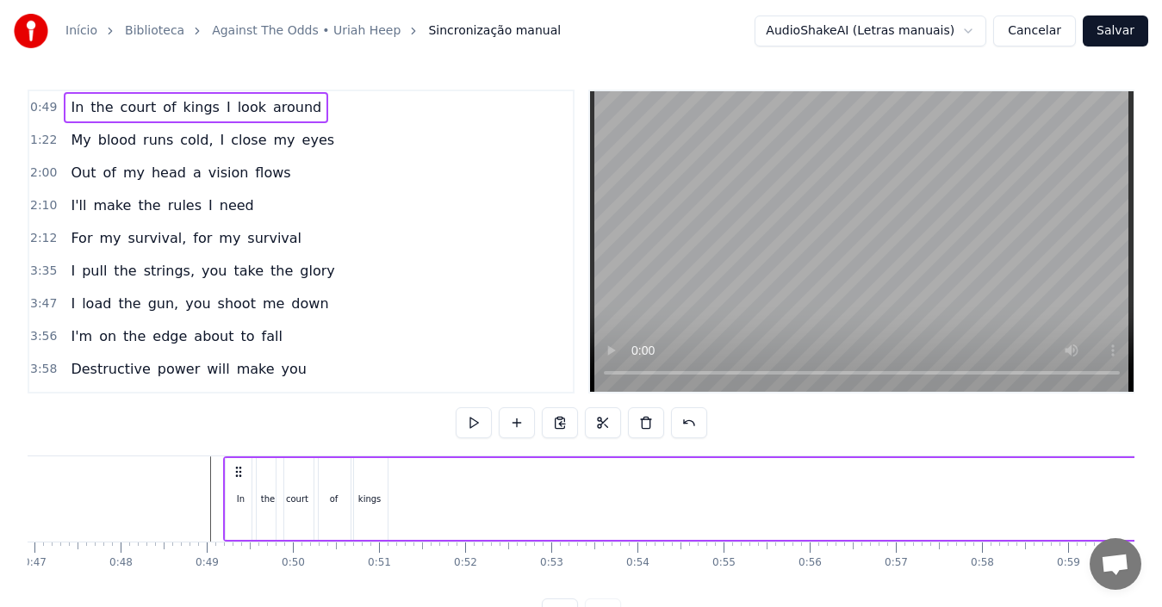
drag, startPoint x: 396, startPoint y: 498, endPoint x: 535, endPoint y: 497, distance: 138.7
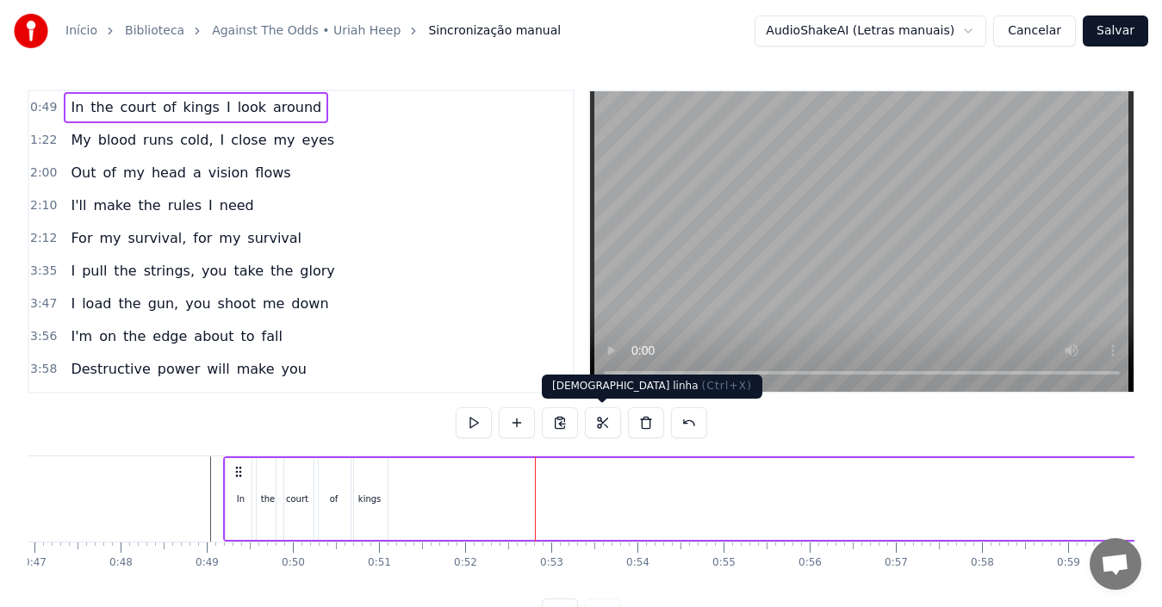
click at [606, 424] on button at bounding box center [603, 422] width 36 height 31
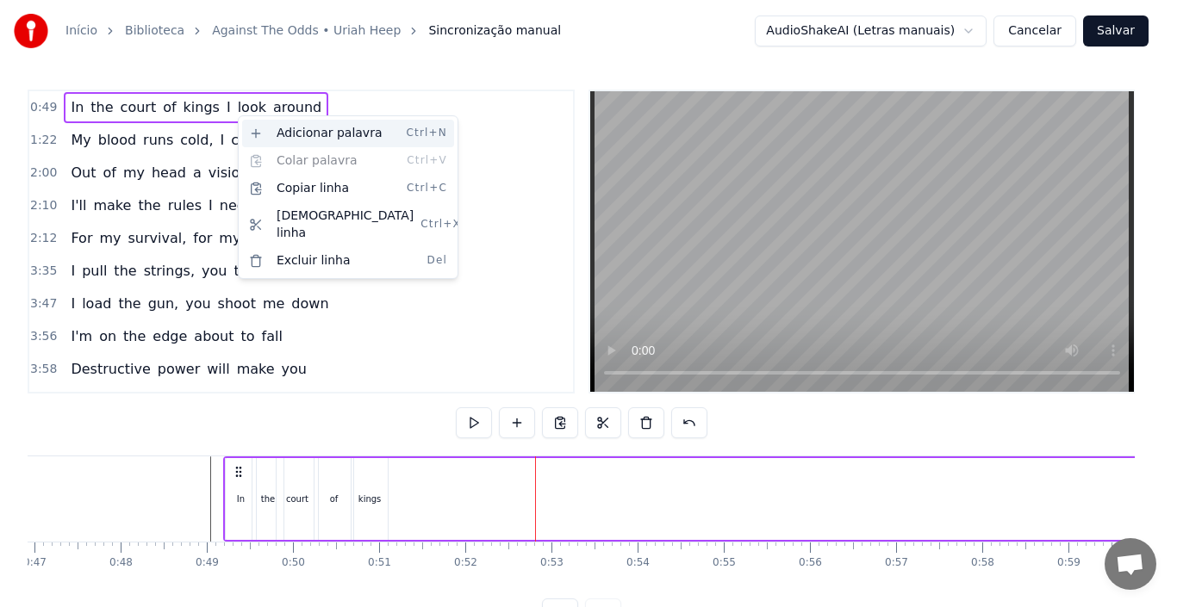
click at [344, 134] on div "Adicionar palavra Ctrl+N" at bounding box center [348, 134] width 212 height 28
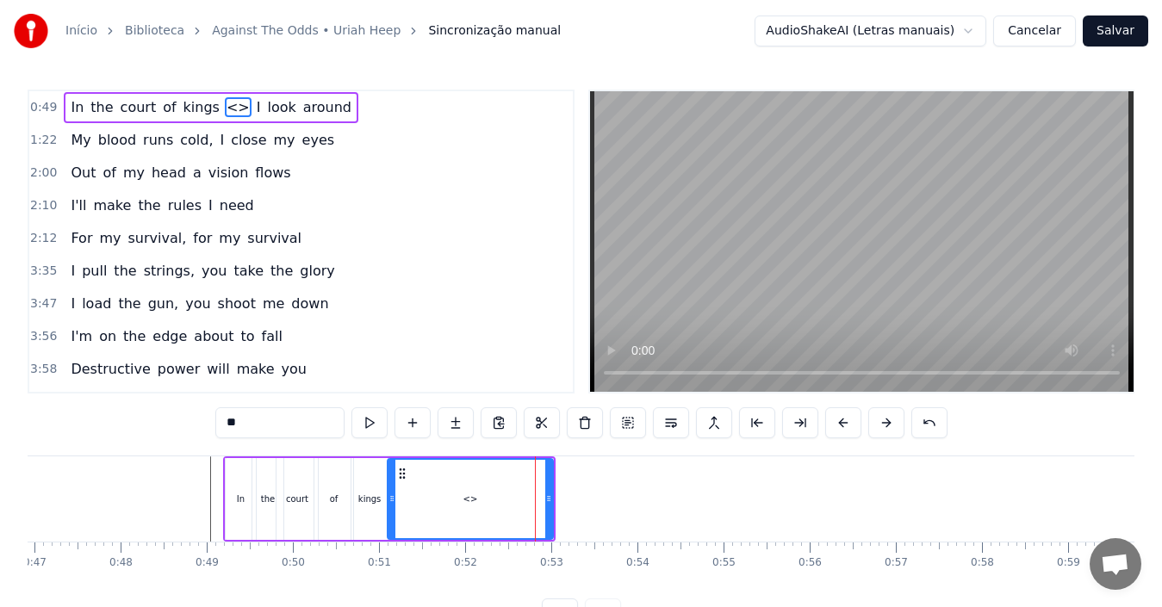
drag, startPoint x: 541, startPoint y: 513, endPoint x: 391, endPoint y: 510, distance: 149.9
click at [391, 510] on div at bounding box center [391, 499] width 7 height 78
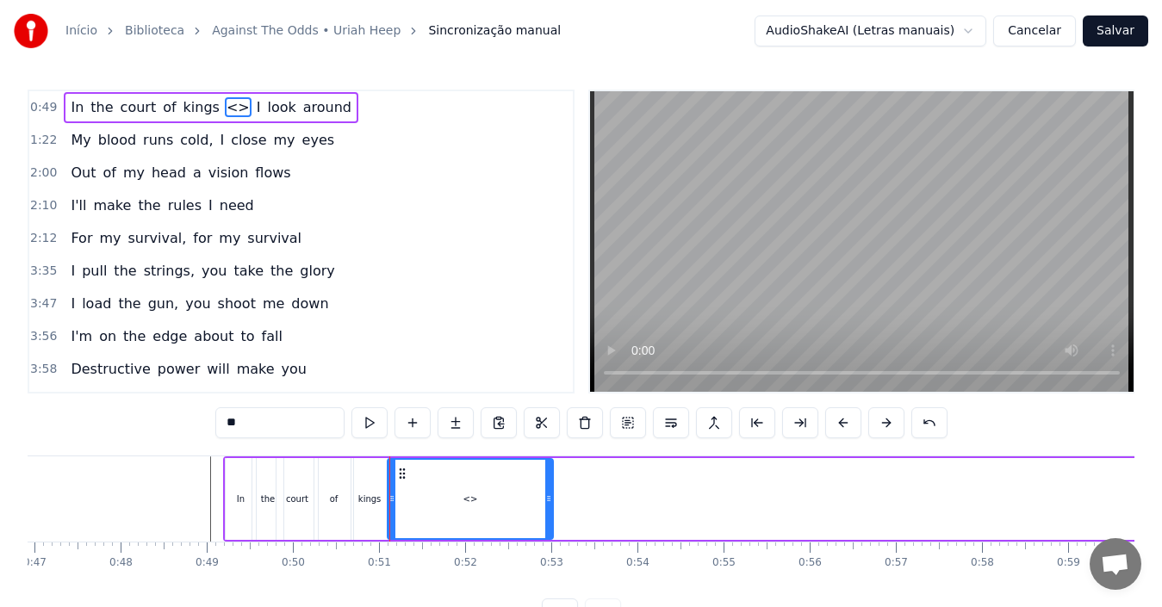
click at [407, 497] on div "<>" at bounding box center [470, 499] width 164 height 78
type input "*"
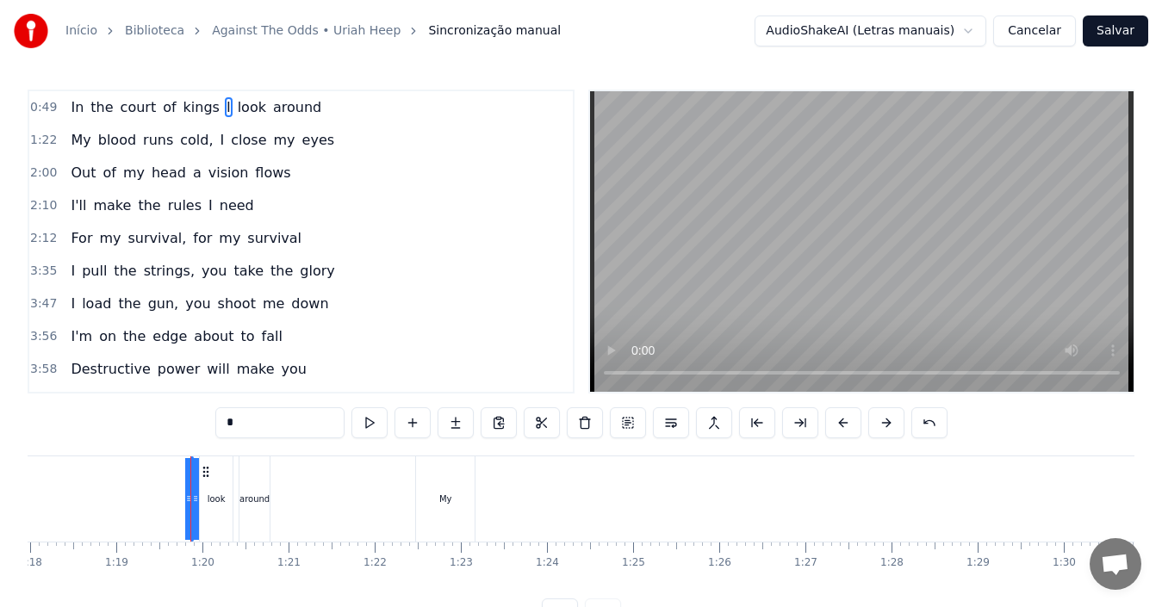
scroll to position [0, 6793]
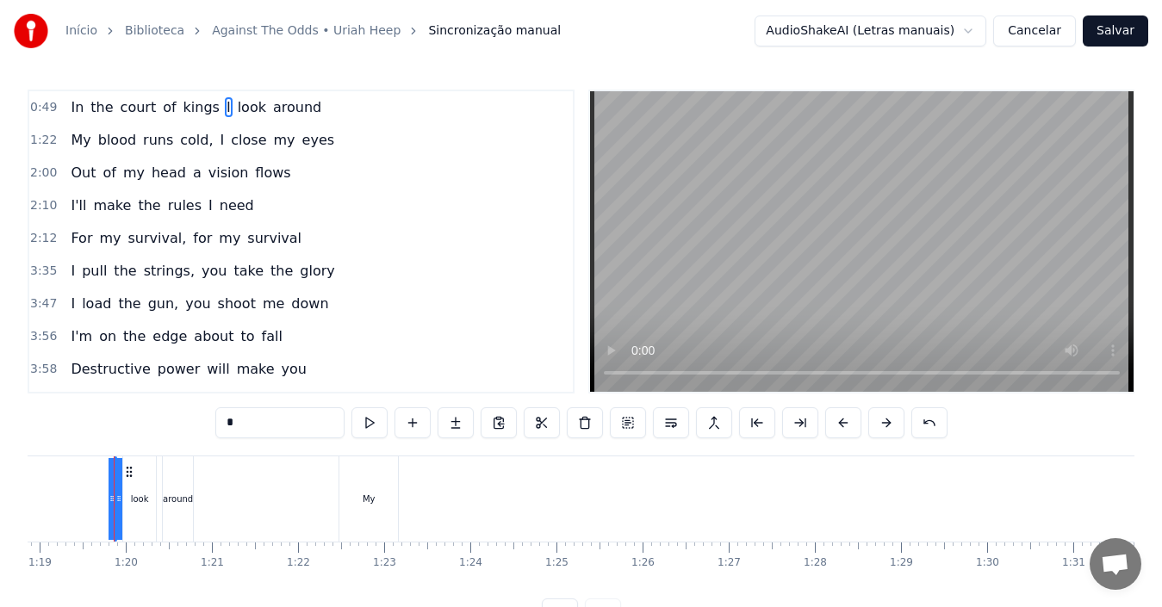
click at [115, 501] on div at bounding box center [114, 499] width 1 height 85
drag, startPoint x: 115, startPoint y: 501, endPoint x: 71, endPoint y: 509, distance: 44.6
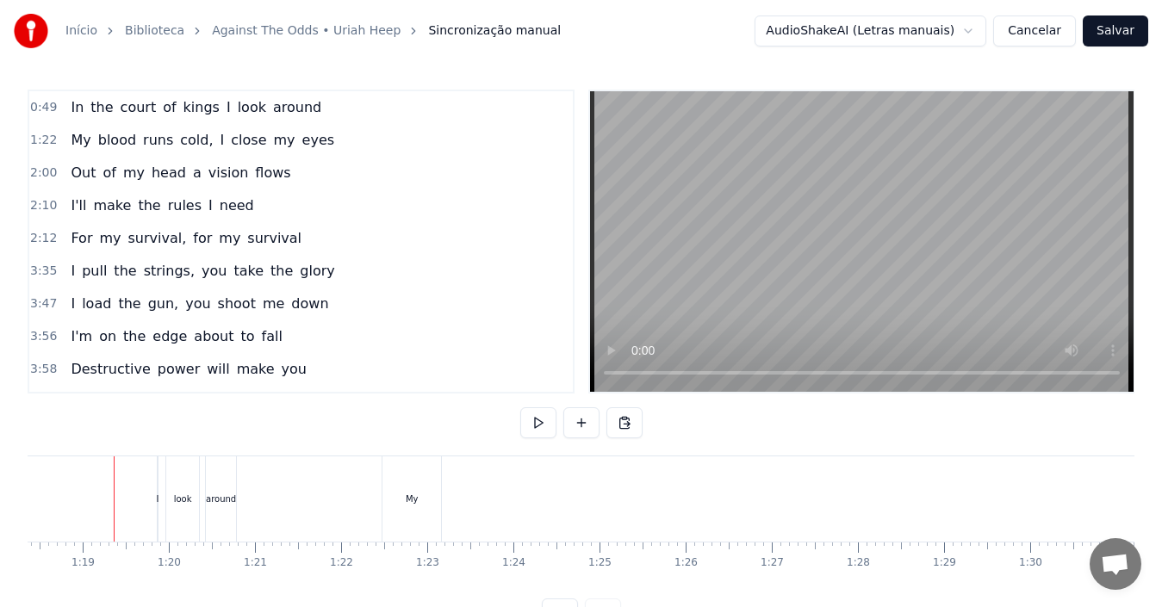
click at [158, 498] on div "I" at bounding box center [158, 499] width 3 height 13
copy div "In the court of kings I look around My blood runs cold, I close my eyes Out of …"
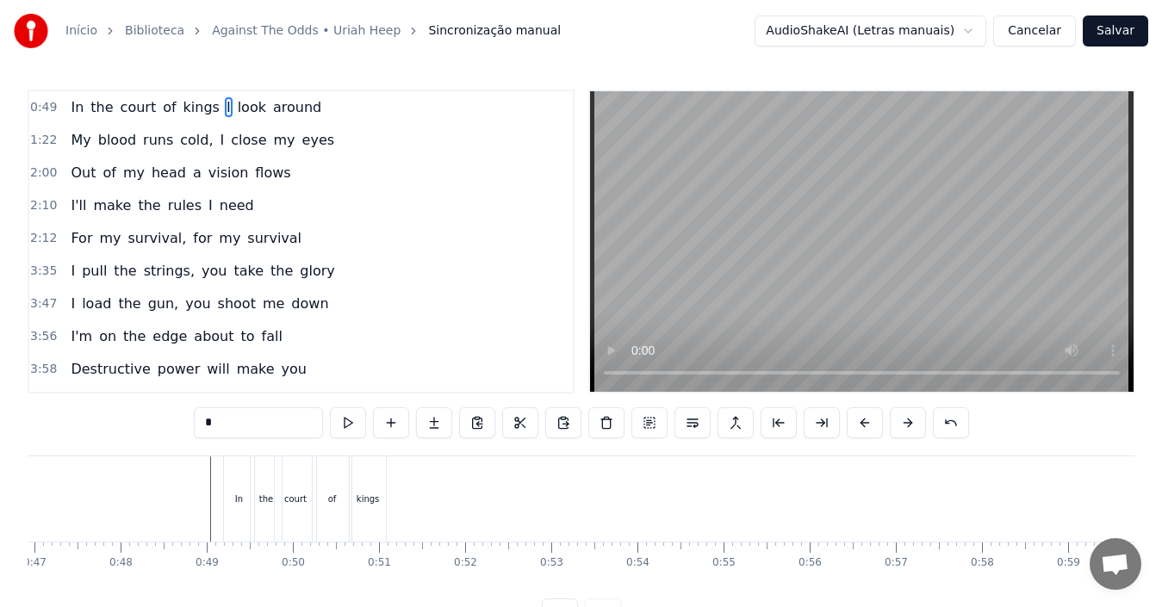
scroll to position [0, 3989]
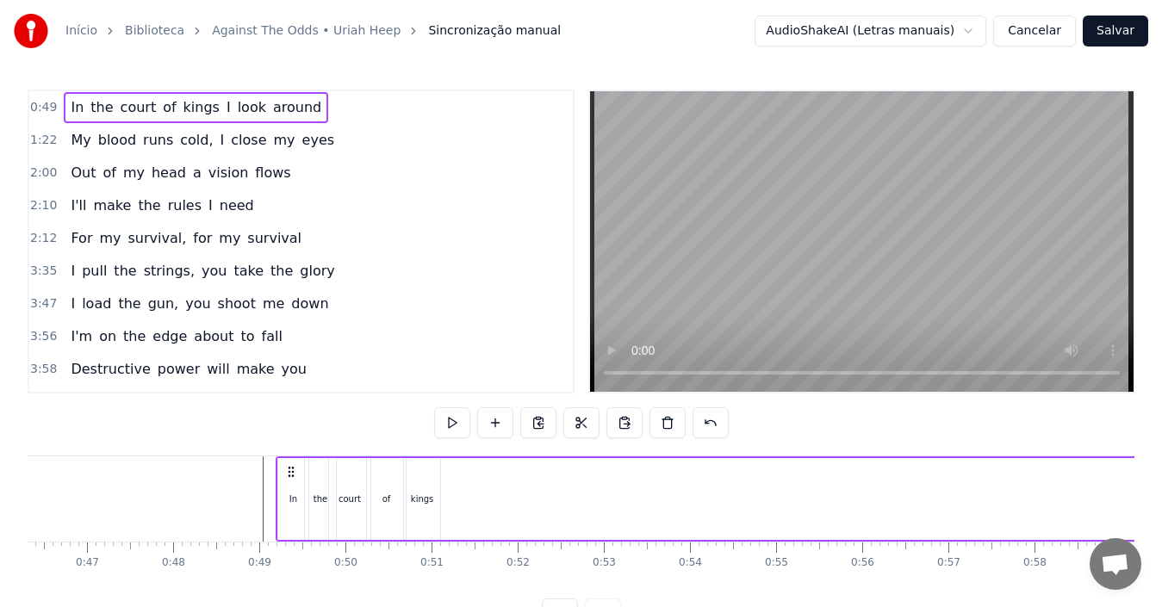
click at [620, 430] on button at bounding box center [624, 422] width 36 height 31
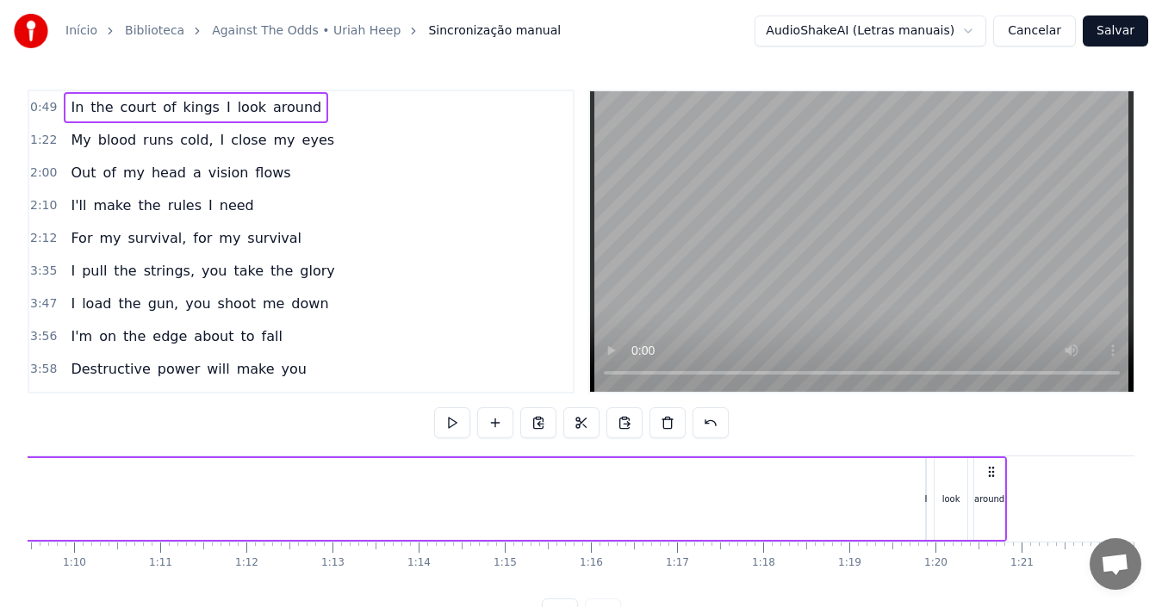
scroll to position [0, 6196]
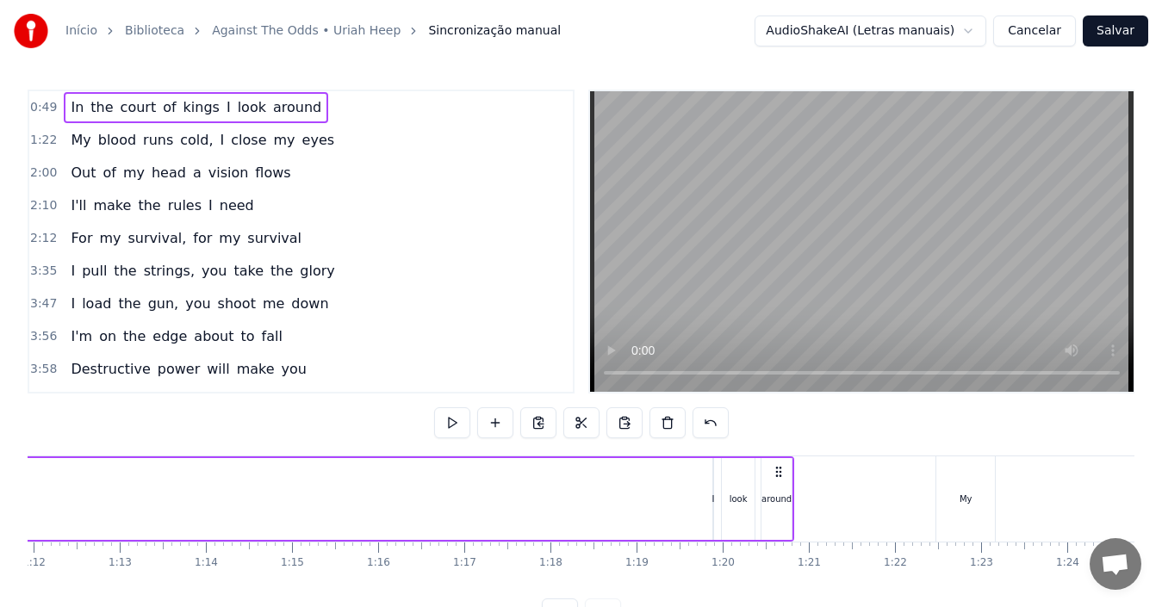
click at [714, 500] on div "I" at bounding box center [713, 499] width 3 height 13
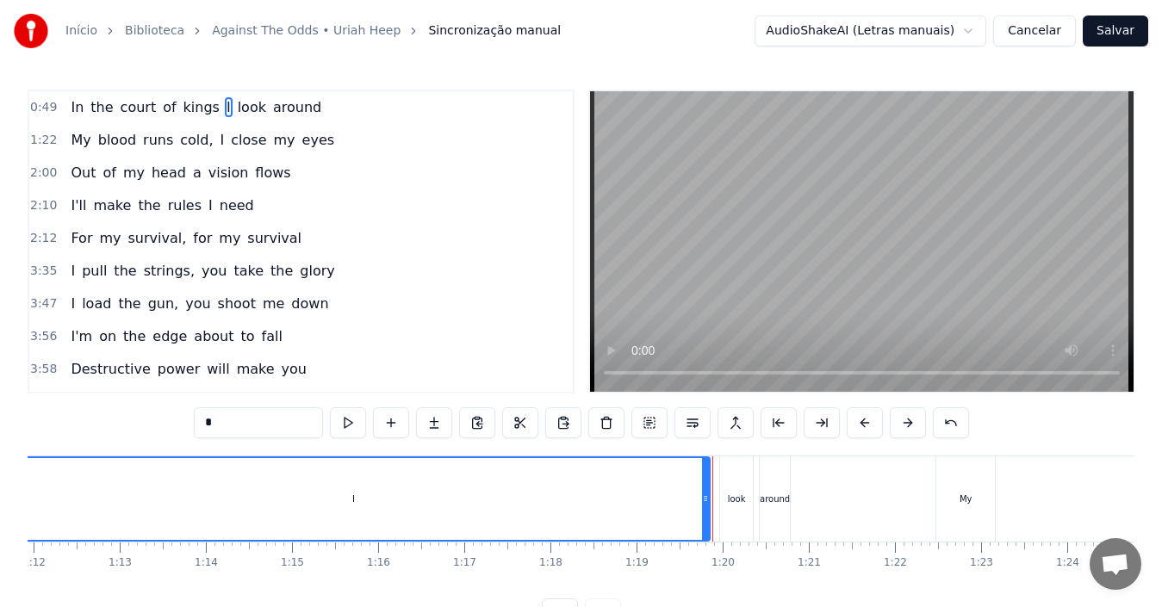
drag, startPoint x: 714, startPoint y: 500, endPoint x: 0, endPoint y: 479, distance: 714.4
click at [0, 478] on div "Início Biblioteca Against The Odds • [PERSON_NAME] Sincronização manual AudioSh…" at bounding box center [581, 315] width 1162 height 630
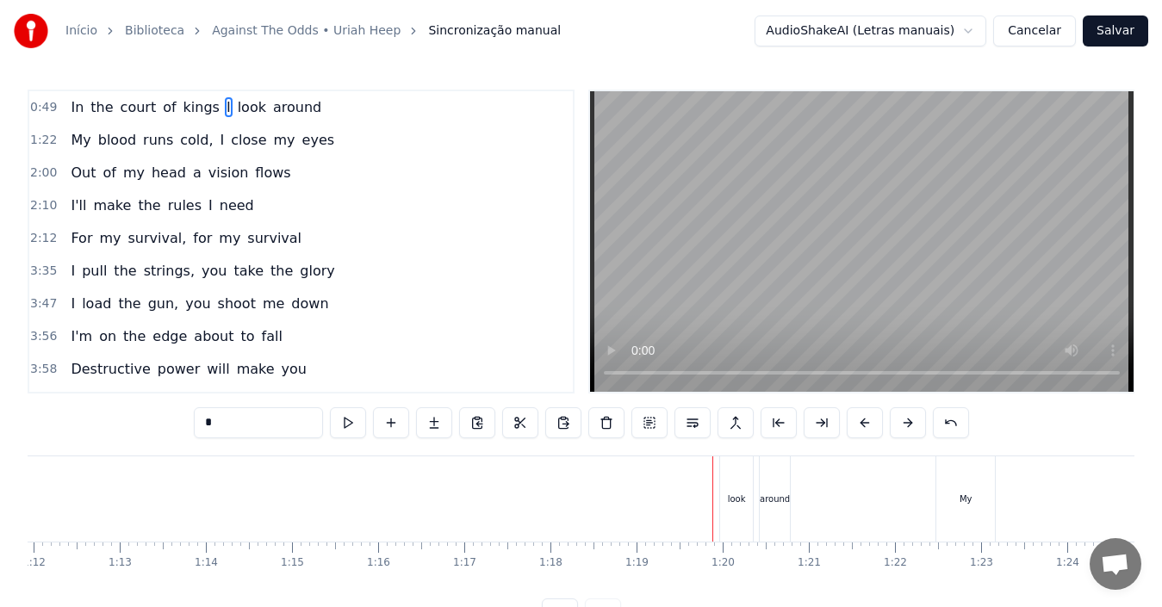
drag, startPoint x: 705, startPoint y: 498, endPoint x: 0, endPoint y: 450, distance: 706.2
click at [0, 450] on div "Início Biblioteca Against The Odds • [PERSON_NAME] Sincronização manual AudioSh…" at bounding box center [581, 315] width 1162 height 630
click at [731, 493] on div "look" at bounding box center [737, 499] width 18 height 13
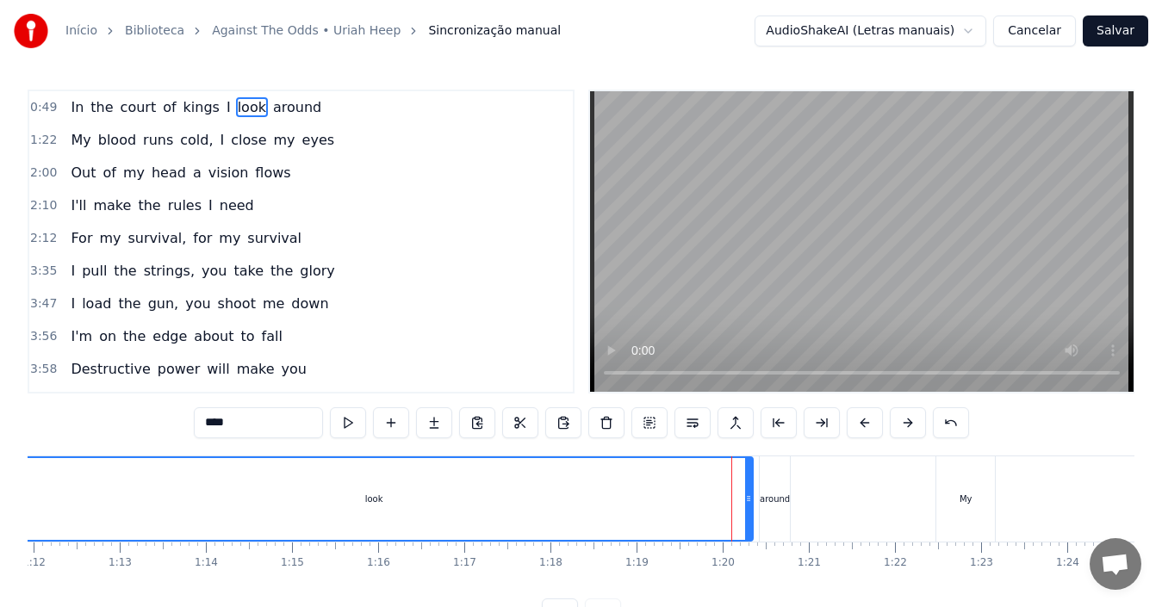
drag, startPoint x: 725, startPoint y: 497, endPoint x: 0, endPoint y: 514, distance: 725.5
click at [0, 514] on div "Início Biblioteca Against The Odds • [PERSON_NAME] Sincronização manual AudioSh…" at bounding box center [581, 315] width 1162 height 630
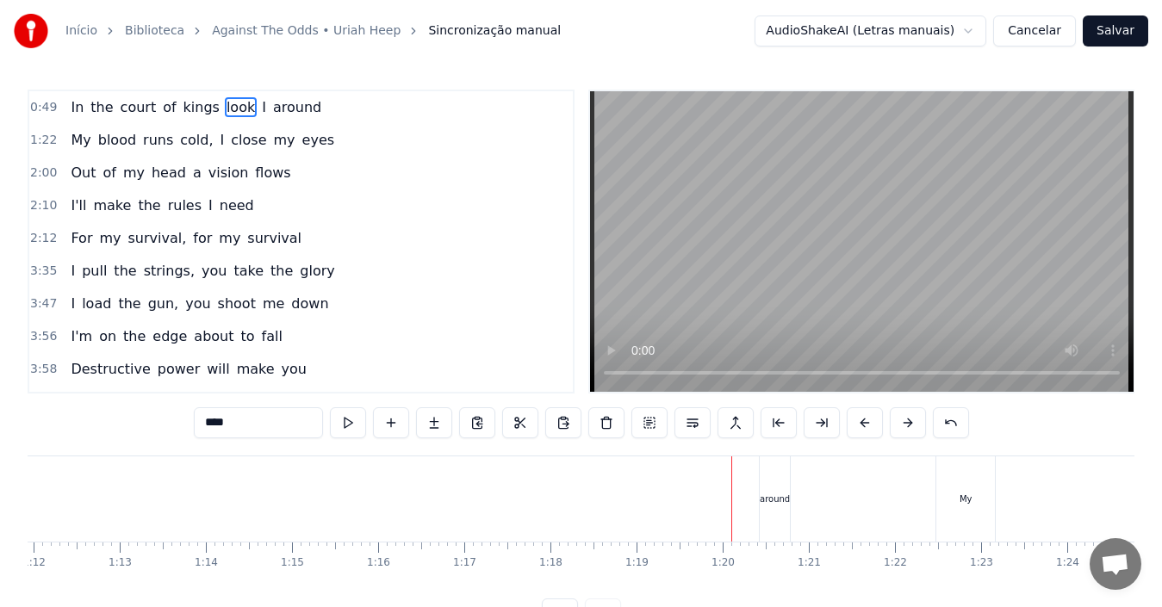
drag, startPoint x: 745, startPoint y: 503, endPoint x: 0, endPoint y: 494, distance: 745.1
click at [0, 494] on div "Início Biblioteca Against The Odds • [PERSON_NAME] Sincronização manual AudioSh…" at bounding box center [581, 315] width 1162 height 630
click at [784, 510] on div "around" at bounding box center [775, 499] width 30 height 85
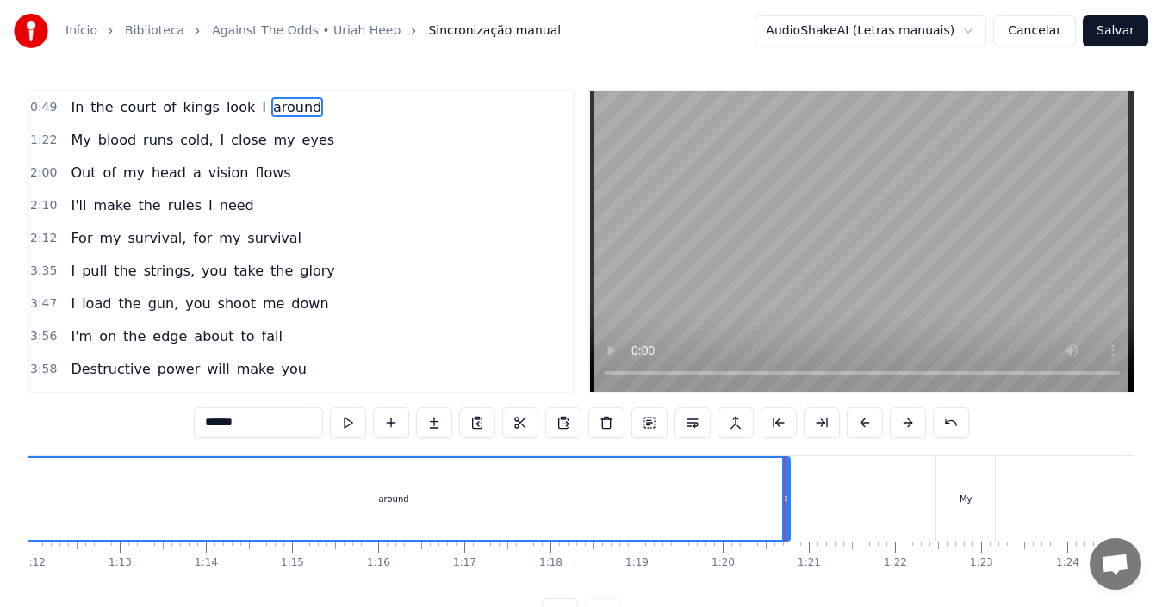
drag, startPoint x: 762, startPoint y: 501, endPoint x: 0, endPoint y: 483, distance: 762.5
click at [0, 483] on div "Início Biblioteca Against The Odds • [PERSON_NAME] Sincronização manual AudioSh…" at bounding box center [581, 315] width 1162 height 630
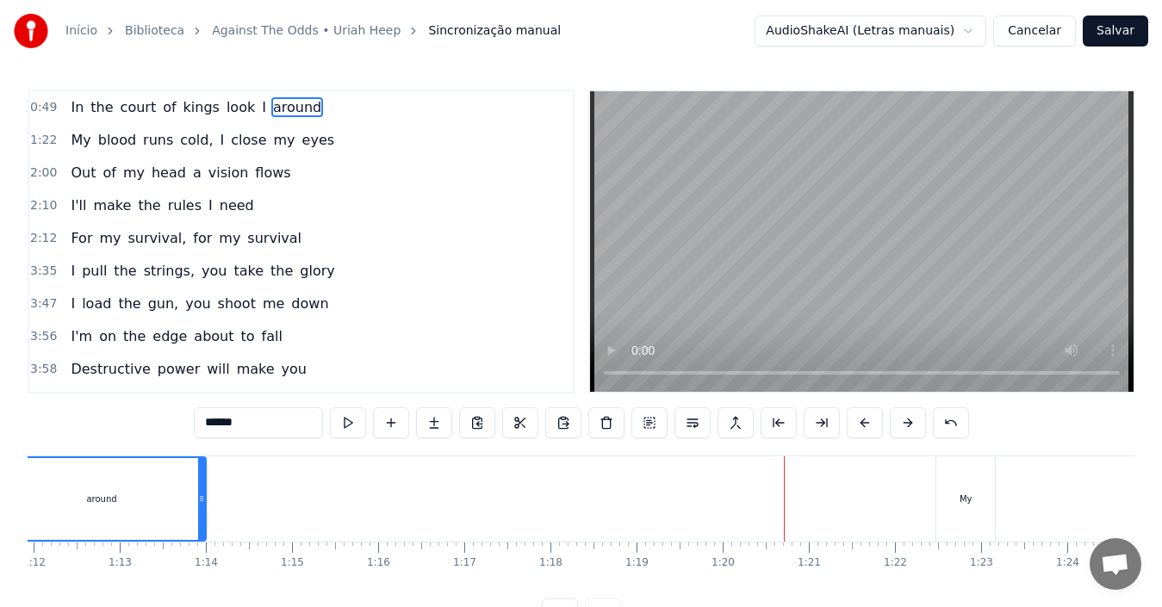
drag, startPoint x: 786, startPoint y: 493, endPoint x: 154, endPoint y: 488, distance: 632.3
click at [198, 493] on icon at bounding box center [201, 499] width 7 height 14
drag, startPoint x: 154, startPoint y: 488, endPoint x: 0, endPoint y: 463, distance: 156.3
click at [0, 463] on div "Início Biblioteca Against The Odds • [PERSON_NAME] Sincronização manual AudioSh…" at bounding box center [581, 315] width 1162 height 630
click at [981, 500] on div "My" at bounding box center [965, 499] width 59 height 85
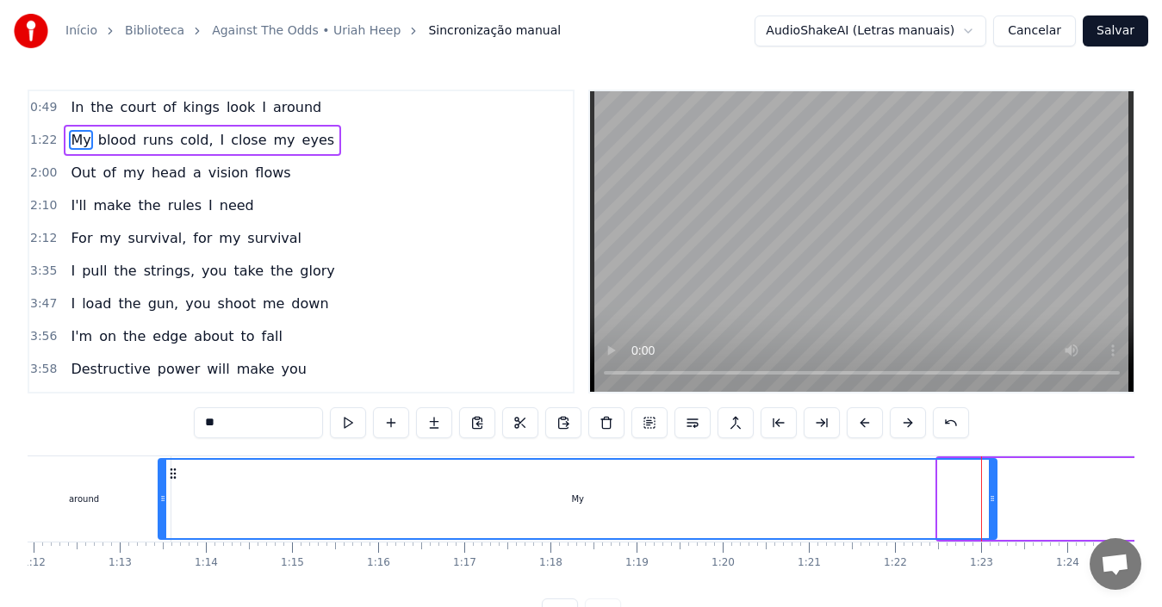
drag, startPoint x: 940, startPoint y: 511, endPoint x: 160, endPoint y: 516, distance: 779.6
click at [160, 516] on div at bounding box center [162, 499] width 7 height 78
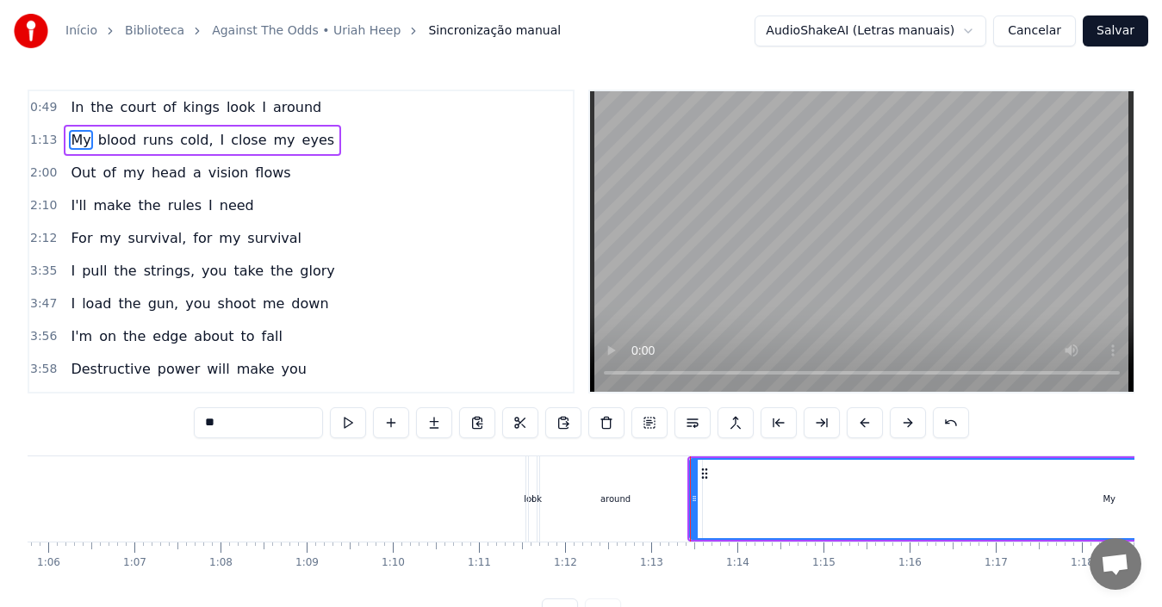
scroll to position [0, 5691]
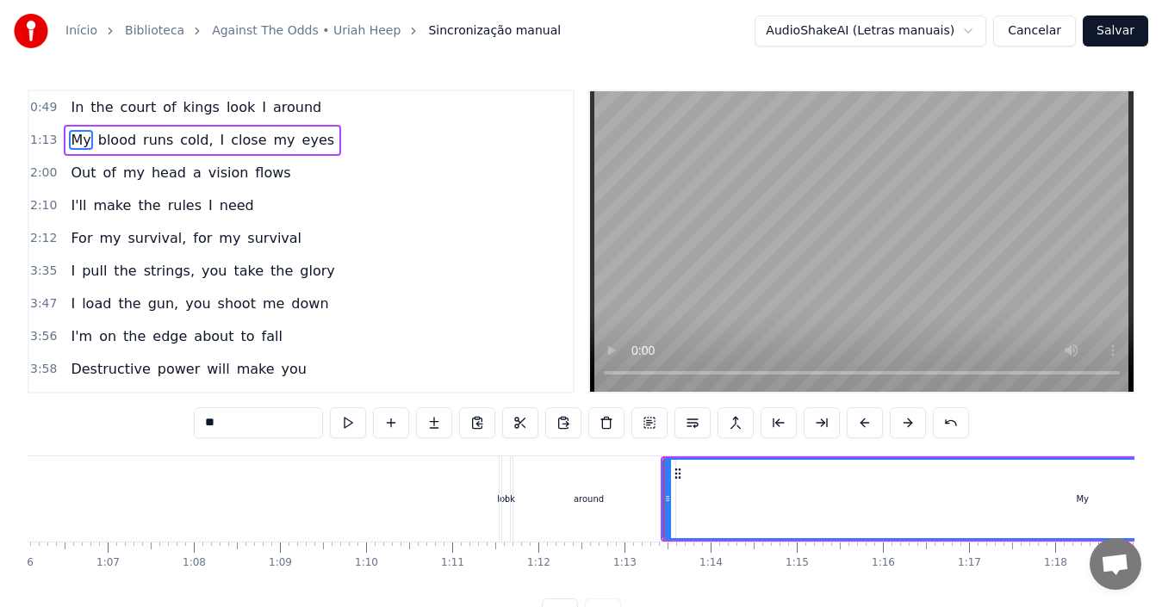
click at [501, 497] on div "around" at bounding box center [588, 499] width 175 height 85
type input "******"
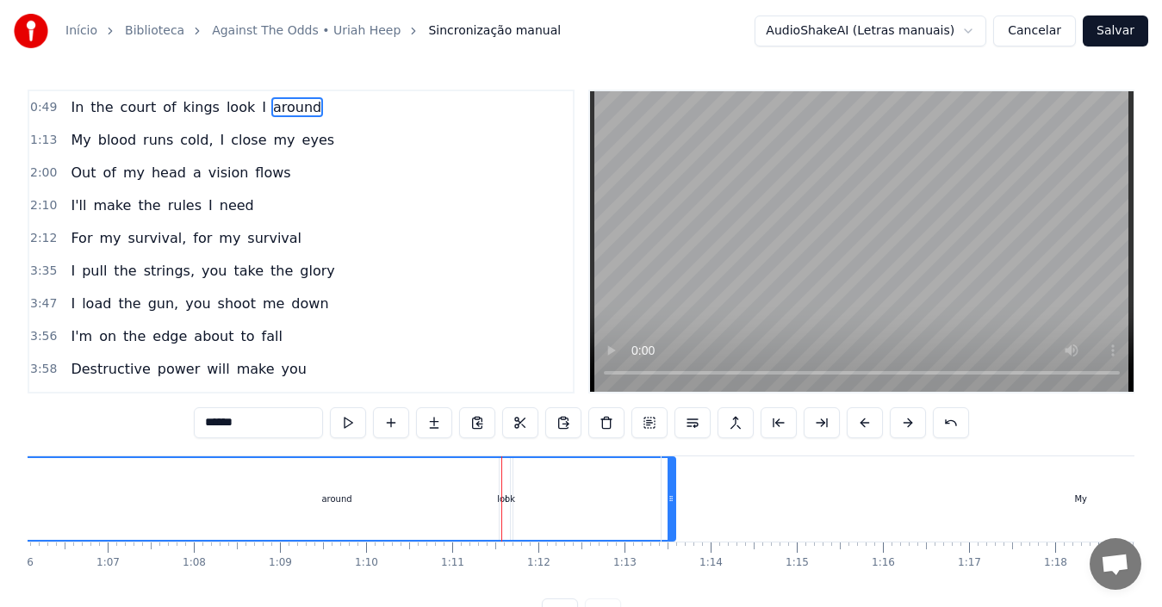
drag, startPoint x: 504, startPoint y: 503, endPoint x: 0, endPoint y: 491, distance: 504.0
click at [0, 491] on div "Início Biblioteca Against The Odds • [PERSON_NAME] Sincronização manual AudioSh…" at bounding box center [581, 315] width 1162 height 630
click at [525, 512] on div "around" at bounding box center [336, 499] width 675 height 82
click at [500, 512] on div "around" at bounding box center [336, 499] width 675 height 82
drag, startPoint x: 664, startPoint y: 520, endPoint x: 538, endPoint y: 520, distance: 125.8
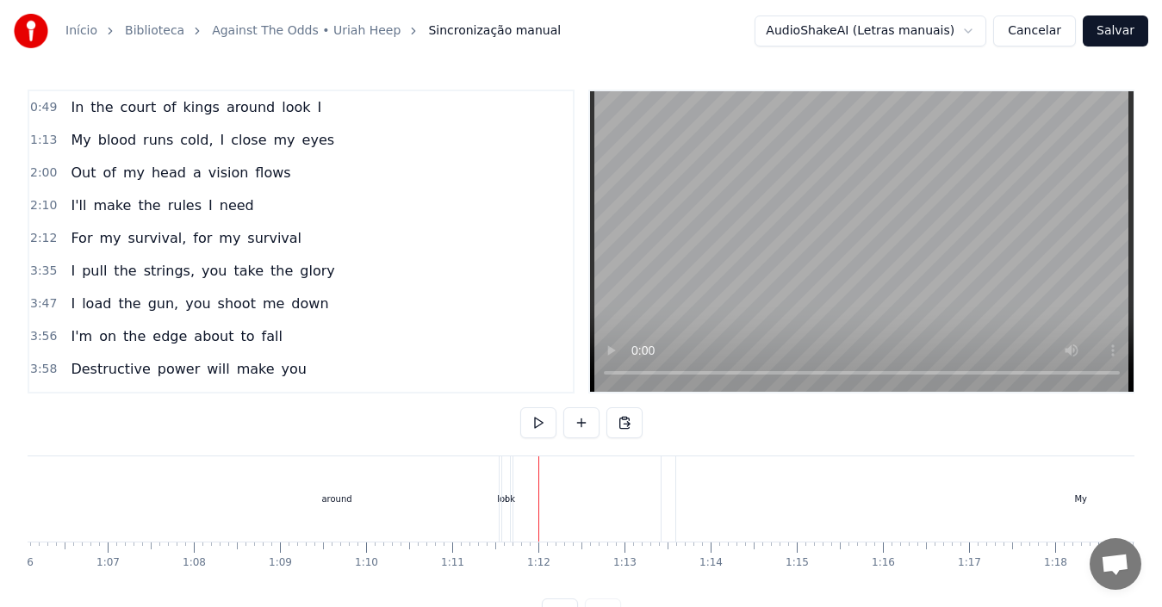
click at [609, 487] on div "around" at bounding box center [336, 499] width 677 height 85
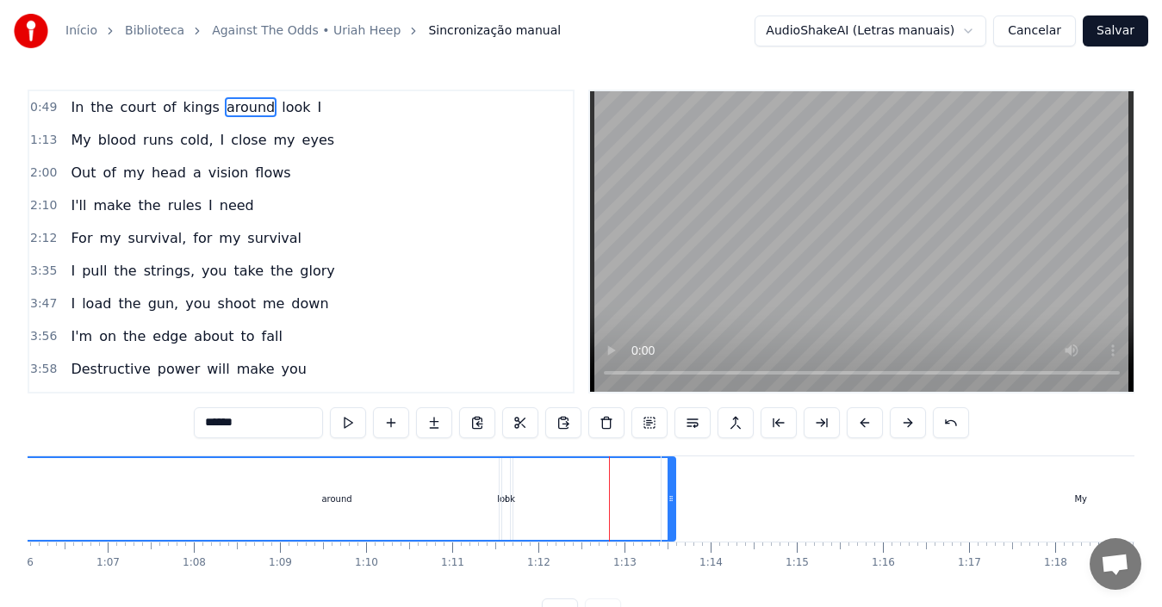
drag, startPoint x: 713, startPoint y: 489, endPoint x: 782, endPoint y: 497, distance: 69.3
click at [782, 497] on div "My" at bounding box center [1081, 499] width 838 height 85
type input "**"
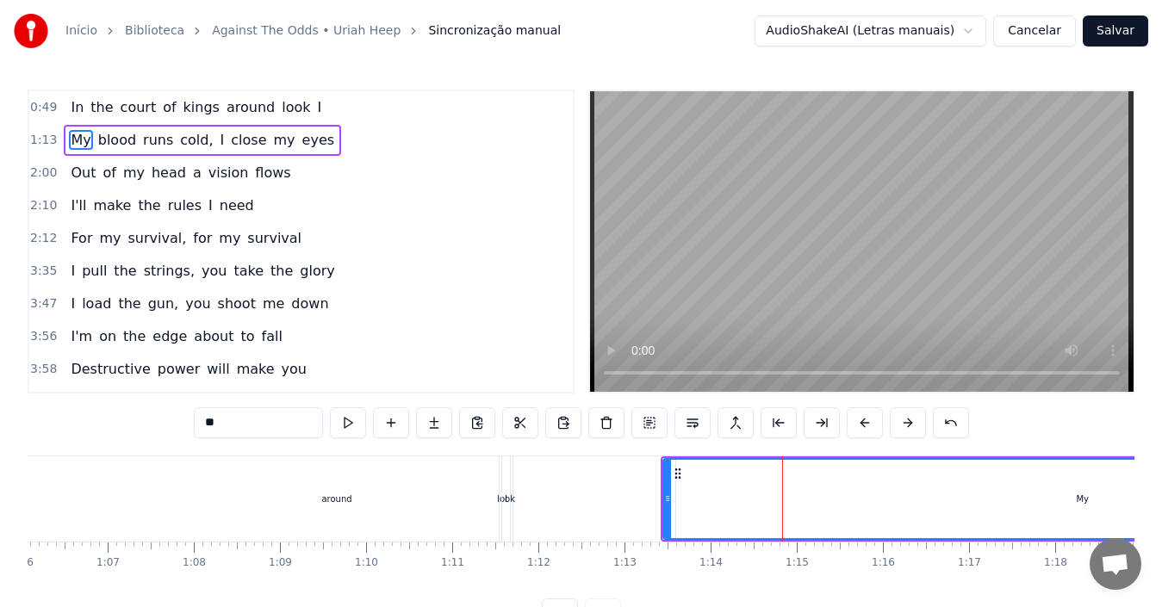
drag, startPoint x: 761, startPoint y: 500, endPoint x: 792, endPoint y: 500, distance: 31.0
click at [792, 500] on div "My" at bounding box center [1082, 499] width 836 height 78
drag, startPoint x: 610, startPoint y: 507, endPoint x: 511, endPoint y: 509, distance: 99.1
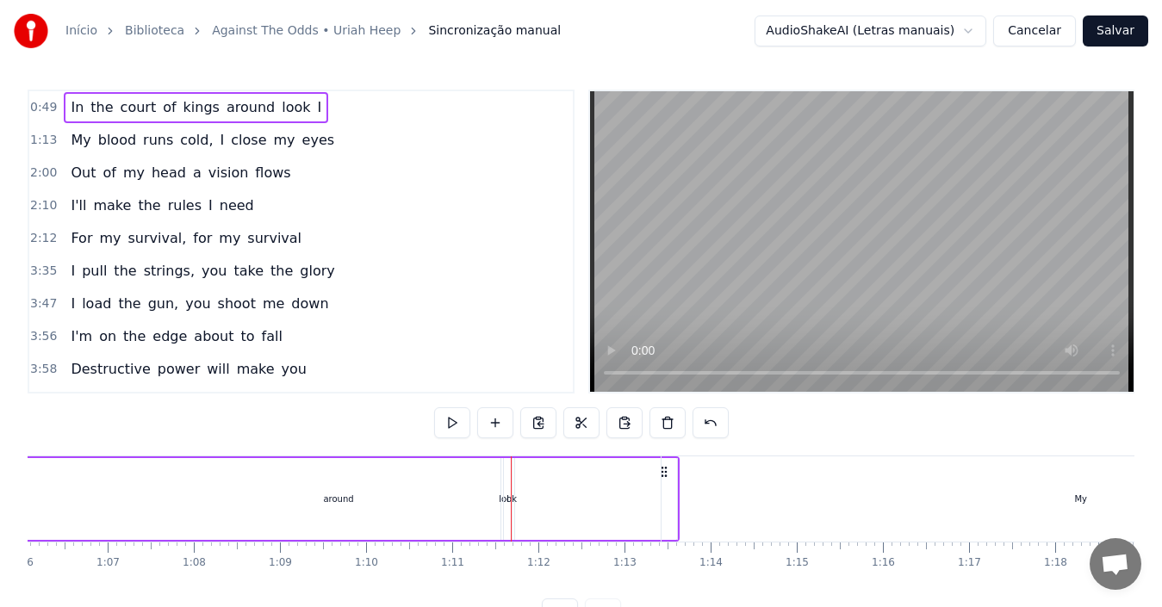
drag, startPoint x: 351, startPoint y: 496, endPoint x: 219, endPoint y: 492, distance: 131.9
click at [219, 492] on div "around" at bounding box center [338, 499] width 677 height 82
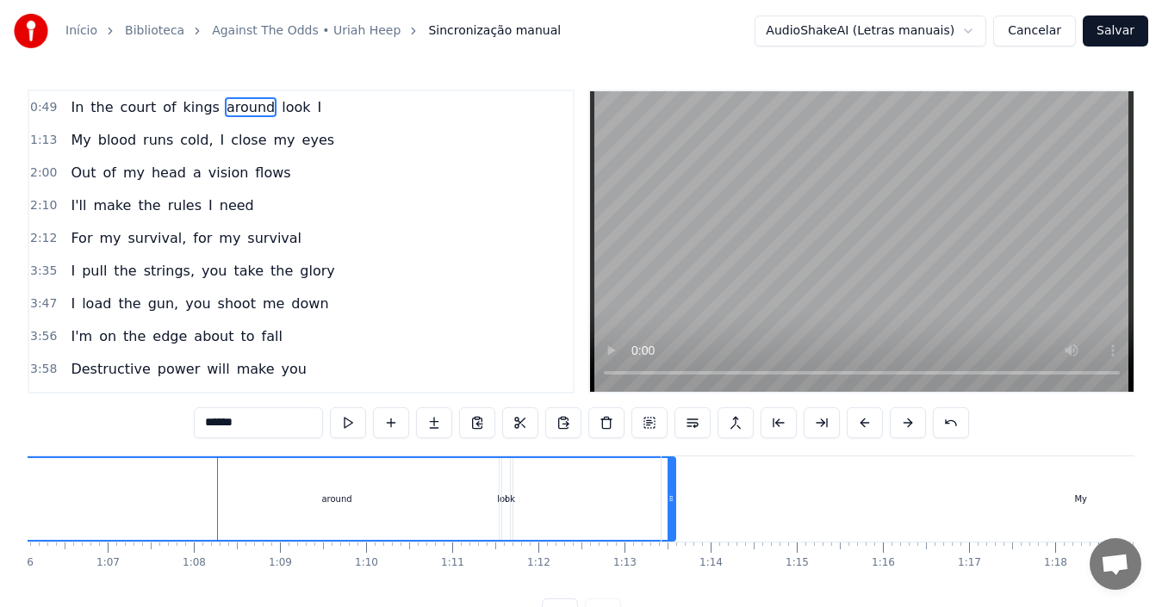
click at [516, 505] on div "around" at bounding box center [336, 499] width 675 height 82
click at [501, 504] on div "around" at bounding box center [336, 499] width 675 height 82
click at [433, 502] on div "around" at bounding box center [336, 499] width 675 height 82
click at [863, 419] on button at bounding box center [865, 422] width 36 height 31
click at [345, 519] on div "around" at bounding box center [336, 499] width 675 height 82
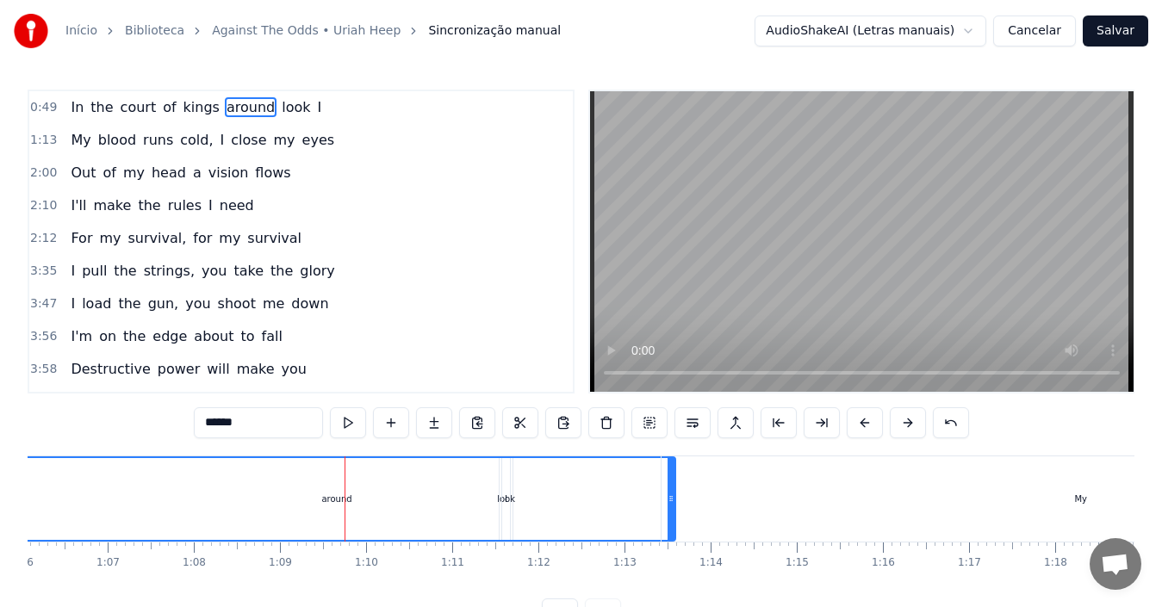
click at [339, 513] on div "around" at bounding box center [336, 499] width 675 height 82
drag, startPoint x: 339, startPoint y: 513, endPoint x: 284, endPoint y: 515, distance: 54.3
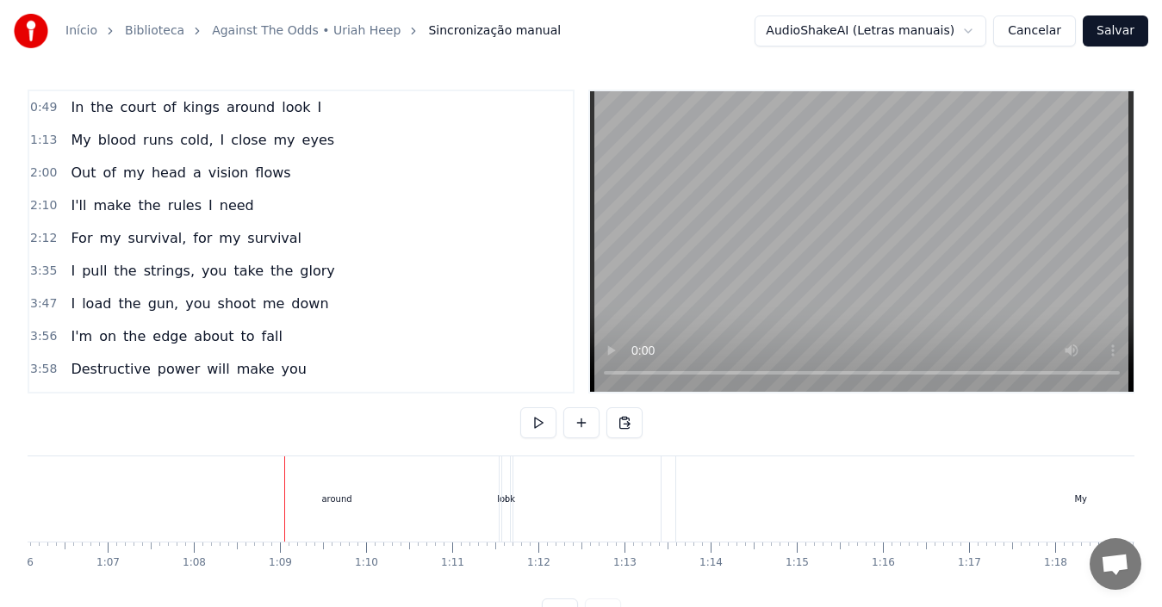
click at [512, 501] on div "look" at bounding box center [506, 499] width 18 height 13
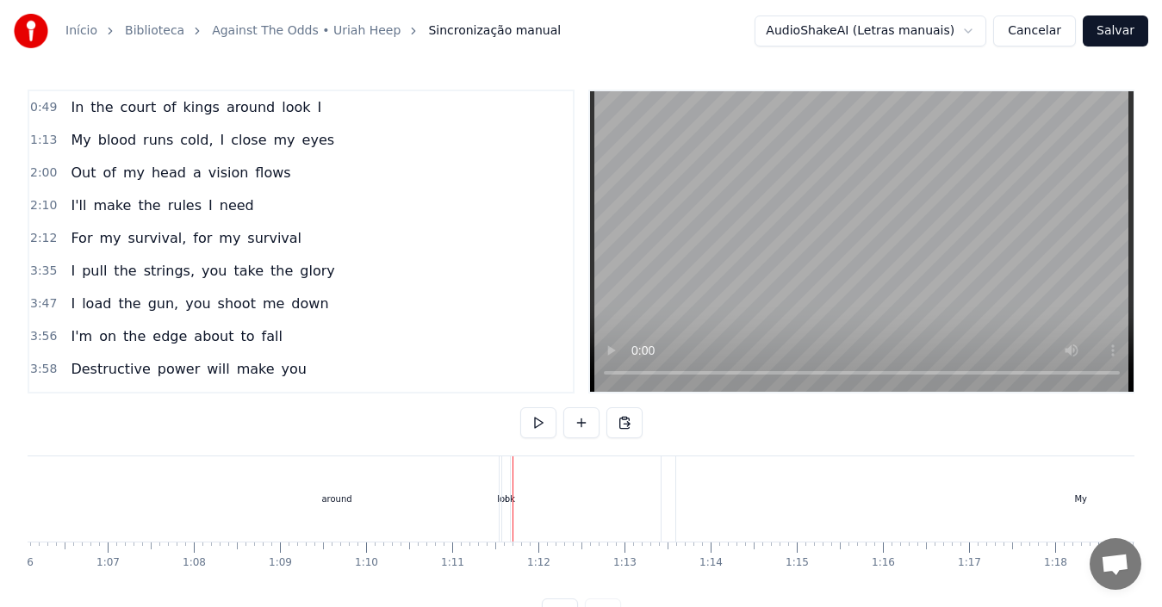
click at [513, 502] on div at bounding box center [513, 499] width 1 height 85
click at [509, 500] on div "I" at bounding box center [506, 499] width 8 height 85
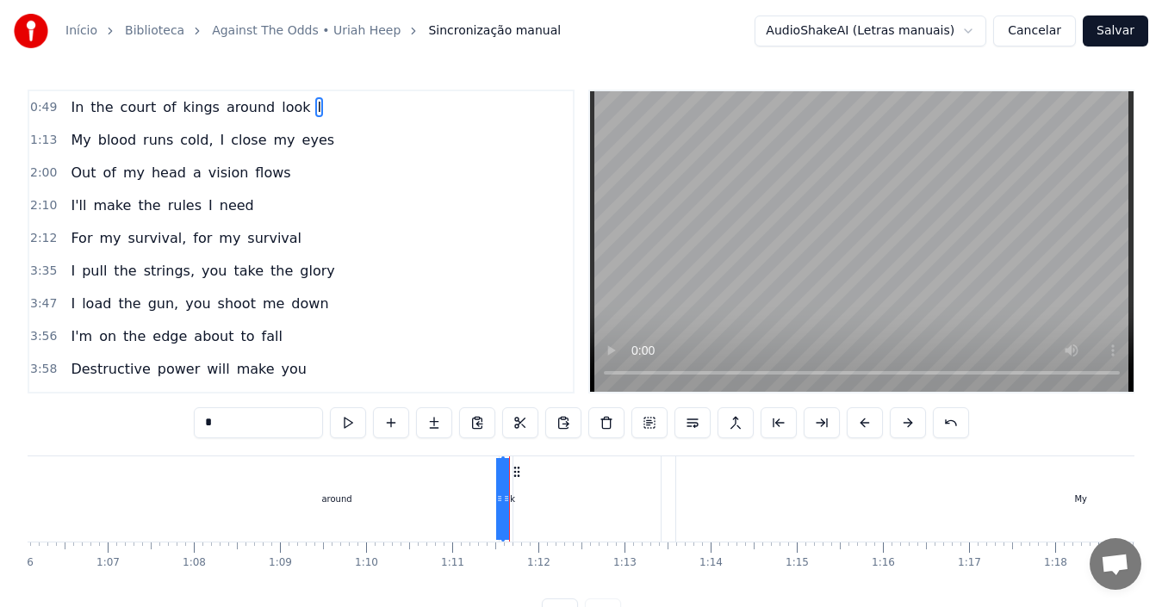
drag, startPoint x: 505, startPoint y: 503, endPoint x: 362, endPoint y: 499, distance: 143.1
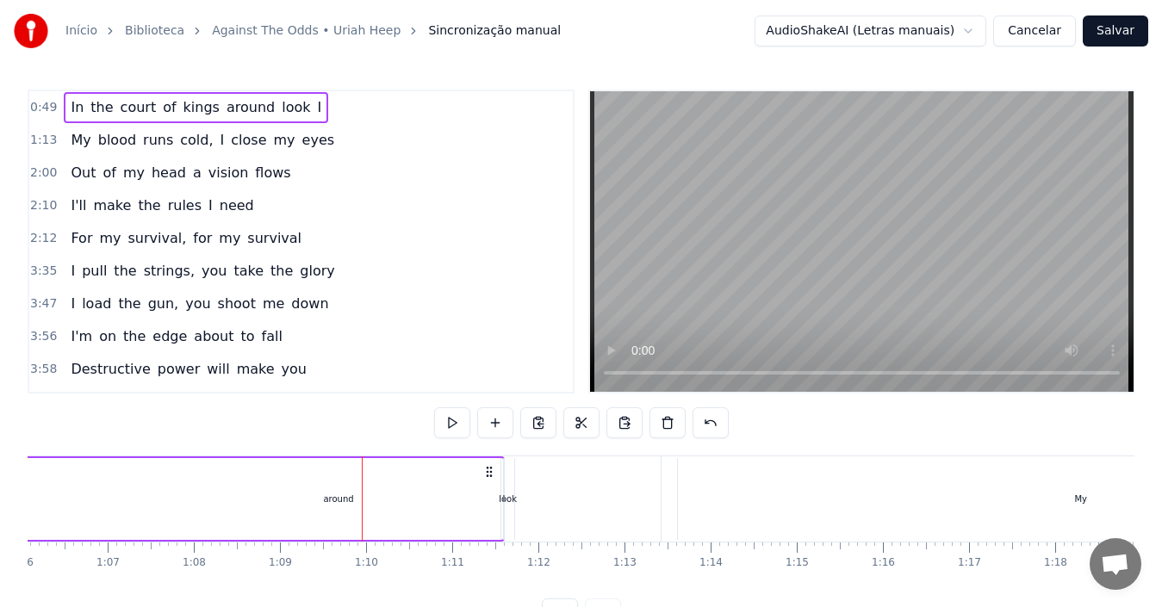
click at [507, 502] on div "look" at bounding box center [508, 499] width 18 height 13
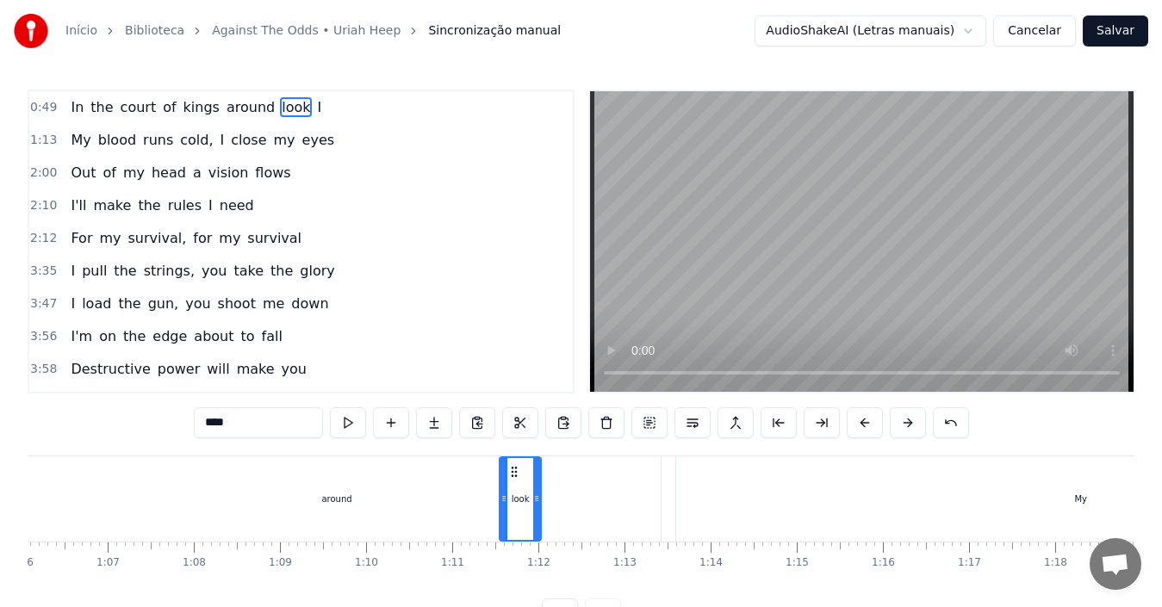
drag, startPoint x: 507, startPoint y: 502, endPoint x: 536, endPoint y: 503, distance: 28.4
click at [536, 503] on icon at bounding box center [536, 499] width 7 height 14
click at [503, 512] on div at bounding box center [503, 499] width 7 height 82
click at [503, 512] on div at bounding box center [503, 499] width 1 height 85
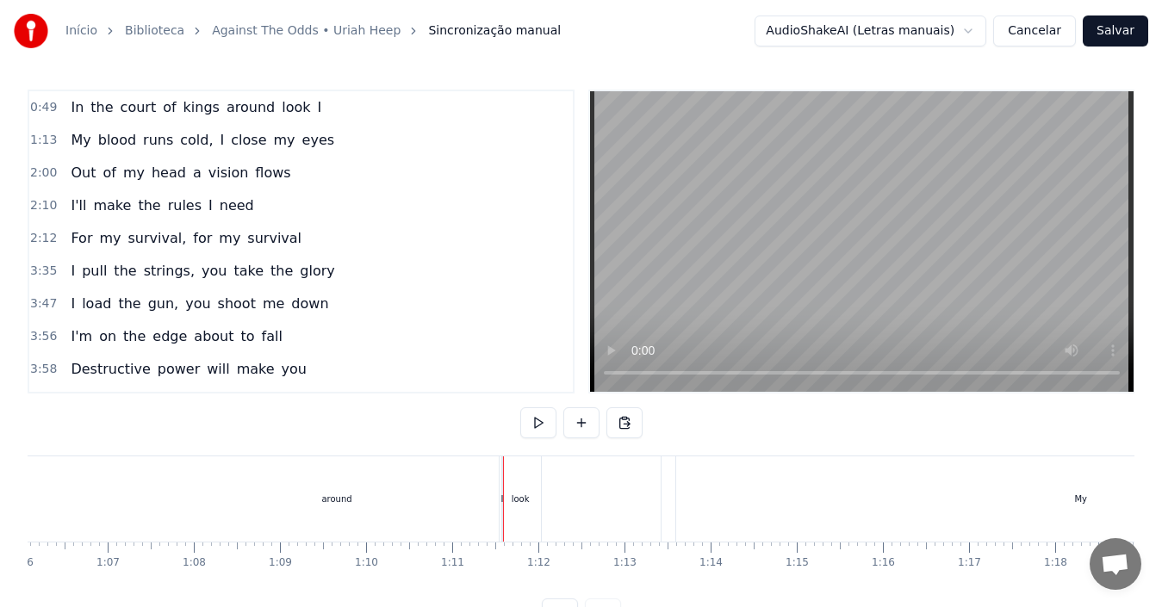
click at [502, 510] on div "I" at bounding box center [502, 499] width 2 height 85
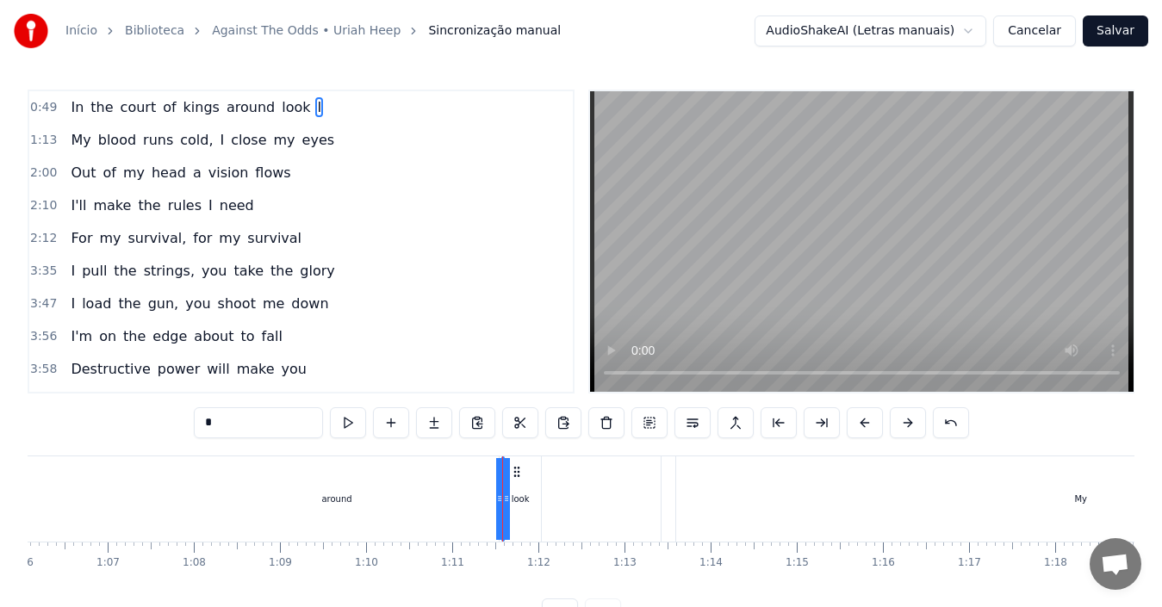
drag, startPoint x: 502, startPoint y: 510, endPoint x: 481, endPoint y: 513, distance: 21.8
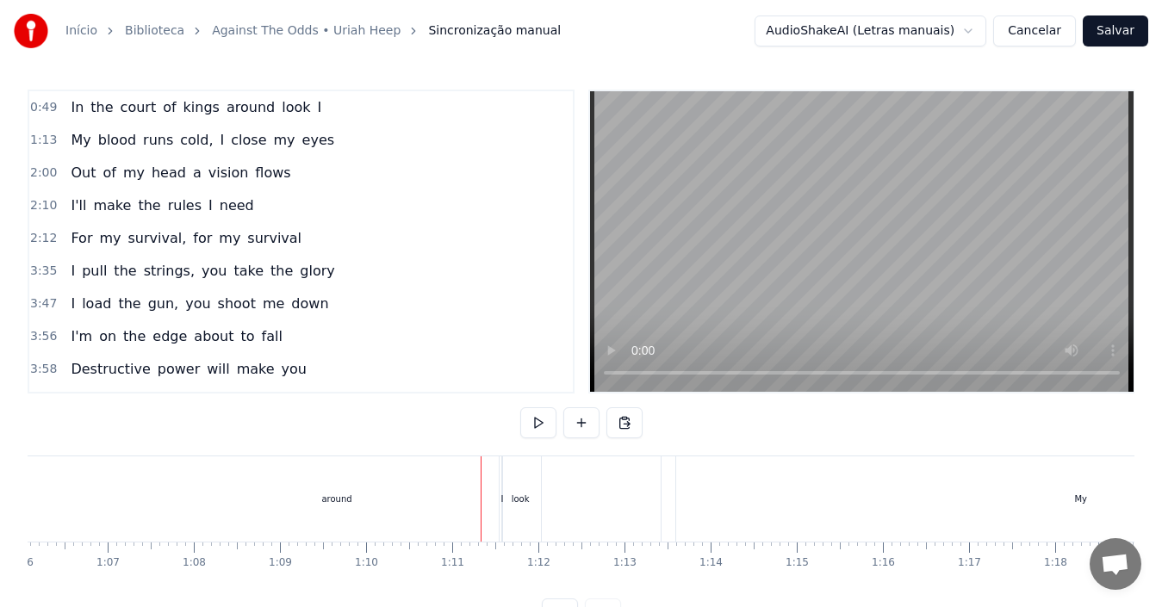
click at [501, 503] on div "I" at bounding box center [502, 499] width 3 height 13
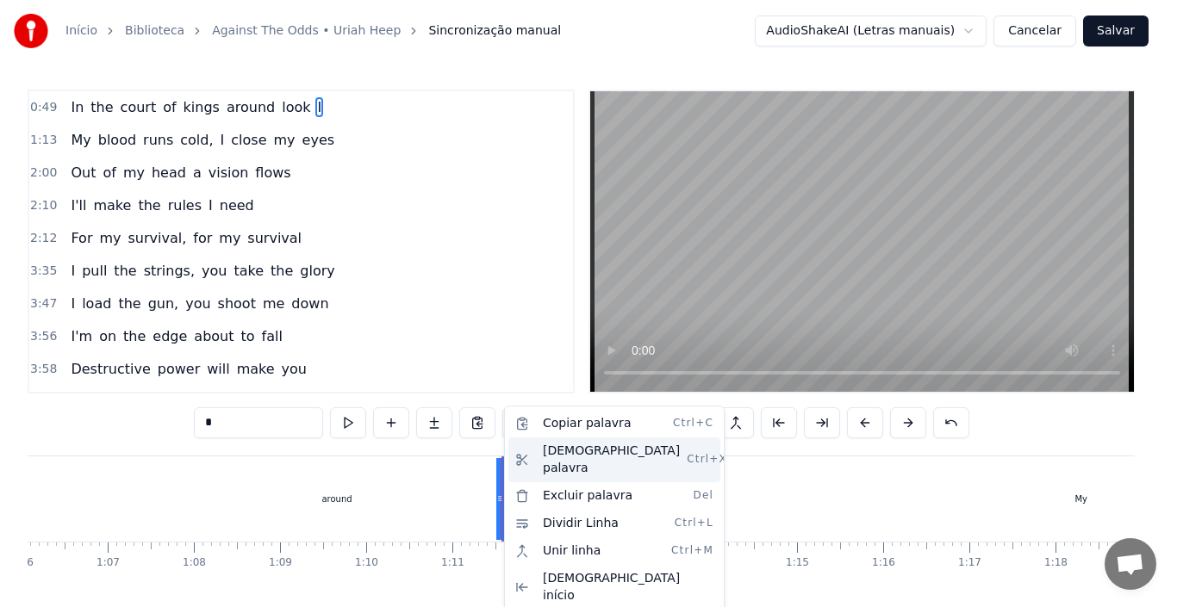
click at [570, 450] on div "[DEMOGRAPHIC_DATA] palavra Ctrl+X" at bounding box center [614, 460] width 212 height 45
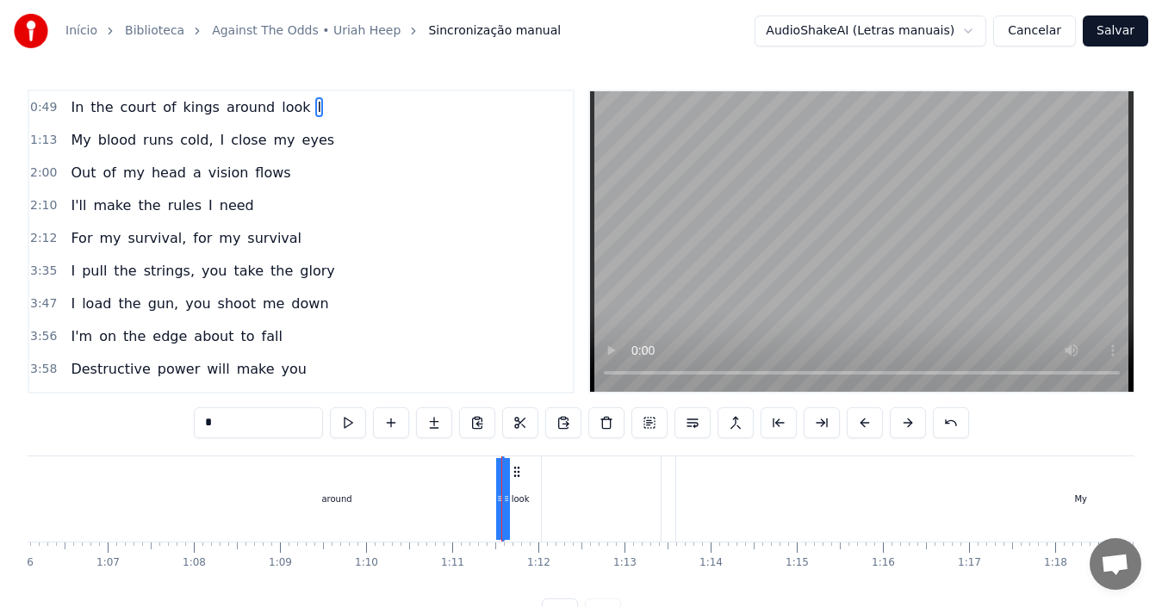
click at [501, 512] on div at bounding box center [501, 499] width 1 height 85
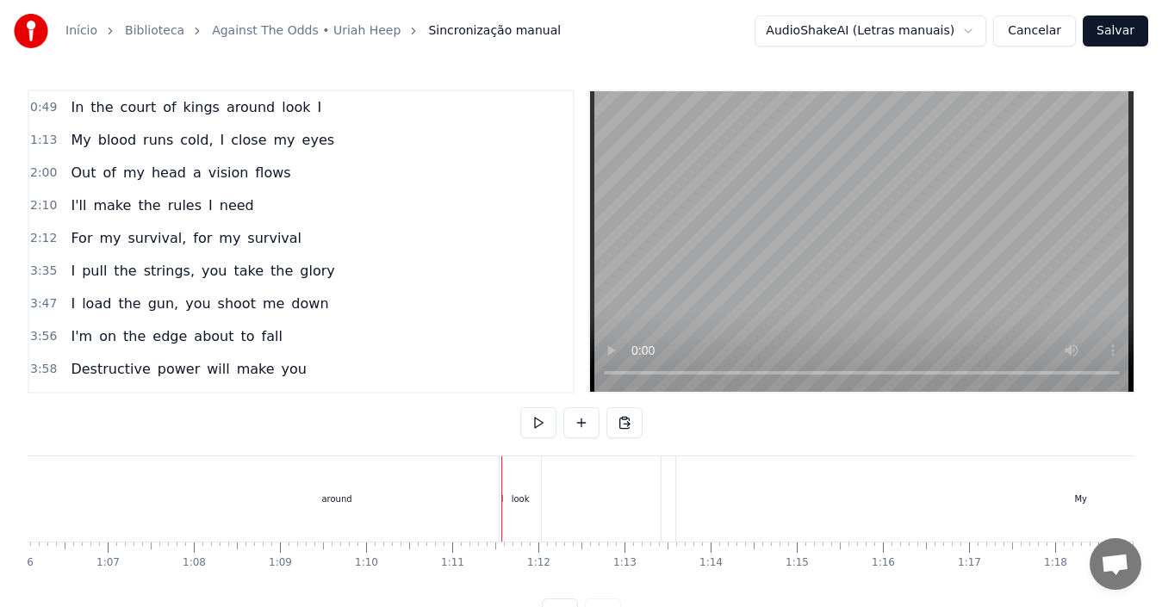
drag, startPoint x: 501, startPoint y: 512, endPoint x: 469, endPoint y: 513, distance: 32.7
click at [504, 496] on div "I" at bounding box center [502, 499] width 3 height 13
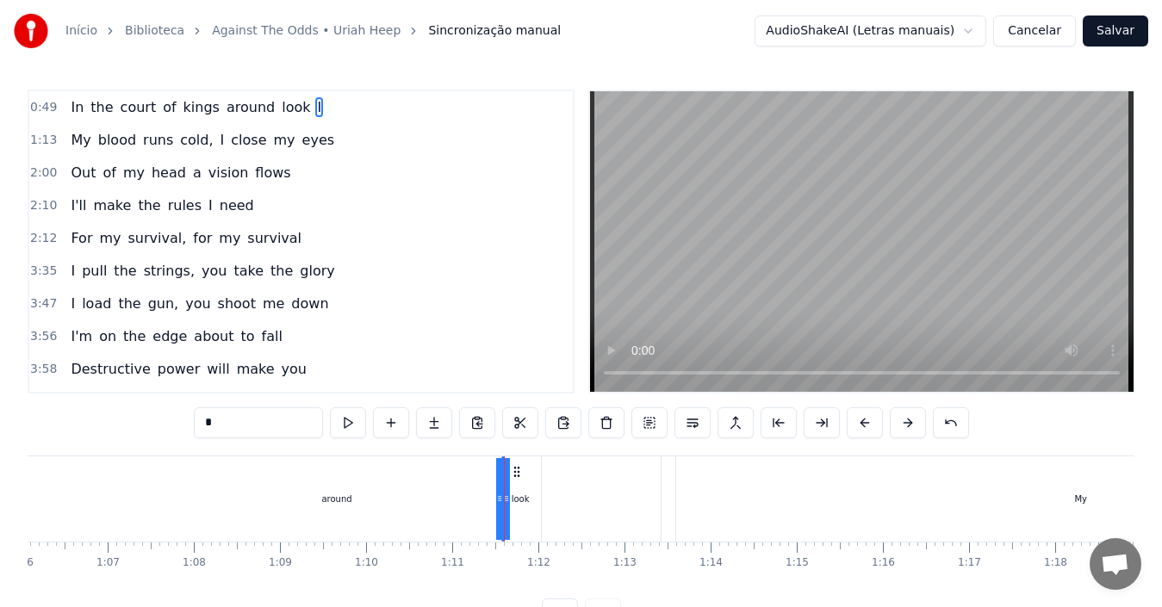
drag, startPoint x: 499, startPoint y: 506, endPoint x: 377, endPoint y: 501, distance: 121.6
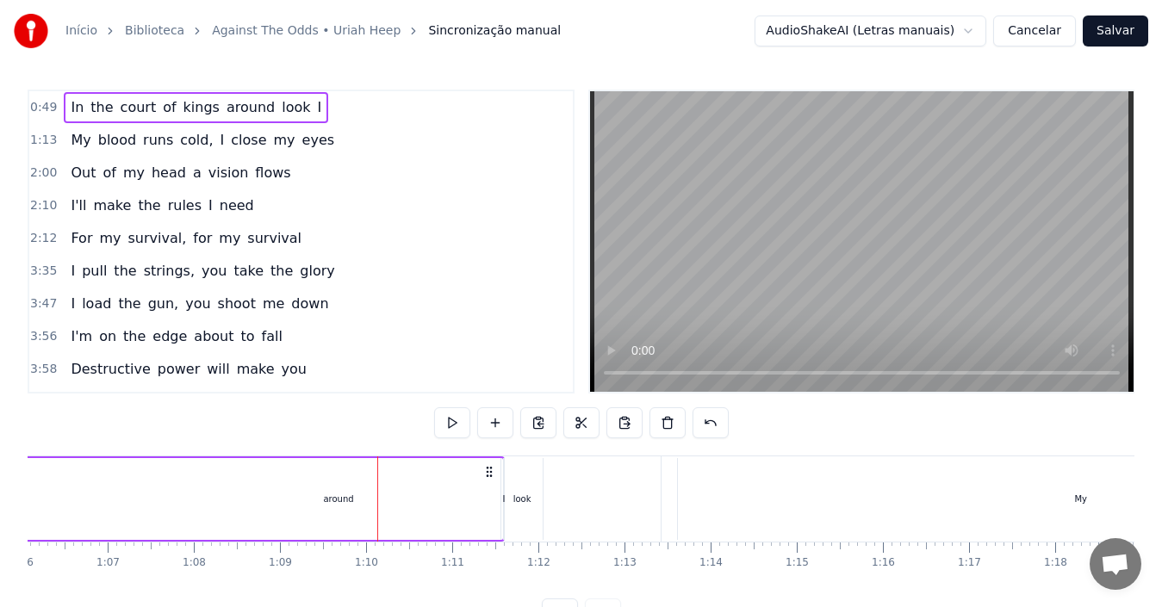
click at [501, 499] on div "look" at bounding box center [521, 499] width 43 height 82
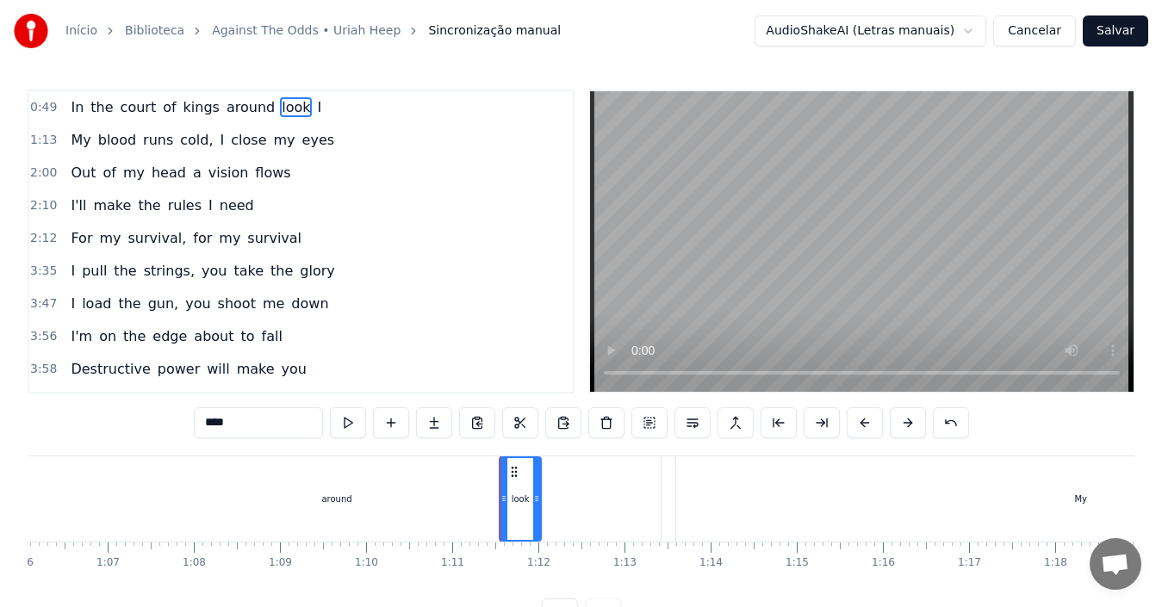
drag, startPoint x: 528, startPoint y: 499, endPoint x: 312, endPoint y: 486, distance: 216.6
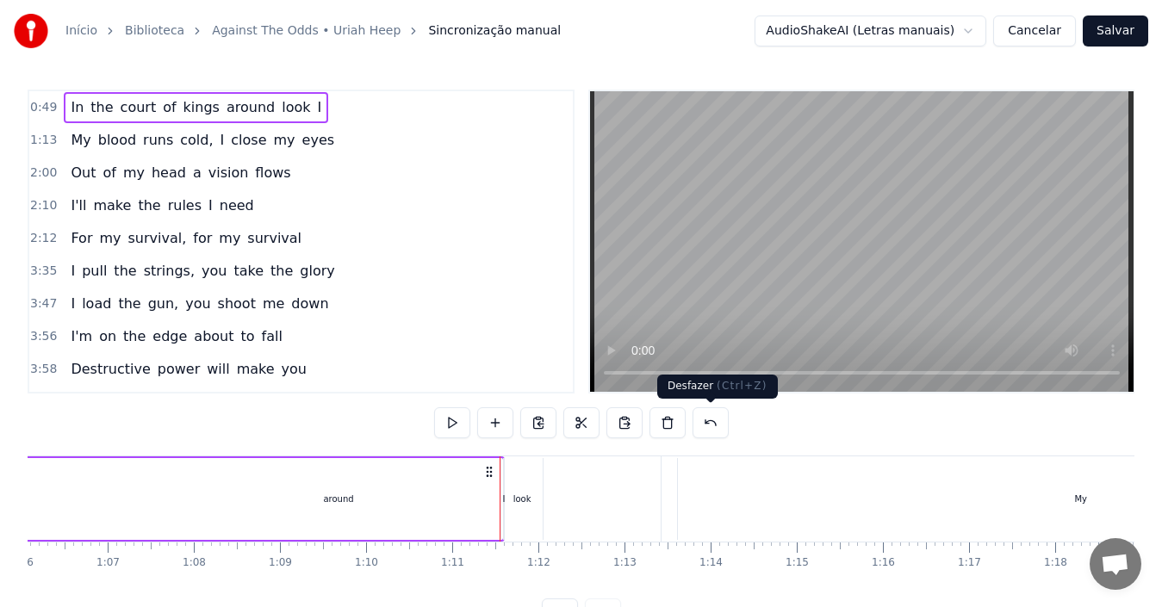
click at [714, 424] on button at bounding box center [711, 422] width 36 height 31
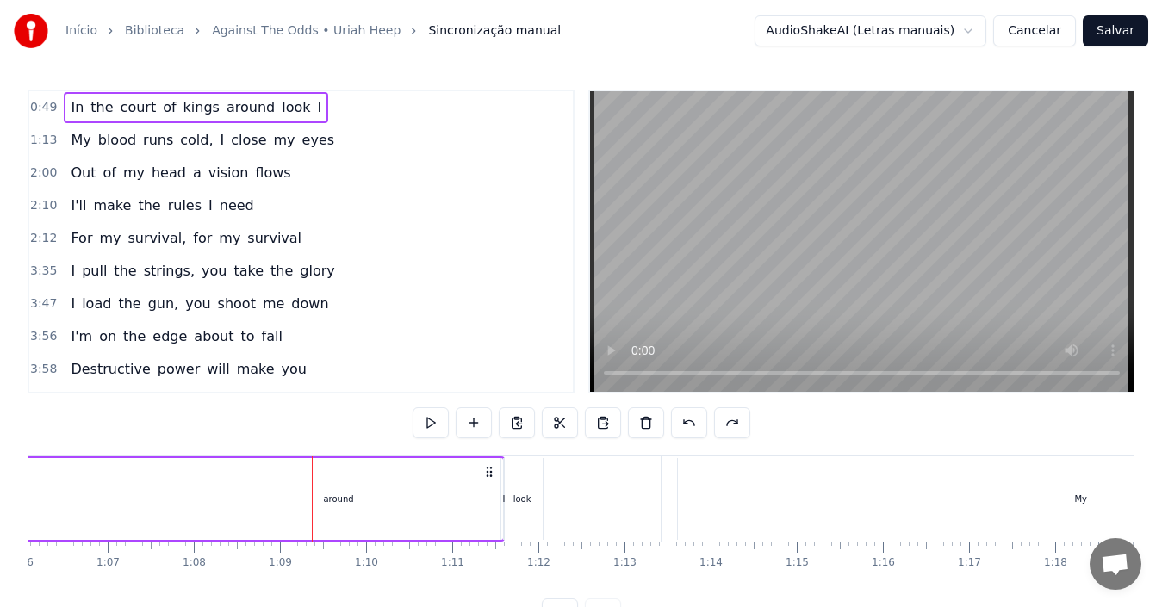
click at [711, 426] on div at bounding box center [582, 422] width 338 height 31
click at [523, 514] on div "look" at bounding box center [521, 499] width 41 height 82
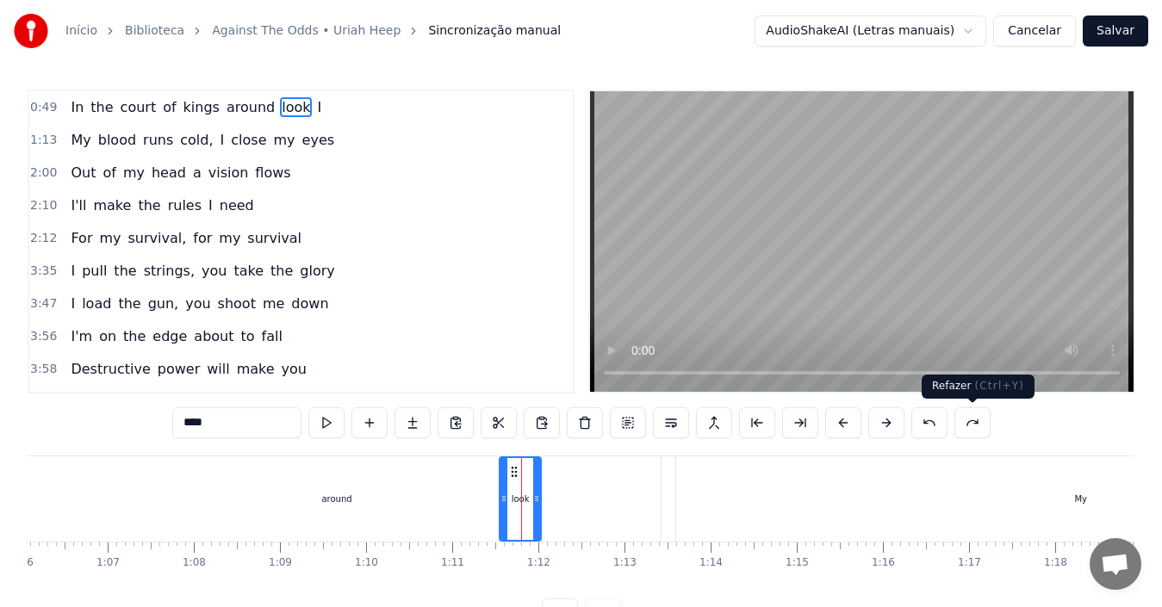
click at [978, 429] on button at bounding box center [972, 422] width 36 height 31
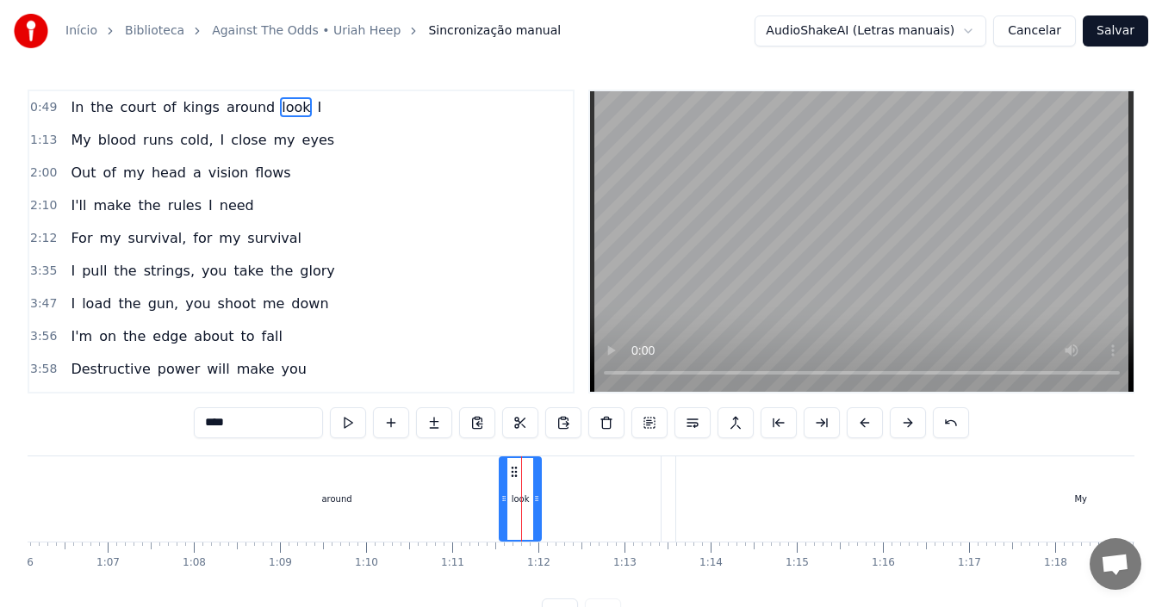
click at [498, 505] on div "around" at bounding box center [336, 499] width 677 height 85
type input "******"
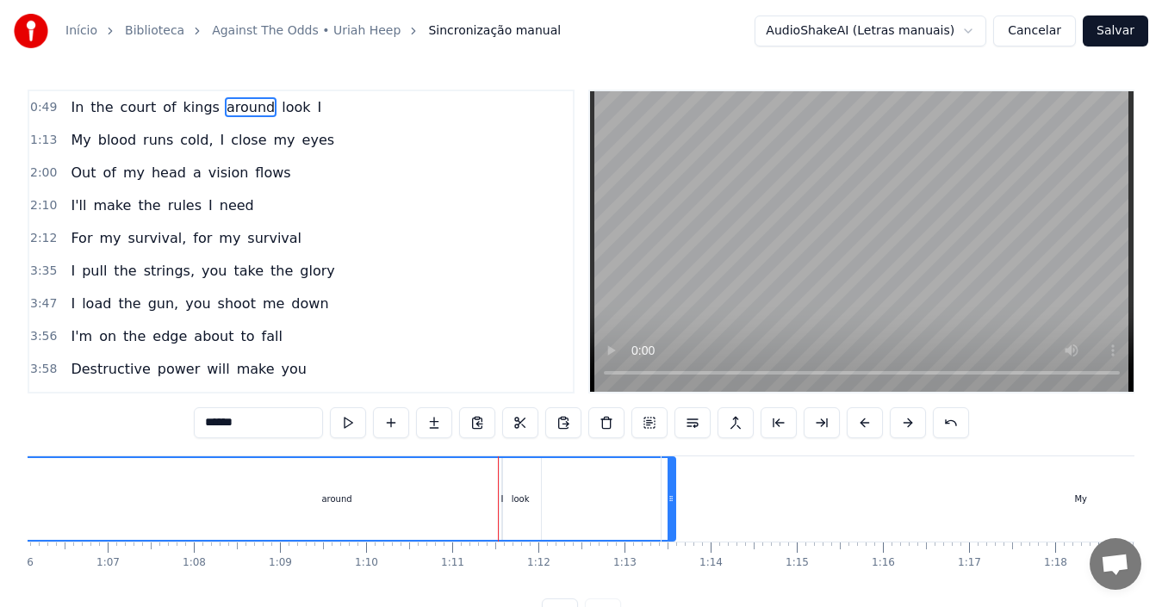
click at [500, 509] on div "around" at bounding box center [336, 499] width 675 height 82
click at [503, 509] on div "around" at bounding box center [336, 499] width 675 height 82
click at [503, 501] on div at bounding box center [503, 499] width 1 height 85
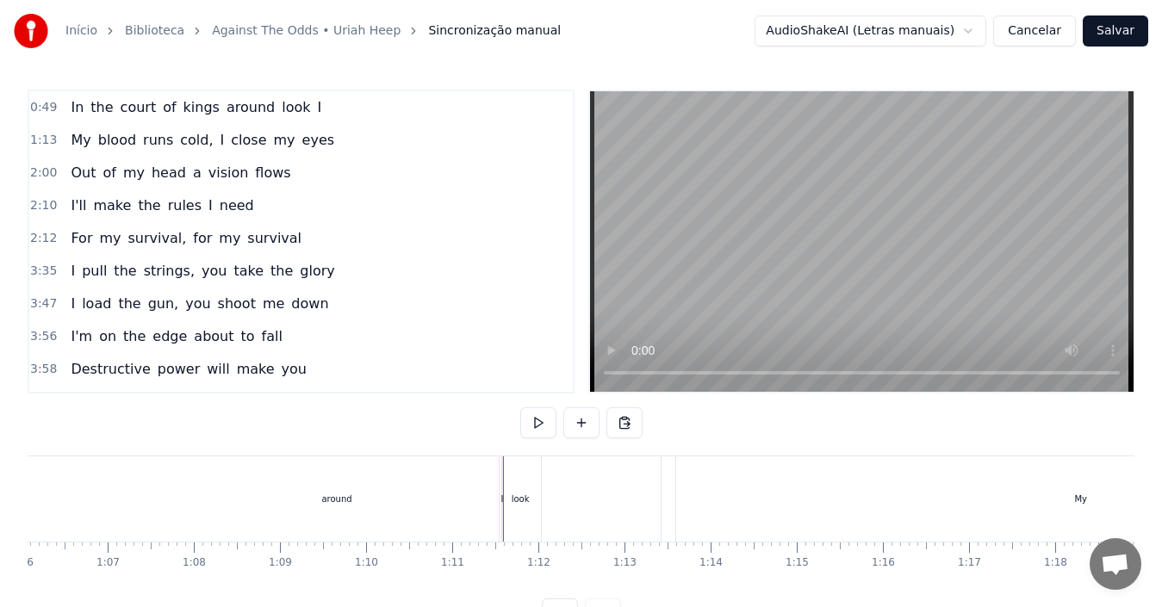
click at [503, 501] on div at bounding box center [503, 499] width 1 height 85
click at [501, 503] on div "I" at bounding box center [502, 499] width 3 height 13
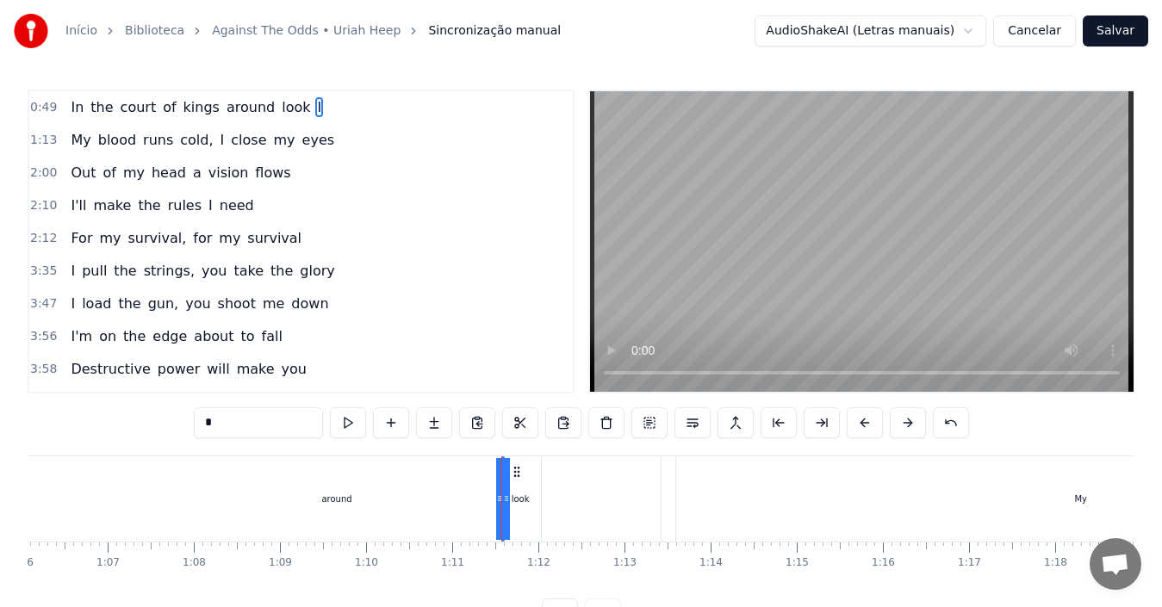
drag, startPoint x: 497, startPoint y: 503, endPoint x: 444, endPoint y: 498, distance: 53.7
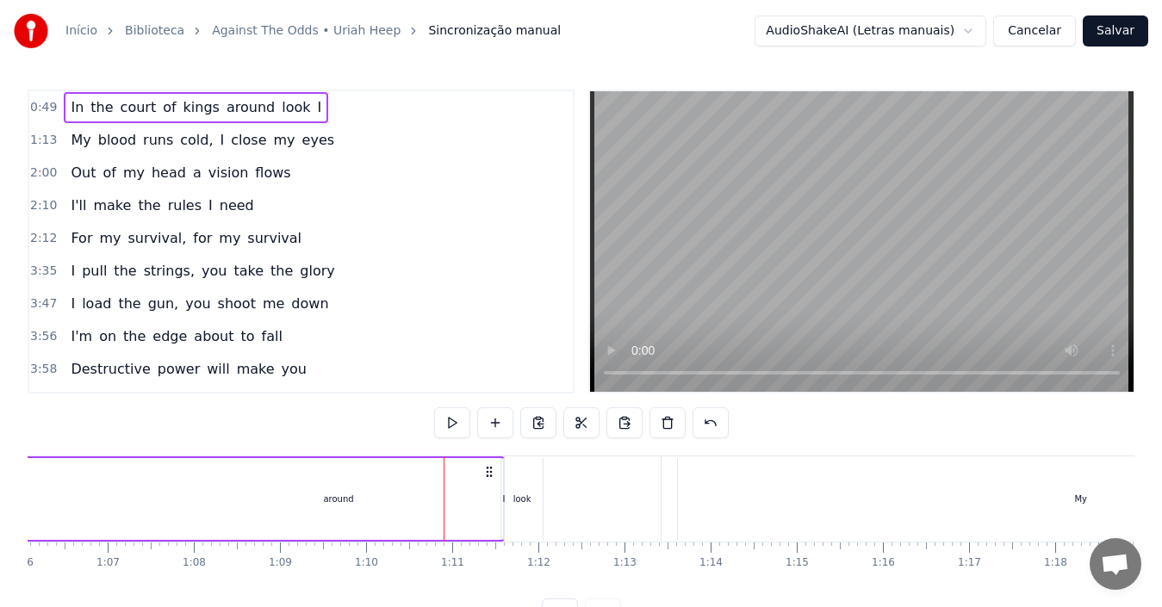
click at [501, 502] on div "look" at bounding box center [521, 499] width 43 height 82
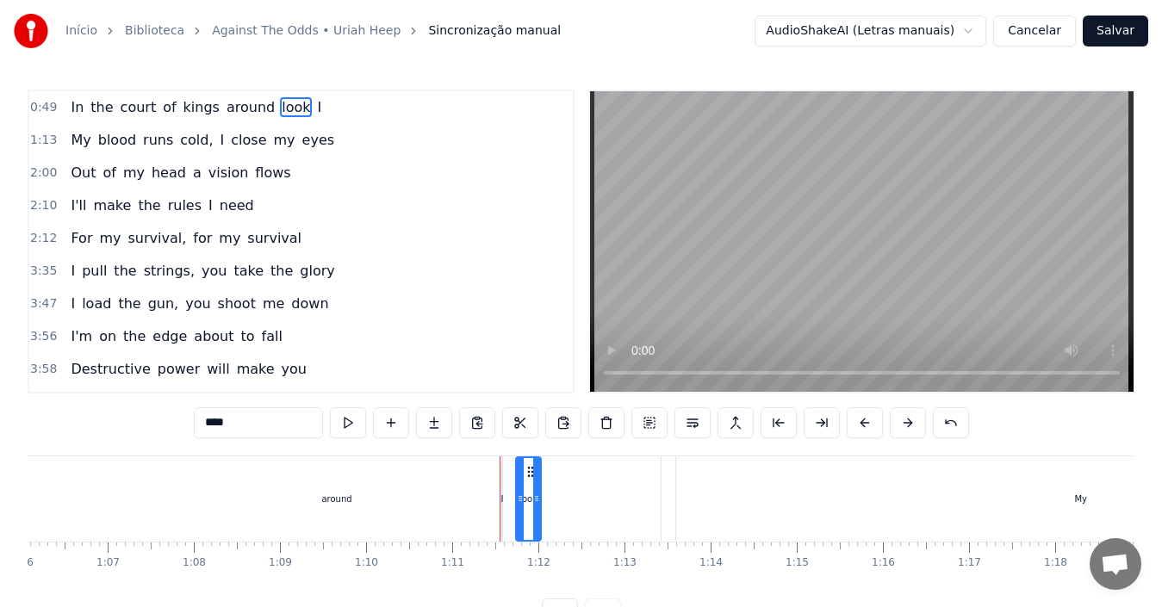
drag, startPoint x: 503, startPoint y: 502, endPoint x: 519, endPoint y: 503, distance: 16.4
click at [505, 498] on div "around" at bounding box center [336, 499] width 677 height 85
type input "******"
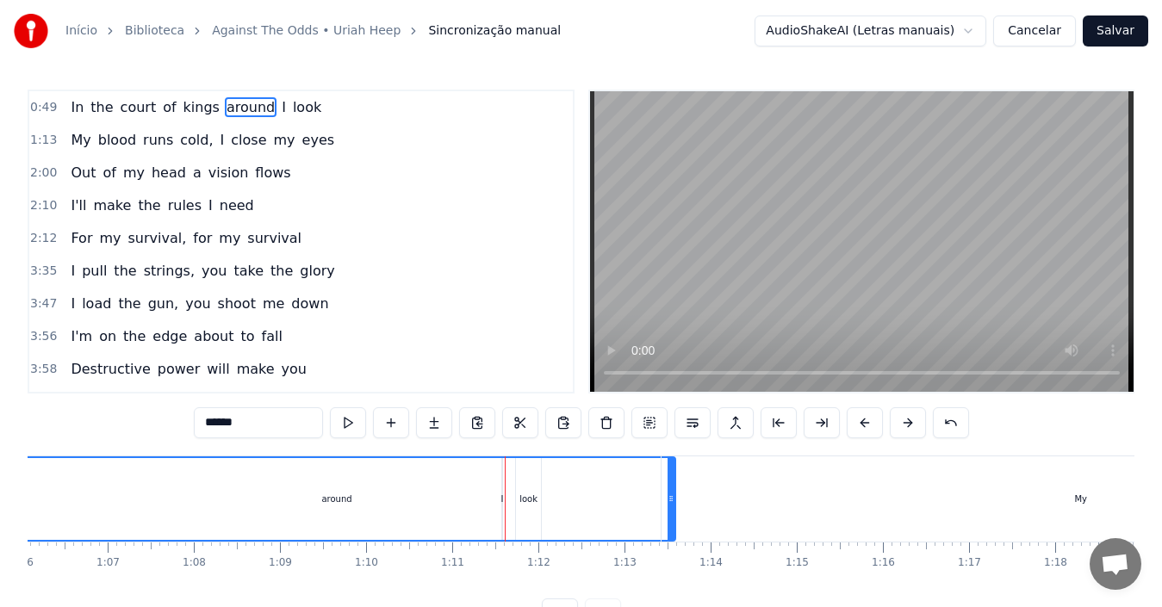
click at [502, 500] on div "around" at bounding box center [336, 499] width 675 height 82
click at [503, 504] on div "around" at bounding box center [336, 499] width 675 height 82
click at [525, 507] on div "around" at bounding box center [336, 499] width 675 height 82
click at [526, 506] on div "around" at bounding box center [336, 499] width 675 height 82
click at [526, 506] on div at bounding box center [525, 499] width 1 height 85
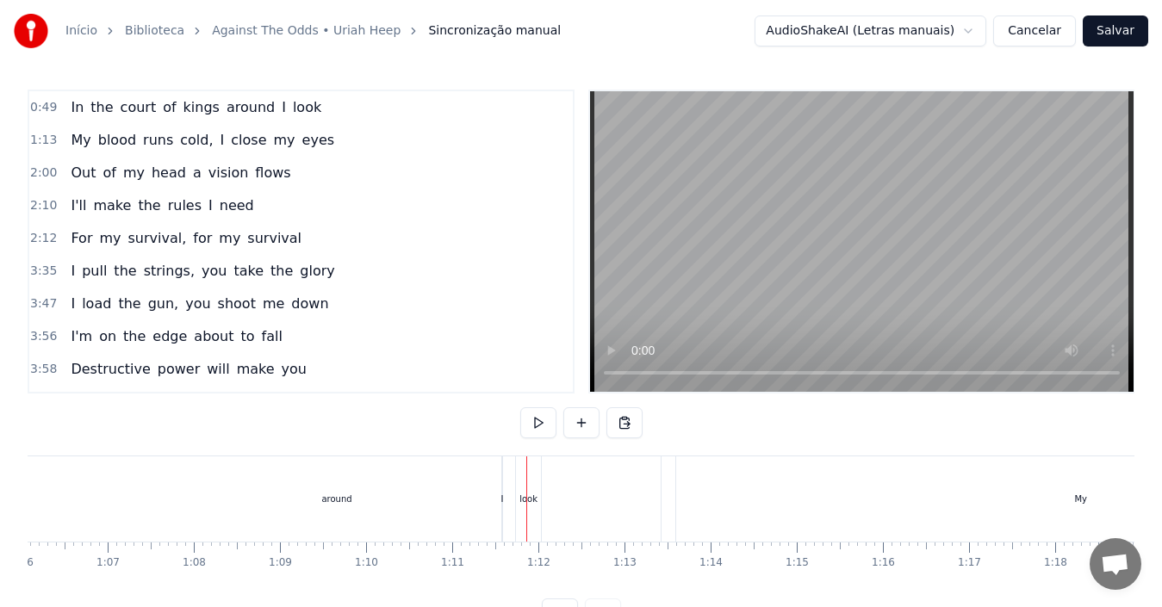
click at [527, 506] on div "look" at bounding box center [528, 499] width 25 height 85
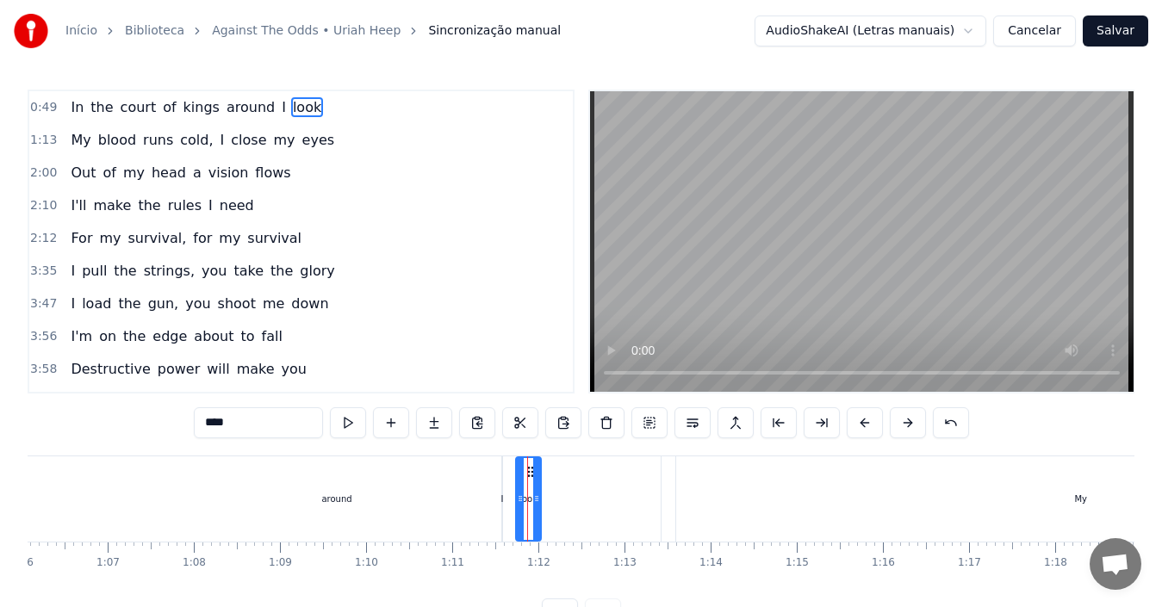
click at [501, 504] on div "I" at bounding box center [502, 499] width 3 height 13
click at [296, 504] on div "around" at bounding box center [336, 499] width 677 height 85
type input "******"
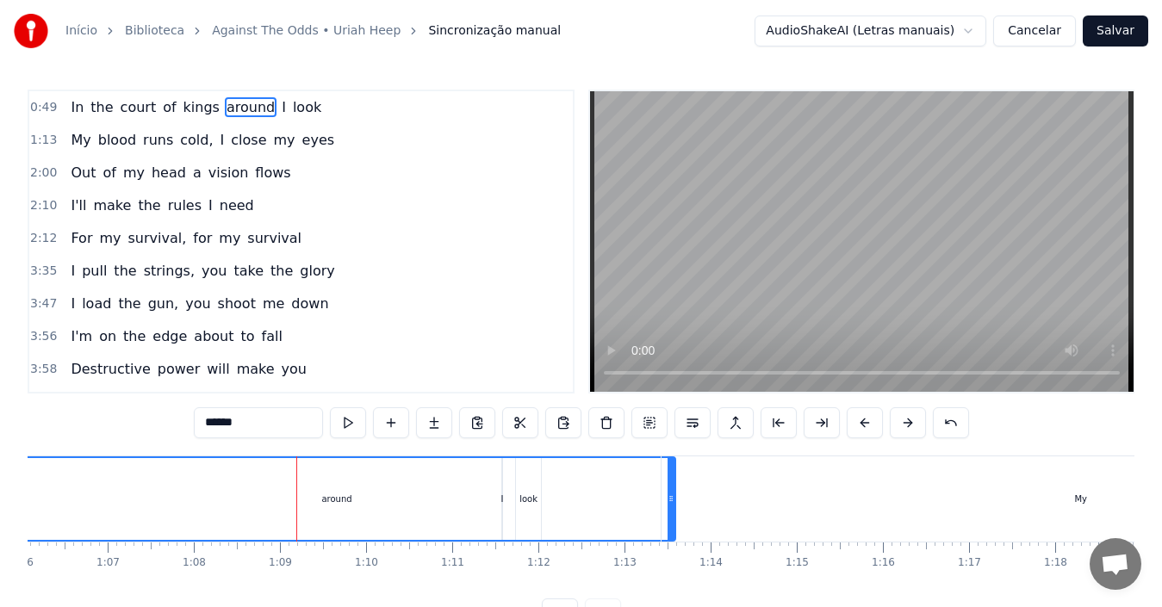
click at [360, 507] on div "around" at bounding box center [336, 499] width 675 height 82
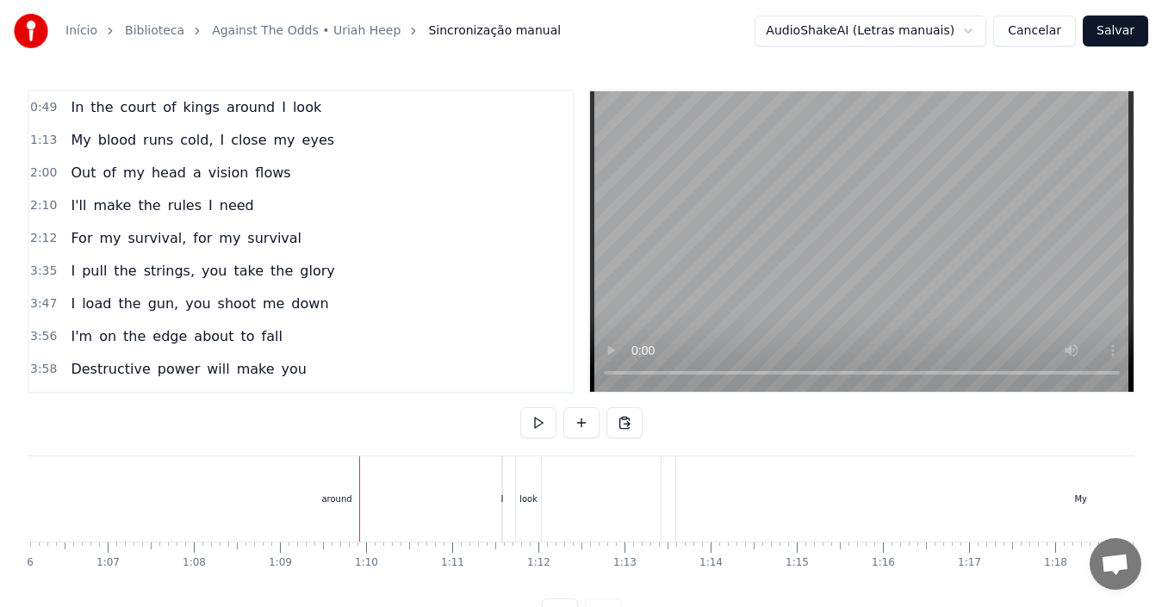
click at [344, 500] on div "around" at bounding box center [336, 499] width 30 height 13
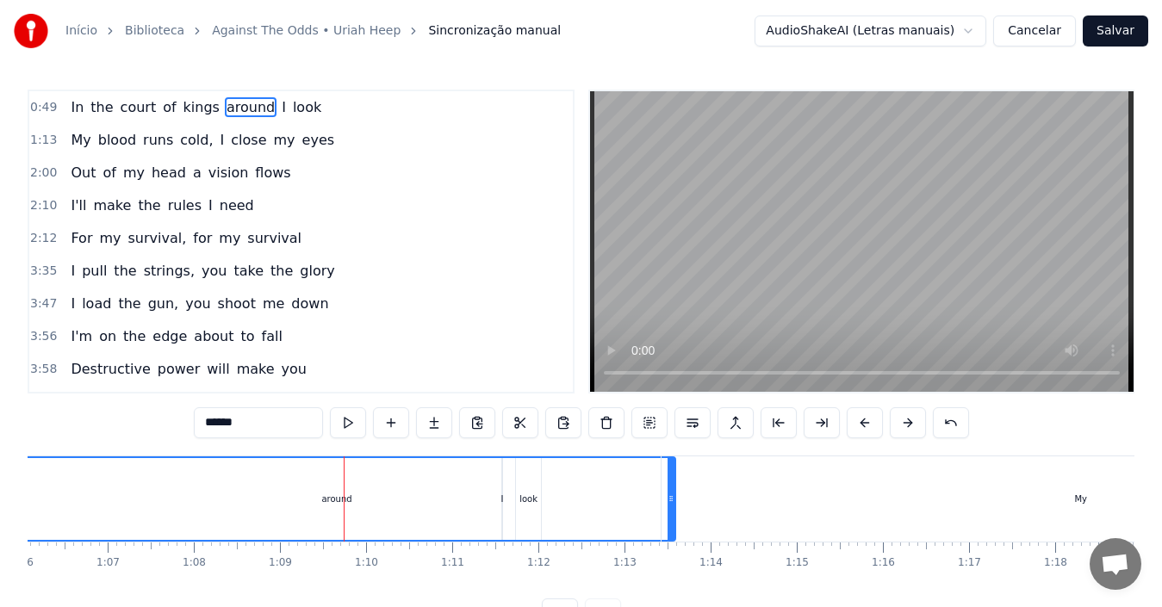
click at [344, 500] on div at bounding box center [344, 499] width 1 height 85
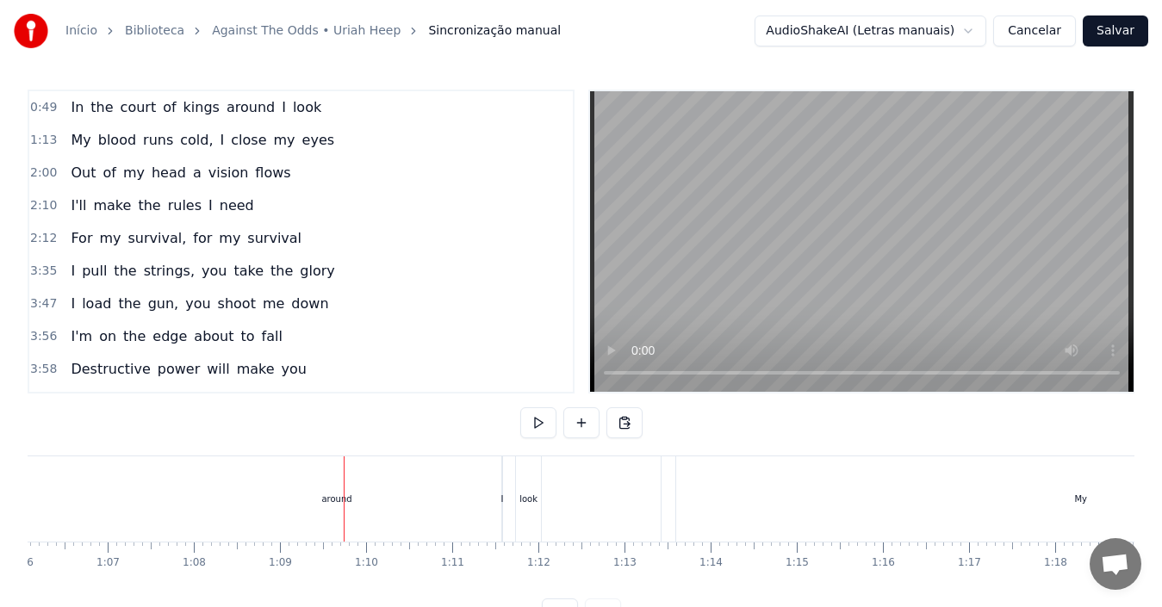
click at [392, 513] on div "around" at bounding box center [336, 499] width 677 height 85
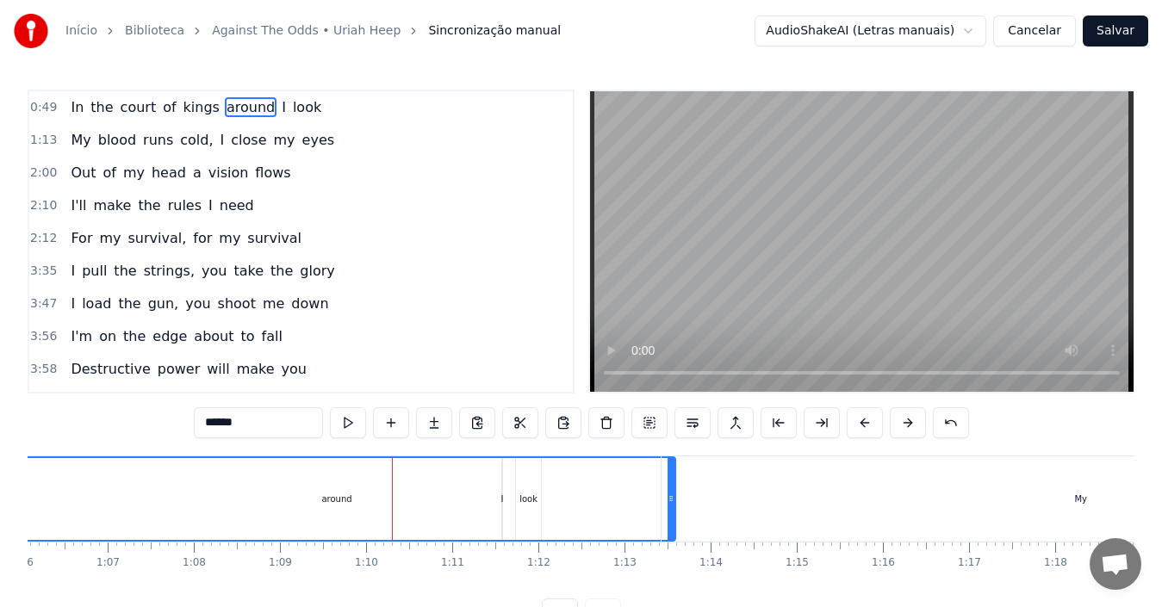
click at [505, 506] on div "around" at bounding box center [336, 499] width 675 height 82
click at [505, 506] on div at bounding box center [505, 499] width 1 height 85
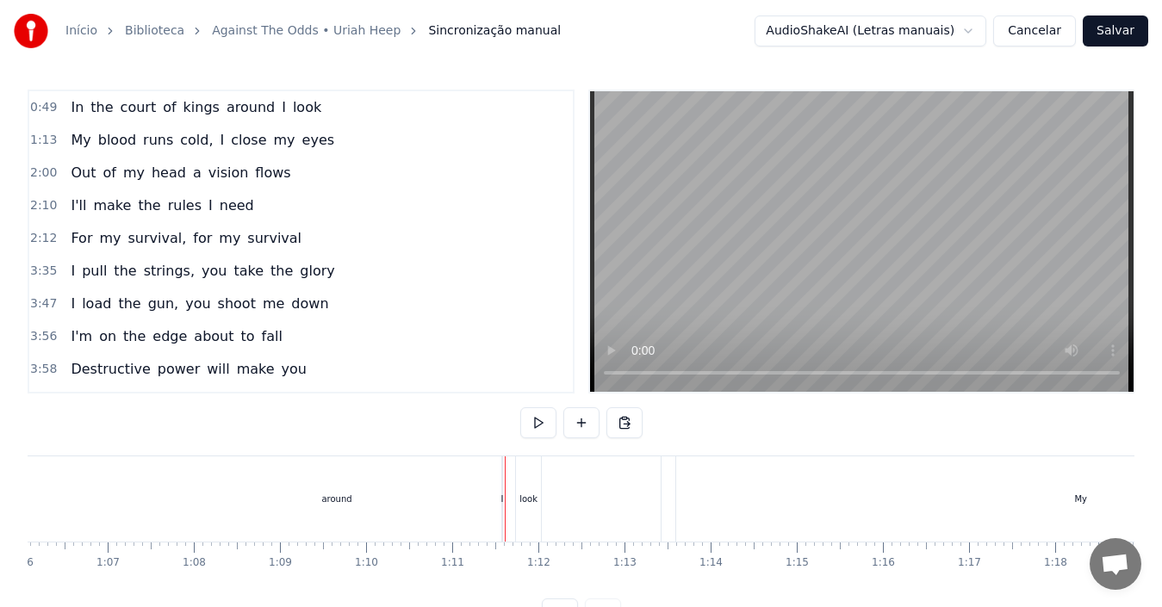
click at [525, 500] on div "look" at bounding box center [528, 499] width 18 height 13
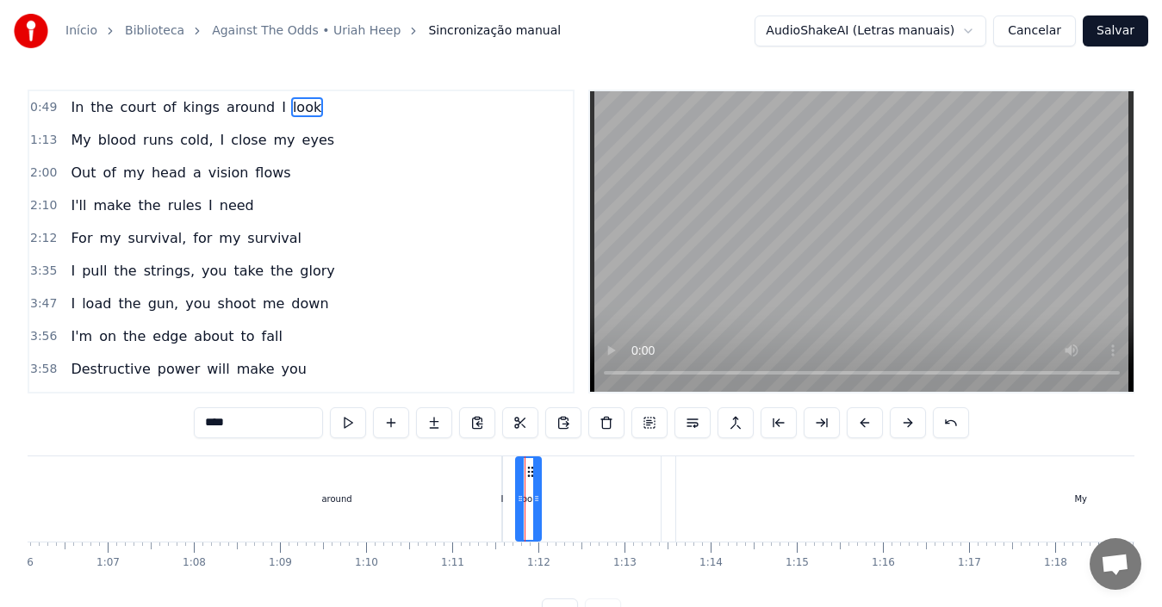
drag, startPoint x: 525, startPoint y: 500, endPoint x: 567, endPoint y: 500, distance: 42.2
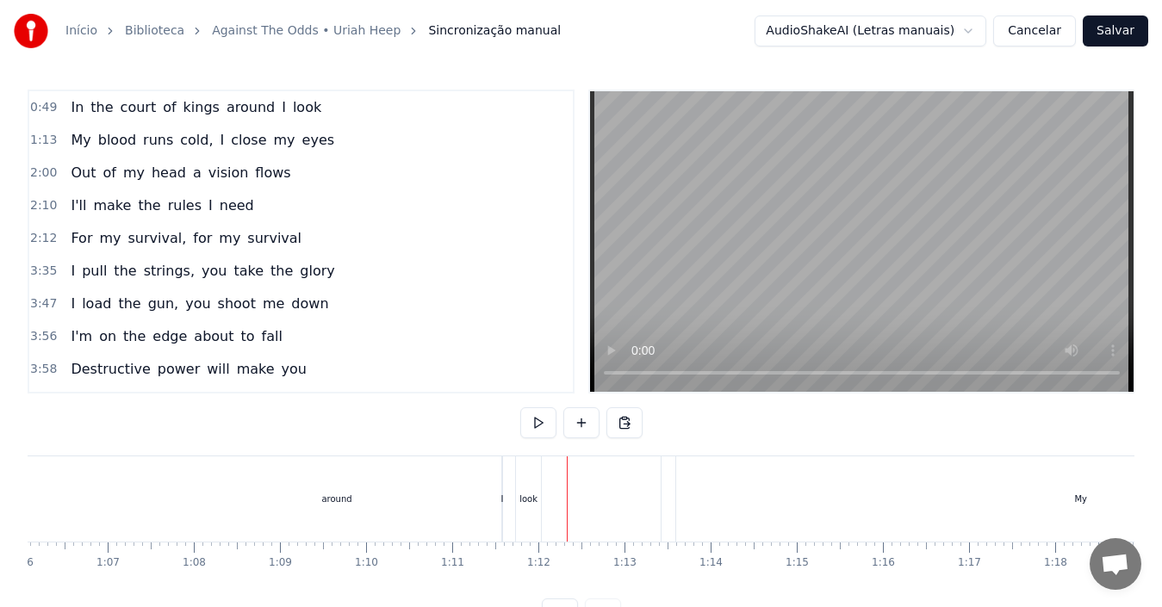
click at [535, 500] on div "look" at bounding box center [528, 499] width 18 height 13
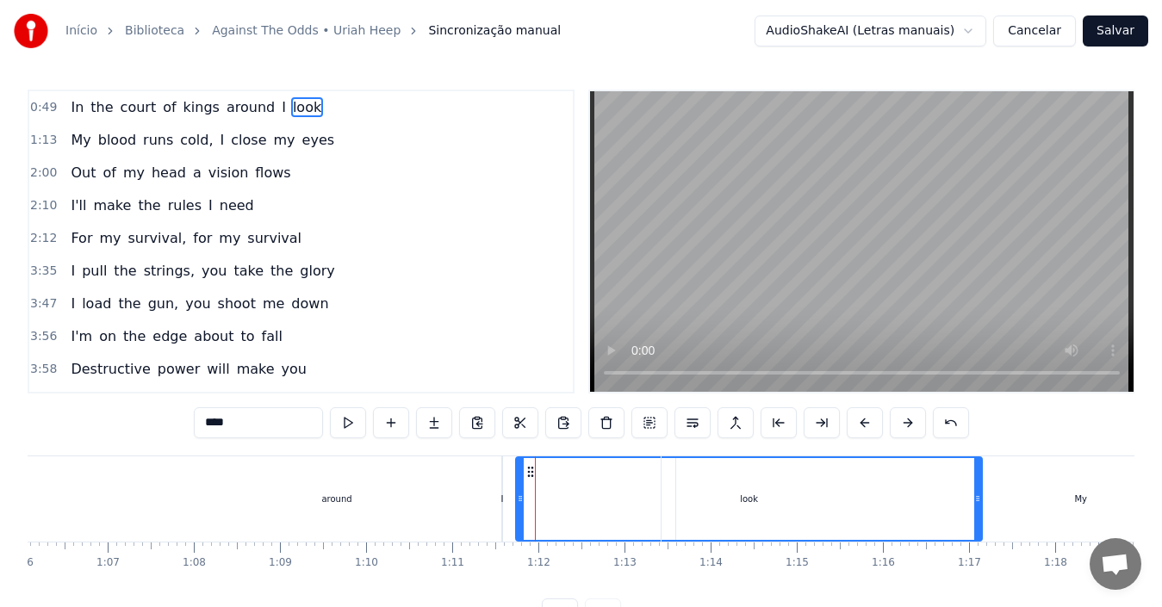
drag, startPoint x: 537, startPoint y: 501, endPoint x: 978, endPoint y: 529, distance: 441.9
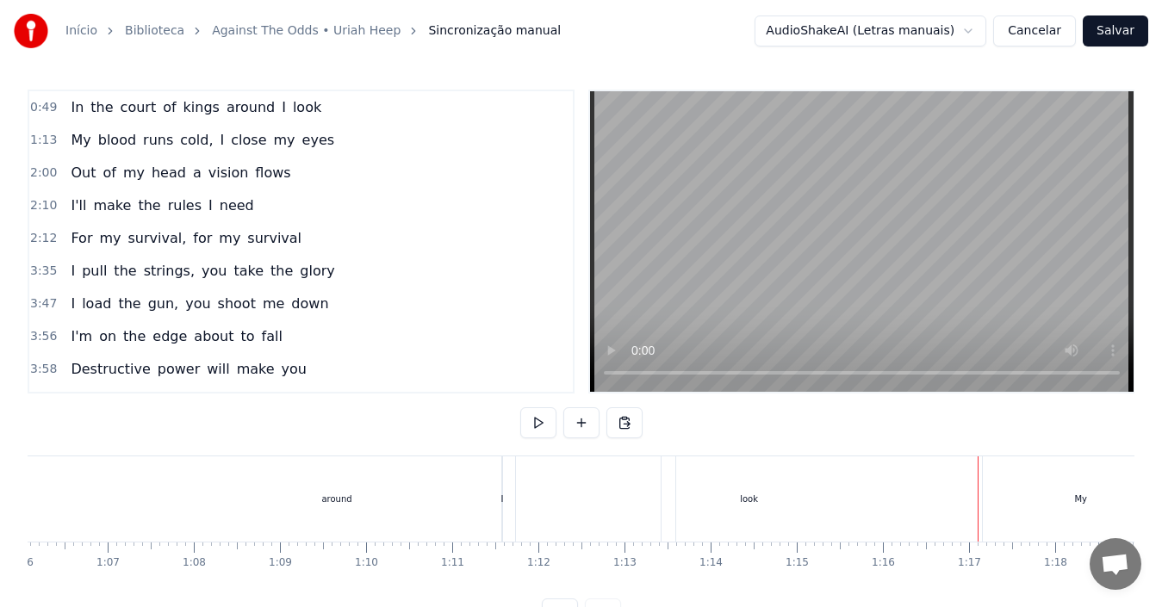
click at [529, 511] on div "look" at bounding box center [749, 499] width 466 height 85
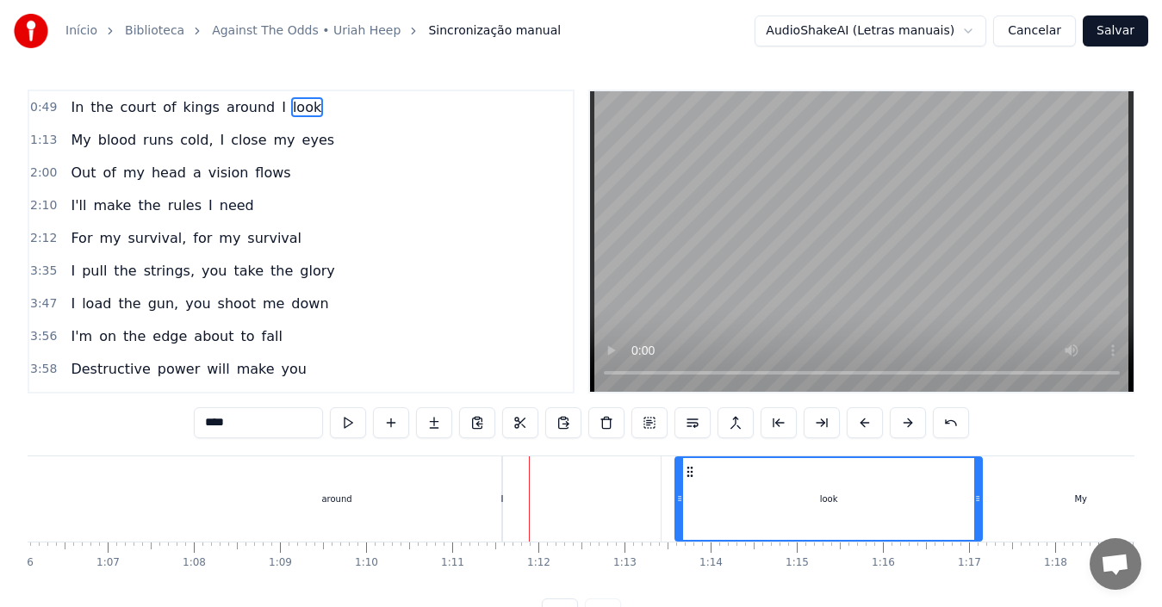
drag, startPoint x: 524, startPoint y: 507, endPoint x: 683, endPoint y: 512, distance: 159.4
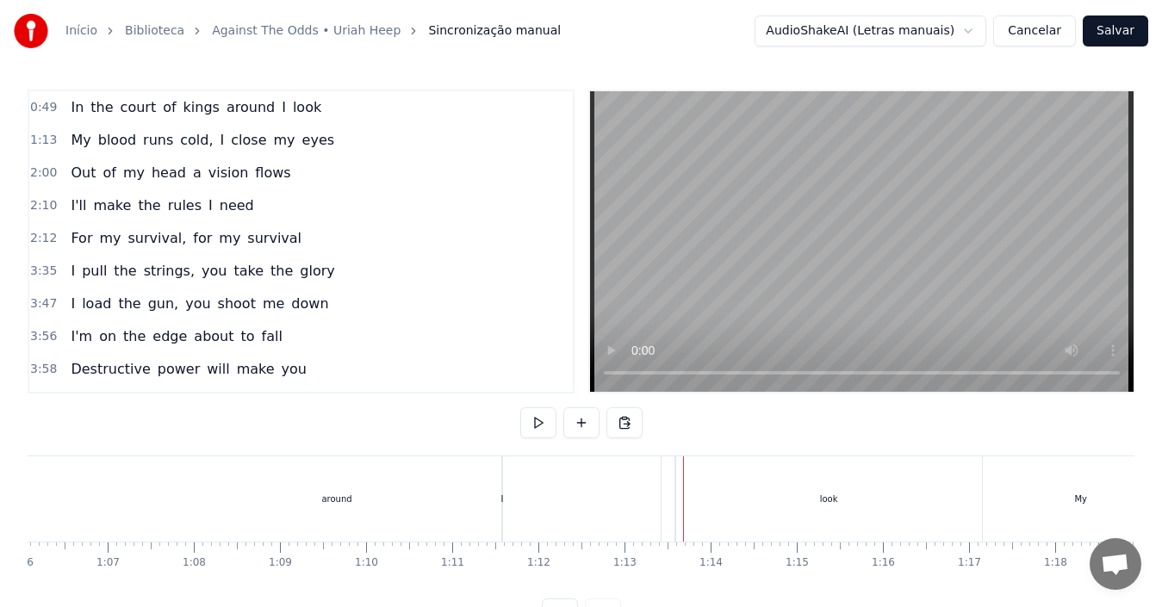
click at [867, 499] on div "My" at bounding box center [1081, 499] width 838 height 85
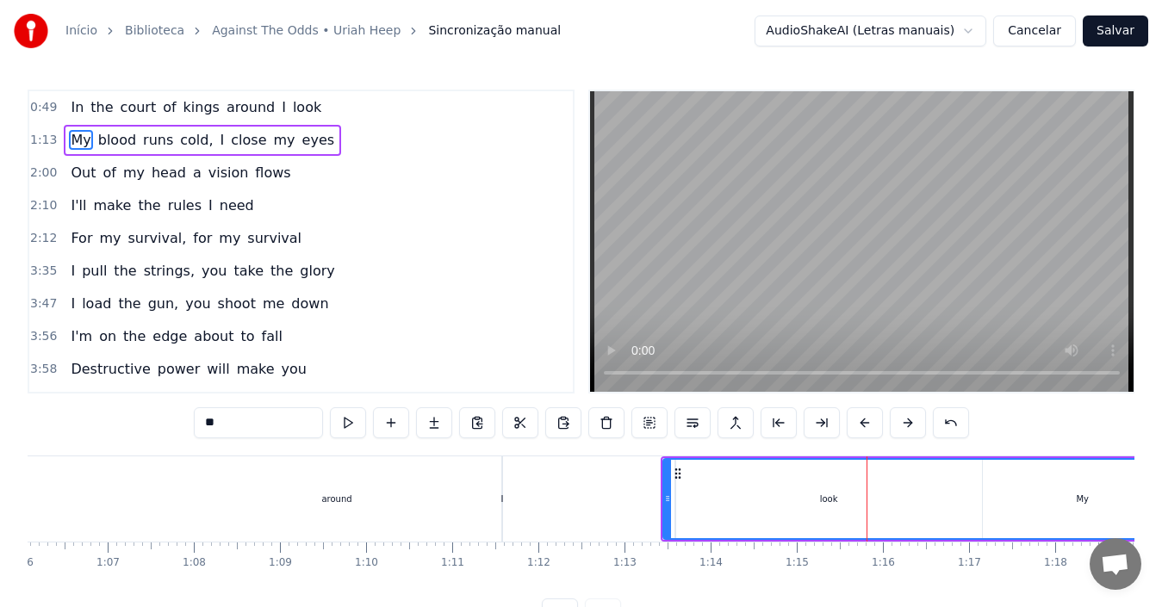
click at [854, 506] on div "My" at bounding box center [1082, 499] width 836 height 78
drag, startPoint x: 1006, startPoint y: 513, endPoint x: 883, endPoint y: 523, distance: 123.5
click at [883, 523] on div "My" at bounding box center [1082, 499] width 836 height 78
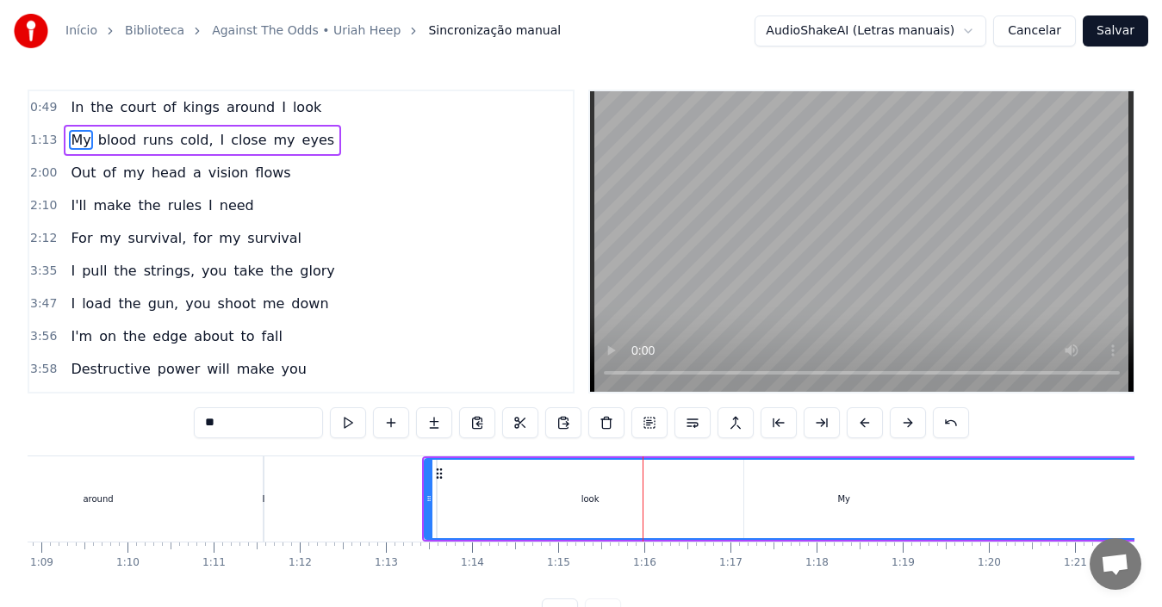
scroll to position [0, 6116]
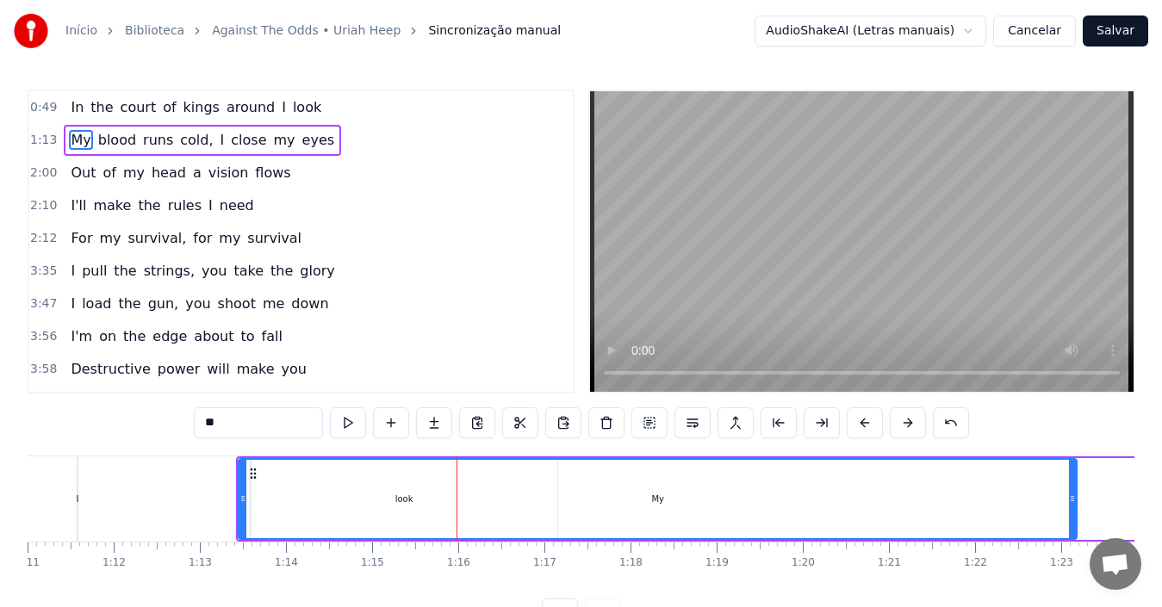
drag, startPoint x: 752, startPoint y: 494, endPoint x: 627, endPoint y: 492, distance: 124.9
click at [627, 492] on div "My" at bounding box center [657, 499] width 836 height 78
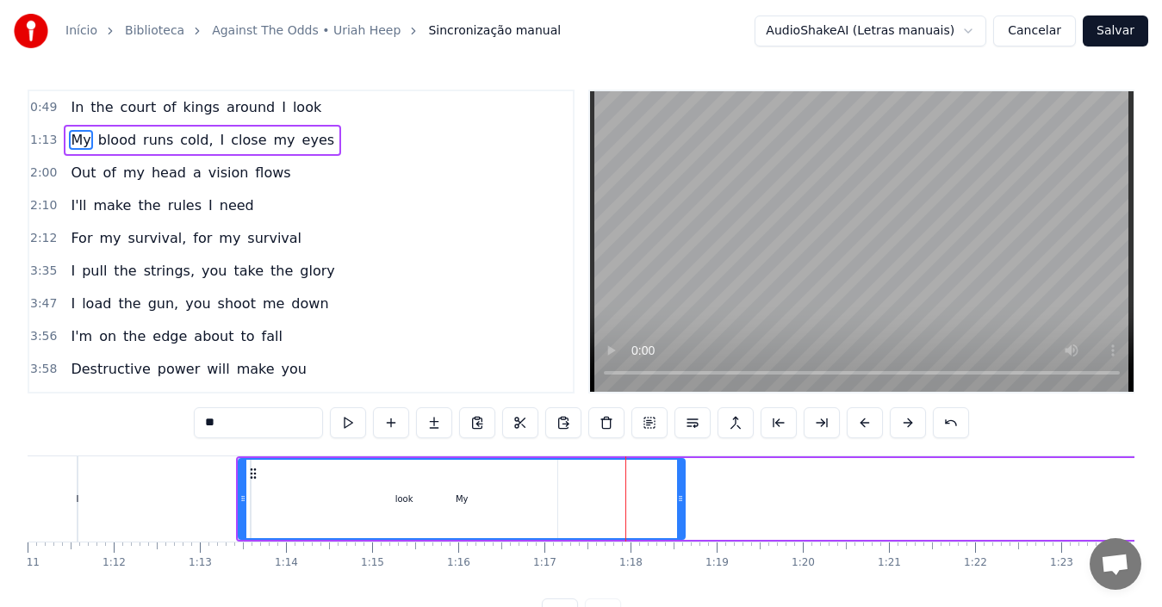
drag, startPoint x: 1070, startPoint y: 500, endPoint x: 678, endPoint y: 527, distance: 392.8
click at [678, 527] on div at bounding box center [680, 499] width 7 height 78
click at [244, 503] on icon at bounding box center [242, 499] width 7 height 14
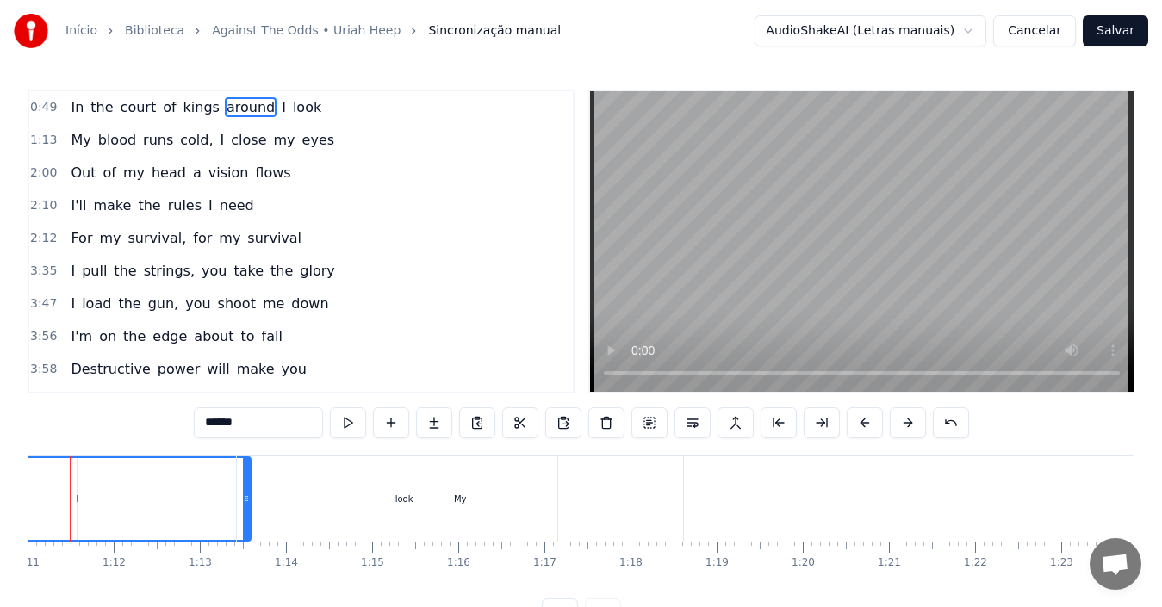
scroll to position [0, 6072]
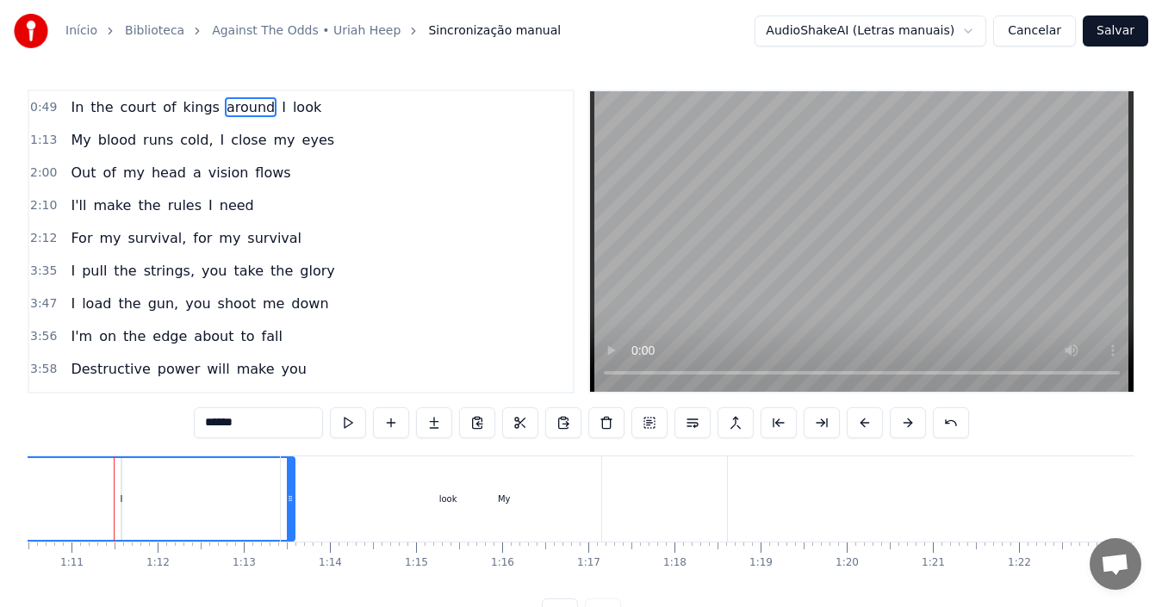
click at [121, 500] on div at bounding box center [121, 499] width 1 height 85
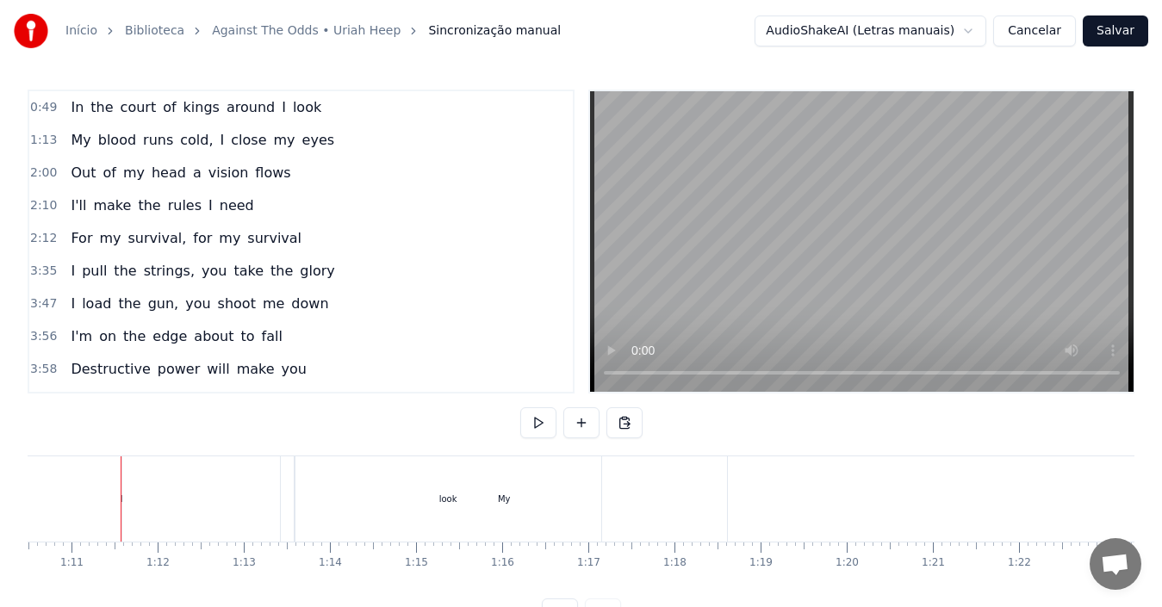
click at [121, 500] on div at bounding box center [121, 499] width 1 height 85
drag, startPoint x: 121, startPoint y: 500, endPoint x: 183, endPoint y: 506, distance: 63.1
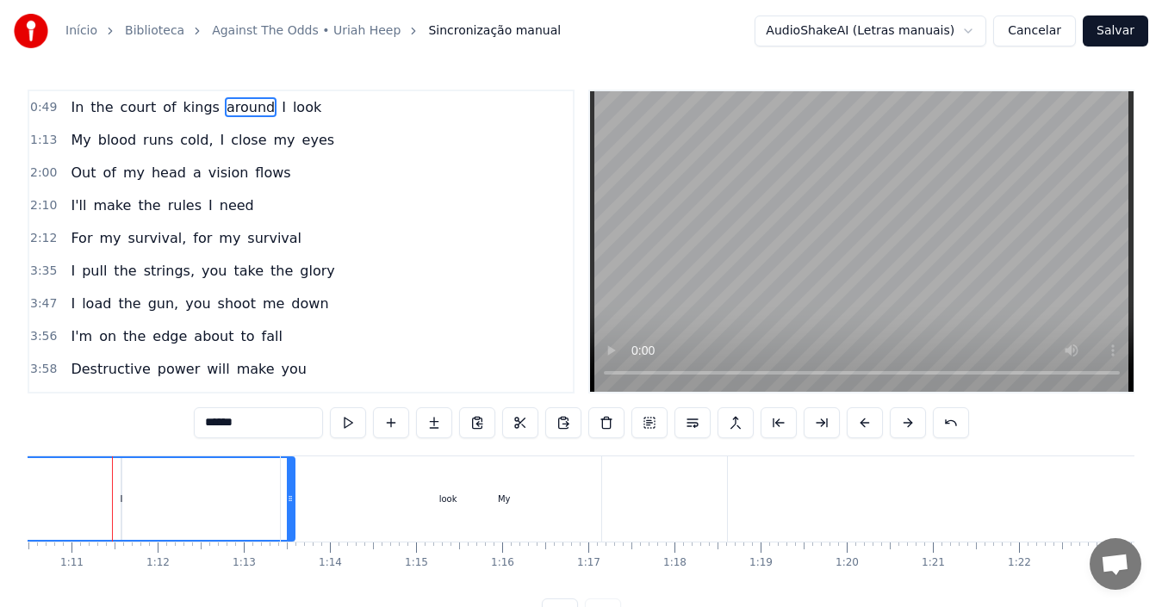
scroll to position [0, 6070]
drag, startPoint x: 123, startPoint y: 506, endPoint x: 159, endPoint y: 511, distance: 36.5
click at [293, 507] on div "My" at bounding box center [506, 499] width 446 height 85
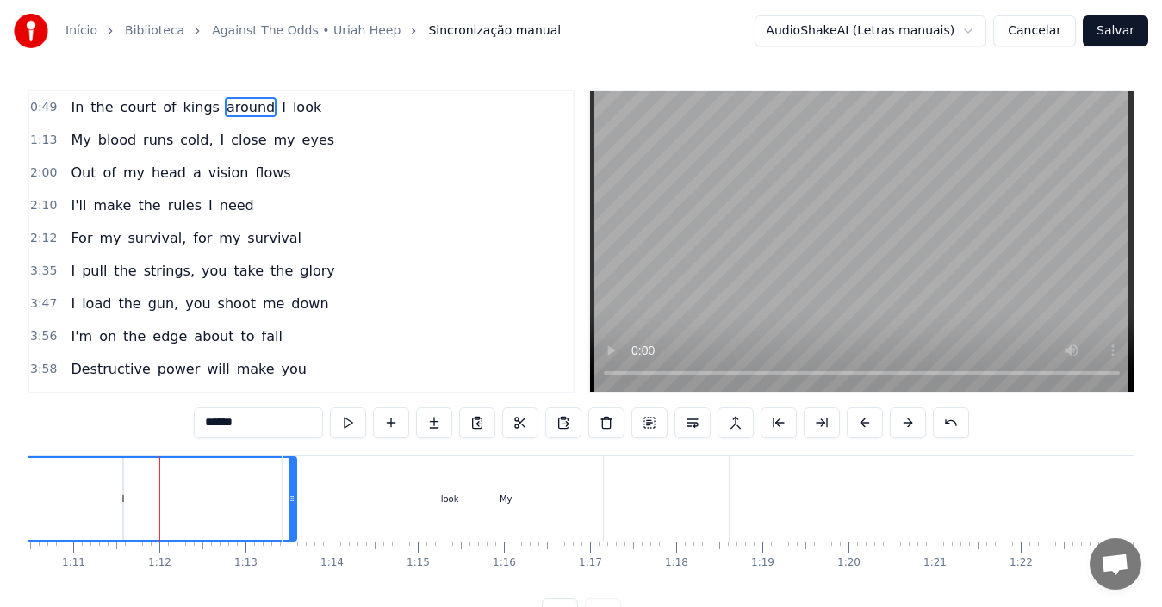
type input "**"
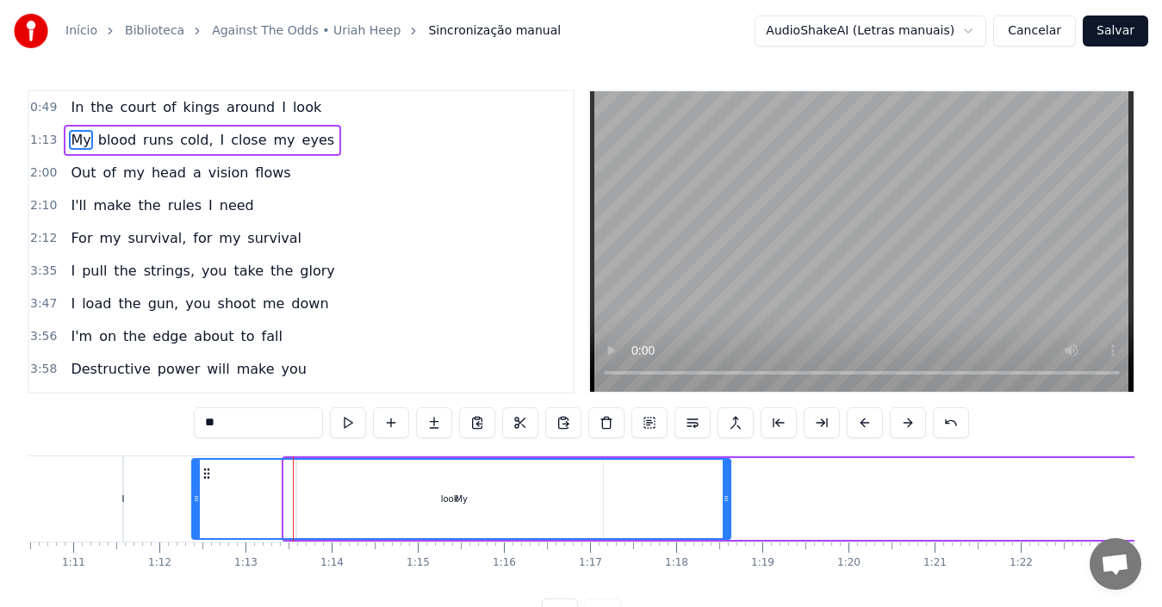
drag, startPoint x: 290, startPoint y: 507, endPoint x: 198, endPoint y: 510, distance: 92.2
click at [198, 510] on div at bounding box center [196, 499] width 7 height 78
drag, startPoint x: 196, startPoint y: 510, endPoint x: 160, endPoint y: 507, distance: 35.4
click at [160, 507] on div at bounding box center [161, 499] width 7 height 78
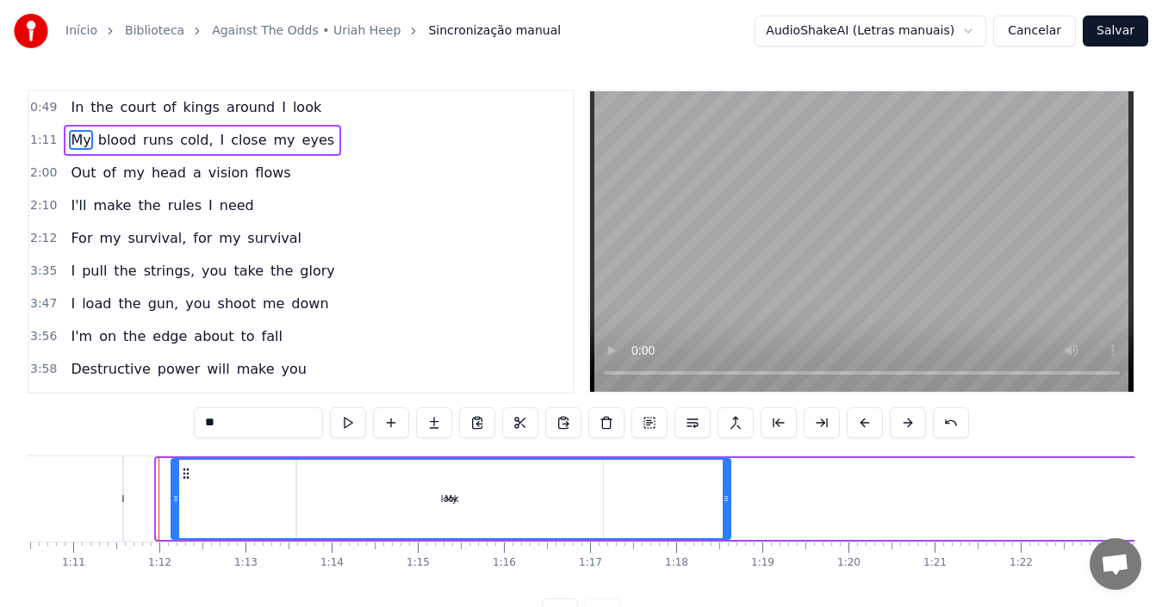
drag, startPoint x: 162, startPoint y: 506, endPoint x: 177, endPoint y: 506, distance: 14.7
click at [177, 506] on div at bounding box center [175, 499] width 7 height 78
drag, startPoint x: 186, startPoint y: 512, endPoint x: 0, endPoint y: 494, distance: 186.9
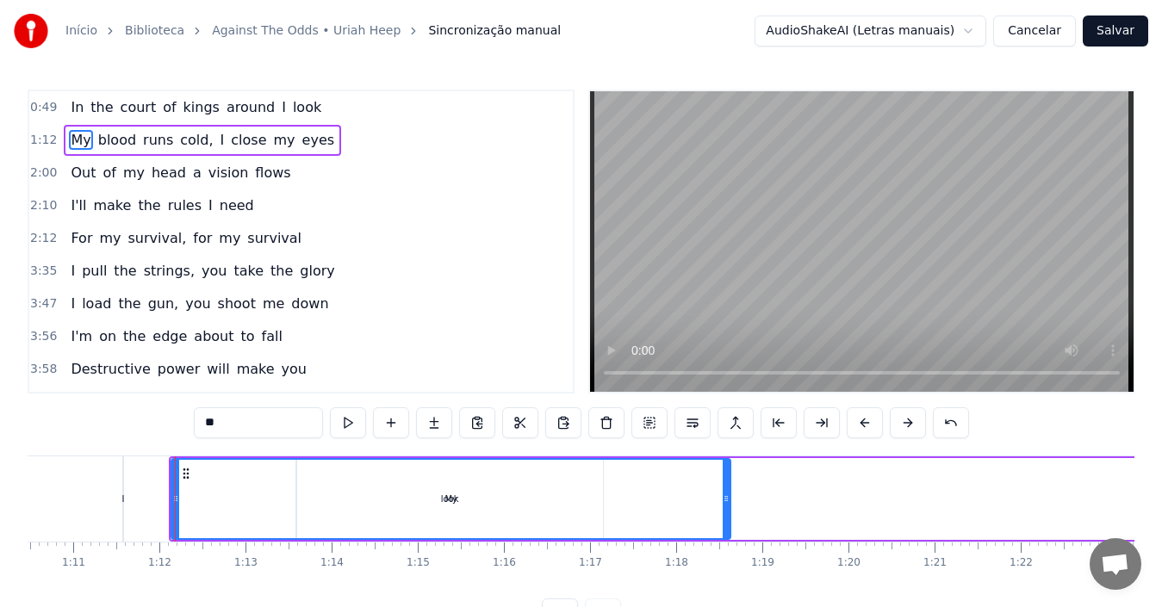
click at [0, 494] on div "Início Biblioteca Against The Odds • [PERSON_NAME] Sincronização manual AudioSh…" at bounding box center [581, 315] width 1162 height 630
click at [266, 114] on div "In the court of kings around I look" at bounding box center [196, 107] width 264 height 31
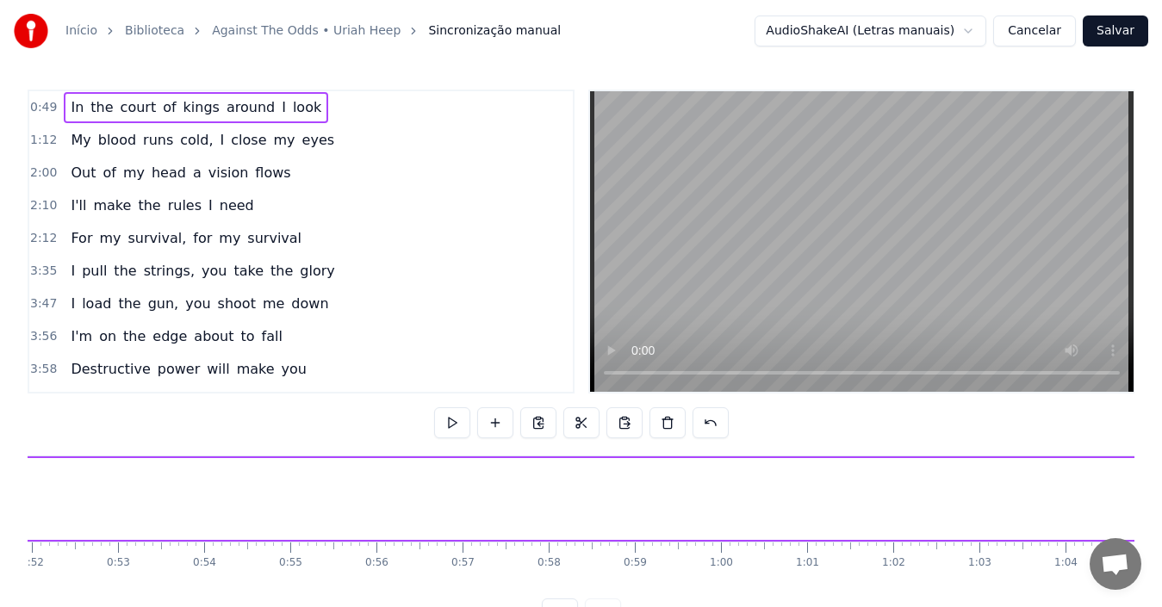
scroll to position [0, 4151]
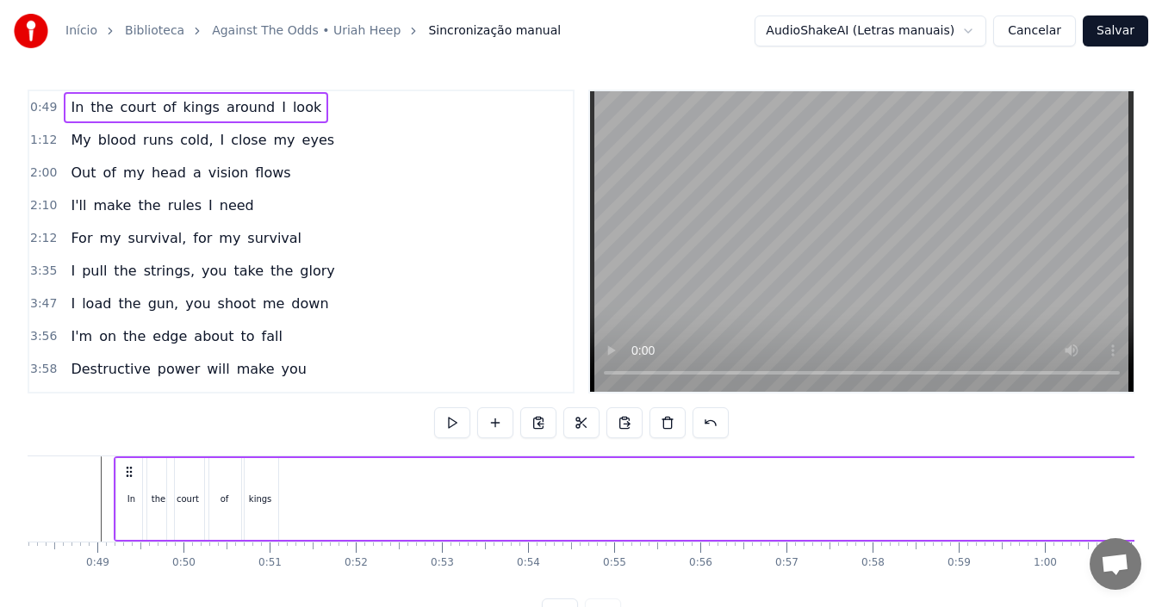
drag, startPoint x: 277, startPoint y: 506, endPoint x: 291, endPoint y: 508, distance: 14.9
click at [271, 506] on div "kings" at bounding box center [260, 499] width 36 height 82
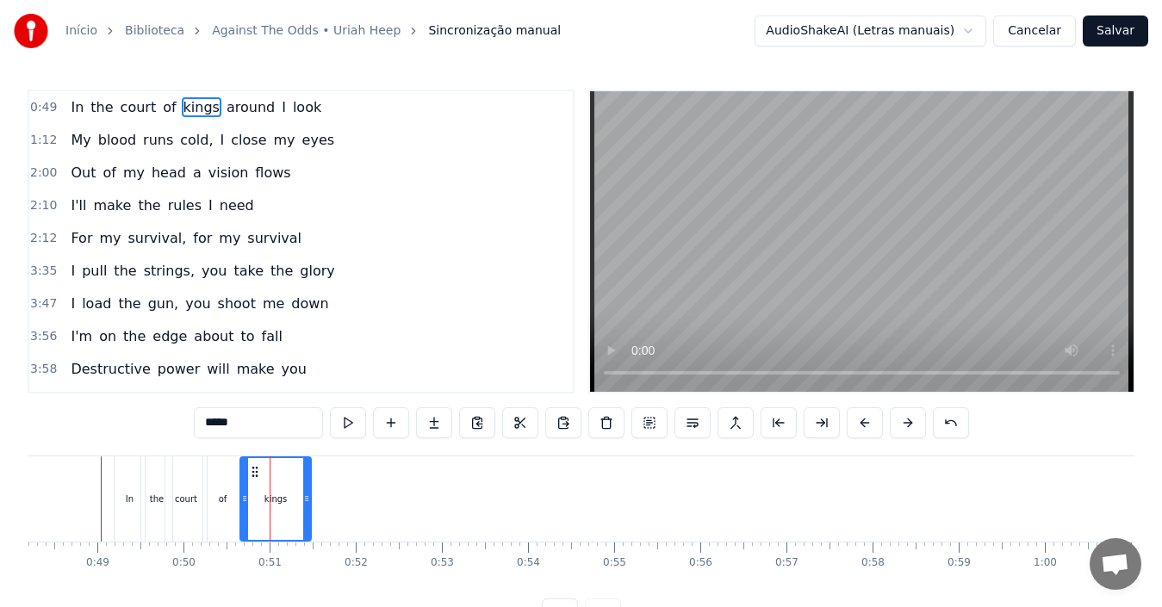
drag, startPoint x: 274, startPoint y: 506, endPoint x: 309, endPoint y: 508, distance: 35.4
click at [309, 508] on div at bounding box center [306, 499] width 7 height 82
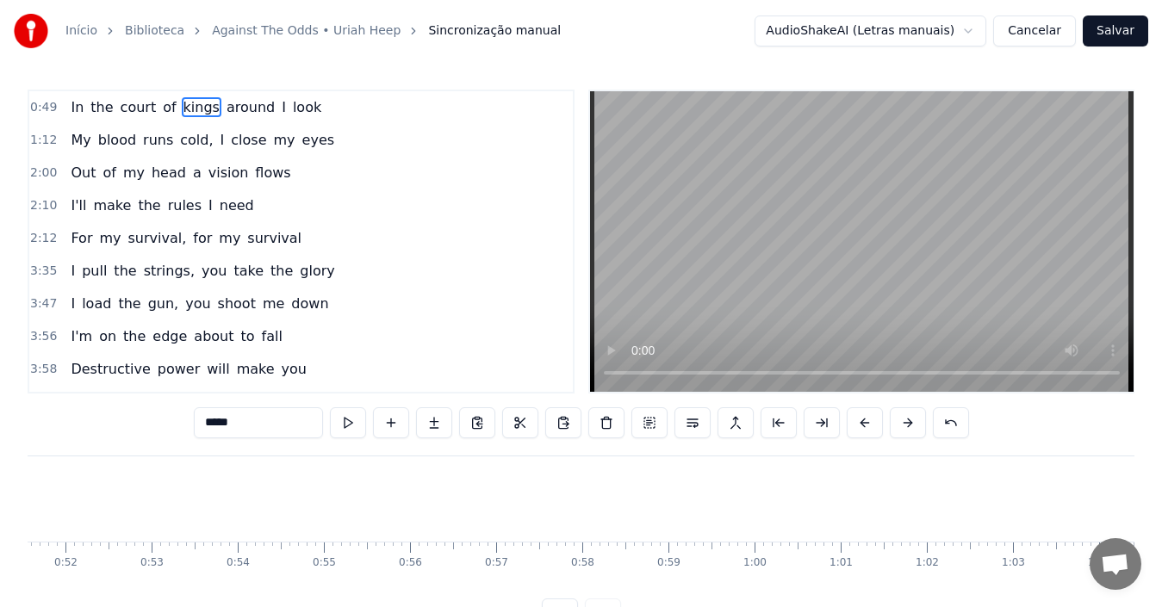
scroll to position [0, 4414]
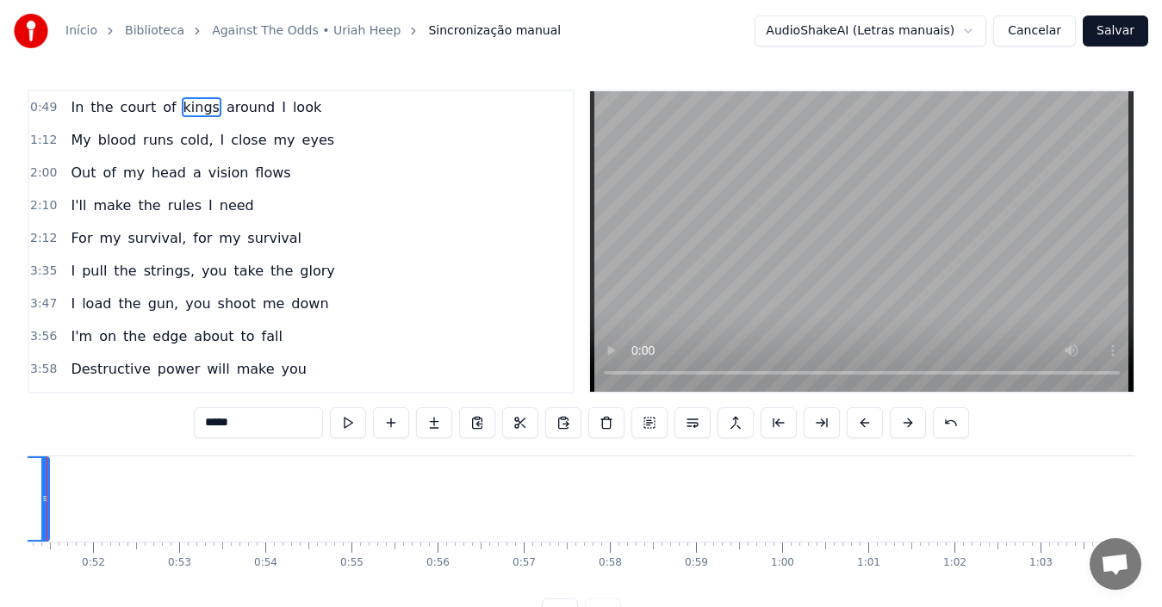
click at [225, 104] on span "around" at bounding box center [251, 107] width 52 height 20
type input "******"
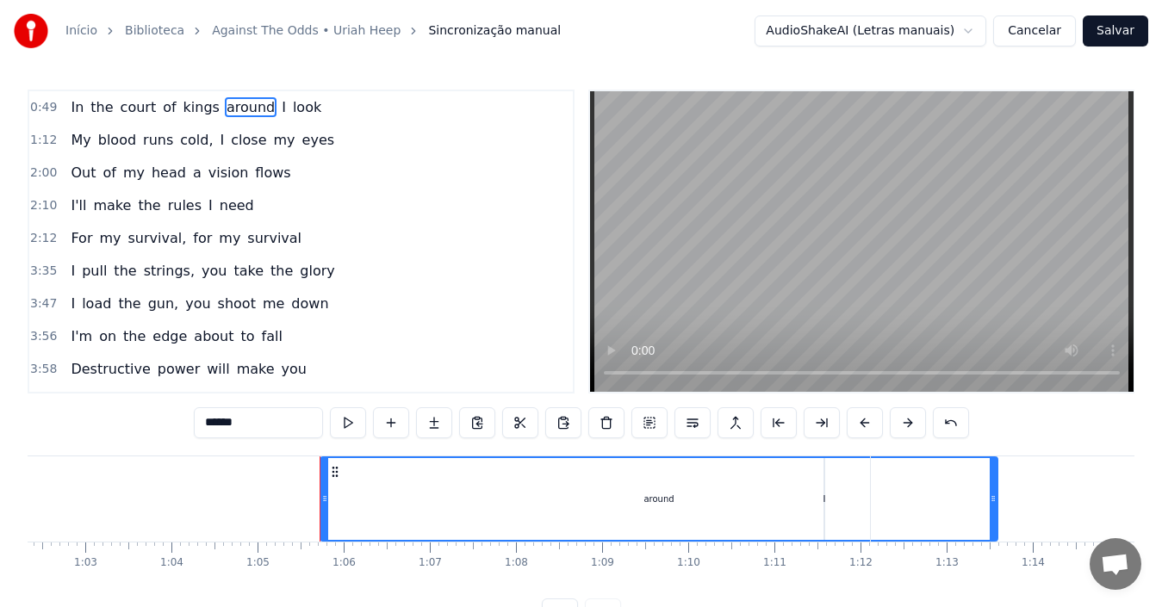
scroll to position [0, 5575]
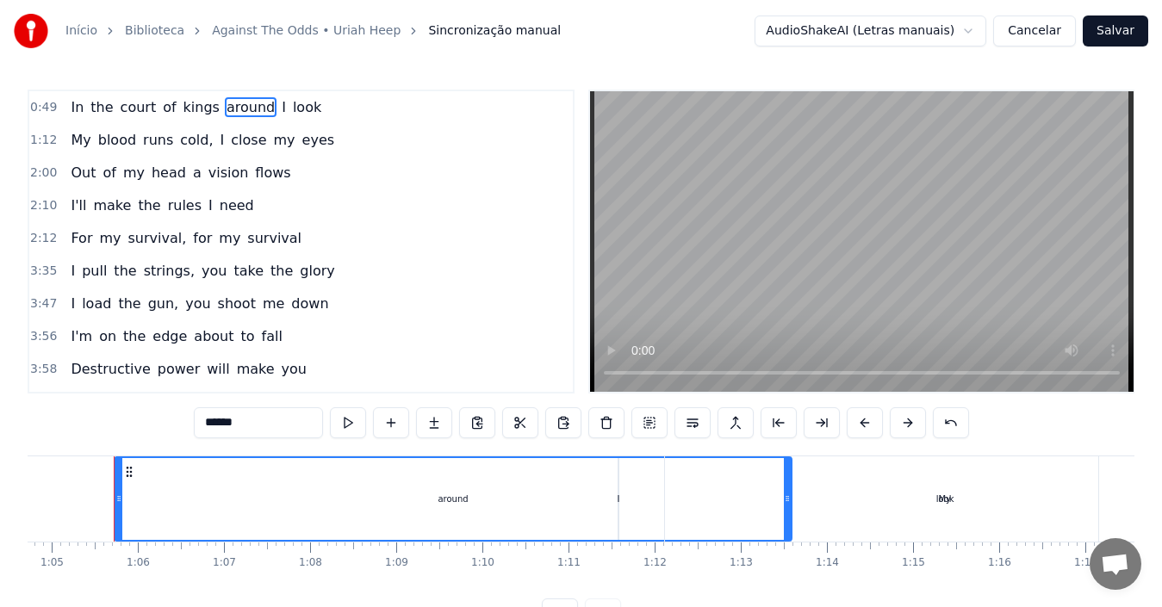
drag, startPoint x: 218, startPoint y: 105, endPoint x: 295, endPoint y: 109, distance: 76.7
click at [295, 109] on div "In the court of kings around I look" at bounding box center [196, 107] width 264 height 31
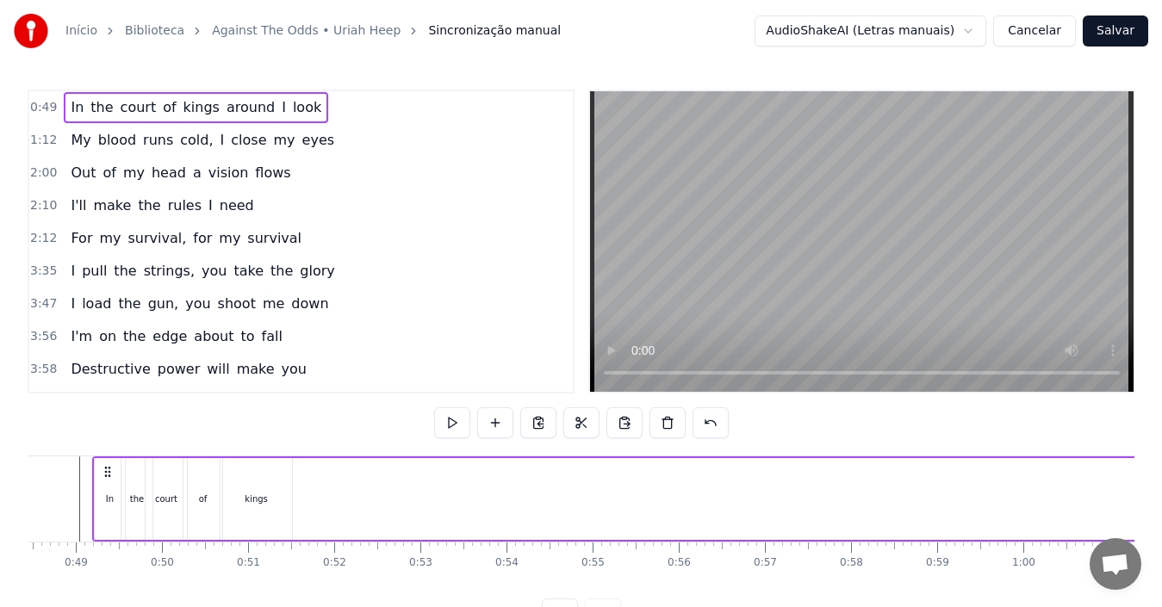
scroll to position [0, 4151]
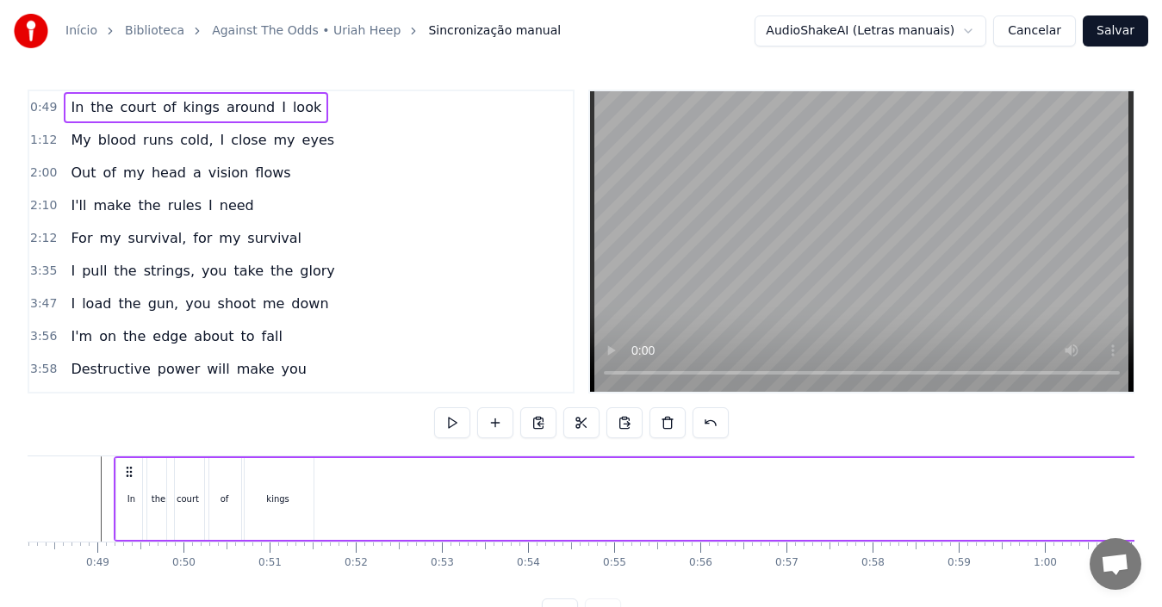
click at [291, 112] on span "look" at bounding box center [307, 107] width 32 height 20
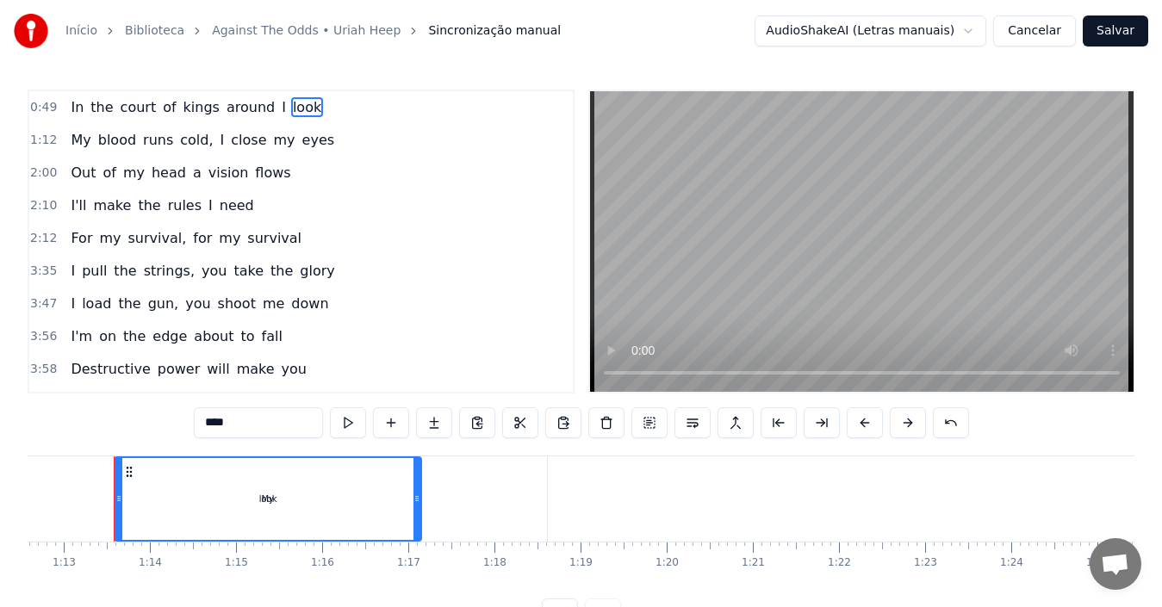
click at [280, 109] on span "I" at bounding box center [284, 107] width 8 height 20
type input "*"
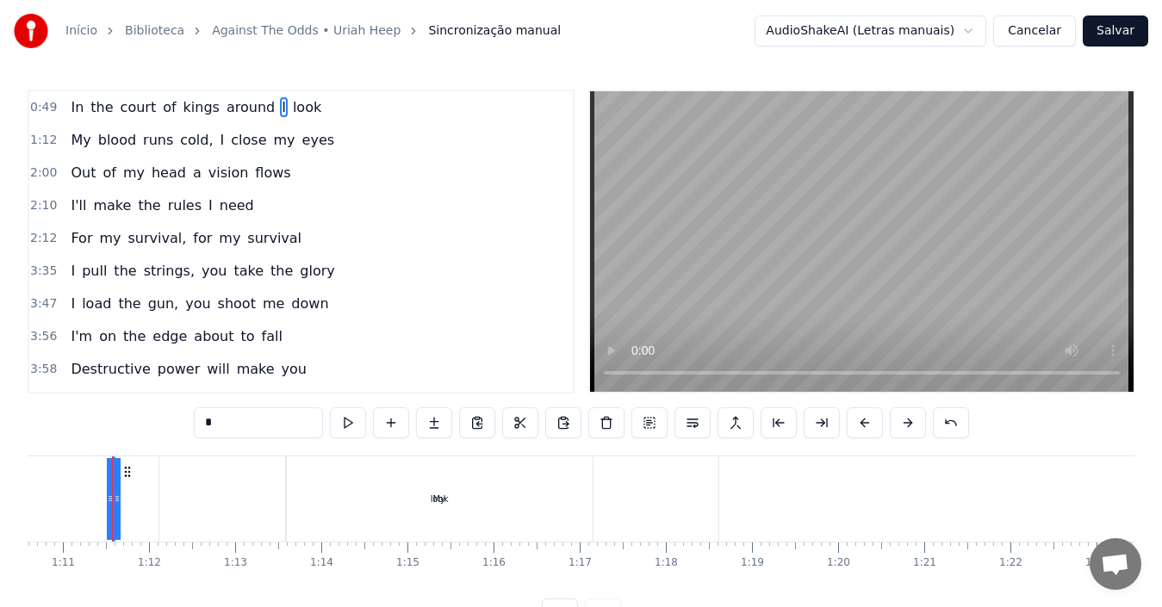
scroll to position [0, 6079]
drag, startPoint x: 260, startPoint y: 109, endPoint x: 226, endPoint y: 109, distance: 34.5
click at [226, 109] on div "In the court of kings around I look" at bounding box center [196, 107] width 264 height 31
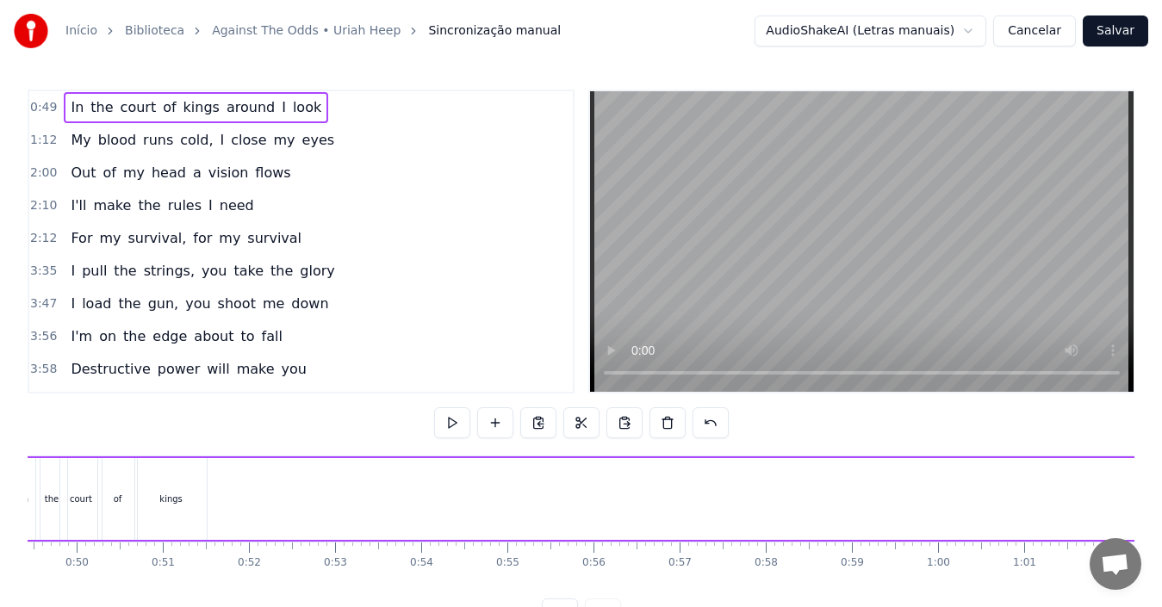
scroll to position [0, 4151]
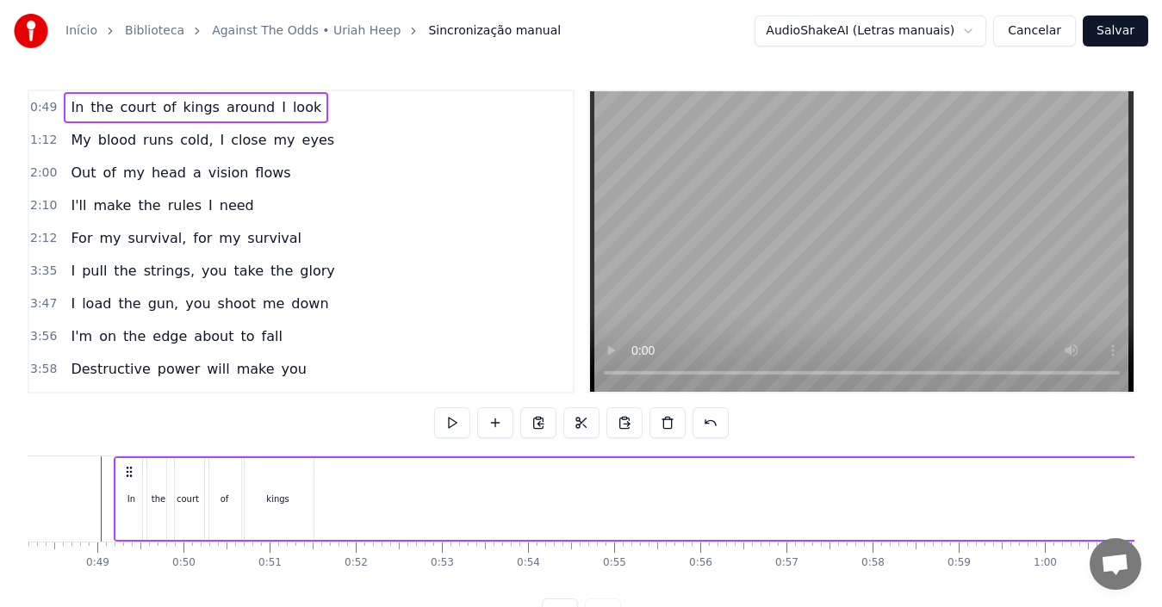
click at [203, 106] on div "In the court of kings around I look" at bounding box center [196, 107] width 264 height 31
click at [202, 107] on span "kings" at bounding box center [202, 107] width 40 height 21
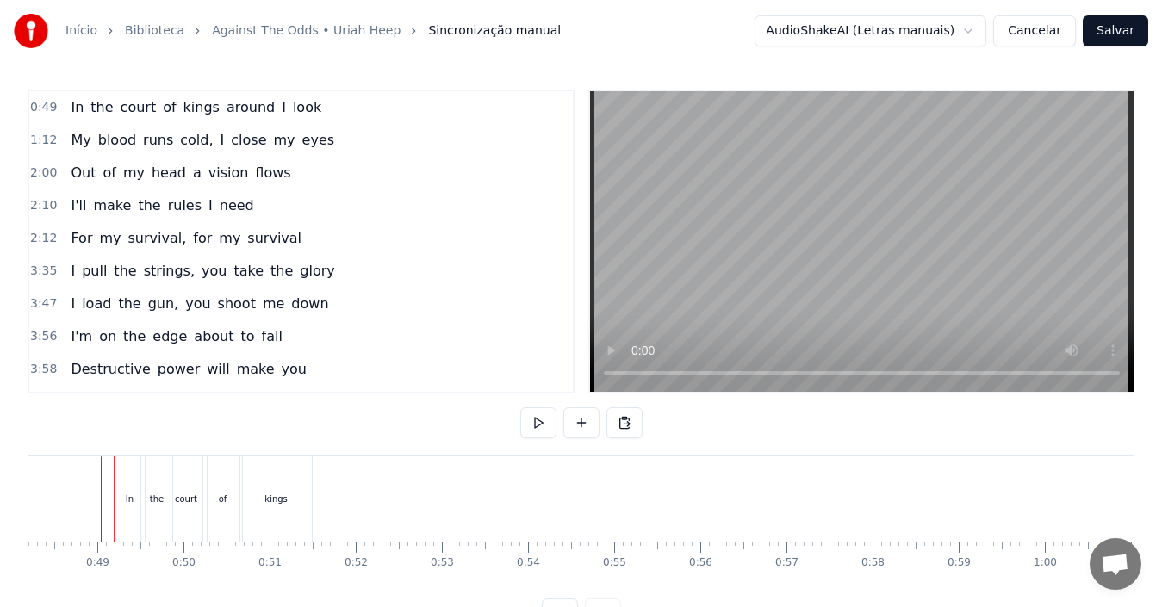
click at [202, 107] on span "kings" at bounding box center [202, 107] width 40 height 21
click at [225, 109] on span "around" at bounding box center [251, 107] width 52 height 20
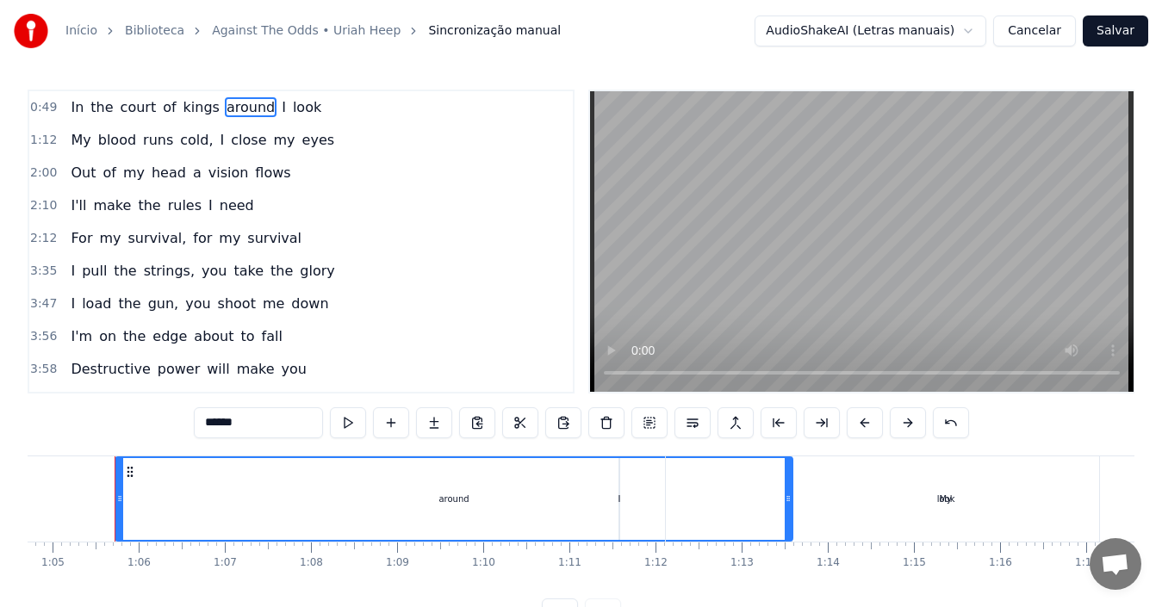
scroll to position [0, 5575]
click at [383, 423] on button at bounding box center [391, 422] width 36 height 31
click at [617, 495] on div "around" at bounding box center [452, 499] width 675 height 82
click at [510, 491] on div "around" at bounding box center [452, 499] width 675 height 82
click at [510, 491] on div at bounding box center [510, 499] width 1 height 85
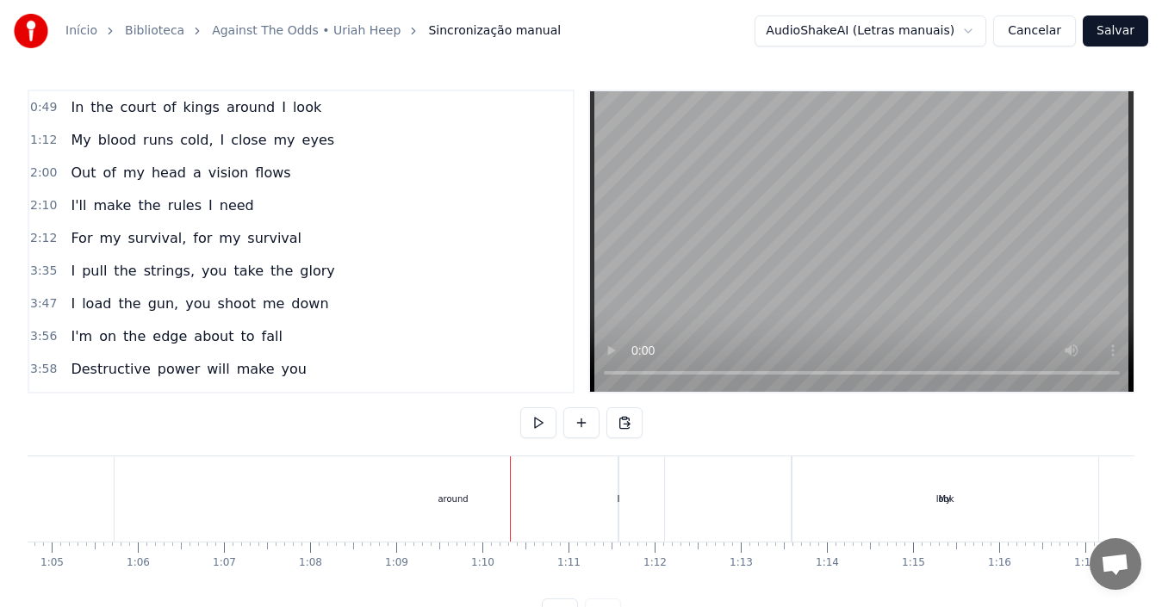
click at [137, 494] on div "around" at bounding box center [453, 499] width 677 height 85
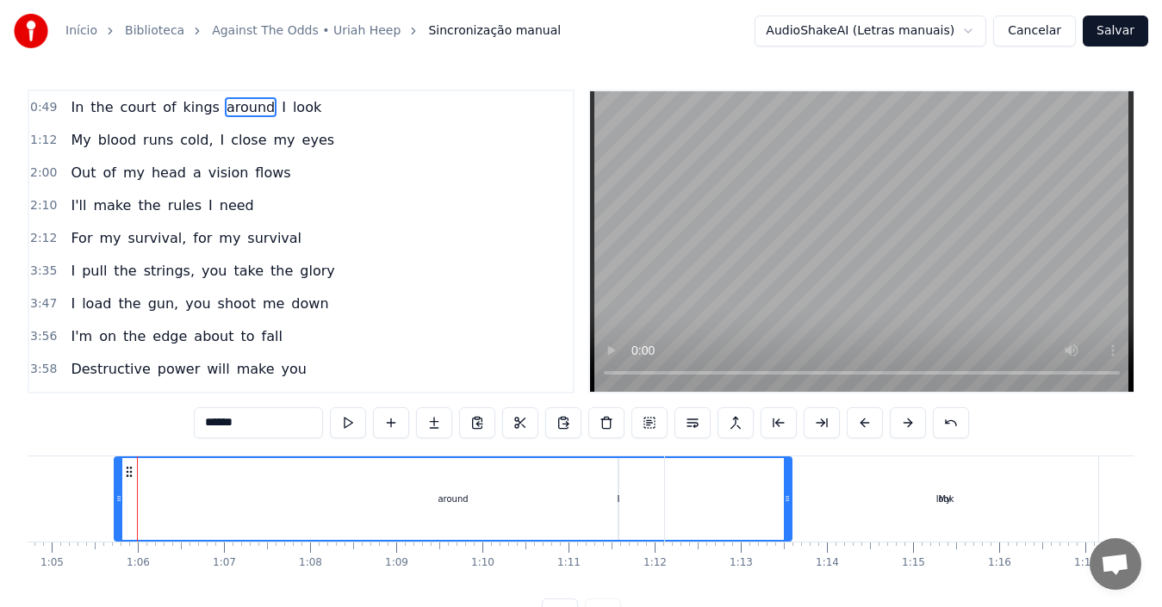
click at [137, 494] on div at bounding box center [137, 499] width 1 height 85
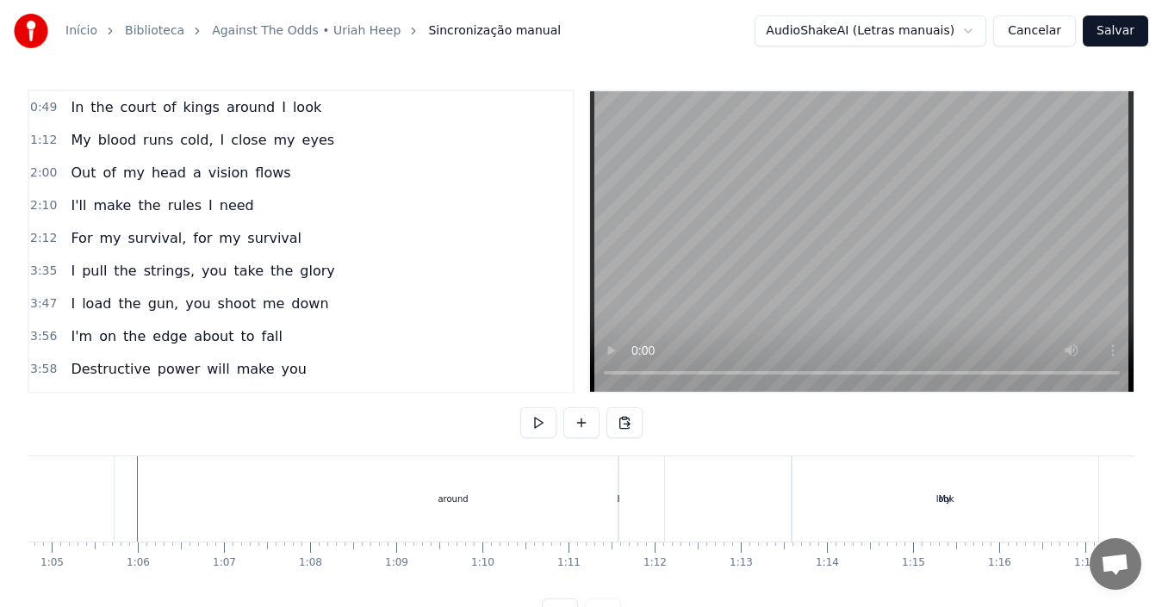
click at [137, 494] on div at bounding box center [137, 499] width 1 height 85
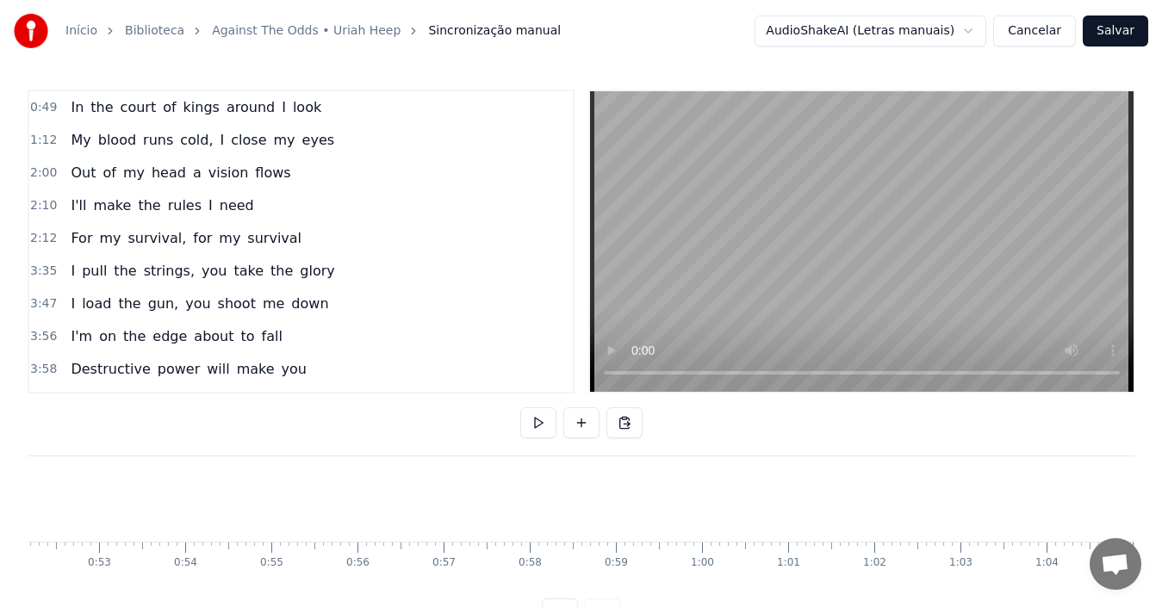
scroll to position [0, 4281]
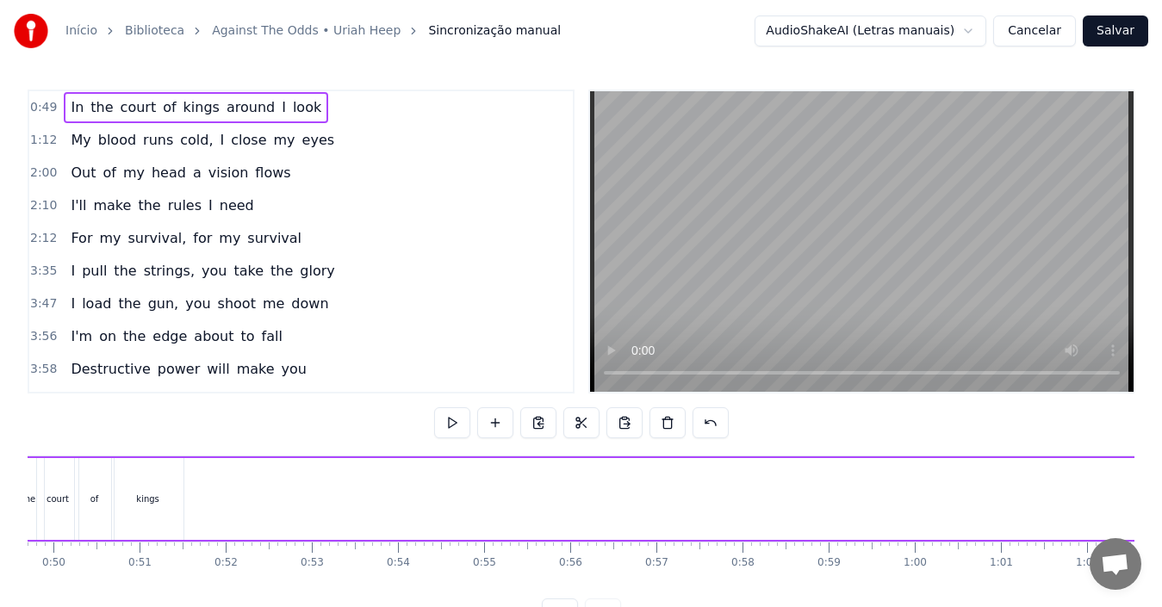
click at [225, 112] on span "around" at bounding box center [251, 107] width 52 height 20
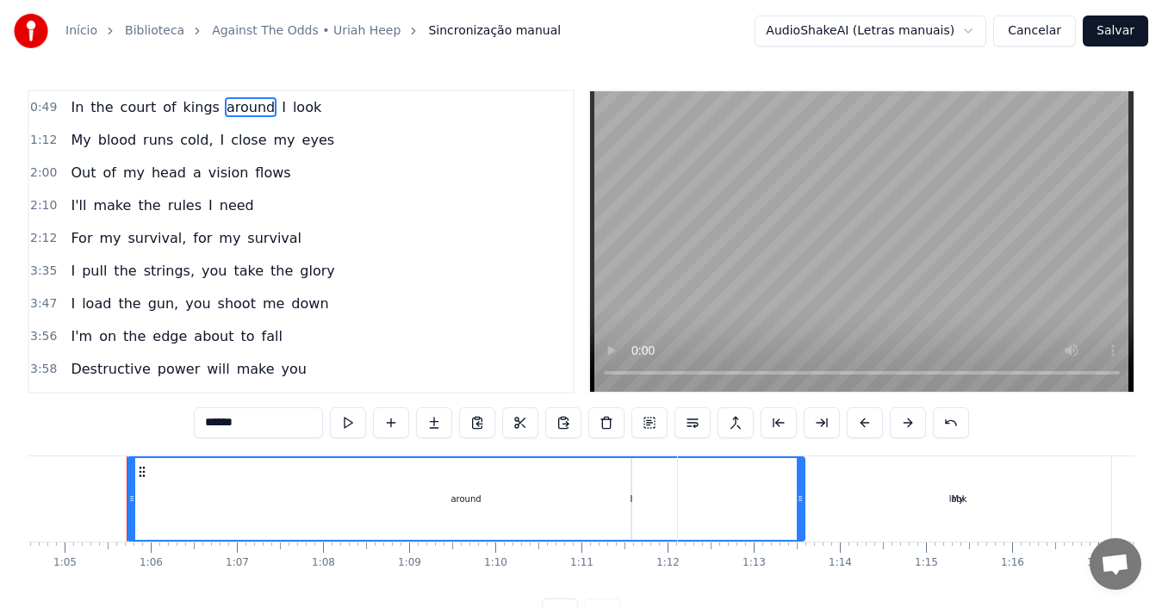
scroll to position [0, 5575]
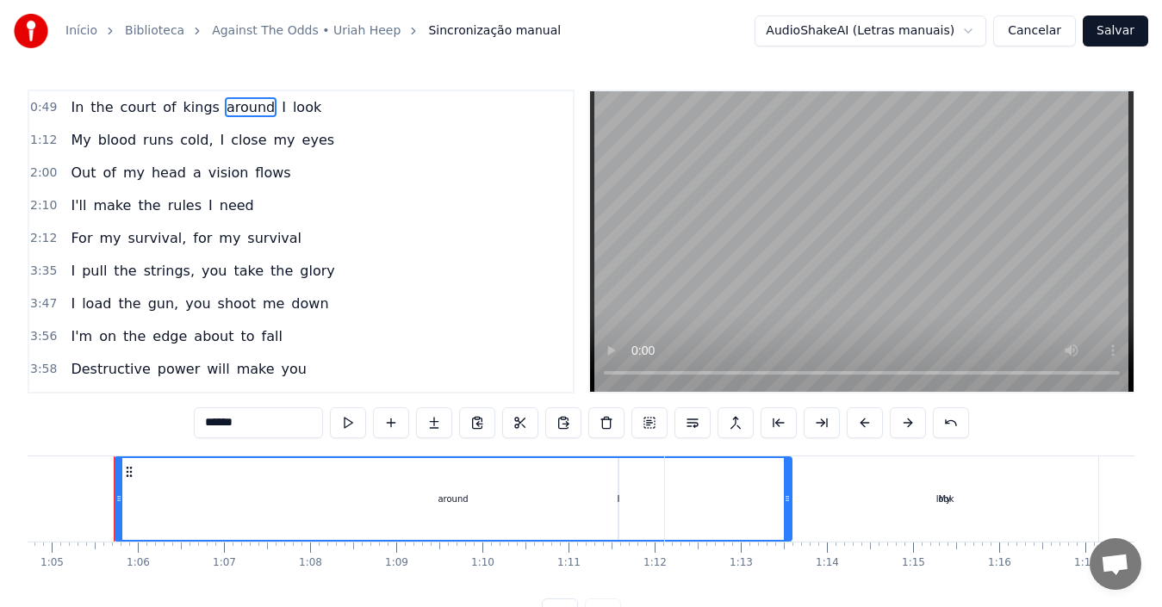
click at [280, 108] on span "I" at bounding box center [284, 107] width 8 height 20
type input "*"
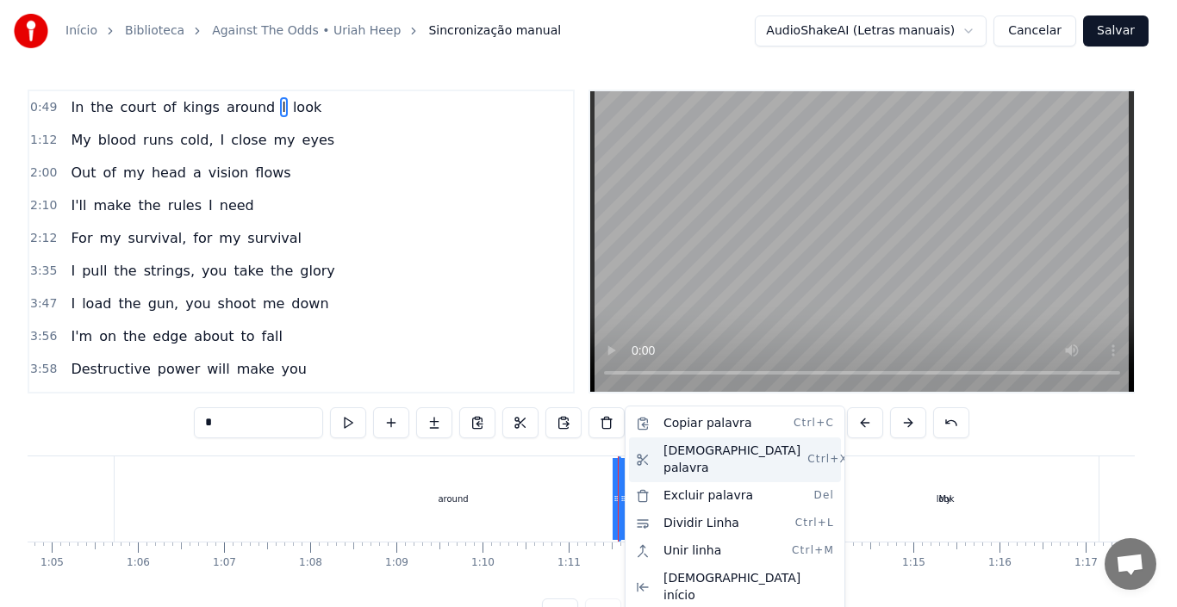
click at [715, 454] on div "[DEMOGRAPHIC_DATA] palavra Ctrl+X" at bounding box center [735, 460] width 212 height 45
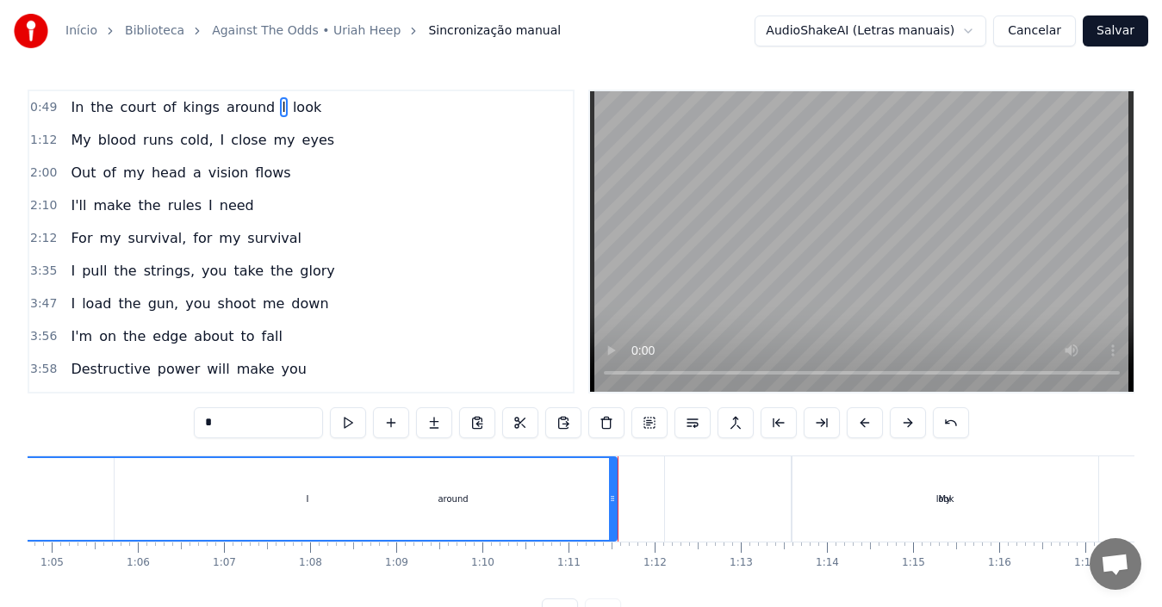
drag, startPoint x: 623, startPoint y: 506, endPoint x: 3, endPoint y: 505, distance: 620.2
click at [3, 505] on div "Início Biblioteca Against The Odds • [PERSON_NAME] Sincronização manual AudioSh…" at bounding box center [581, 315] width 1162 height 630
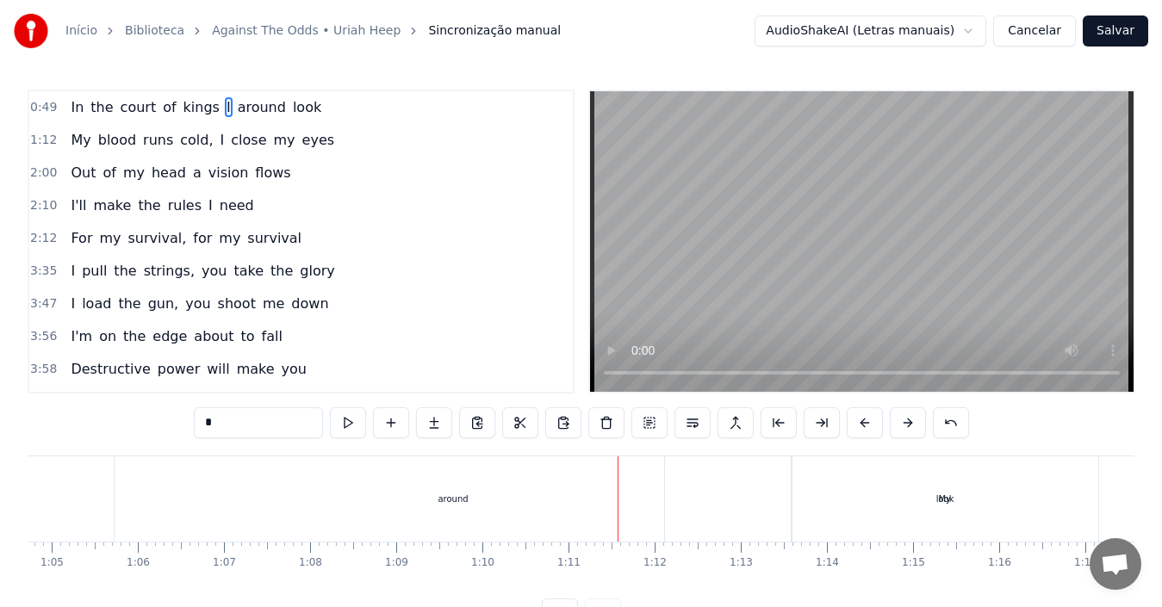
drag, startPoint x: 610, startPoint y: 509, endPoint x: 12, endPoint y: 488, distance: 598.2
click at [12, 488] on div "Início Biblioteca Against The Odds • [PERSON_NAME] Sincronização manual AudioSh…" at bounding box center [581, 315] width 1162 height 630
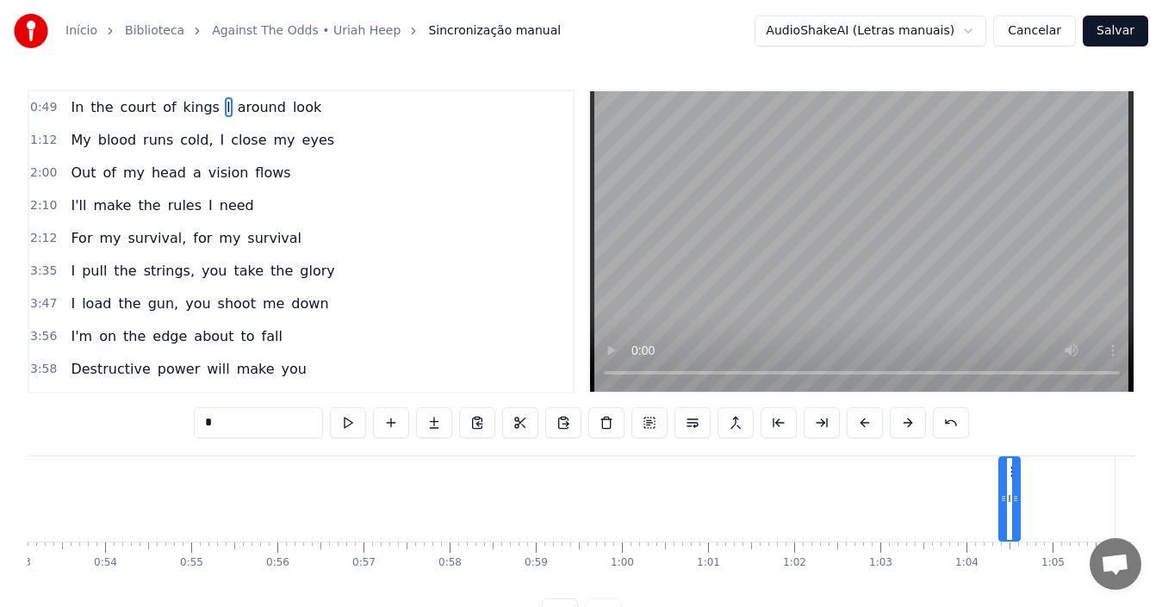
scroll to position [0, 4547]
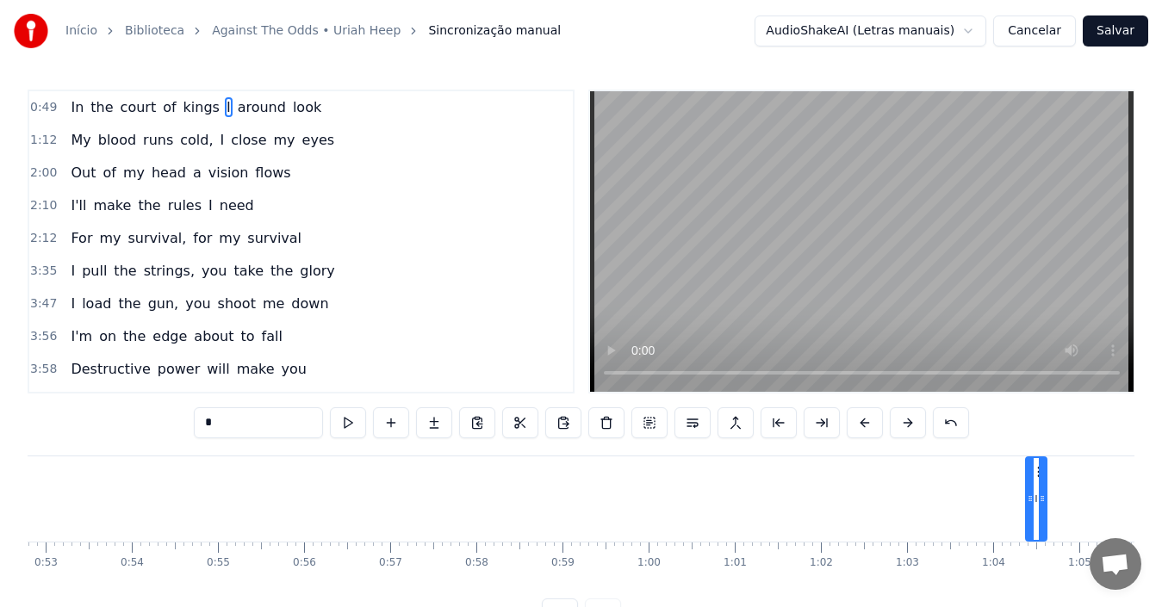
drag, startPoint x: 1037, startPoint y: 505, endPoint x: 998, endPoint y: 507, distance: 38.8
click at [998, 507] on div "In the court of kings I around look" at bounding box center [923, 499] width 2413 height 85
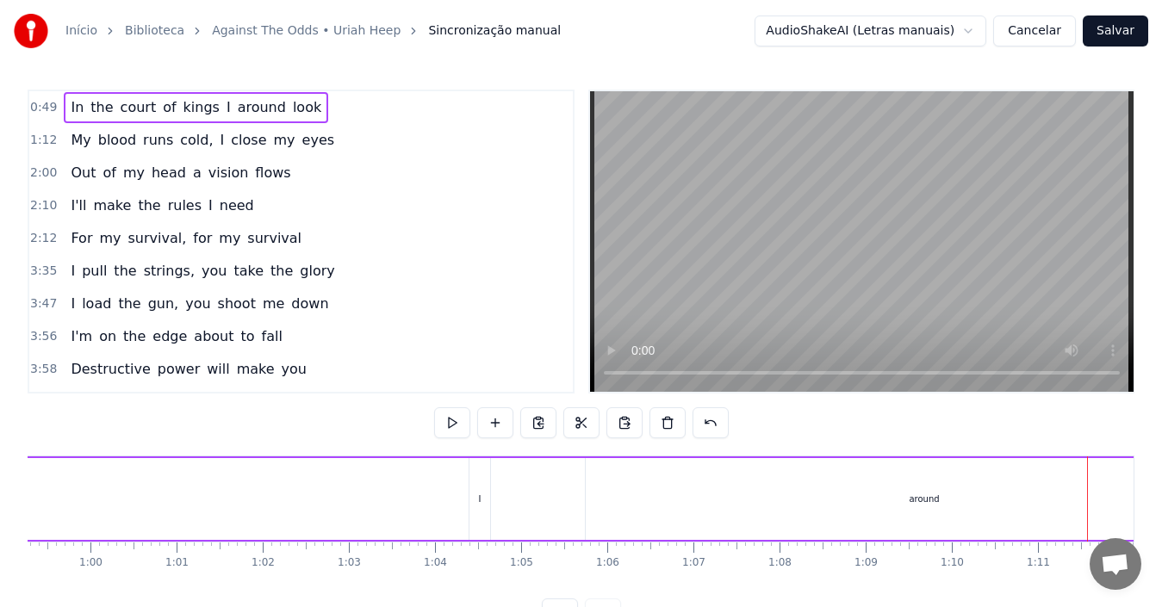
scroll to position [0, 5452]
click at [144, 514] on div "I" at bounding box center [133, 499] width 22 height 82
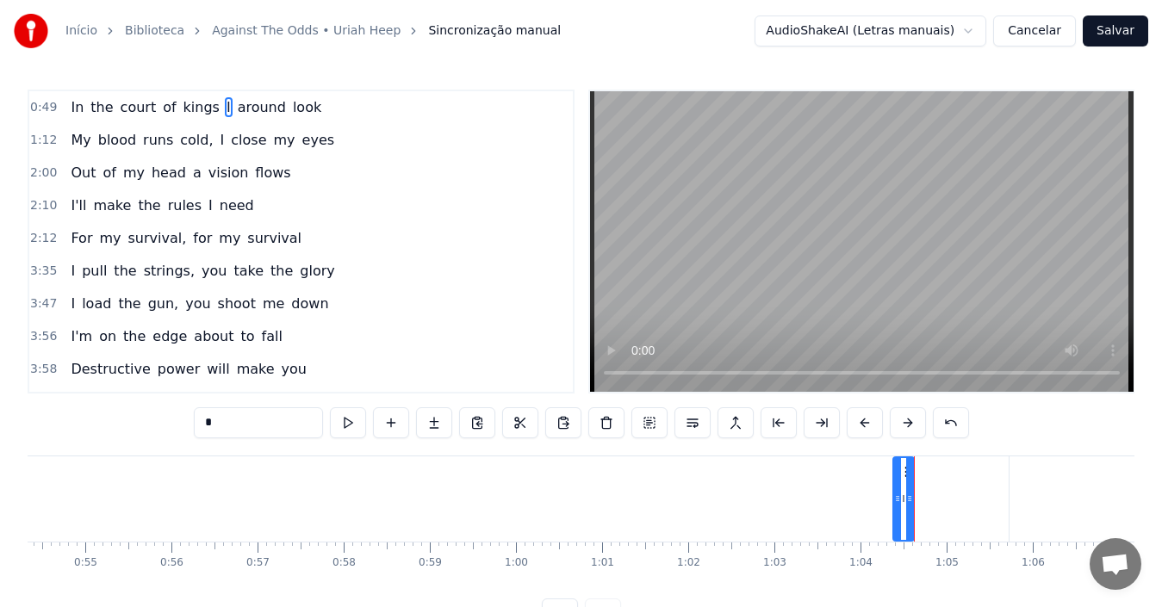
scroll to position [0, 4627]
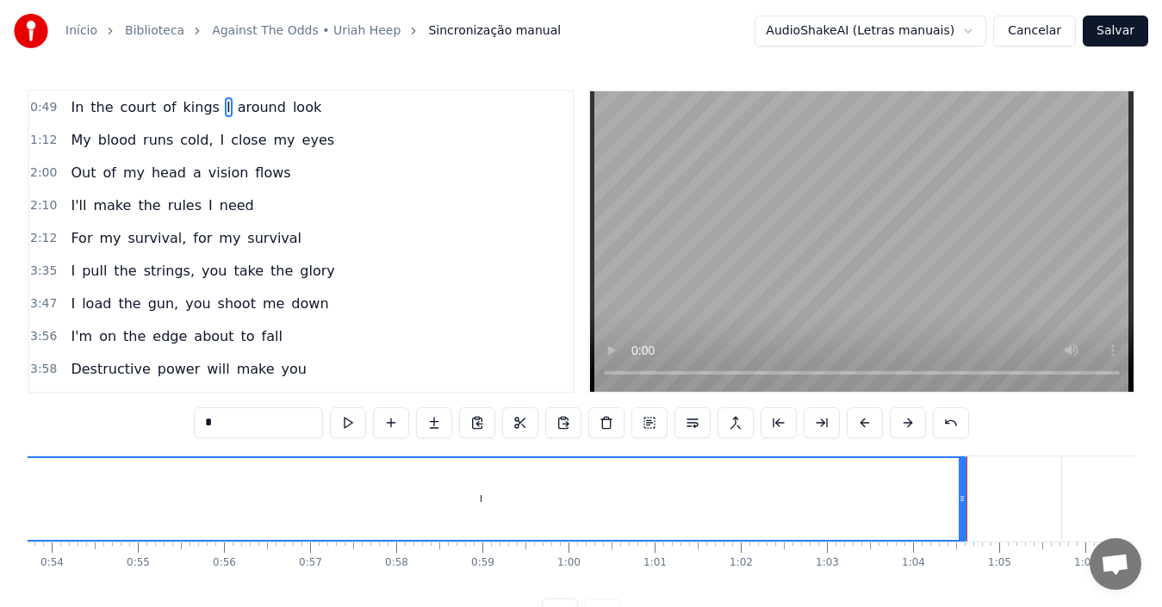
drag, startPoint x: 950, startPoint y: 512, endPoint x: 0, endPoint y: 541, distance: 950.5
click at [0, 541] on div "Início Biblioteca Against The Odds • [PERSON_NAME] Sincronização manual AudioSh…" at bounding box center [581, 315] width 1162 height 630
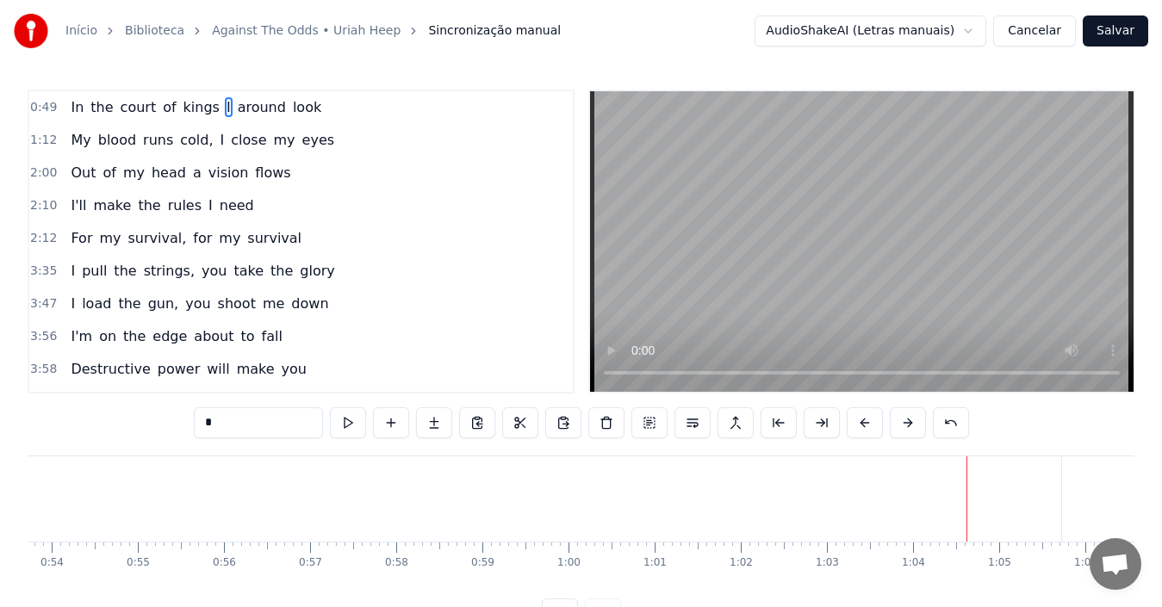
drag, startPoint x: 961, startPoint y: 500, endPoint x: 0, endPoint y: 522, distance: 961.6
click at [0, 522] on div "Início Biblioteca Against The Odds • [PERSON_NAME] Sincronização manual AudioSh…" at bounding box center [581, 315] width 1162 height 630
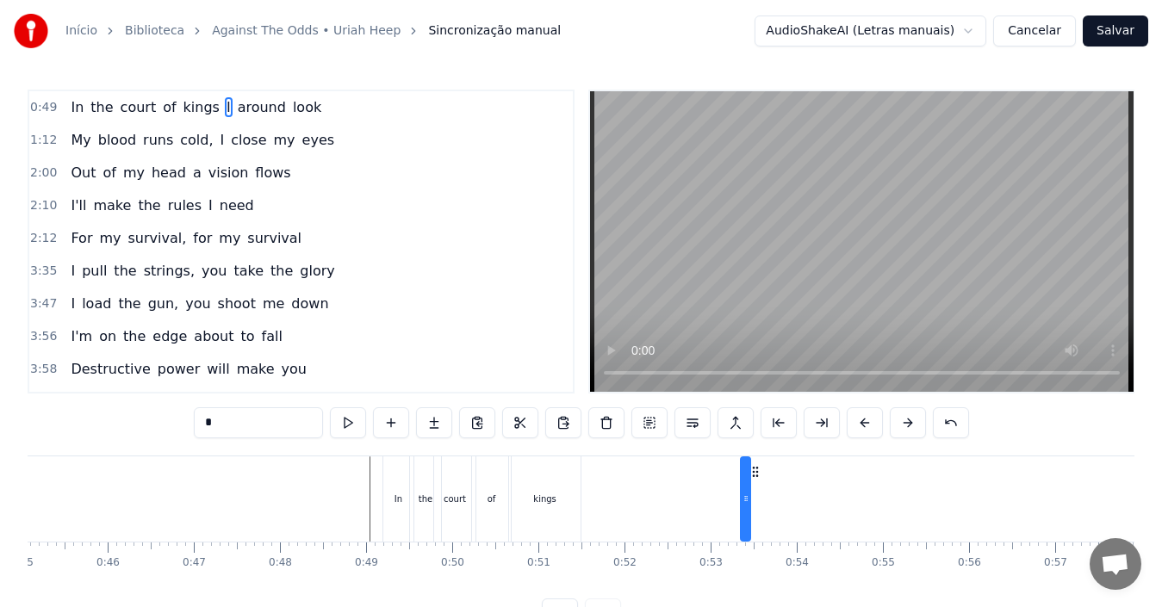
scroll to position [0, 3830]
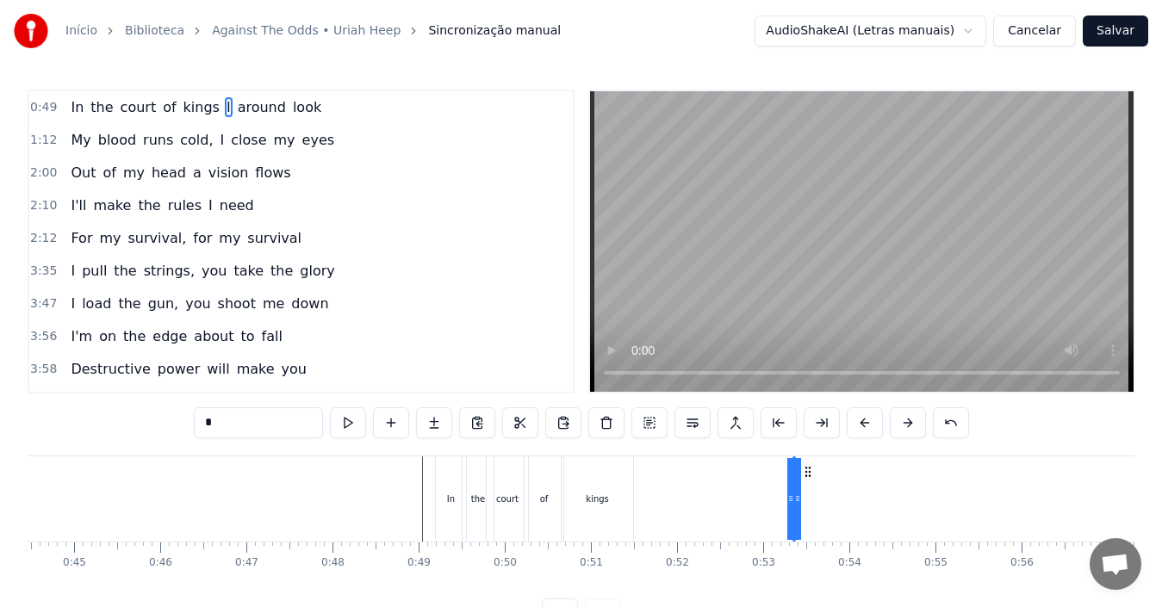
drag, startPoint x: 792, startPoint y: 500, endPoint x: 691, endPoint y: 507, distance: 101.0
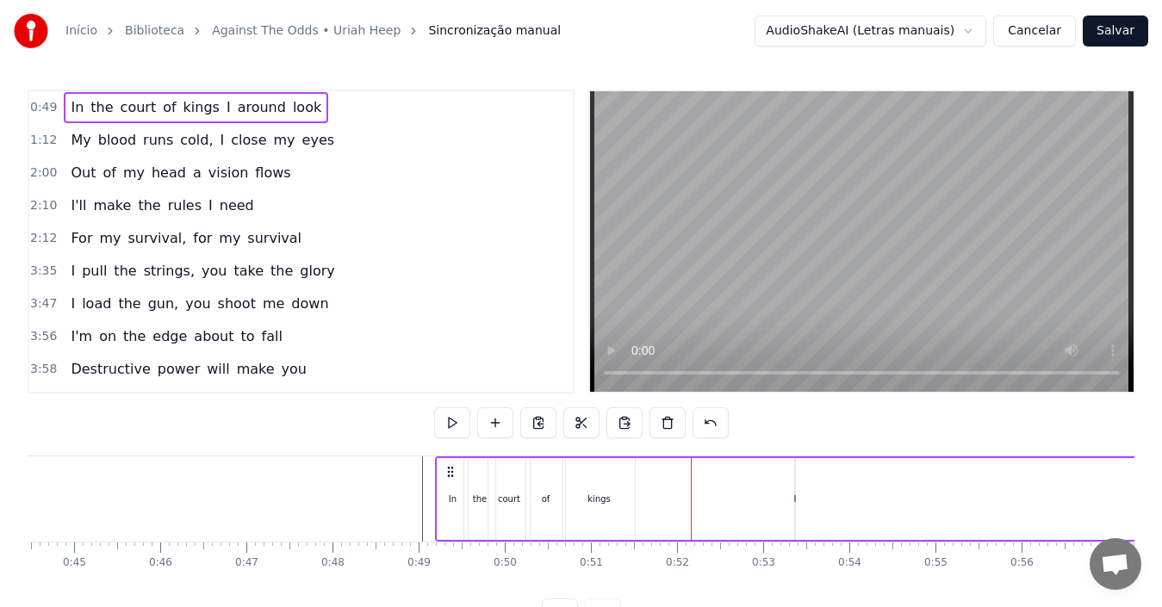
click at [795, 518] on div "I" at bounding box center [795, 499] width 2 height 82
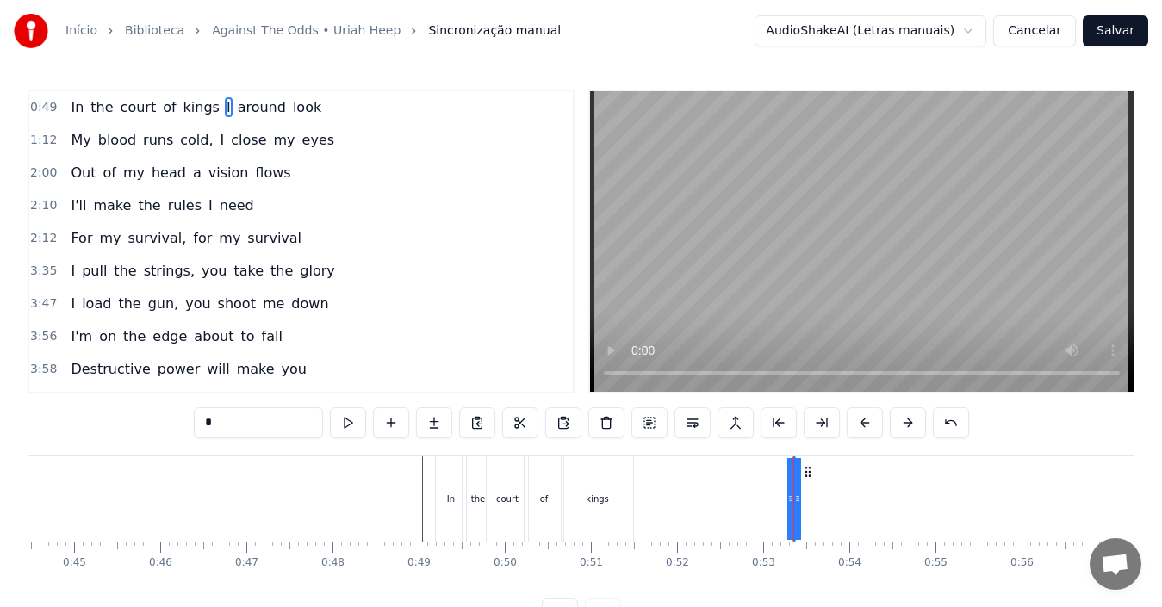
drag, startPoint x: 791, startPoint y: 512, endPoint x: 720, endPoint y: 515, distance: 70.7
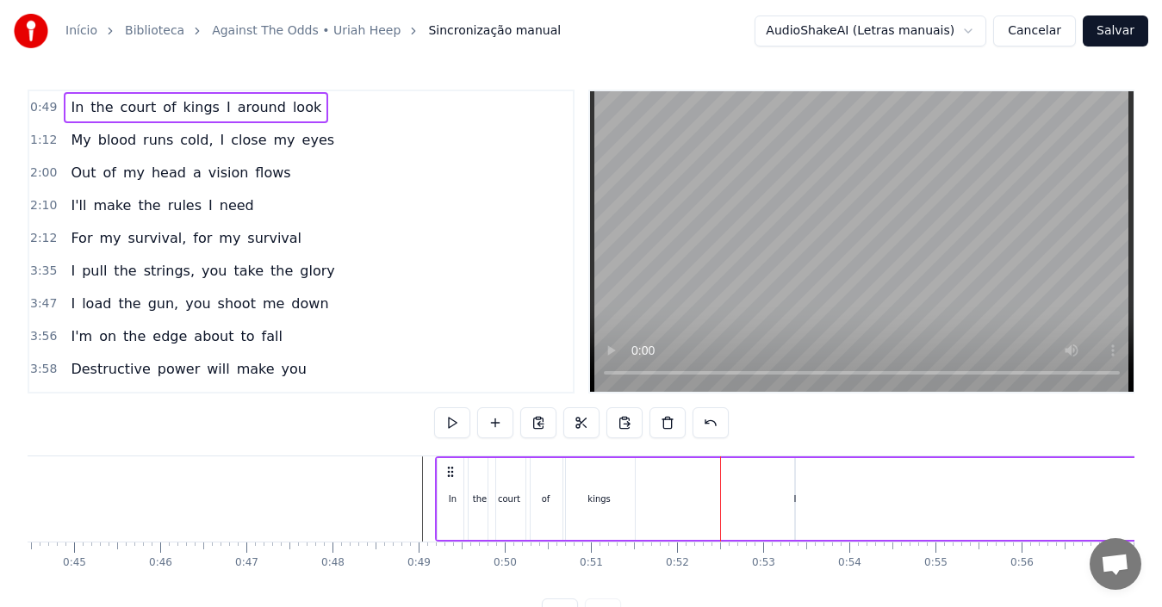
click at [794, 499] on div "I" at bounding box center [795, 499] width 3 height 13
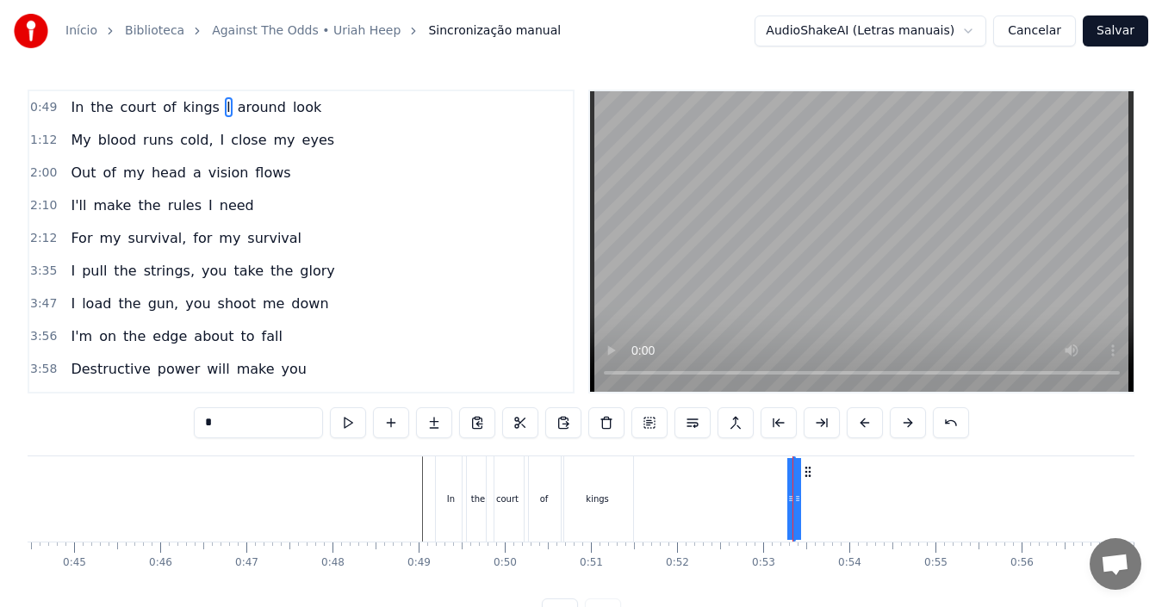
drag, startPoint x: 789, startPoint y: 500, endPoint x: 776, endPoint y: 500, distance: 12.9
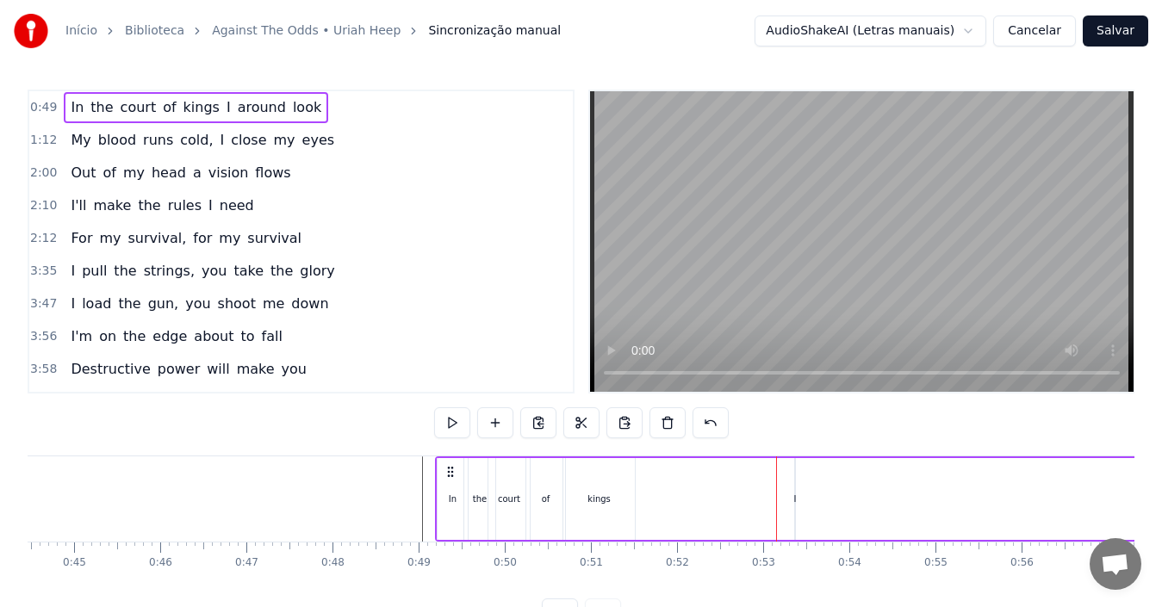
click at [795, 503] on div "I" at bounding box center [795, 499] width 3 height 13
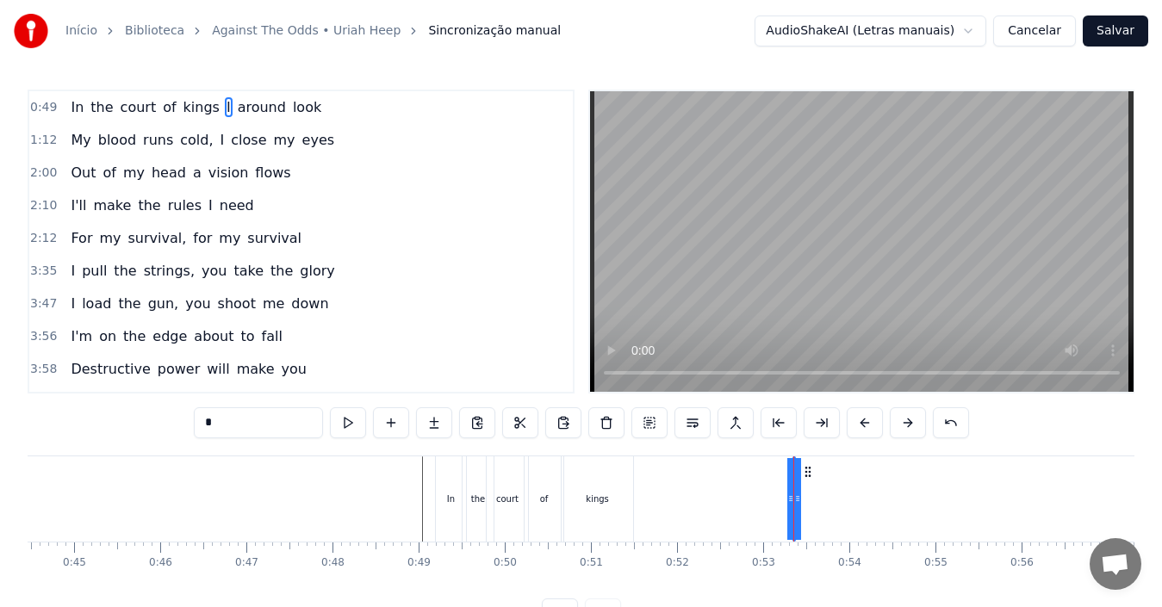
drag, startPoint x: 798, startPoint y: 502, endPoint x: 836, endPoint y: 504, distance: 38.8
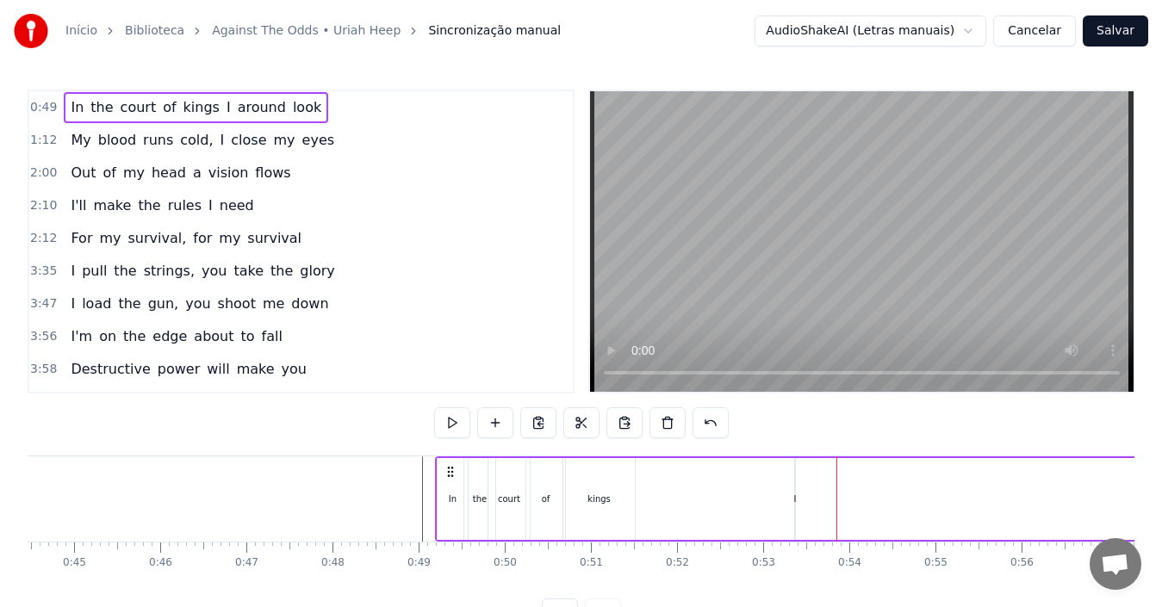
click at [796, 492] on div "I" at bounding box center [795, 499] width 2 height 82
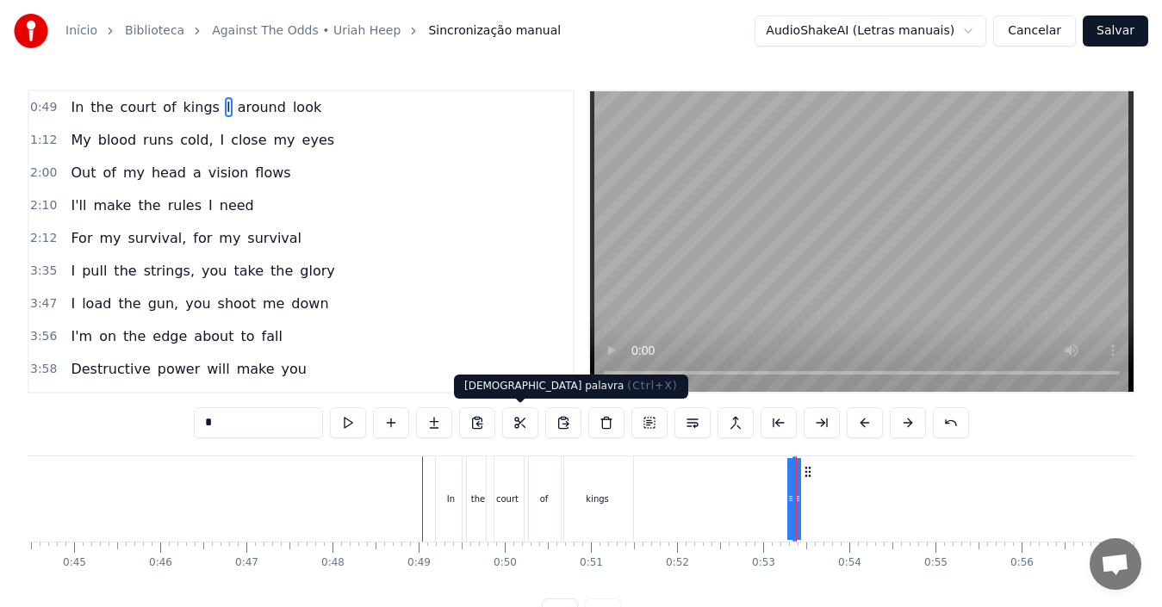
click at [513, 425] on button at bounding box center [520, 422] width 36 height 31
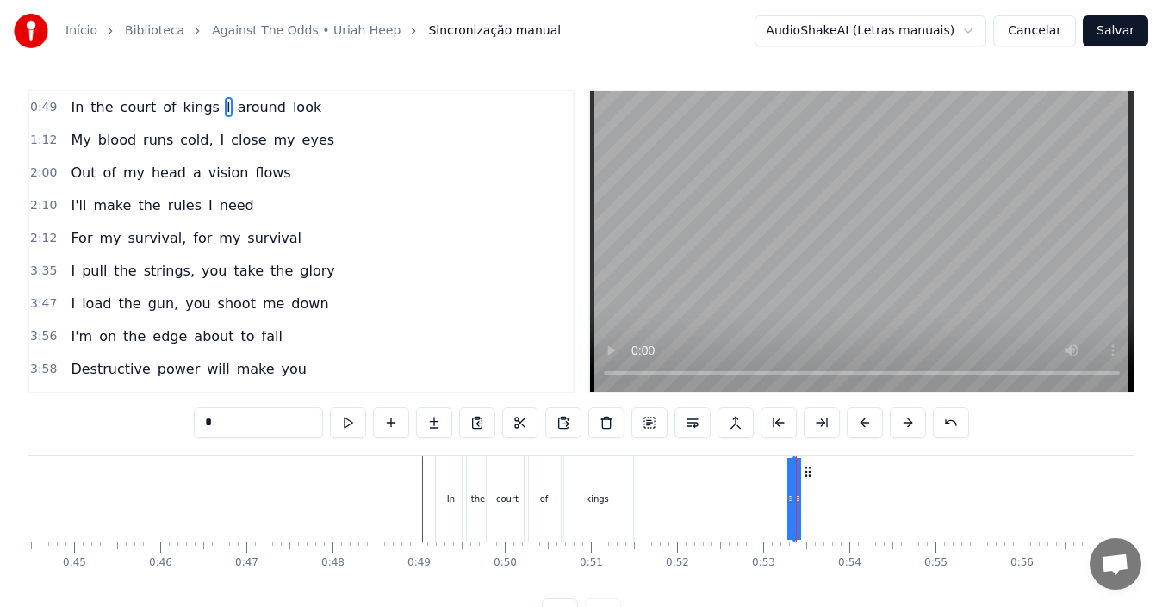
drag, startPoint x: 794, startPoint y: 500, endPoint x: 728, endPoint y: 500, distance: 66.3
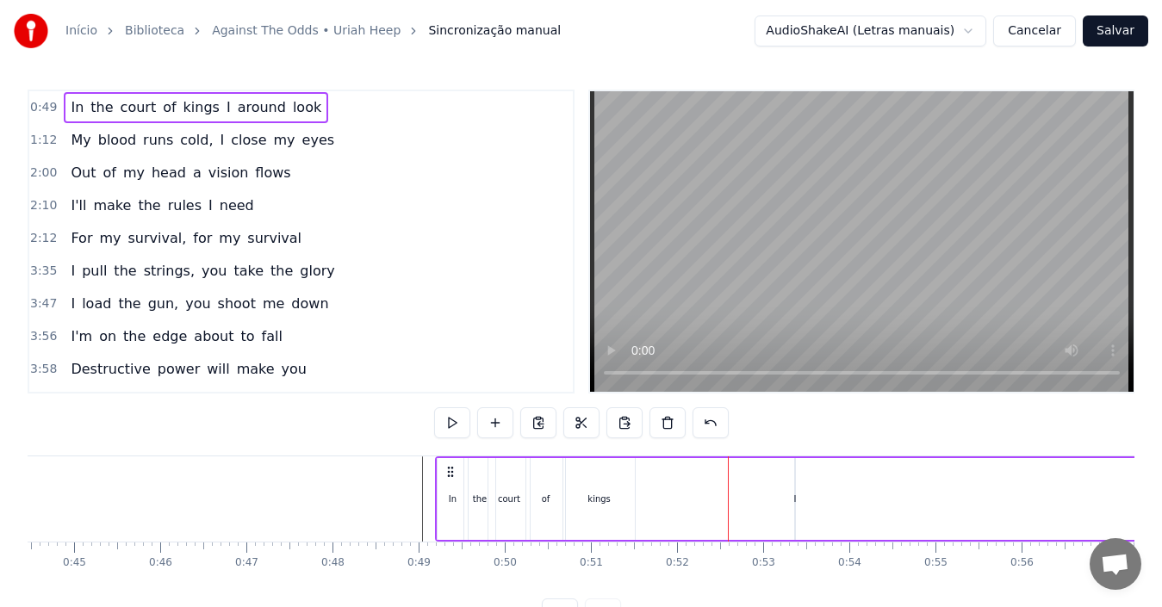
click at [794, 501] on div "I" at bounding box center [795, 499] width 3 height 13
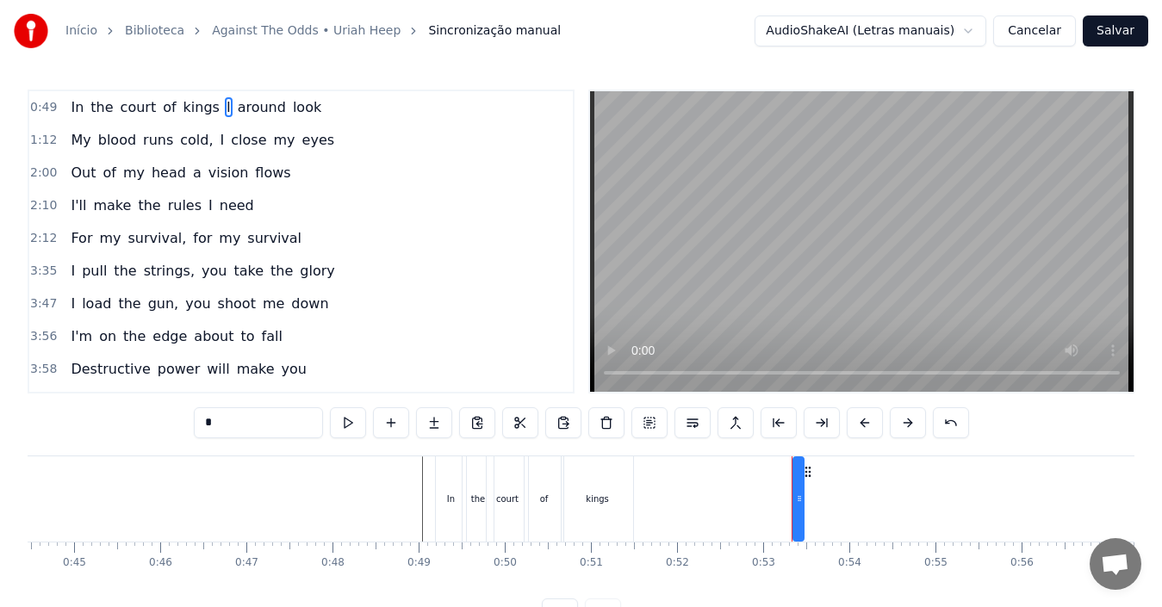
drag, startPoint x: 793, startPoint y: 501, endPoint x: 805, endPoint y: 502, distance: 12.1
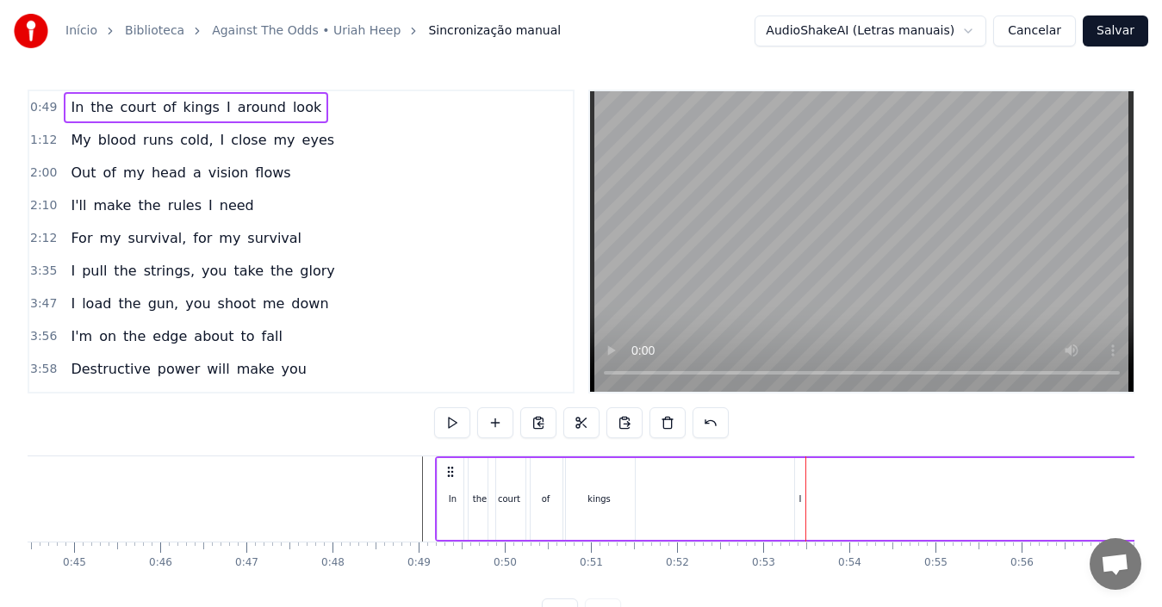
drag, startPoint x: 782, startPoint y: 504, endPoint x: 748, endPoint y: 504, distance: 34.5
drag, startPoint x: 805, startPoint y: 510, endPoint x: 847, endPoint y: 512, distance: 41.4
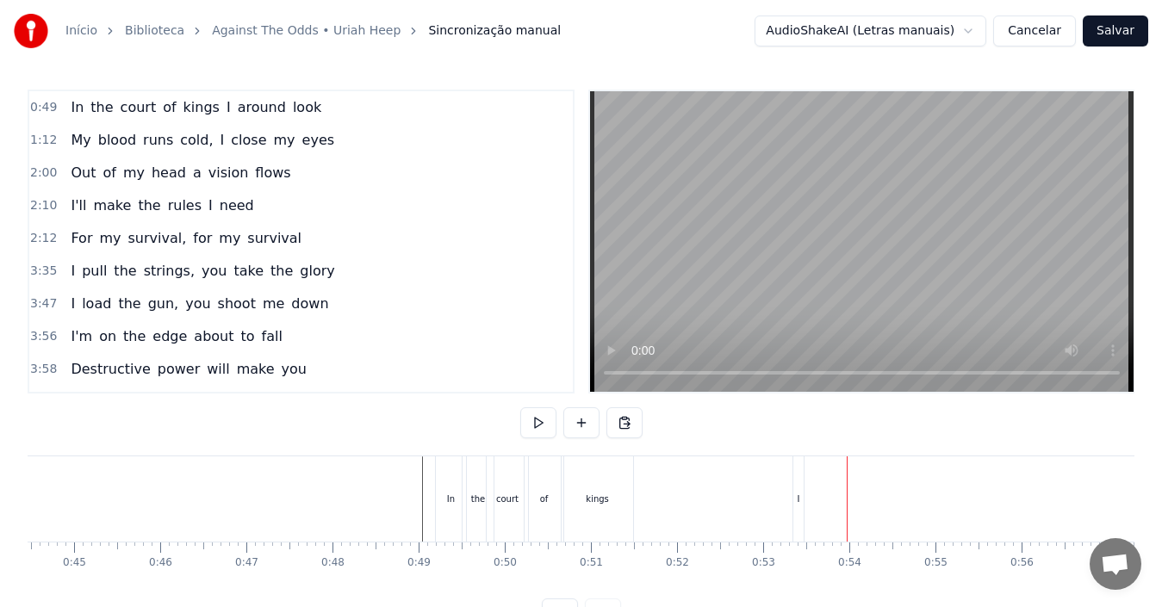
click at [794, 497] on div "I" at bounding box center [798, 499] width 10 height 85
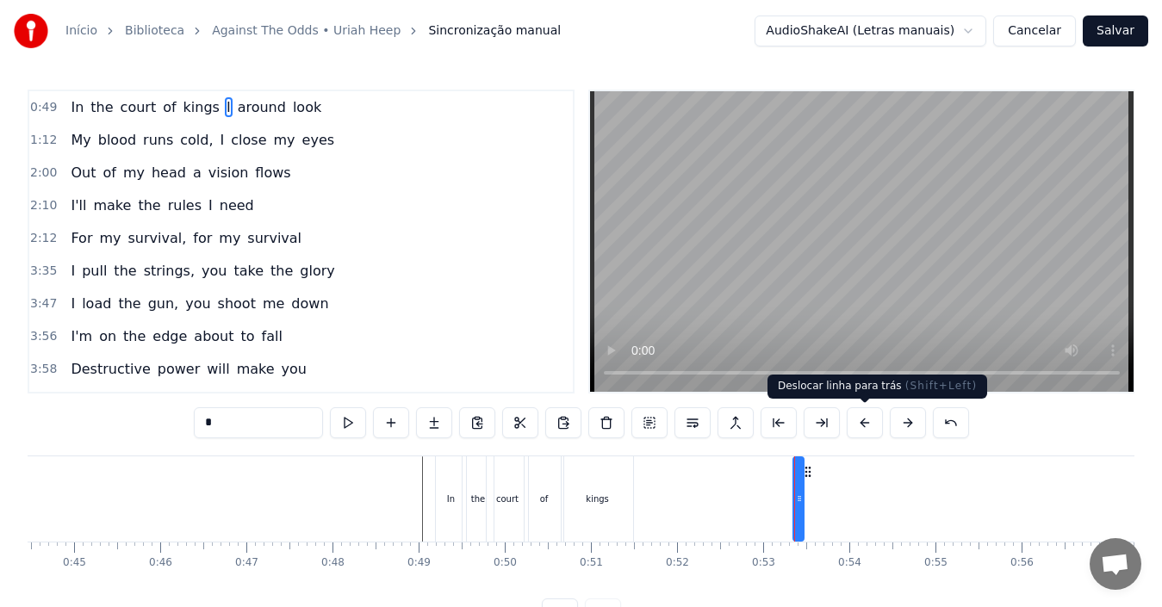
click at [860, 428] on button at bounding box center [865, 422] width 36 height 31
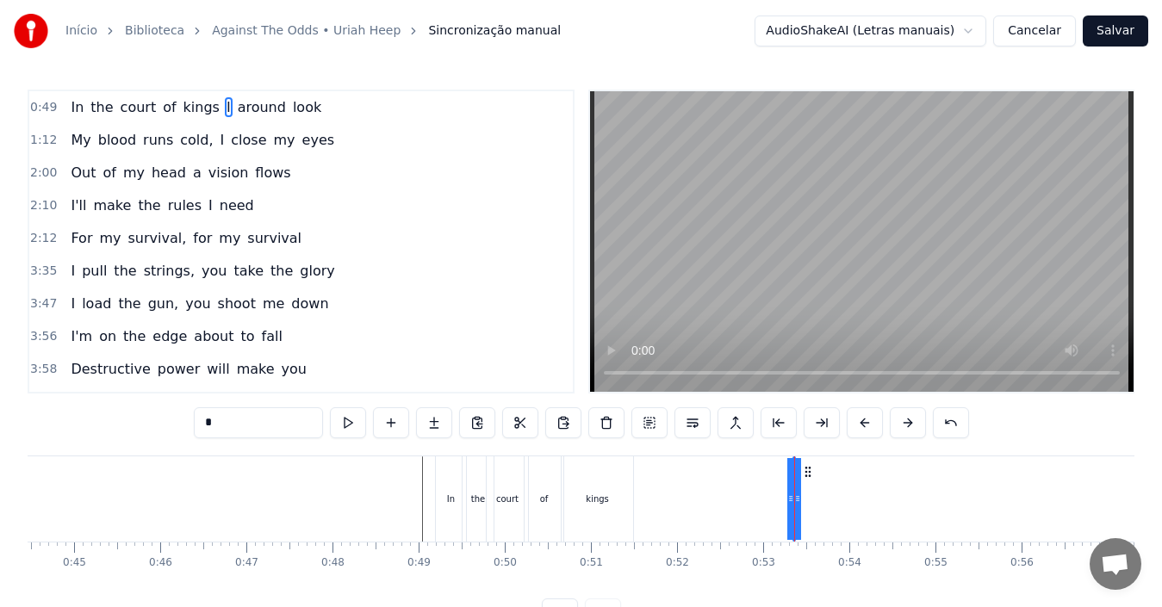
drag, startPoint x: 796, startPoint y: 500, endPoint x: 670, endPoint y: 499, distance: 125.8
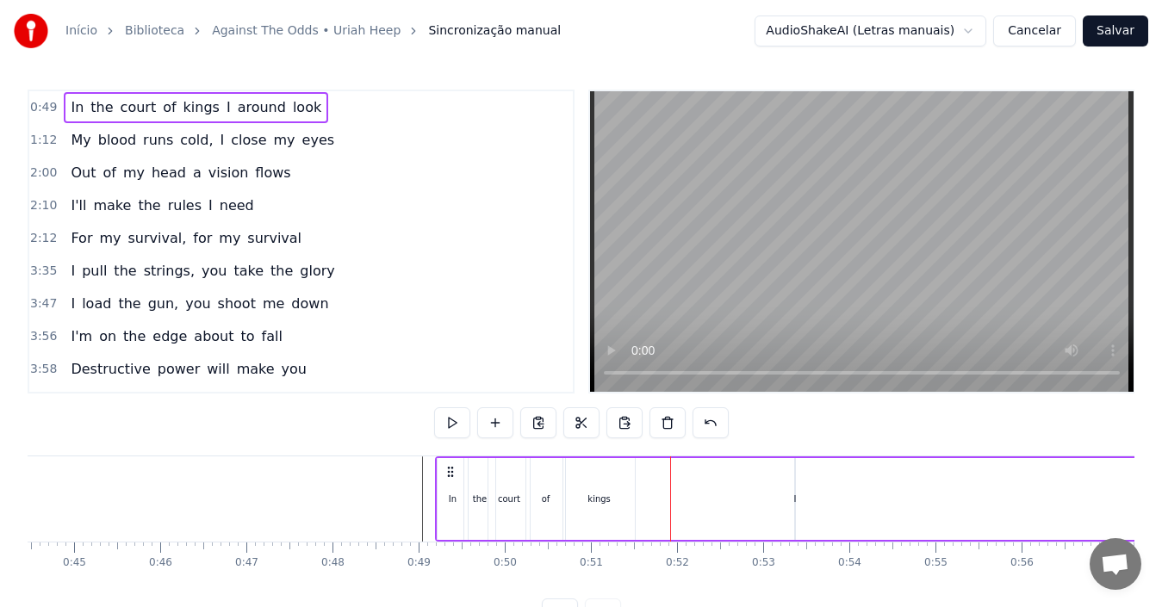
click at [794, 500] on div "I" at bounding box center [795, 499] width 3 height 13
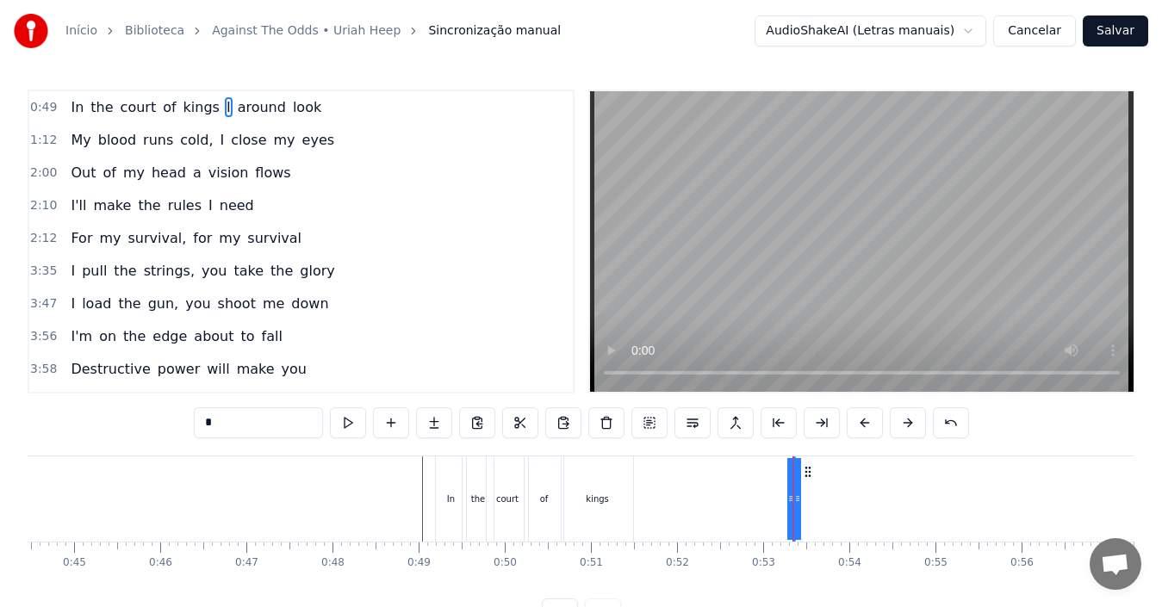
drag, startPoint x: 793, startPoint y: 502, endPoint x: 749, endPoint y: 504, distance: 44.8
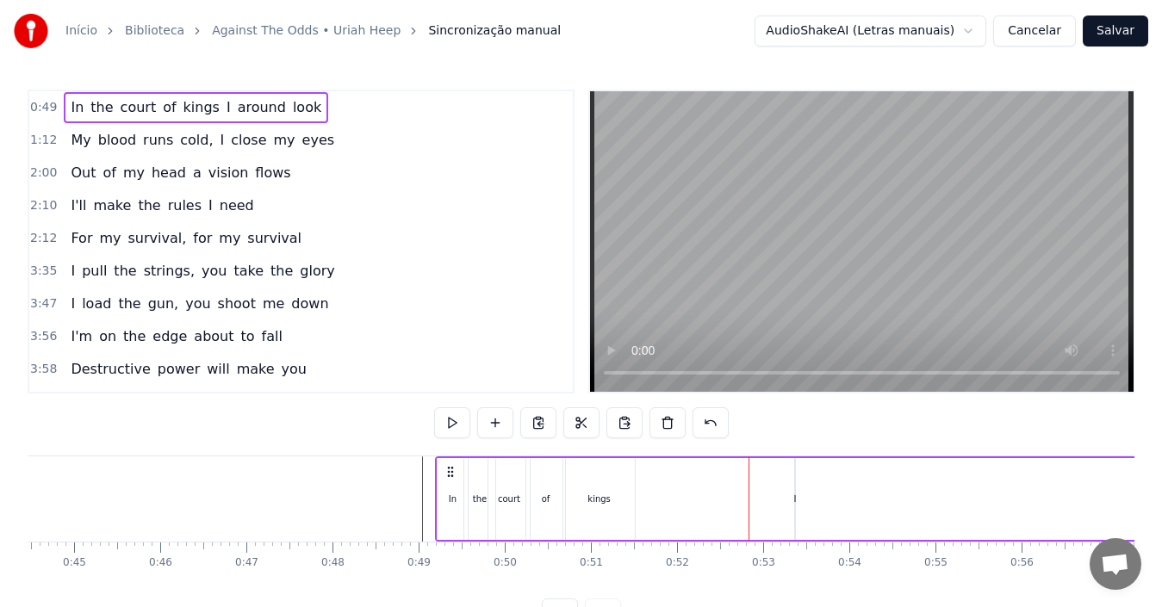
click at [794, 502] on div "I" at bounding box center [795, 499] width 3 height 13
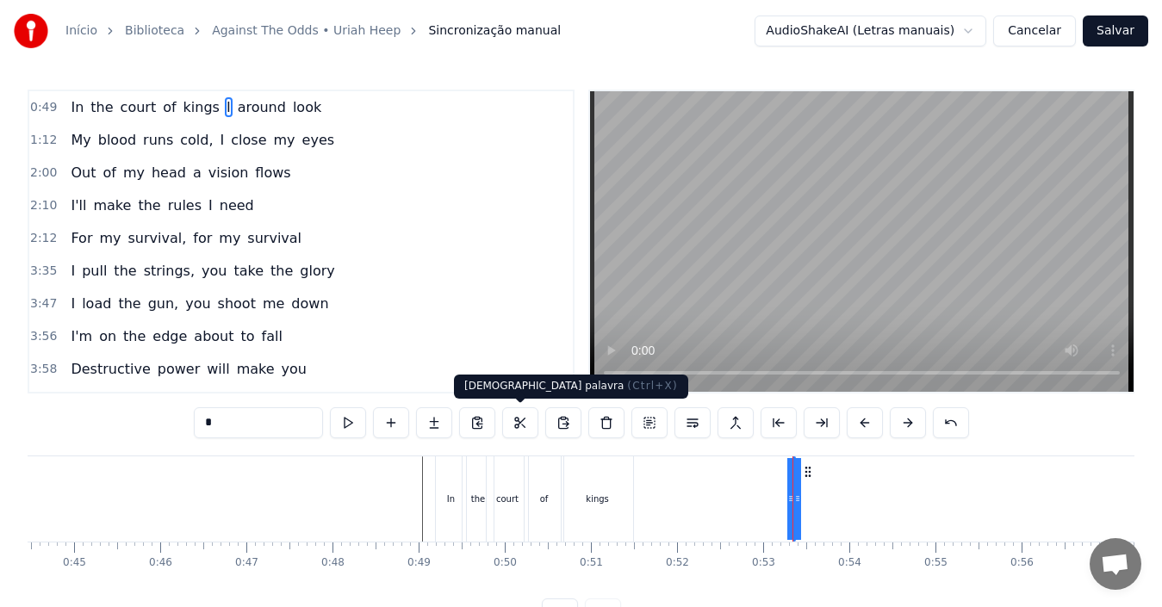
click at [522, 422] on button at bounding box center [520, 422] width 36 height 31
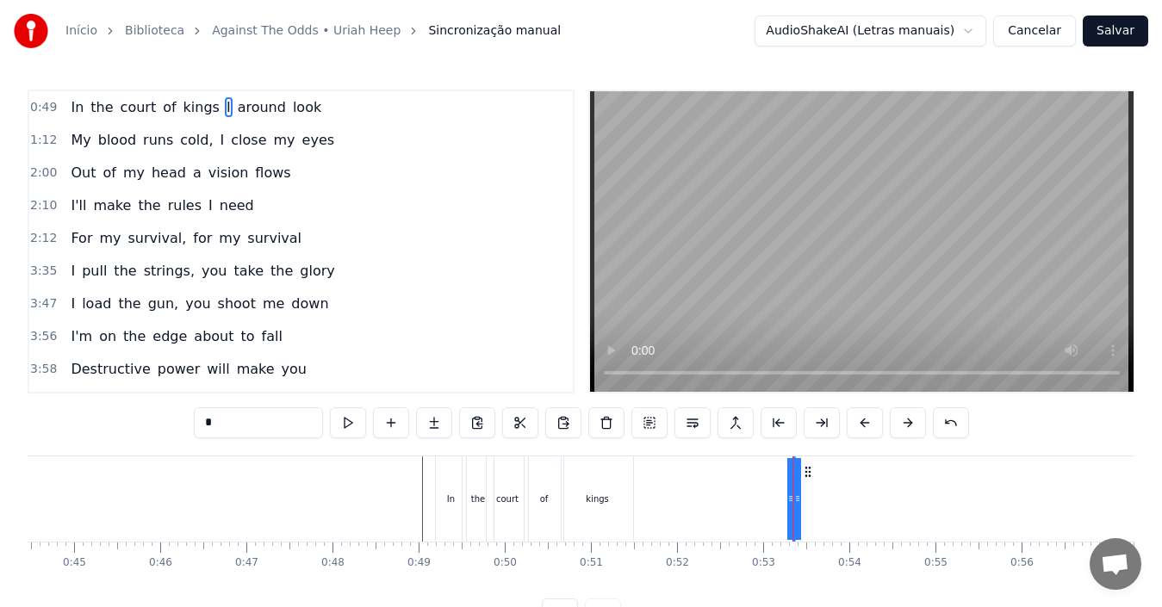
drag, startPoint x: 789, startPoint y: 500, endPoint x: 748, endPoint y: 500, distance: 41.3
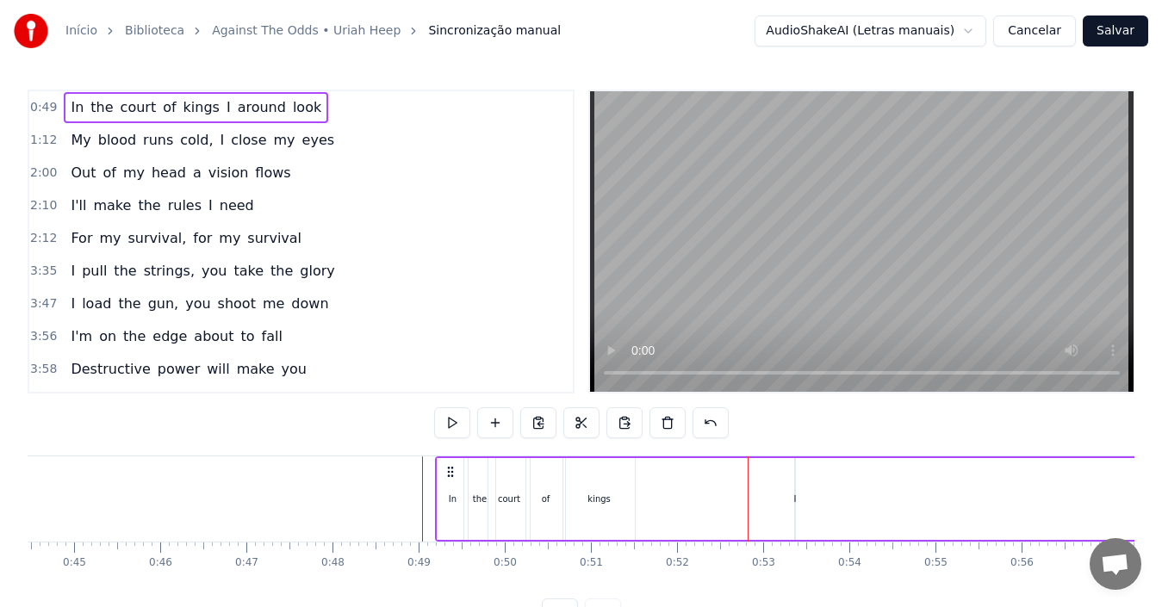
click at [796, 503] on div "I" at bounding box center [795, 499] width 3 height 13
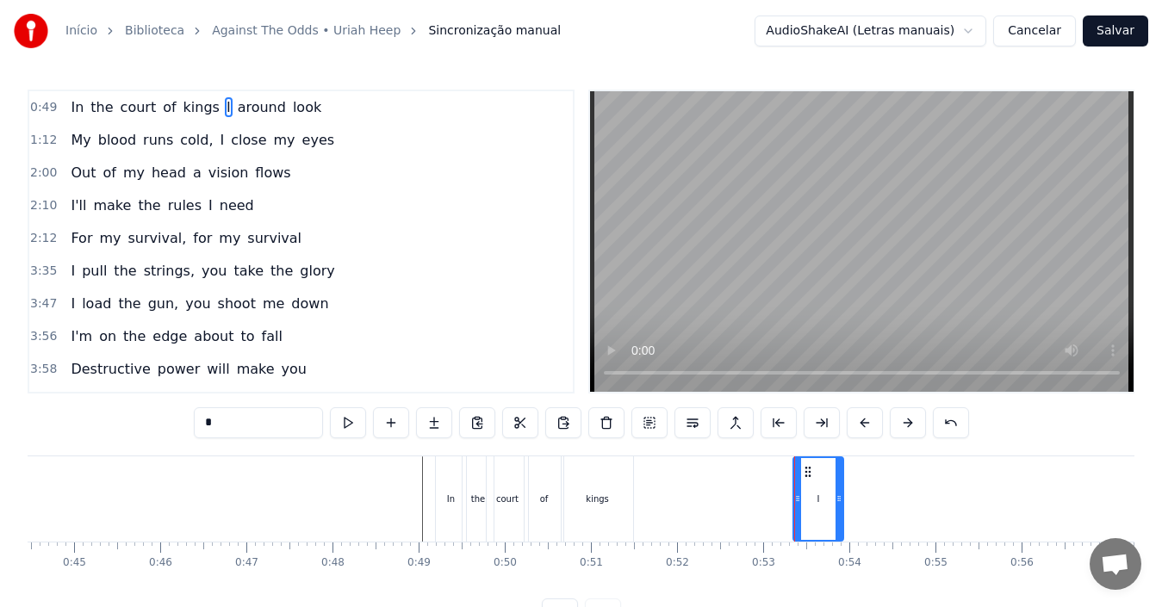
drag, startPoint x: 793, startPoint y: 506, endPoint x: 845, endPoint y: 514, distance: 52.3
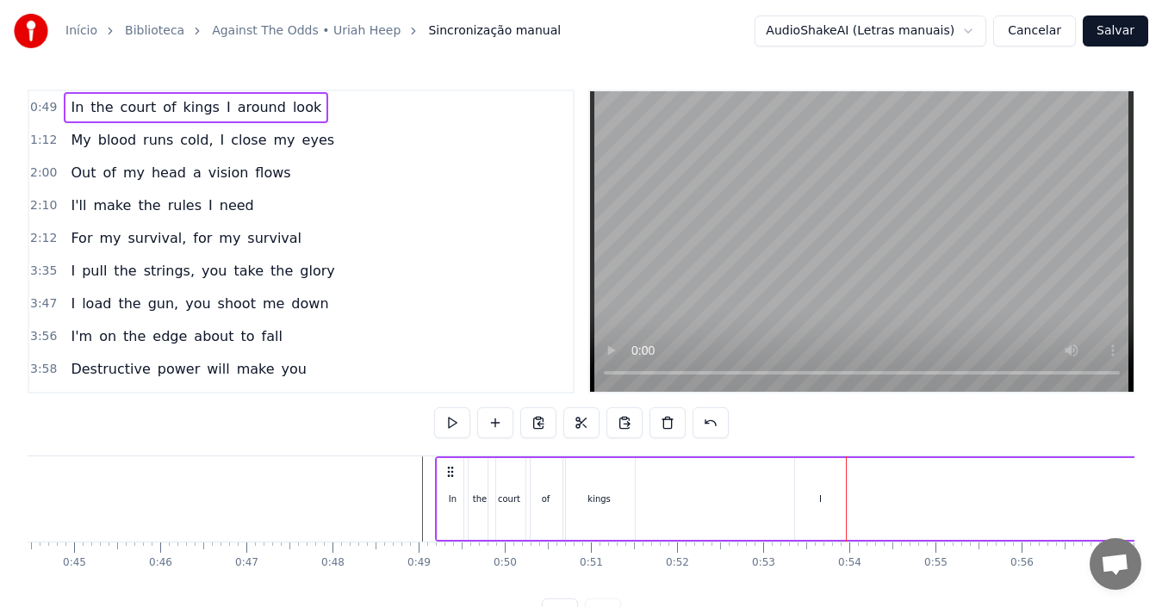
drag, startPoint x: 805, startPoint y: 509, endPoint x: 674, endPoint y: 499, distance: 131.3
click at [817, 510] on div "I" at bounding box center [820, 499] width 51 height 82
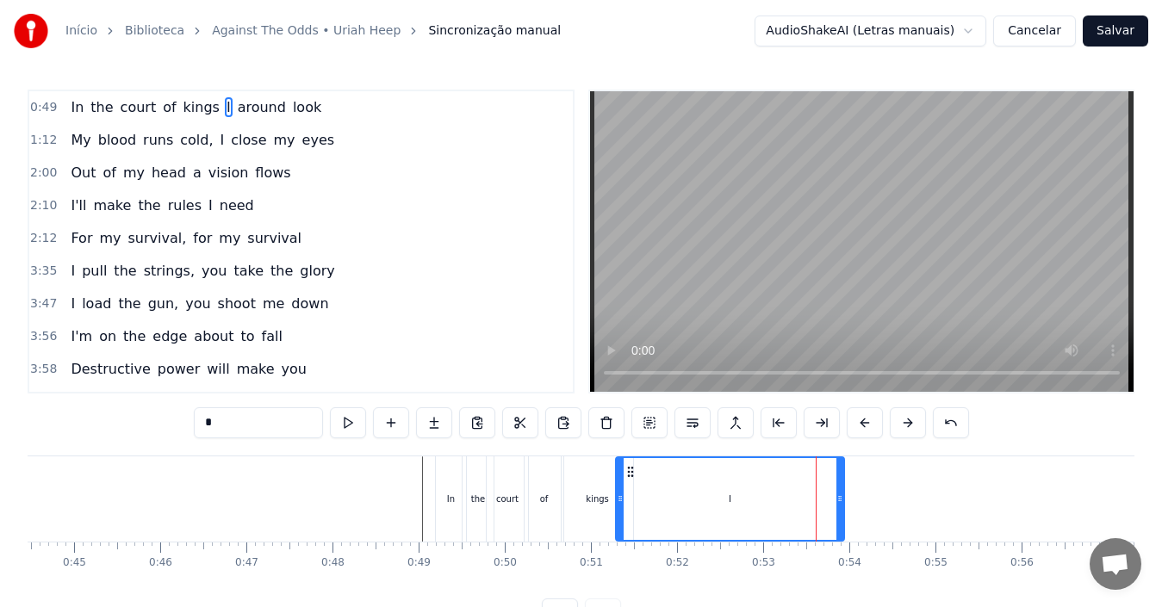
drag, startPoint x: 794, startPoint y: 507, endPoint x: 617, endPoint y: 501, distance: 177.5
click at [617, 501] on div at bounding box center [620, 499] width 7 height 82
drag, startPoint x: 840, startPoint y: 507, endPoint x: 643, endPoint y: 519, distance: 197.6
click at [643, 519] on div at bounding box center [643, 499] width 7 height 82
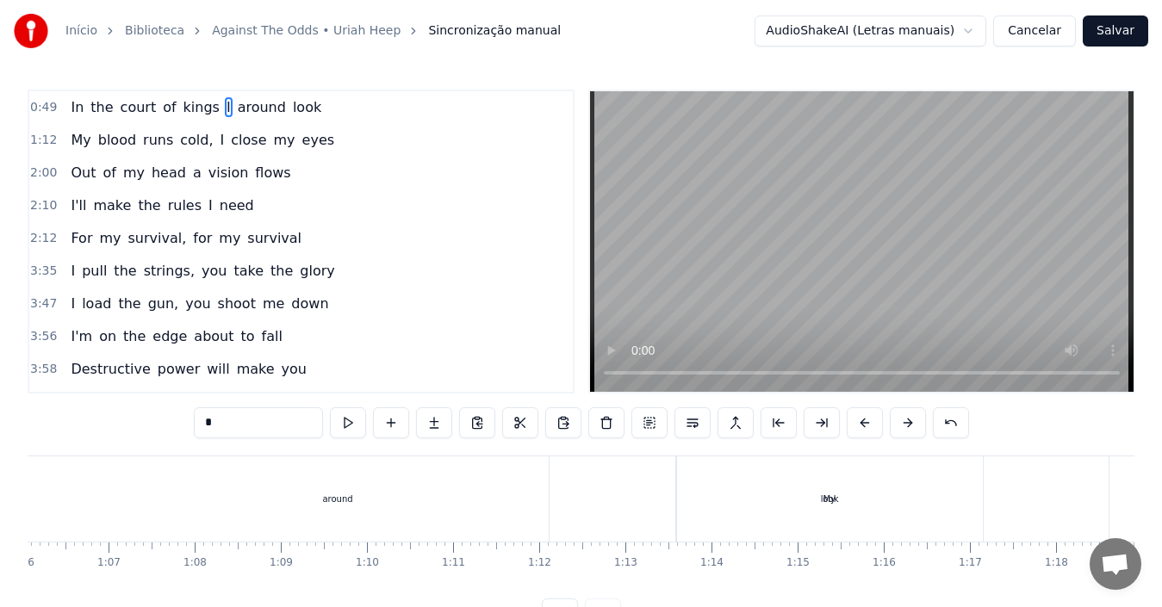
scroll to position [0, 5744]
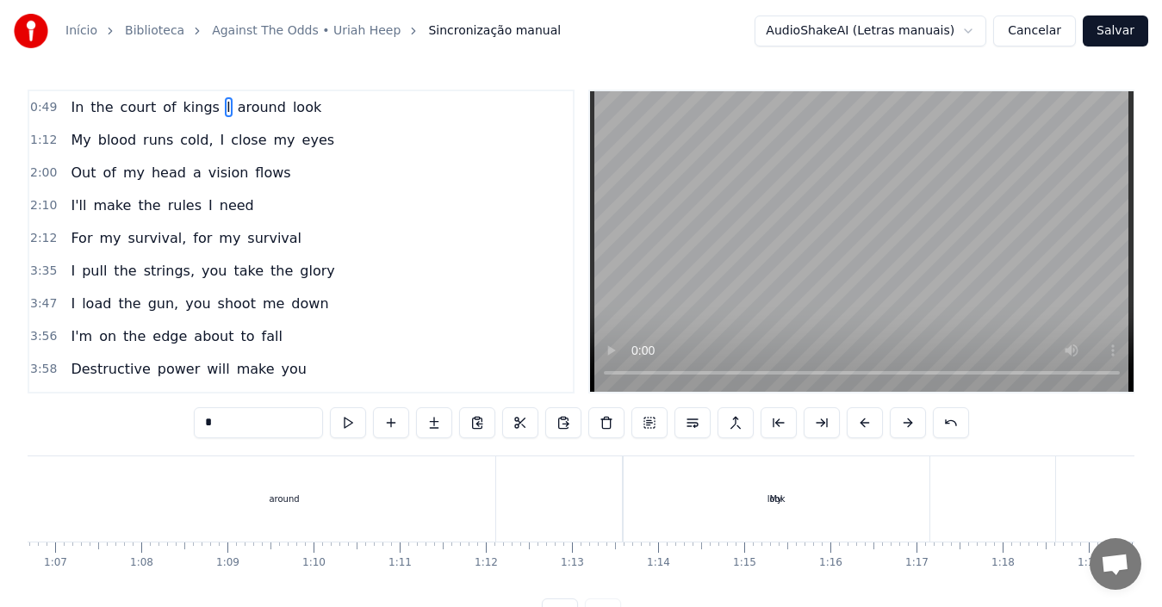
click at [786, 505] on div "My" at bounding box center [775, 499] width 559 height 85
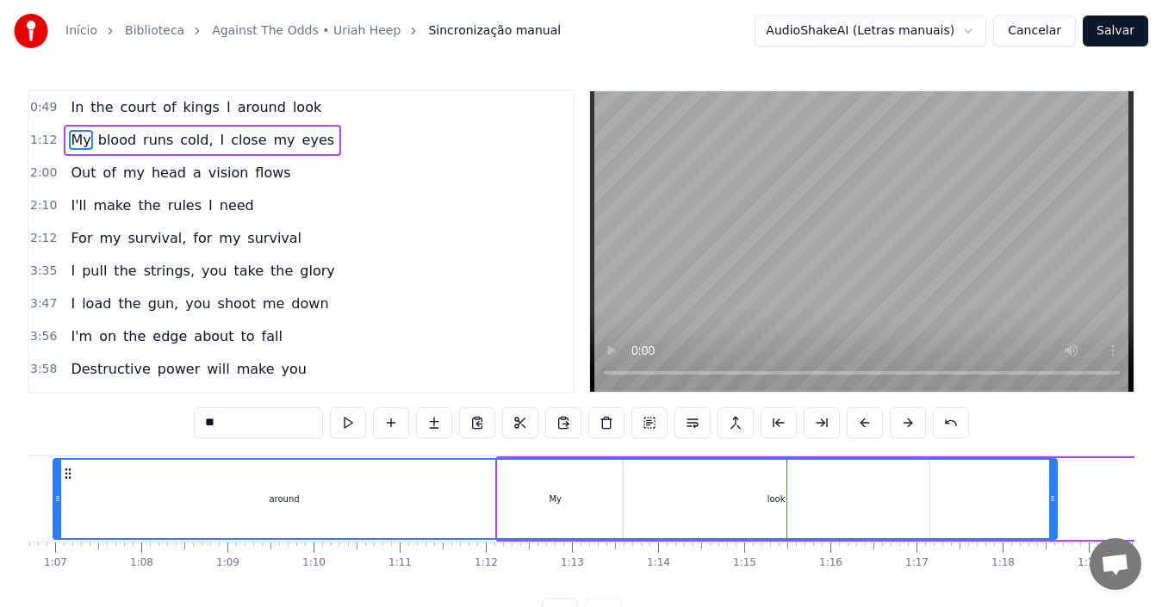
drag, startPoint x: 501, startPoint y: 508, endPoint x: 57, endPoint y: 487, distance: 445.0
click at [57, 487] on div at bounding box center [57, 499] width 7 height 78
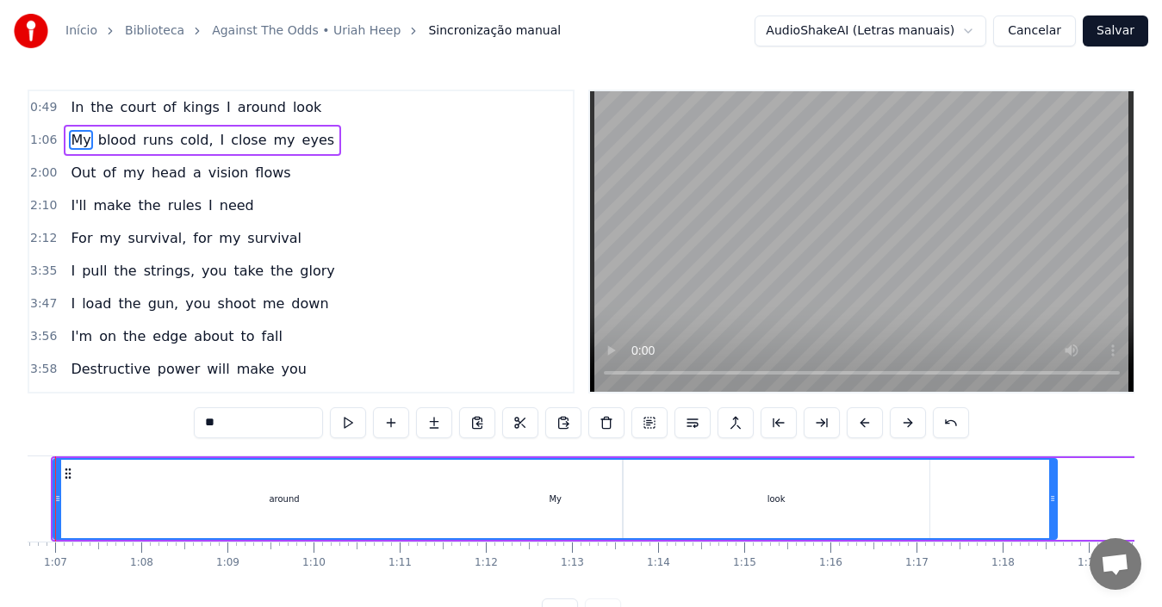
scroll to position [0, 5685]
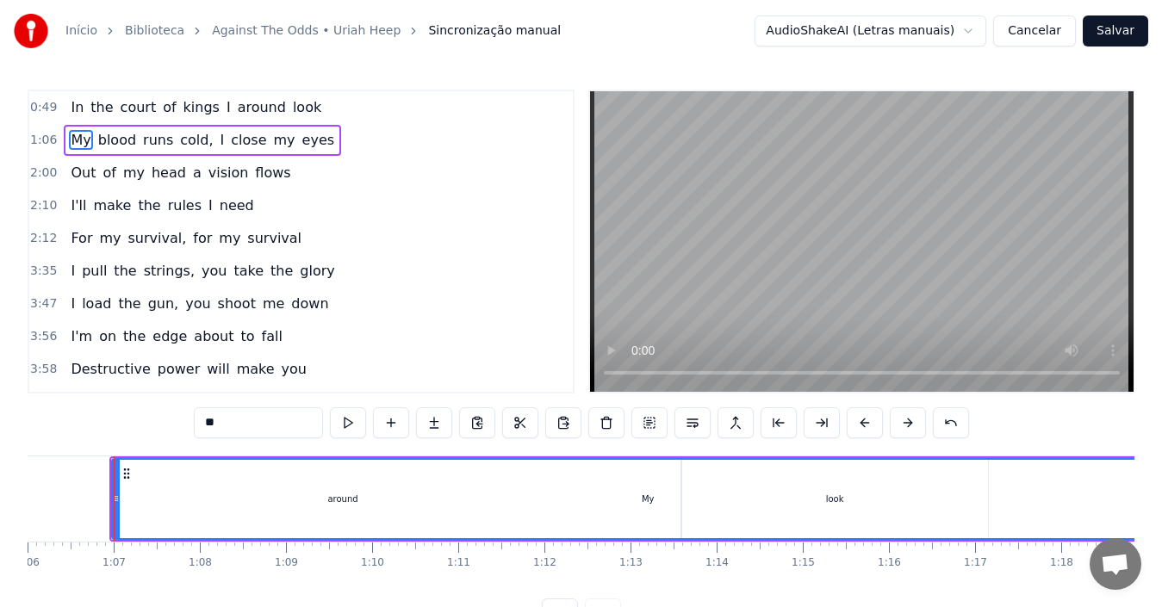
drag, startPoint x: 1108, startPoint y: 512, endPoint x: 1176, endPoint y: 530, distance: 70.4
click at [1102, 530] on html "Início Biblioteca Against The Odds • [PERSON_NAME] Sincronização manual AudioSh…" at bounding box center [581, 328] width 1162 height 657
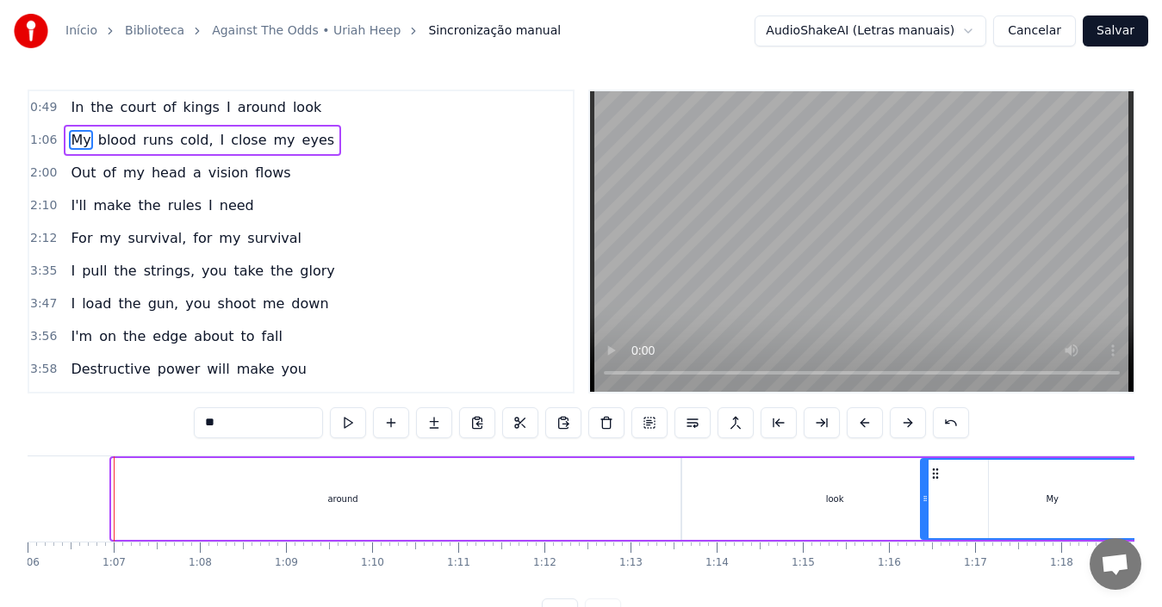
drag, startPoint x: 113, startPoint y: 510, endPoint x: 932, endPoint y: 552, distance: 820.3
click at [931, 551] on div "In the court of kings I around look My blood runs cold, I close my eyes Out of …" at bounding box center [581, 520] width 1107 height 129
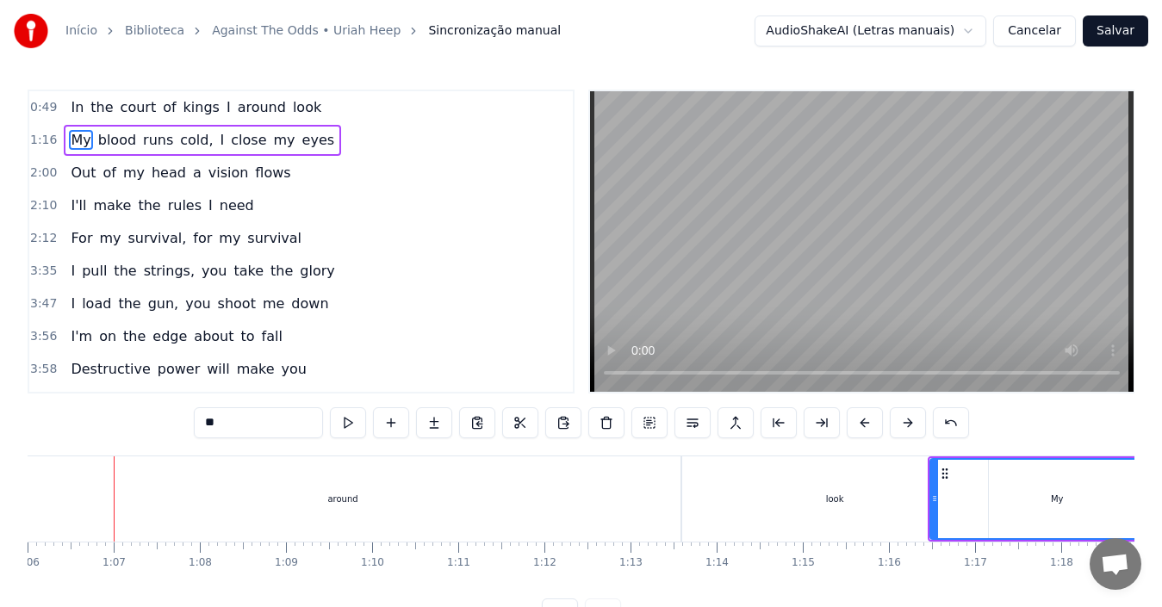
click at [827, 500] on div "look" at bounding box center [835, 499] width 18 height 13
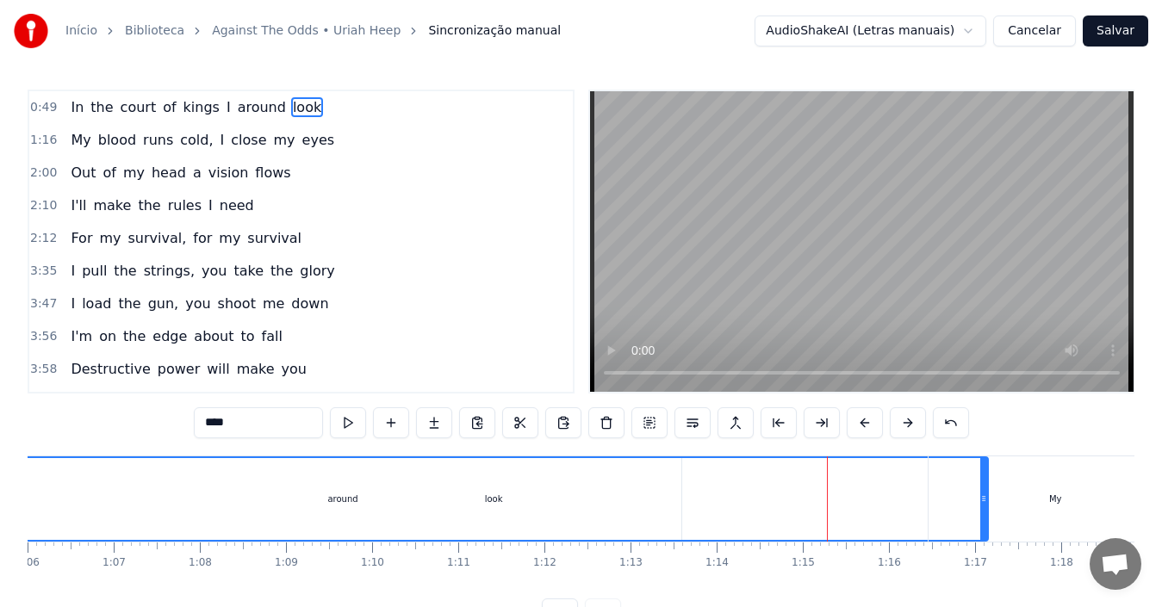
drag, startPoint x: 682, startPoint y: 508, endPoint x: 0, endPoint y: 564, distance: 684.5
click at [0, 564] on div "Início Biblioteca Against The Odds • [PERSON_NAME] Sincronização manual AudioSh…" at bounding box center [581, 315] width 1162 height 630
click at [876, 502] on div "look" at bounding box center [493, 499] width 987 height 82
click at [1061, 505] on div "My" at bounding box center [1055, 499] width 13 height 13
type input "**"
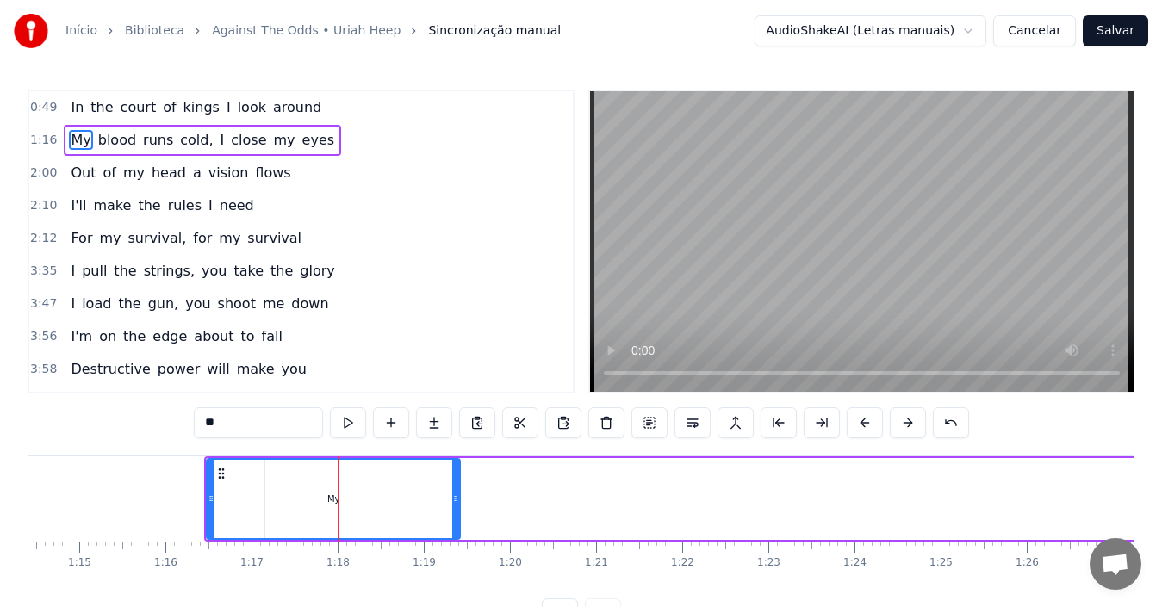
scroll to position [0, 6329]
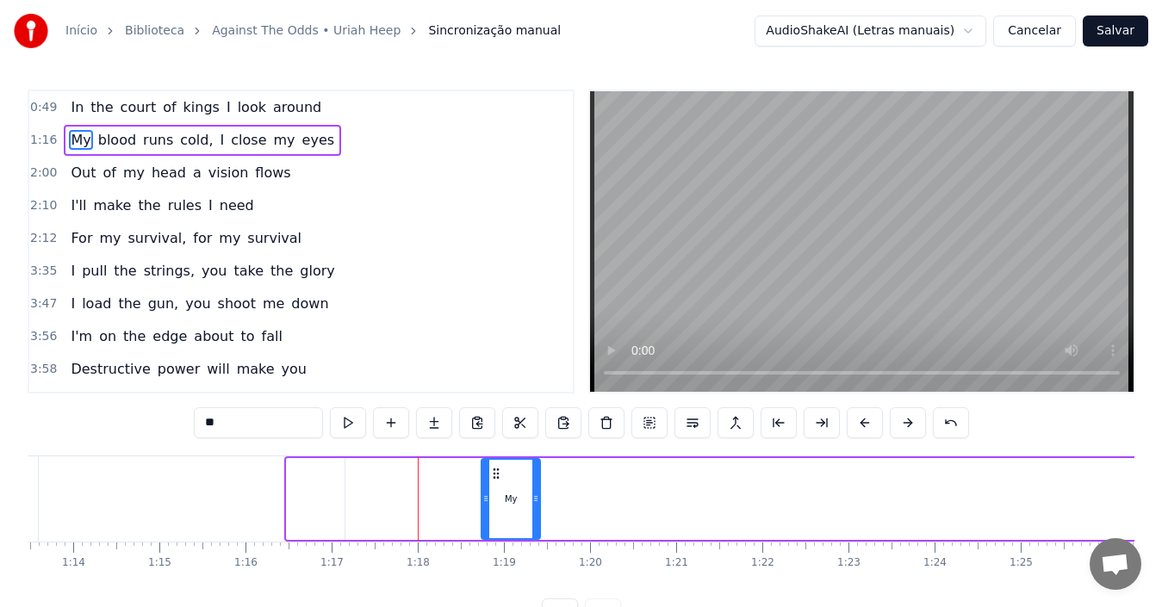
drag, startPoint x: 294, startPoint y: 512, endPoint x: 488, endPoint y: 531, distance: 195.6
click at [488, 531] on div at bounding box center [485, 499] width 7 height 78
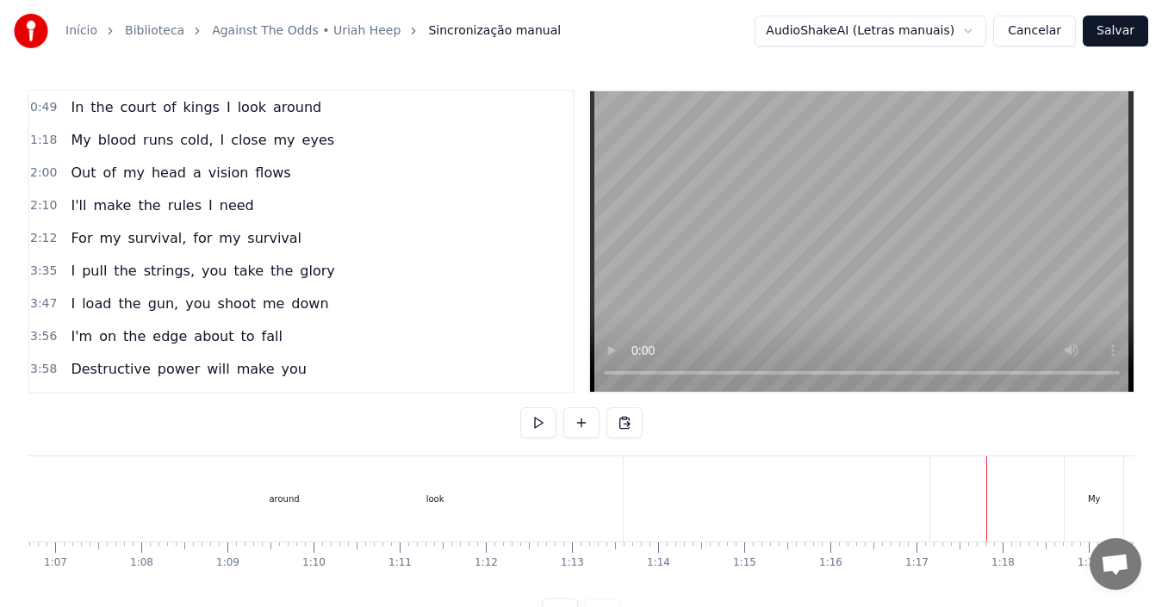
scroll to position [0, 5691]
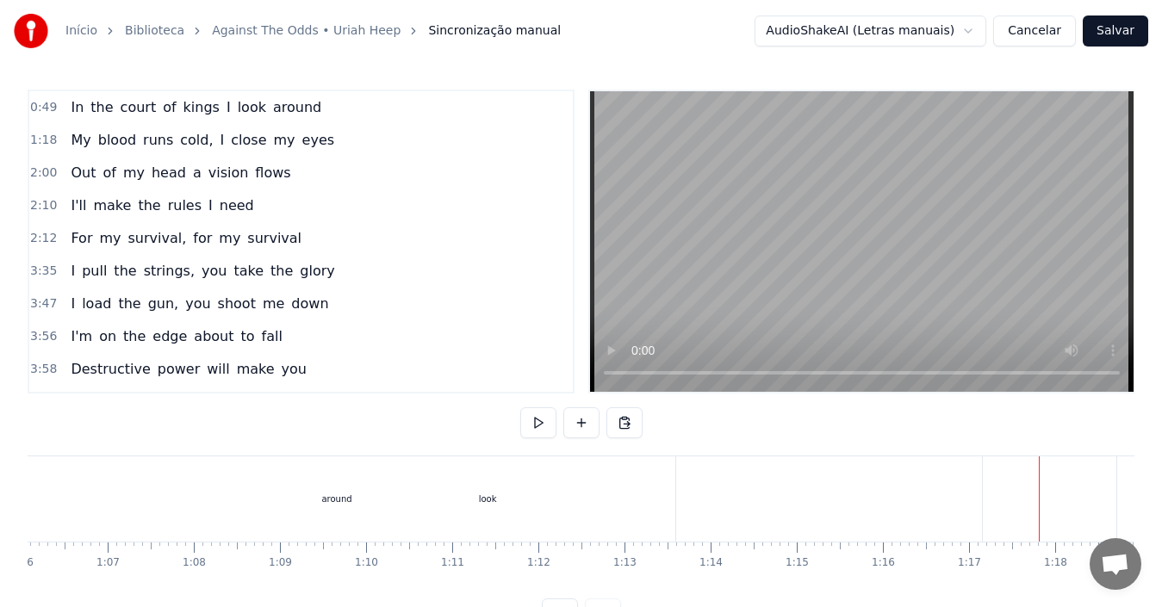
click at [472, 505] on div "around" at bounding box center [336, 499] width 677 height 85
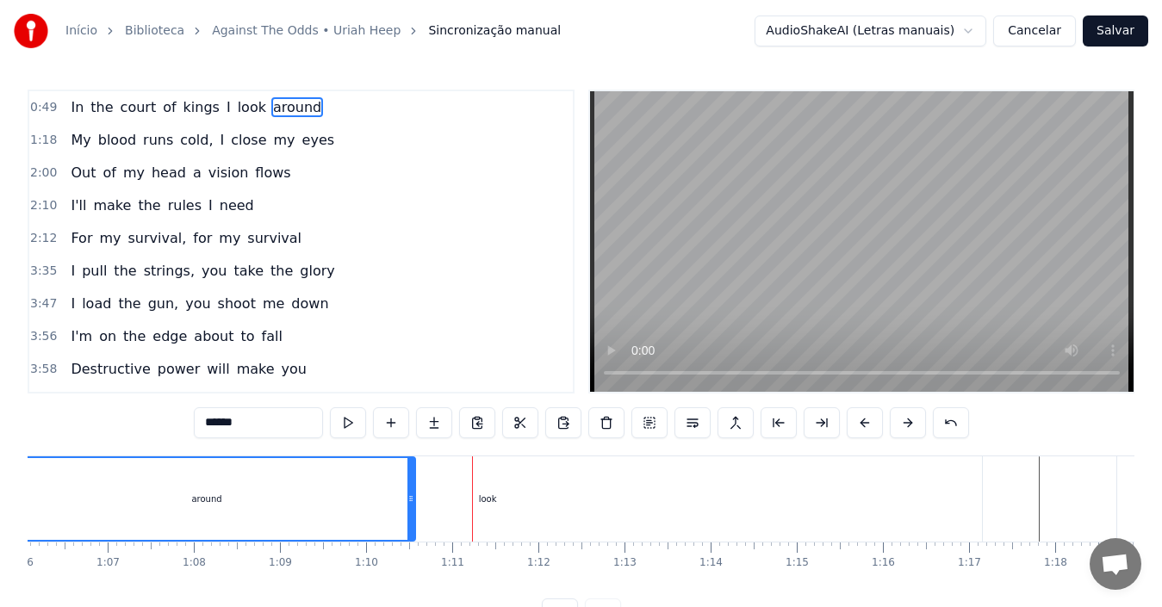
drag, startPoint x: 674, startPoint y: 503, endPoint x: 413, endPoint y: 531, distance: 261.6
click at [413, 531] on div at bounding box center [410, 499] width 7 height 82
click at [489, 516] on div "look" at bounding box center [487, 499] width 989 height 85
type input "****"
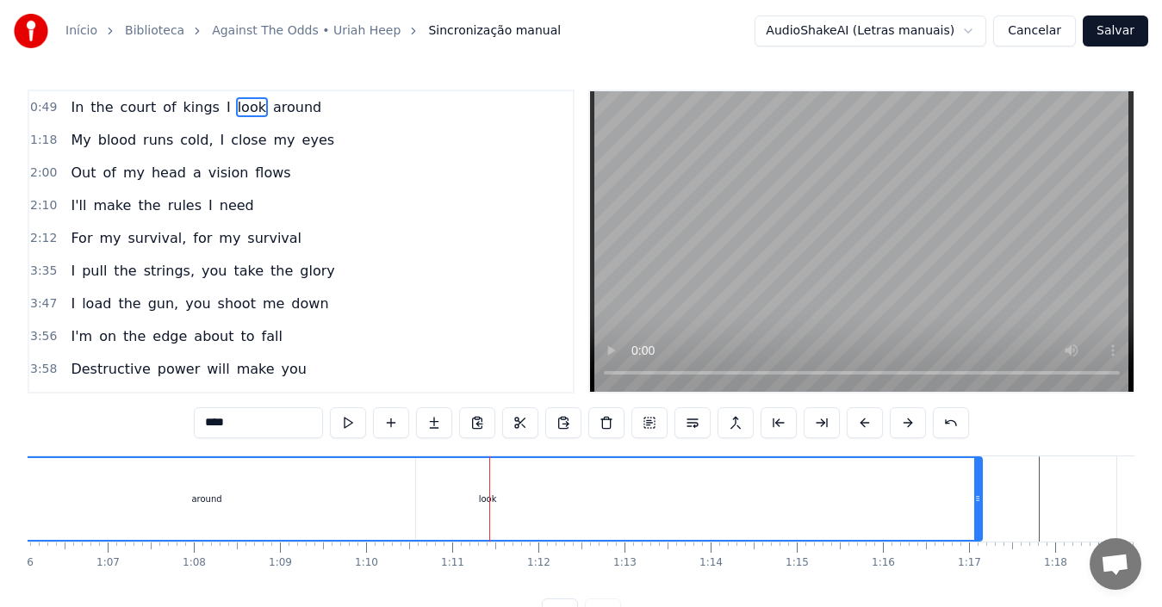
click at [461, 500] on div "look" at bounding box center [487, 499] width 987 height 82
click at [487, 500] on div "look" at bounding box center [488, 499] width 18 height 13
click at [487, 500] on div at bounding box center [487, 499] width 1 height 85
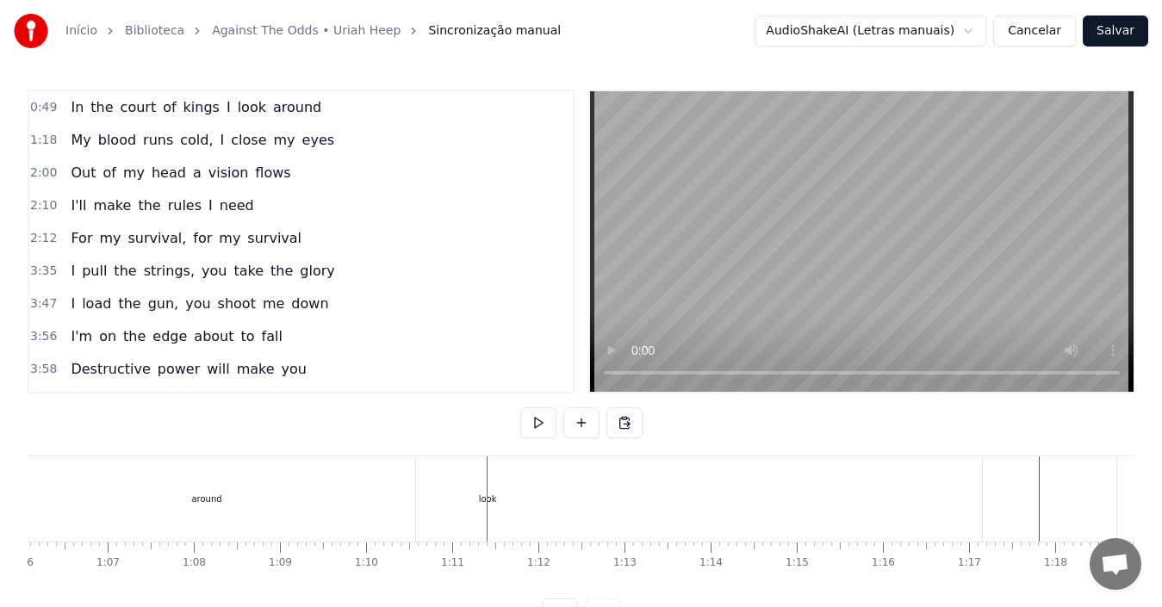
click at [190, 502] on div "around" at bounding box center [206, 499] width 417 height 85
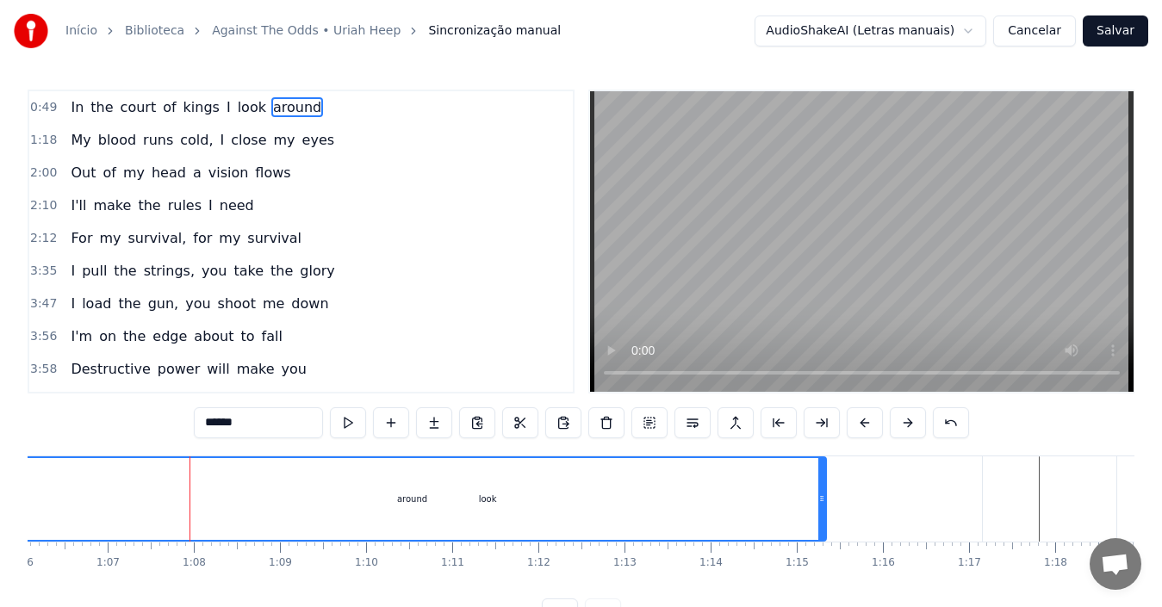
drag, startPoint x: 413, startPoint y: 497, endPoint x: 824, endPoint y: 501, distance: 410.9
click at [824, 501] on icon at bounding box center [821, 499] width 7 height 14
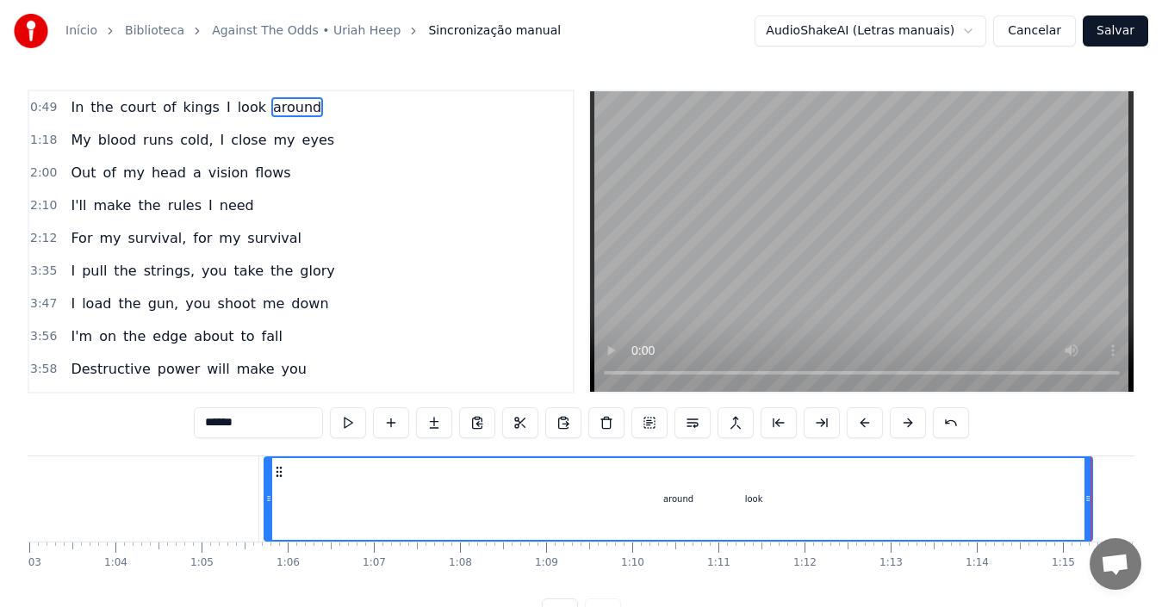
scroll to position [0, 5372]
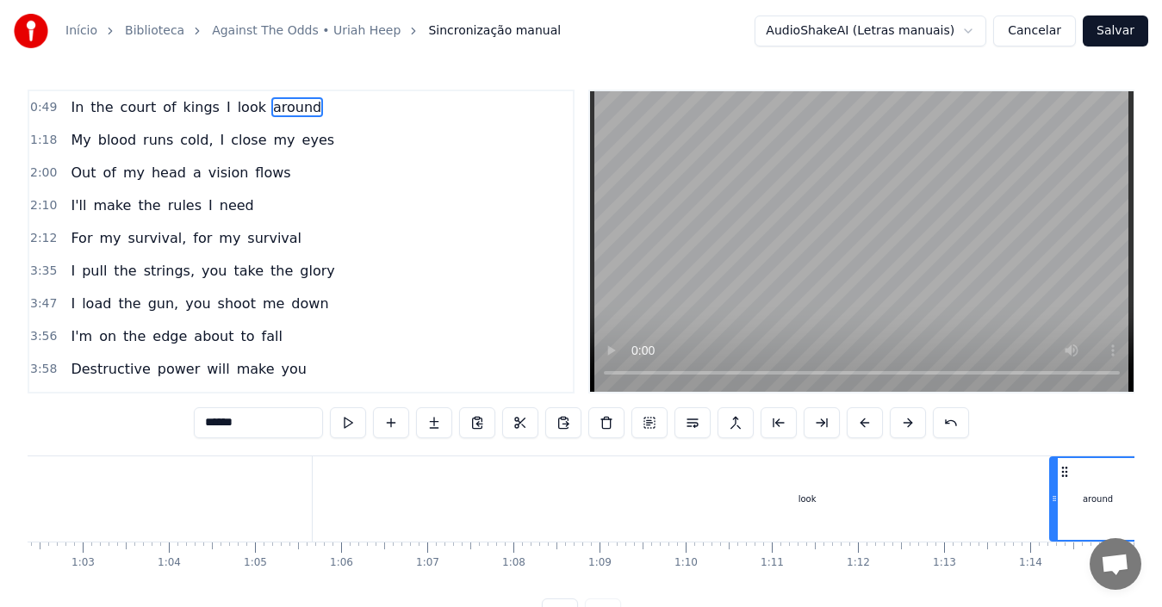
drag, startPoint x: 325, startPoint y: 501, endPoint x: 1057, endPoint y: 537, distance: 733.0
click at [1057, 537] on div at bounding box center [1054, 499] width 7 height 82
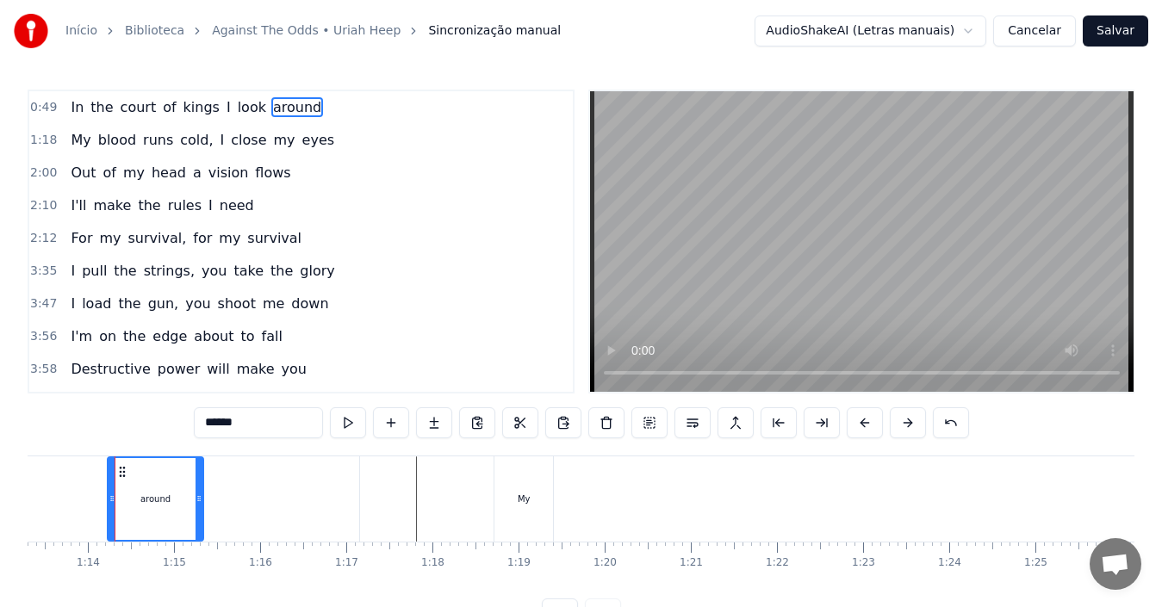
scroll to position [0, 6315]
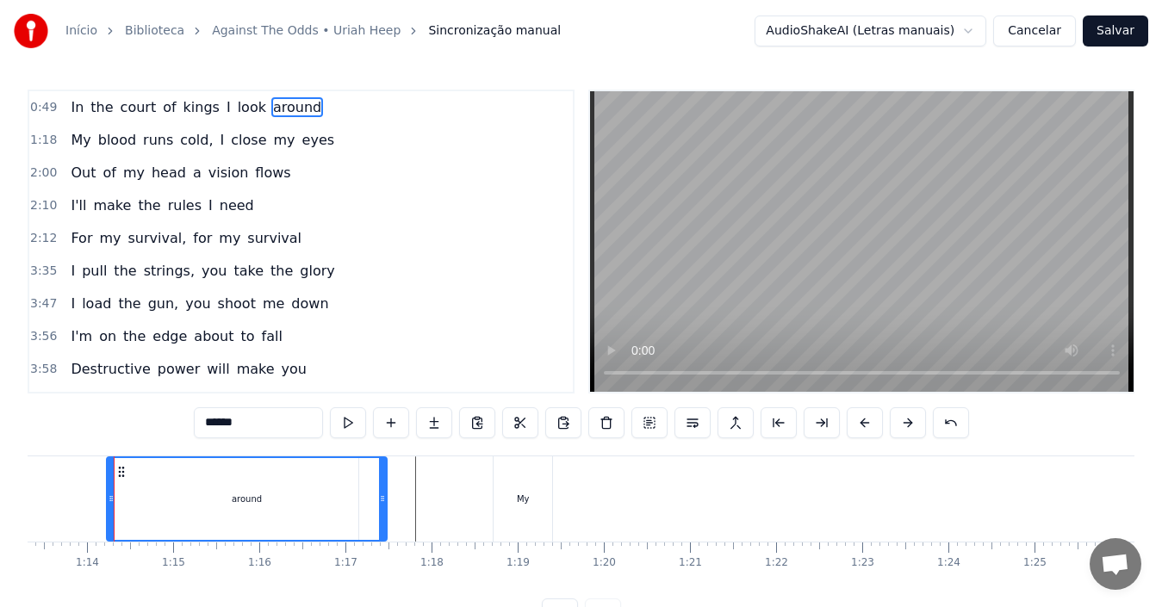
drag, startPoint x: 201, startPoint y: 511, endPoint x: 385, endPoint y: 509, distance: 184.3
click at [385, 509] on div at bounding box center [382, 499] width 7 height 82
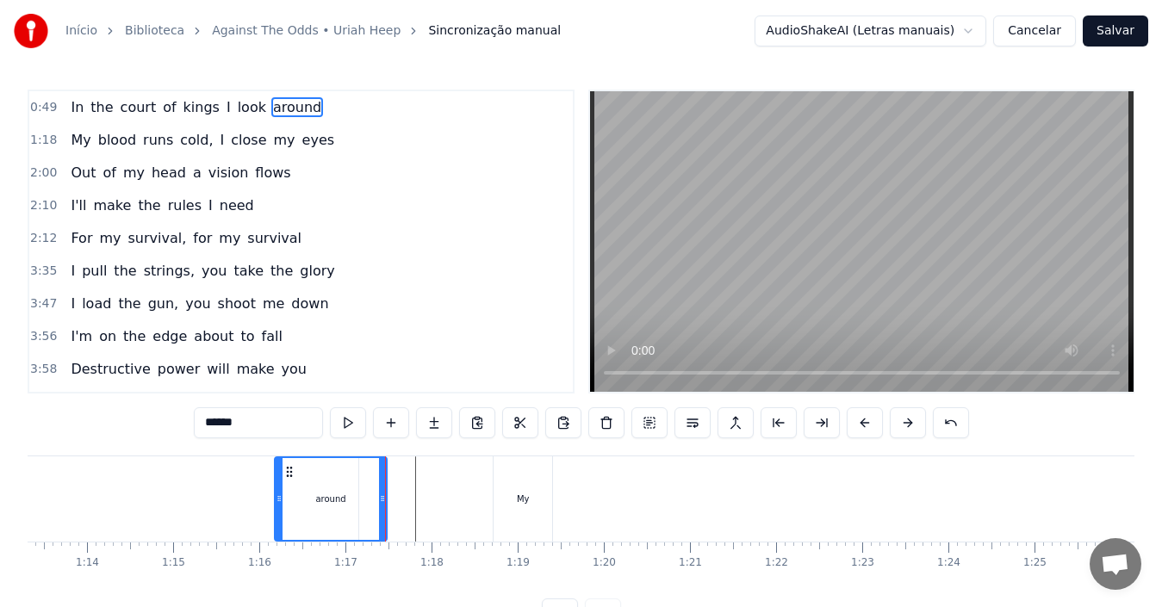
drag, startPoint x: 110, startPoint y: 494, endPoint x: 280, endPoint y: 502, distance: 169.9
click at [280, 502] on icon at bounding box center [279, 499] width 7 height 14
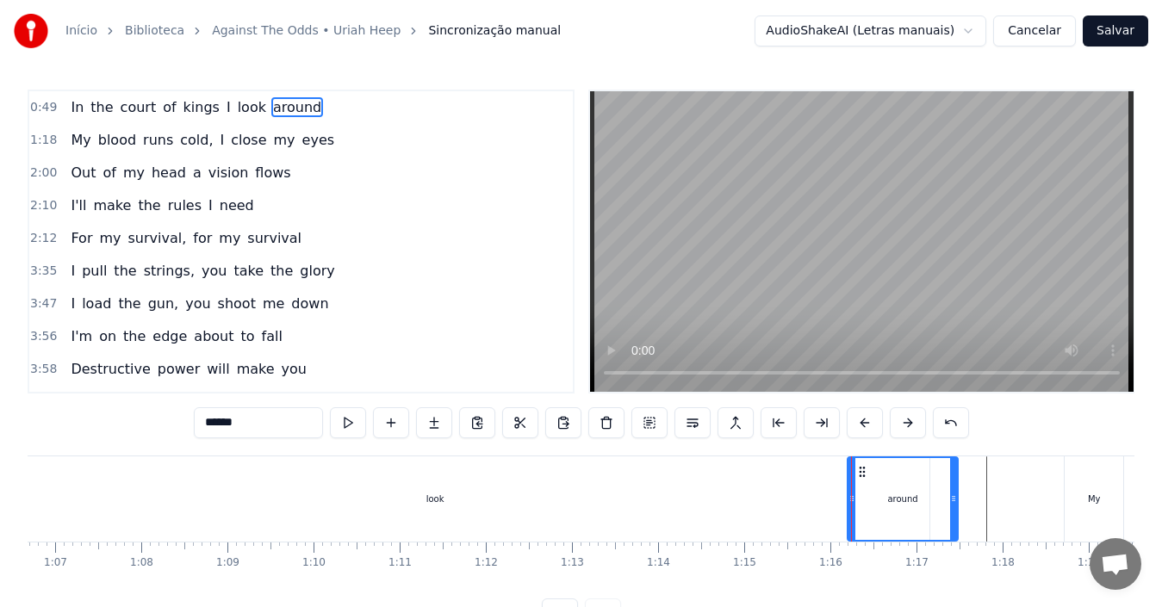
scroll to position [0, 5638]
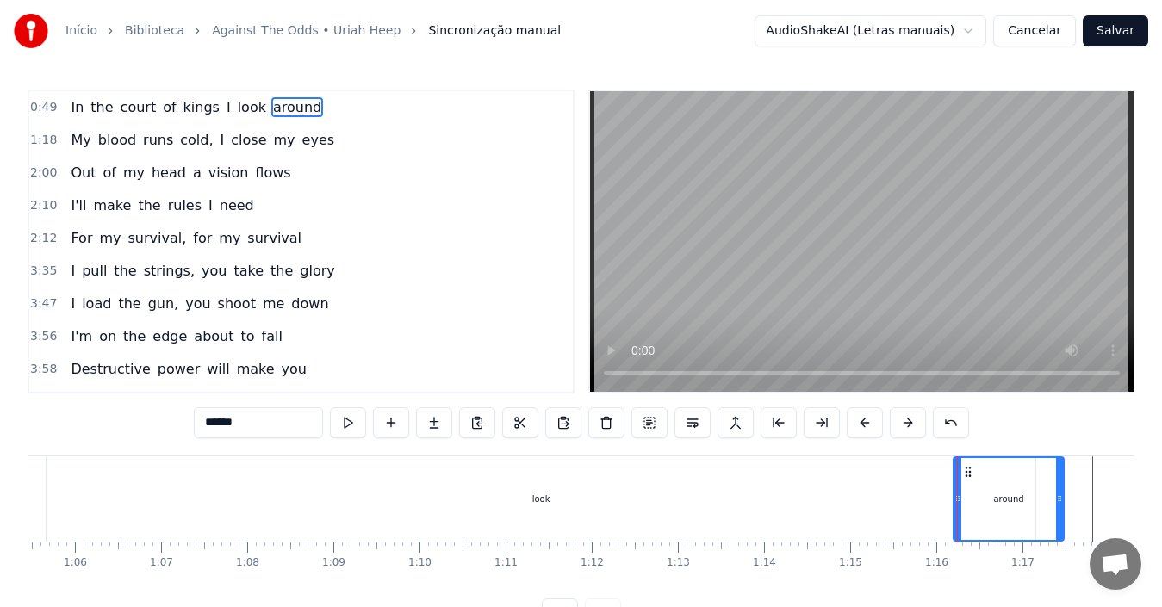
click at [532, 501] on div "look" at bounding box center [541, 499] width 989 height 85
type input "****"
